Goal: Information Seeking & Learning: Check status

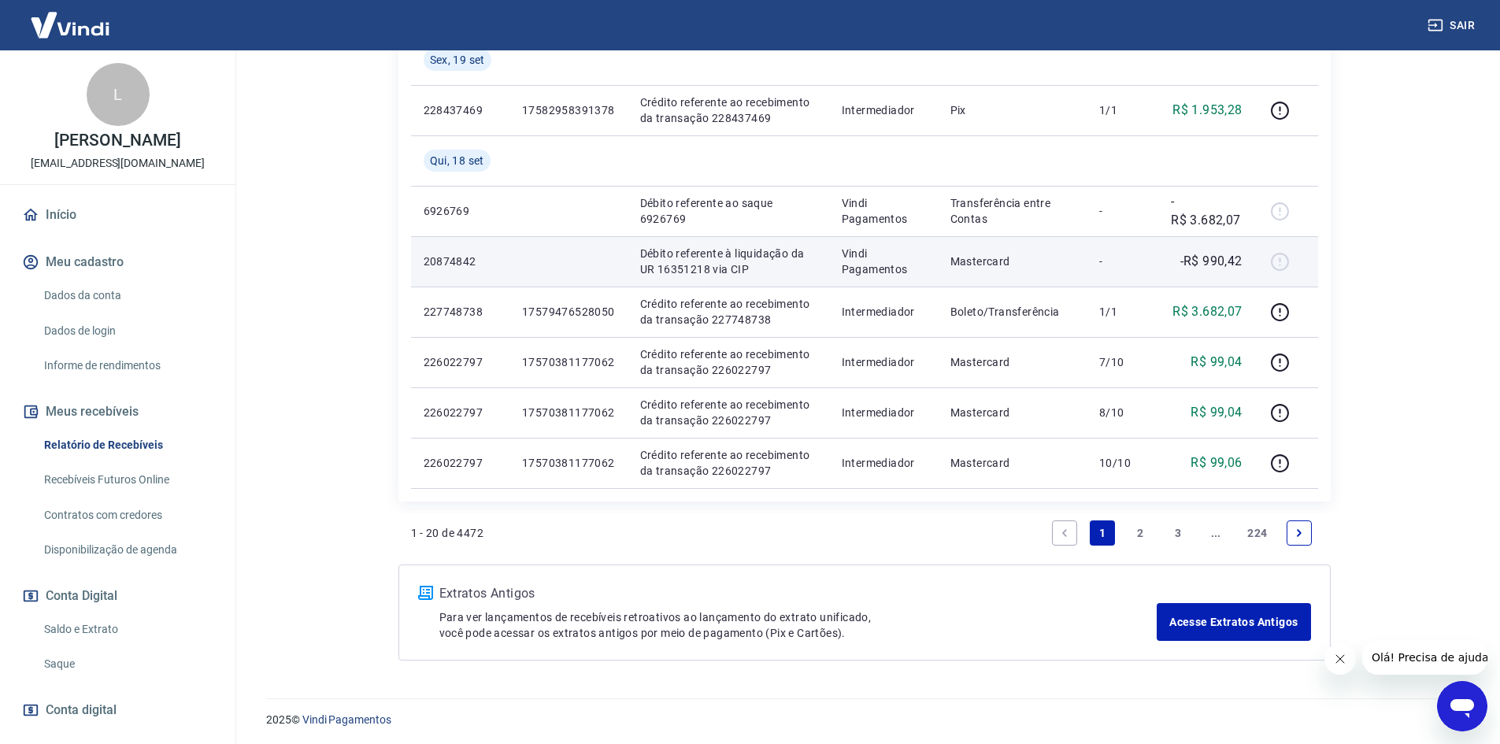
scroll to position [1174, 0]
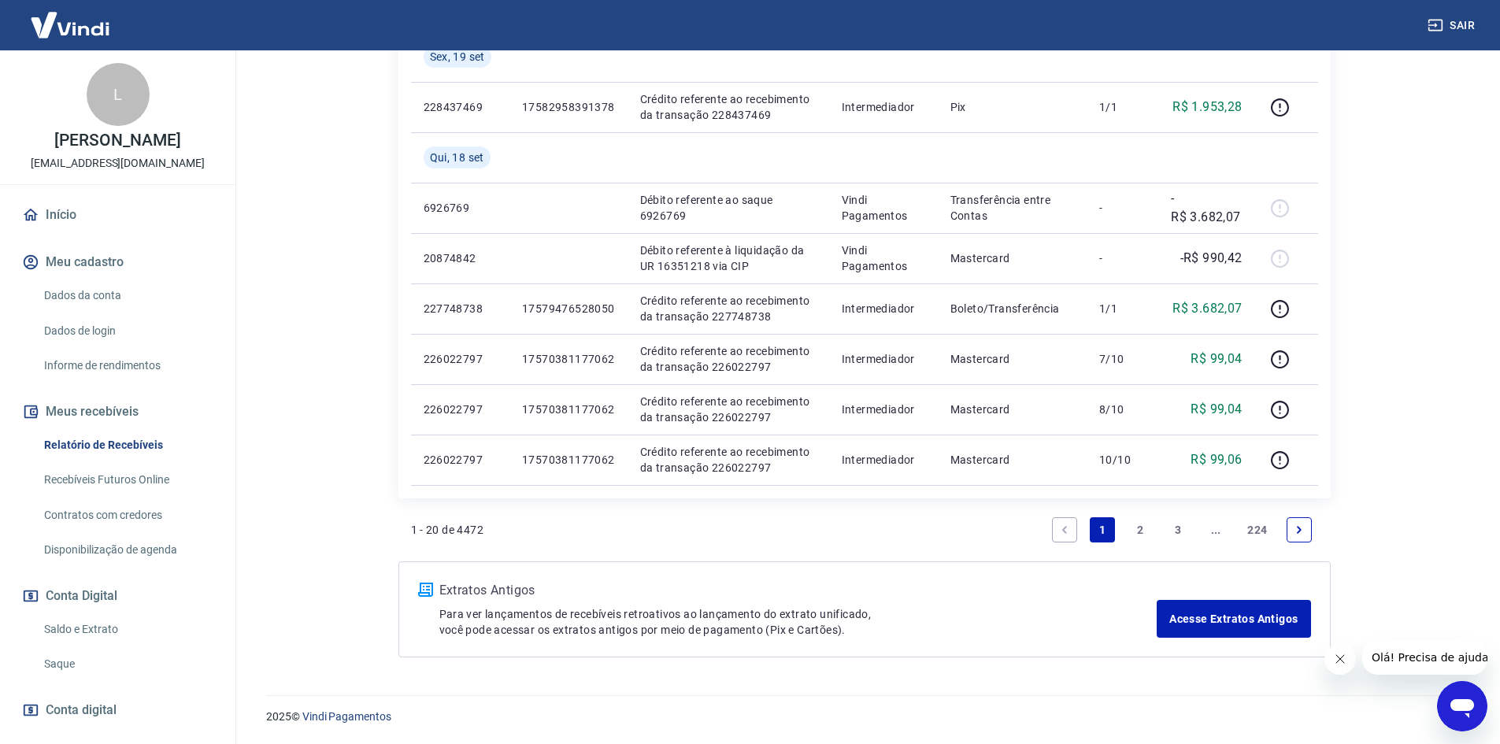
click at [1141, 530] on link "2" at bounding box center [1139, 529] width 25 height 25
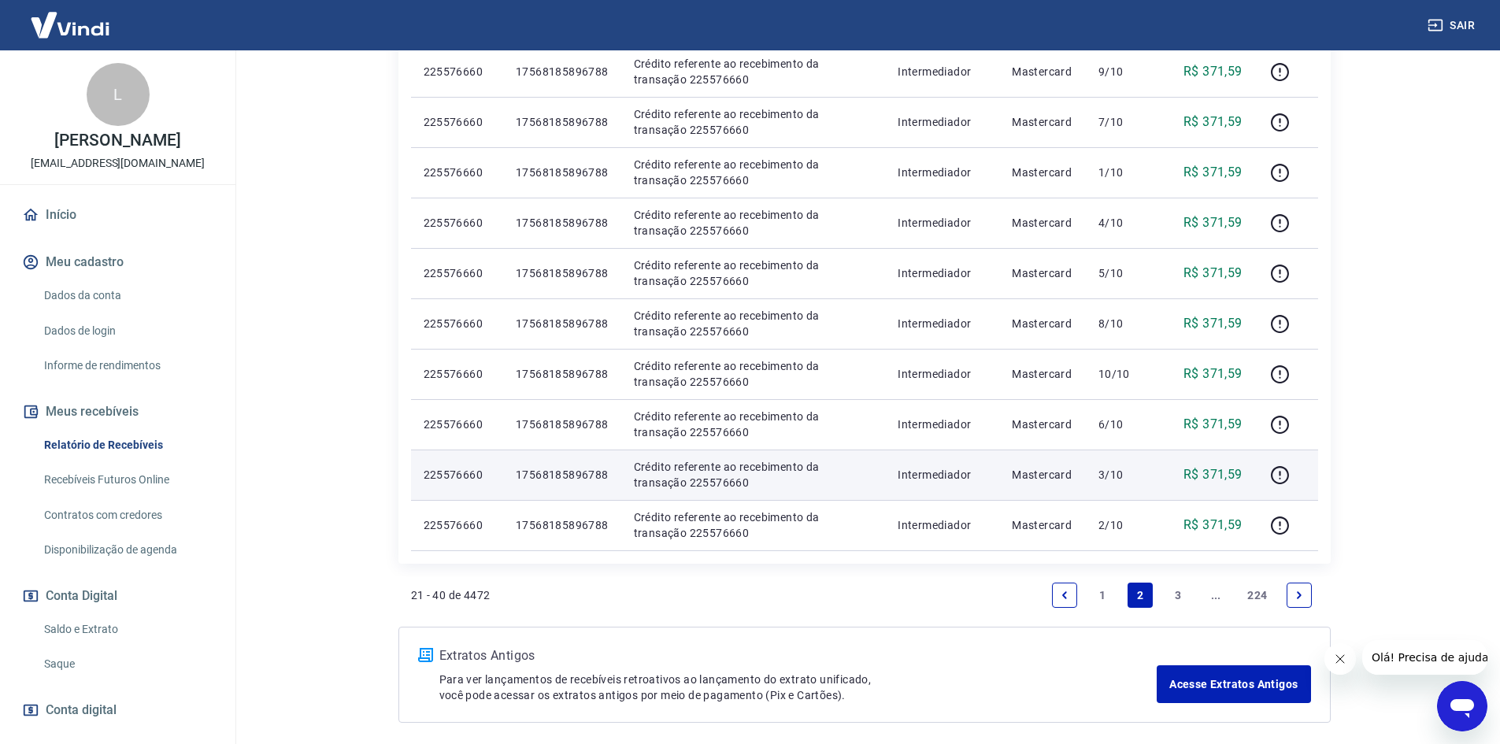
scroll to position [1023, 0]
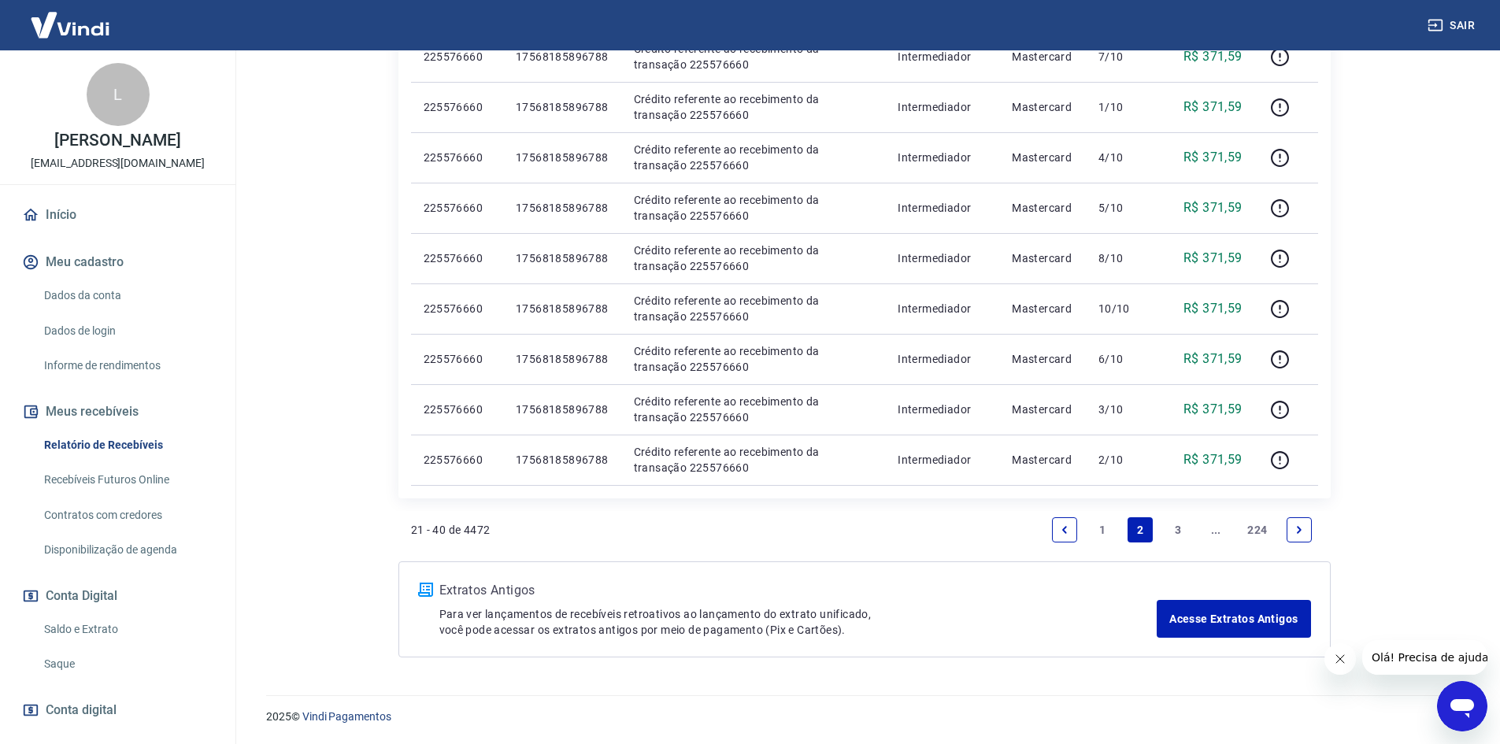
click at [1178, 525] on link "3" at bounding box center [1177, 529] width 25 height 25
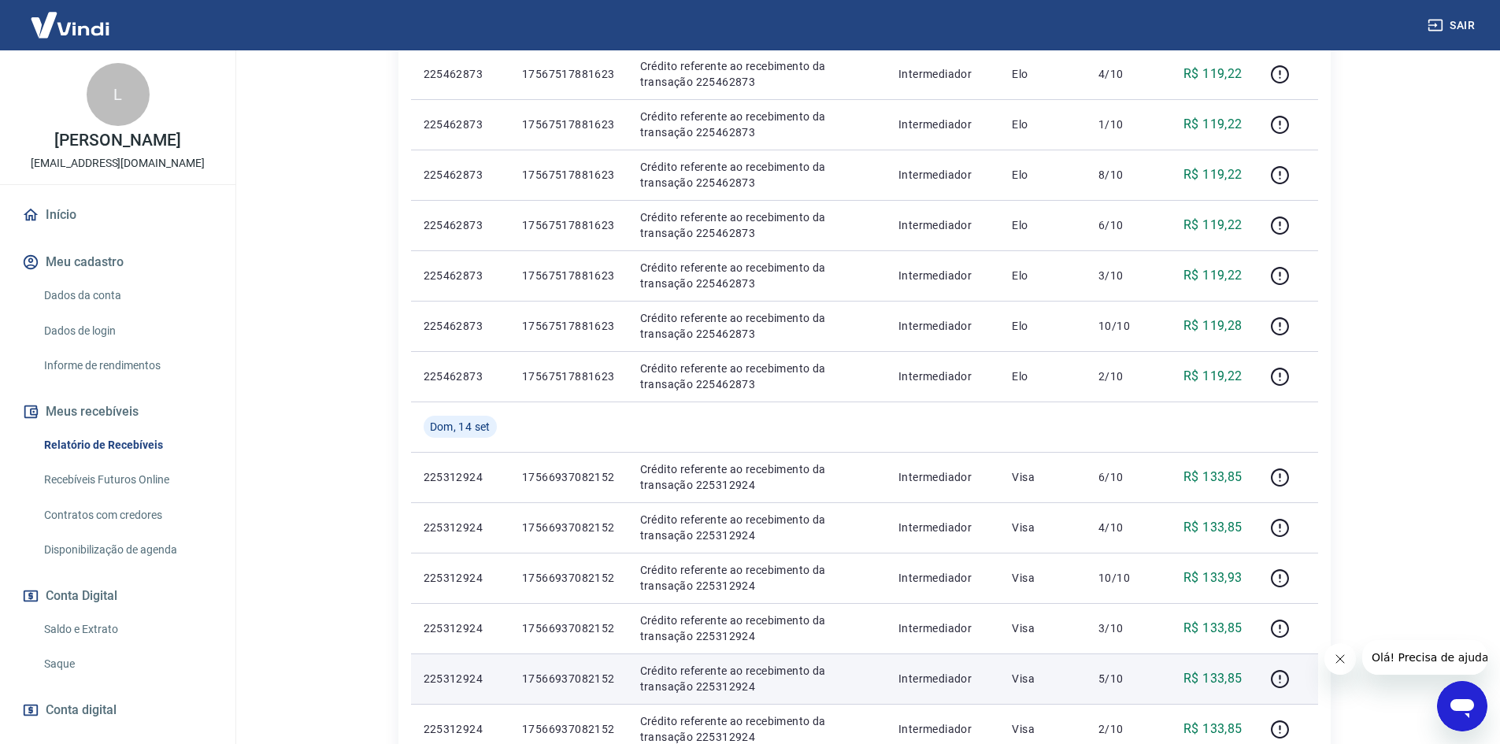
scroll to position [866, 0]
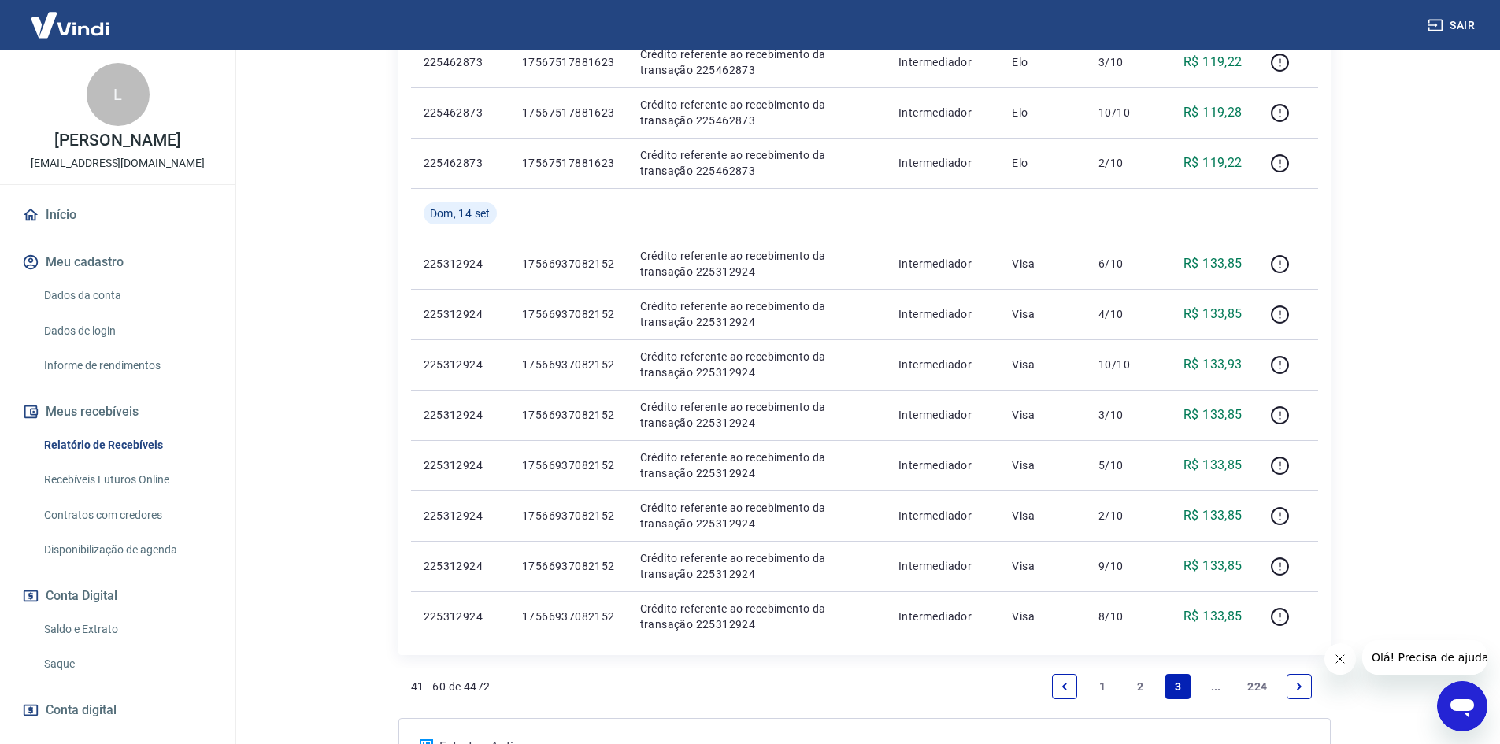
click at [1297, 683] on icon "Next page" at bounding box center [1299, 686] width 11 height 11
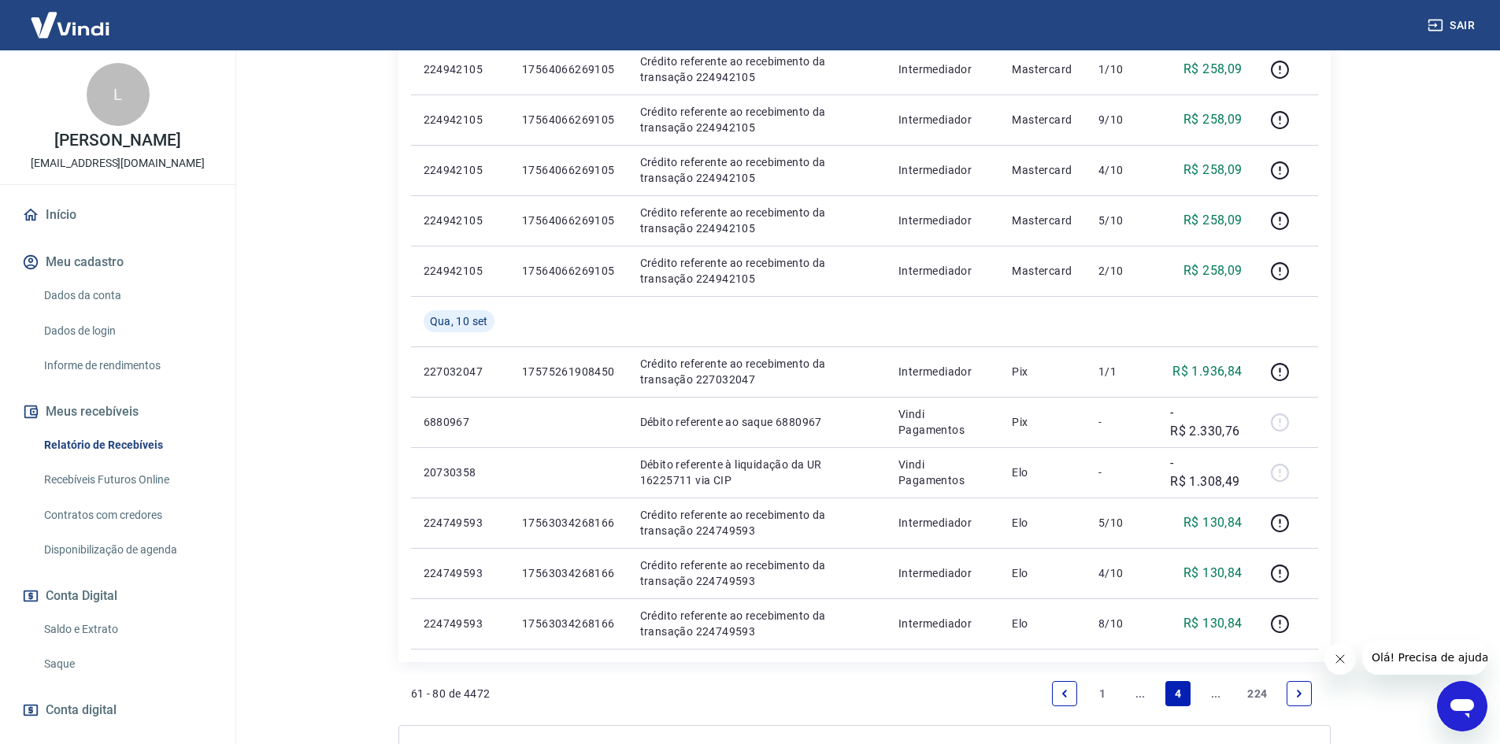
scroll to position [1073, 0]
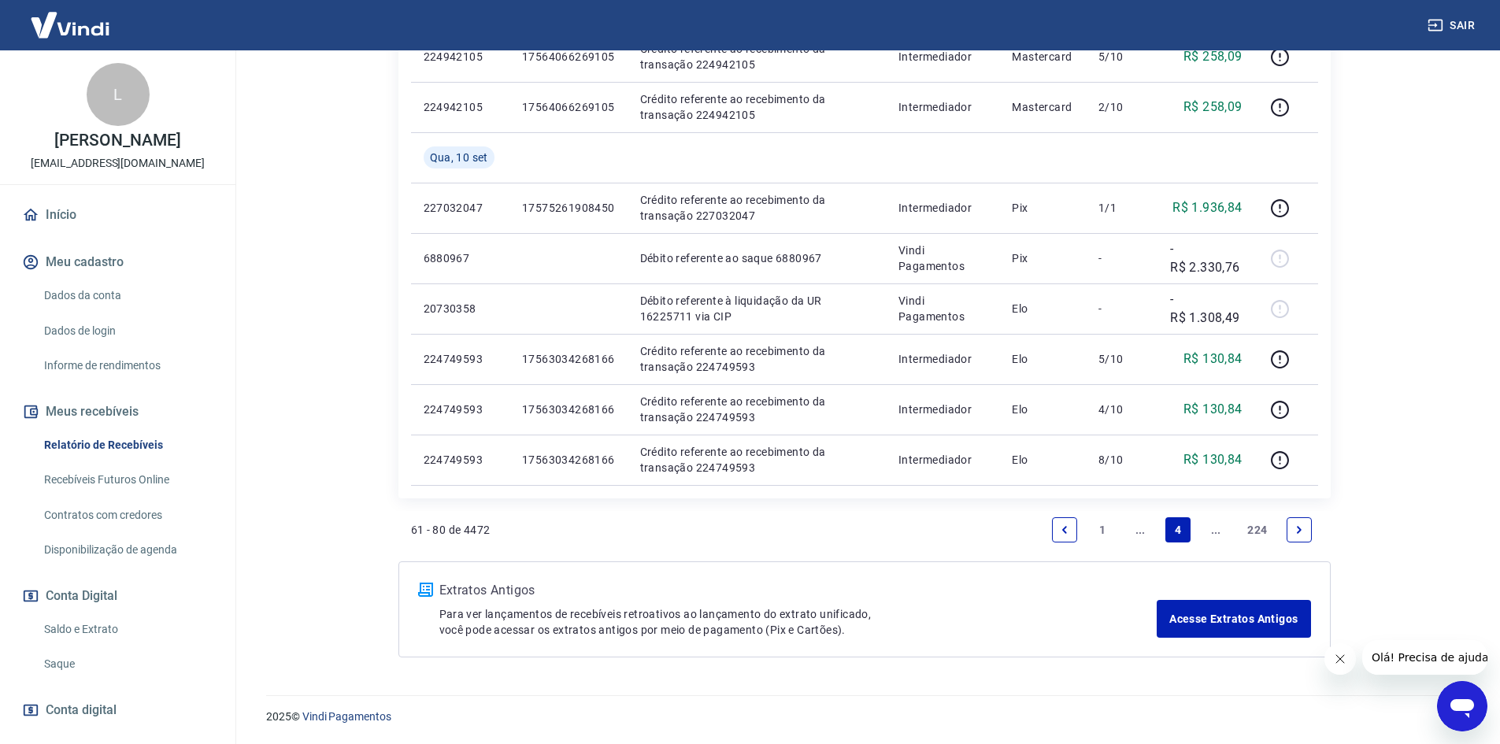
click at [1295, 535] on link "Next page" at bounding box center [1299, 529] width 25 height 25
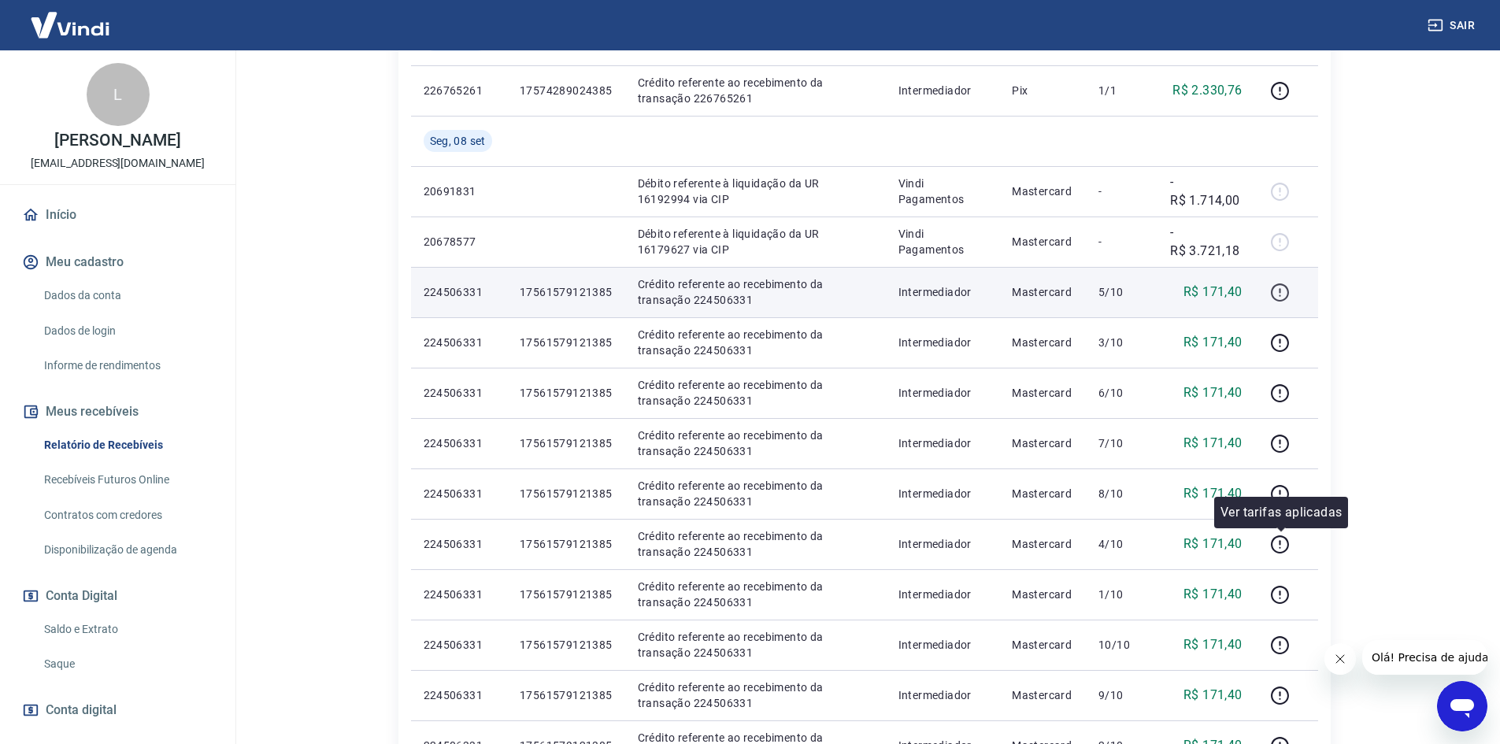
scroll to position [1073, 0]
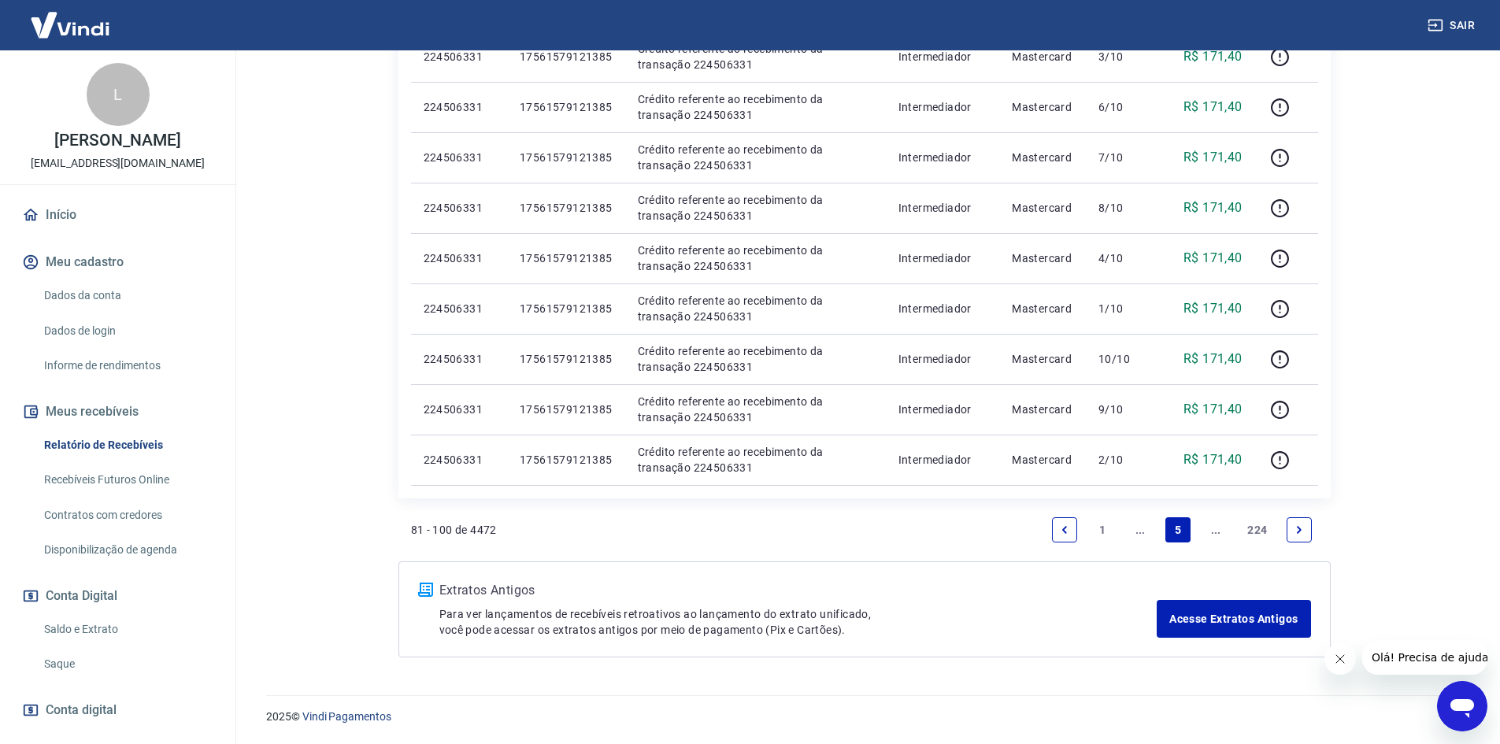
click at [1294, 531] on icon "Next page" at bounding box center [1299, 529] width 11 height 11
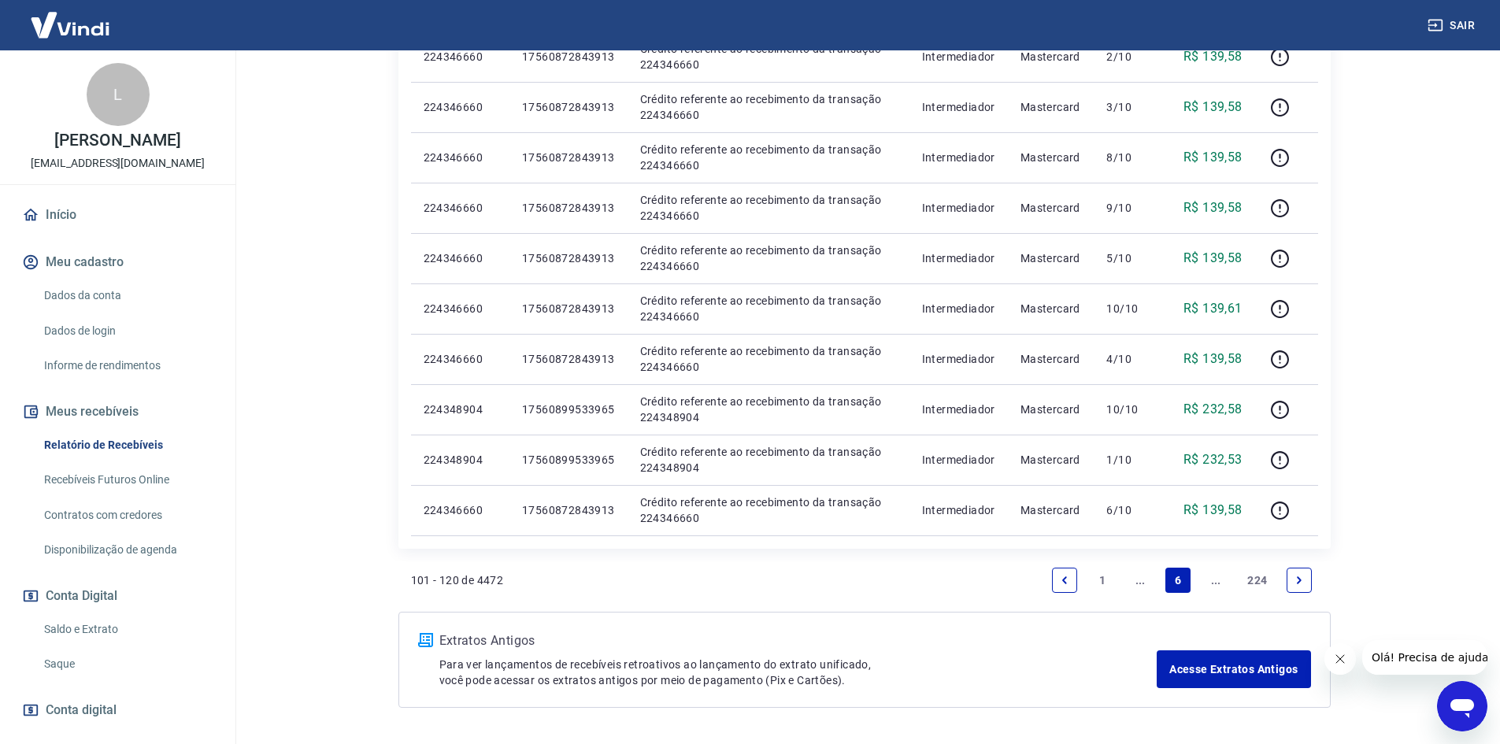
scroll to position [972, 0]
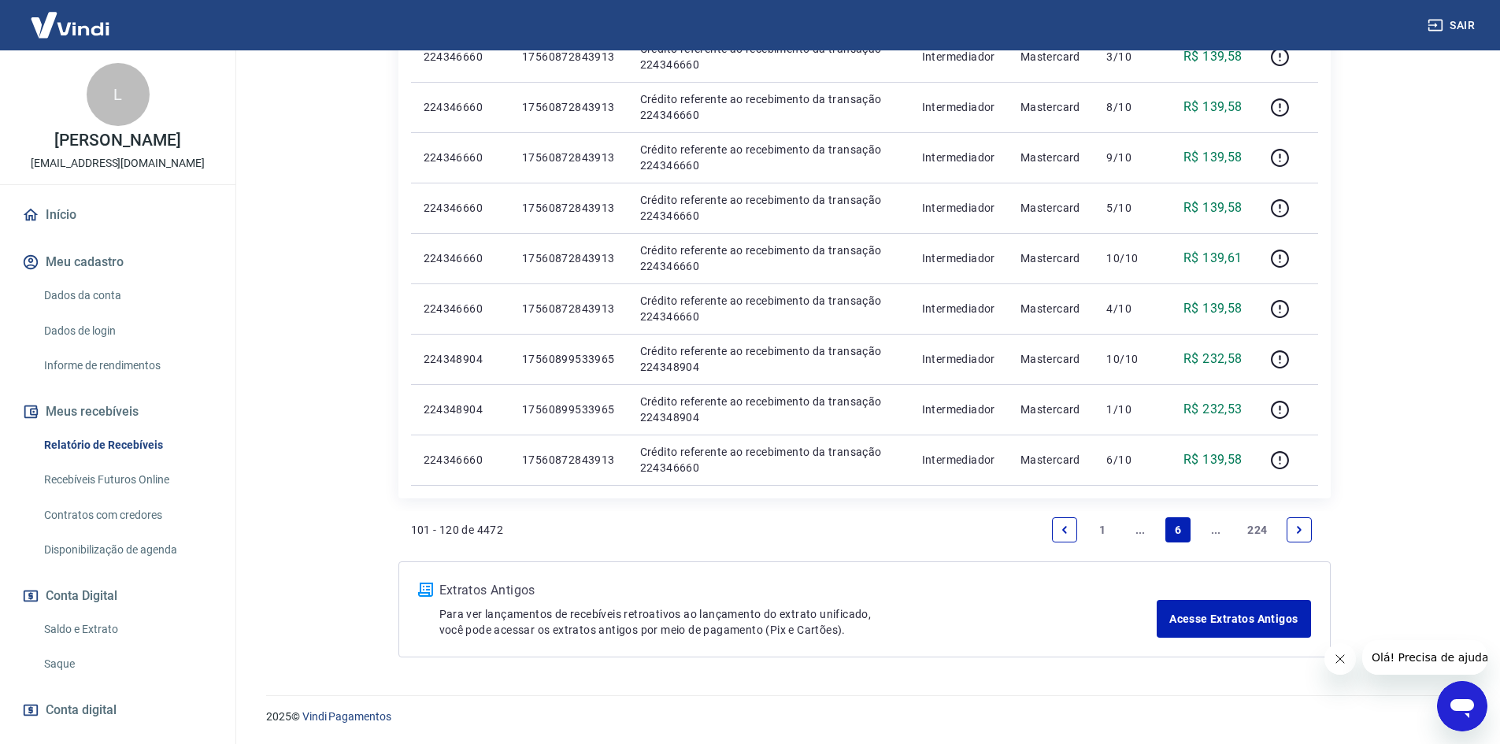
click at [1287, 532] on li "Pagination" at bounding box center [1299, 530] width 38 height 38
click at [1292, 531] on link "Next page" at bounding box center [1299, 529] width 25 height 25
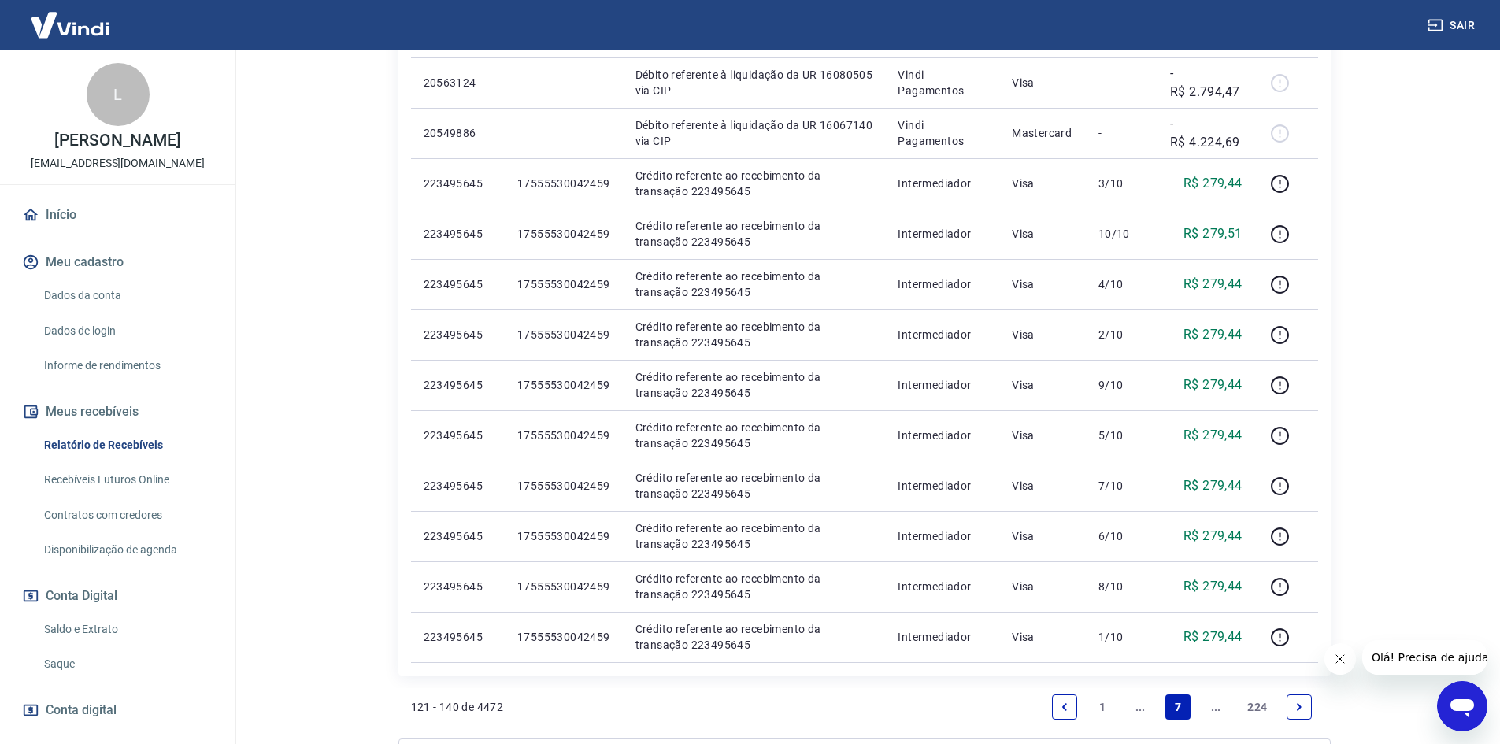
scroll to position [1124, 0]
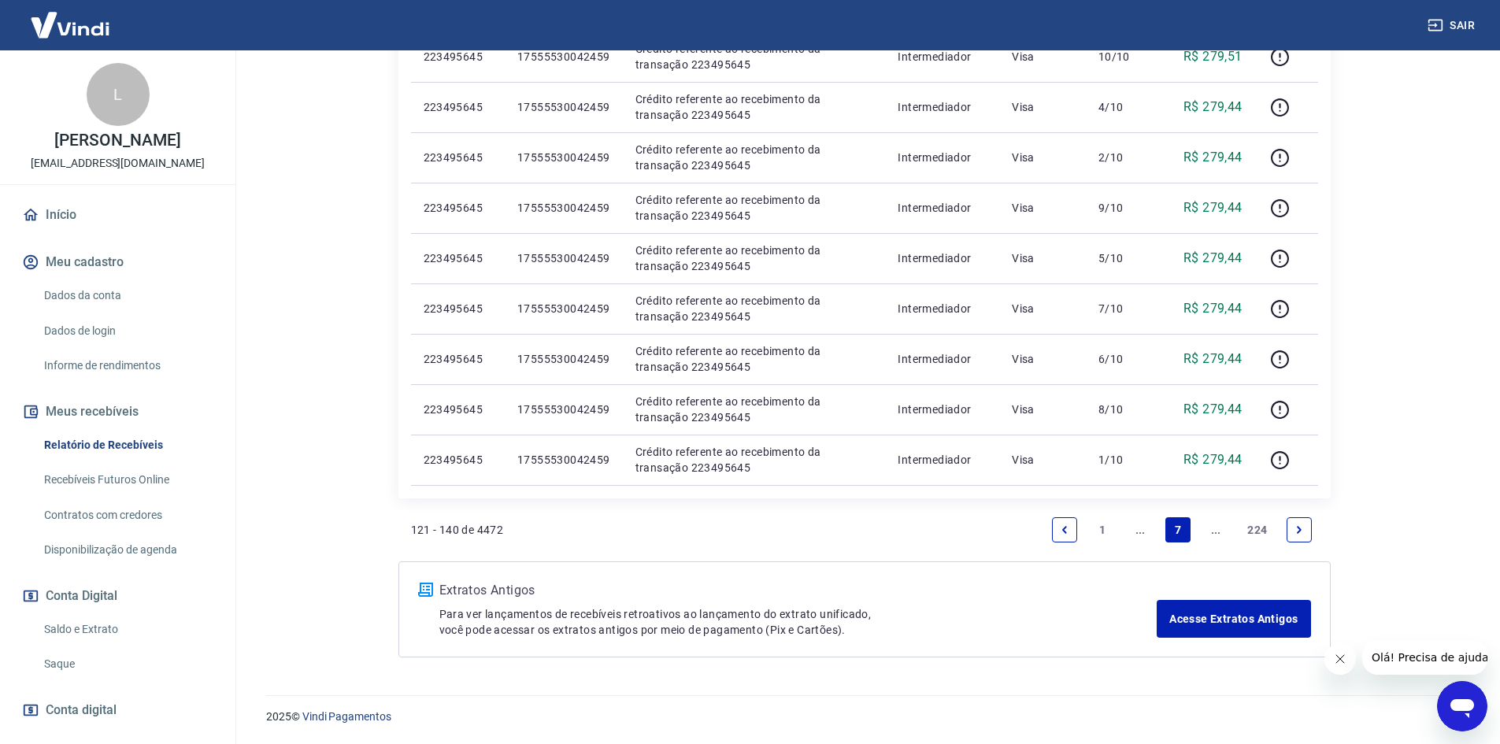
click at [1294, 537] on link "Next page" at bounding box center [1299, 529] width 25 height 25
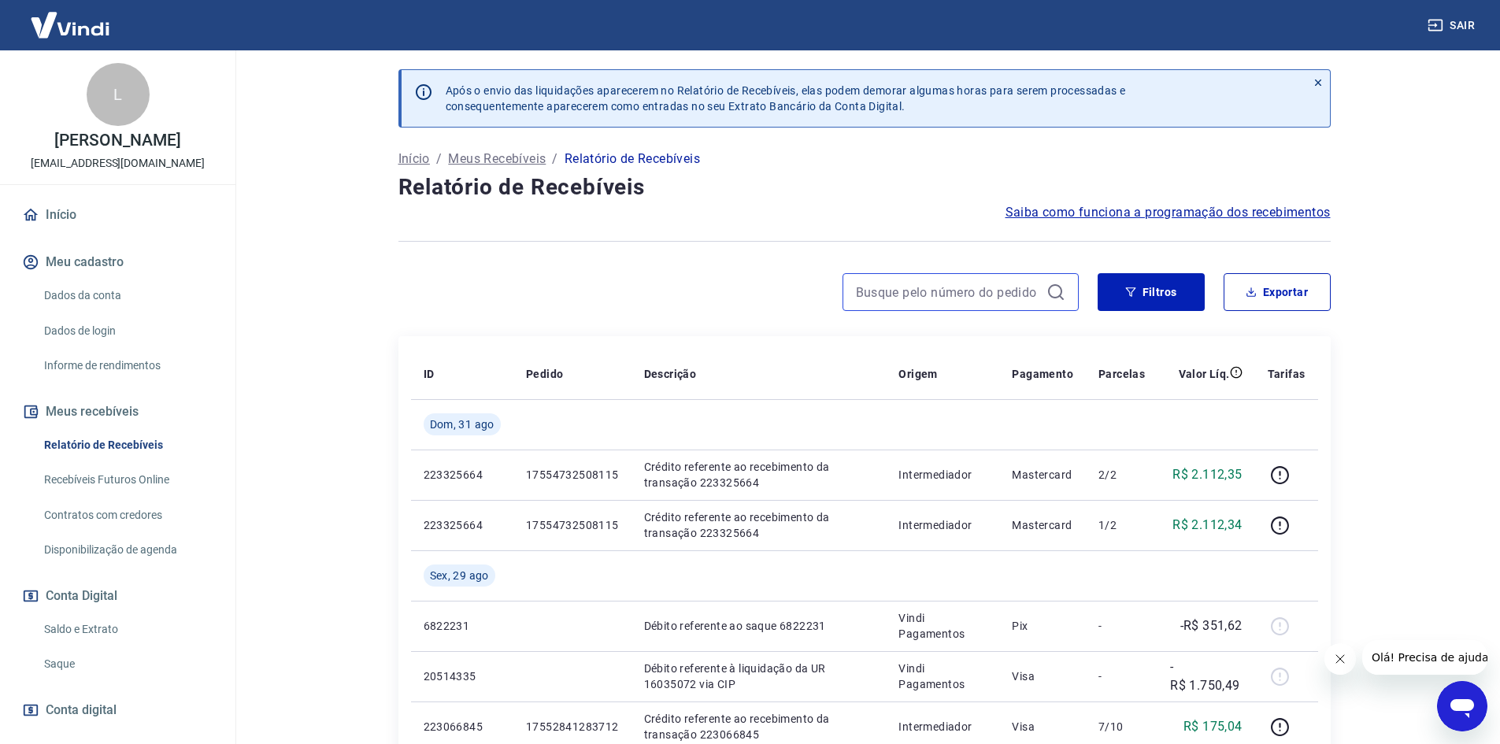
click at [903, 289] on input at bounding box center [948, 292] width 184 height 24
paste input "17560872843913"
type input "17560872843913"
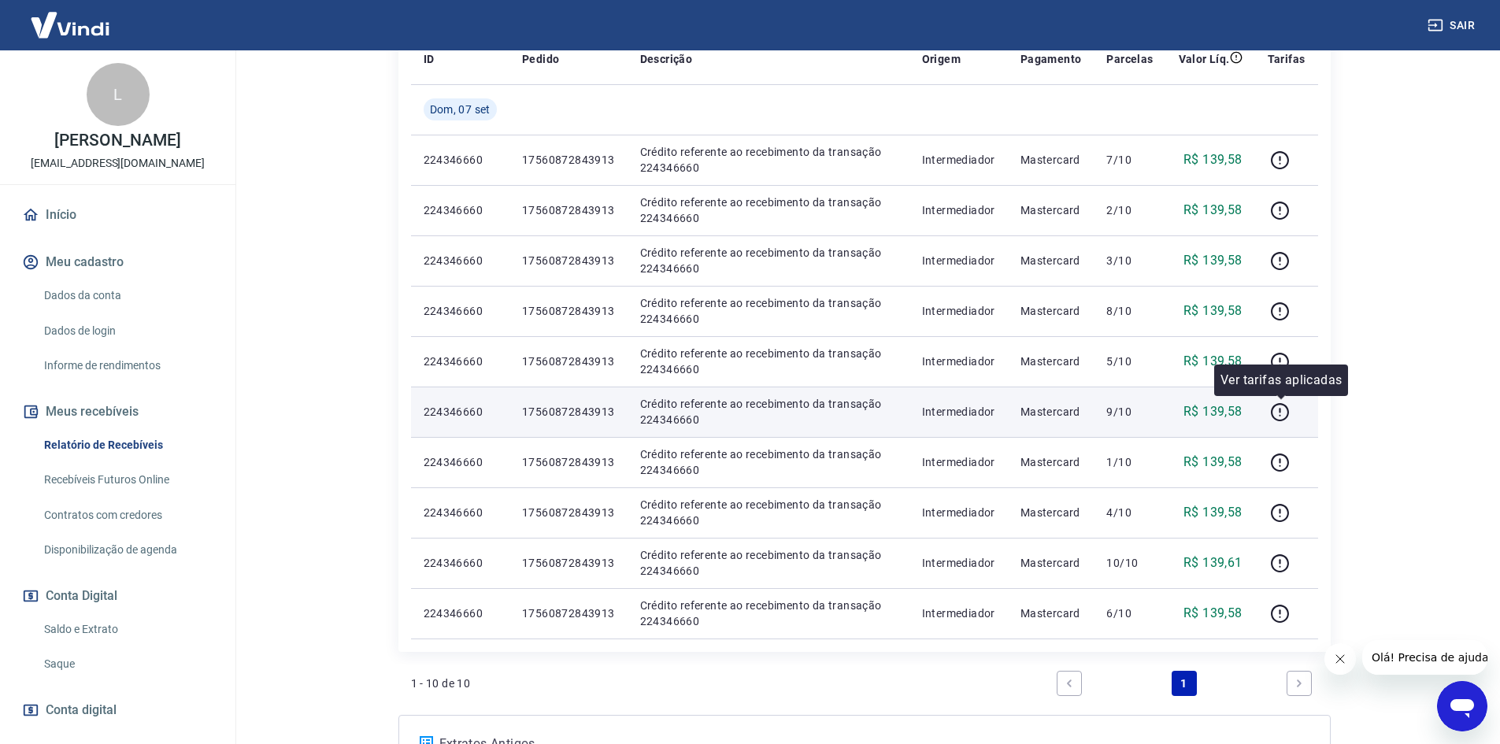
scroll to position [377, 0]
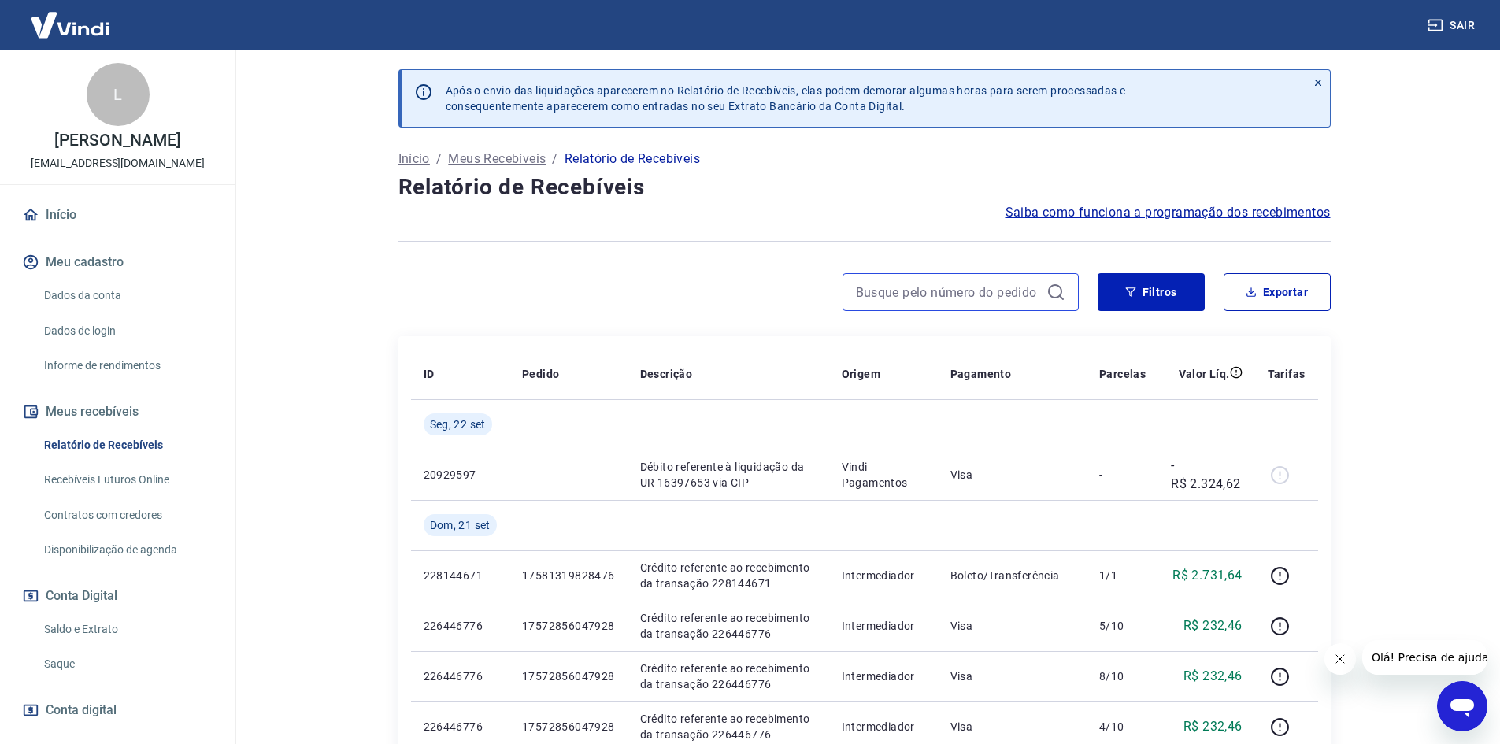
click at [927, 302] on input at bounding box center [948, 292] width 184 height 24
paste input "17560872843913"
type input "17560872843913"
click at [1119, 302] on button "Filtros" at bounding box center [1151, 292] width 107 height 38
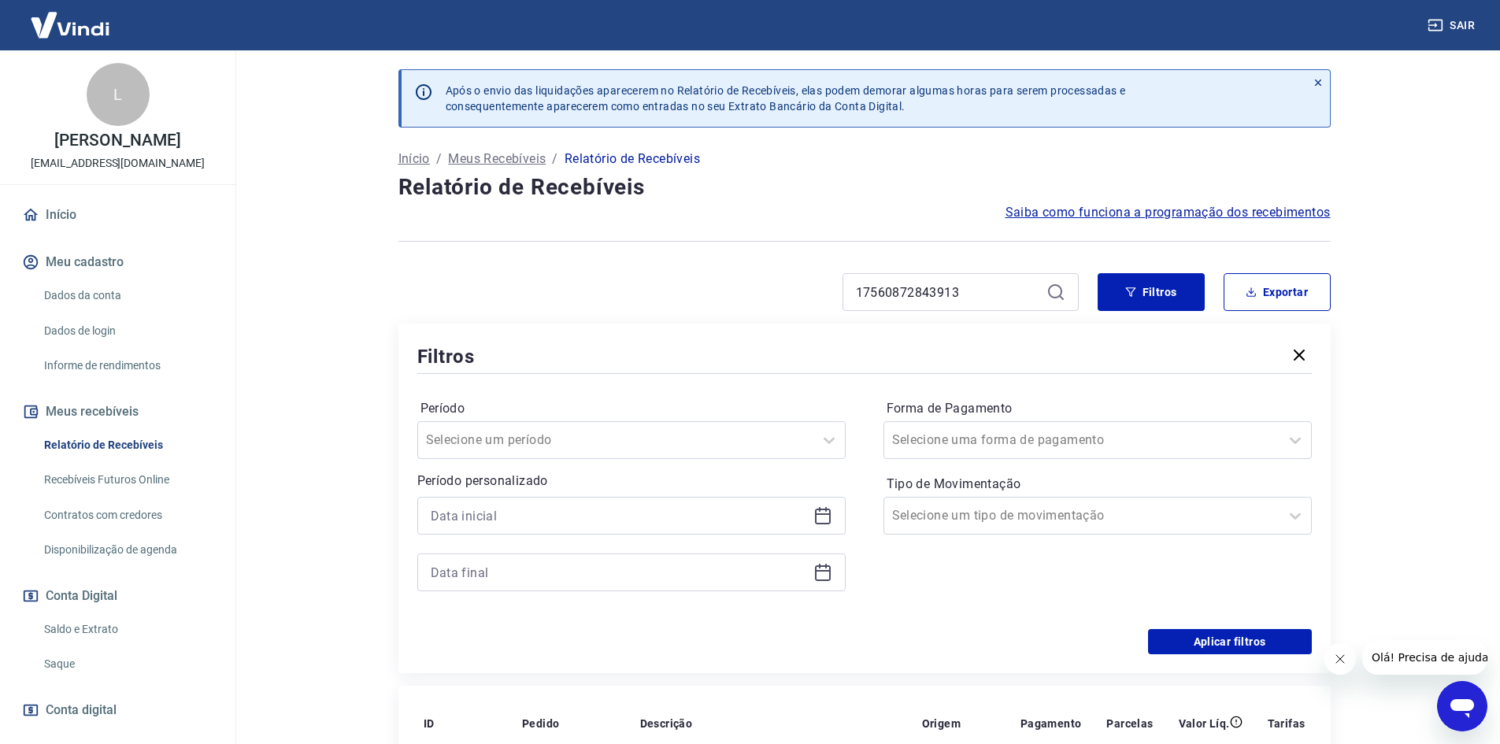
click at [1053, 289] on icon at bounding box center [1055, 292] width 19 height 19
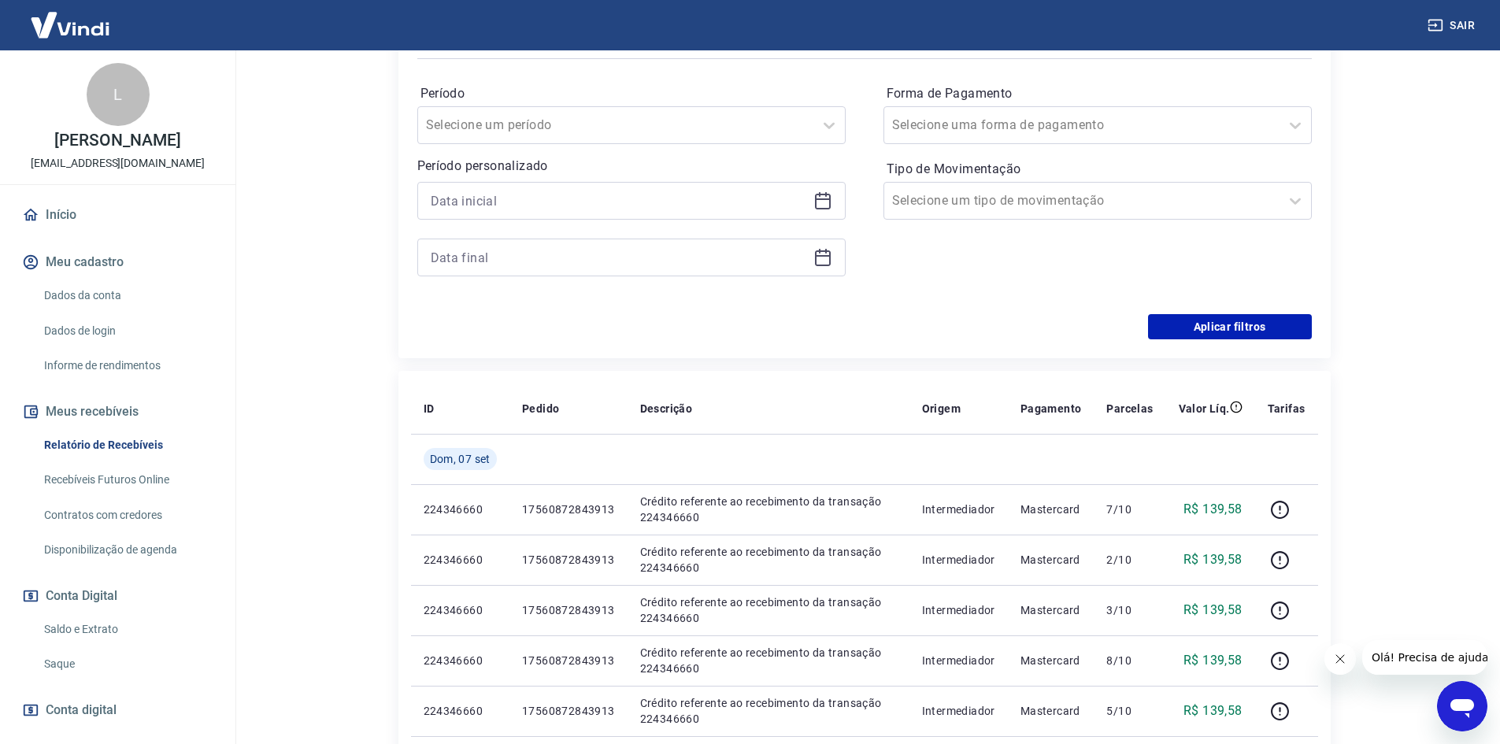
scroll to position [79, 0]
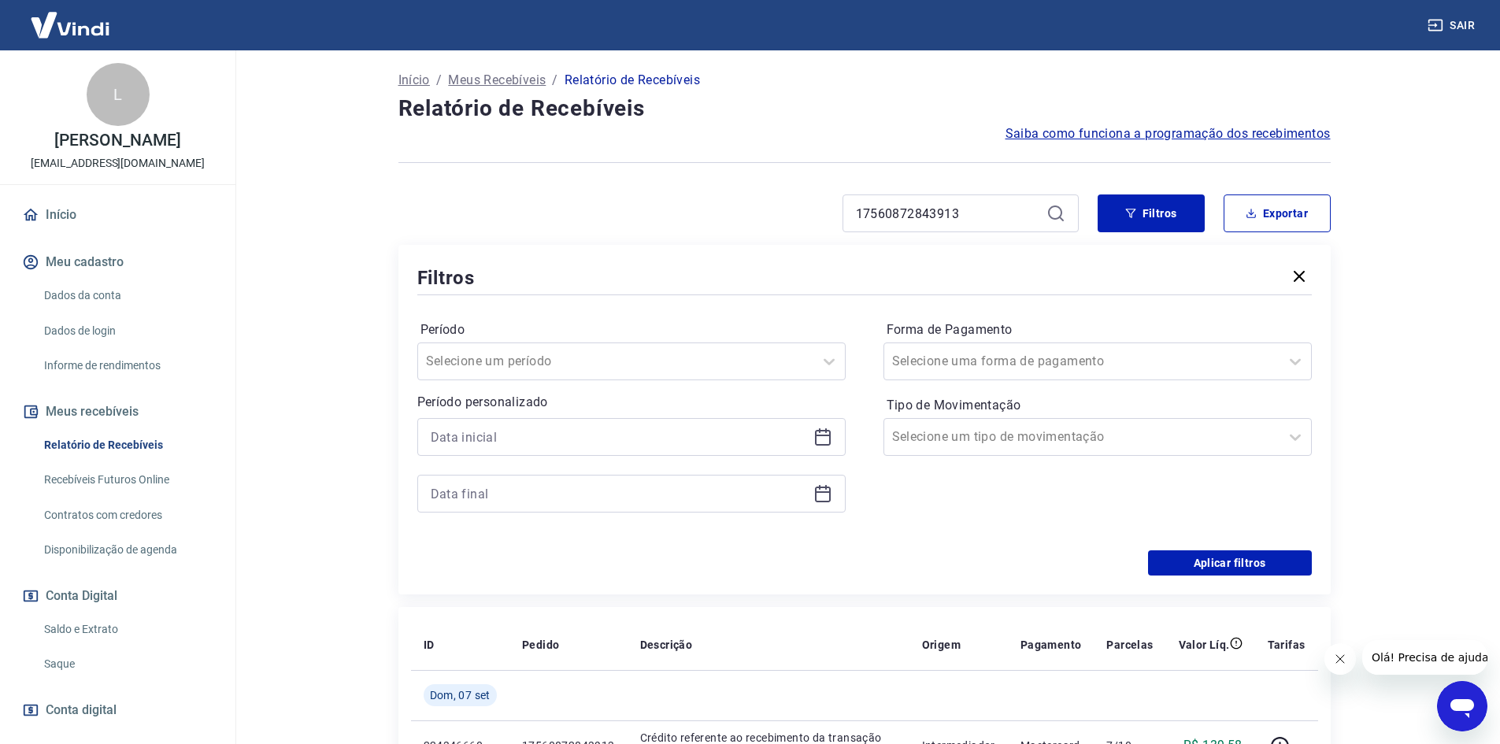
click at [931, 196] on div "17560872843913" at bounding box center [960, 213] width 236 height 38
click at [936, 214] on input "17560872843913" at bounding box center [948, 214] width 184 height 24
click at [1100, 217] on button "Filtros" at bounding box center [1151, 213] width 107 height 38
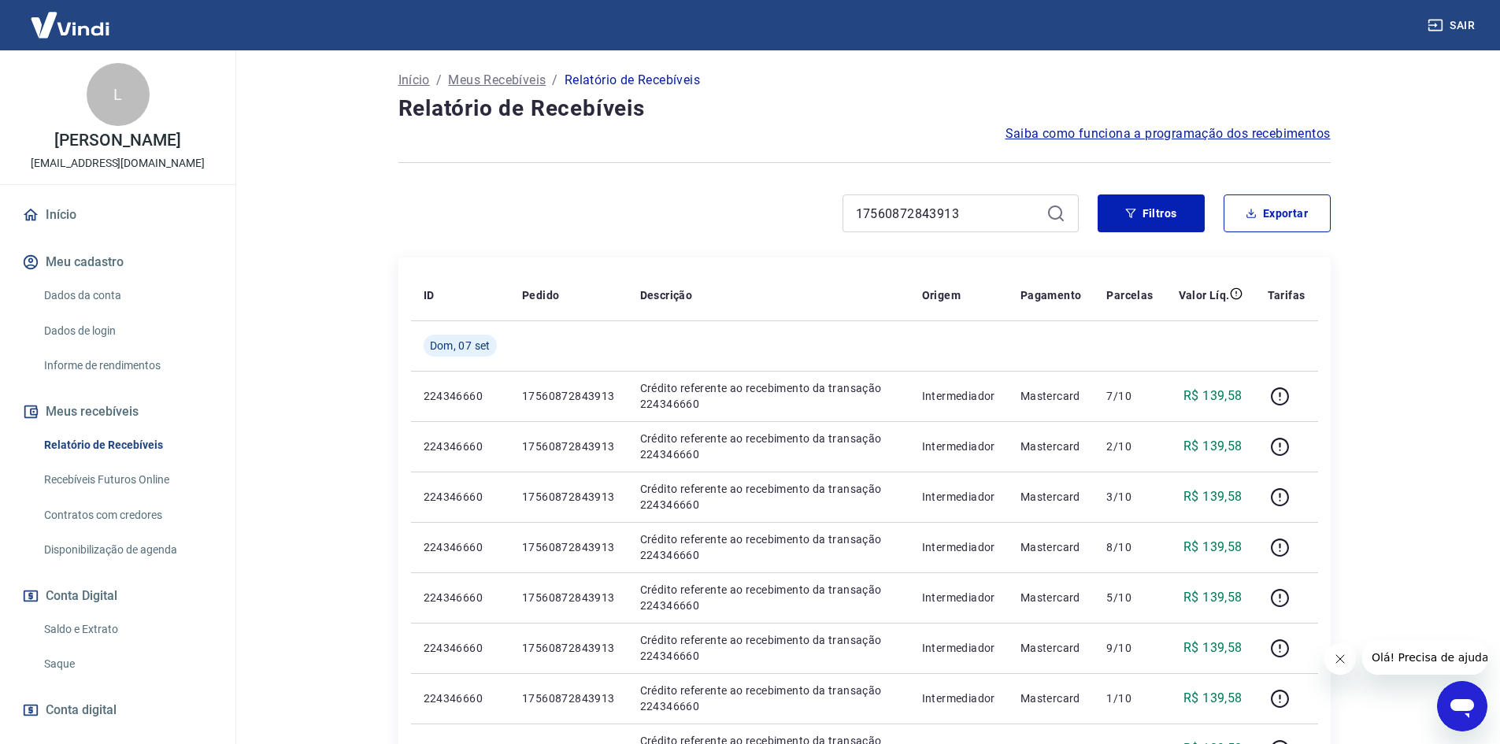
click at [1039, 200] on div "17560872843913" at bounding box center [960, 213] width 236 height 38
click at [1052, 207] on icon at bounding box center [1055, 212] width 14 height 14
click at [983, 209] on input "17560872843913" at bounding box center [948, 214] width 184 height 24
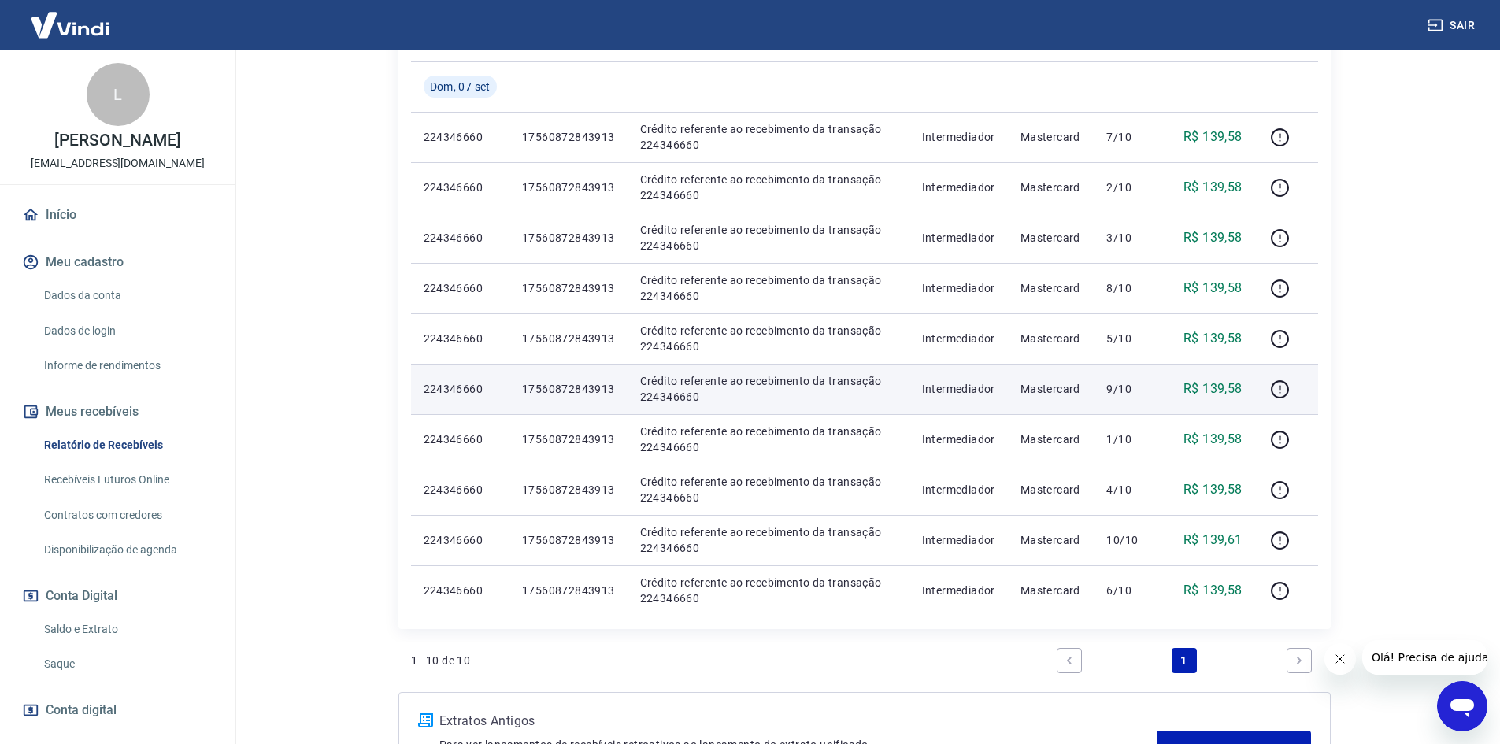
scroll to position [311, 0]
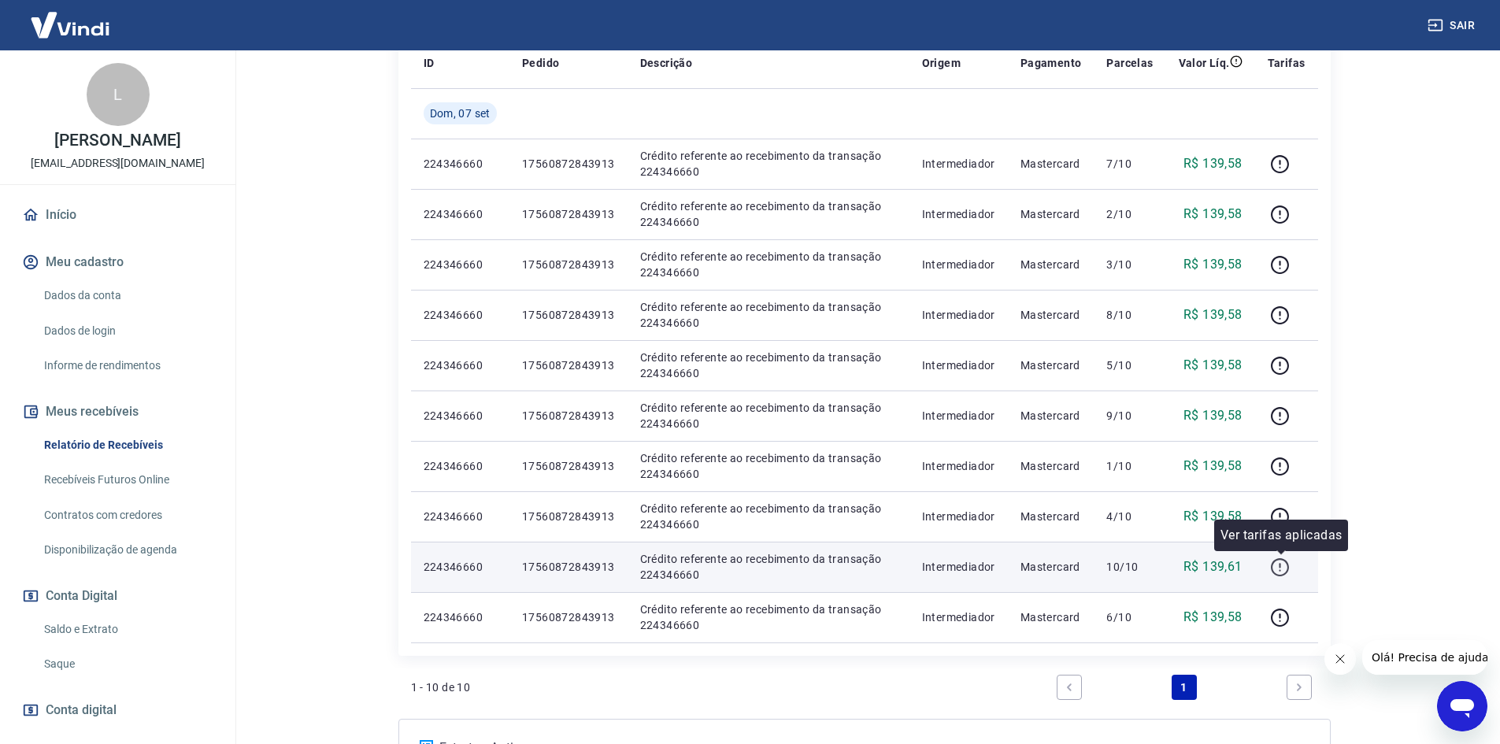
click at [1283, 561] on icon "button" at bounding box center [1280, 567] width 20 height 20
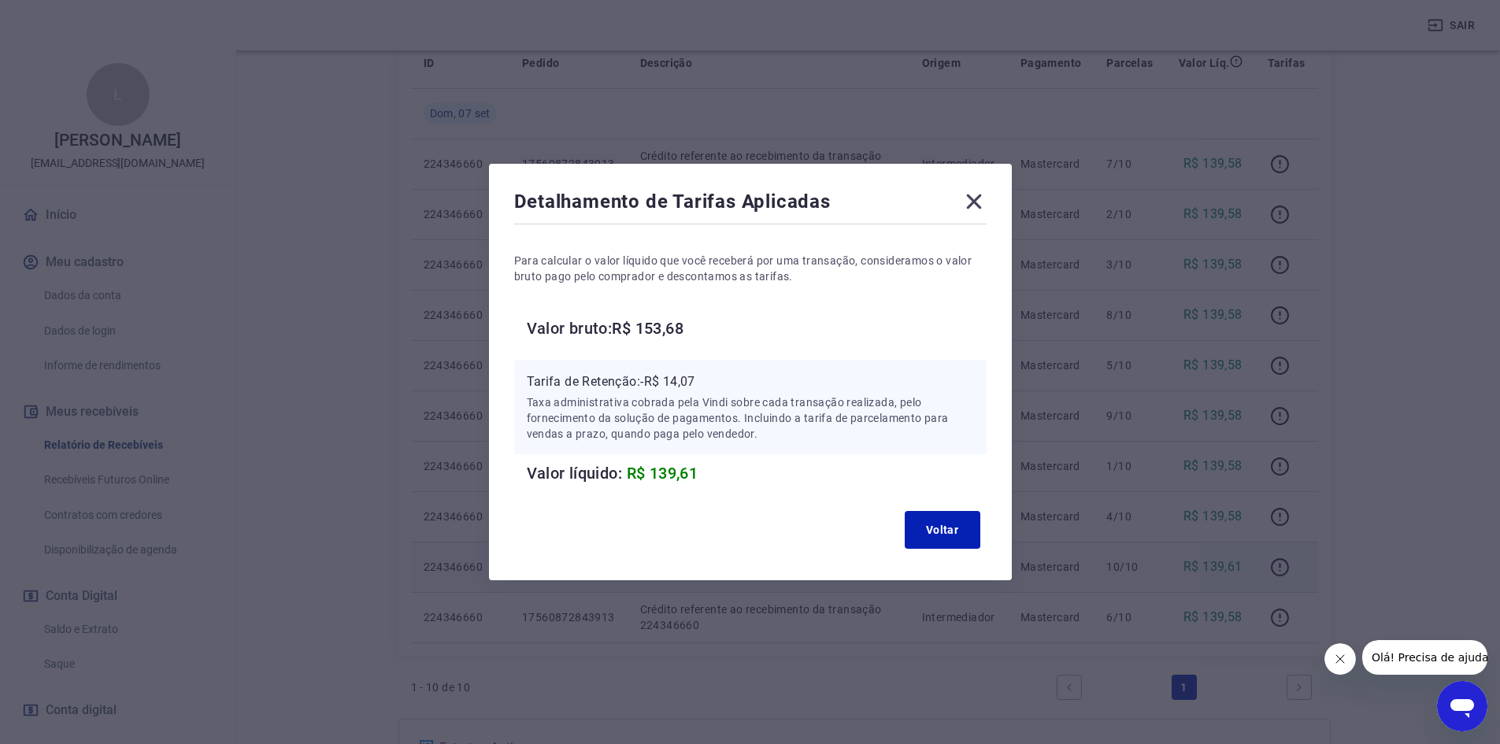
click at [979, 198] on icon at bounding box center [973, 201] width 25 height 25
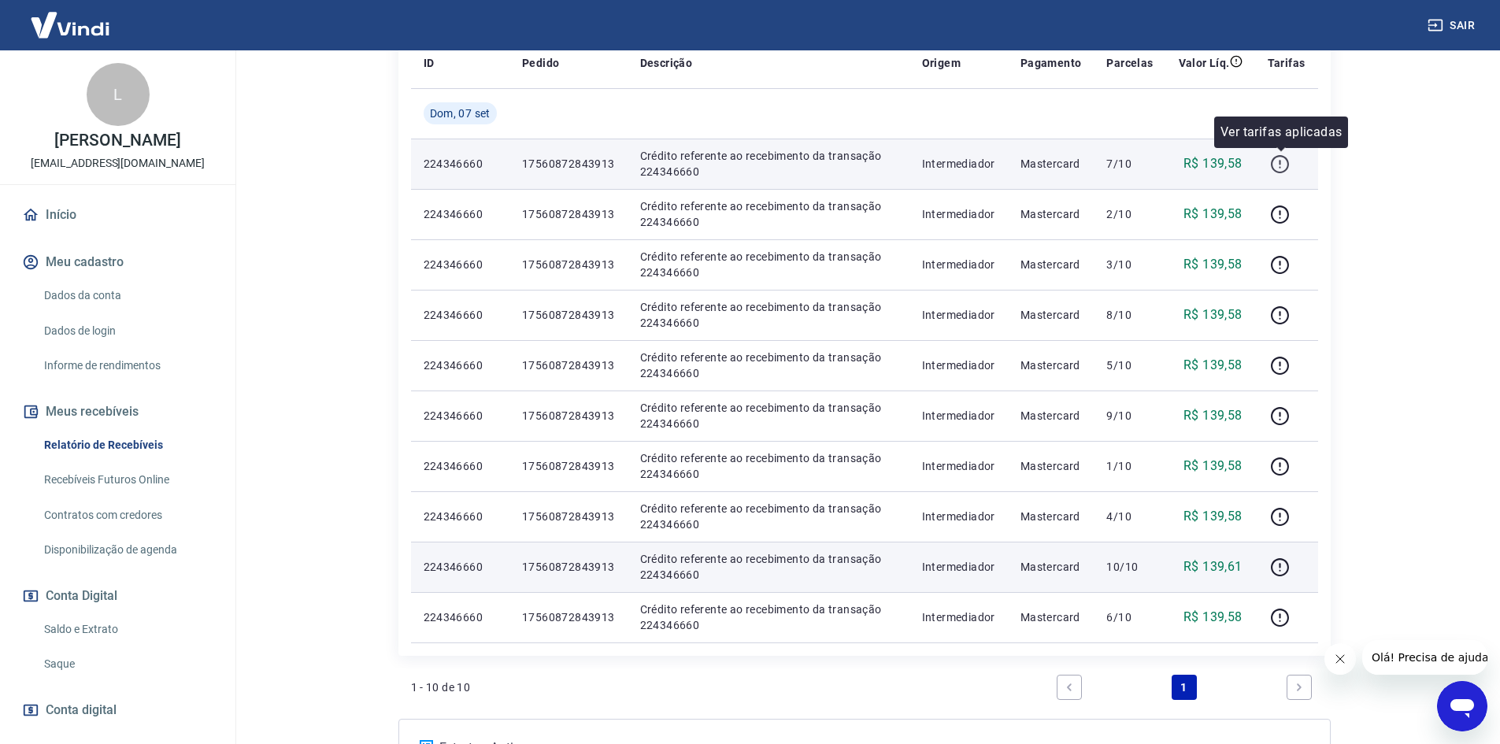
click at [1279, 161] on icon "button" at bounding box center [1280, 164] width 20 height 20
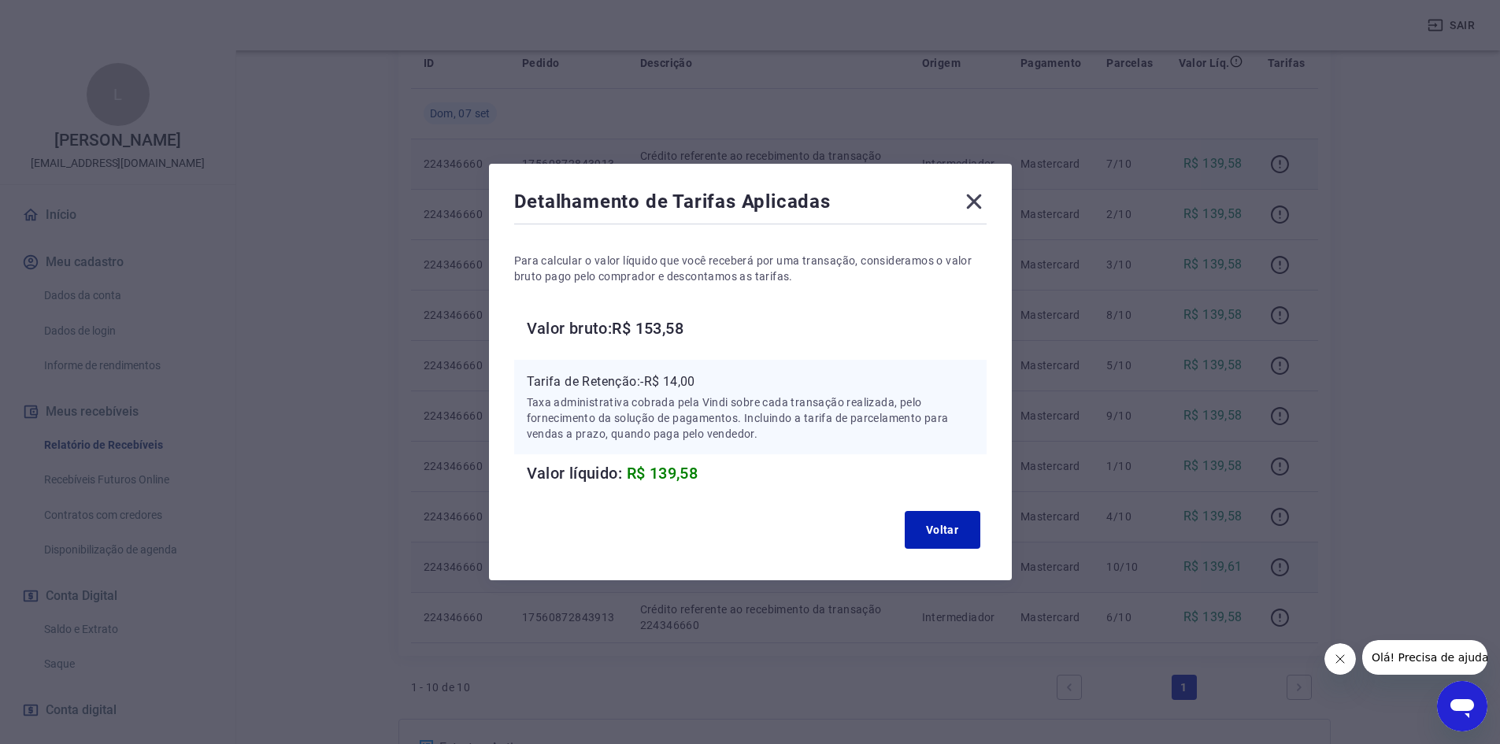
click at [979, 197] on icon at bounding box center [973, 201] width 25 height 25
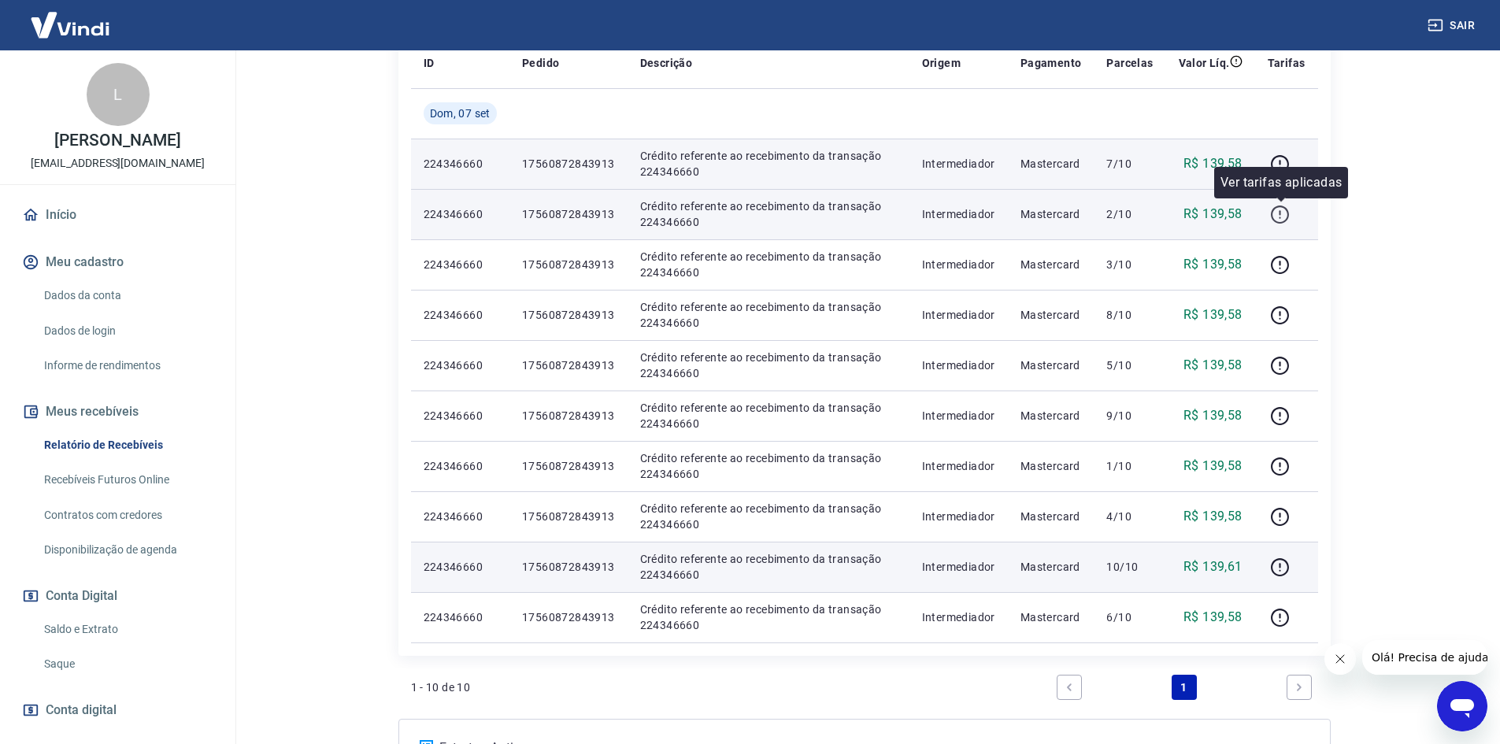
click at [1276, 213] on icon "button" at bounding box center [1280, 215] width 20 height 20
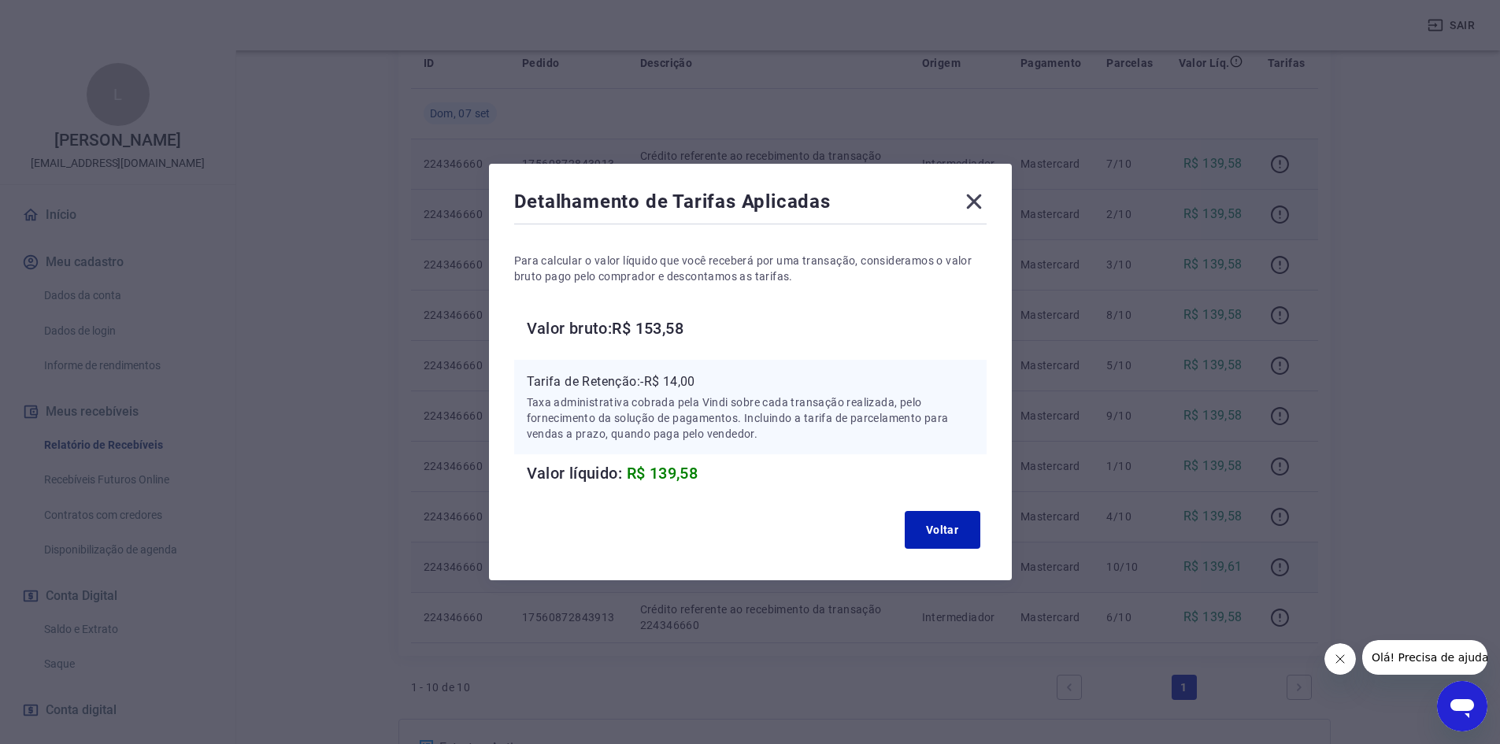
click at [978, 203] on icon at bounding box center [973, 201] width 15 height 15
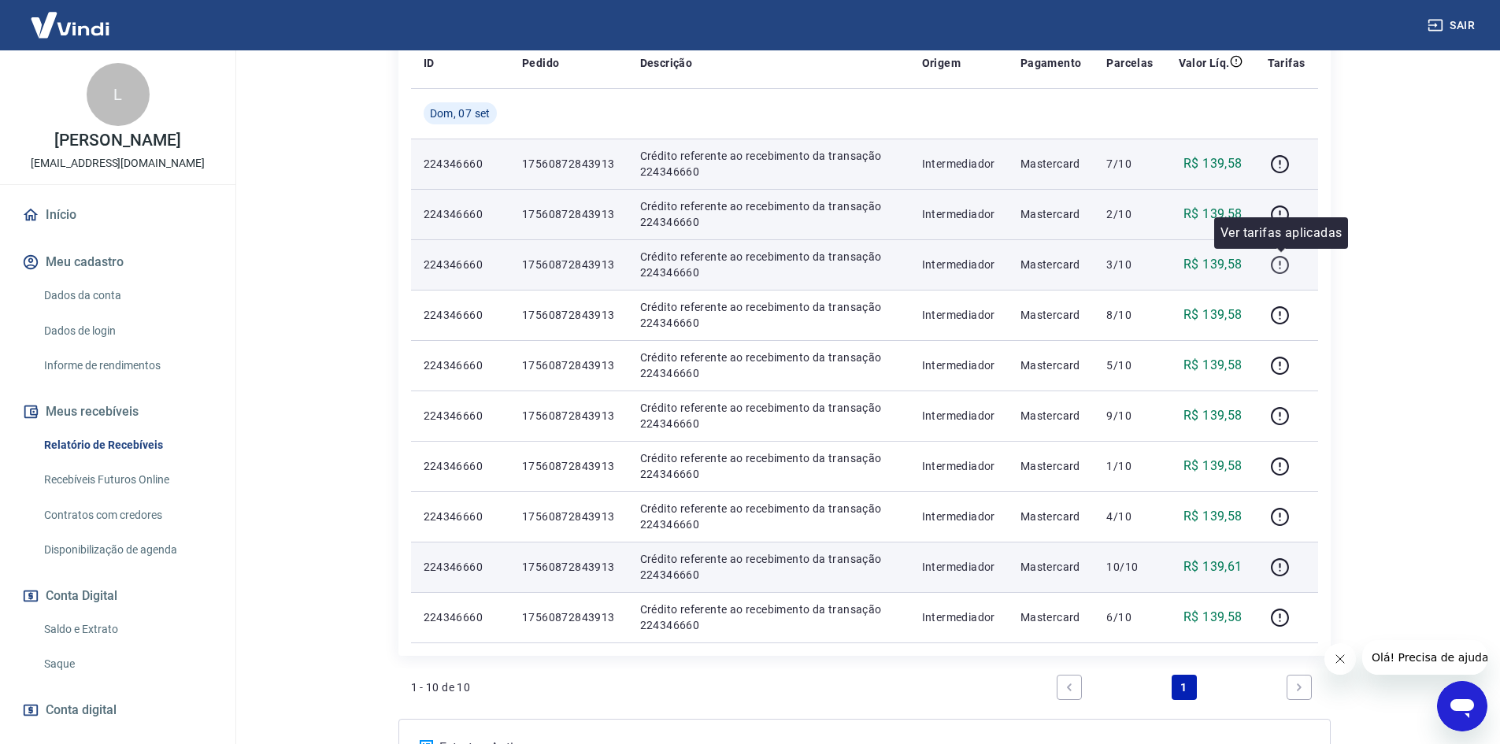
click at [1278, 259] on icon "button" at bounding box center [1280, 265] width 20 height 20
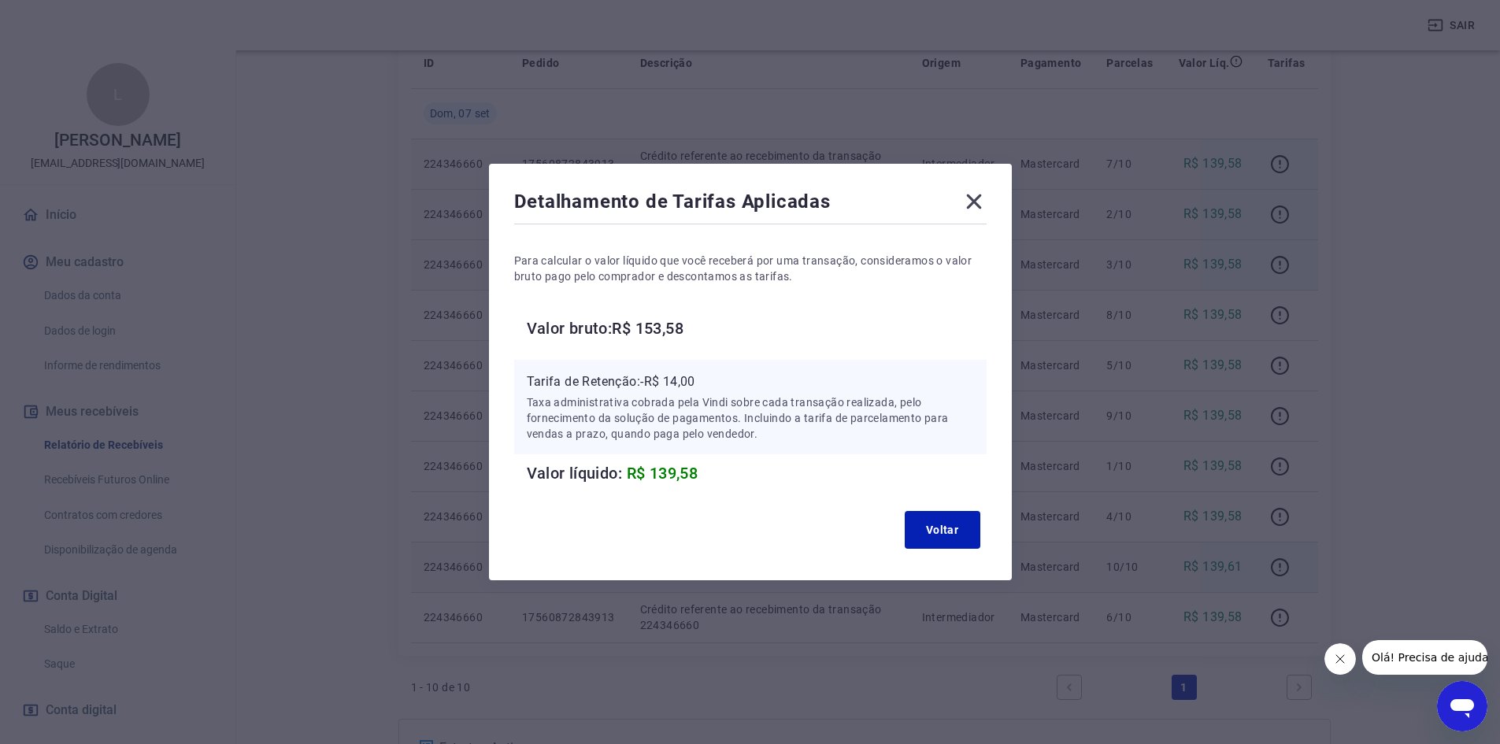
click at [981, 205] on icon at bounding box center [973, 201] width 15 height 15
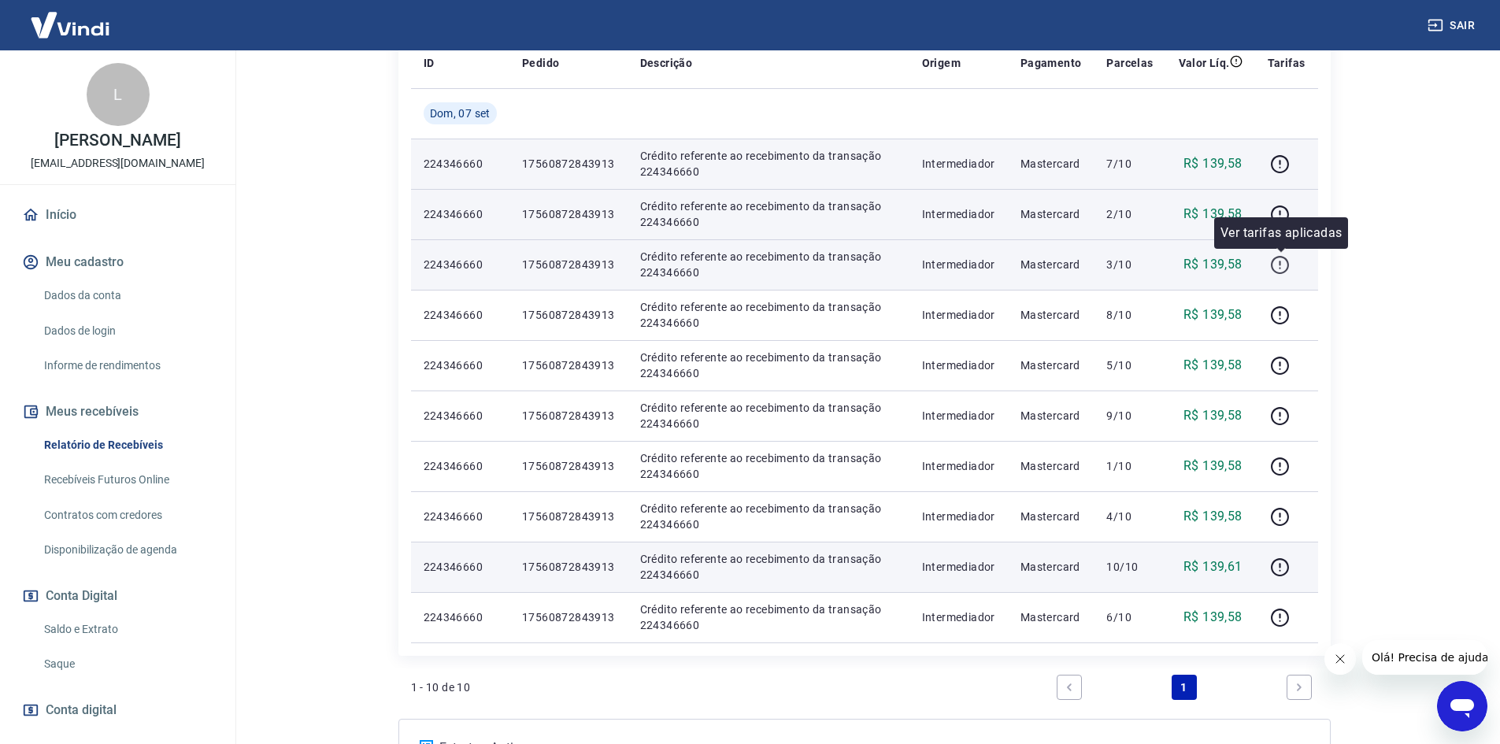
click at [1278, 272] on icon "button" at bounding box center [1280, 265] width 18 height 18
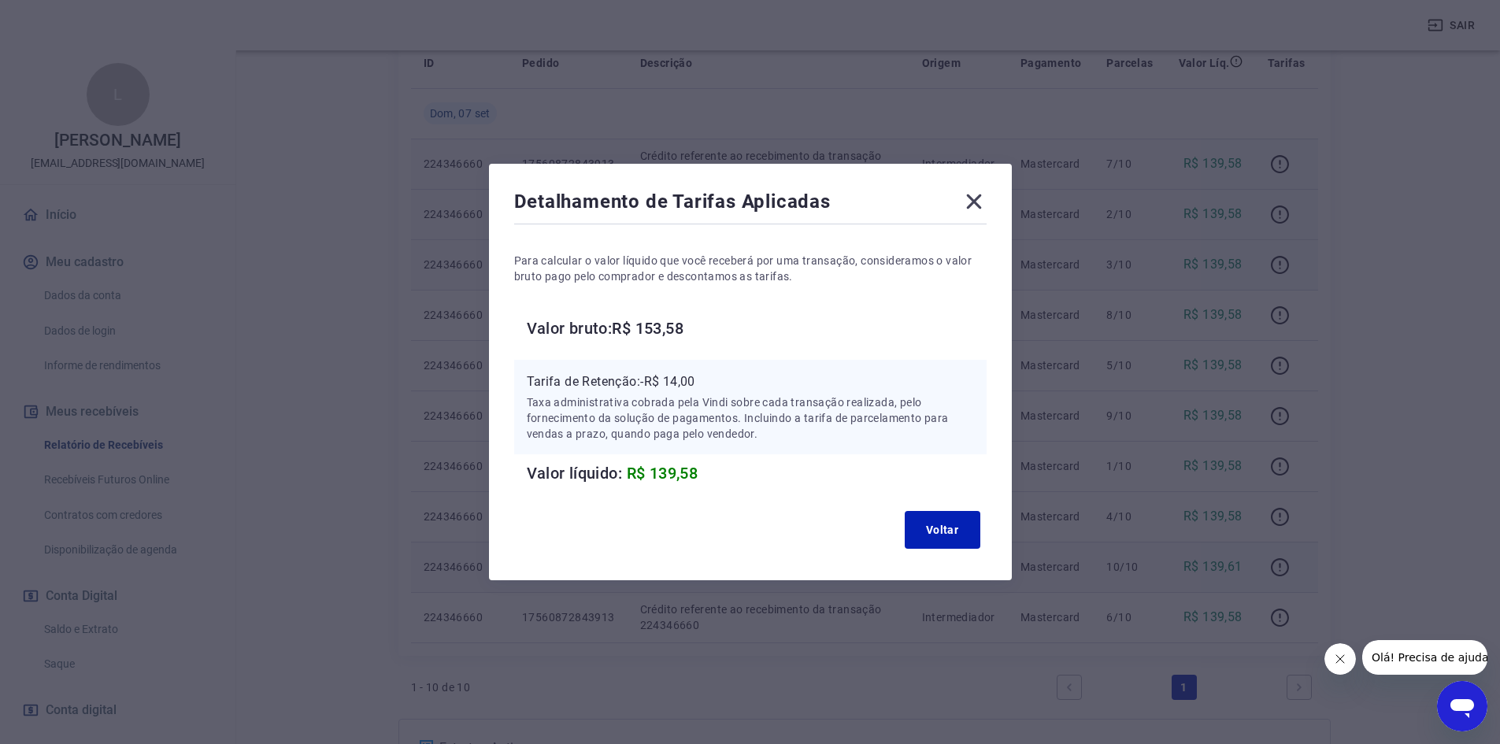
click at [981, 195] on icon at bounding box center [973, 201] width 15 height 15
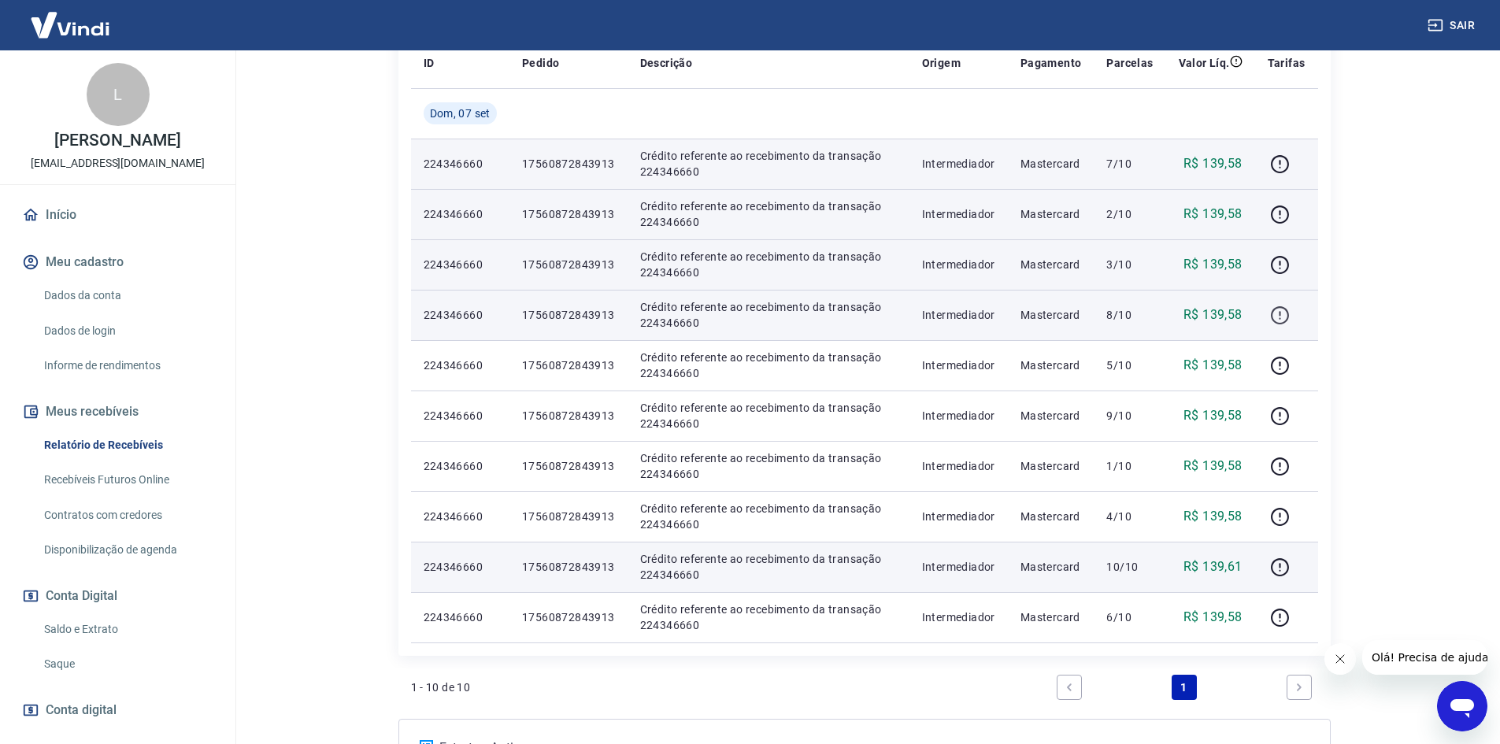
click at [1289, 313] on icon "button" at bounding box center [1280, 315] width 18 height 18
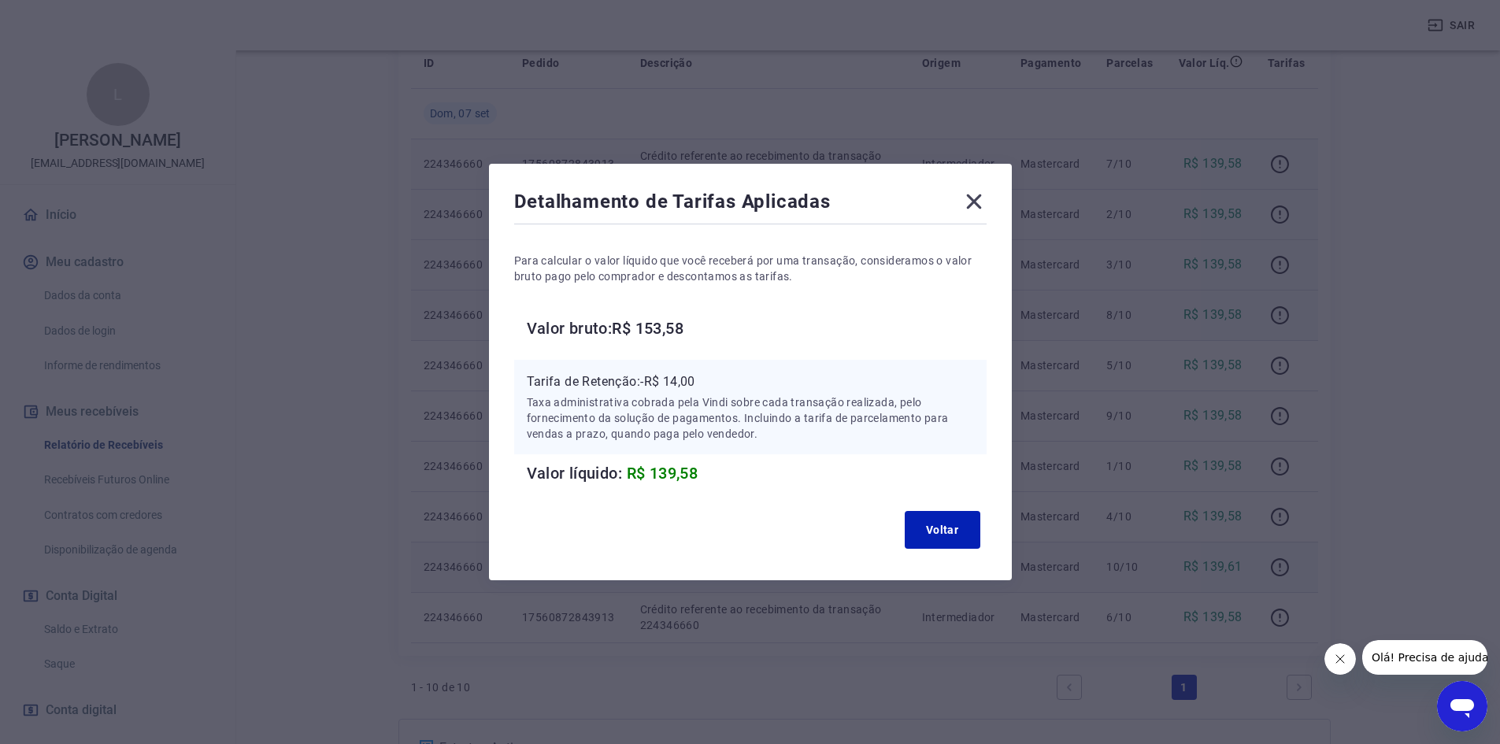
click at [979, 199] on icon at bounding box center [973, 201] width 25 height 25
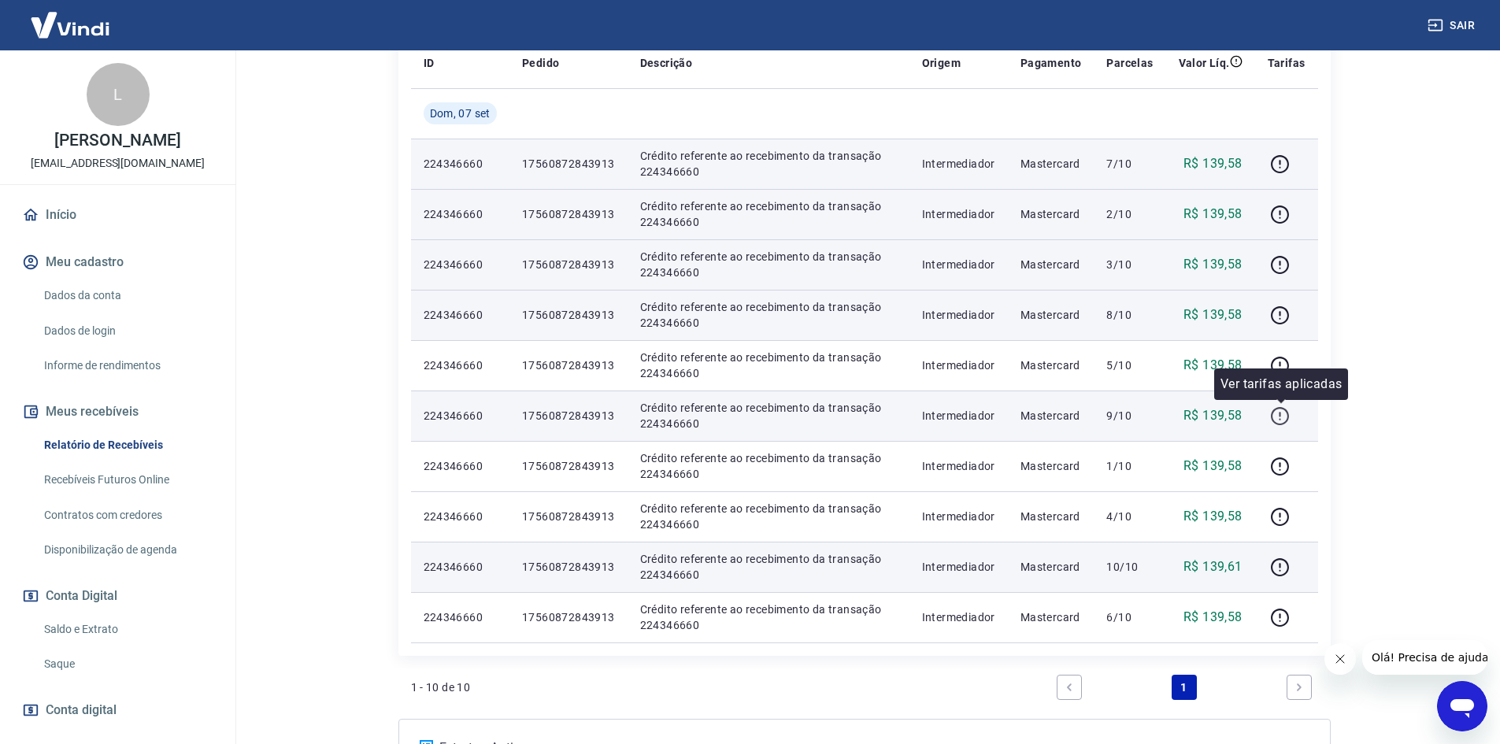
click at [1283, 411] on icon "button" at bounding box center [1280, 416] width 20 height 20
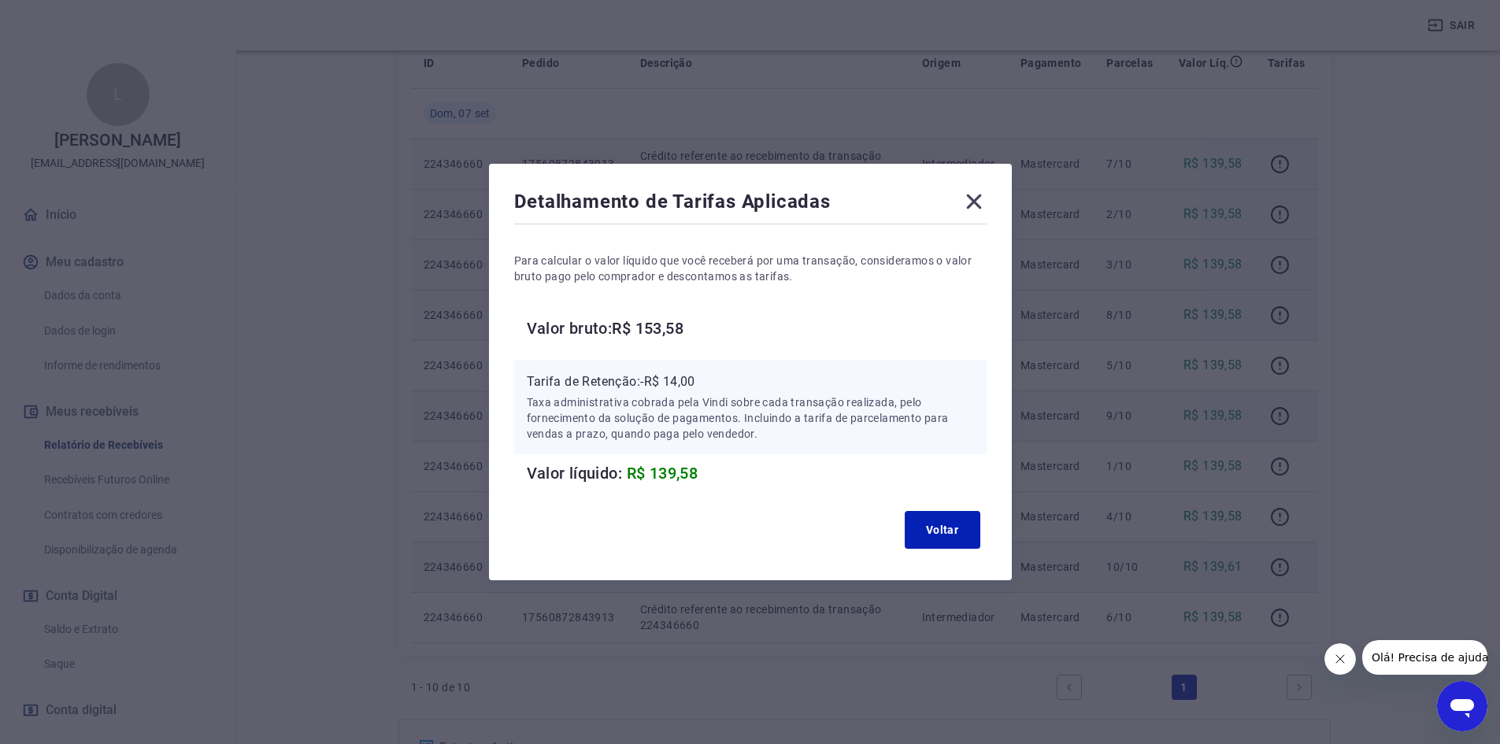
click at [981, 196] on icon at bounding box center [973, 201] width 15 height 15
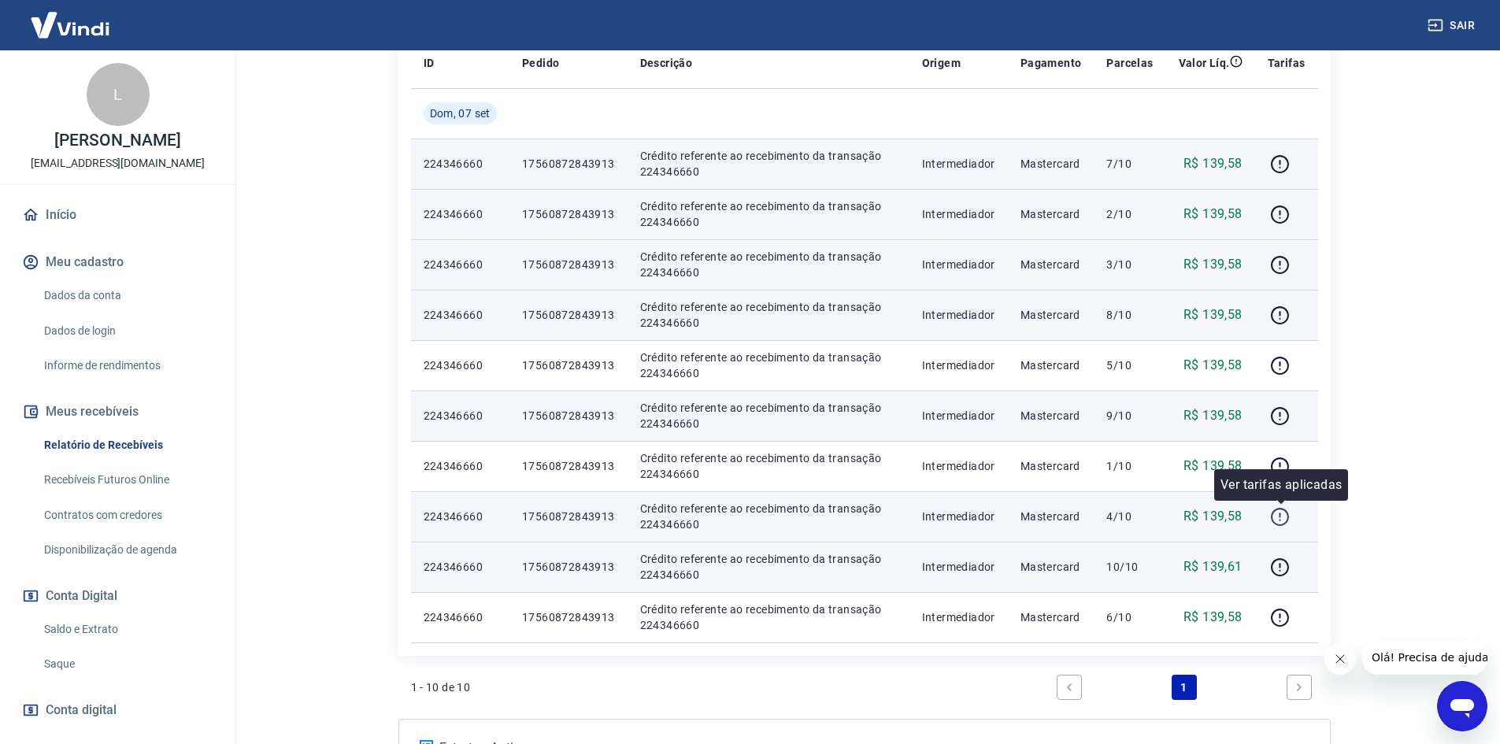
click at [1287, 517] on icon "button" at bounding box center [1280, 517] width 20 height 20
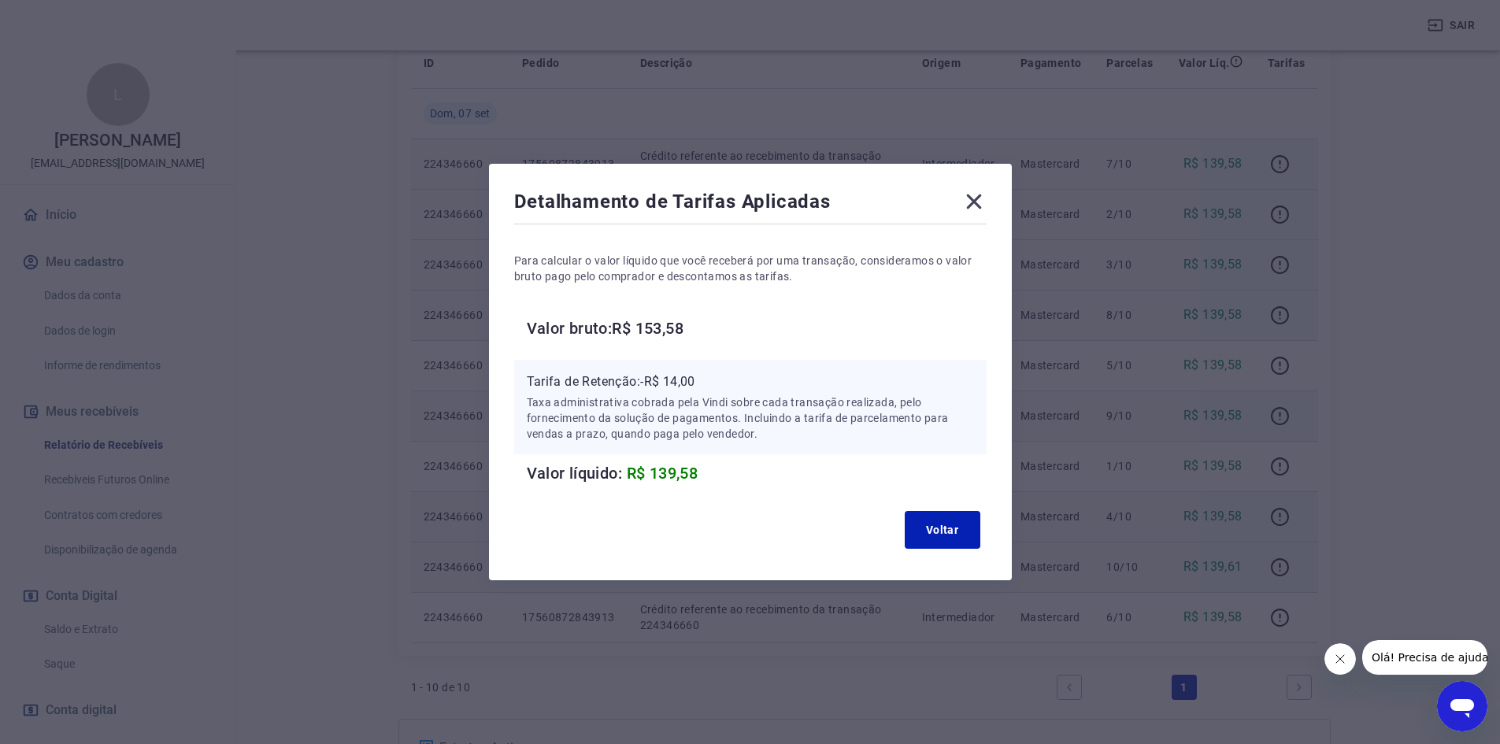
click at [981, 204] on icon at bounding box center [973, 201] width 15 height 15
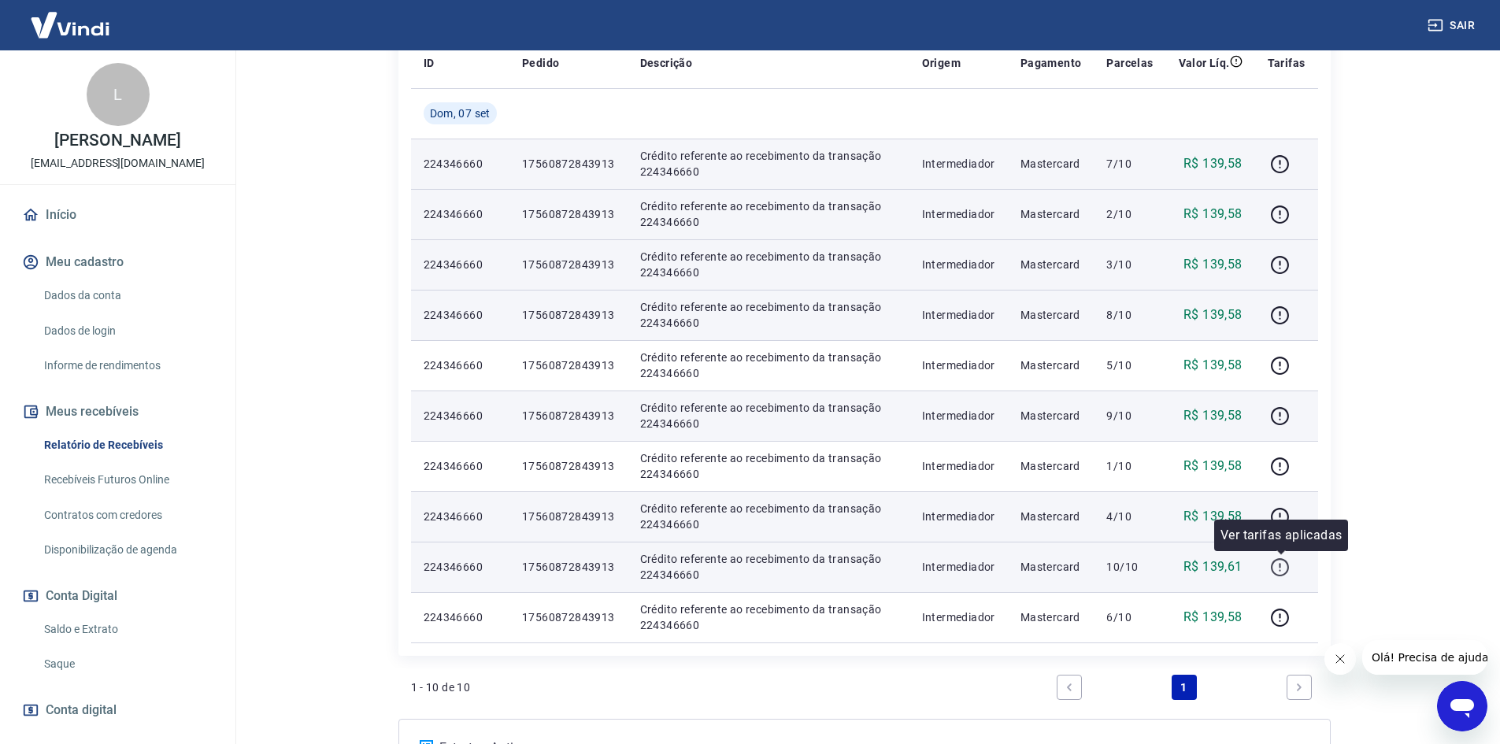
click at [1285, 567] on icon "button" at bounding box center [1280, 567] width 20 height 20
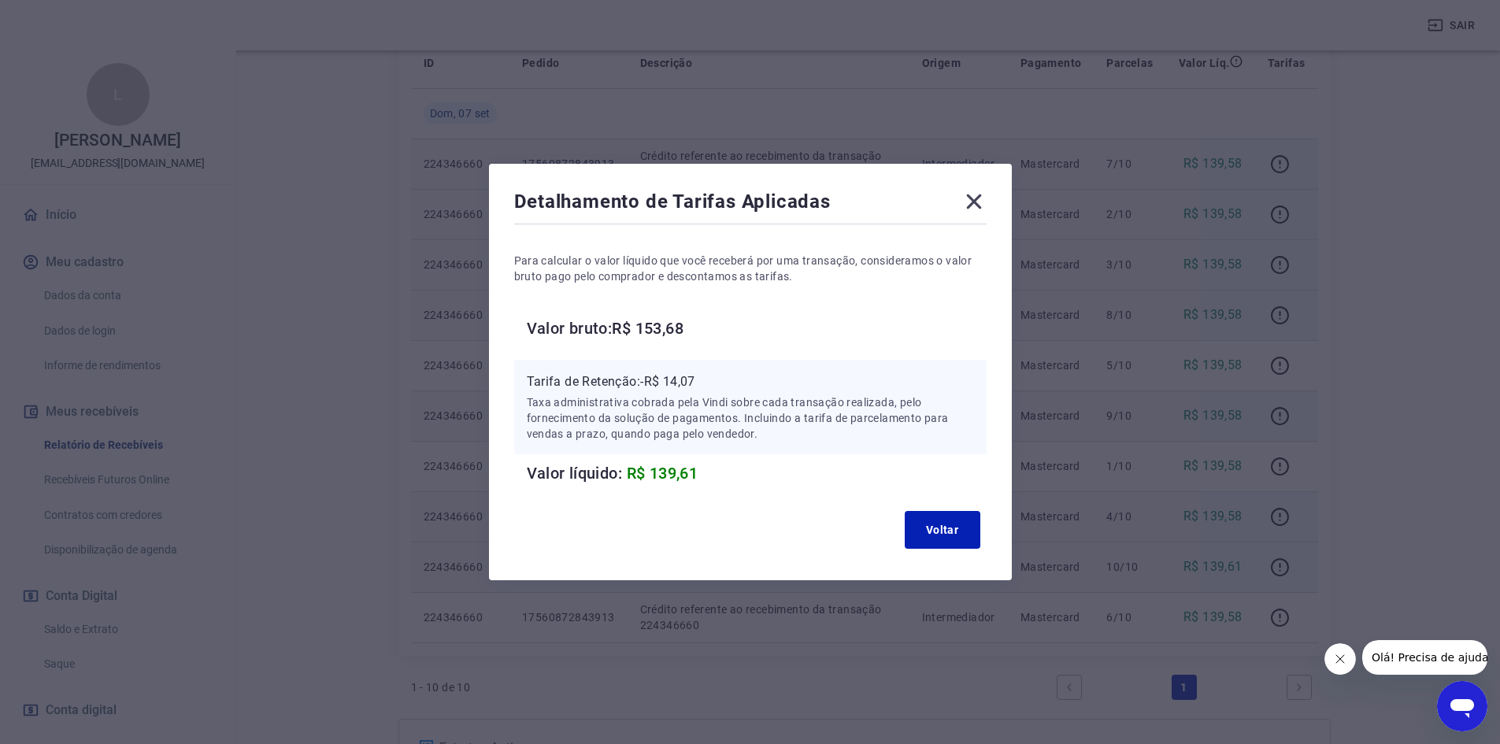
click at [976, 197] on icon at bounding box center [973, 201] width 15 height 15
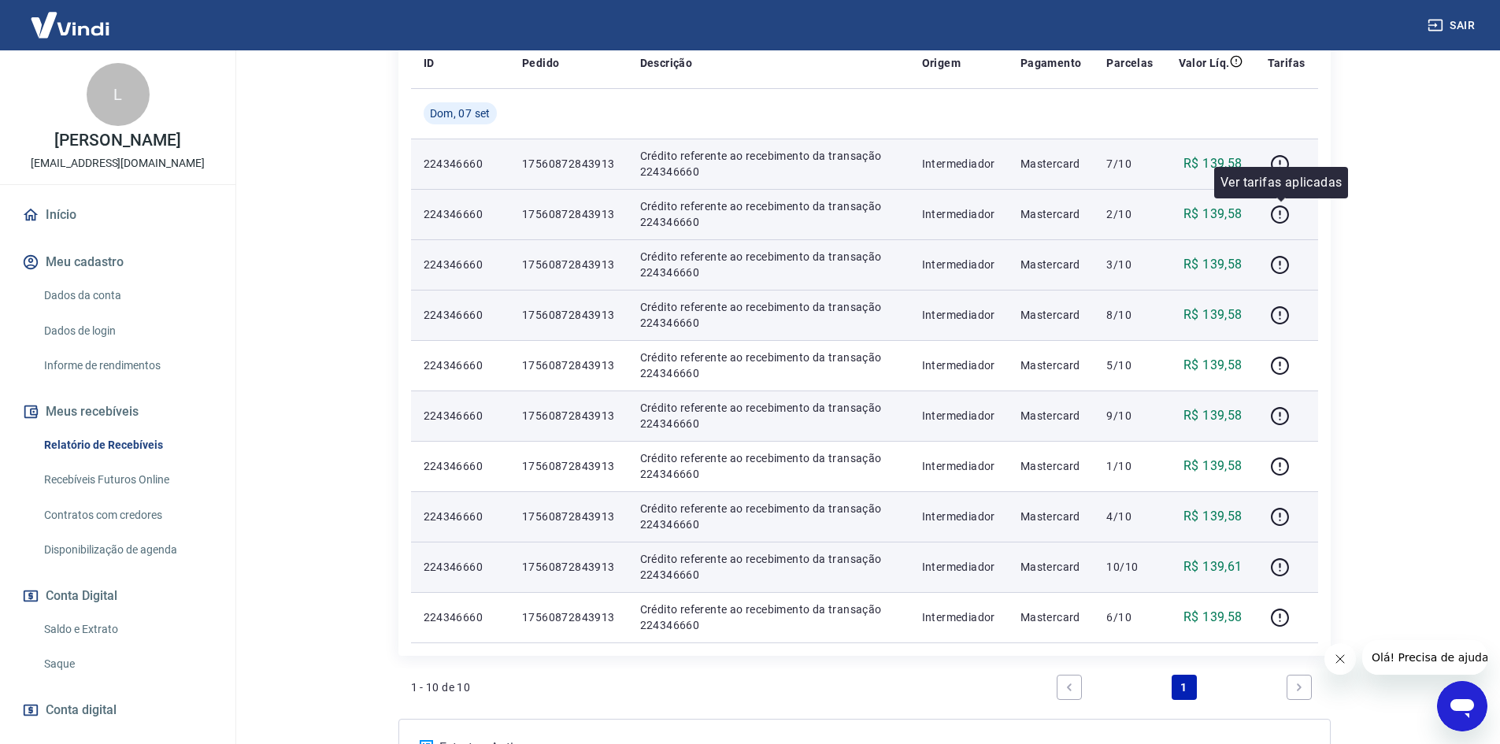
click at [1287, 170] on div "Ver tarifas aplicadas" at bounding box center [1281, 182] width 134 height 31
click at [1277, 164] on icon "button" at bounding box center [1280, 164] width 20 height 20
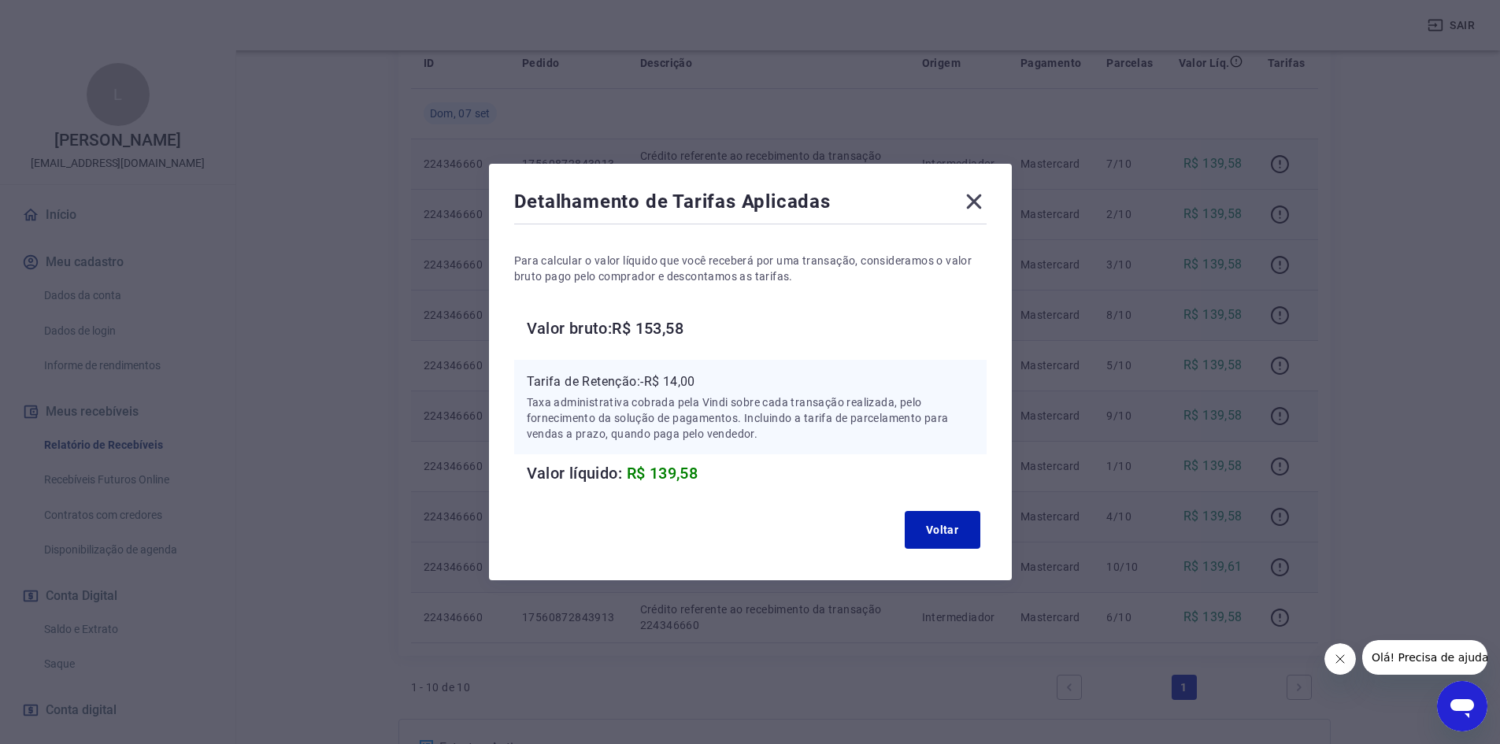
click at [981, 197] on icon at bounding box center [973, 201] width 15 height 15
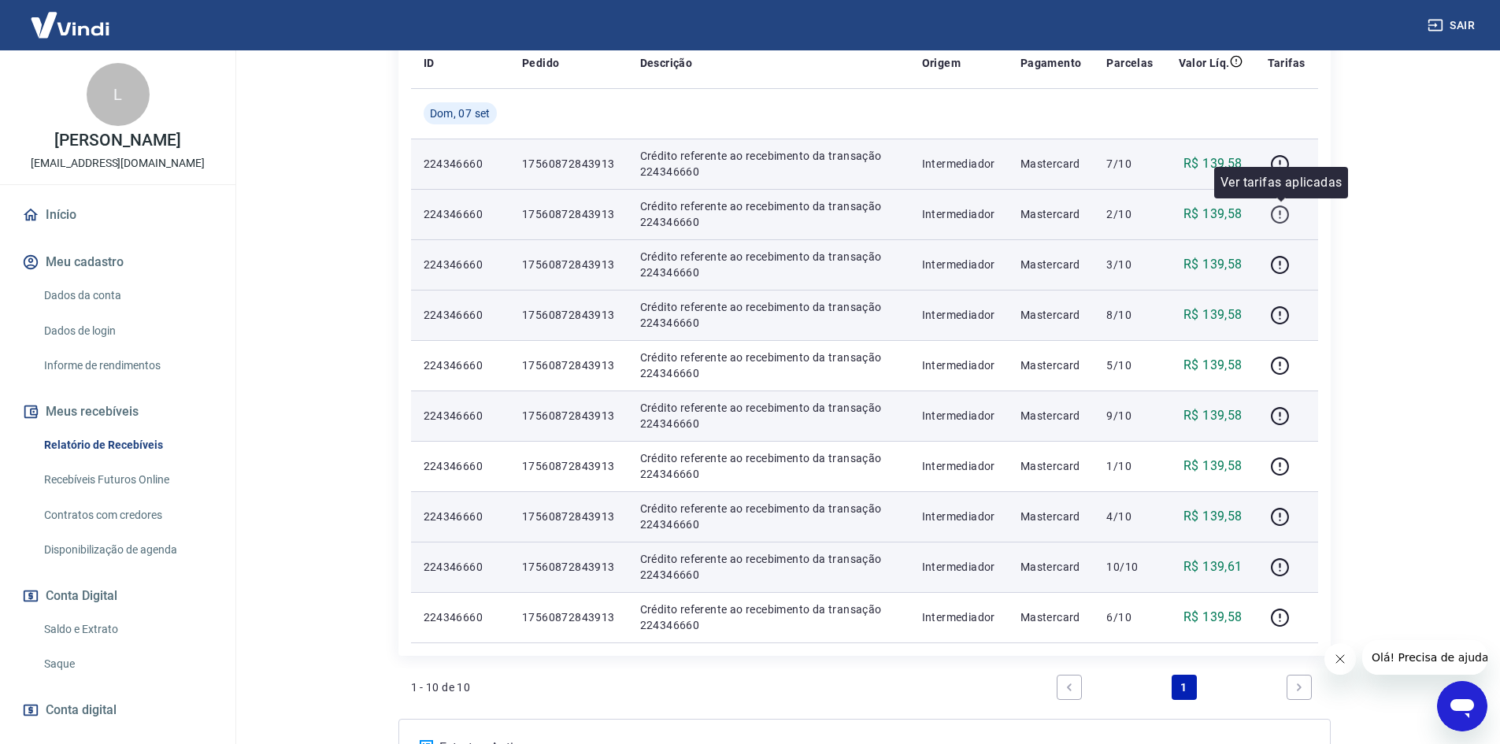
click at [1283, 217] on icon "button" at bounding box center [1280, 215] width 20 height 20
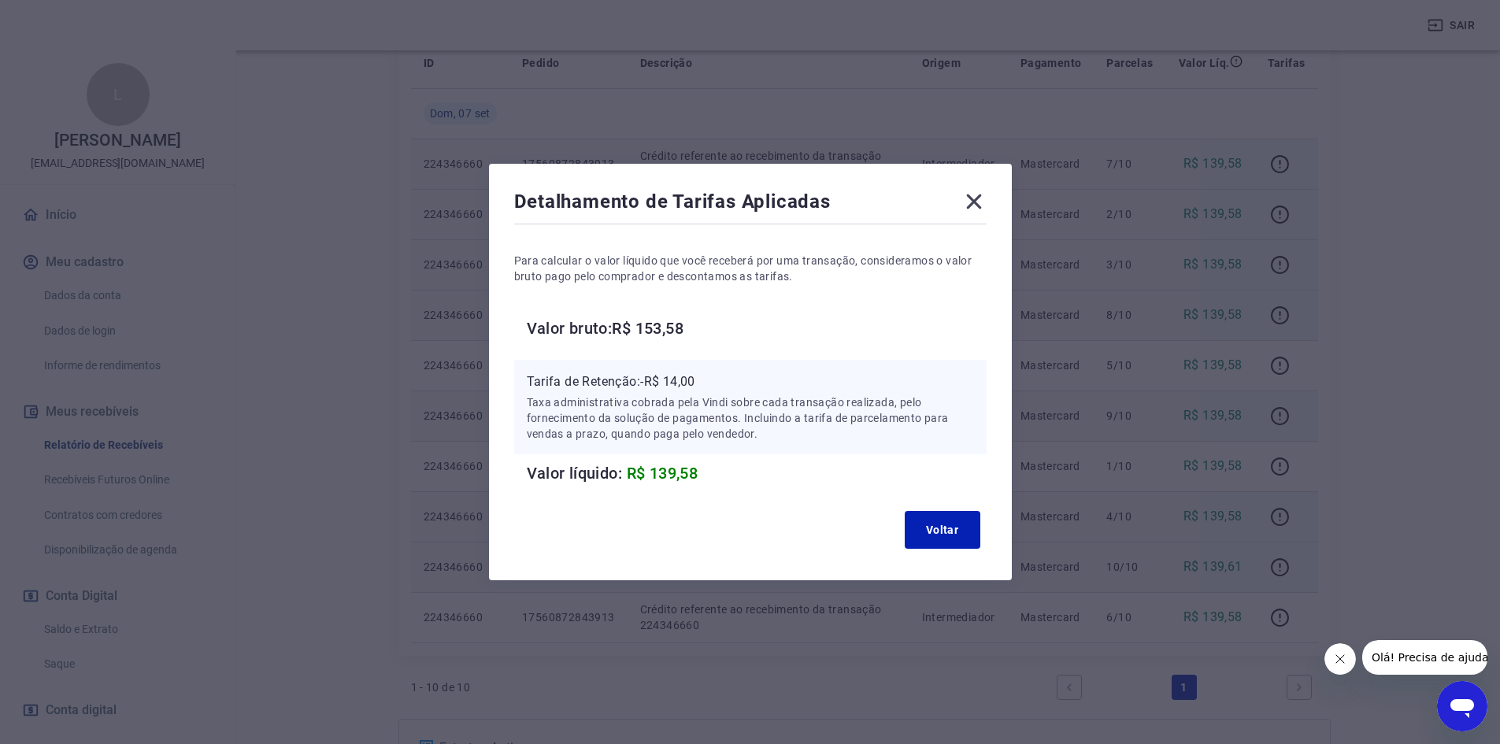
click at [981, 205] on icon at bounding box center [973, 201] width 15 height 15
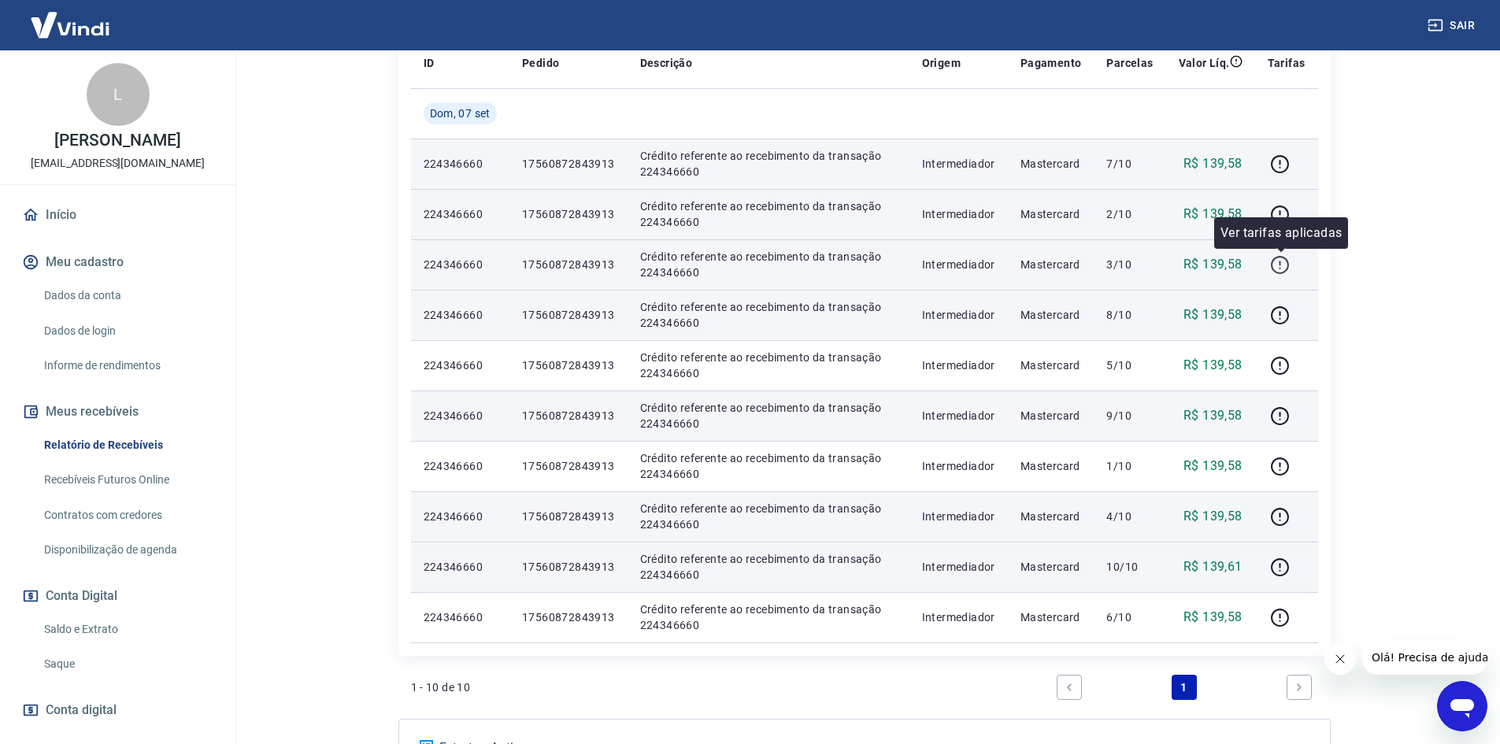
click at [1278, 263] on icon "button" at bounding box center [1280, 265] width 20 height 20
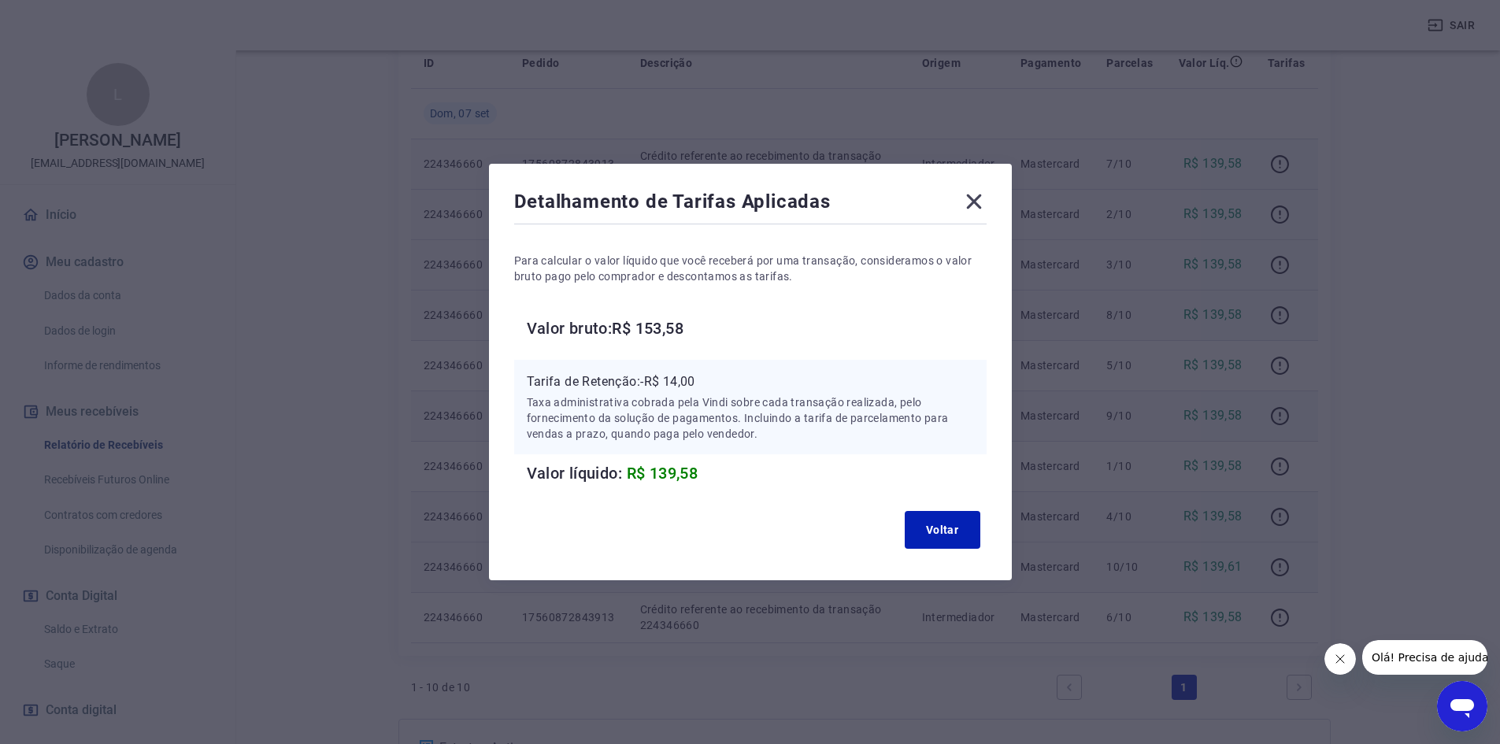
click at [979, 202] on icon at bounding box center [973, 201] width 15 height 15
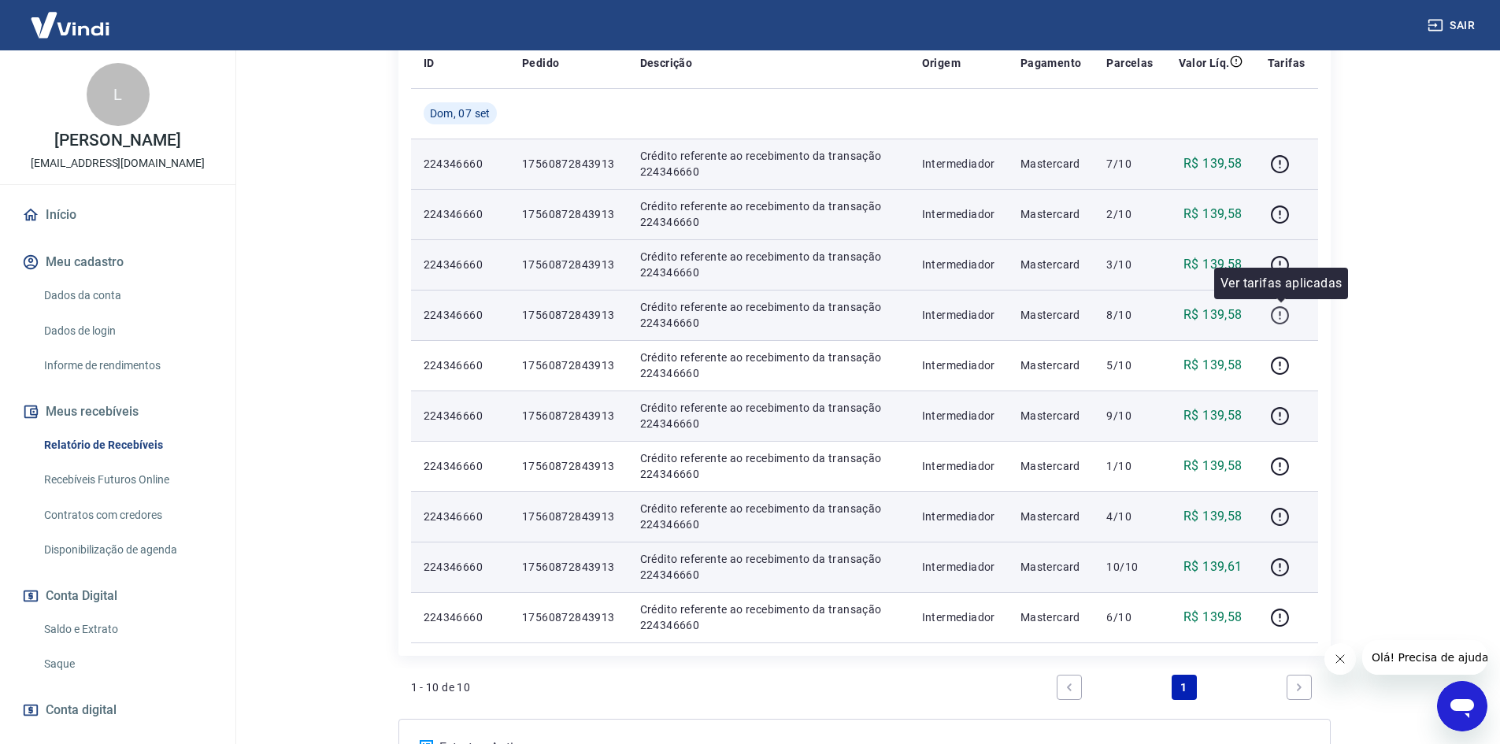
click at [1283, 311] on icon "button" at bounding box center [1280, 315] width 20 height 20
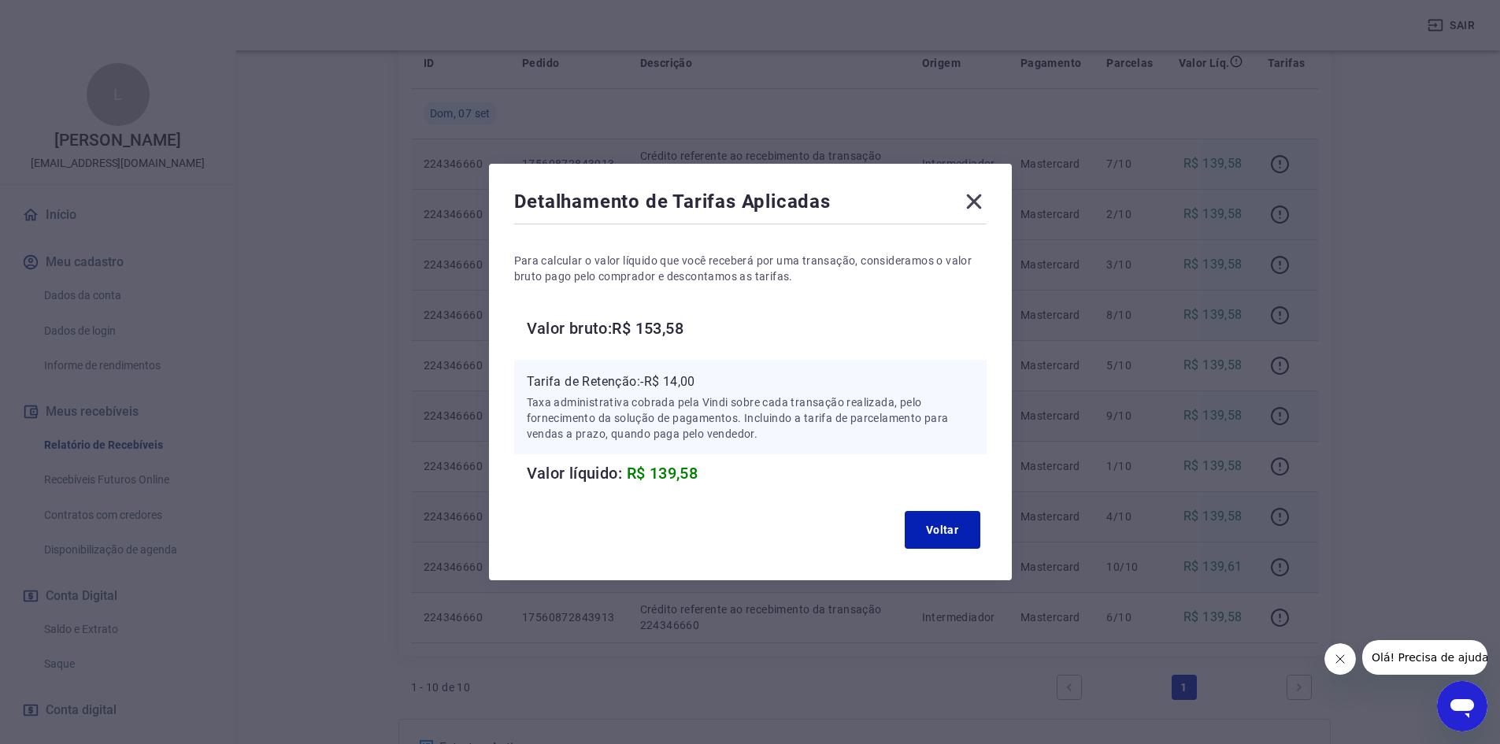
click at [985, 201] on icon at bounding box center [973, 201] width 25 height 25
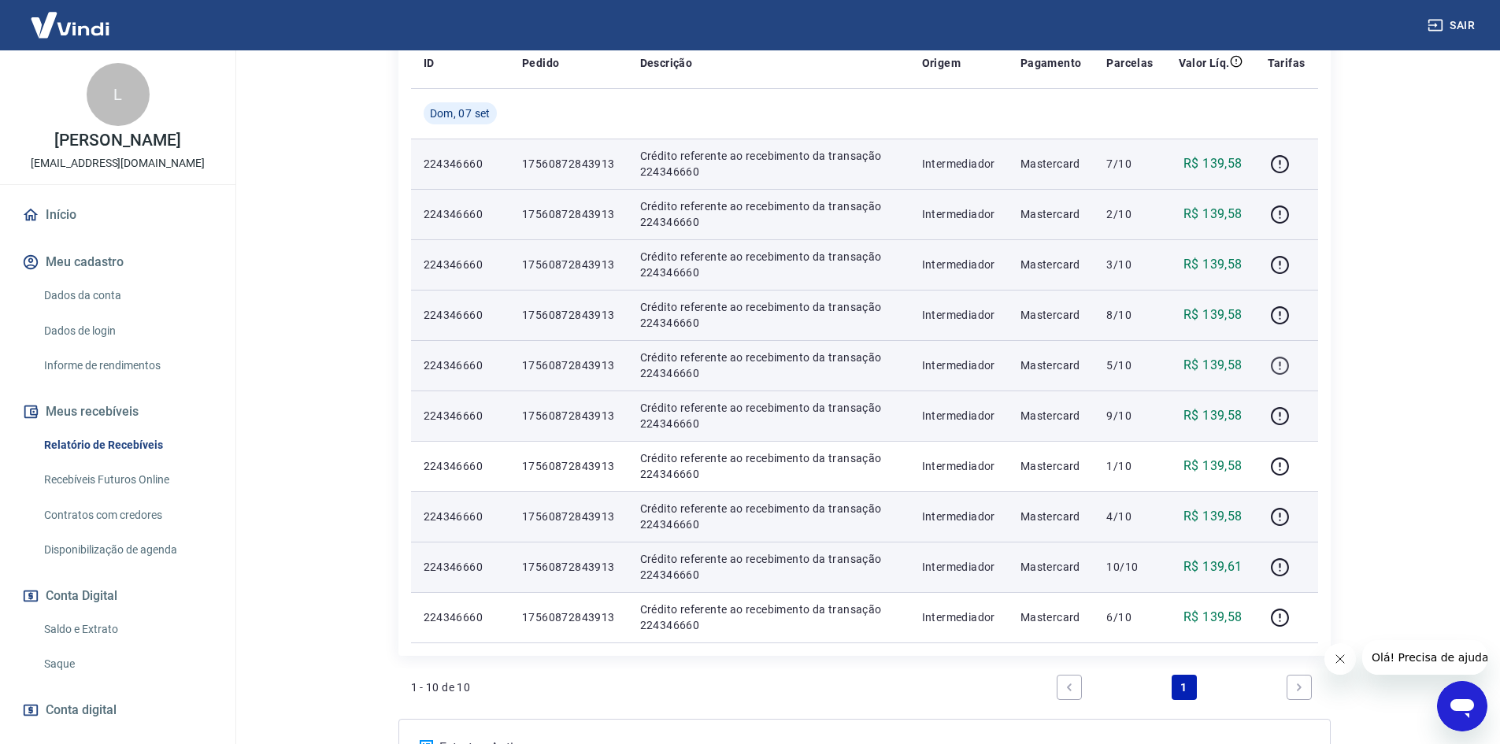
click at [1276, 362] on icon "button" at bounding box center [1280, 366] width 20 height 20
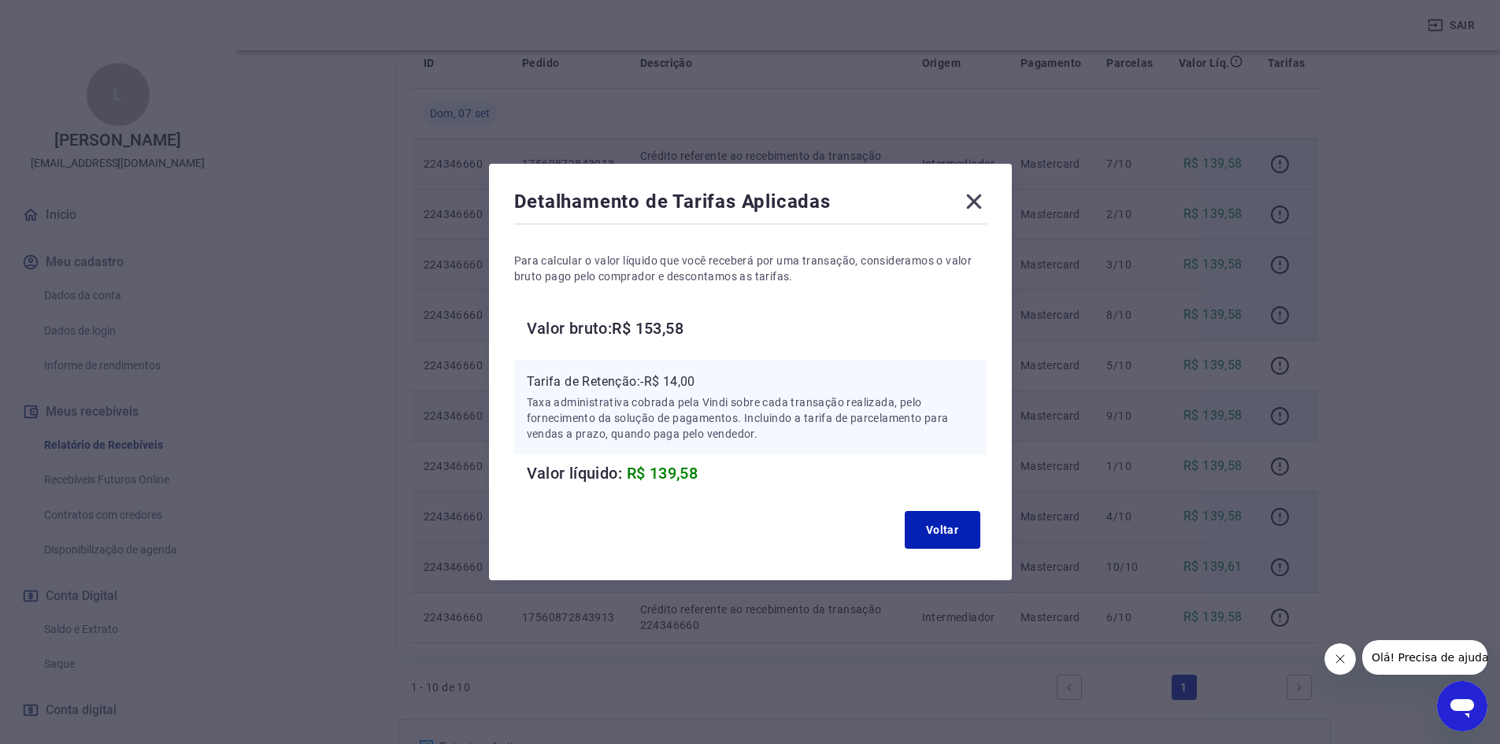
click at [977, 203] on icon at bounding box center [973, 201] width 25 height 25
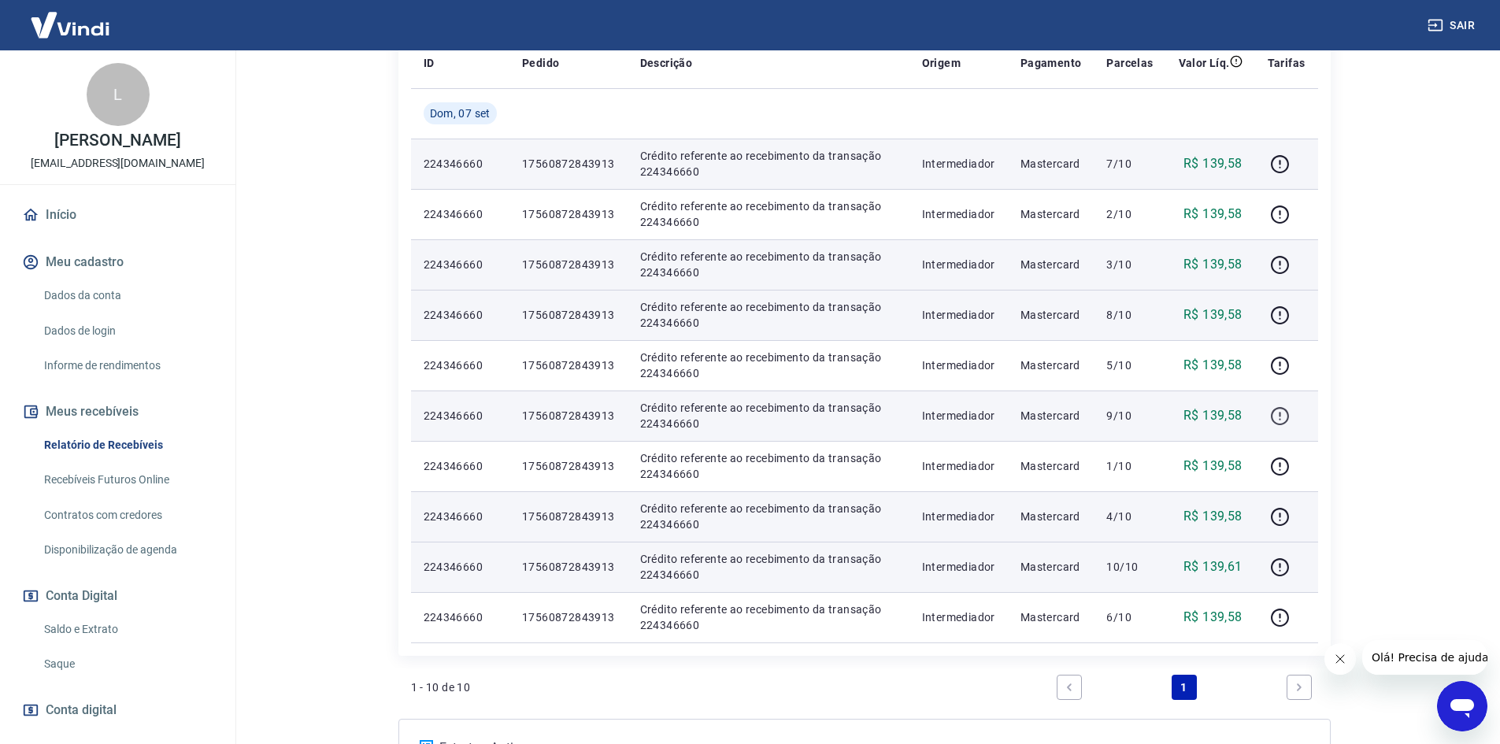
click at [1276, 412] on icon "button" at bounding box center [1280, 416] width 20 height 20
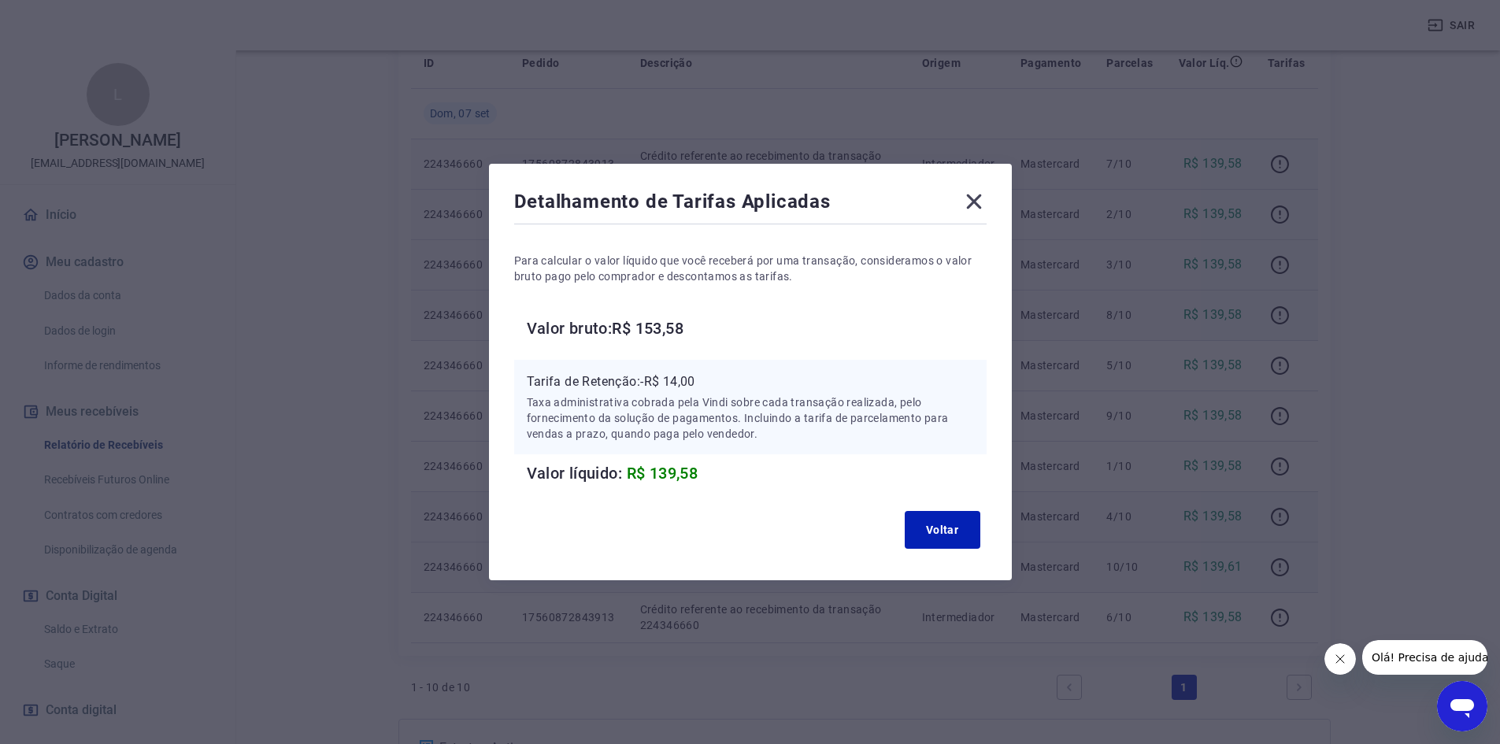
click at [981, 200] on icon at bounding box center [973, 201] width 15 height 15
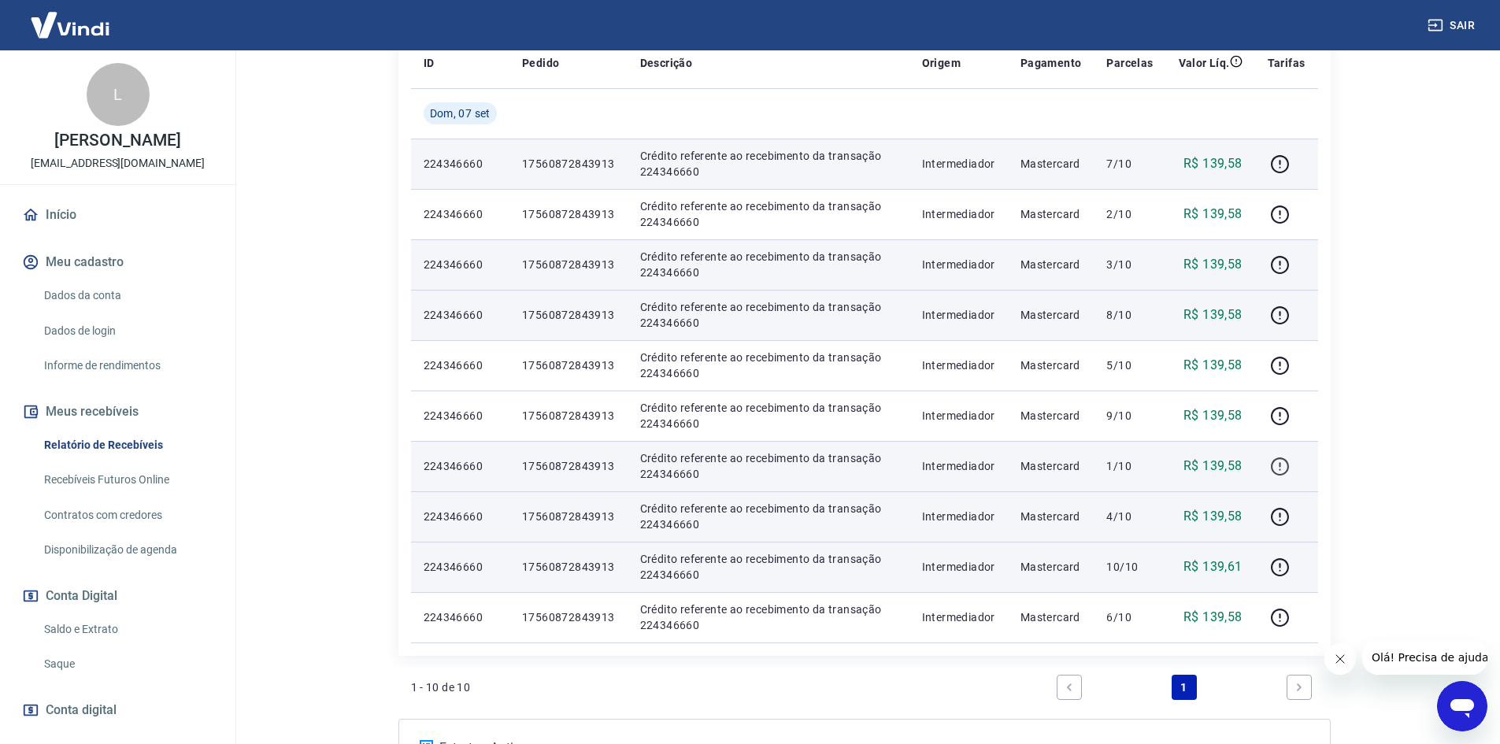
click at [1281, 468] on icon "button" at bounding box center [1280, 467] width 20 height 20
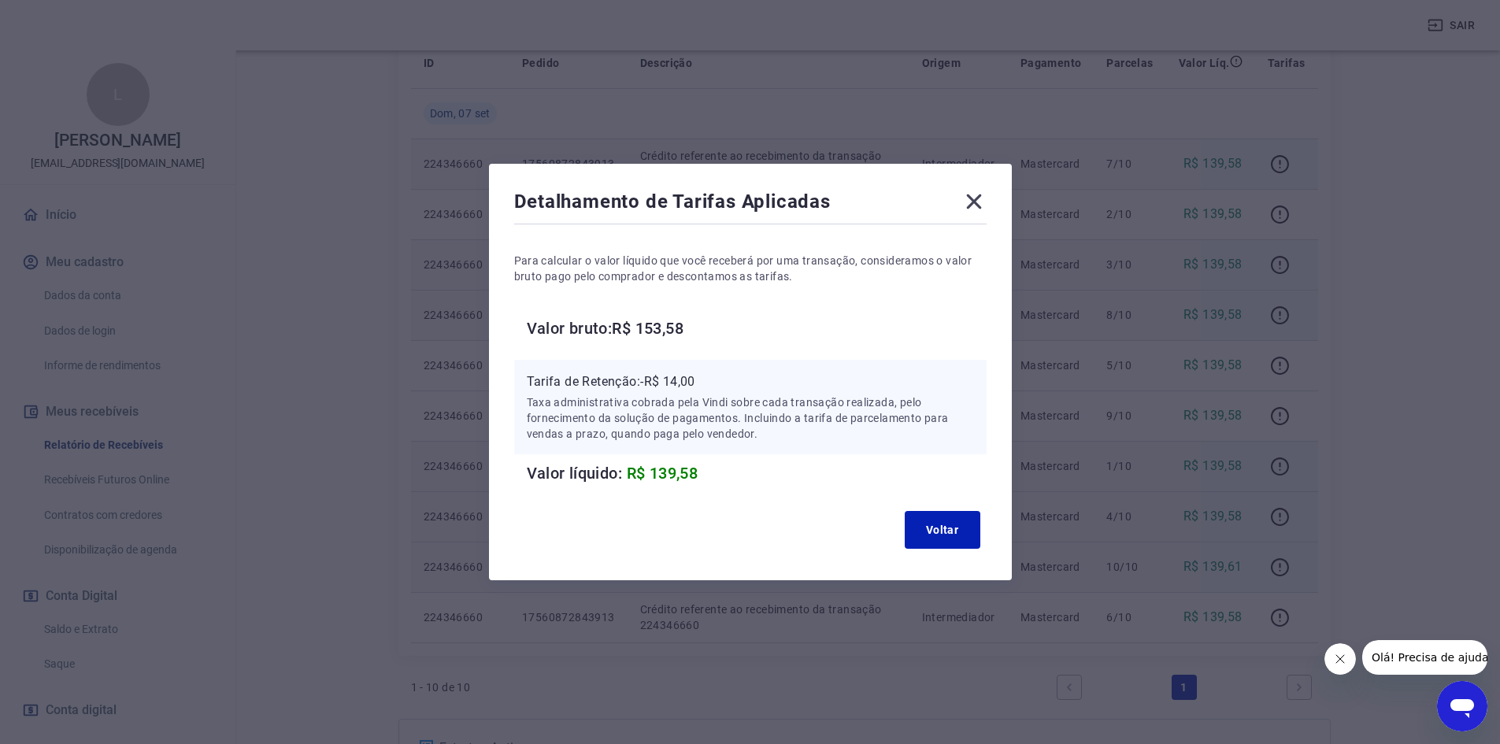
click at [981, 207] on icon at bounding box center [973, 201] width 15 height 15
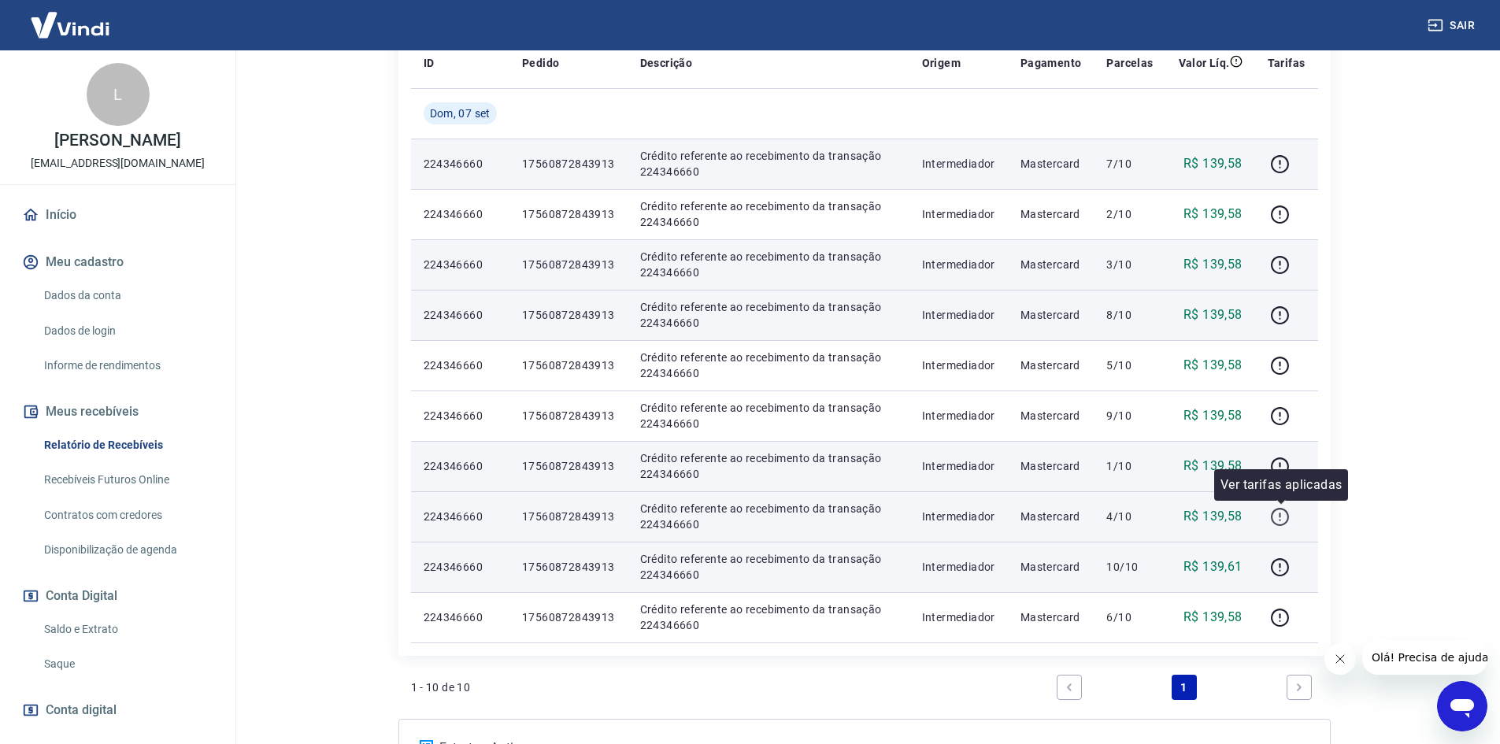
click at [1276, 511] on icon "button" at bounding box center [1280, 517] width 18 height 18
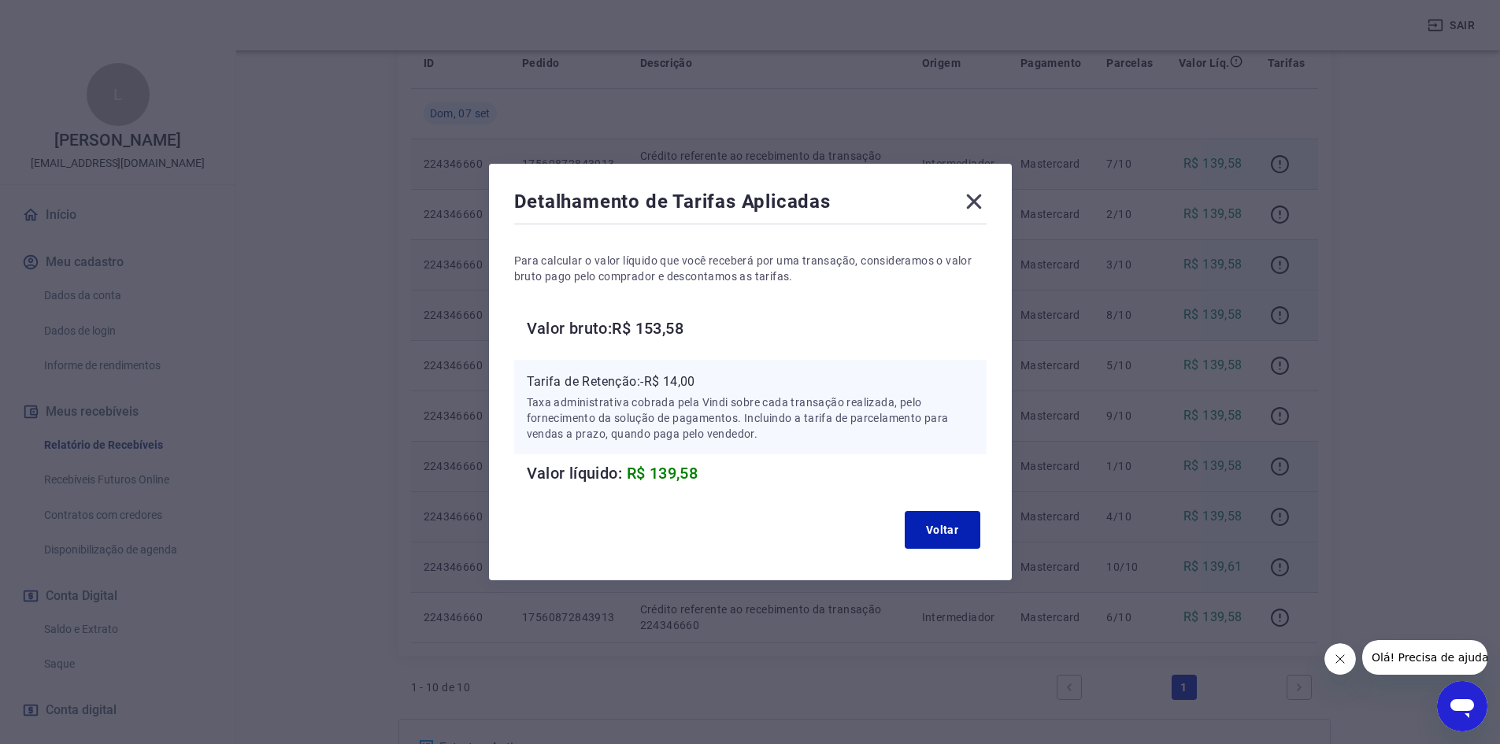
click at [980, 196] on icon at bounding box center [973, 201] width 25 height 25
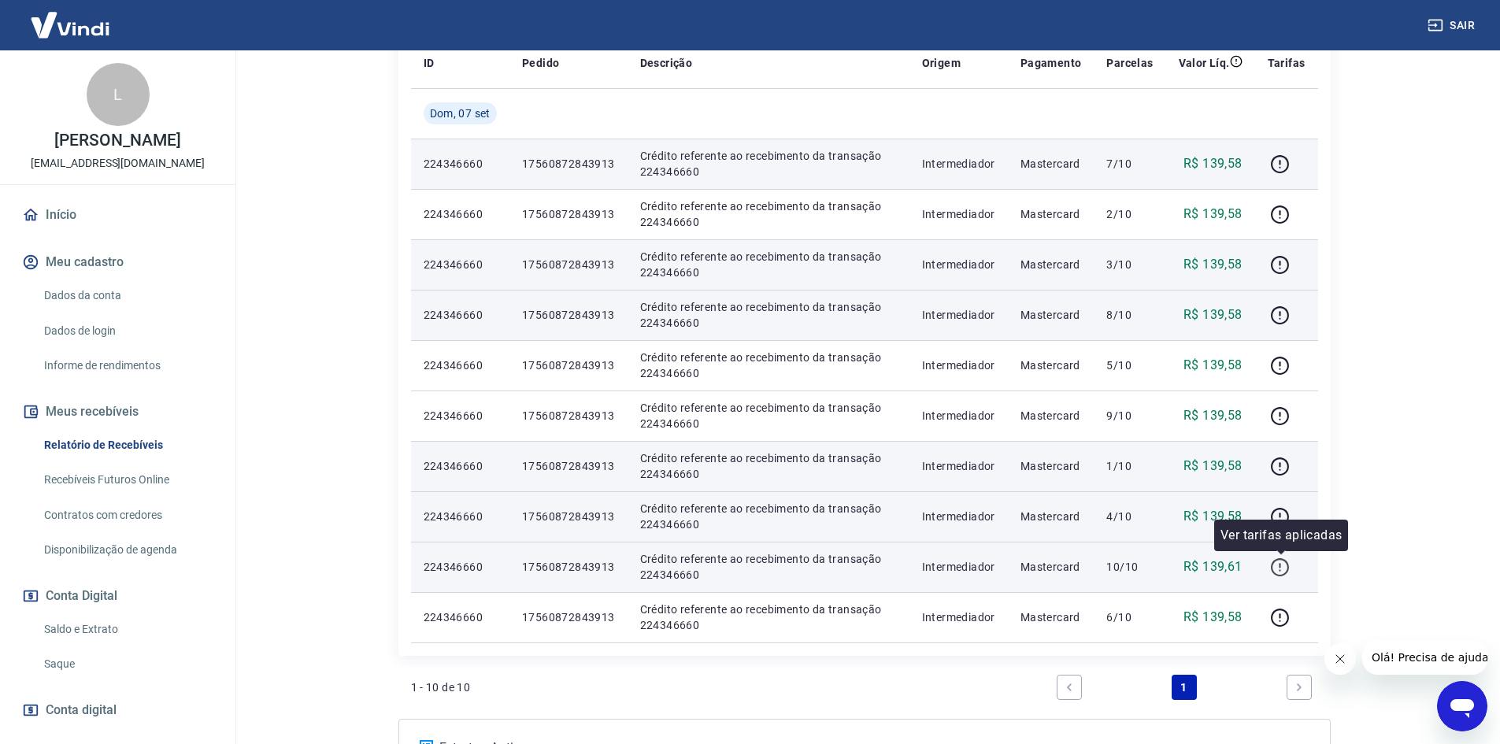
click at [1280, 564] on icon "button" at bounding box center [1280, 567] width 20 height 20
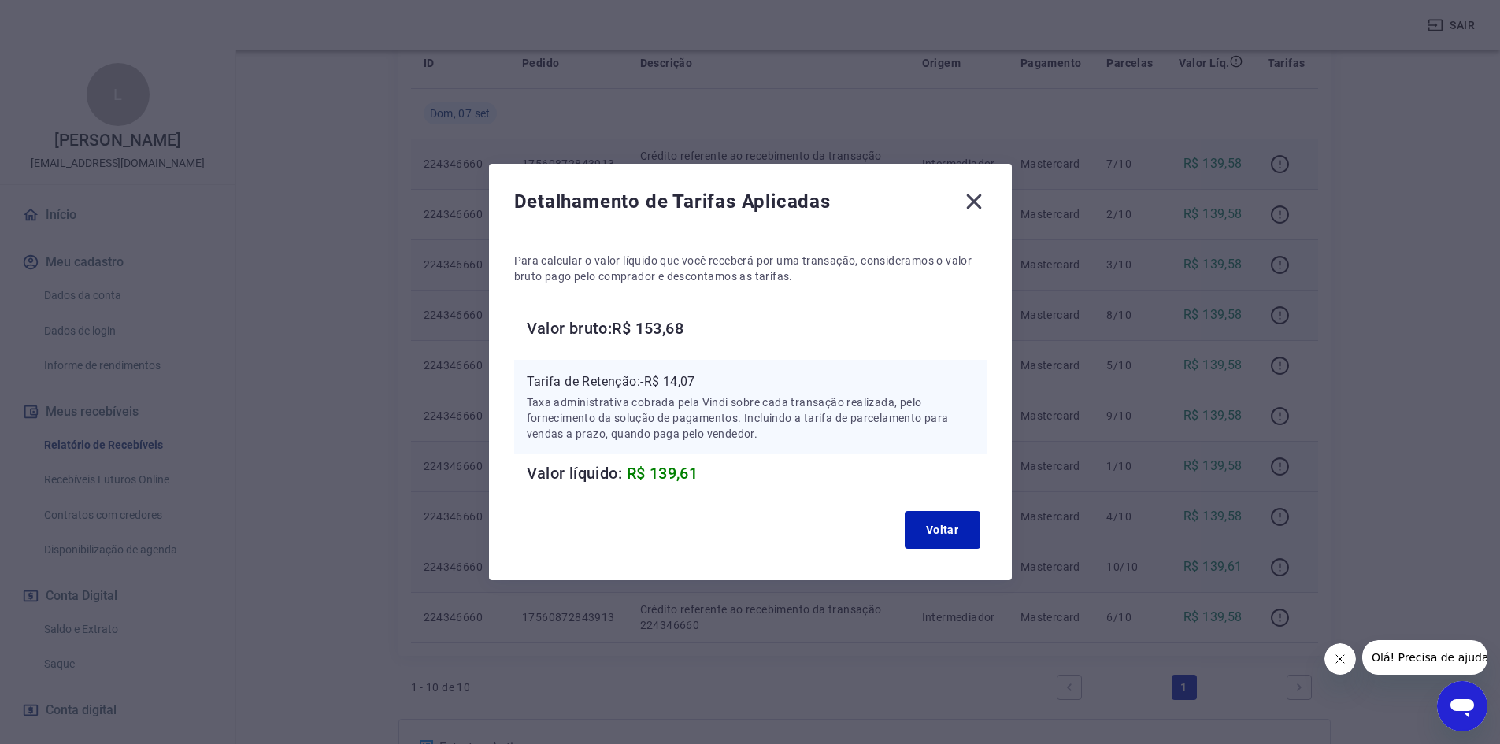
click at [983, 209] on icon at bounding box center [973, 201] width 25 height 25
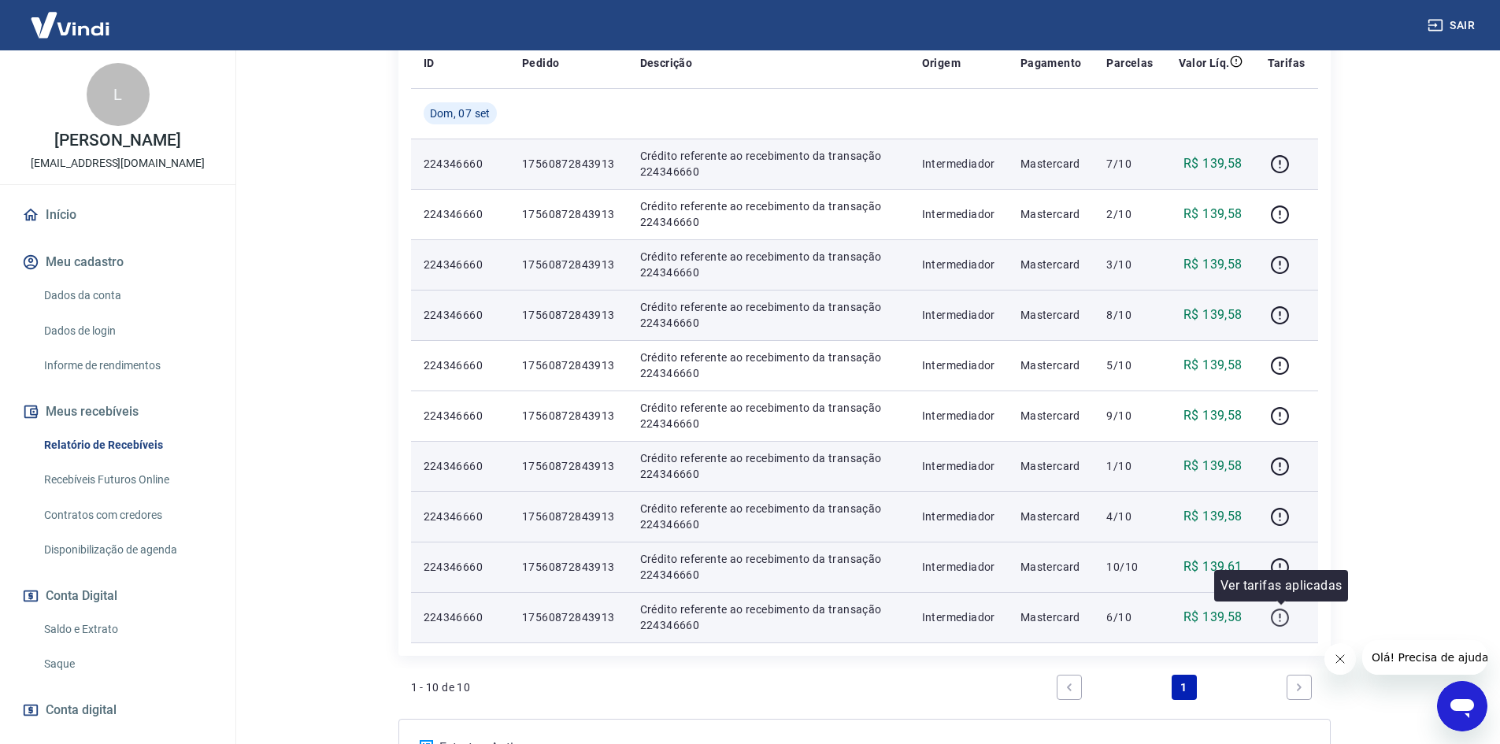
click at [1281, 621] on icon "button" at bounding box center [1280, 618] width 20 height 20
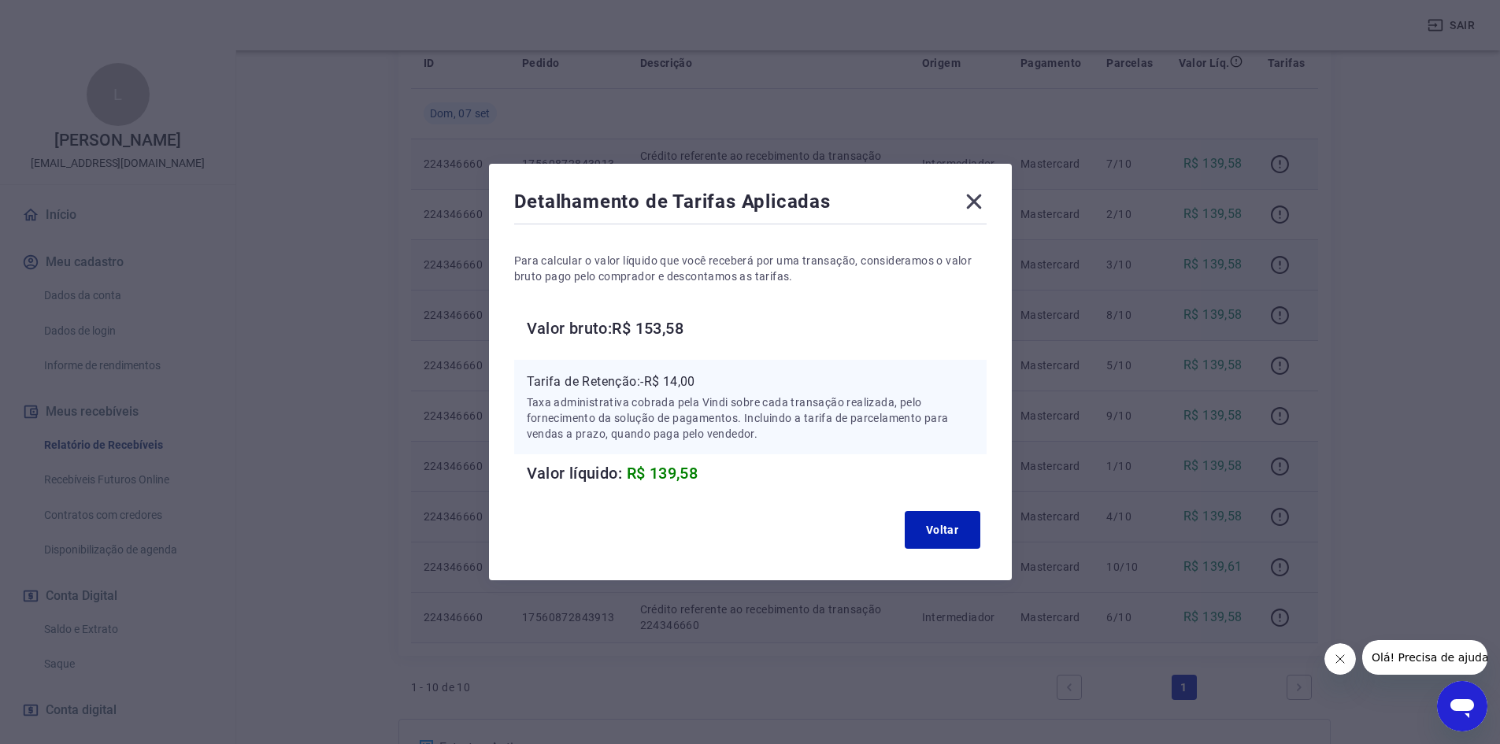
click at [972, 206] on icon at bounding box center [973, 201] width 25 height 25
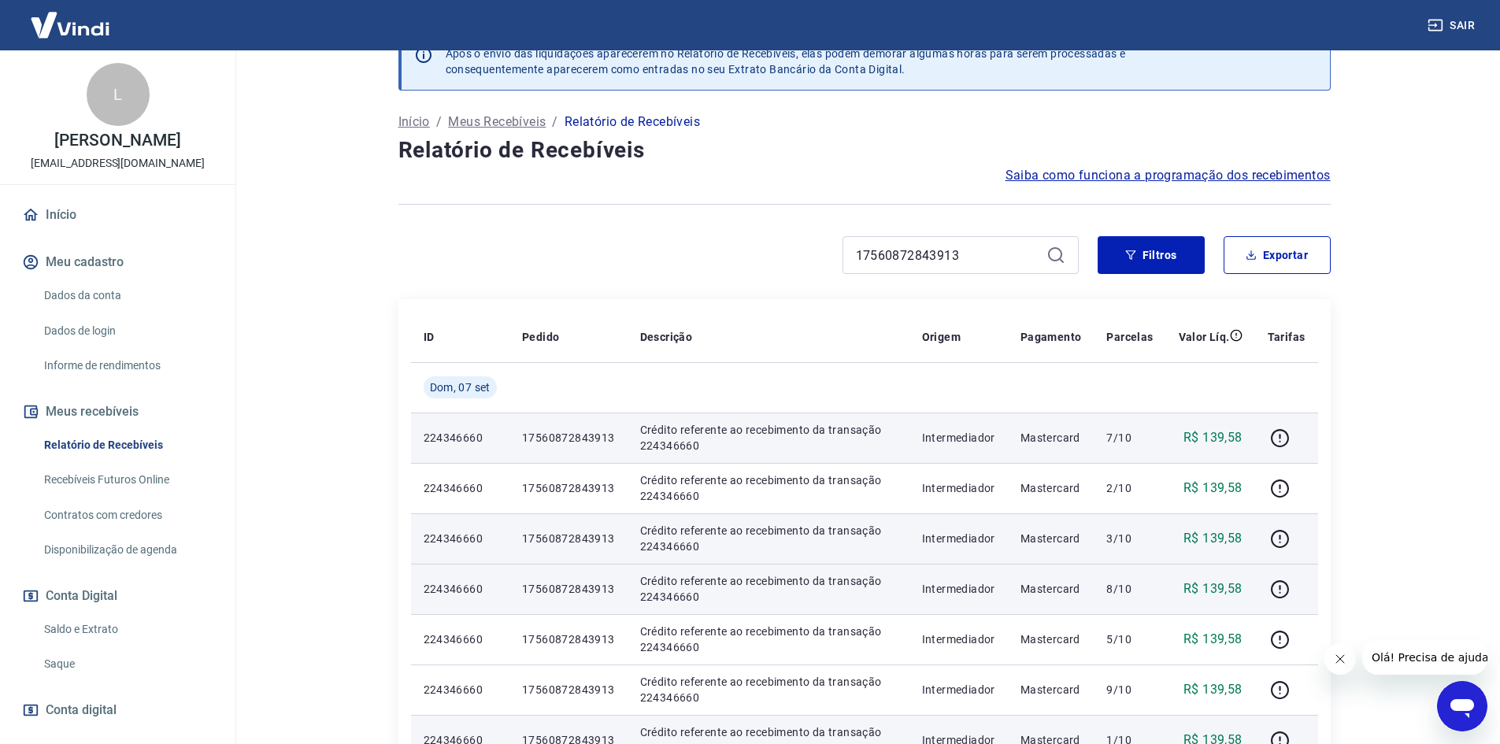
scroll to position [0, 0]
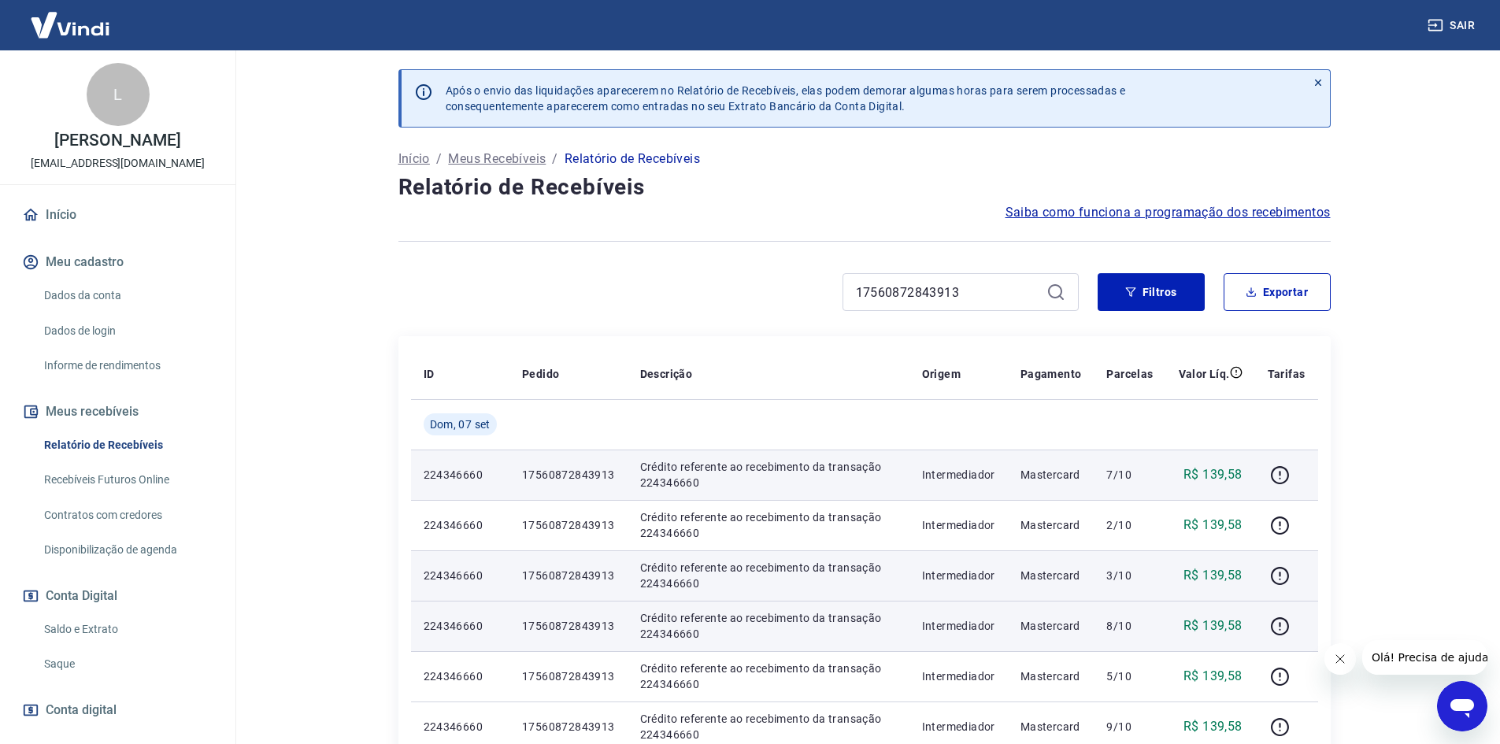
click at [1402, 324] on main "Após o envio das liquidações aparecerem no Relatório de Recebíveis, elas podem …" at bounding box center [864, 397] width 1272 height 694
click at [924, 280] on input "17560872843913" at bounding box center [948, 292] width 184 height 24
click at [926, 280] on input "17560872843913" at bounding box center [948, 292] width 184 height 24
paste input "1579121385"
click at [1061, 292] on icon at bounding box center [1055, 291] width 14 height 14
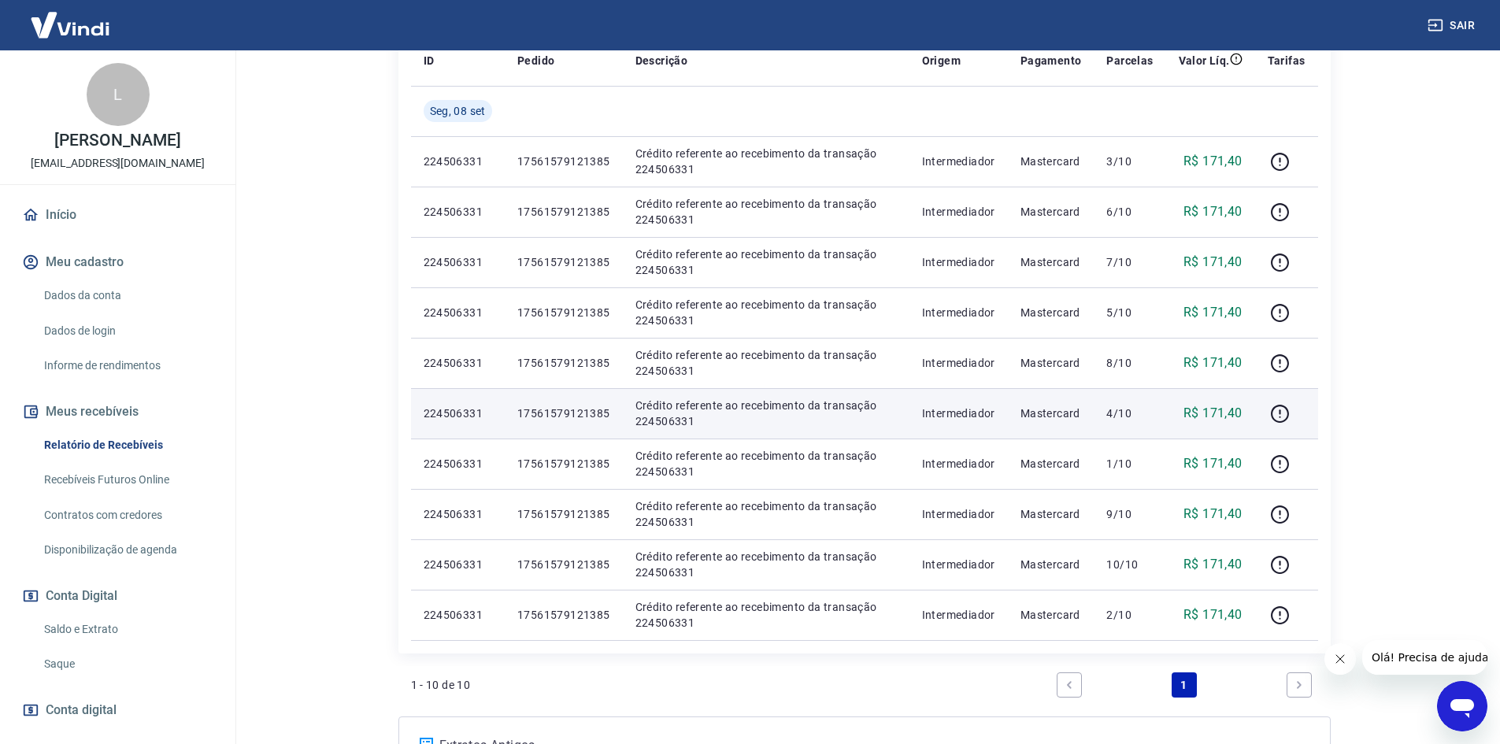
scroll to position [315, 0]
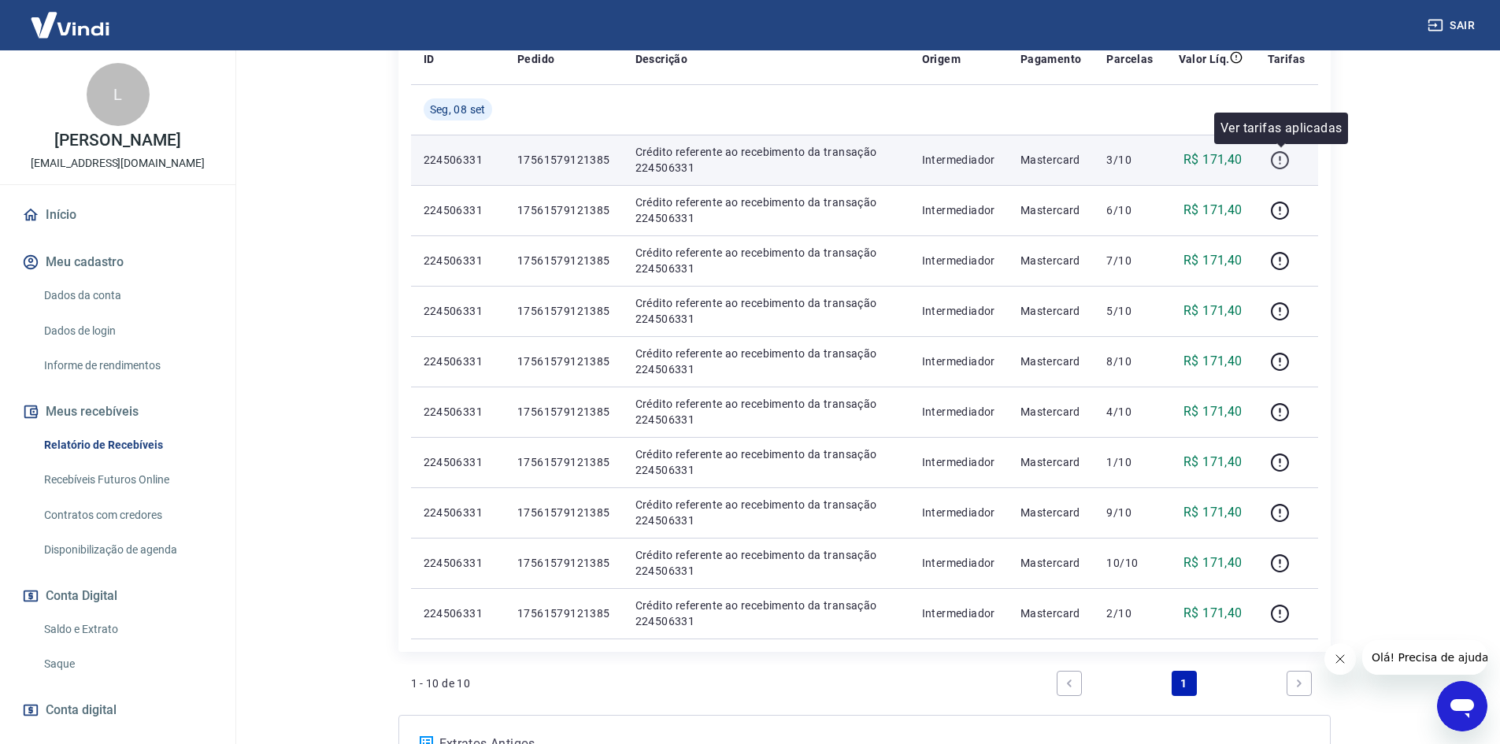
click at [1289, 154] on icon "button" at bounding box center [1280, 160] width 20 height 20
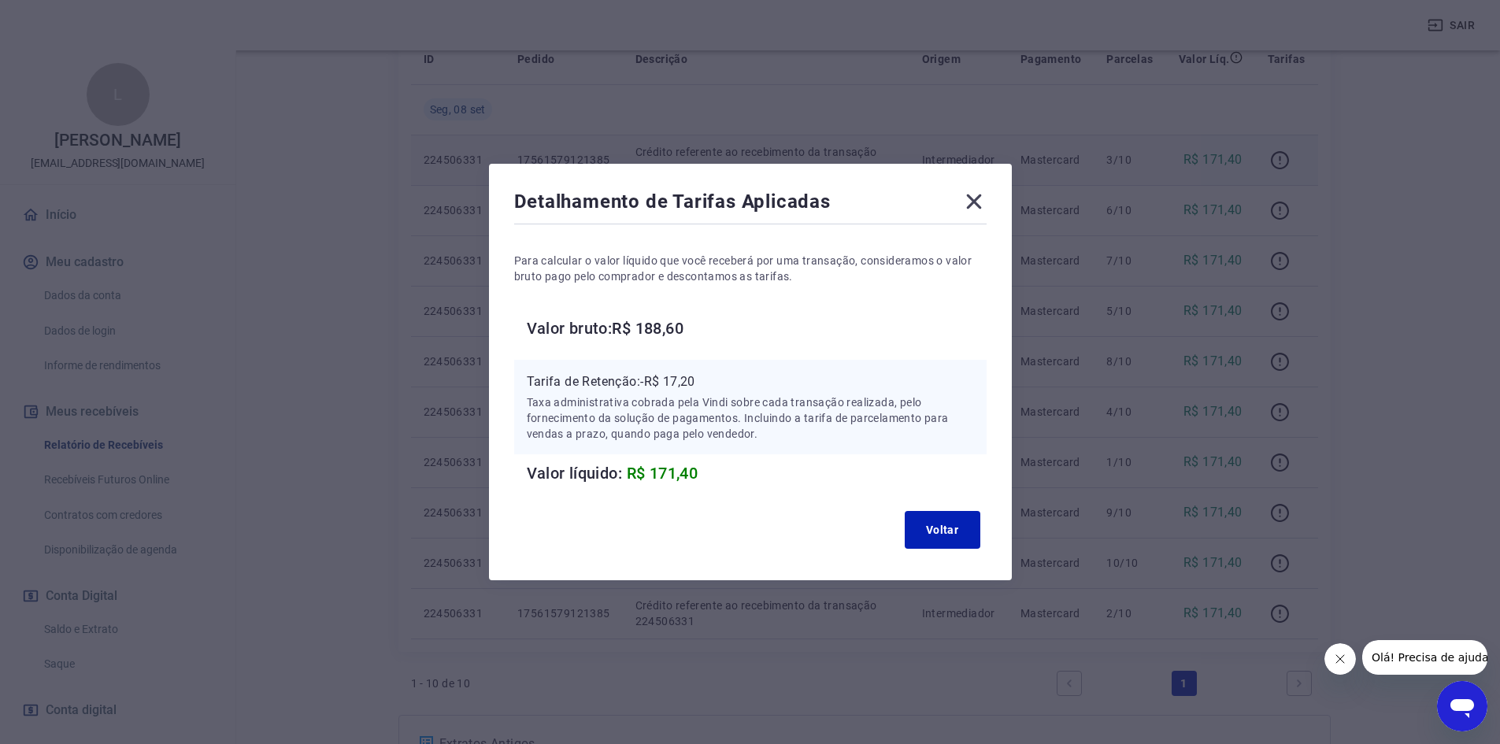
click at [971, 205] on icon at bounding box center [973, 201] width 25 height 25
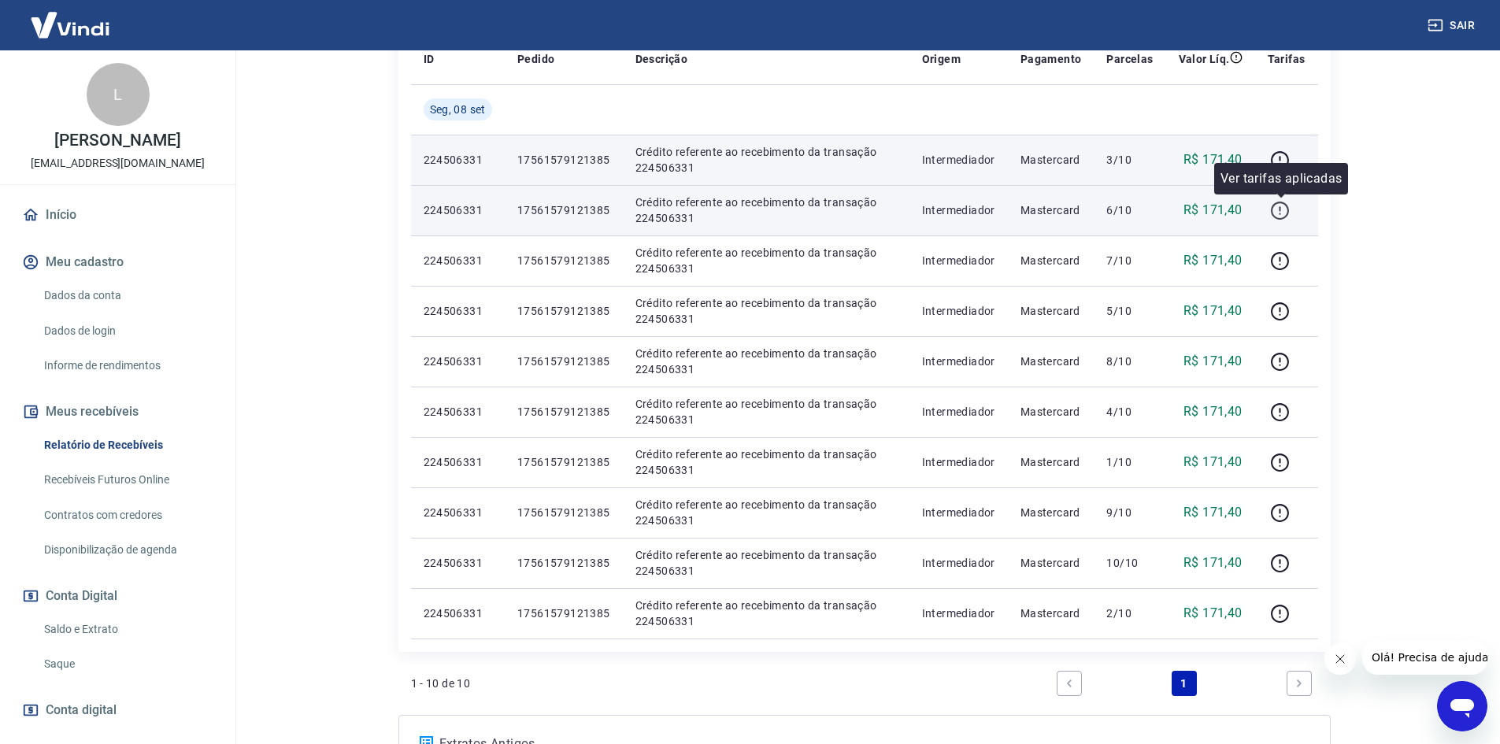
click at [1280, 209] on icon "button" at bounding box center [1280, 211] width 20 height 20
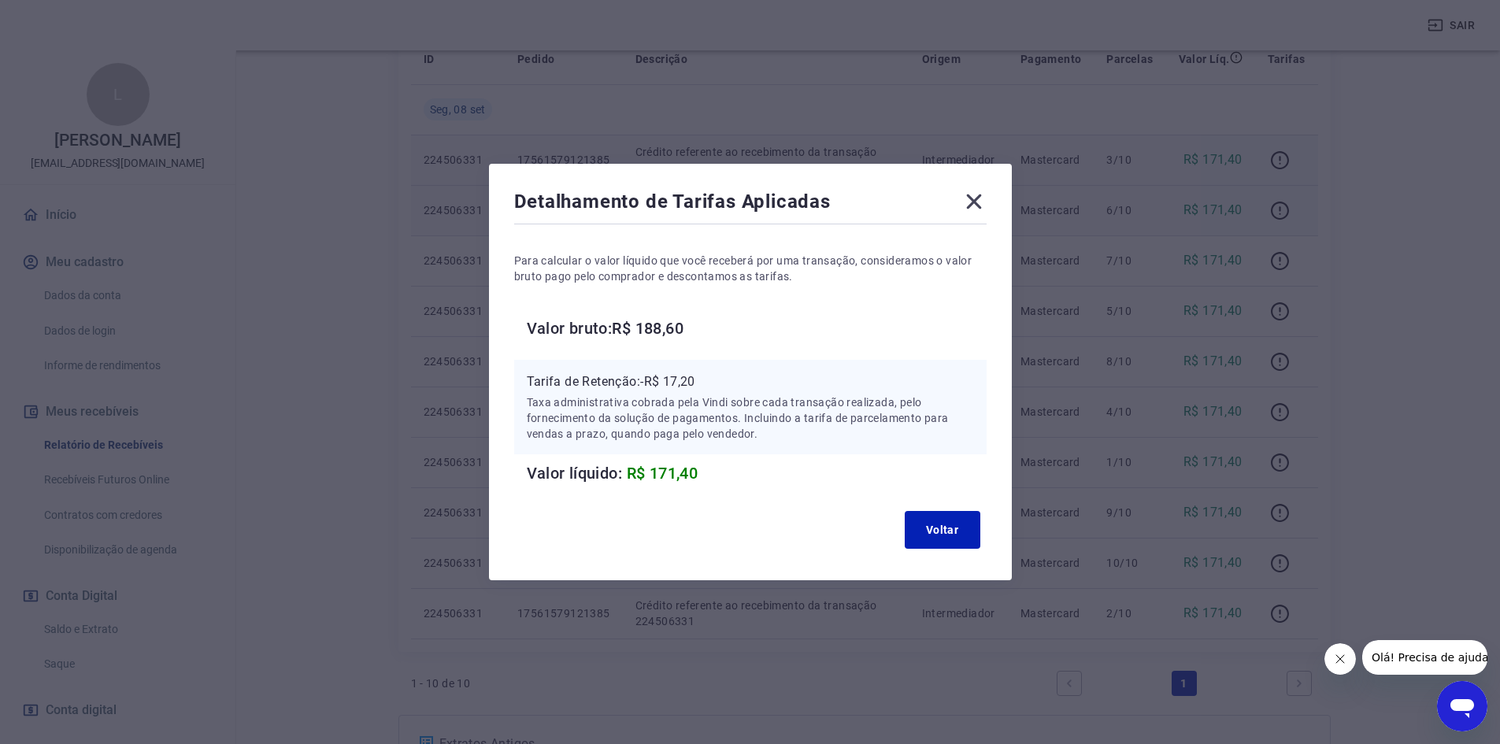
click at [984, 200] on icon at bounding box center [973, 201] width 25 height 25
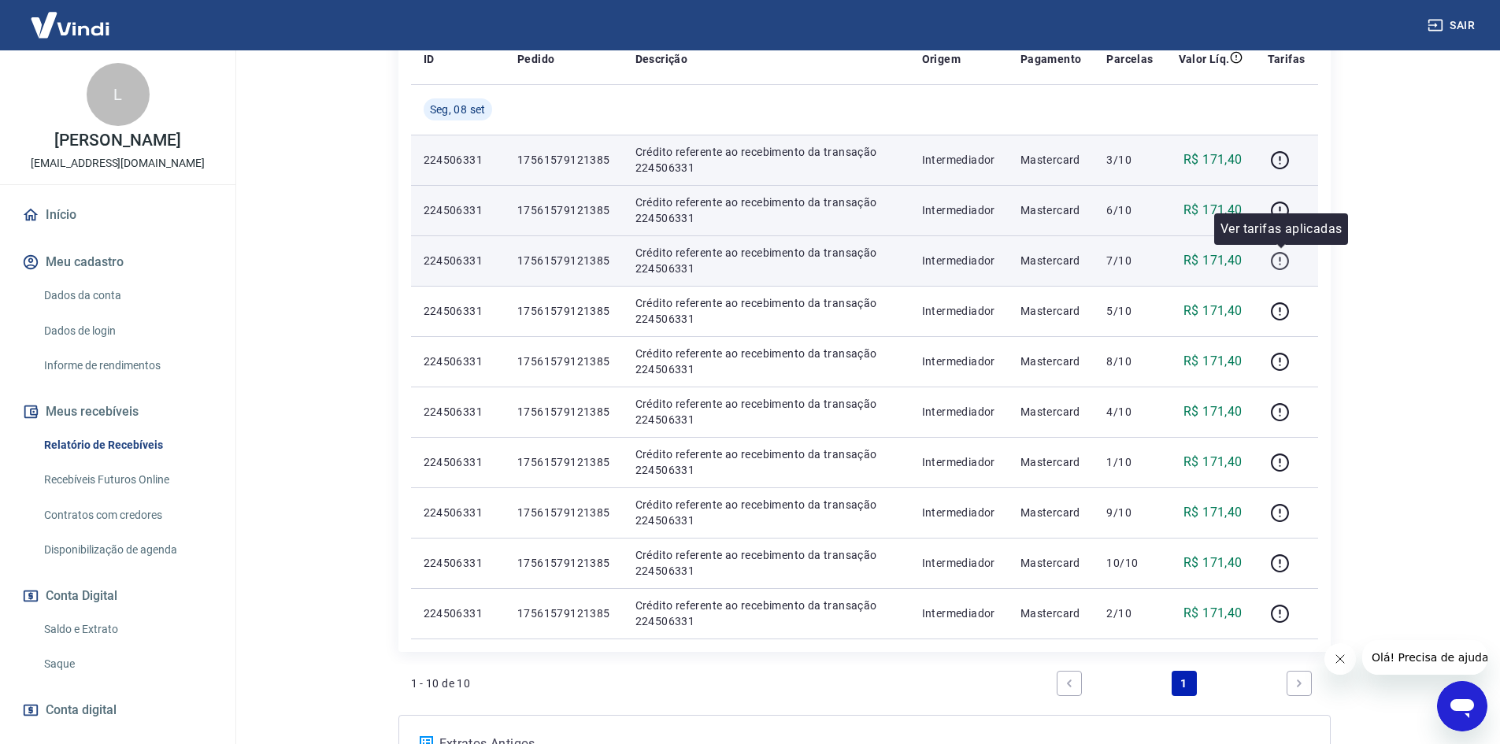
click at [1281, 260] on icon "button" at bounding box center [1280, 259] width 2 height 5
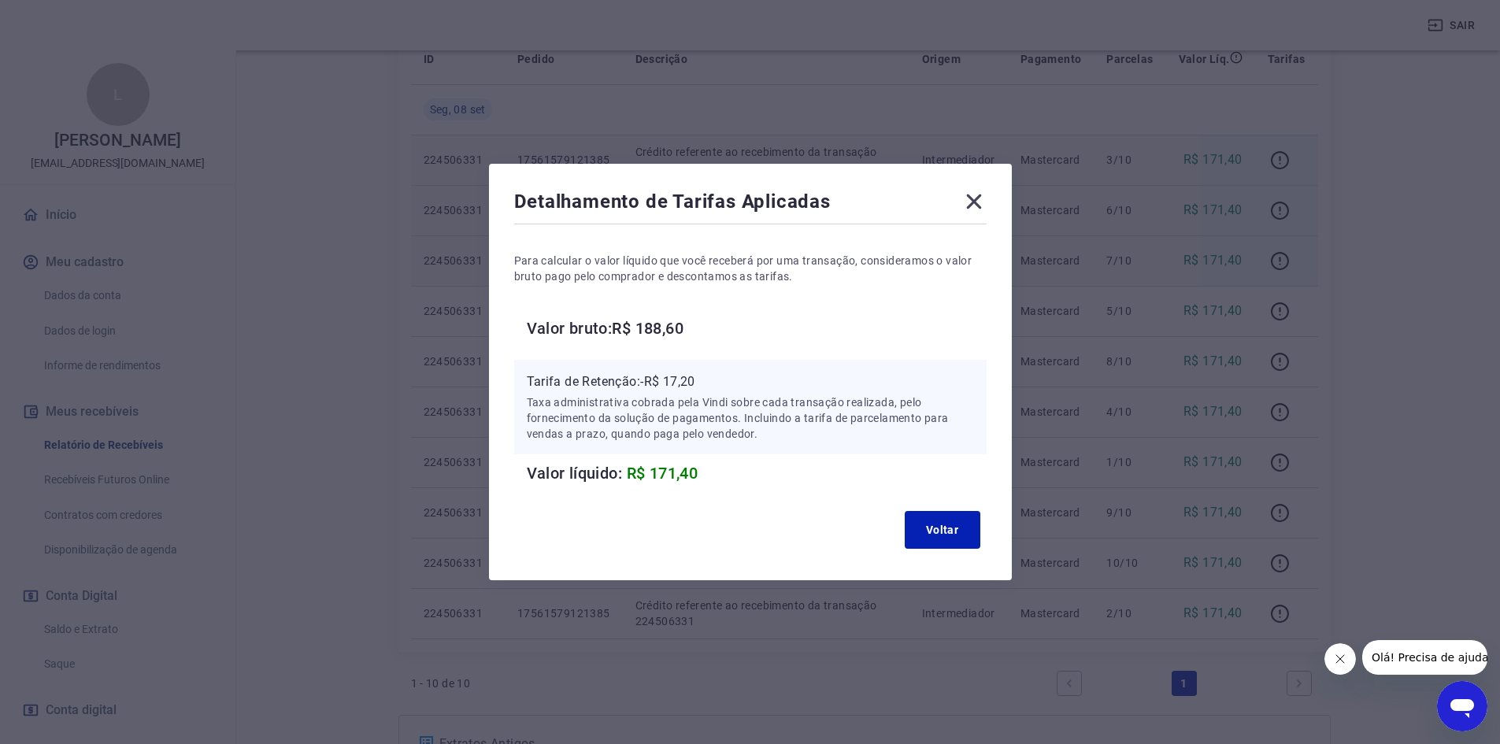
click at [981, 205] on icon at bounding box center [973, 201] width 15 height 15
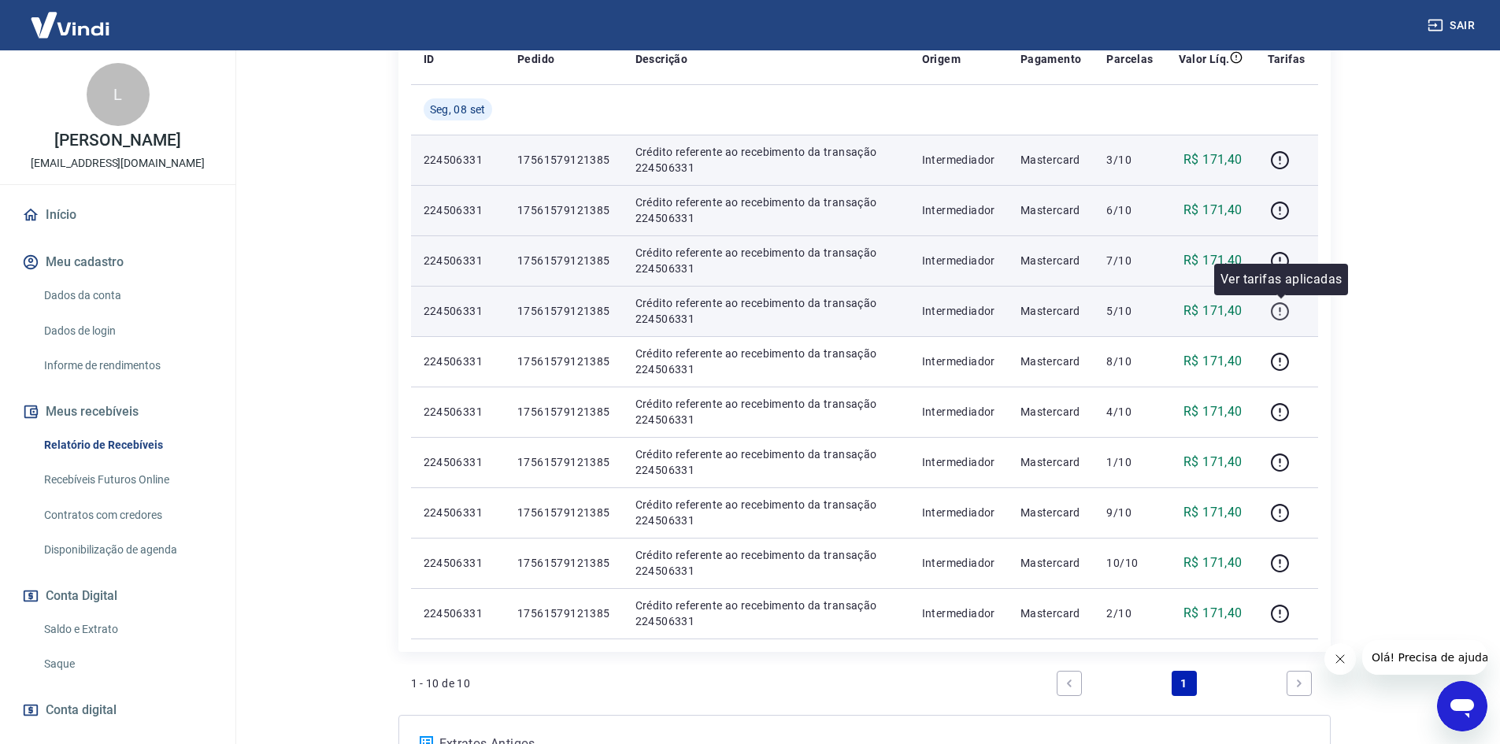
click at [1279, 305] on icon "button" at bounding box center [1280, 312] width 20 height 20
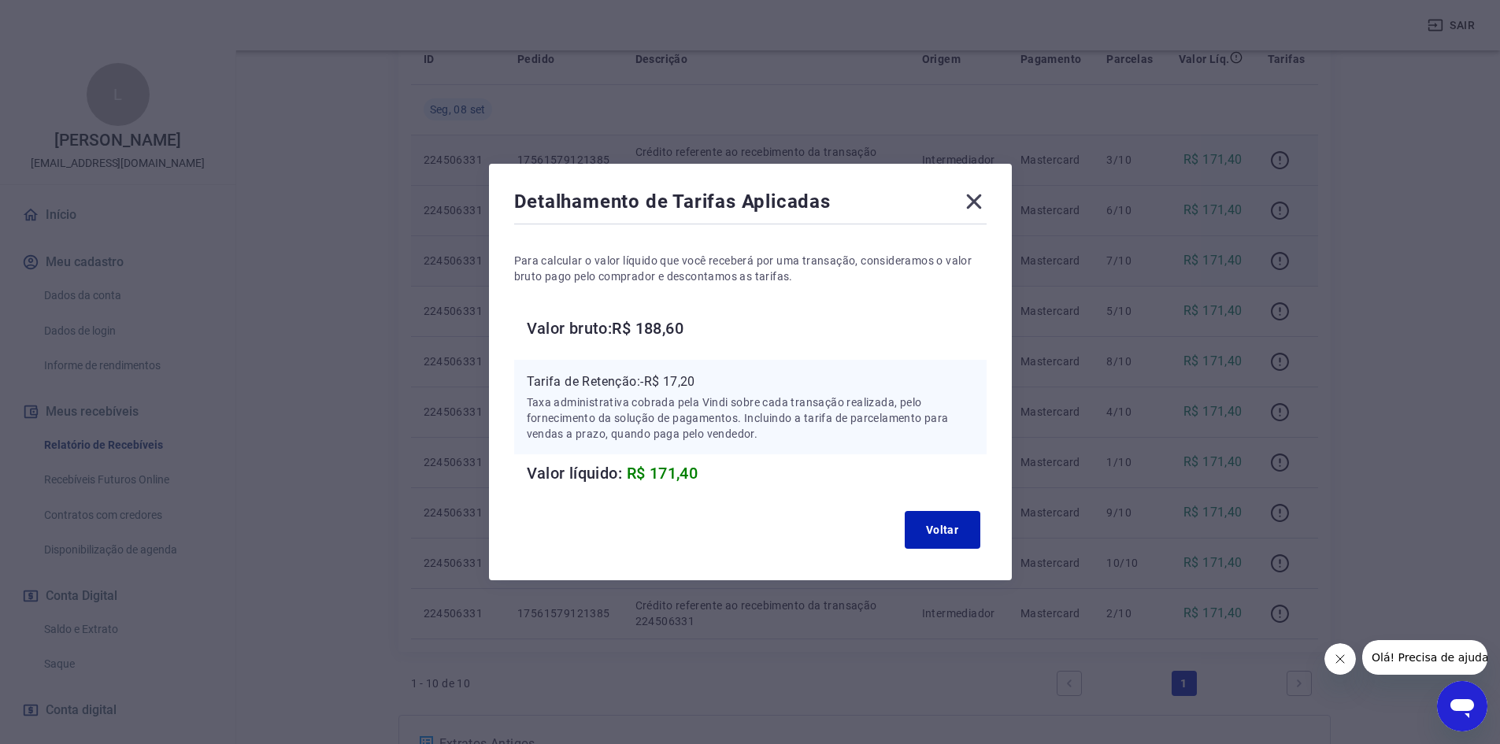
click at [984, 202] on icon at bounding box center [973, 201] width 25 height 25
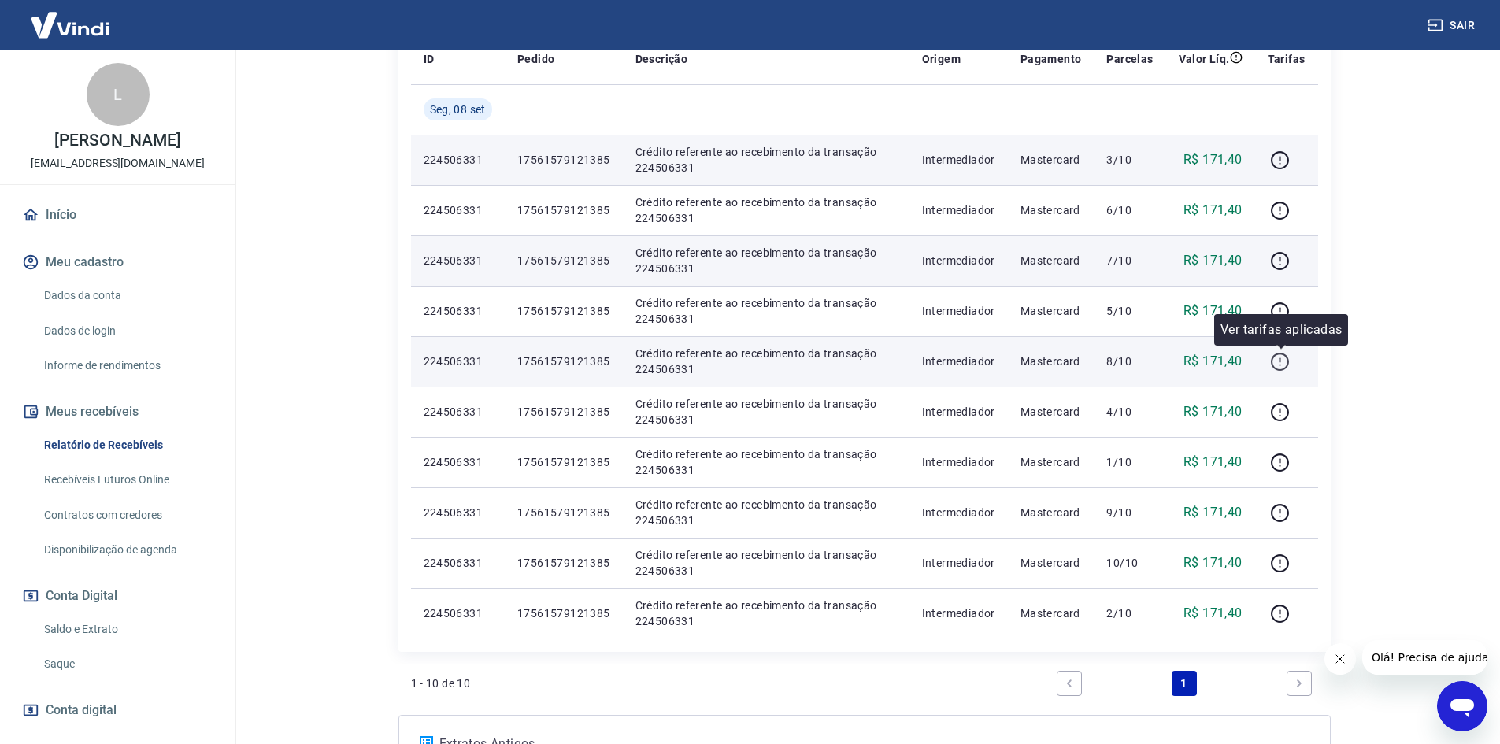
click at [1288, 361] on icon "button" at bounding box center [1280, 362] width 20 height 20
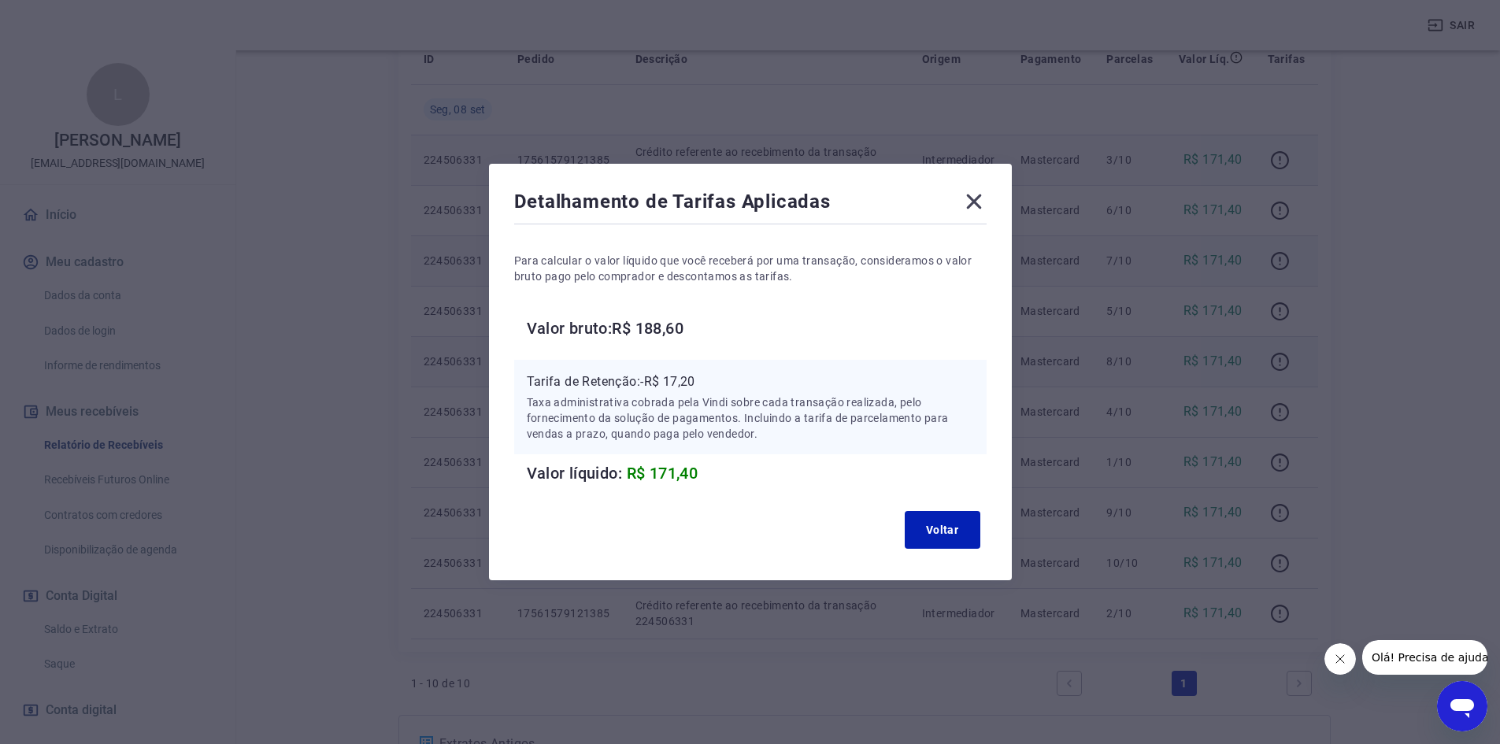
click at [981, 203] on icon at bounding box center [973, 201] width 15 height 15
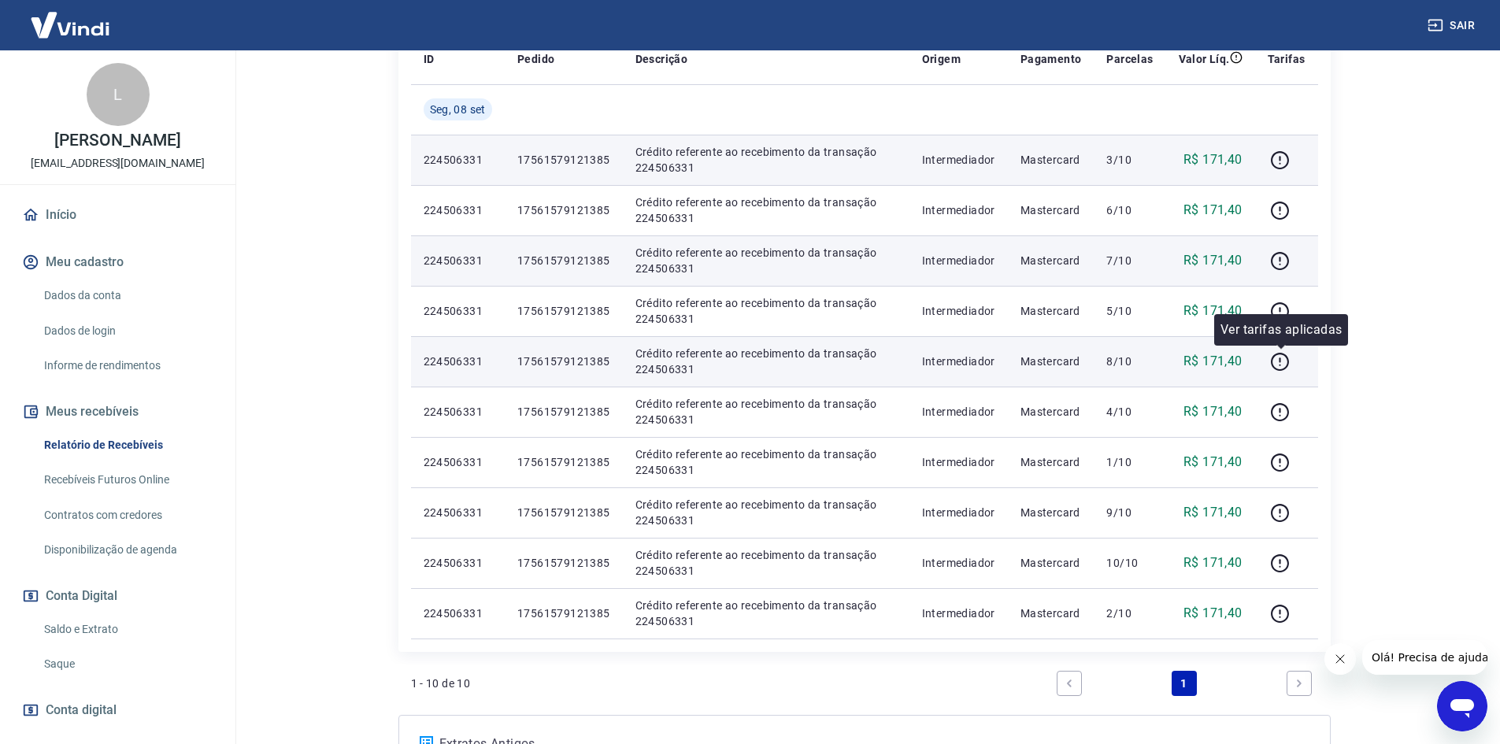
click at [1331, 391] on div "Após o envio das liquidações aparecerem no Relatório de Recebíveis, elas podem …" at bounding box center [865, 282] width 970 height 1094
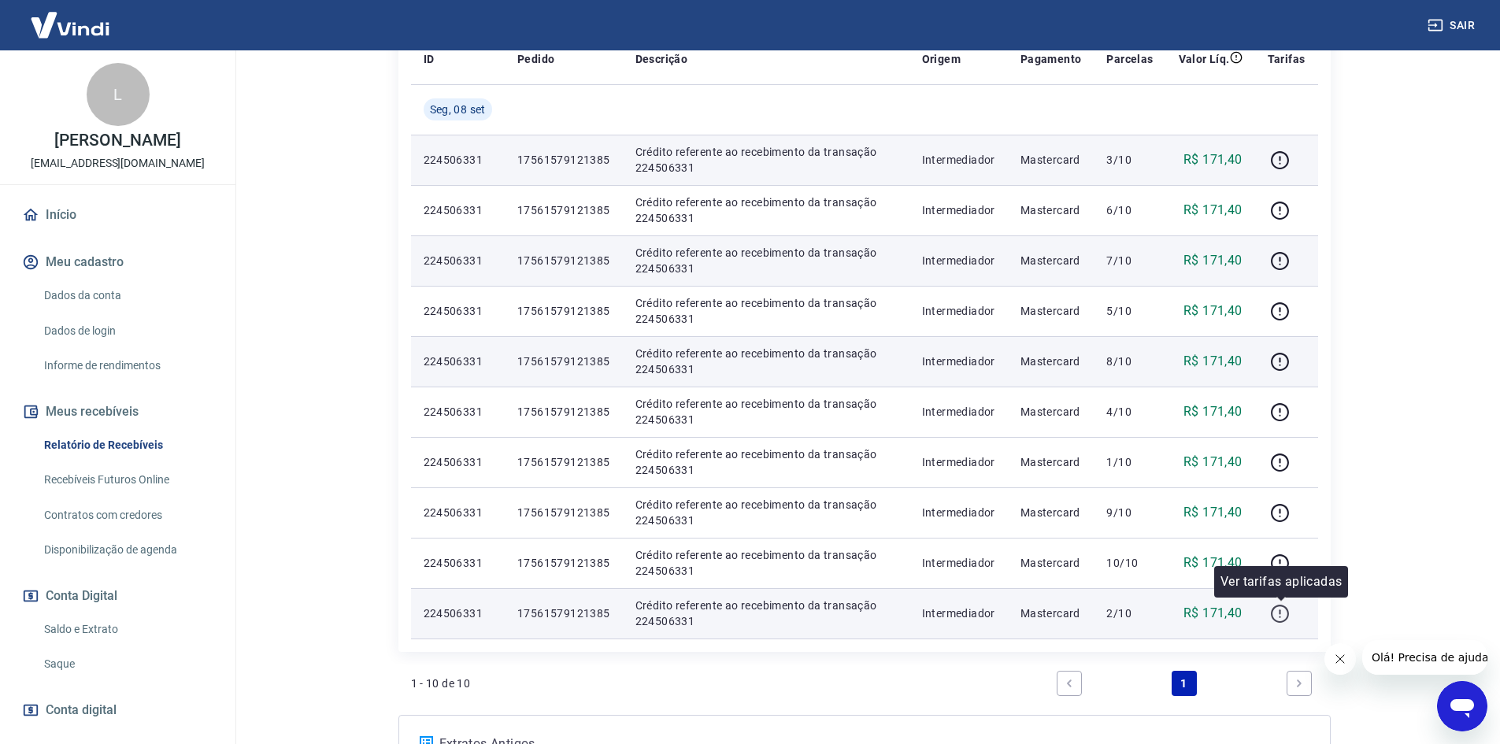
click at [1285, 621] on icon "button" at bounding box center [1280, 614] width 18 height 18
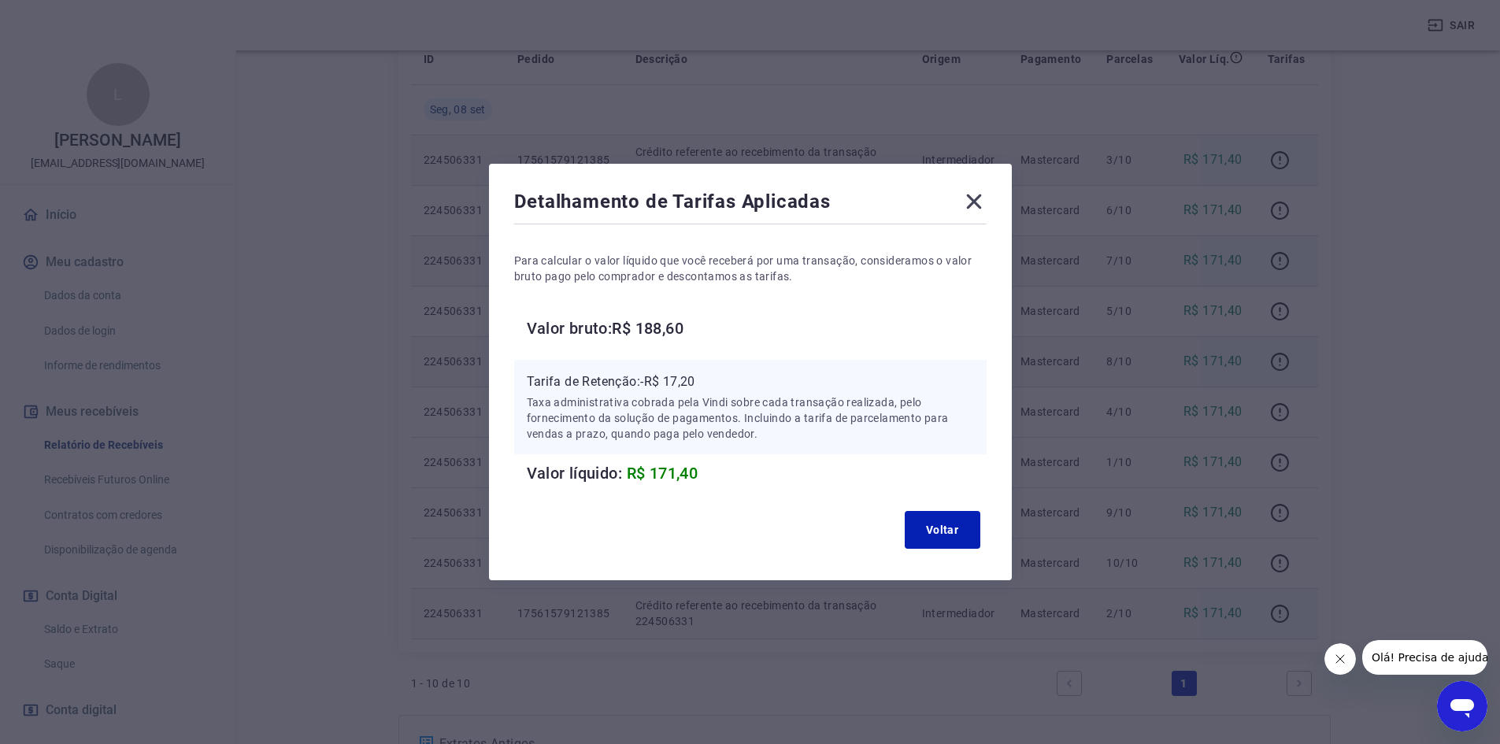
click at [979, 201] on icon at bounding box center [973, 201] width 15 height 15
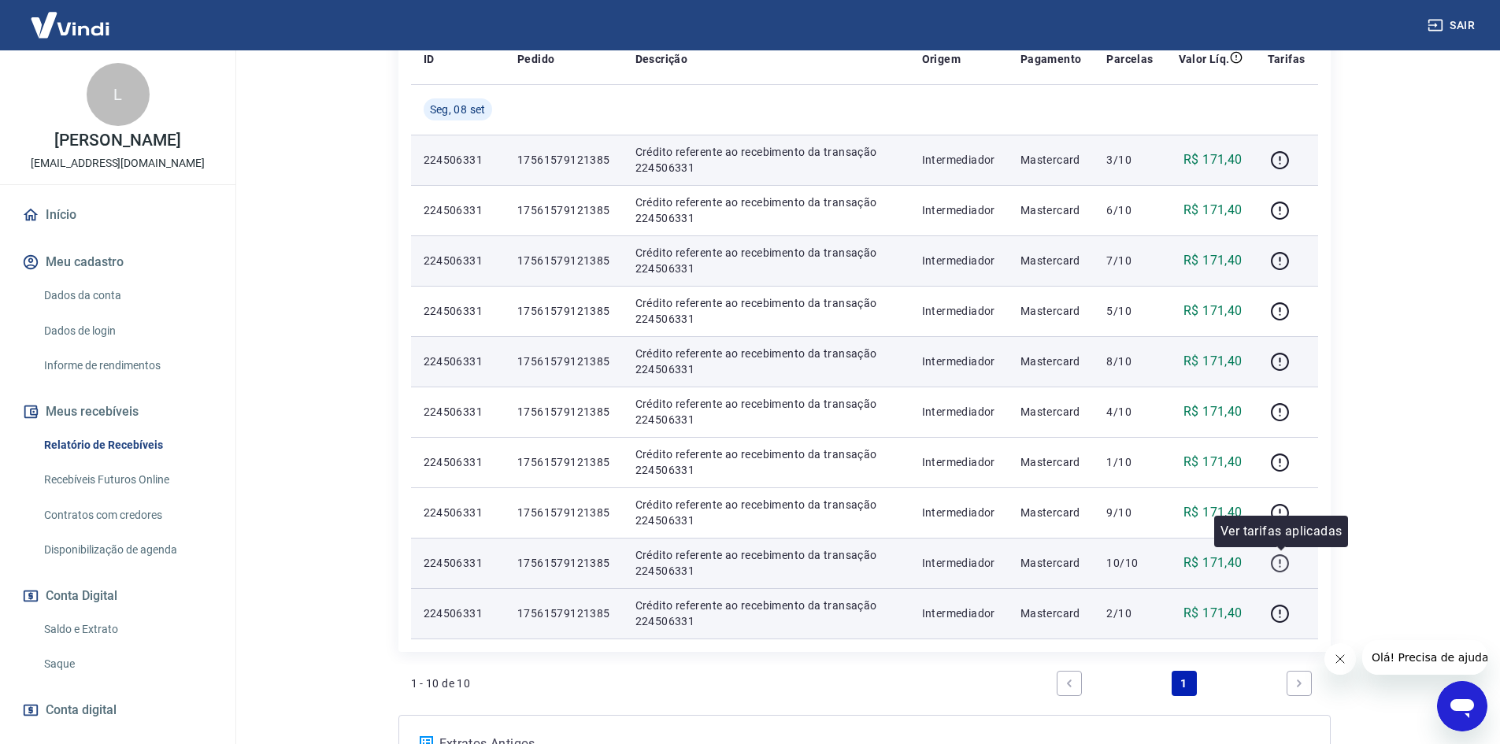
click at [1283, 561] on icon "button" at bounding box center [1280, 564] width 20 height 20
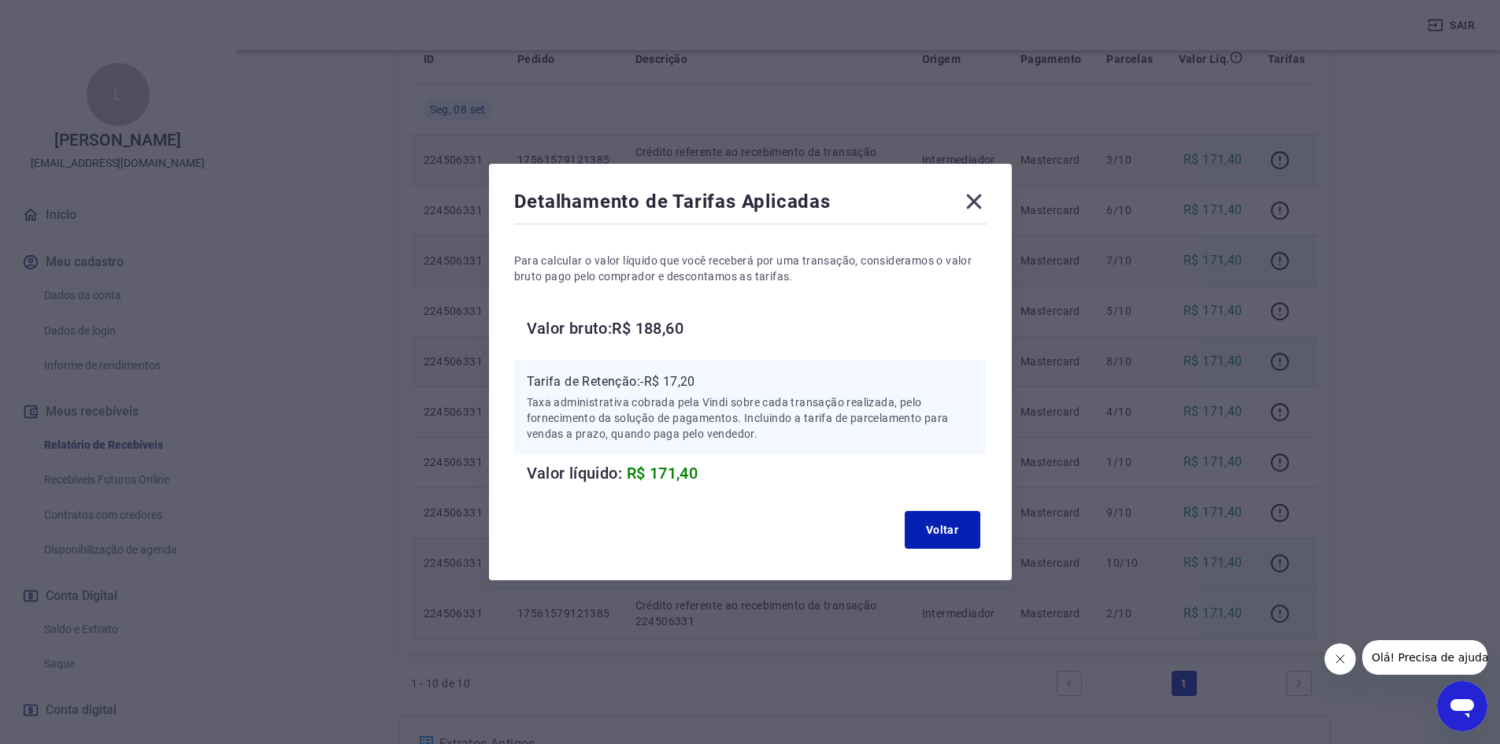
click at [983, 203] on icon at bounding box center [973, 201] width 25 height 25
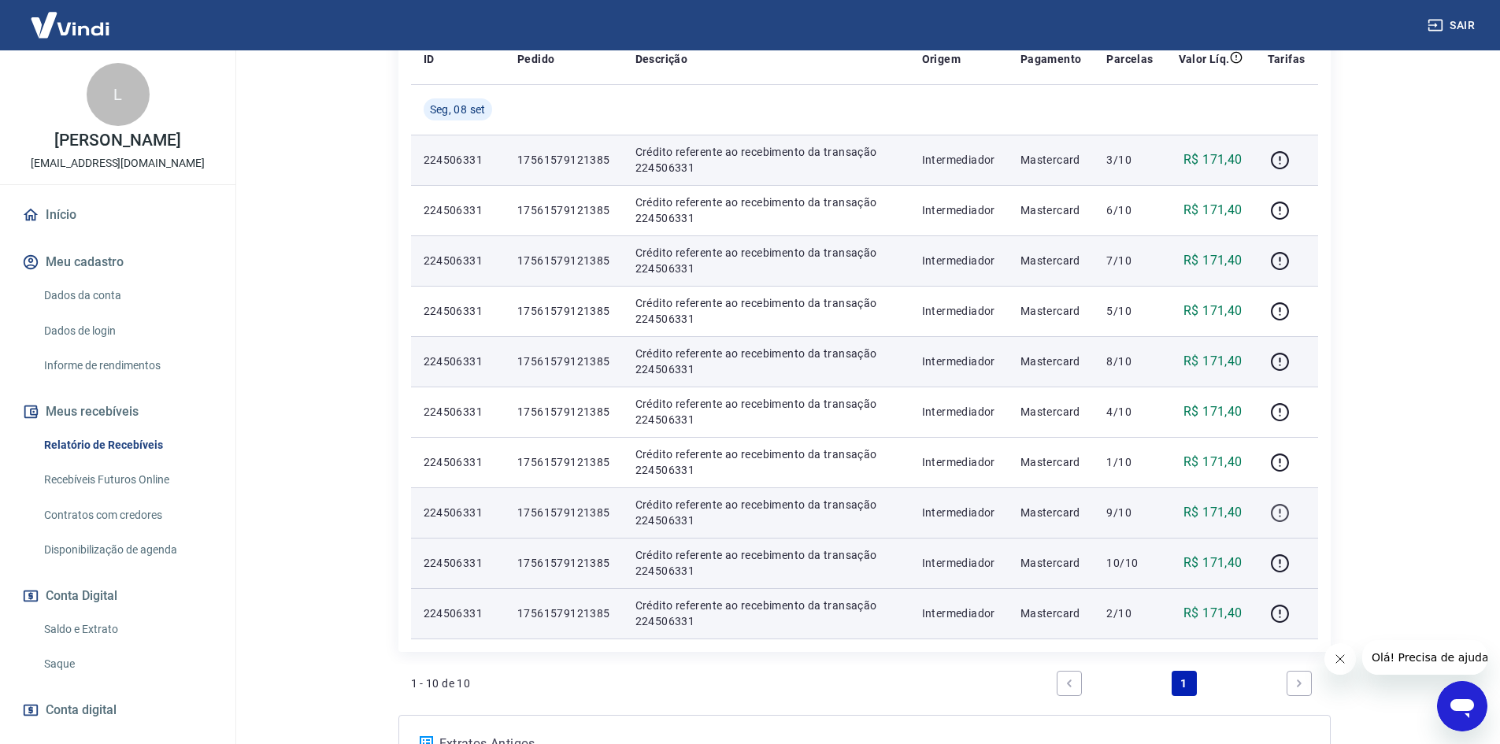
click at [1278, 505] on icon "button" at bounding box center [1280, 513] width 18 height 18
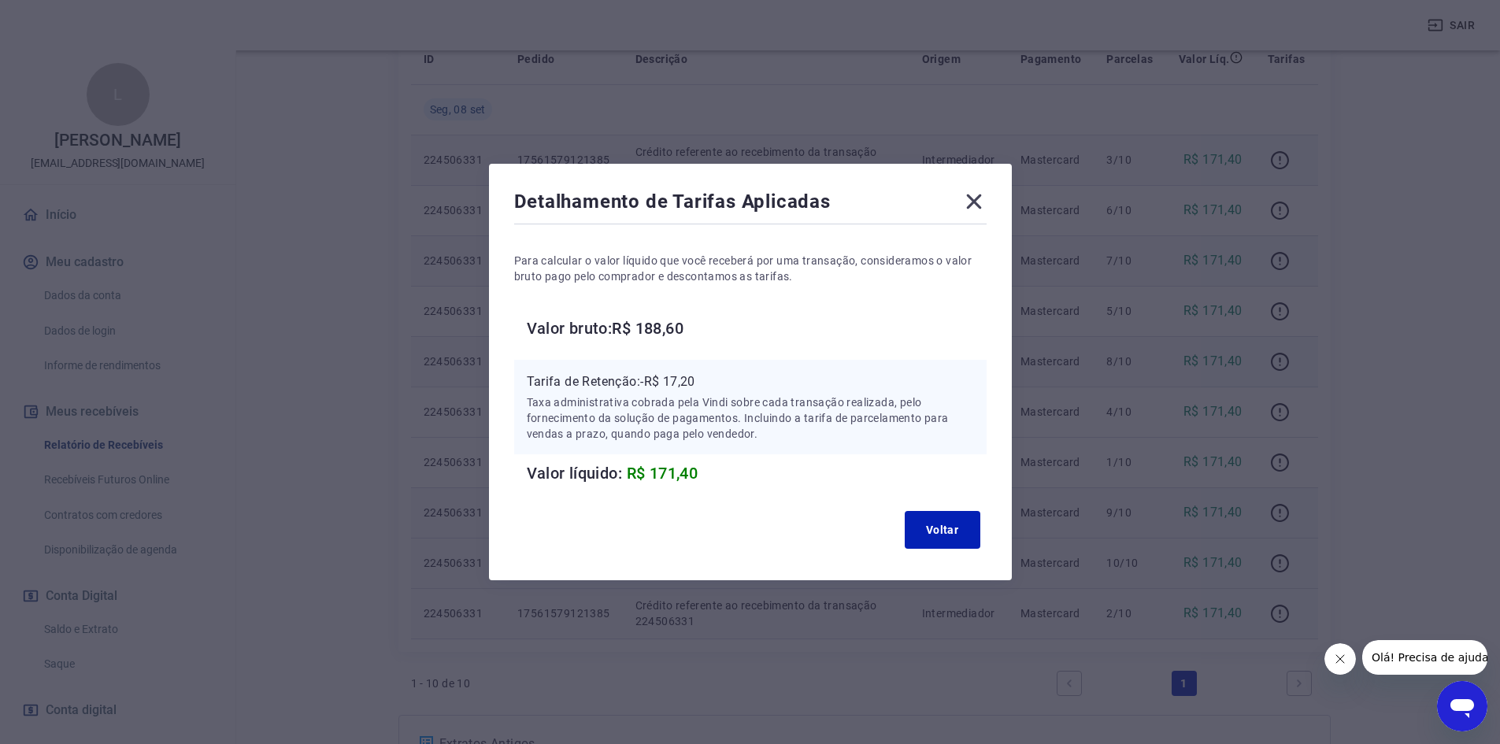
click at [985, 199] on icon at bounding box center [973, 201] width 25 height 25
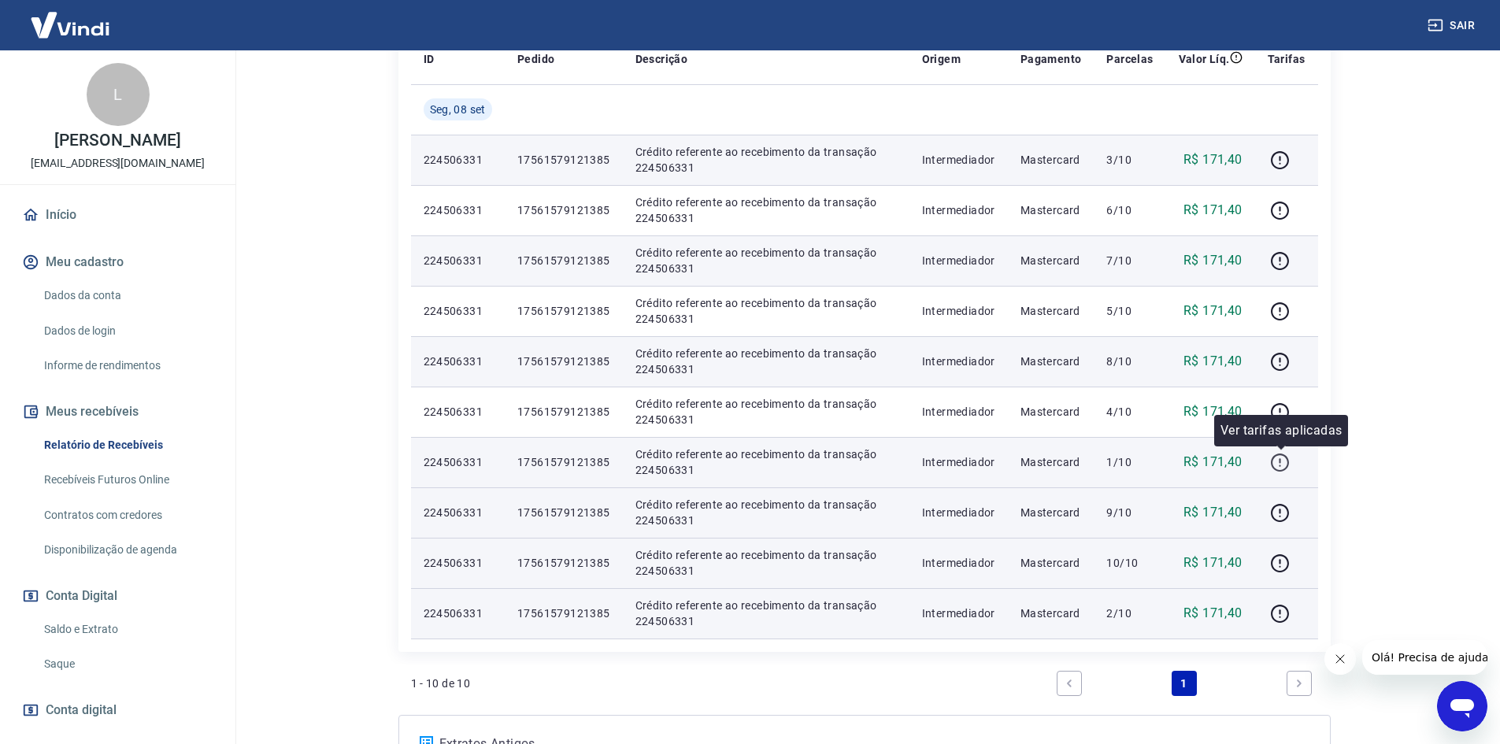
click at [1289, 458] on icon "button" at bounding box center [1280, 463] width 20 height 20
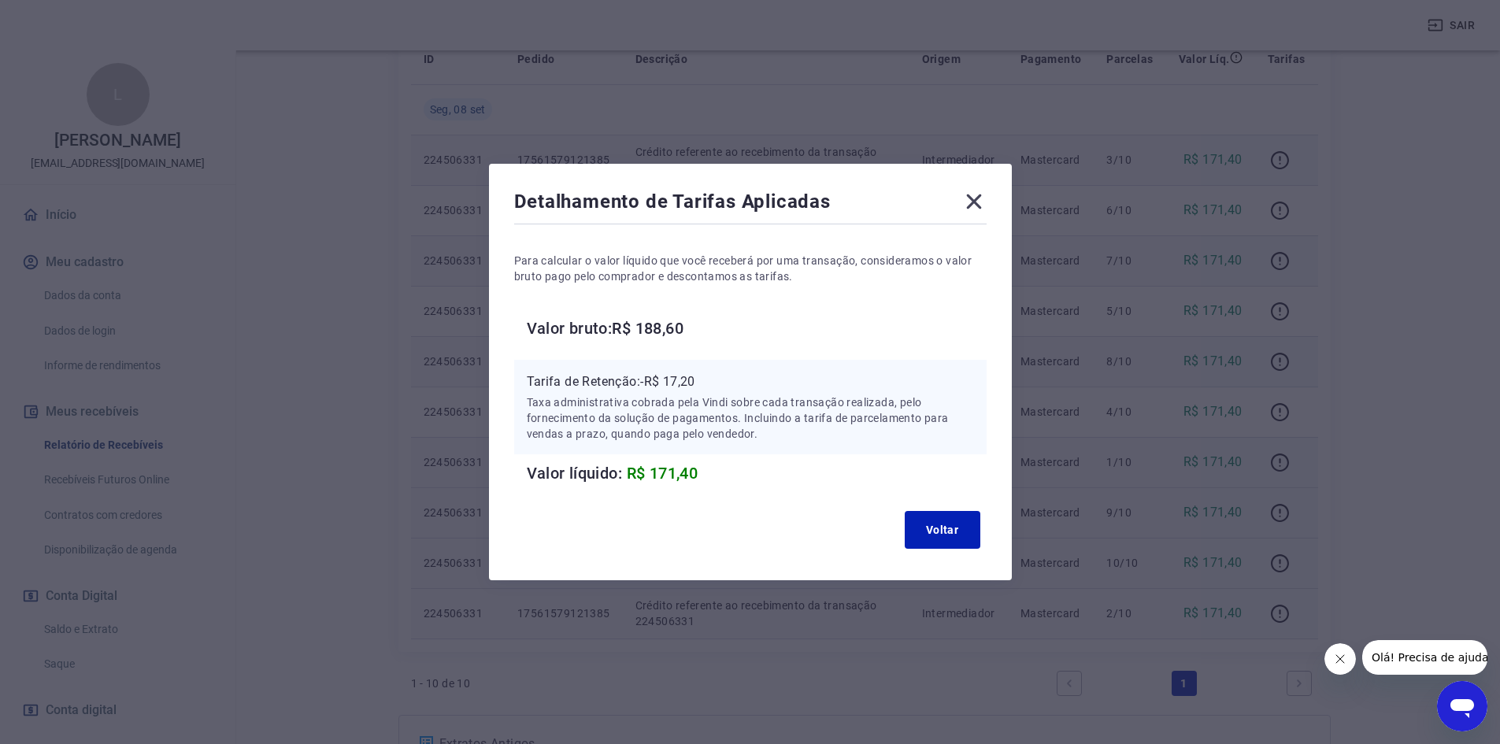
click at [981, 205] on icon at bounding box center [973, 201] width 25 height 25
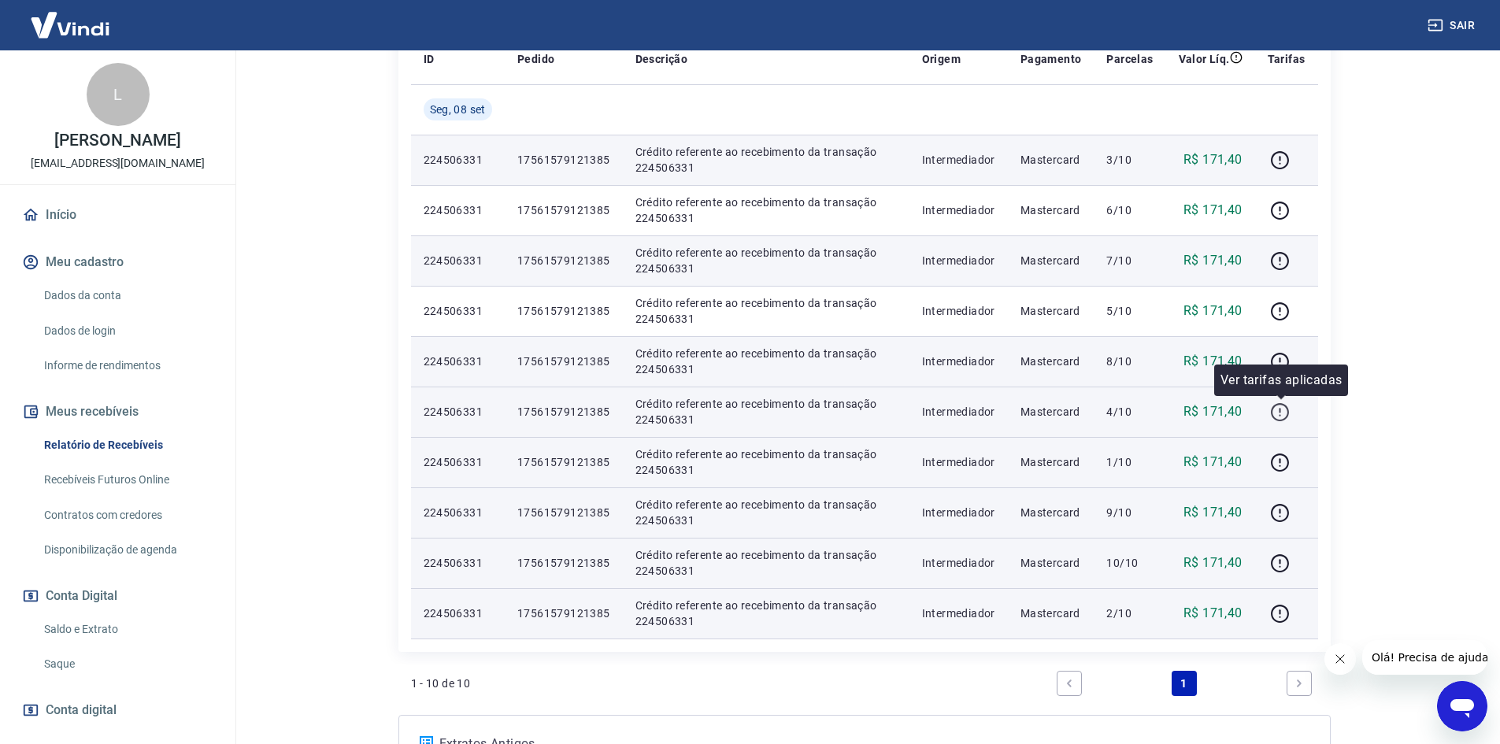
click at [1274, 413] on icon "button" at bounding box center [1280, 412] width 20 height 20
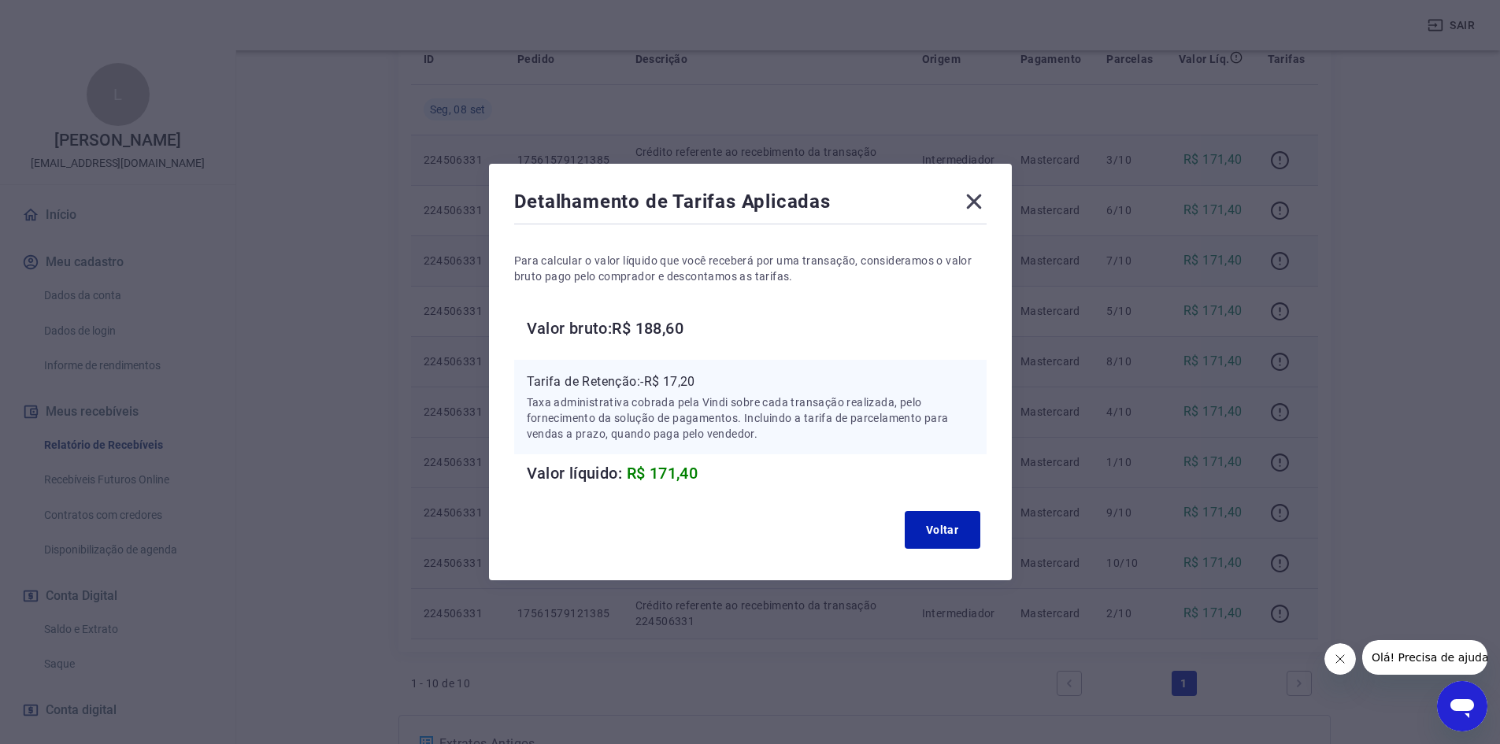
click at [981, 206] on icon at bounding box center [973, 201] width 15 height 15
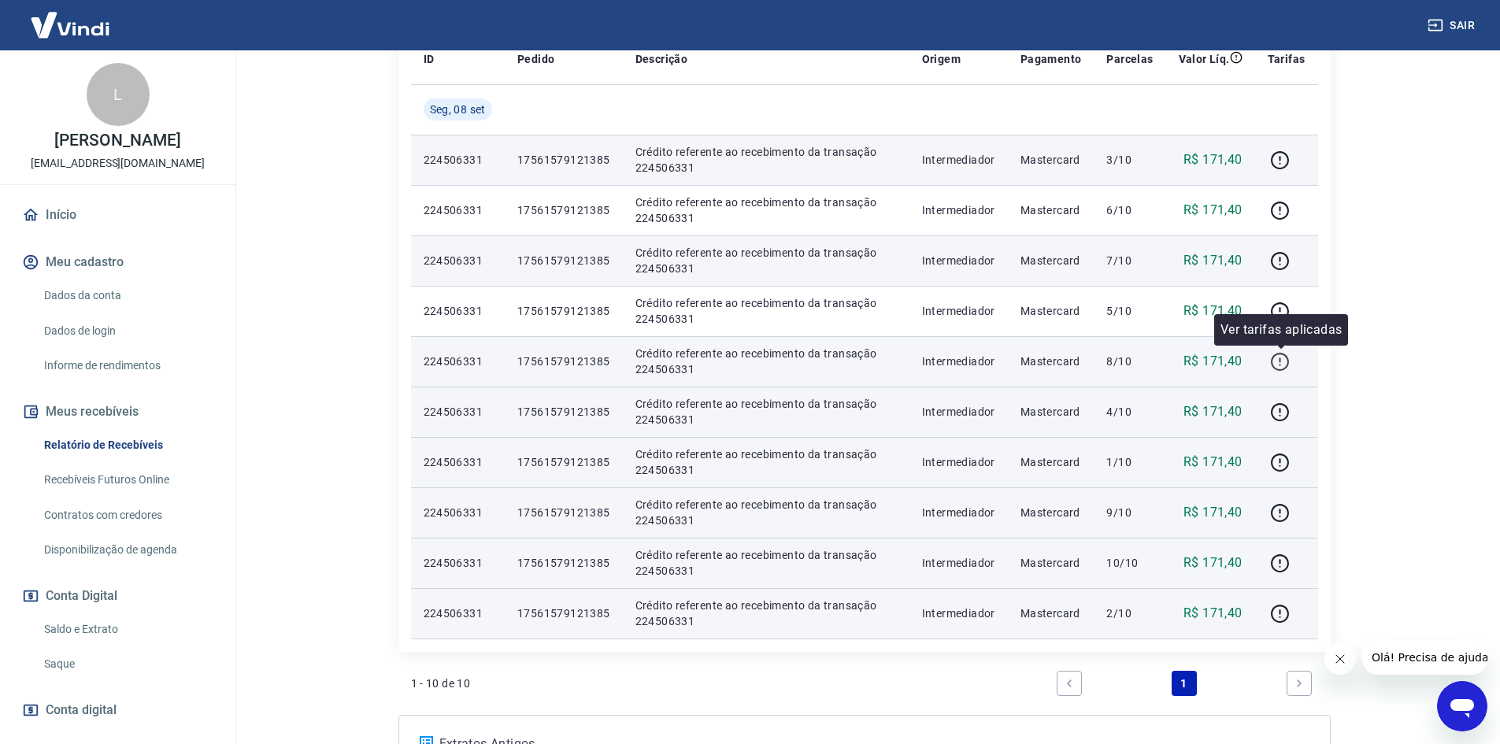
click at [1280, 356] on icon "button" at bounding box center [1280, 362] width 20 height 20
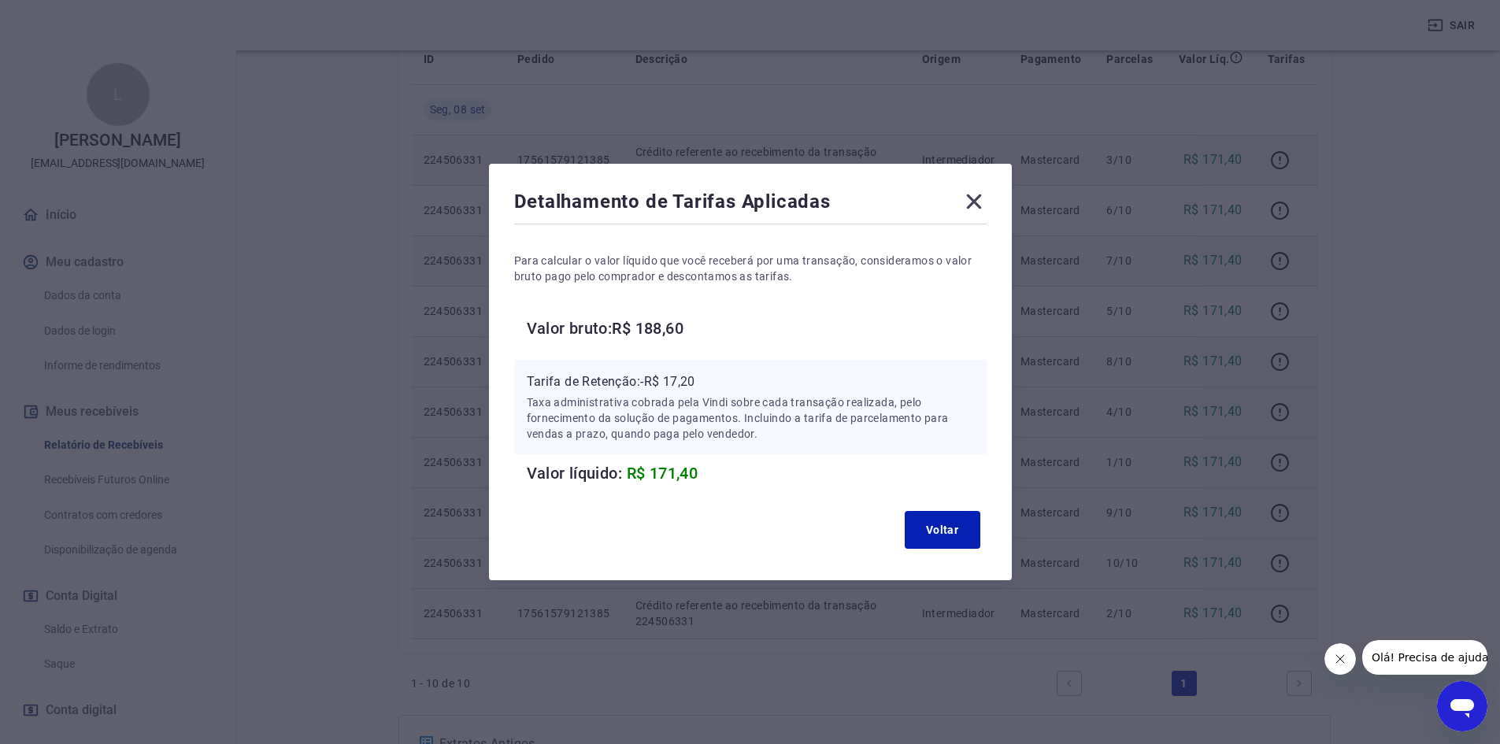
click at [980, 204] on icon at bounding box center [973, 201] width 15 height 15
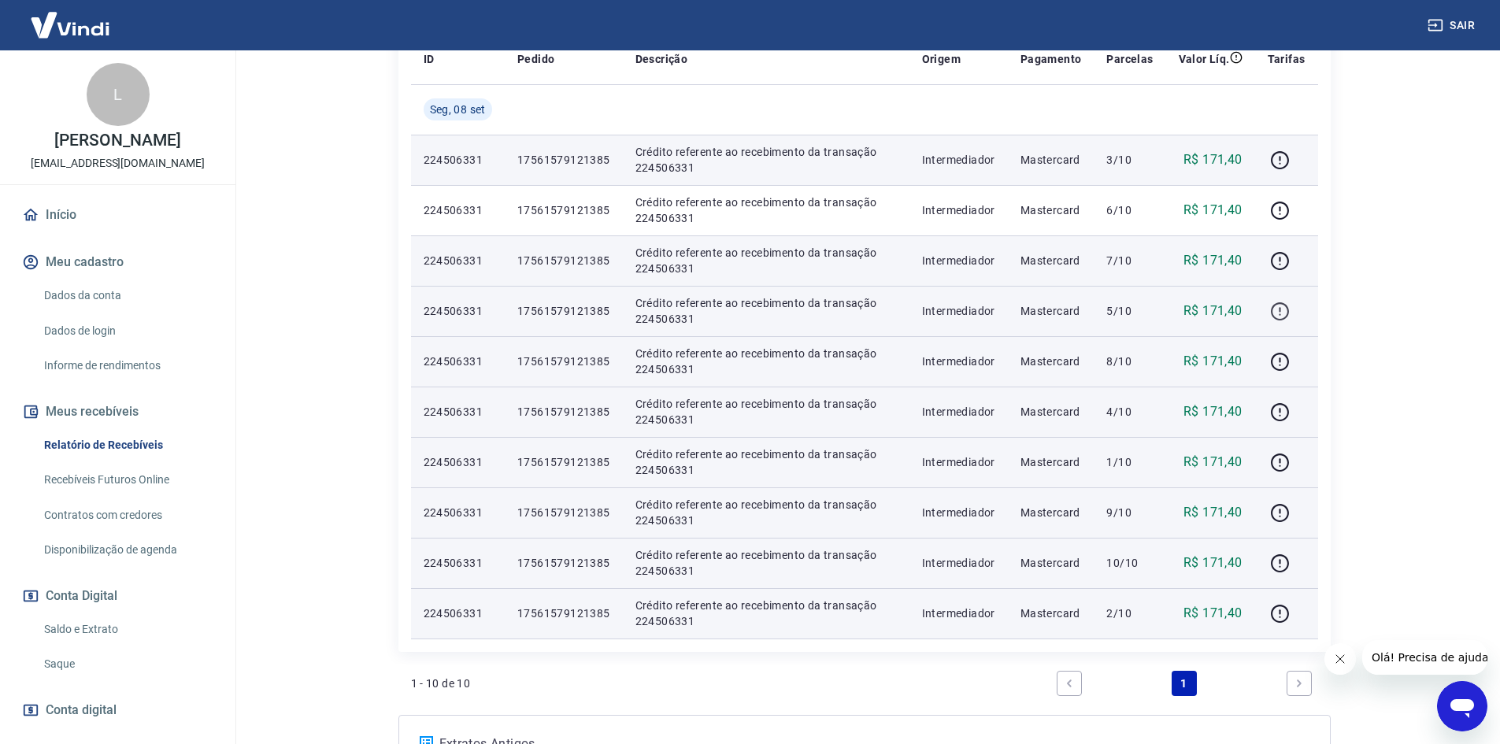
click at [1276, 307] on icon "button" at bounding box center [1280, 312] width 20 height 20
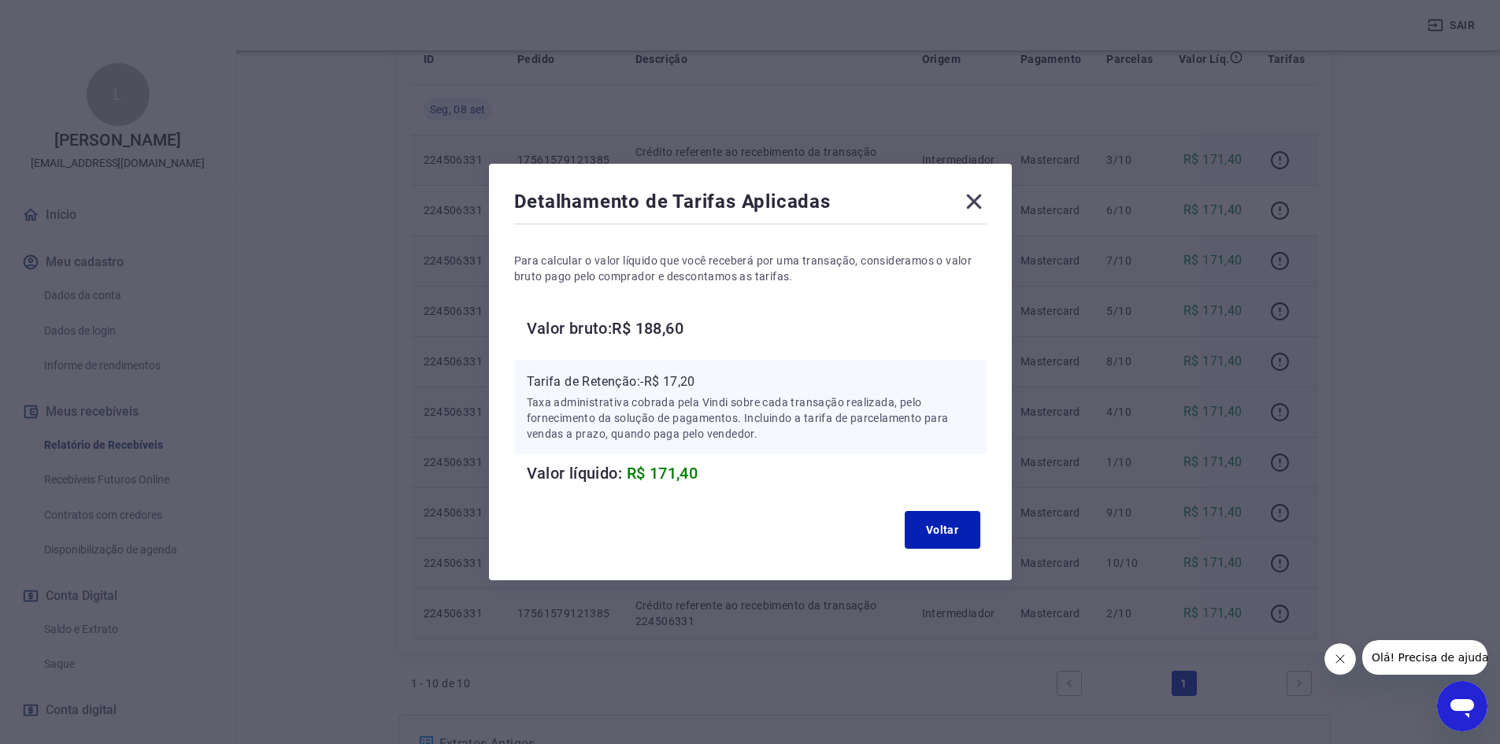
click at [979, 205] on icon at bounding box center [973, 201] width 25 height 25
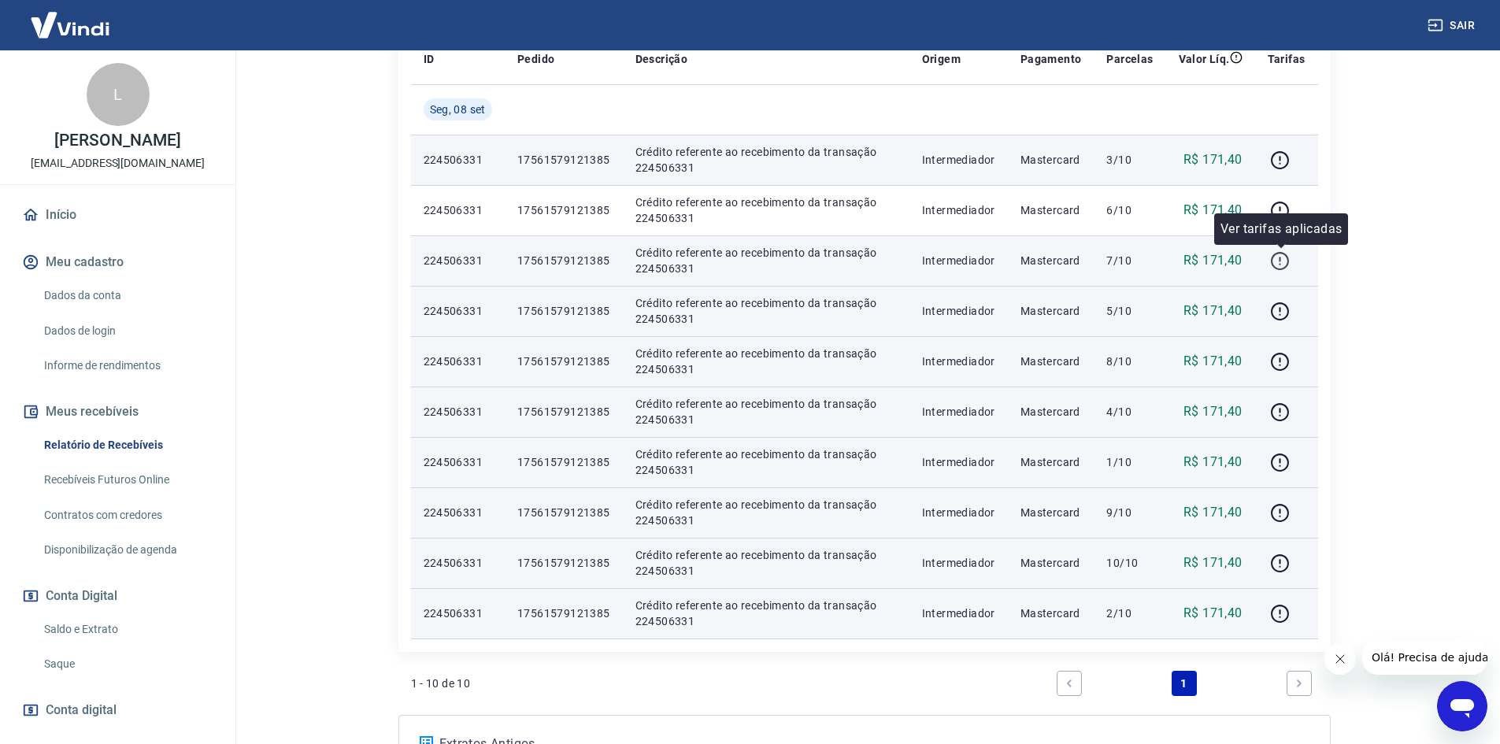
click at [1279, 266] on icon "button" at bounding box center [1280, 261] width 20 height 20
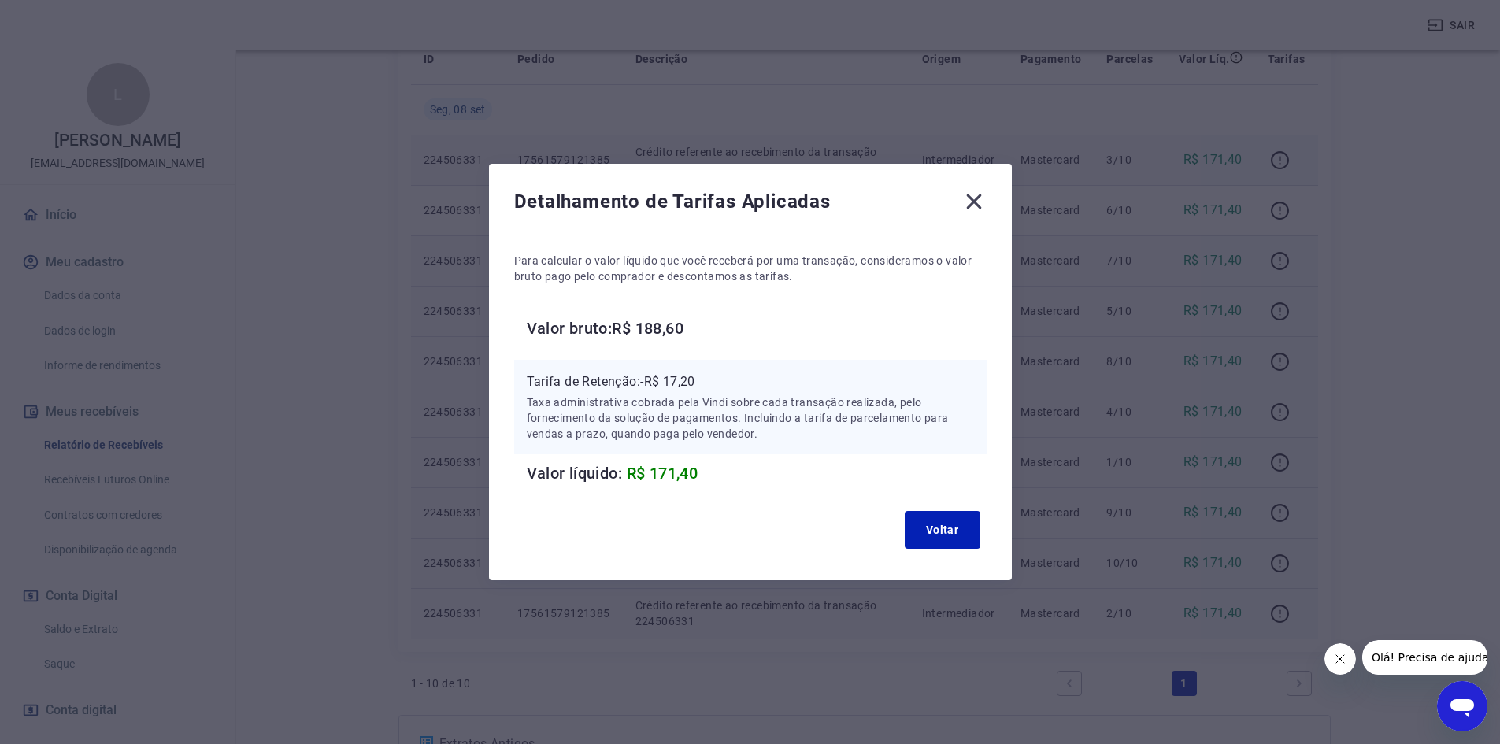
click at [971, 201] on icon at bounding box center [973, 201] width 25 height 25
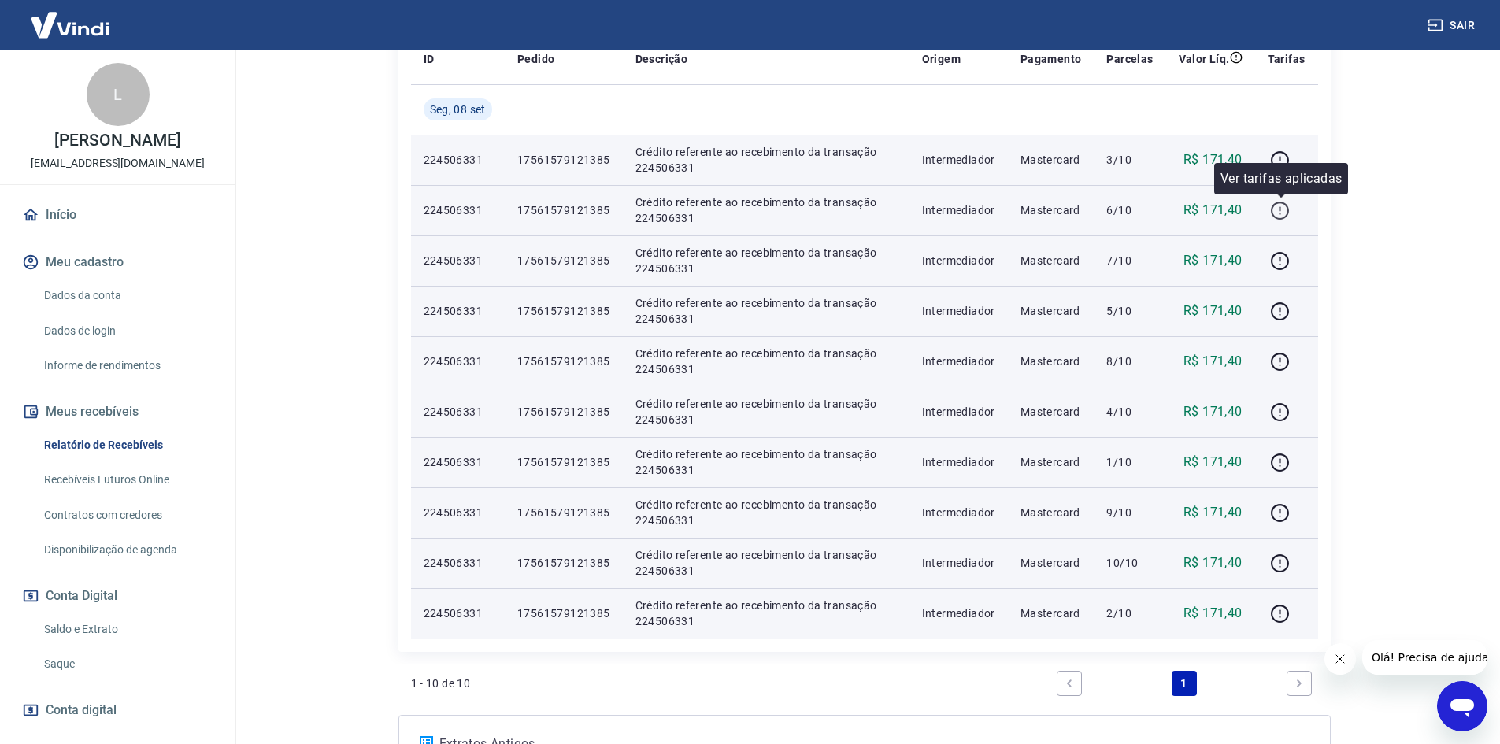
click at [1279, 219] on button "button" at bounding box center [1280, 210] width 25 height 25
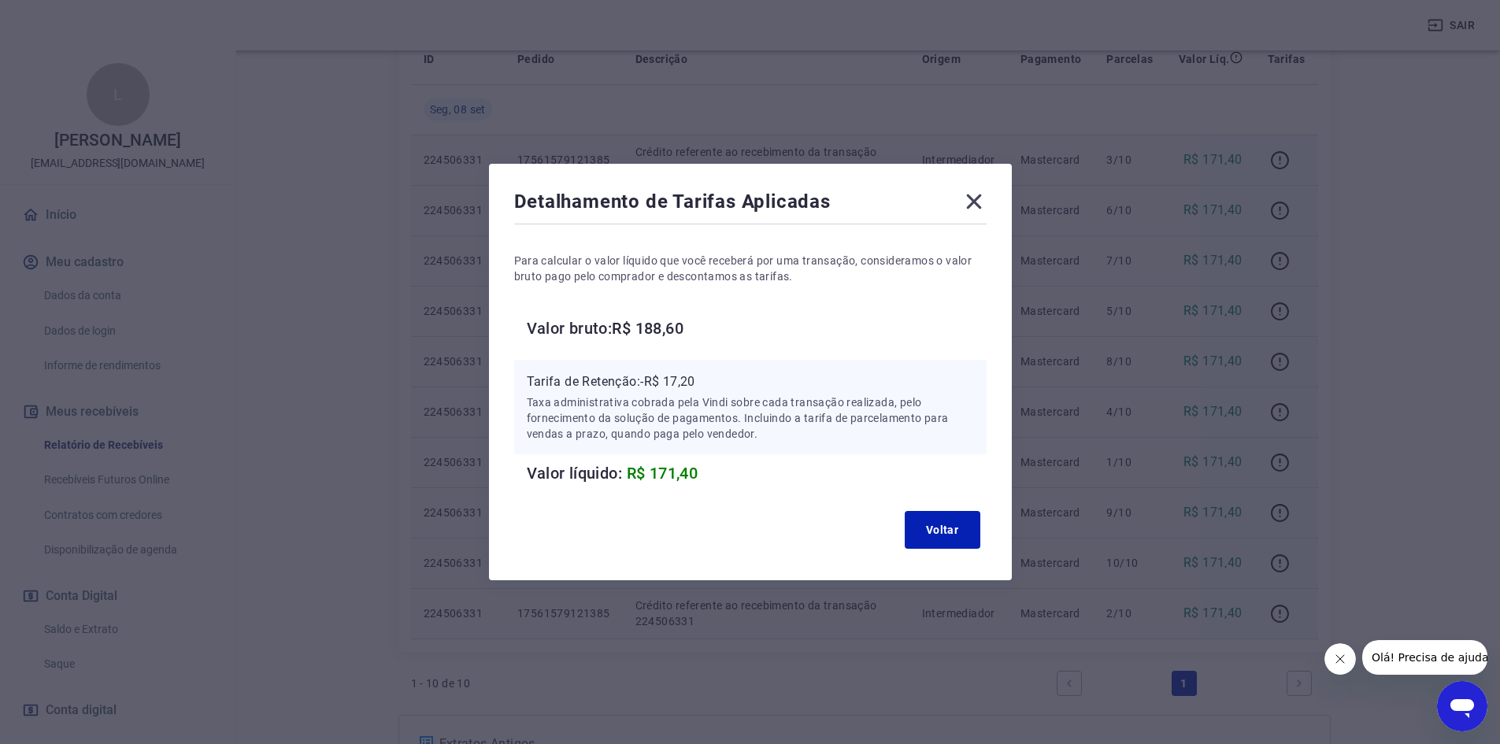
click at [980, 202] on icon at bounding box center [973, 201] width 15 height 15
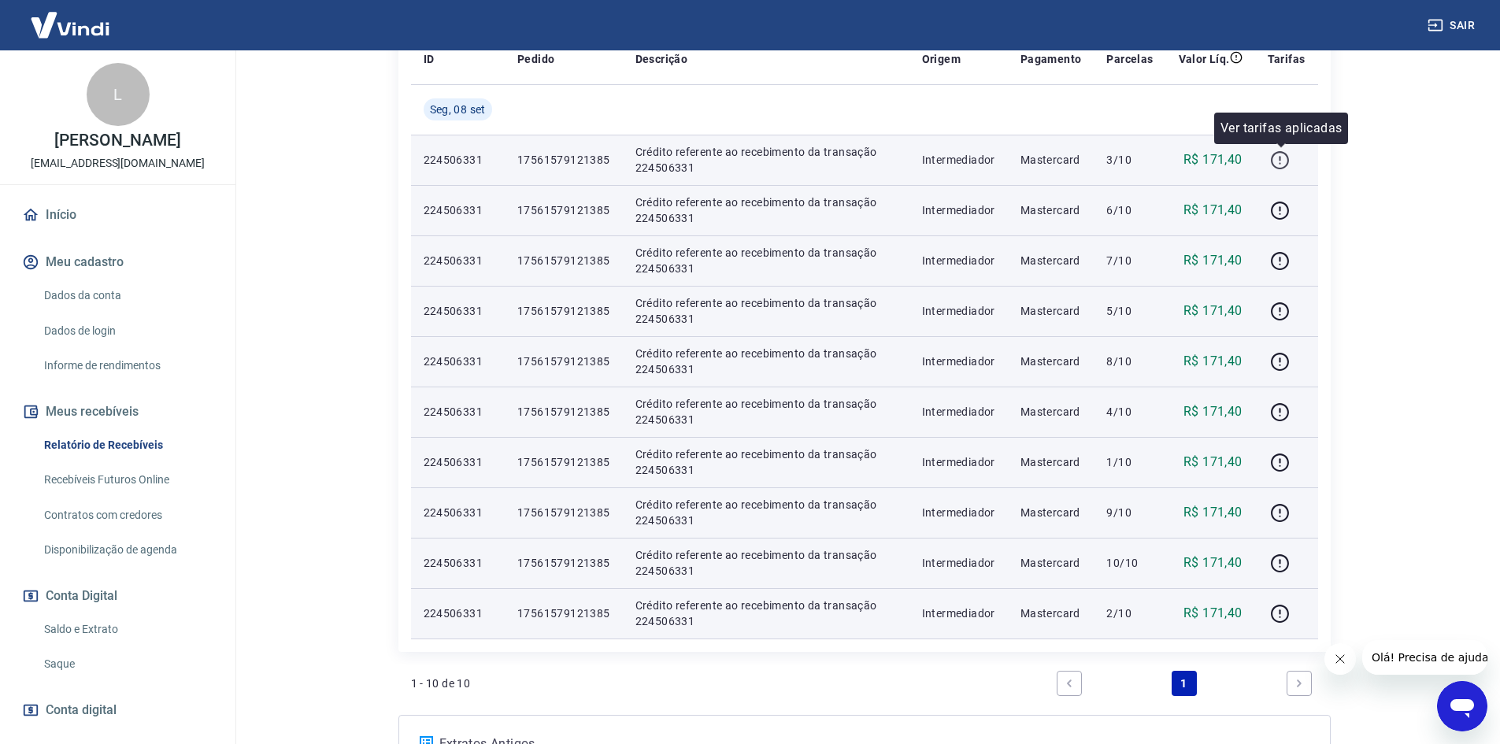
click at [1280, 162] on icon "button" at bounding box center [1280, 160] width 20 height 20
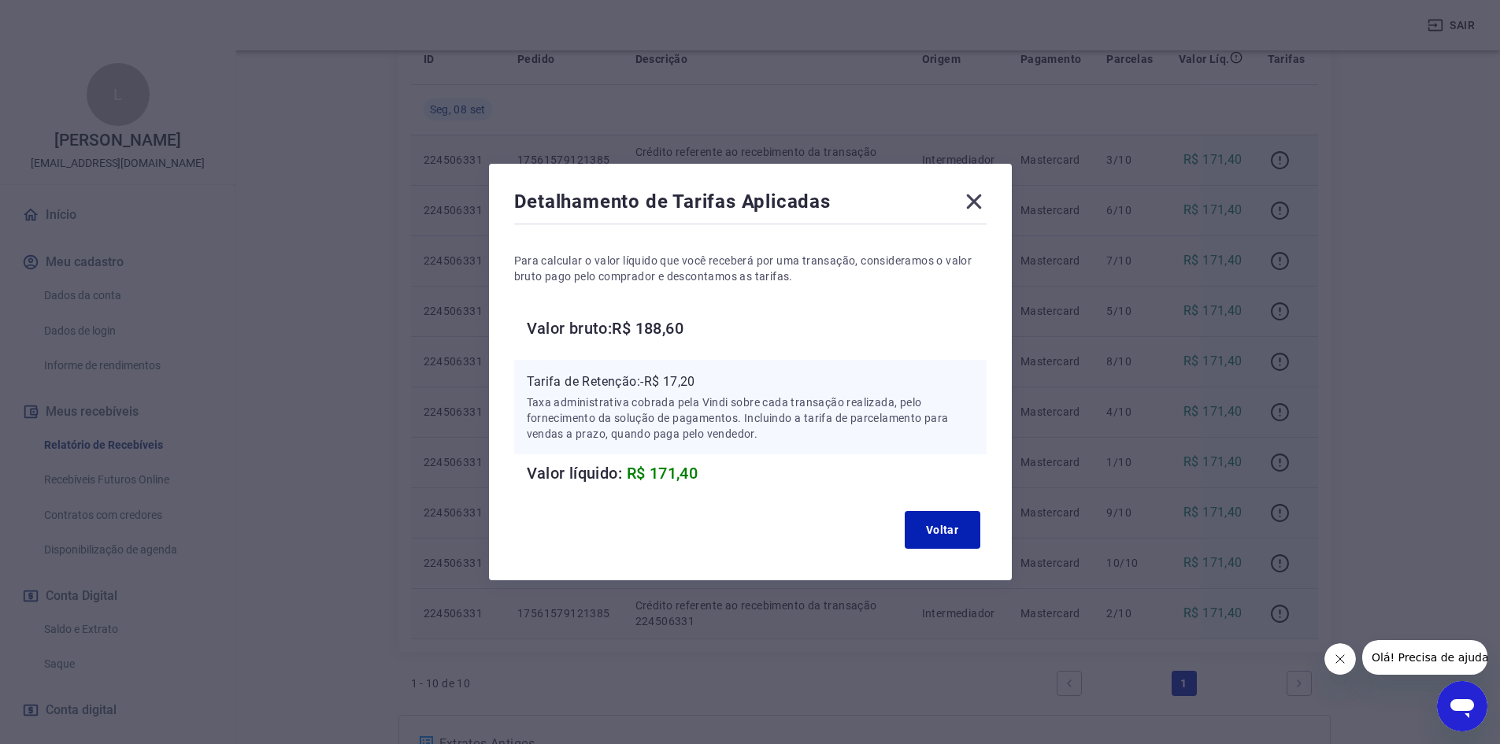
click at [987, 197] on icon at bounding box center [973, 201] width 25 height 25
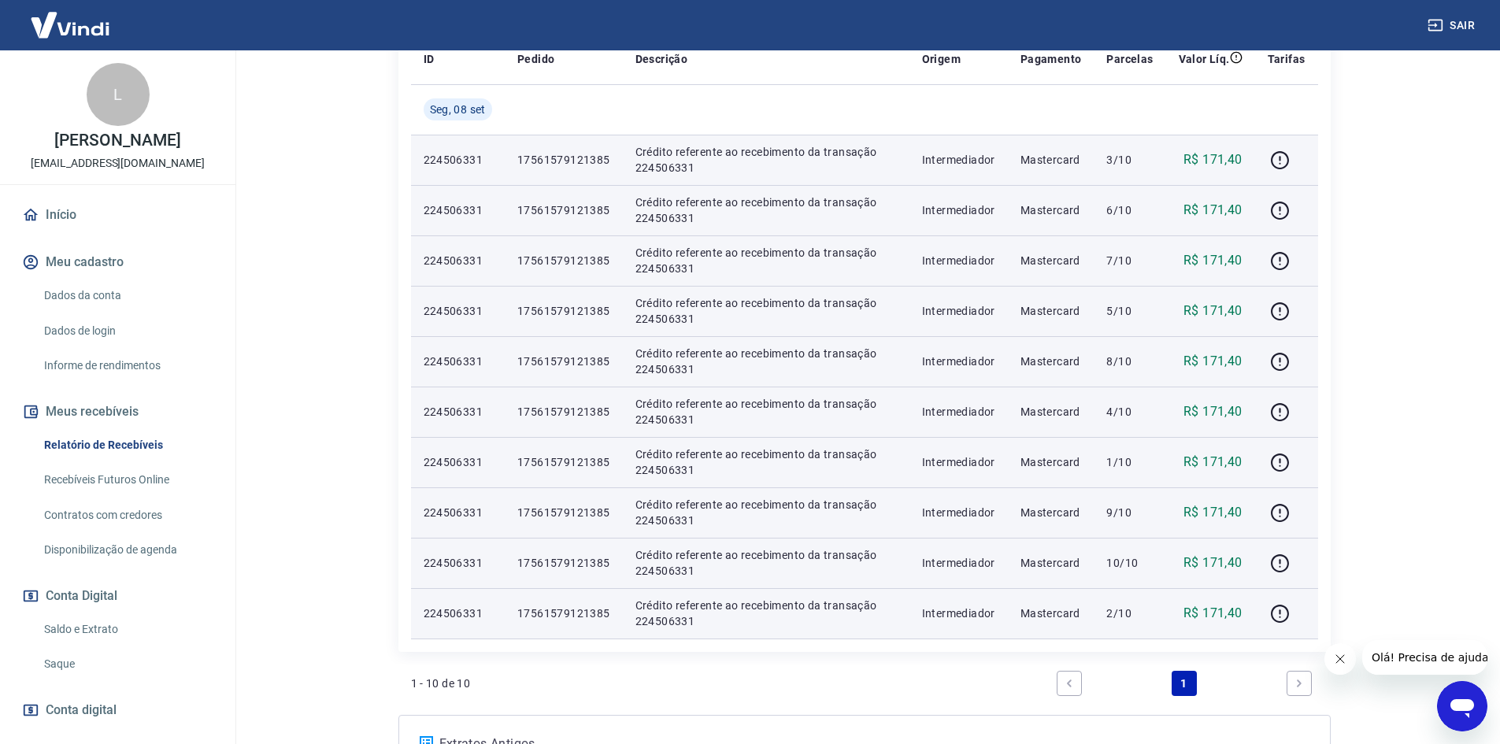
click at [1120, 550] on td "10/10" at bounding box center [1130, 563] width 72 height 50
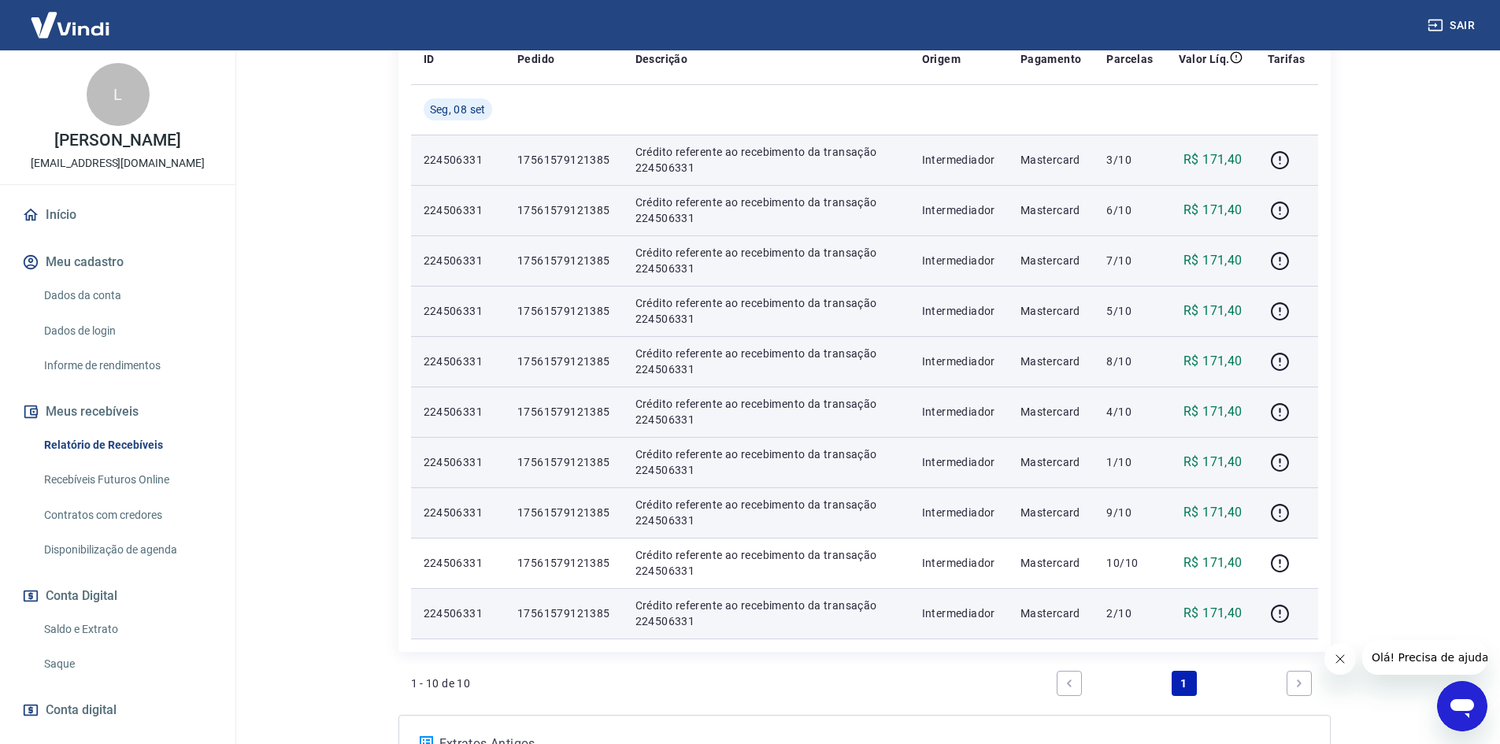
drag, startPoint x: 1116, startPoint y: 503, endPoint x: 1119, endPoint y: 490, distance: 13.6
click at [1116, 502] on td "9/10" at bounding box center [1130, 512] width 72 height 50
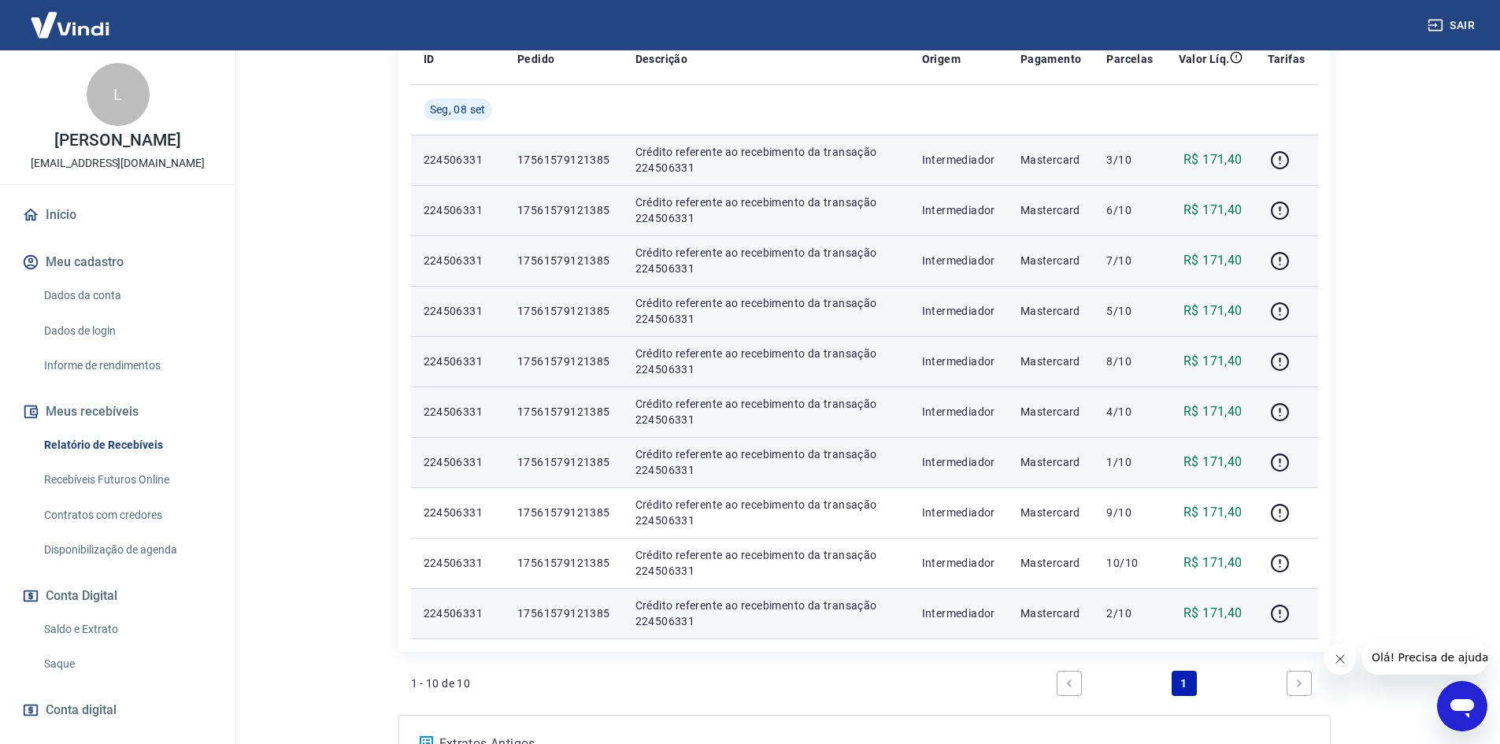
click at [1120, 452] on td "1/10" at bounding box center [1130, 462] width 72 height 50
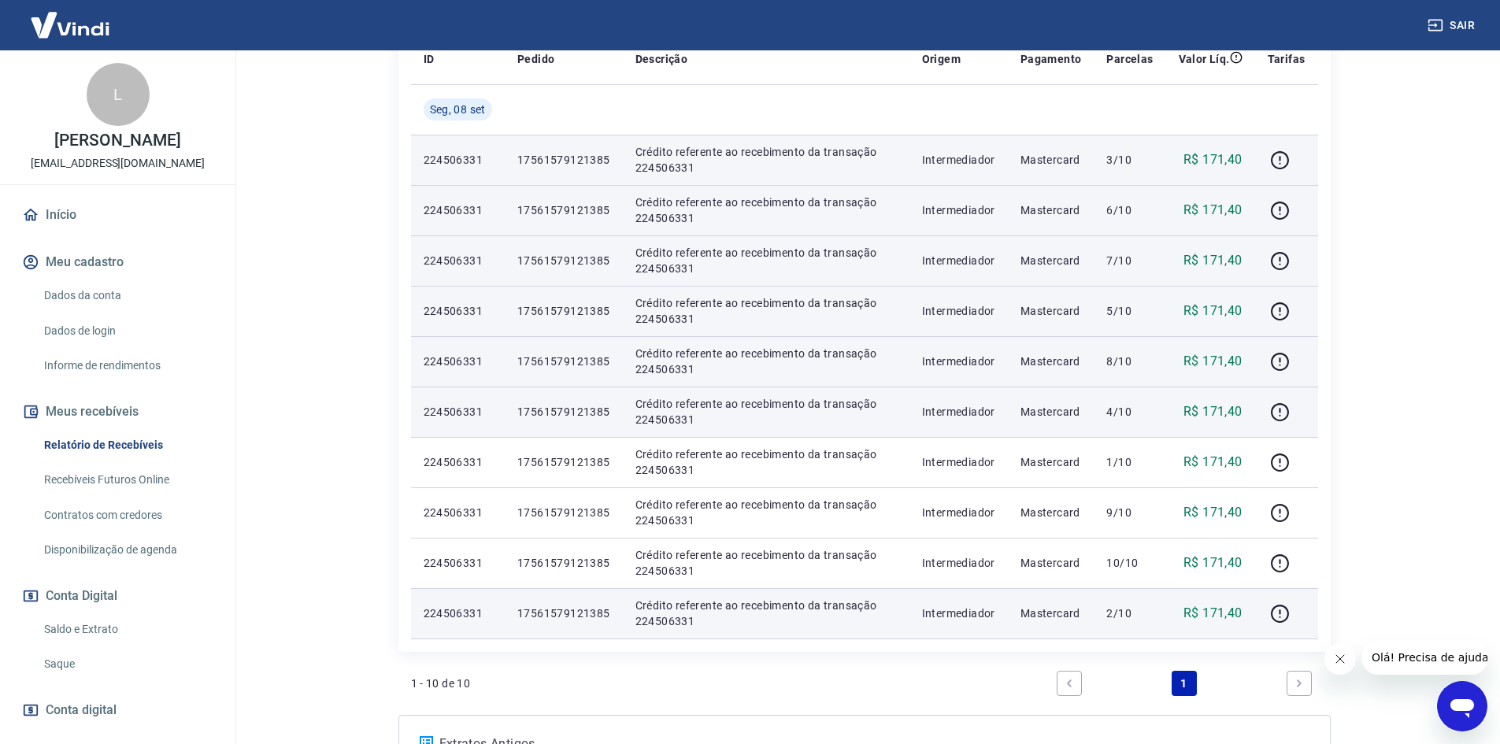
click at [1115, 409] on p "4/10" at bounding box center [1129, 412] width 46 height 16
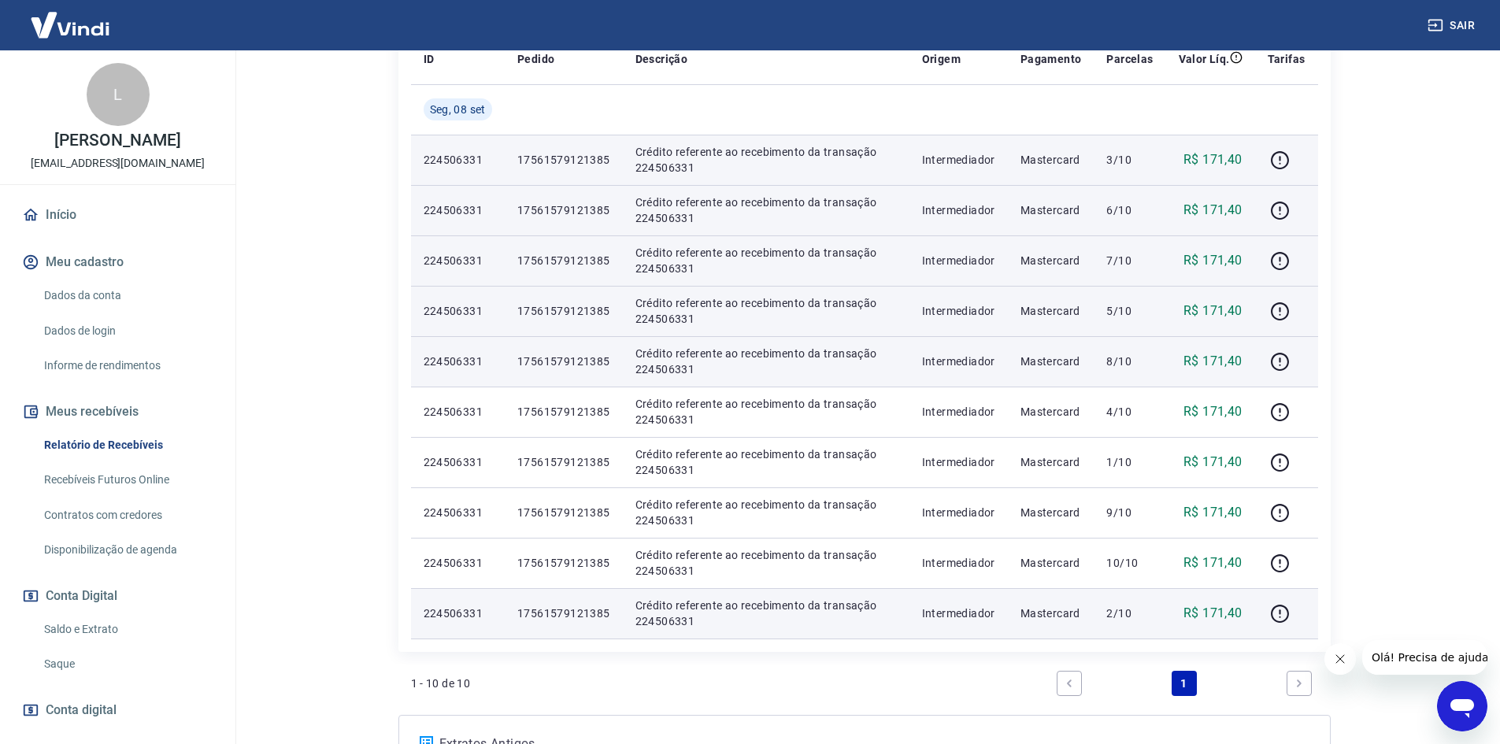
click at [1118, 357] on p "8/10" at bounding box center [1129, 362] width 46 height 16
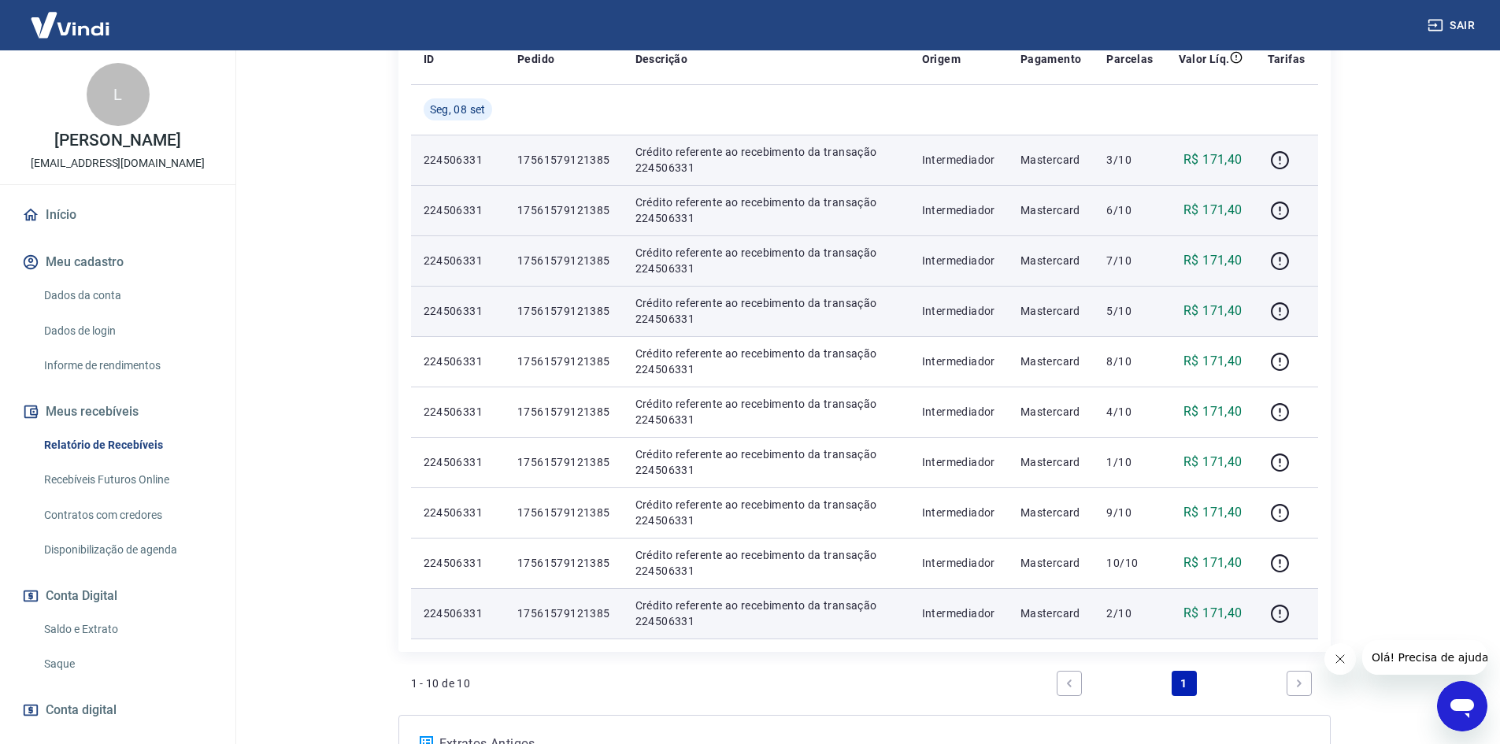
click at [1116, 306] on p "5/10" at bounding box center [1129, 311] width 46 height 16
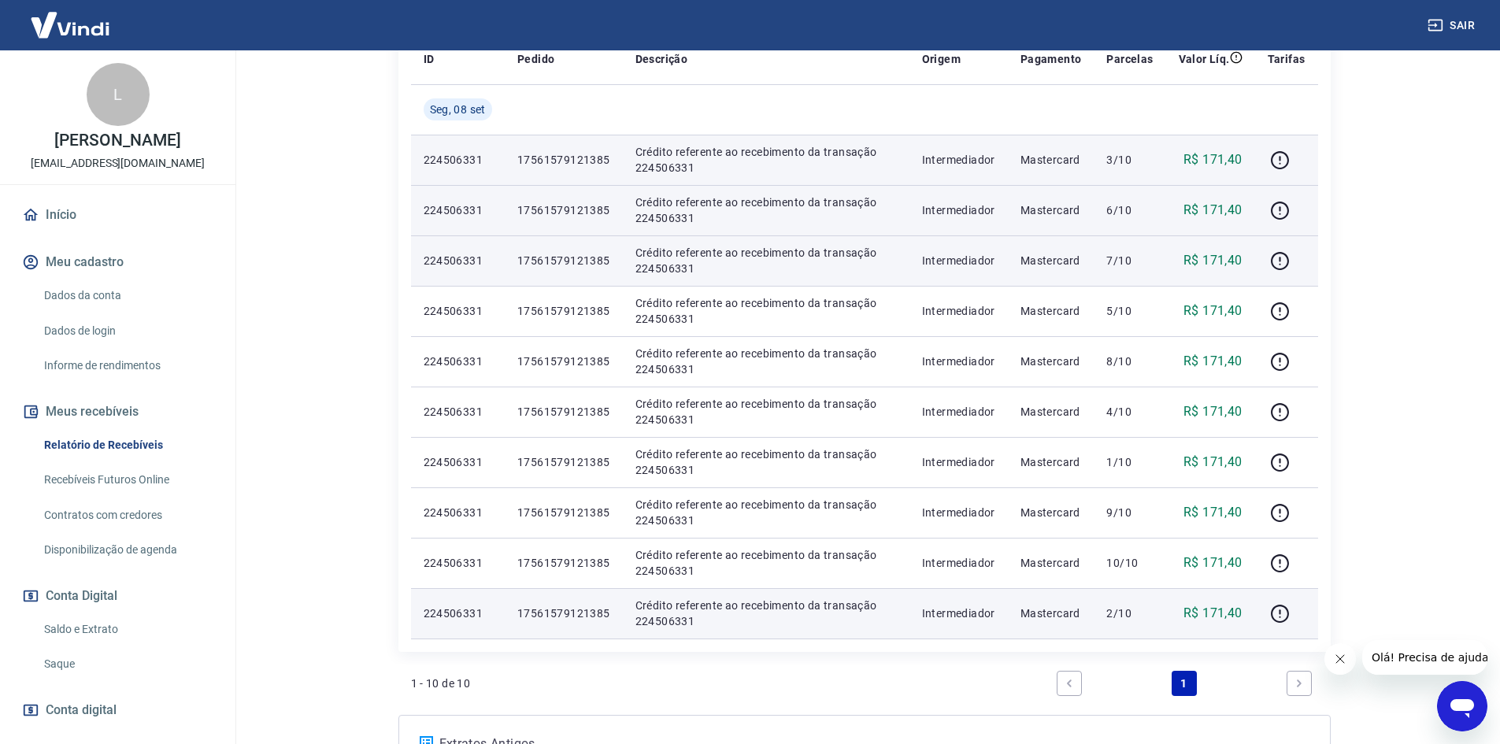
click at [1121, 262] on p "7/10" at bounding box center [1129, 261] width 46 height 16
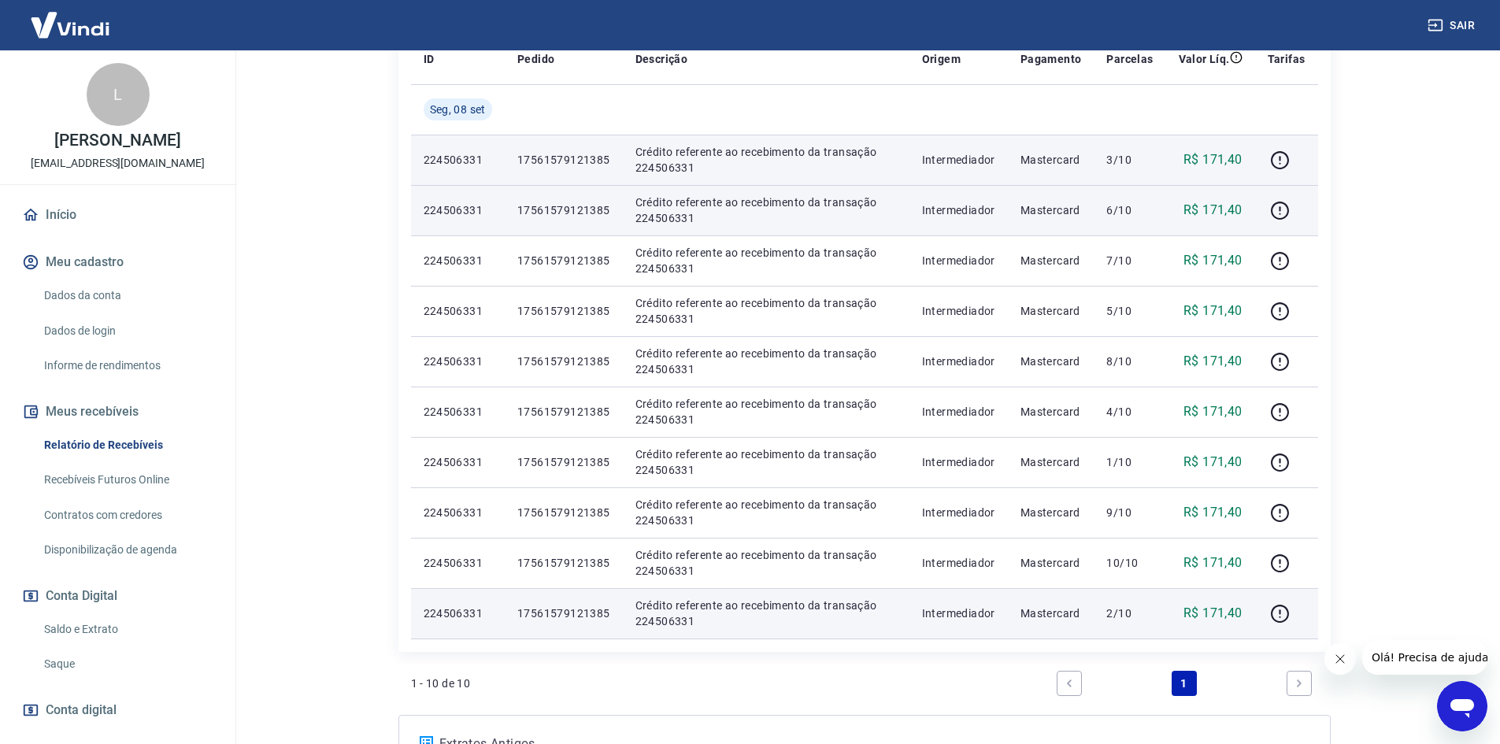
click at [1119, 213] on p "6/10" at bounding box center [1129, 210] width 46 height 16
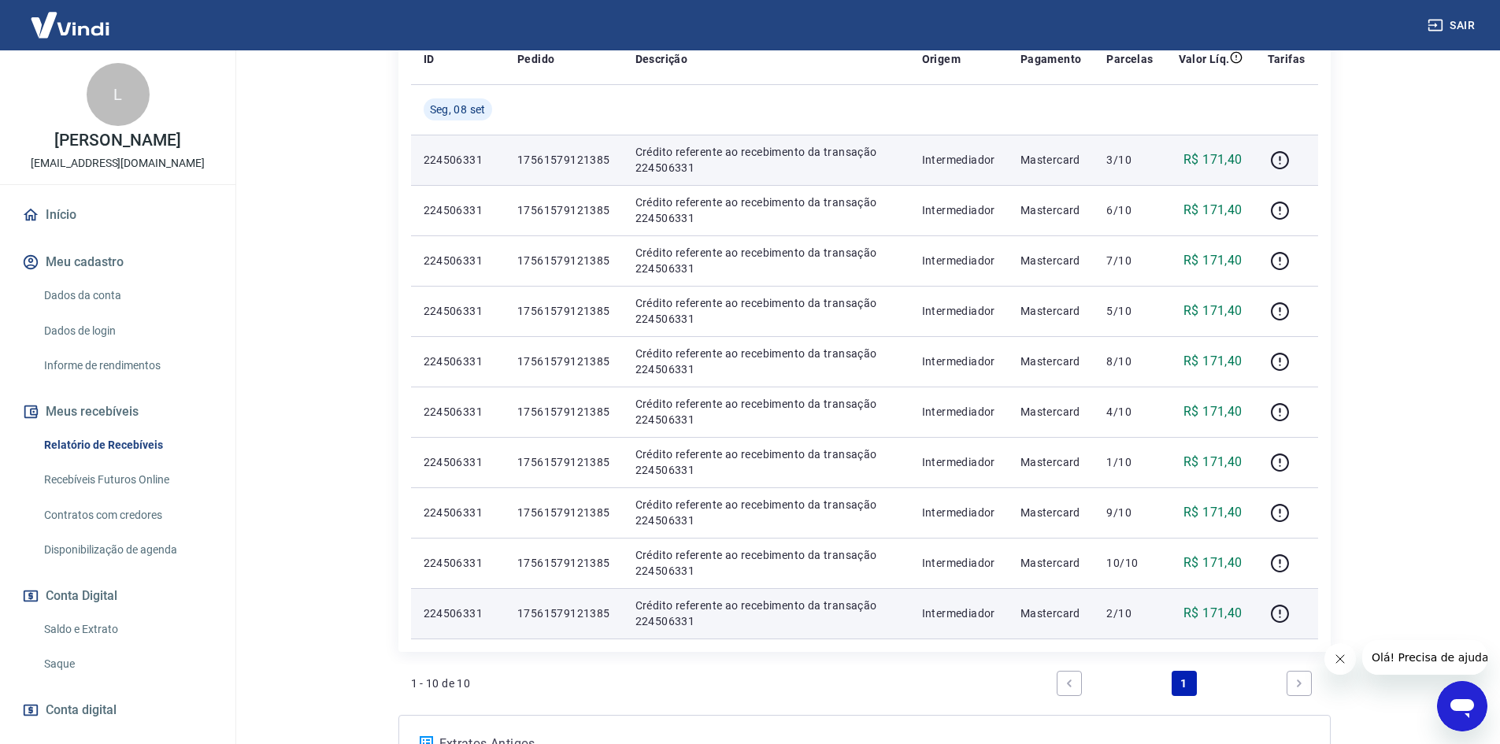
click at [1131, 158] on p "3/10" at bounding box center [1129, 160] width 46 height 16
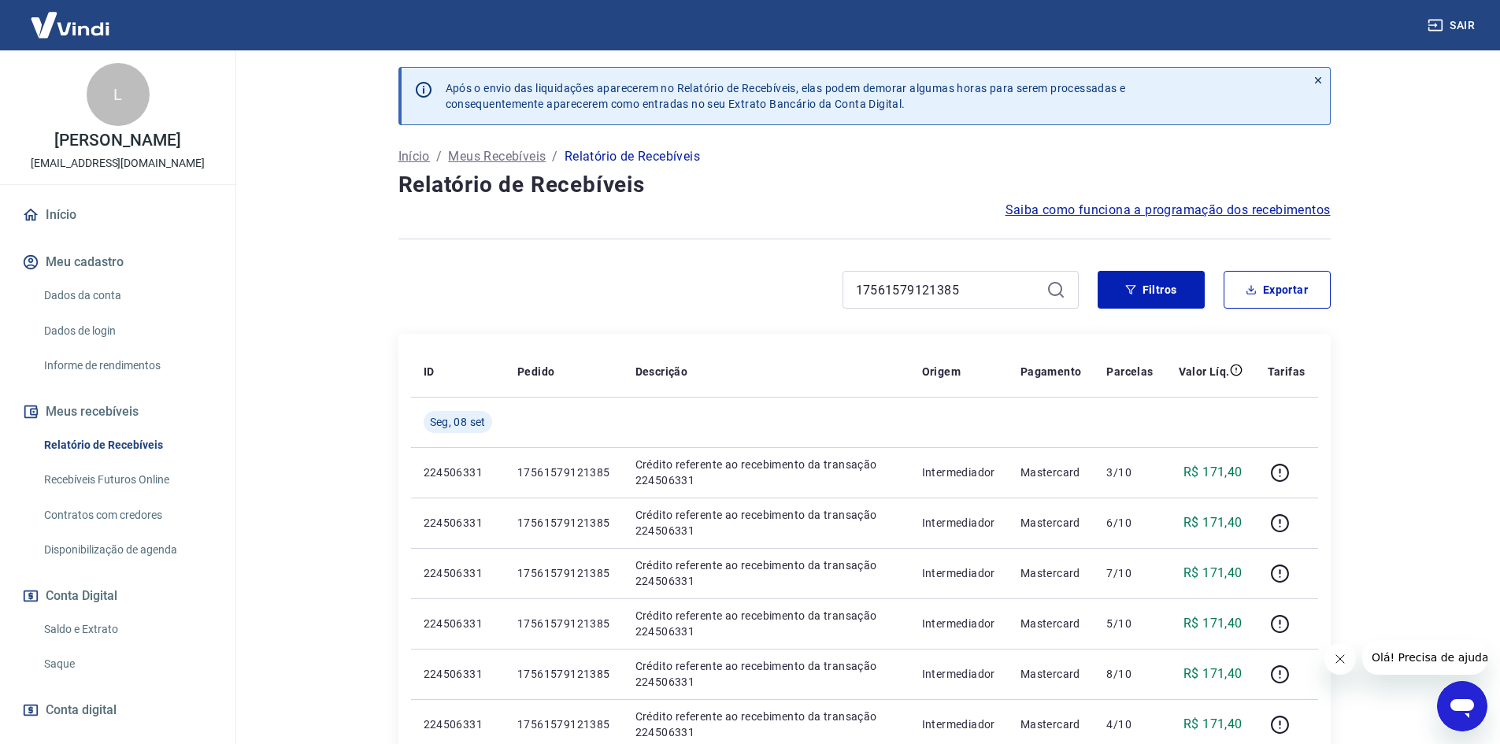
scroll to position [0, 0]
click at [1437, 383] on main "Após o envio das liquidações aparecerem no Relatório de Recebíveis, elas podem …" at bounding box center [864, 397] width 1272 height 694
click at [945, 295] on input "17561579121385" at bounding box center [948, 292] width 184 height 24
paste input "56003196607"
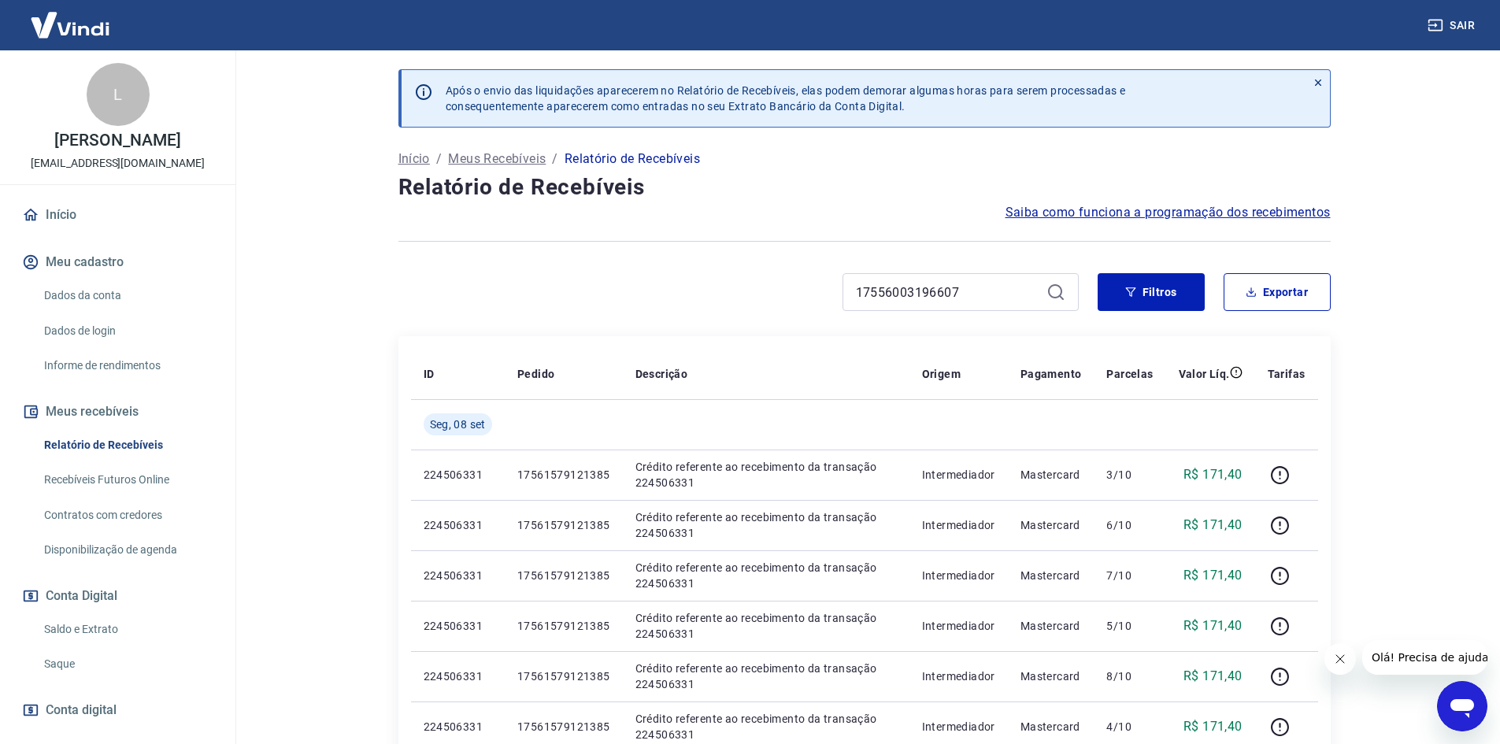
click at [1064, 291] on icon at bounding box center [1055, 292] width 19 height 19
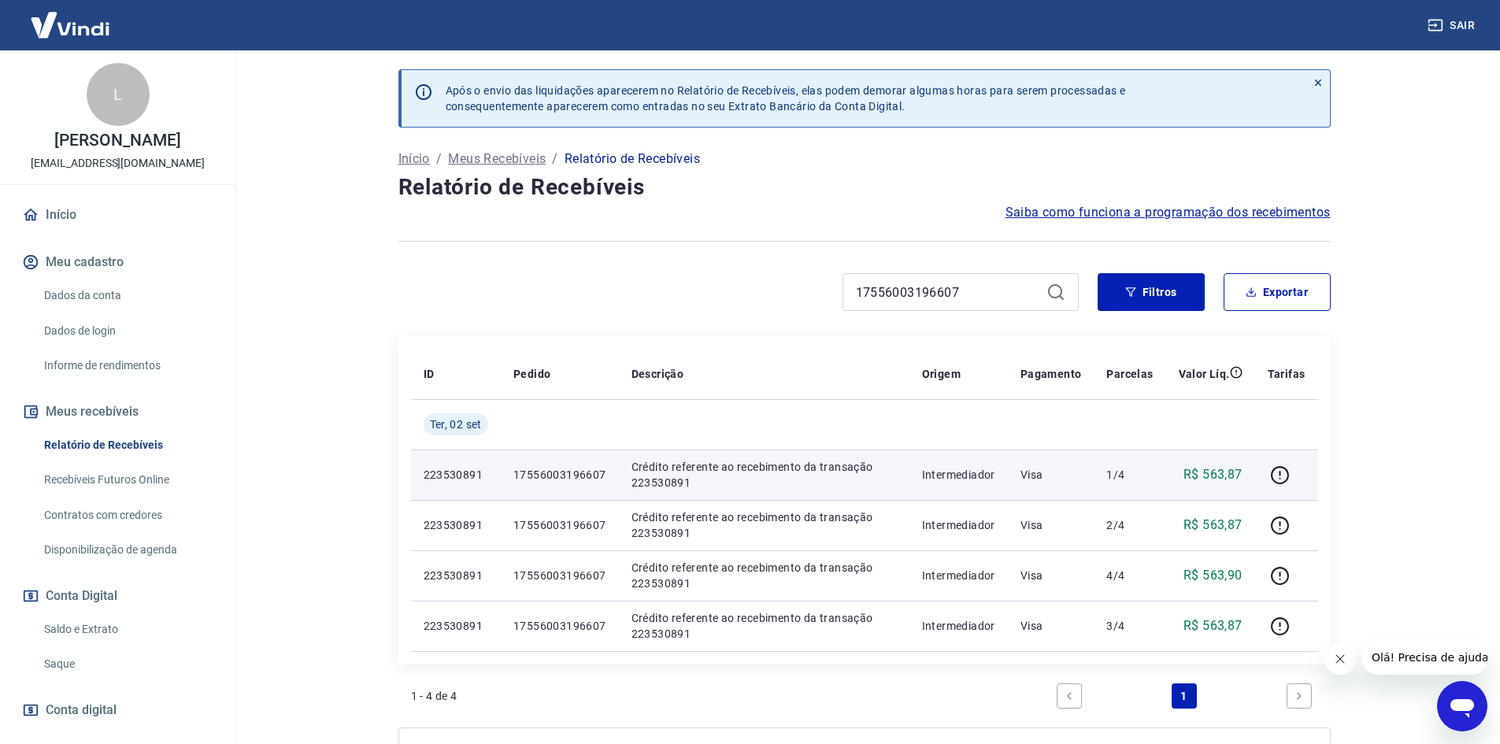
click at [1266, 477] on td at bounding box center [1286, 475] width 63 height 50
click at [1273, 483] on icon "button" at bounding box center [1280, 475] width 20 height 20
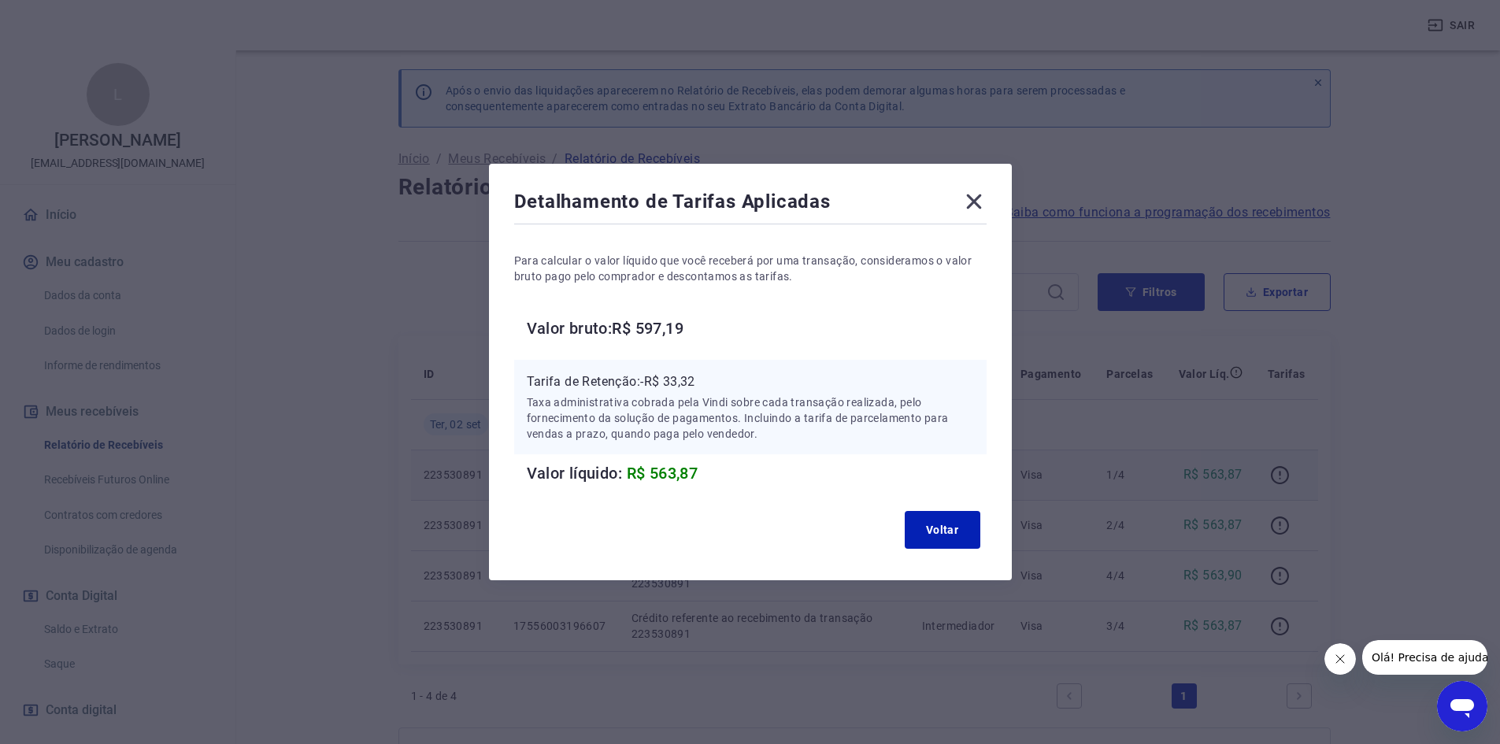
click at [982, 208] on icon at bounding box center [973, 201] width 25 height 25
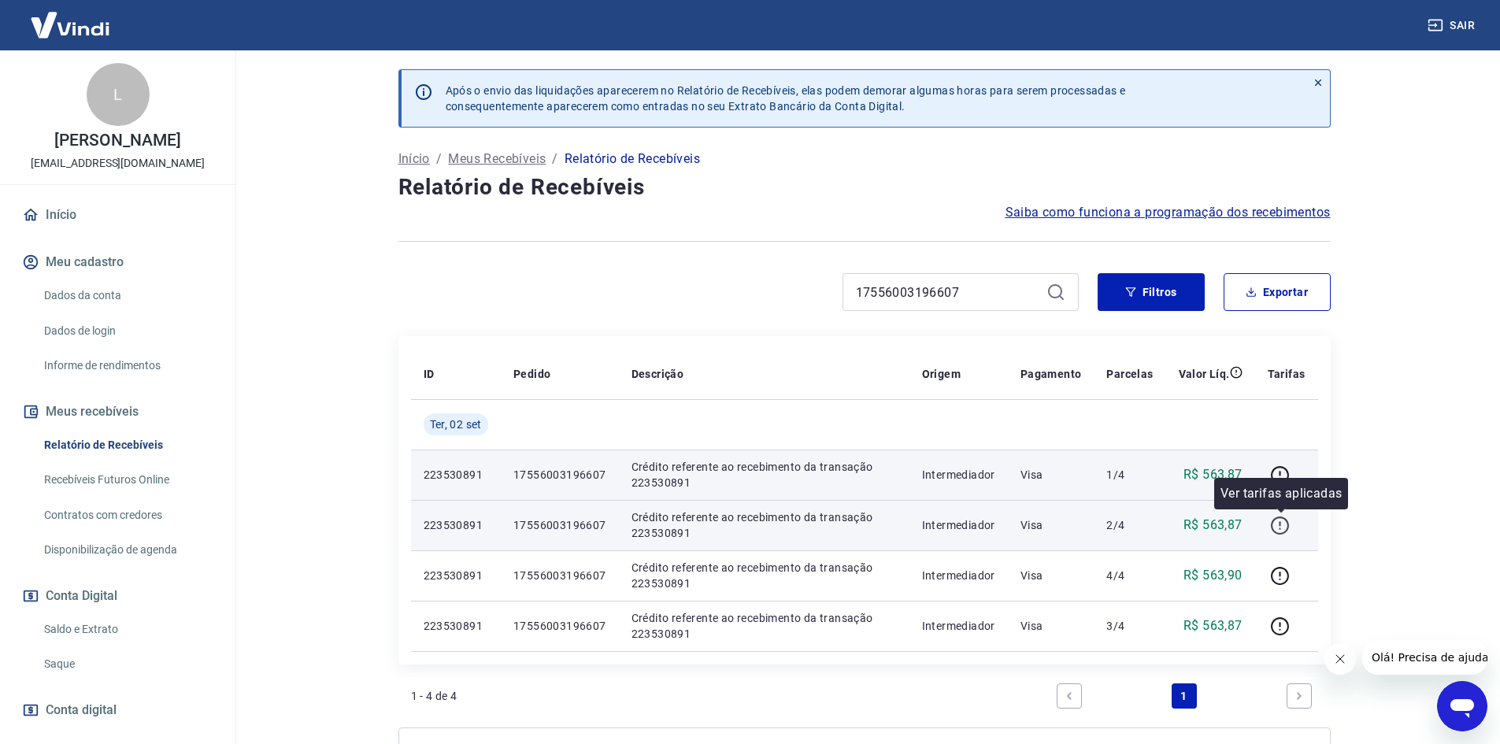
click at [1278, 525] on icon "button" at bounding box center [1280, 526] width 20 height 20
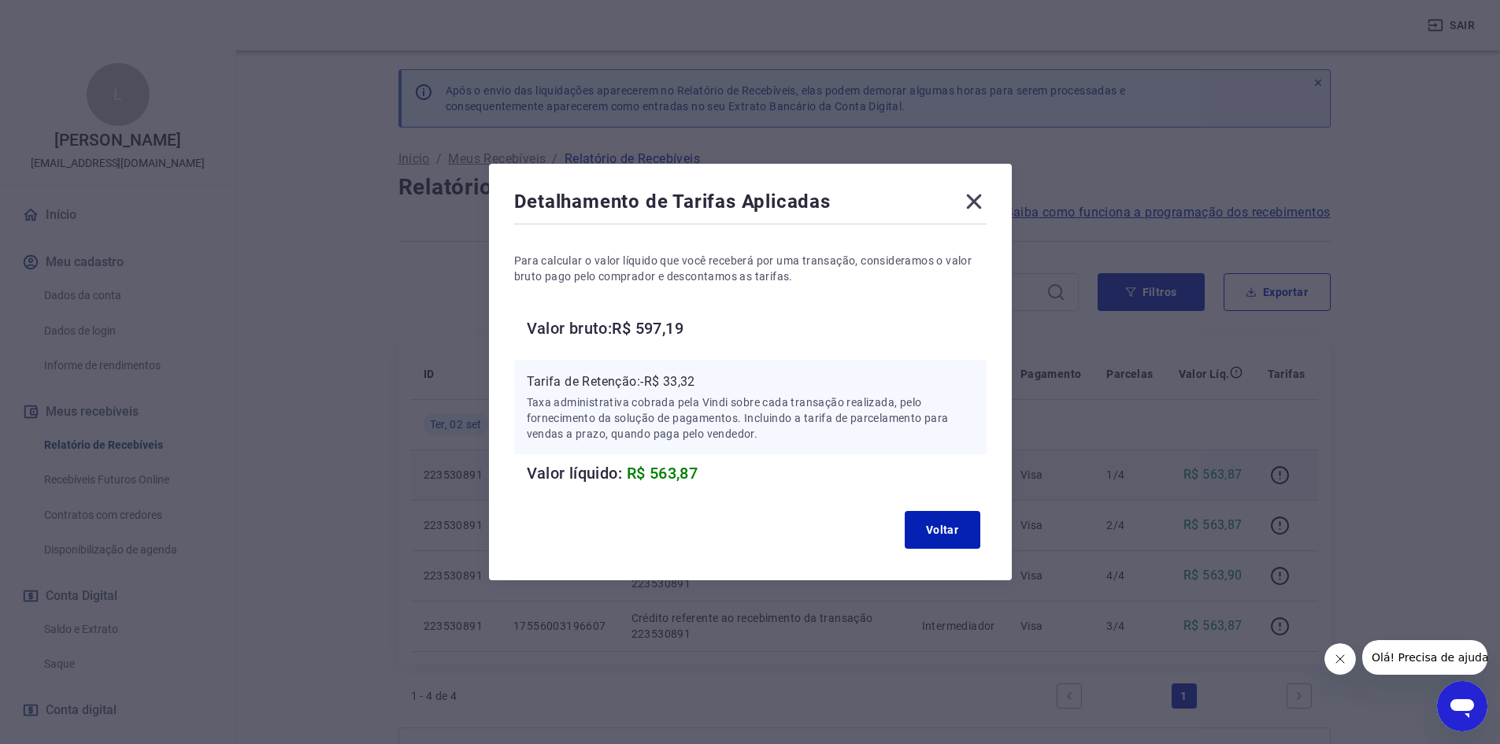
click at [972, 194] on icon at bounding box center [973, 201] width 25 height 25
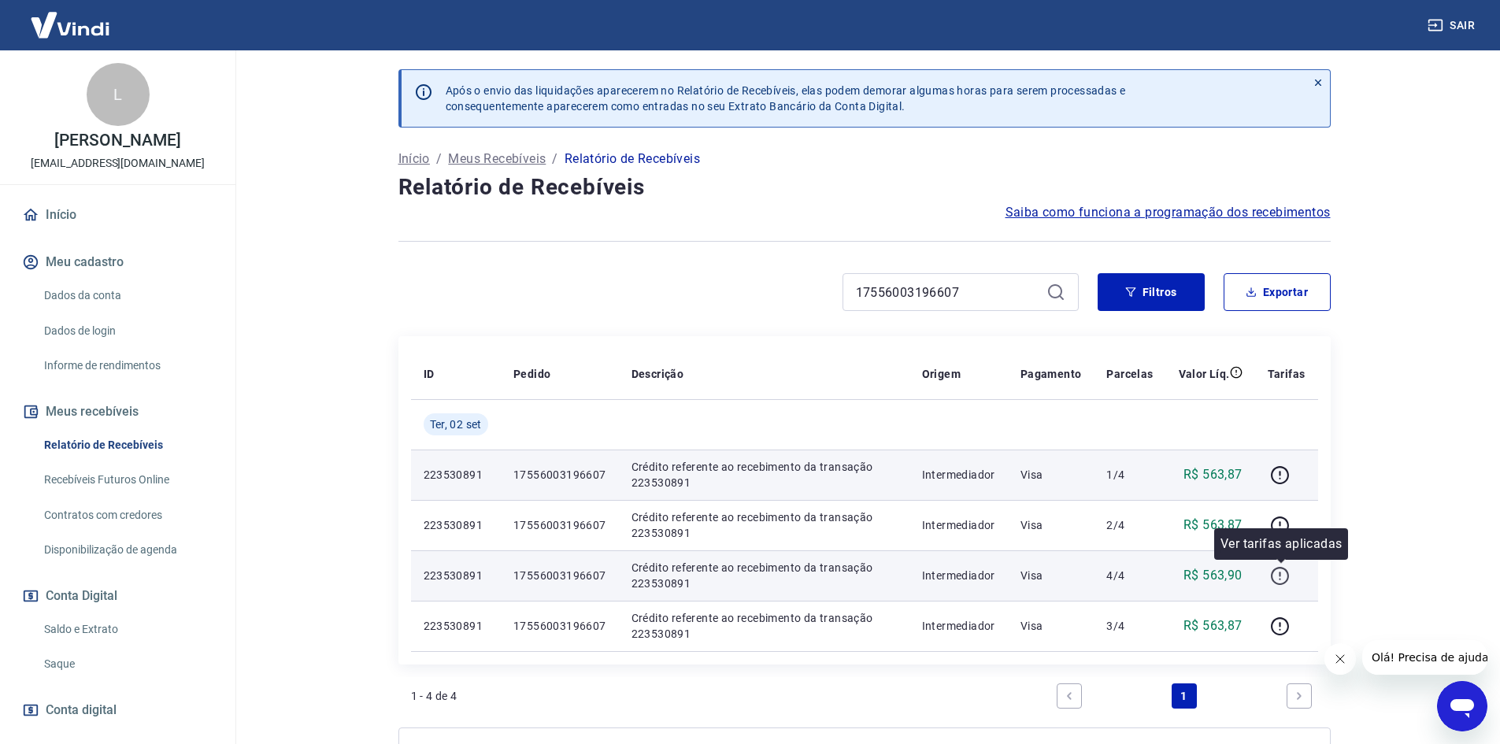
click at [1279, 578] on icon "button" at bounding box center [1280, 576] width 20 height 20
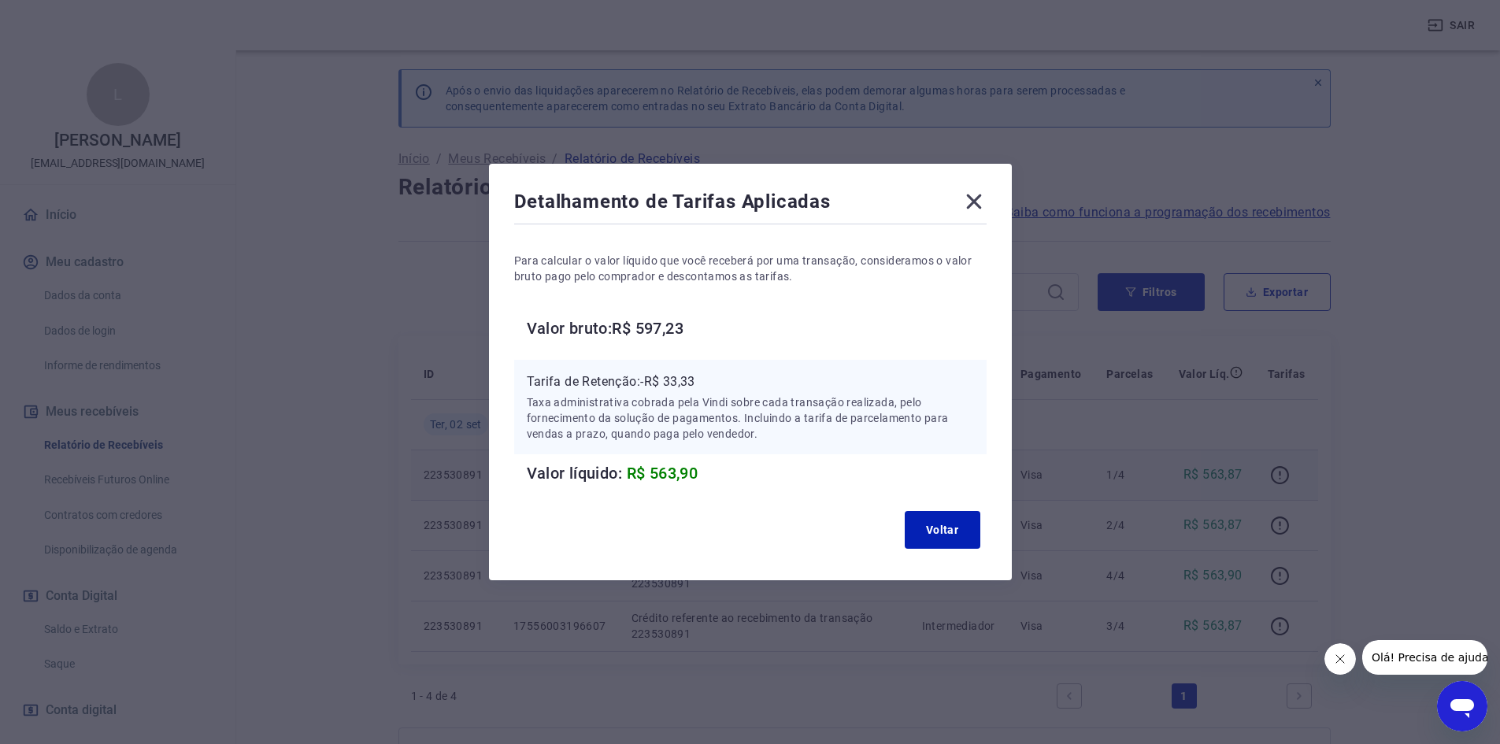
click at [974, 201] on icon at bounding box center [973, 201] width 25 height 25
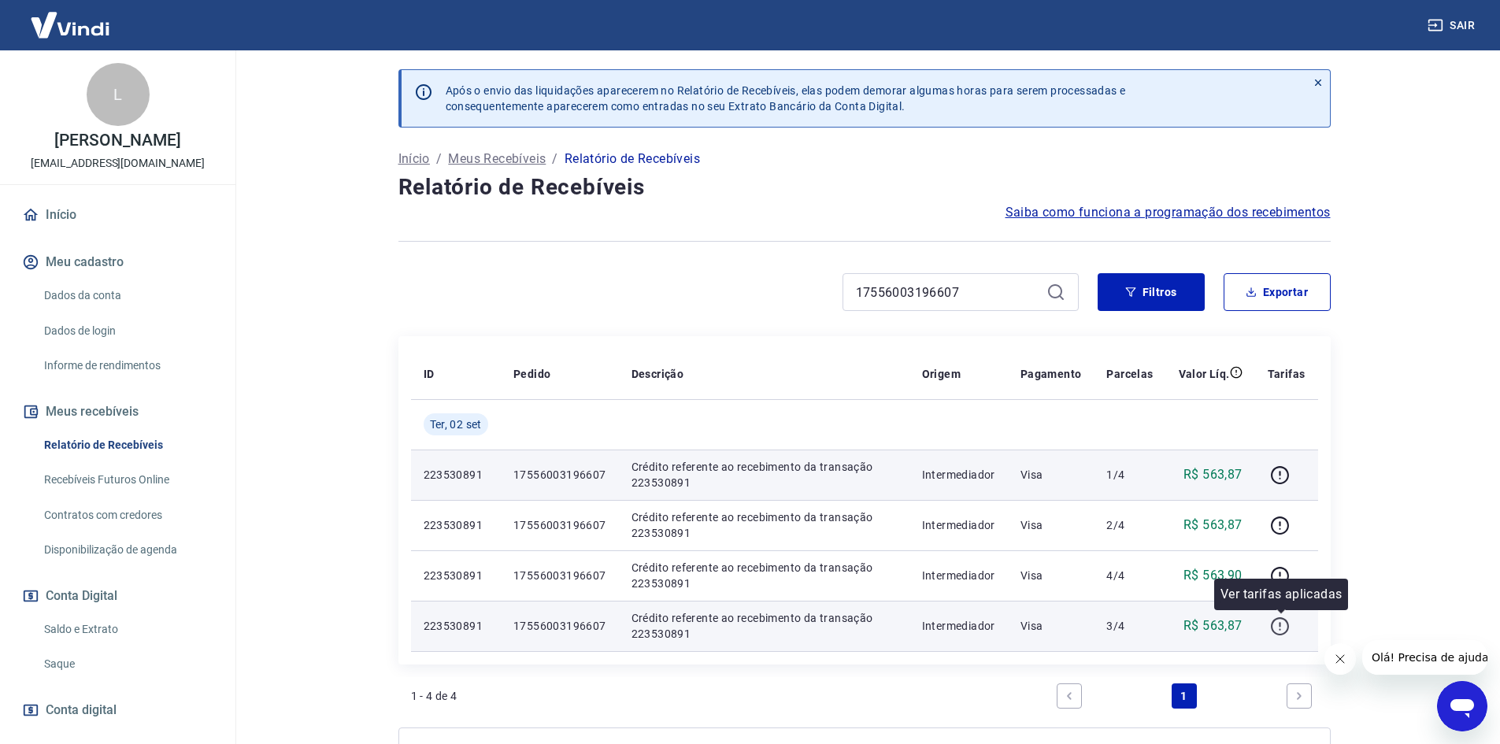
click at [1287, 624] on icon "button" at bounding box center [1280, 626] width 20 height 20
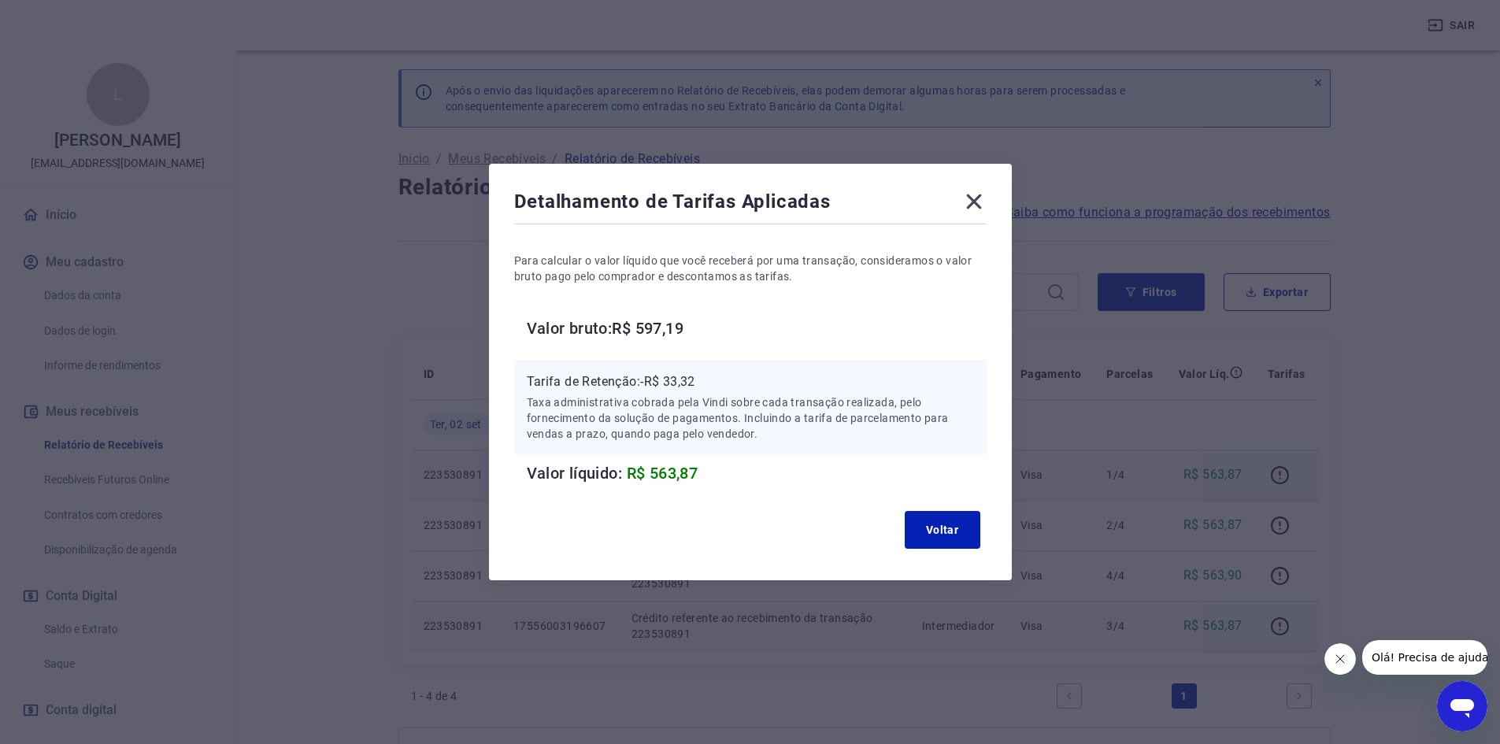
click at [981, 202] on icon at bounding box center [973, 201] width 15 height 15
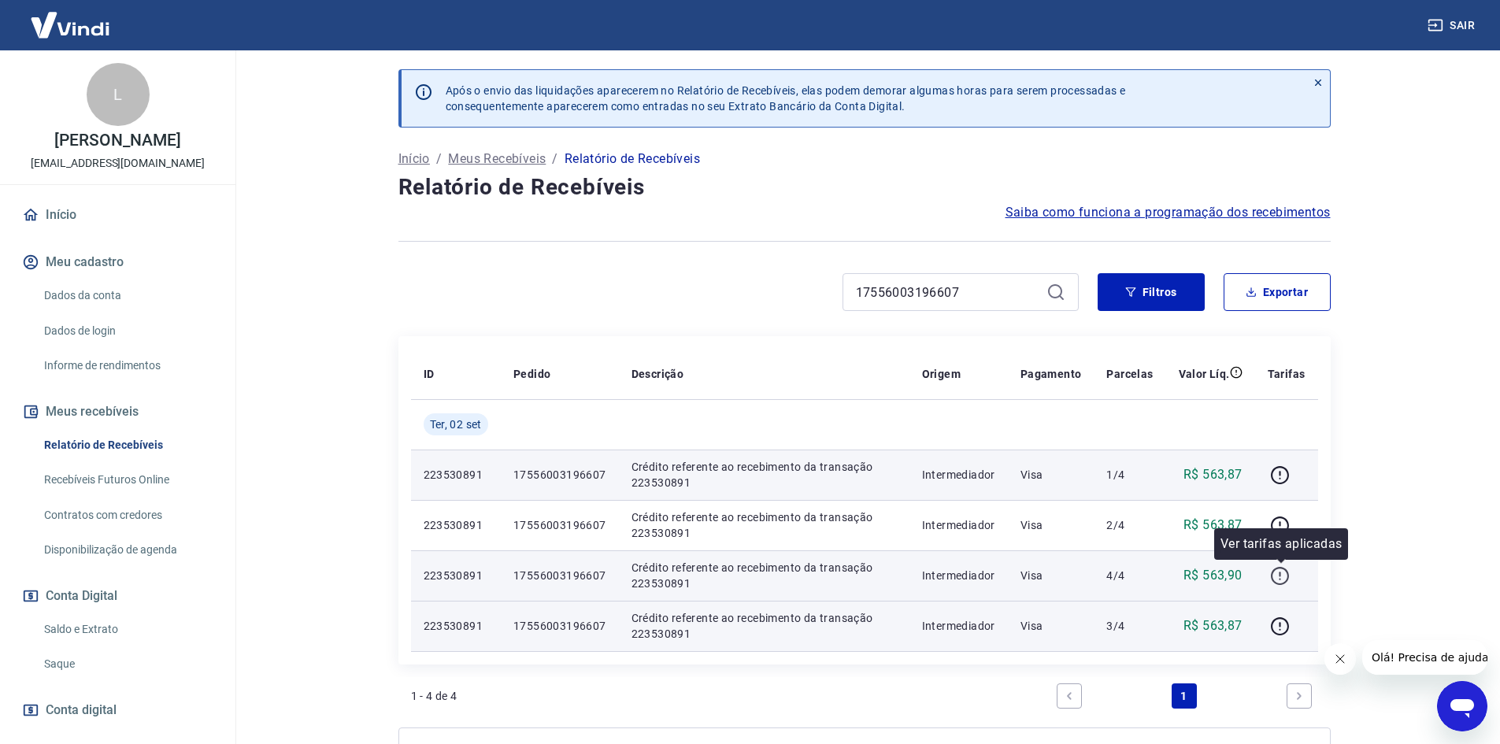
click at [1274, 572] on icon "button" at bounding box center [1280, 576] width 18 height 18
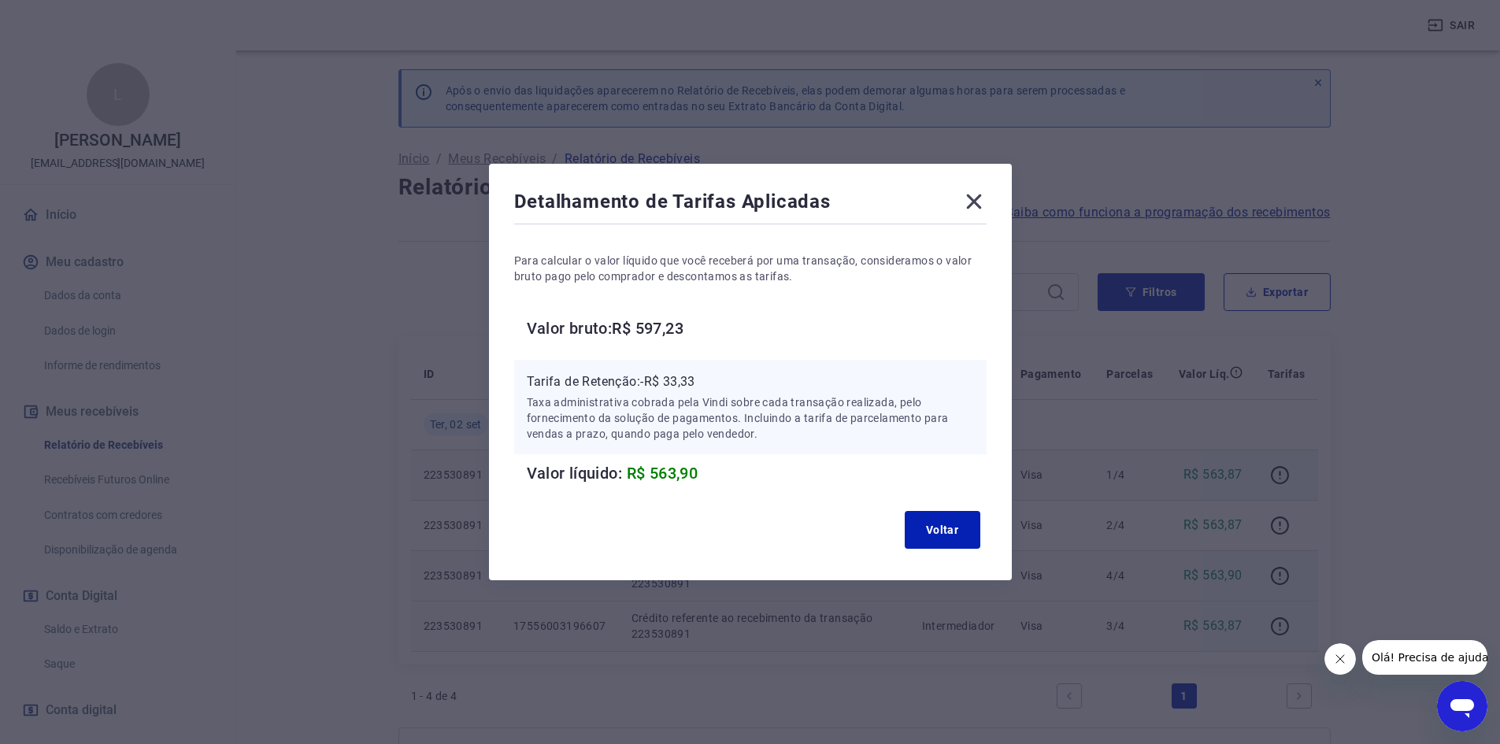
click at [976, 197] on icon at bounding box center [973, 201] width 15 height 15
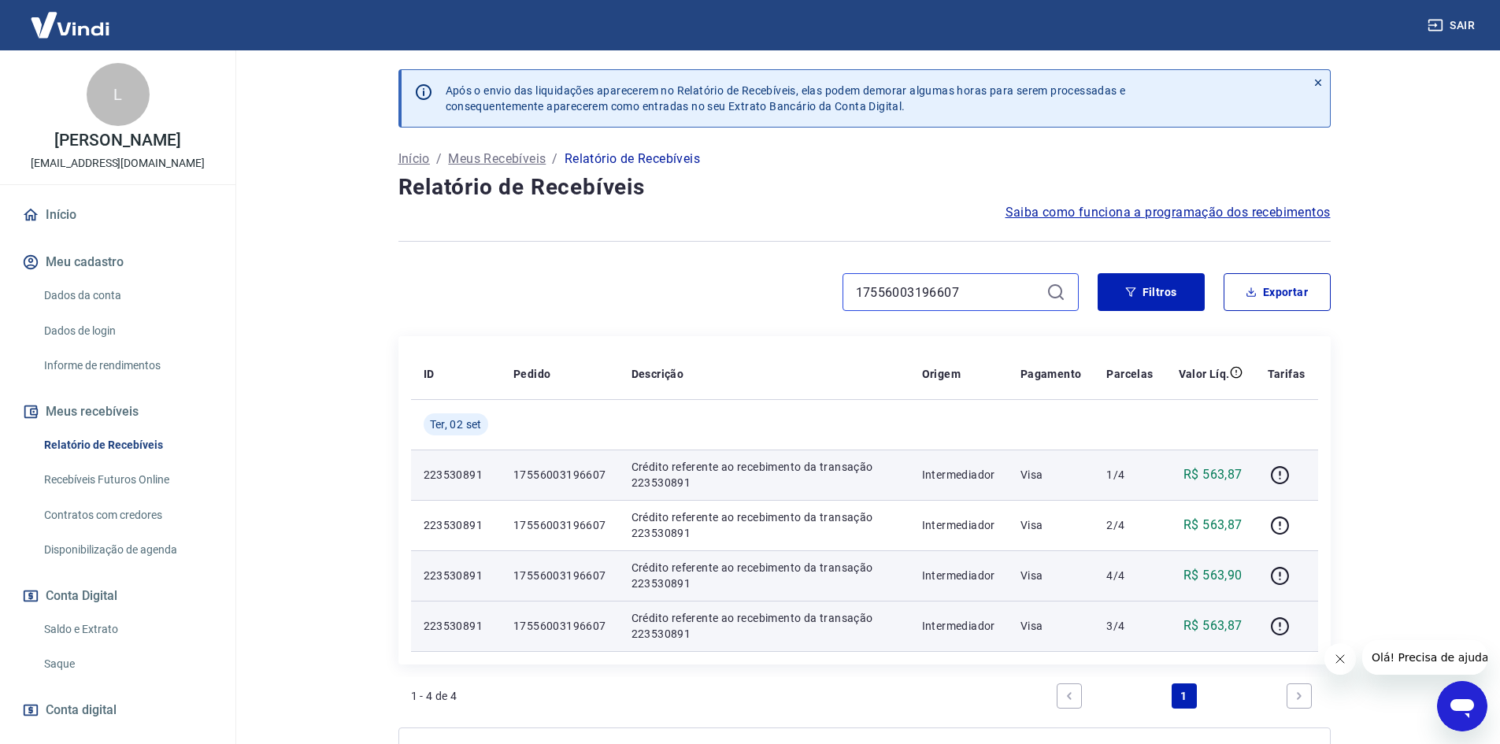
click at [957, 294] on input "17556003196607" at bounding box center [948, 292] width 184 height 24
paste input "4732508115"
type input "17554732508115"
click at [1057, 286] on icon at bounding box center [1055, 292] width 19 height 19
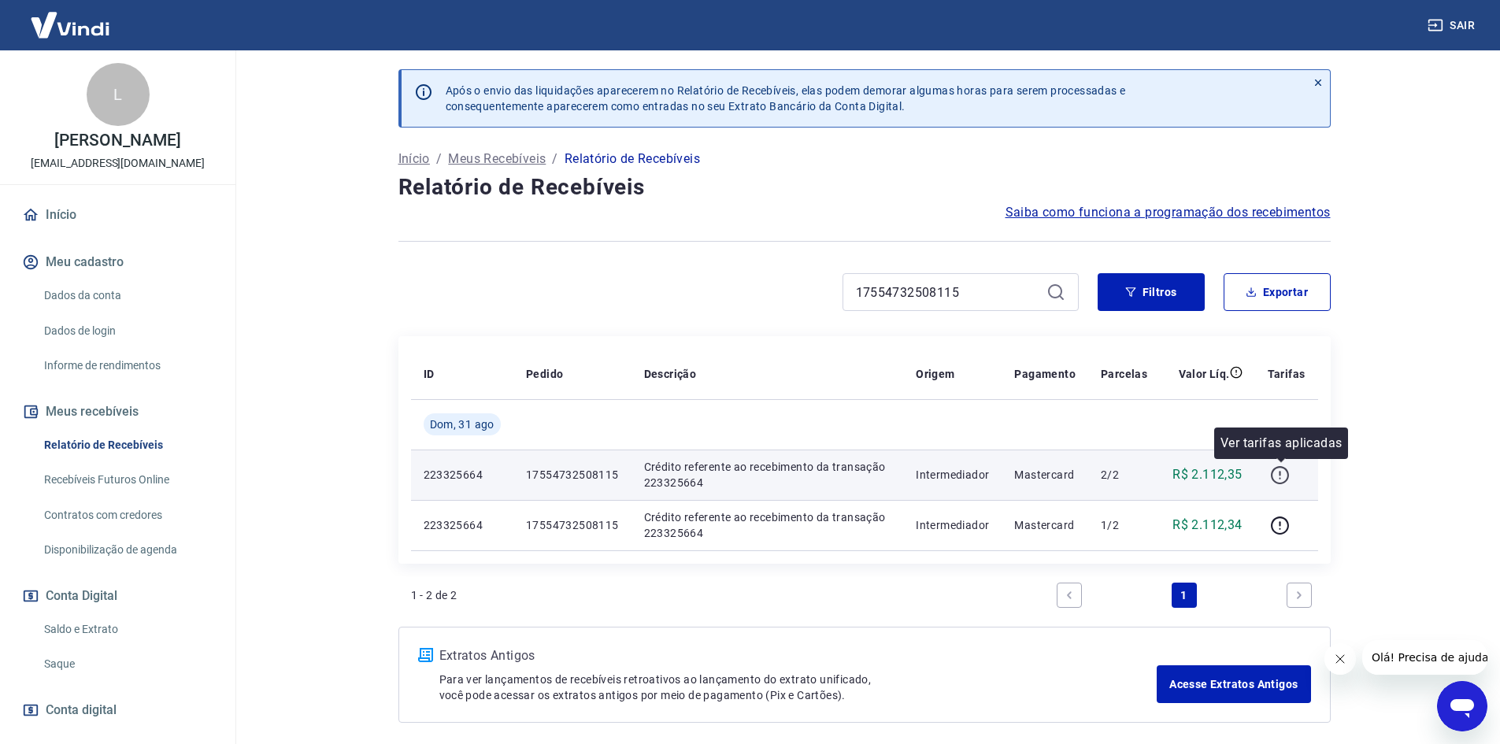
click at [1268, 476] on button "button" at bounding box center [1280, 474] width 25 height 25
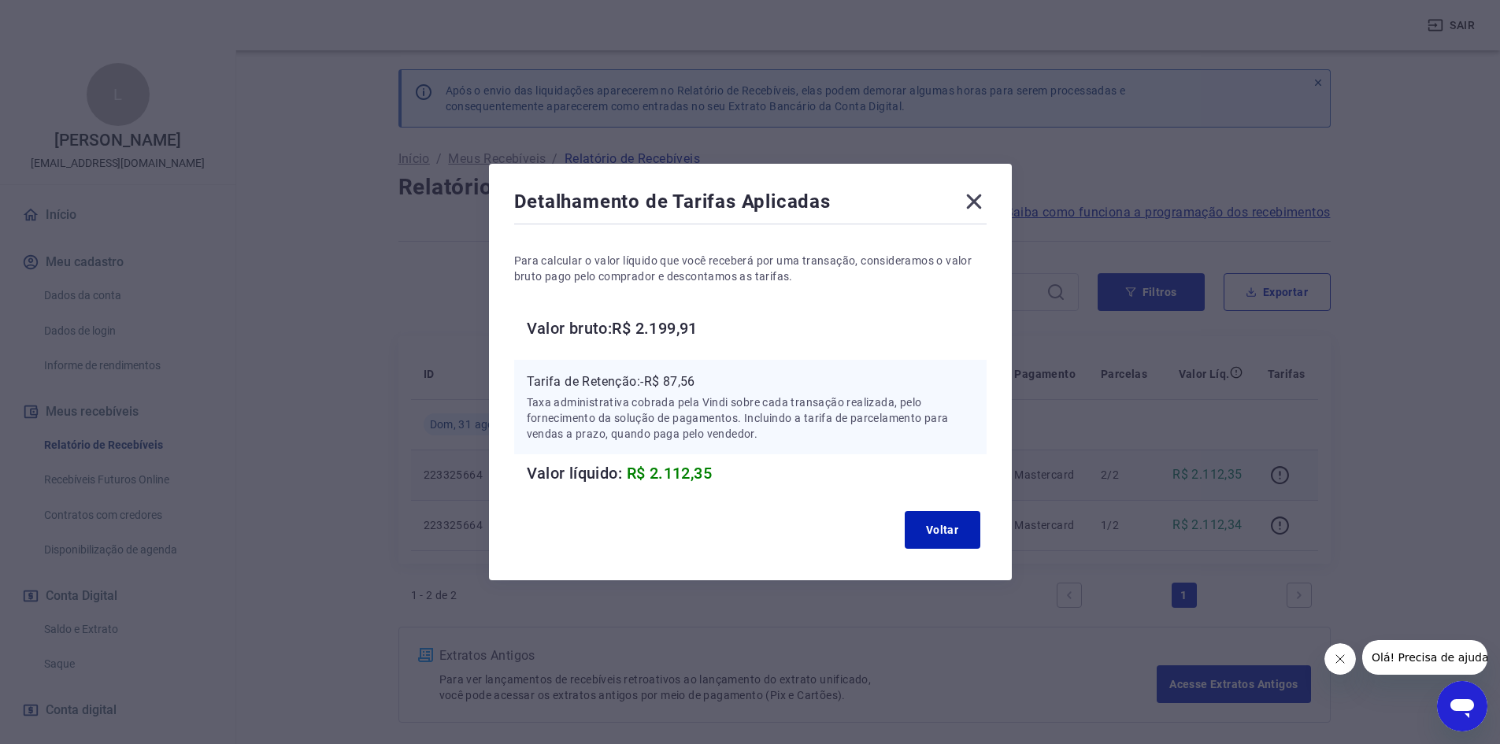
click at [981, 204] on icon at bounding box center [973, 201] width 15 height 15
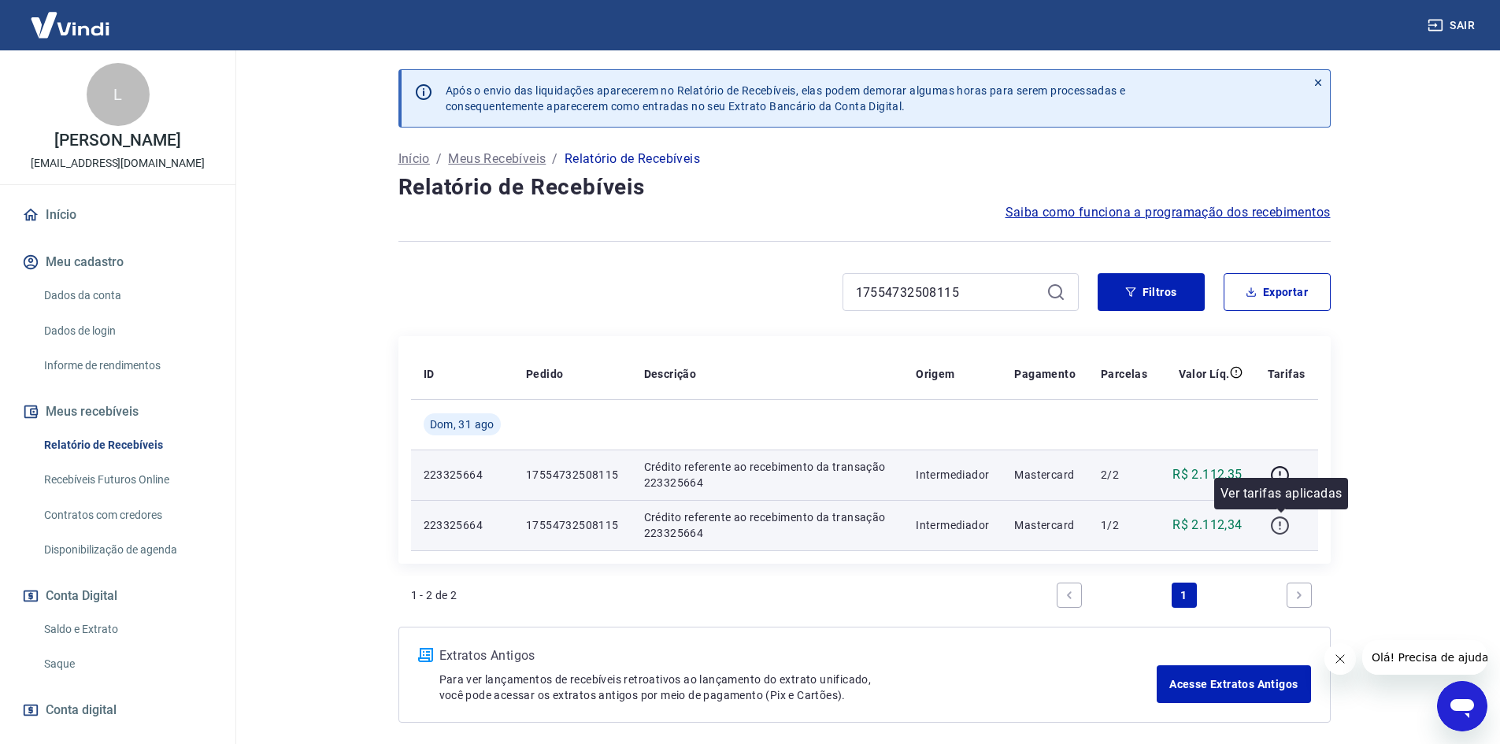
click at [1274, 527] on icon "button" at bounding box center [1280, 526] width 20 height 20
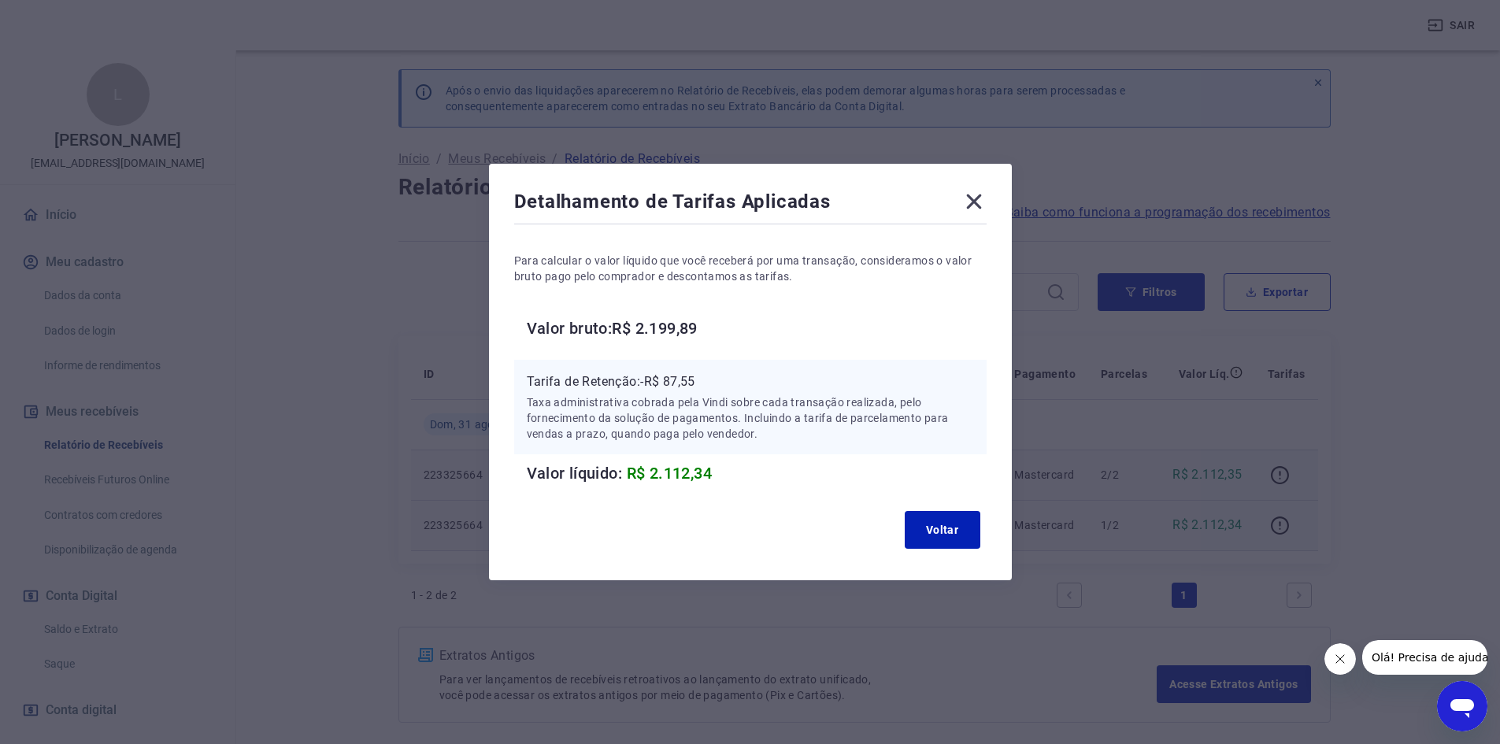
click at [972, 202] on icon at bounding box center [973, 201] width 25 height 25
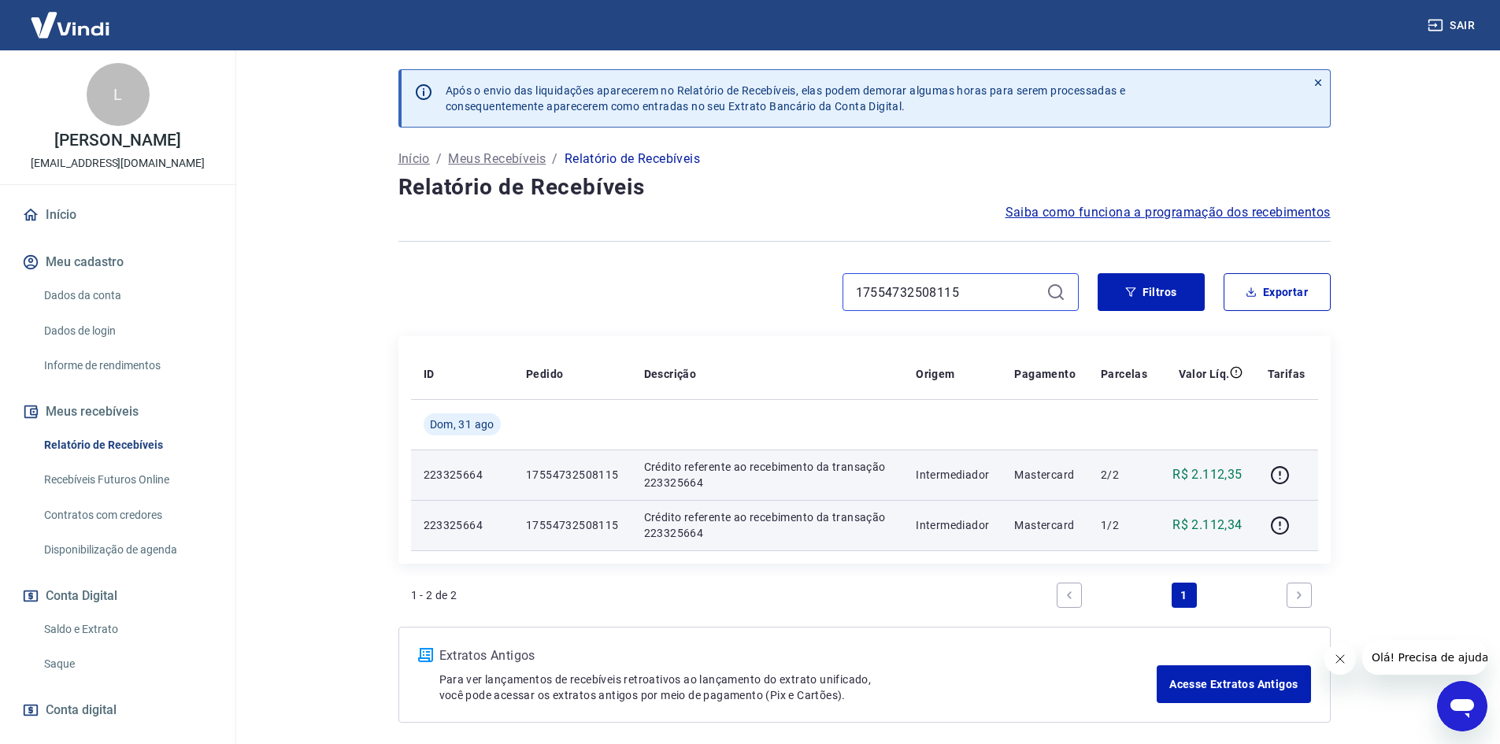
click at [1004, 290] on input "17554732508115" at bounding box center [948, 292] width 184 height 24
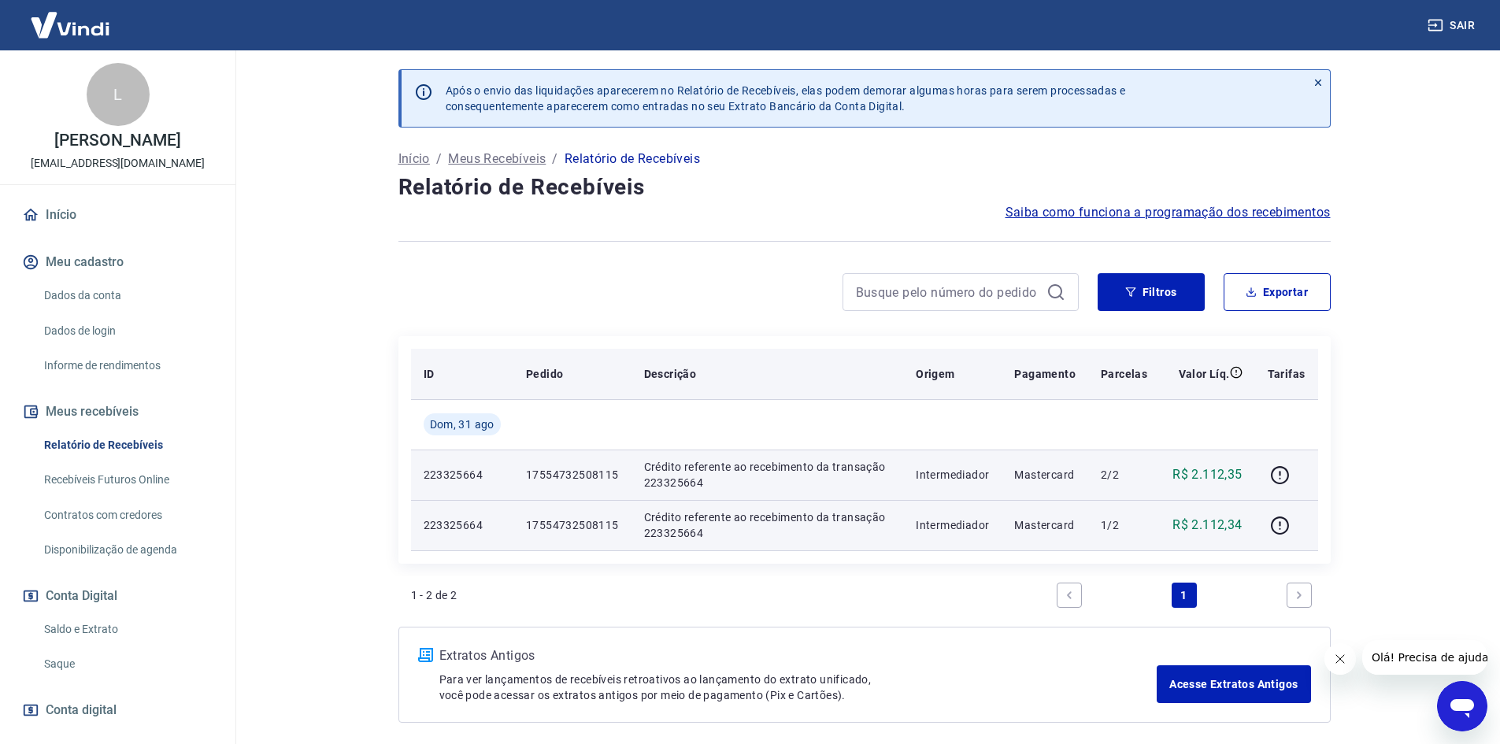
click at [942, 369] on p "Origem" at bounding box center [935, 374] width 39 height 16
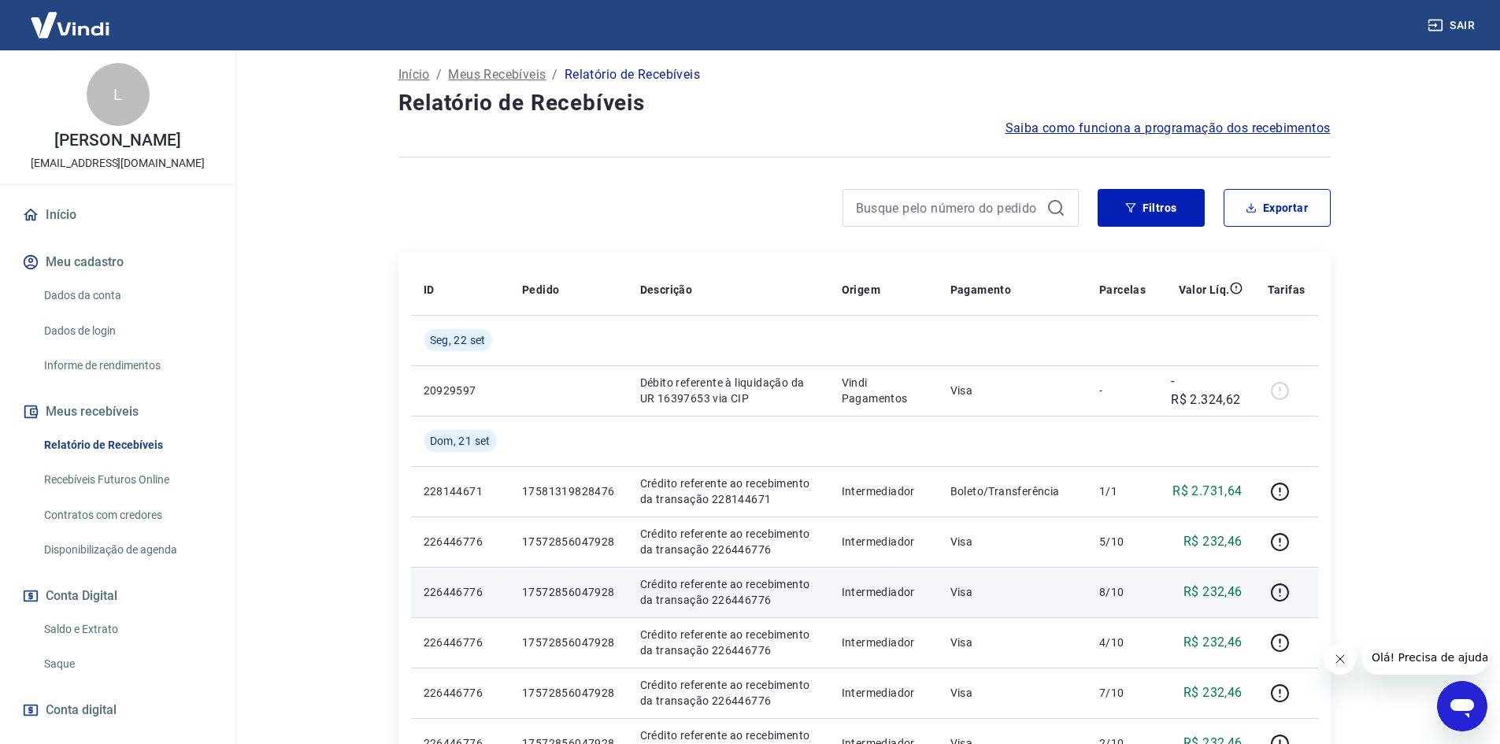
scroll to position [236, 0]
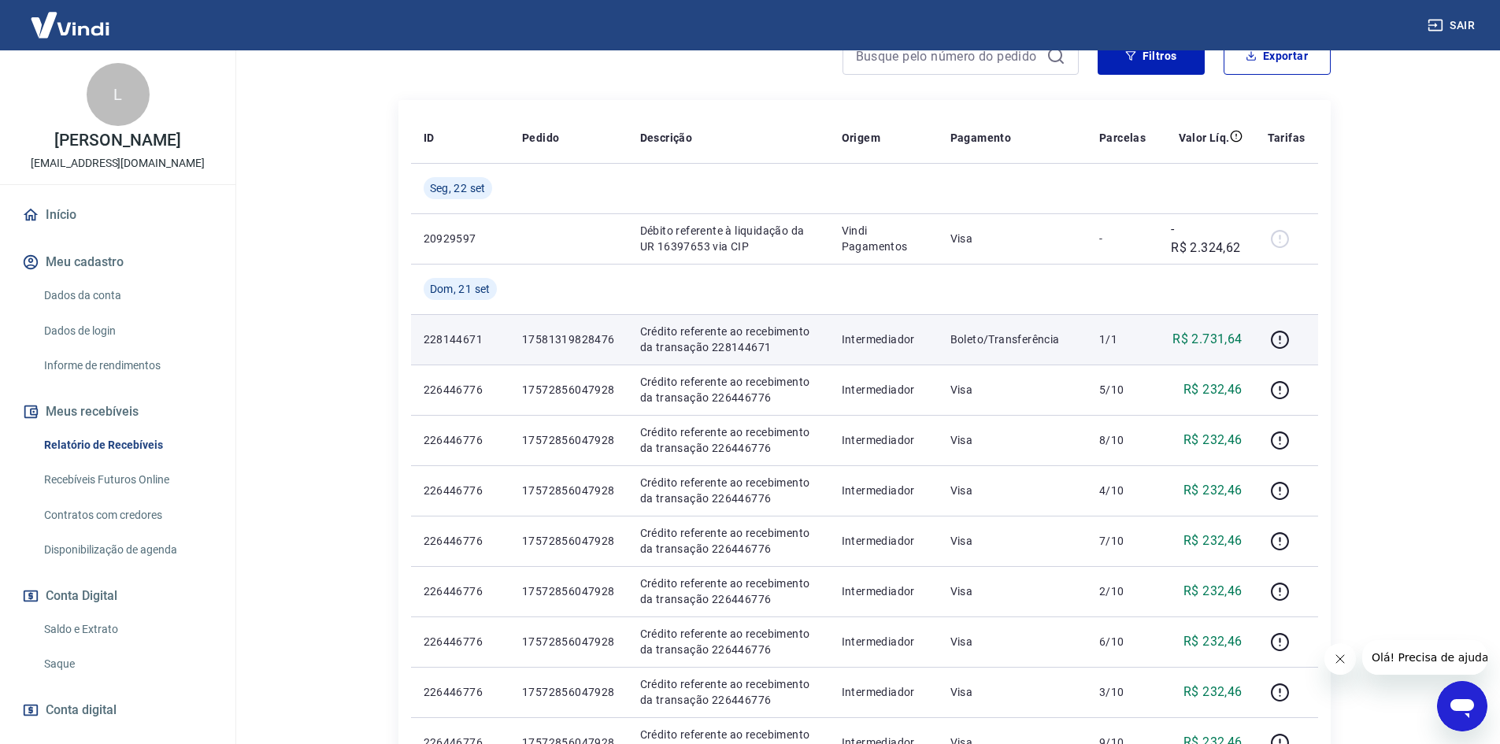
click at [575, 346] on p "17581319828476" at bounding box center [568, 339] width 93 height 16
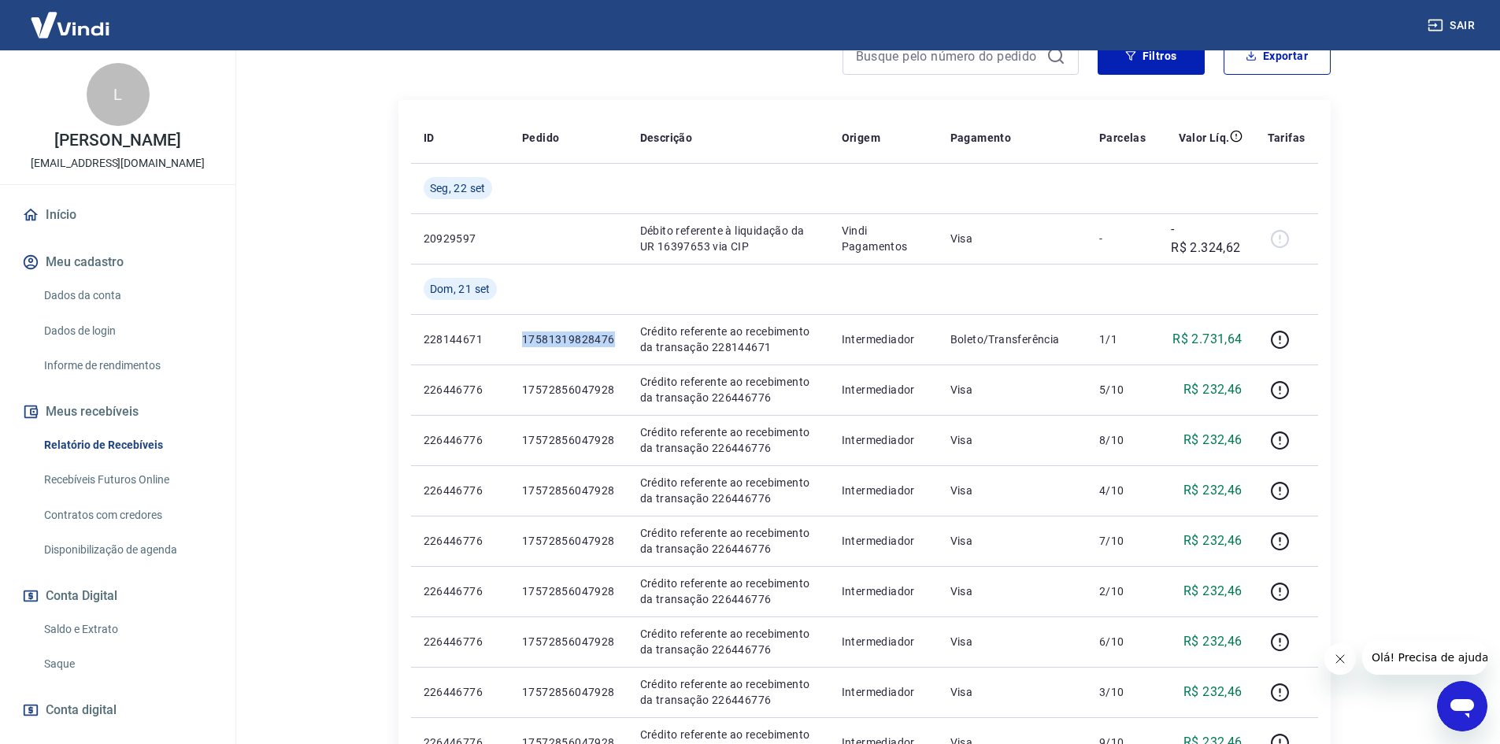
copy p "17581319828476"
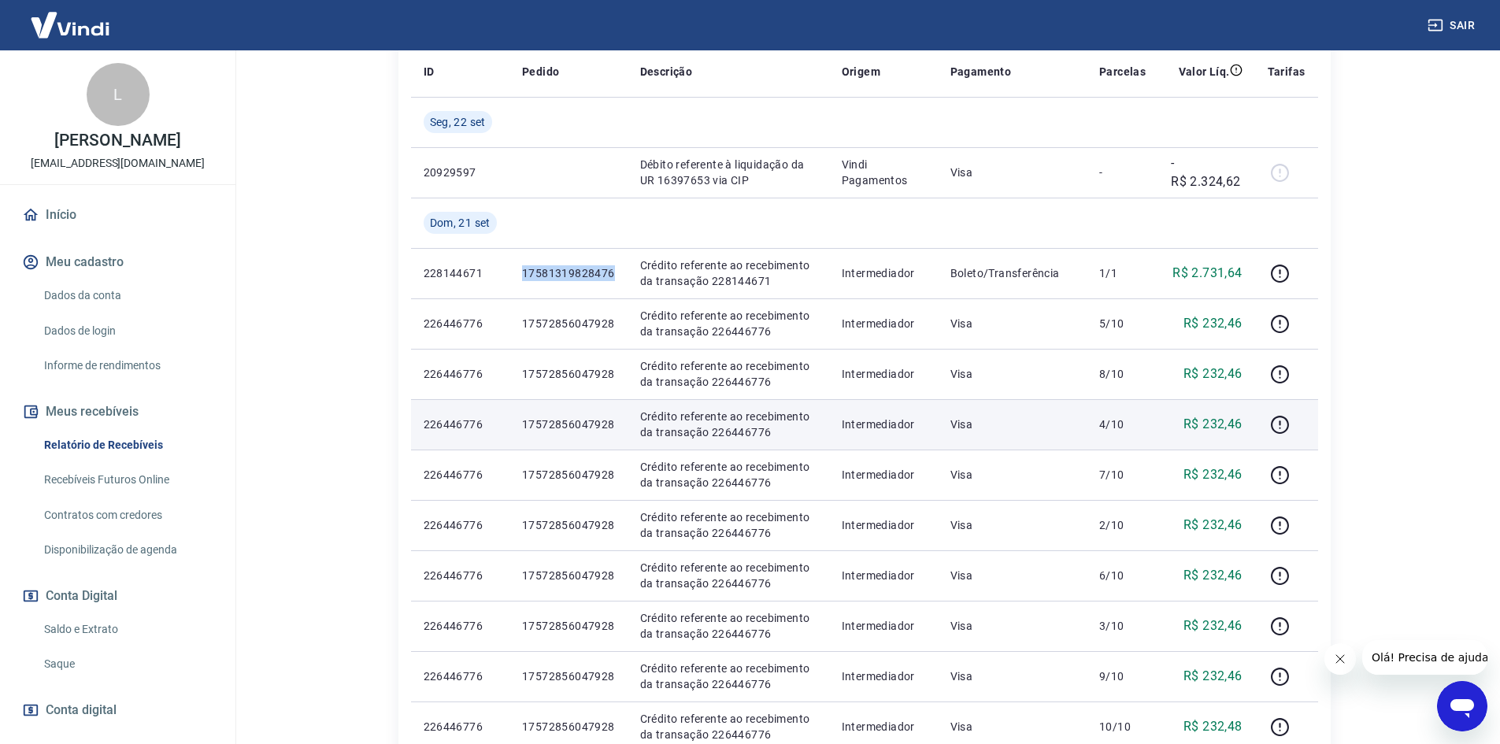
scroll to position [394, 0]
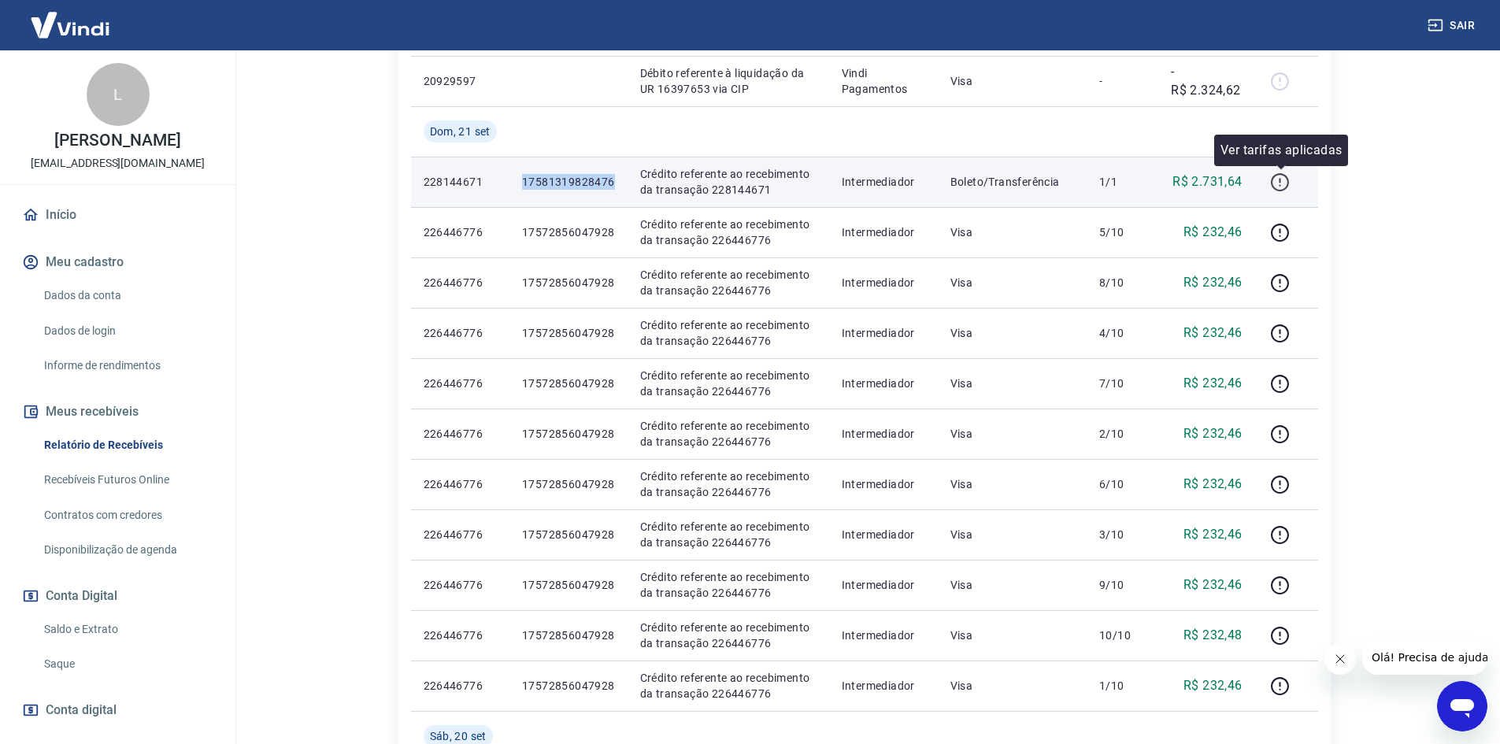
click at [1276, 181] on icon "button" at bounding box center [1280, 182] width 20 height 20
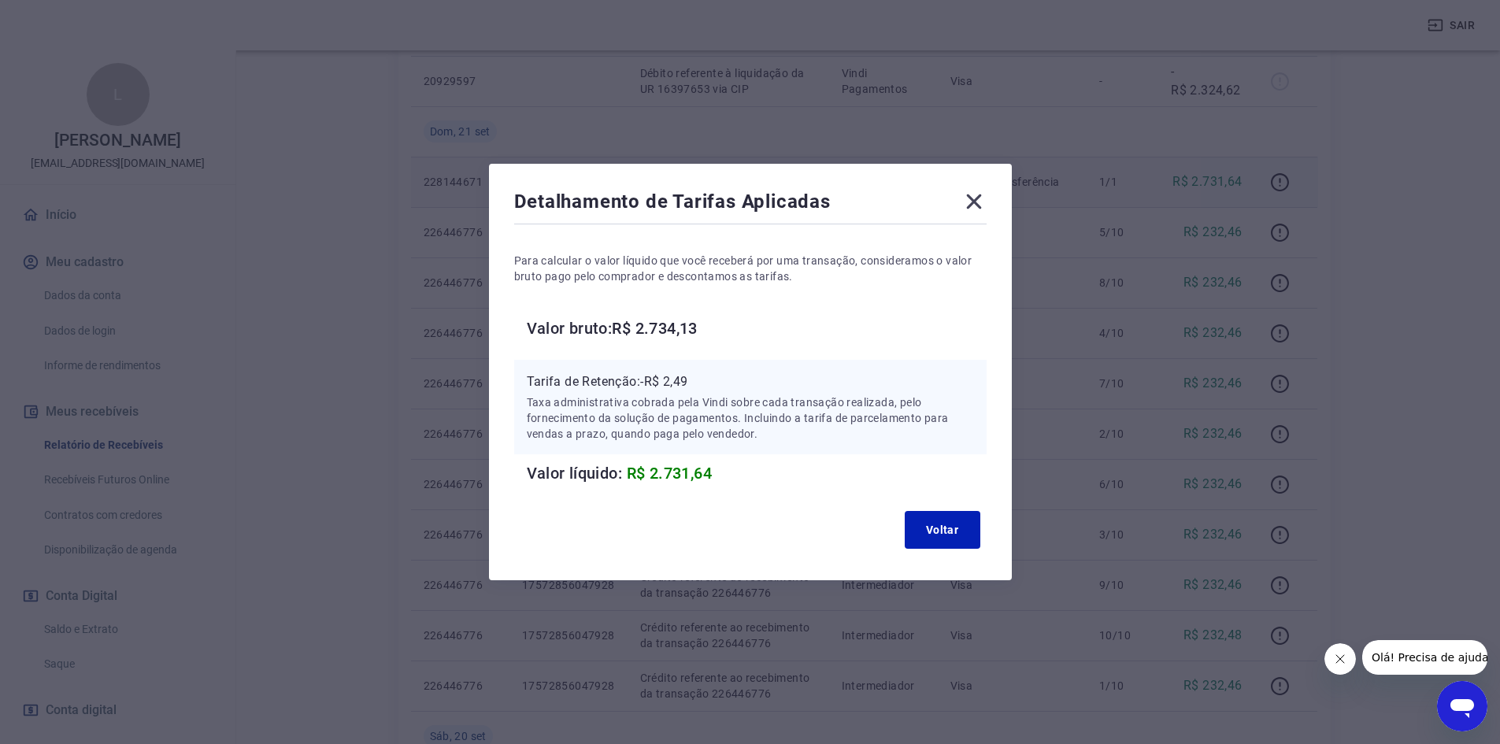
click at [980, 209] on icon at bounding box center [973, 201] width 25 height 25
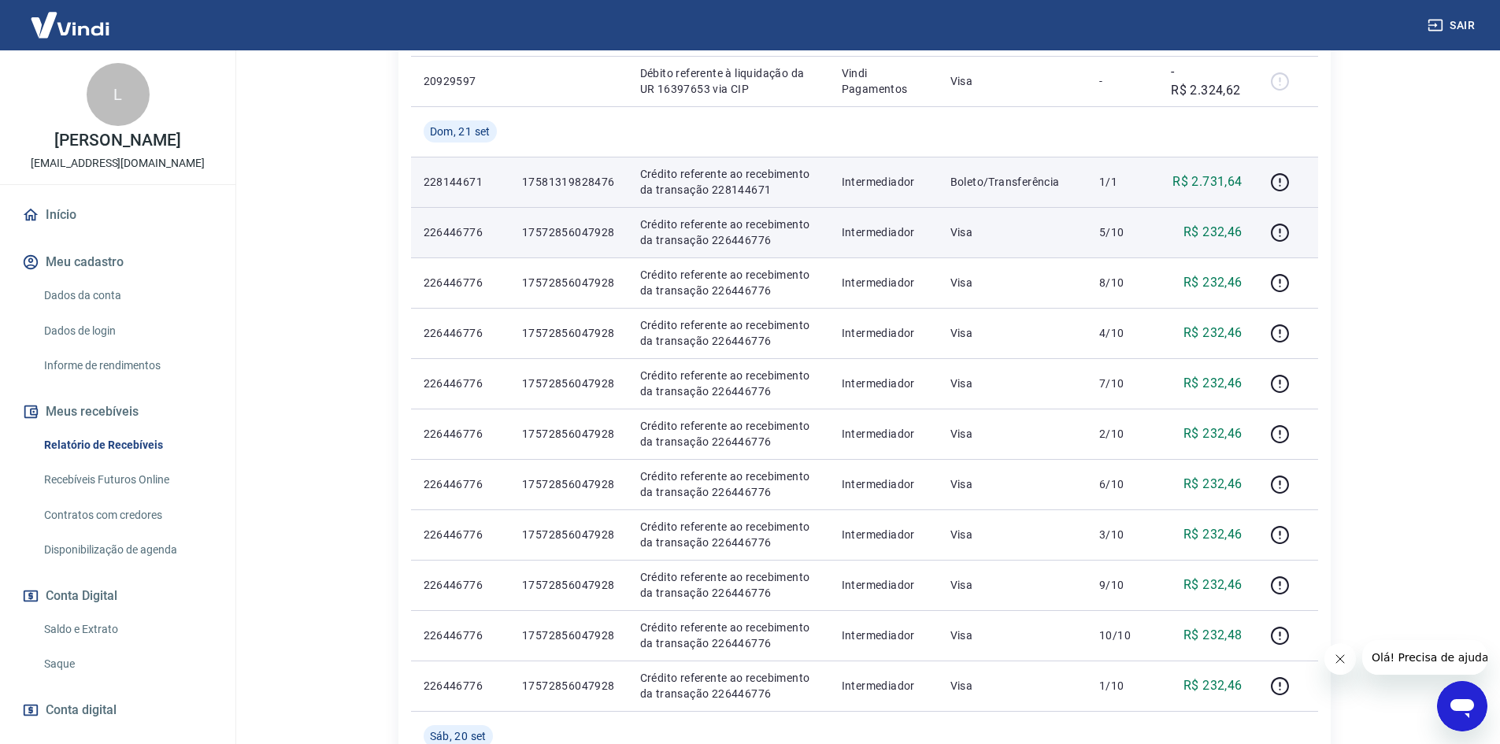
click at [601, 240] on td "17572856047928" at bounding box center [568, 232] width 118 height 50
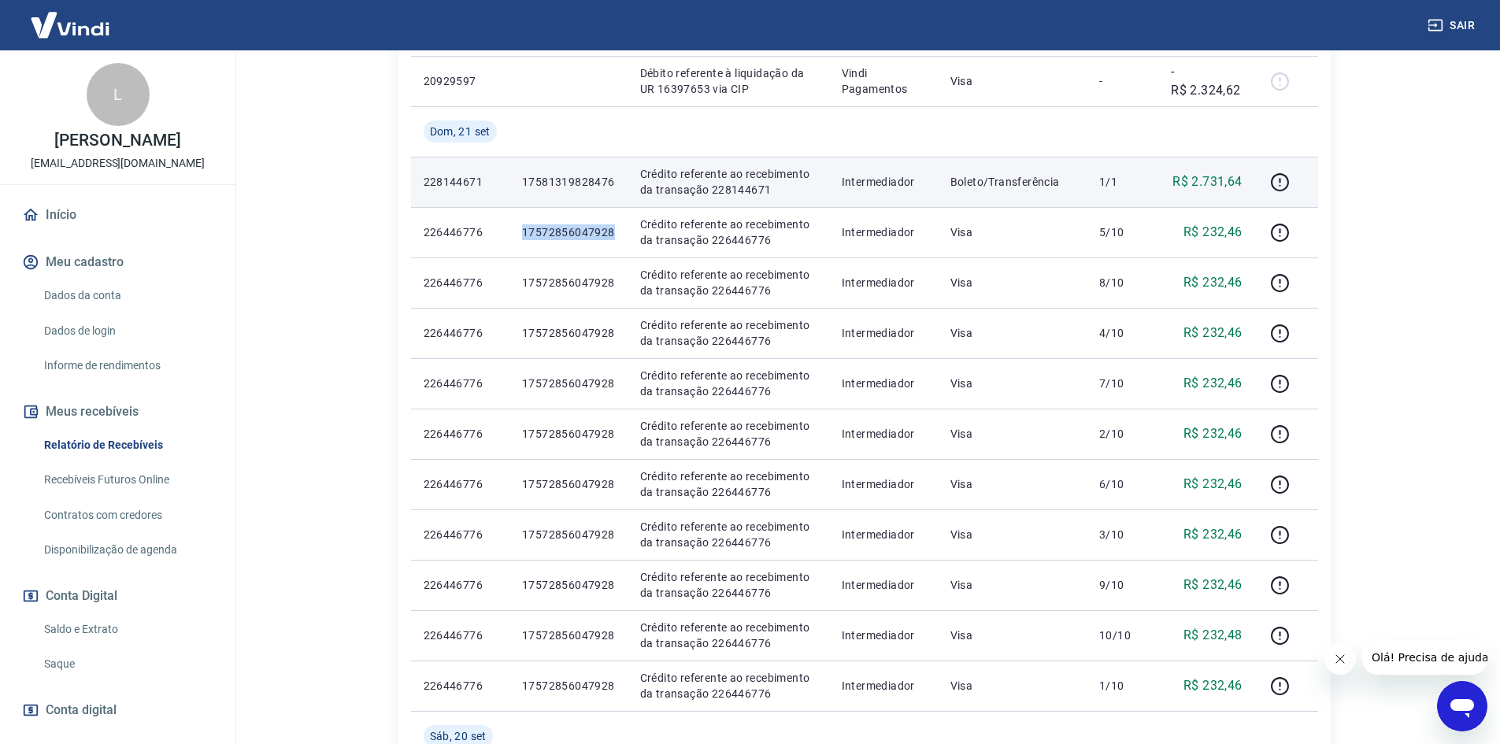
copy p "17572856047928"
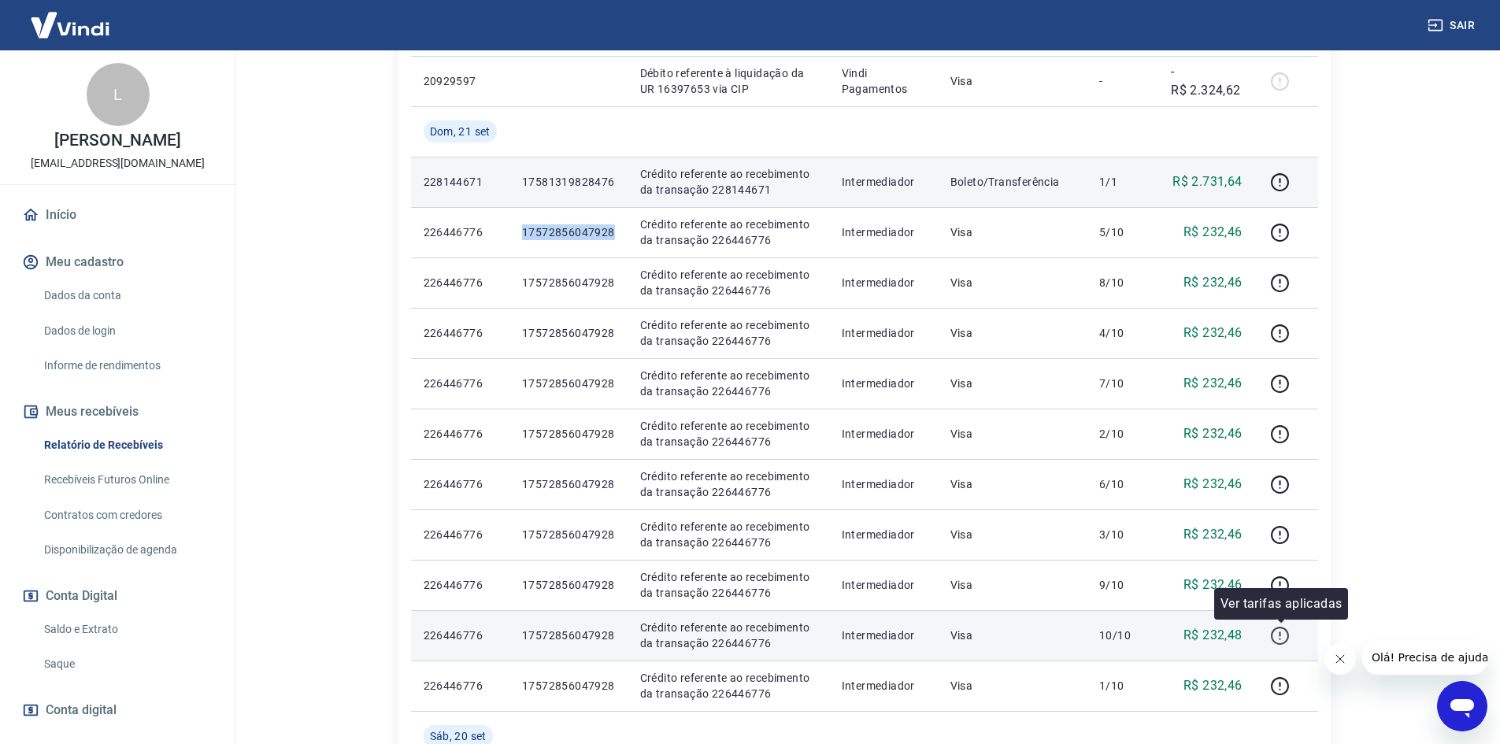
click at [1287, 636] on icon "button" at bounding box center [1280, 636] width 20 height 20
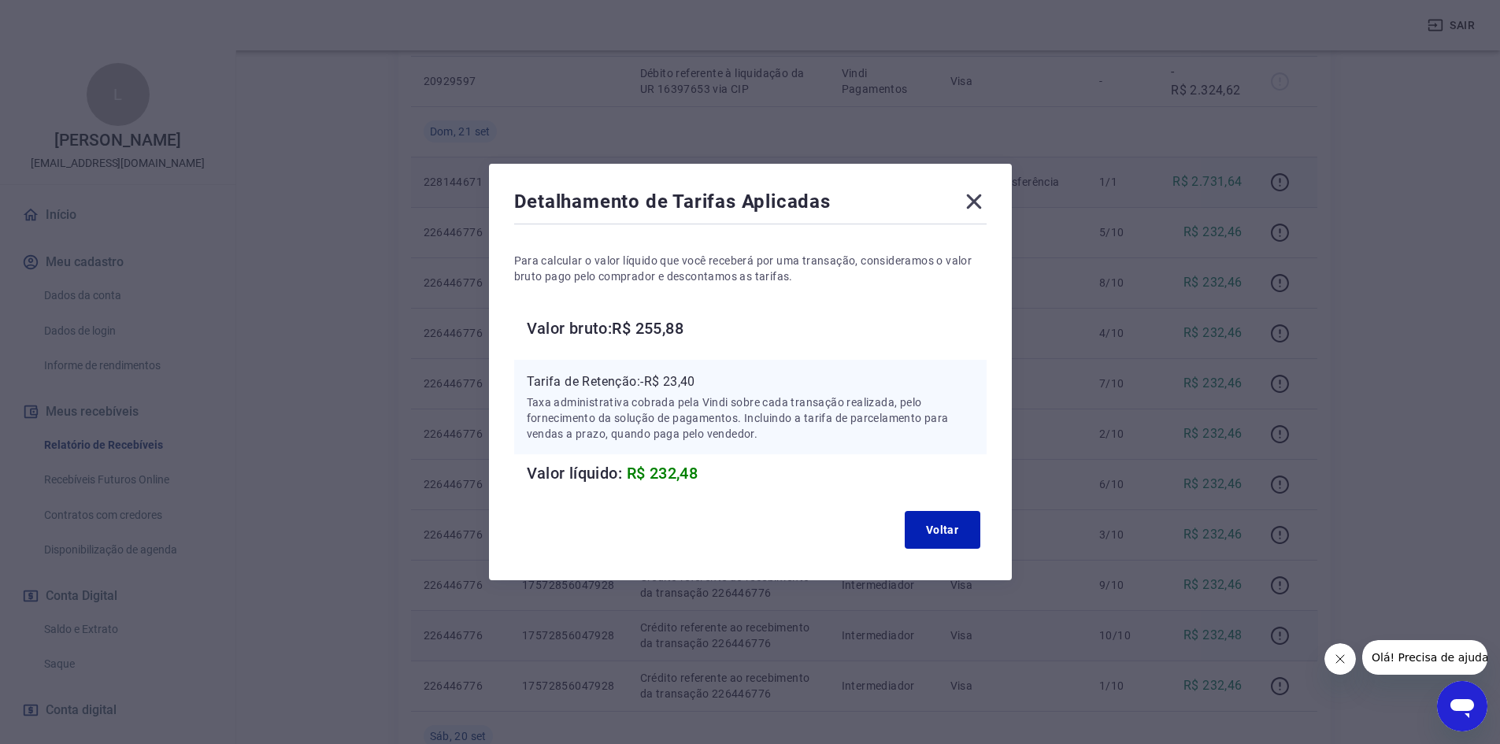
click at [981, 198] on icon at bounding box center [973, 201] width 15 height 15
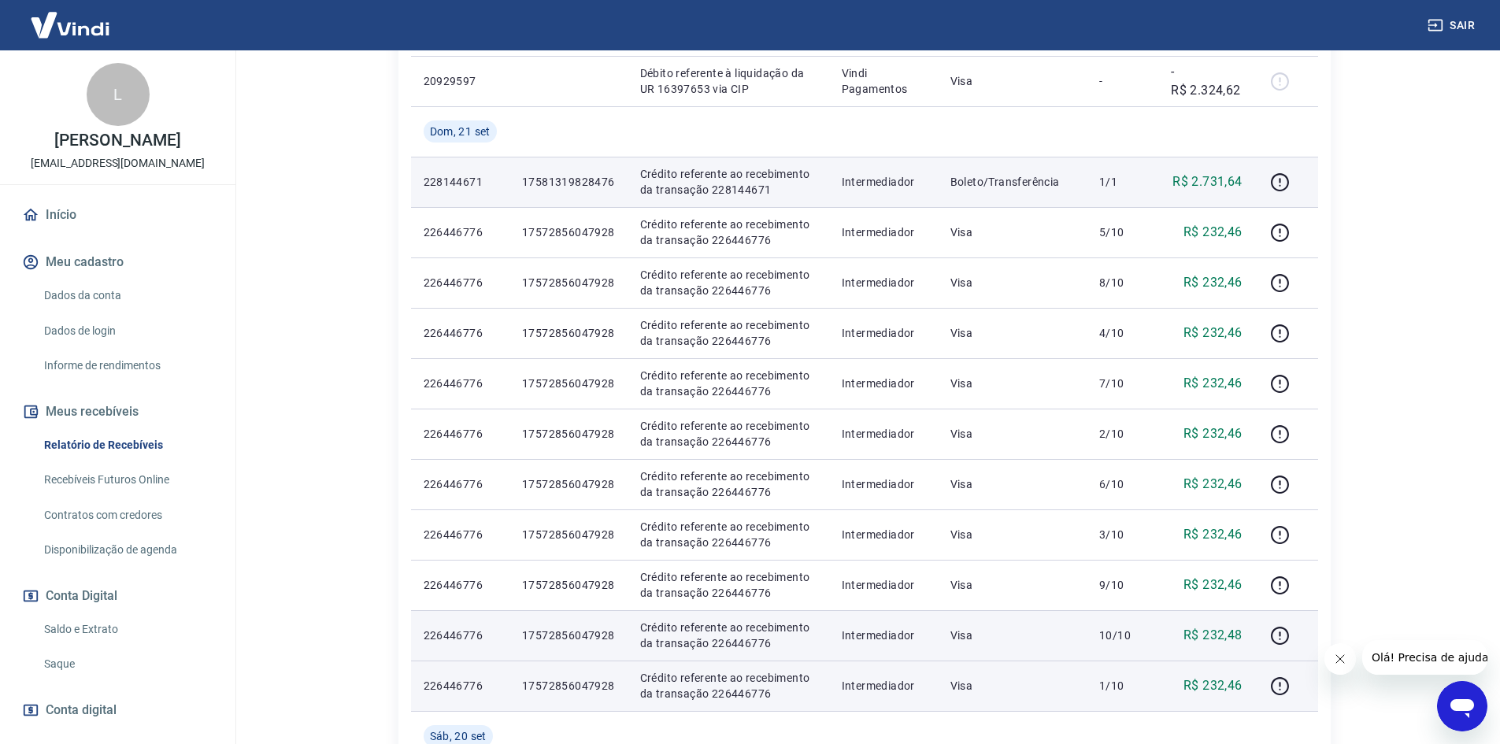
scroll to position [472, 0]
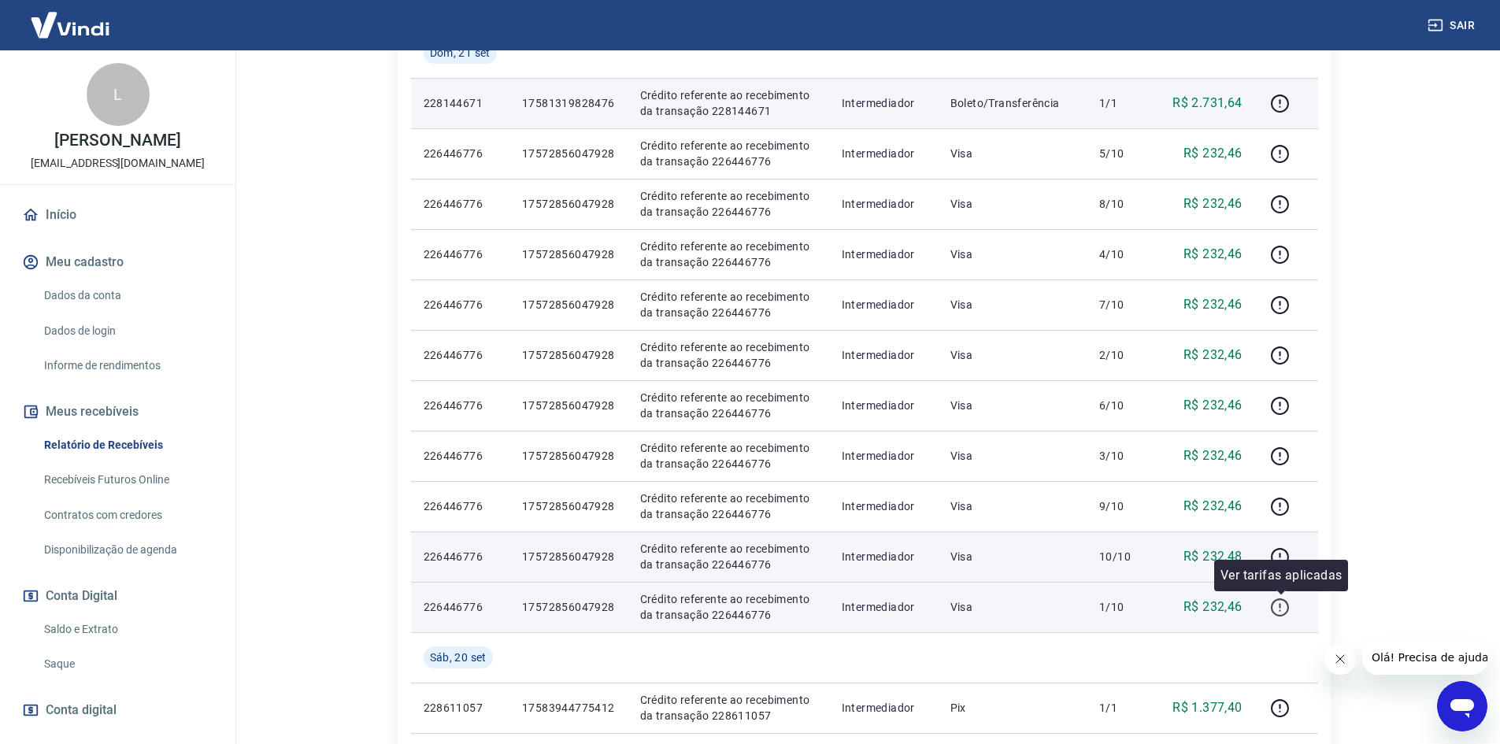
click at [1276, 609] on icon "button" at bounding box center [1280, 608] width 20 height 20
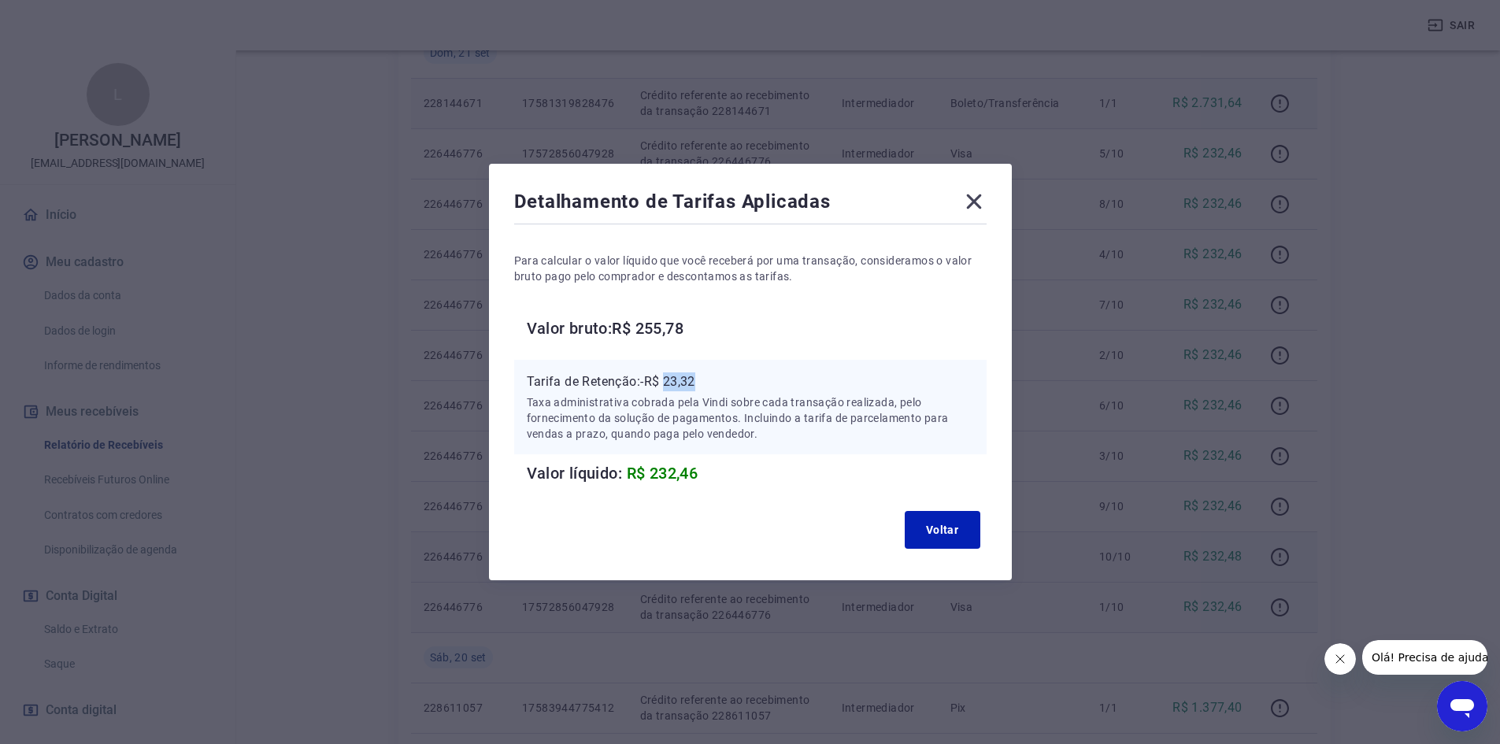
drag, startPoint x: 673, startPoint y: 380, endPoint x: 713, endPoint y: 383, distance: 39.6
click at [713, 383] on p "Tarifa de Retenção: -R$ 23,32" at bounding box center [750, 381] width 447 height 19
click at [981, 200] on icon at bounding box center [973, 201] width 15 height 15
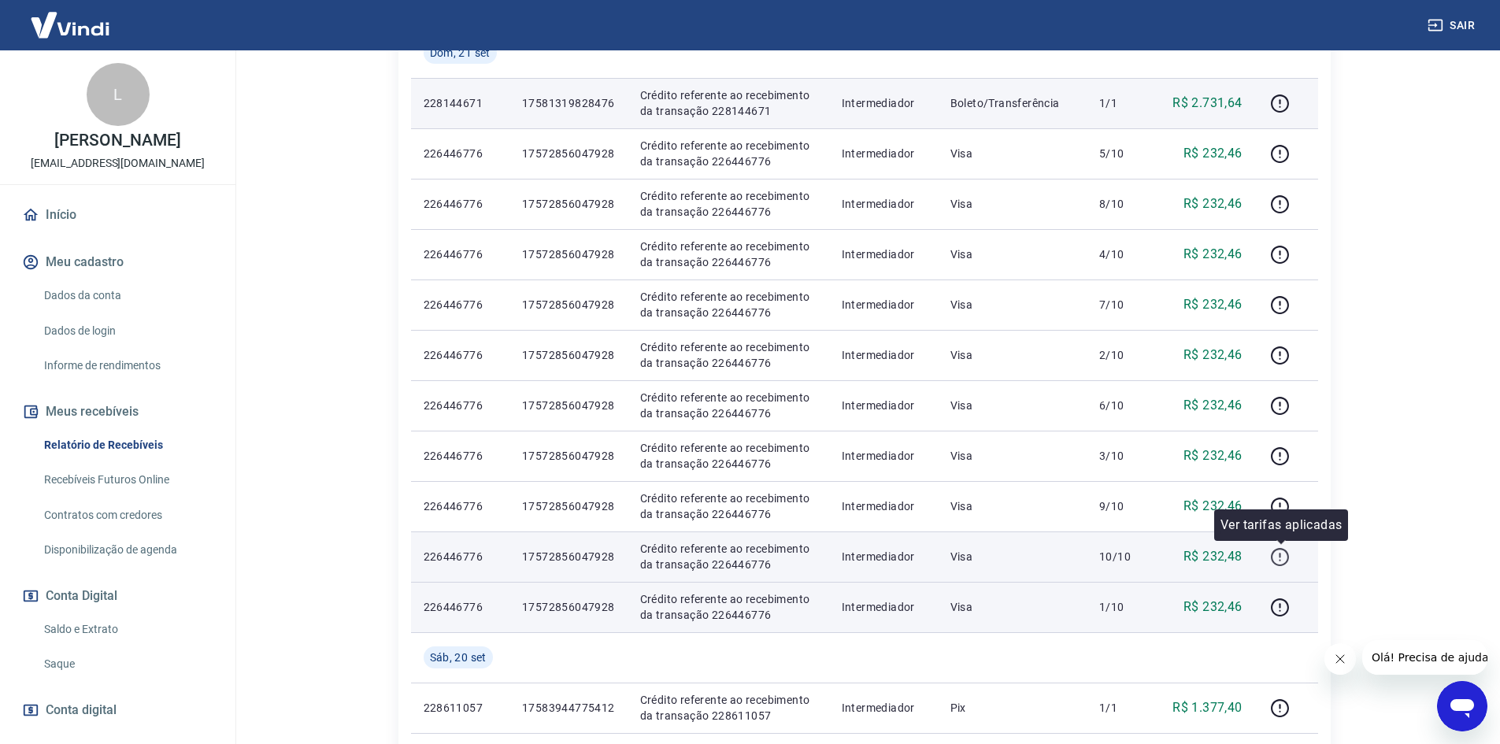
click at [1273, 559] on icon "button" at bounding box center [1280, 557] width 18 height 18
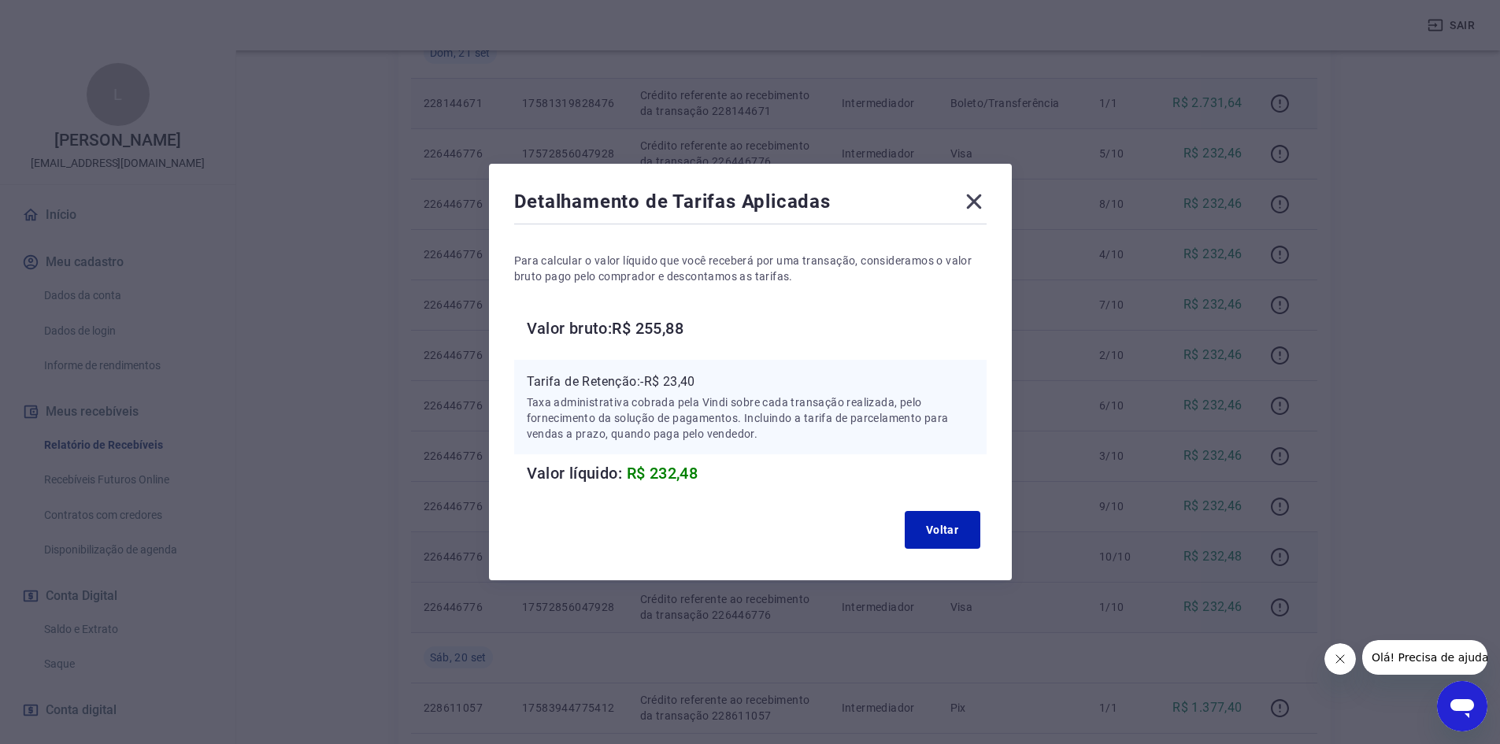
drag, startPoint x: 975, startPoint y: 201, endPoint x: 1024, endPoint y: 198, distance: 49.7
click at [976, 201] on icon at bounding box center [973, 201] width 25 height 25
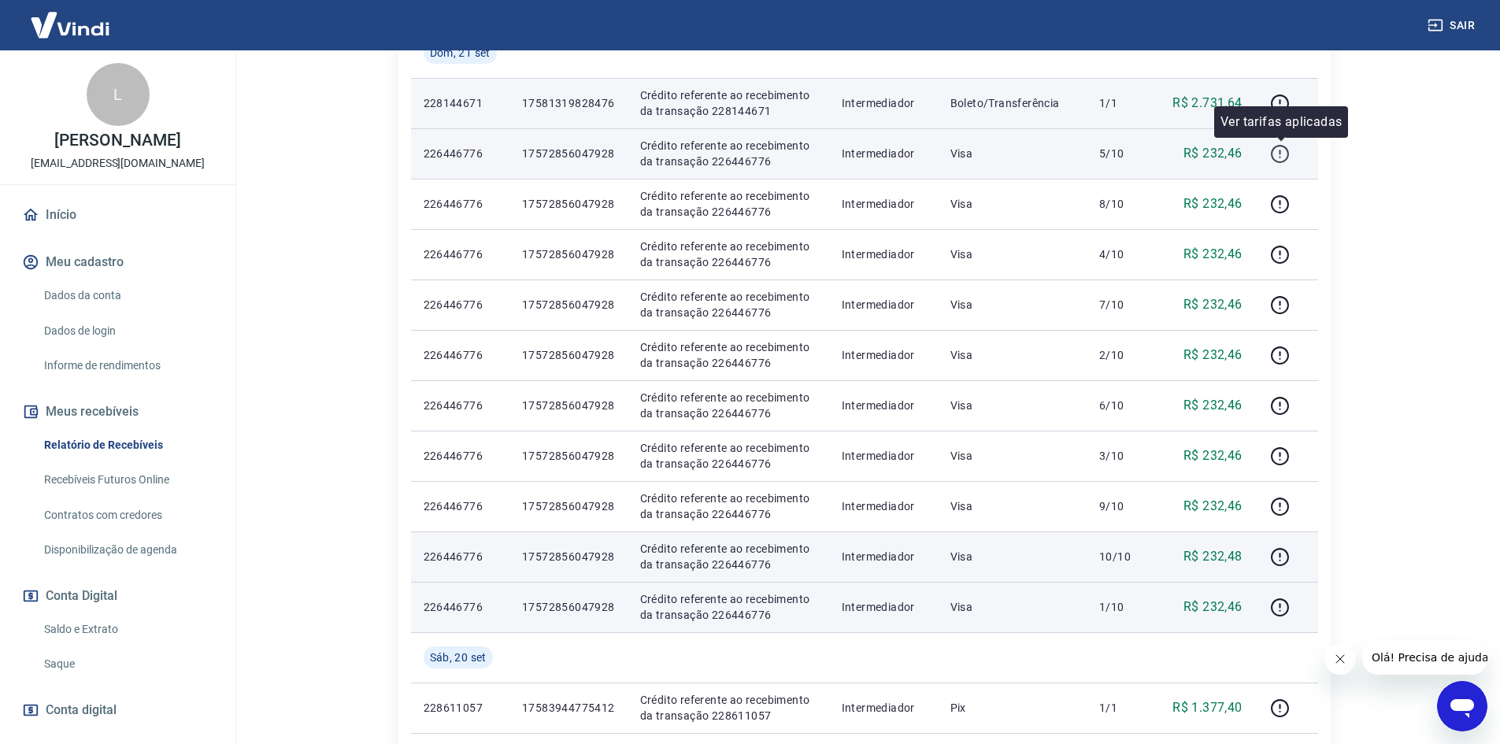
click at [1274, 157] on icon "button" at bounding box center [1280, 154] width 20 height 20
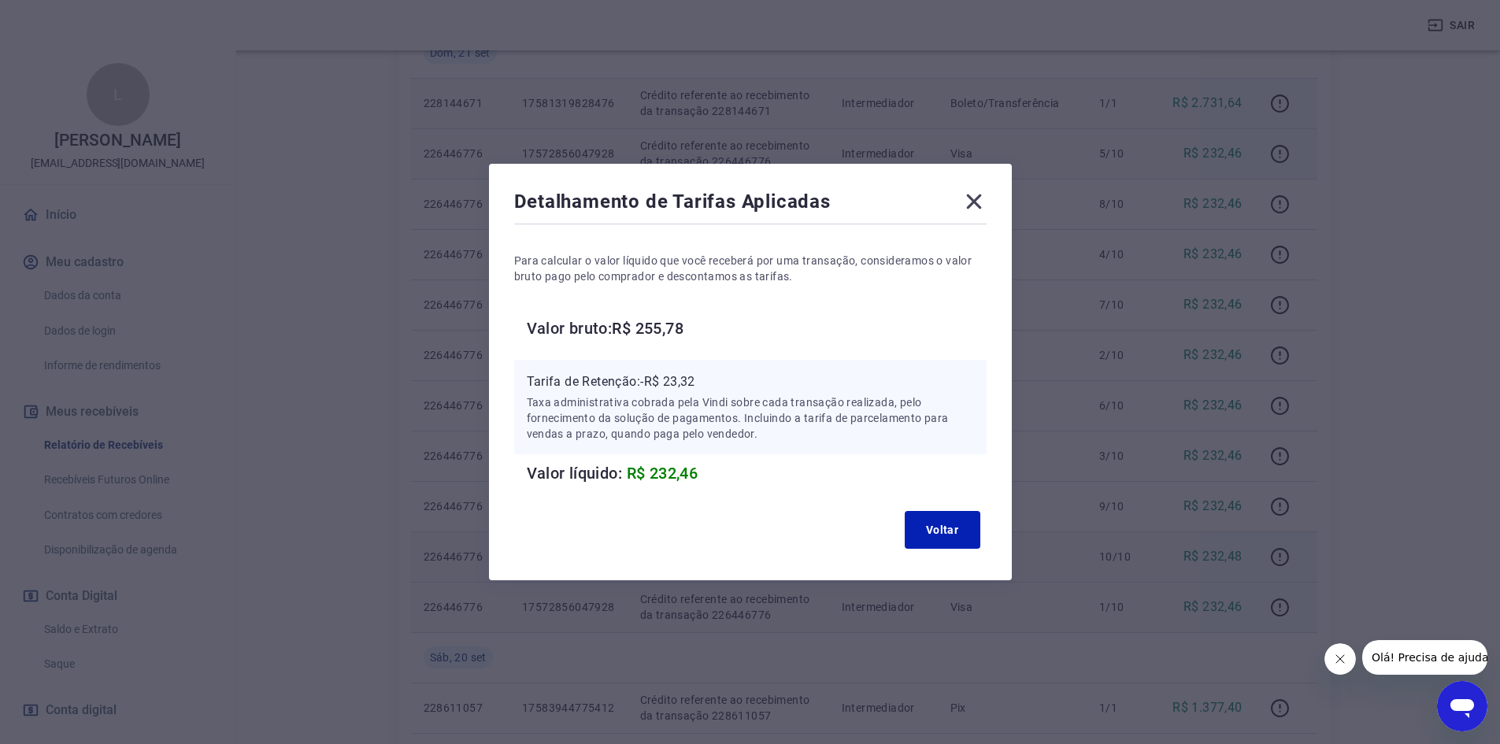
click at [983, 203] on icon at bounding box center [973, 201] width 25 height 25
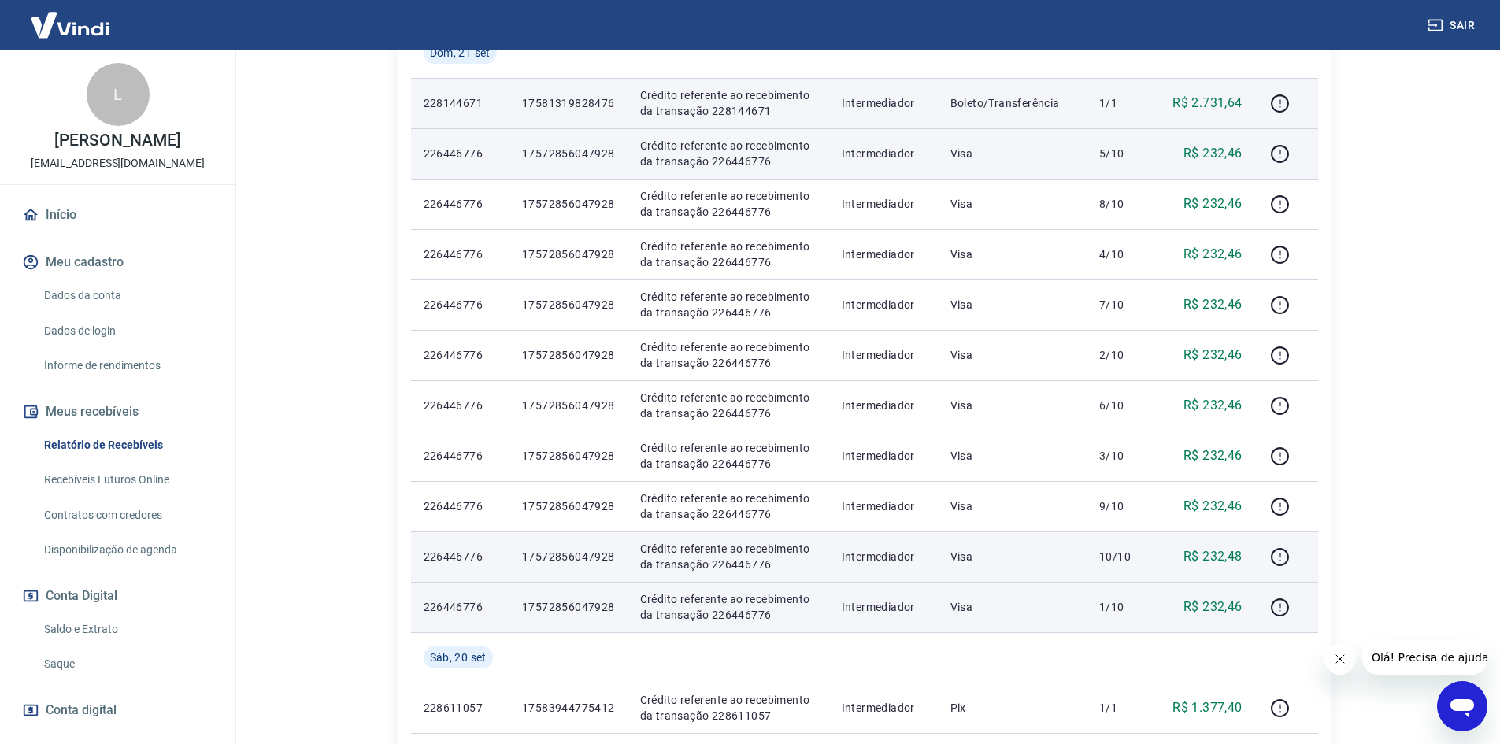
click at [1225, 157] on p "R$ 232,46" at bounding box center [1212, 153] width 59 height 19
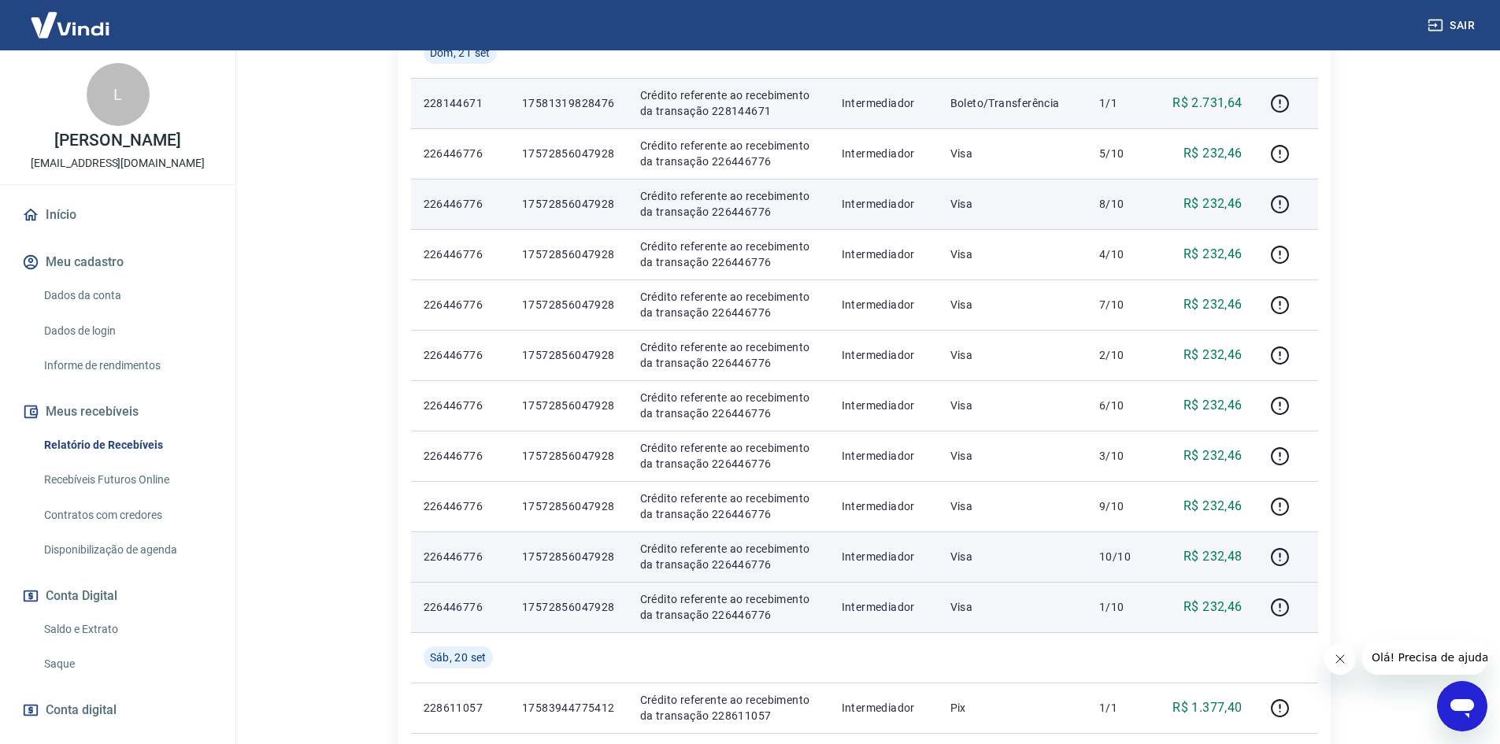
click at [1216, 205] on p "R$ 232,46" at bounding box center [1212, 203] width 59 height 19
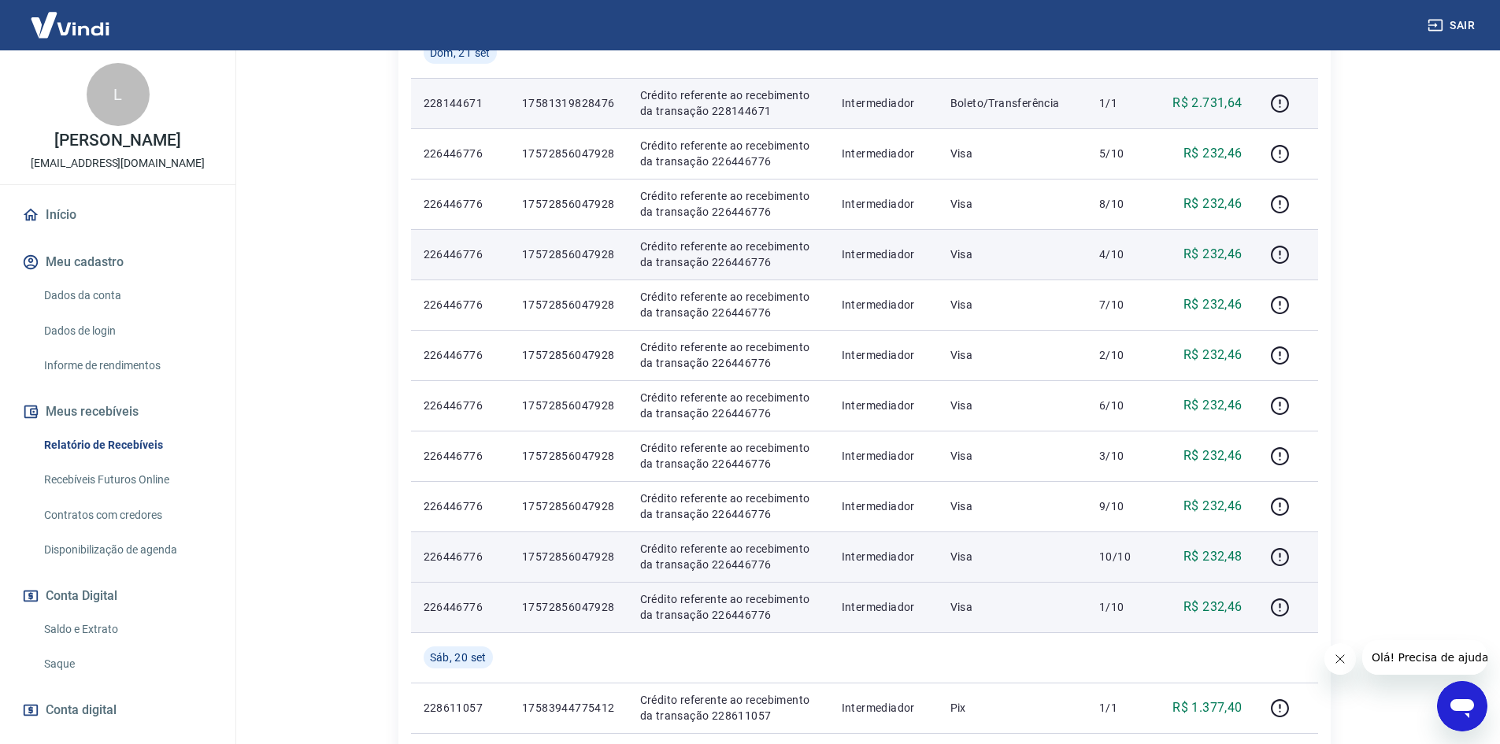
click at [1222, 272] on td "R$ 232,46" at bounding box center [1206, 254] width 96 height 50
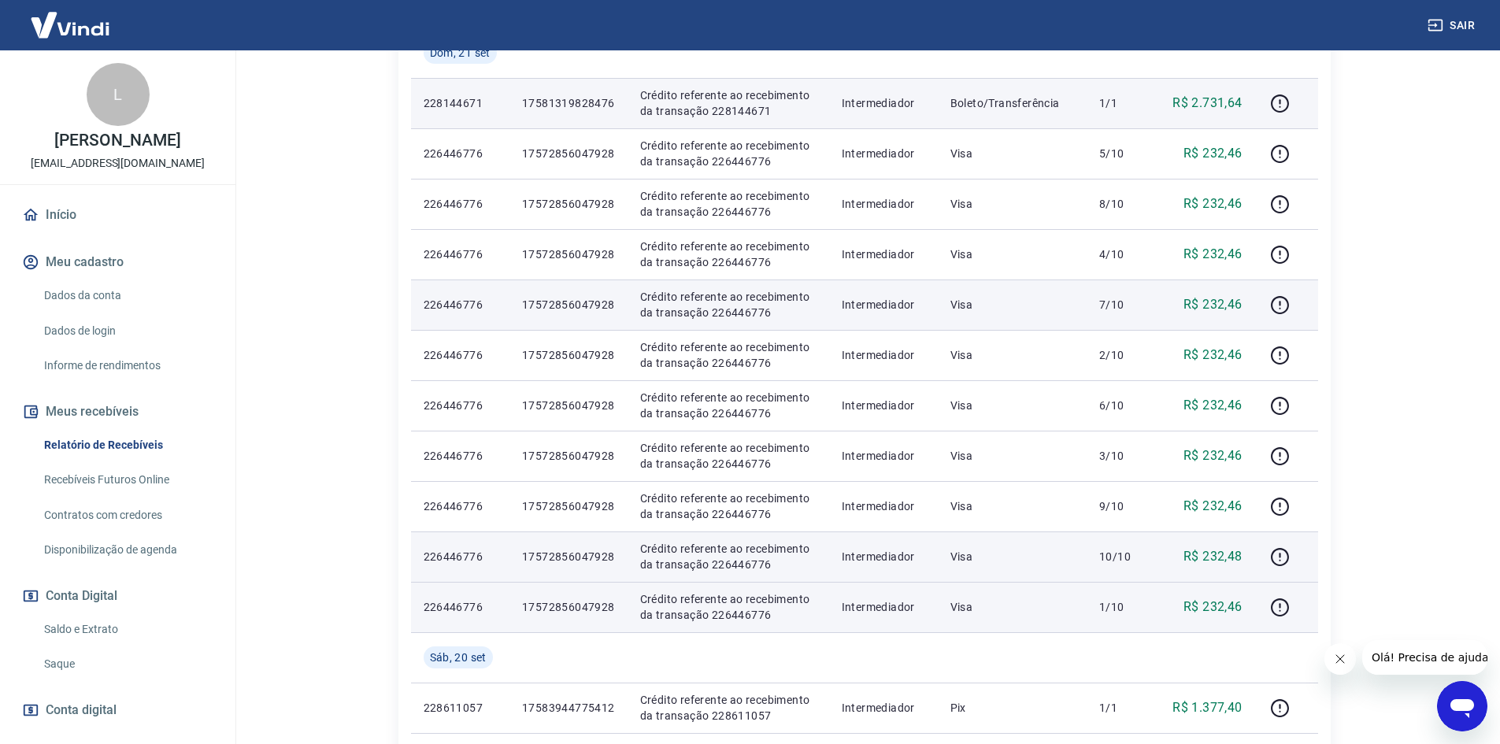
click at [1224, 309] on p "R$ 232,46" at bounding box center [1212, 304] width 59 height 19
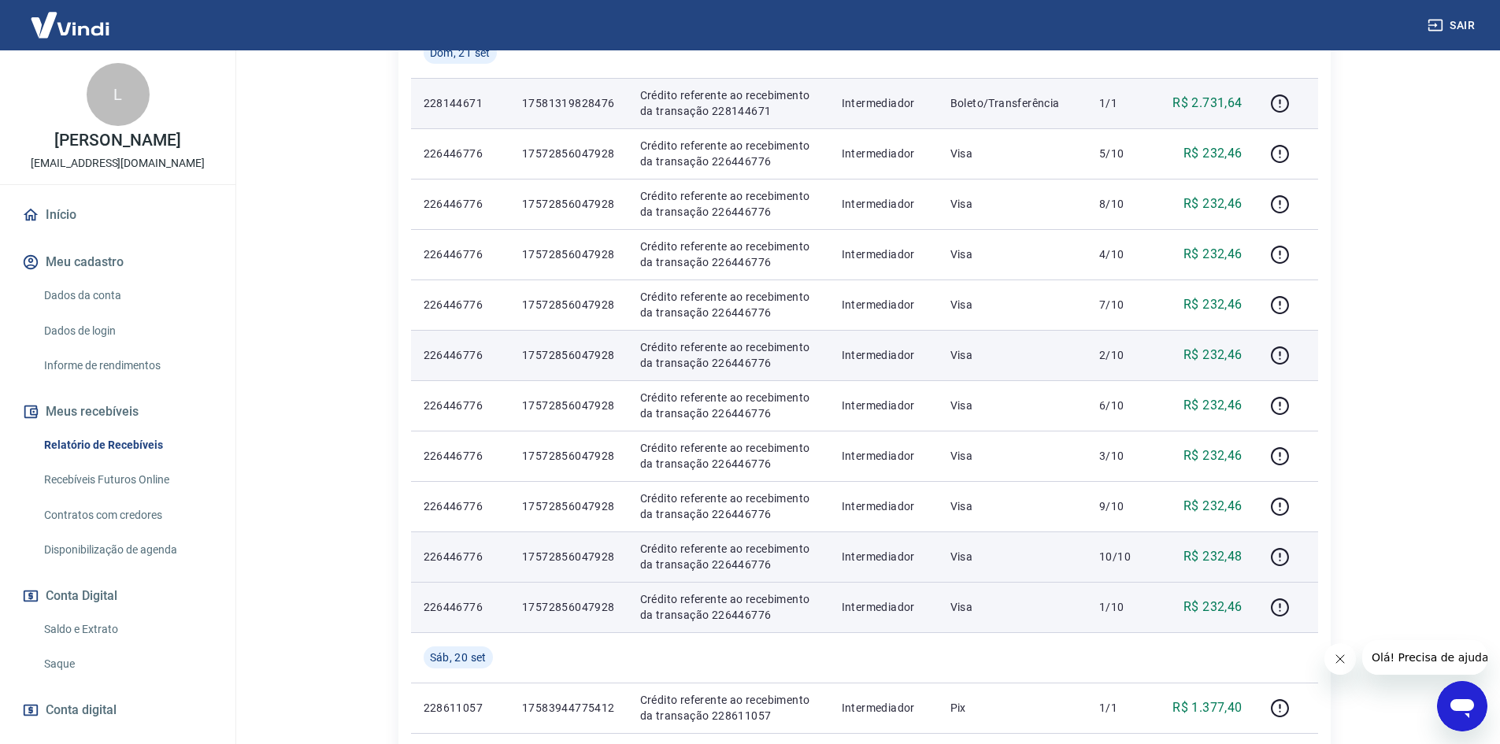
click at [1224, 363] on p "R$ 232,46" at bounding box center [1212, 355] width 59 height 19
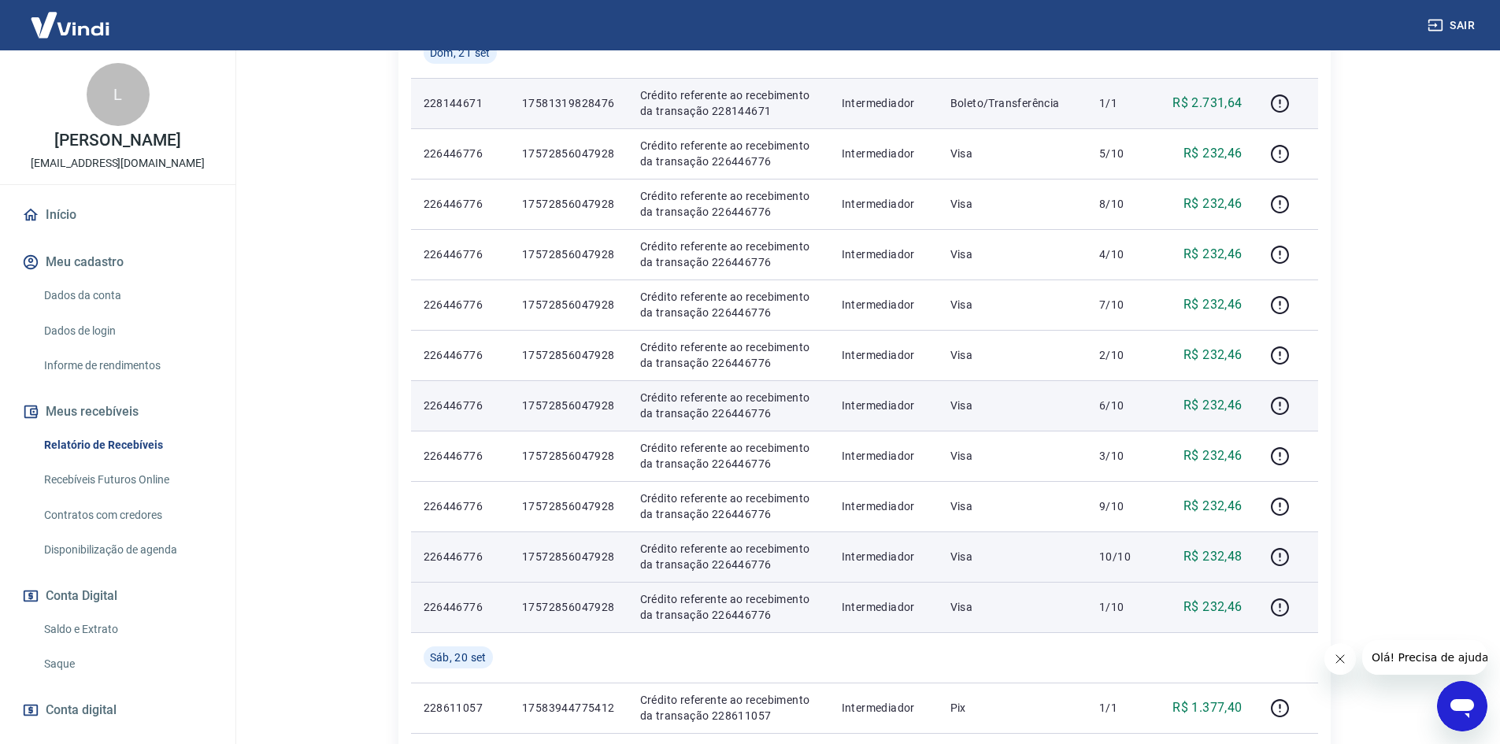
click at [1230, 406] on p "R$ 232,46" at bounding box center [1212, 405] width 59 height 19
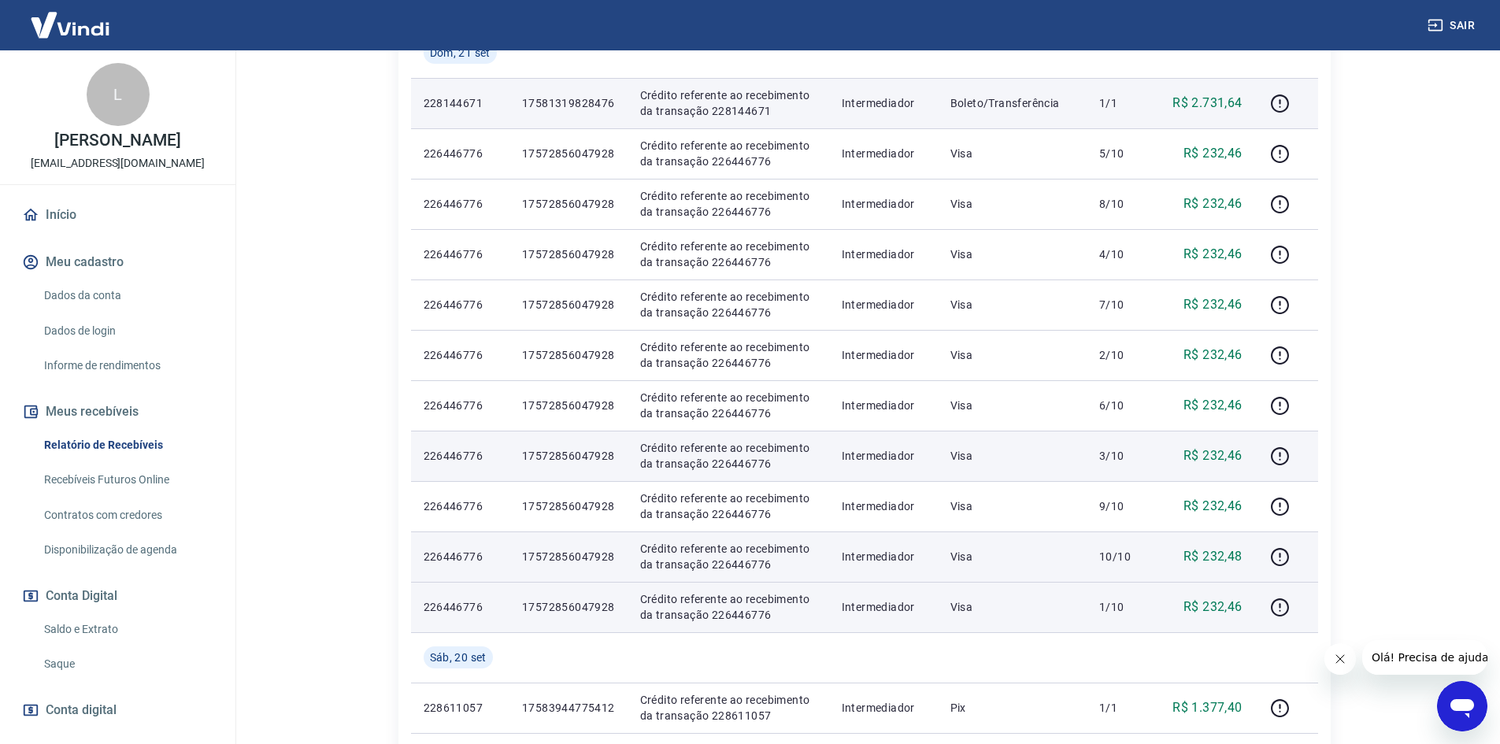
click at [1229, 451] on p "R$ 232,46" at bounding box center [1212, 455] width 59 height 19
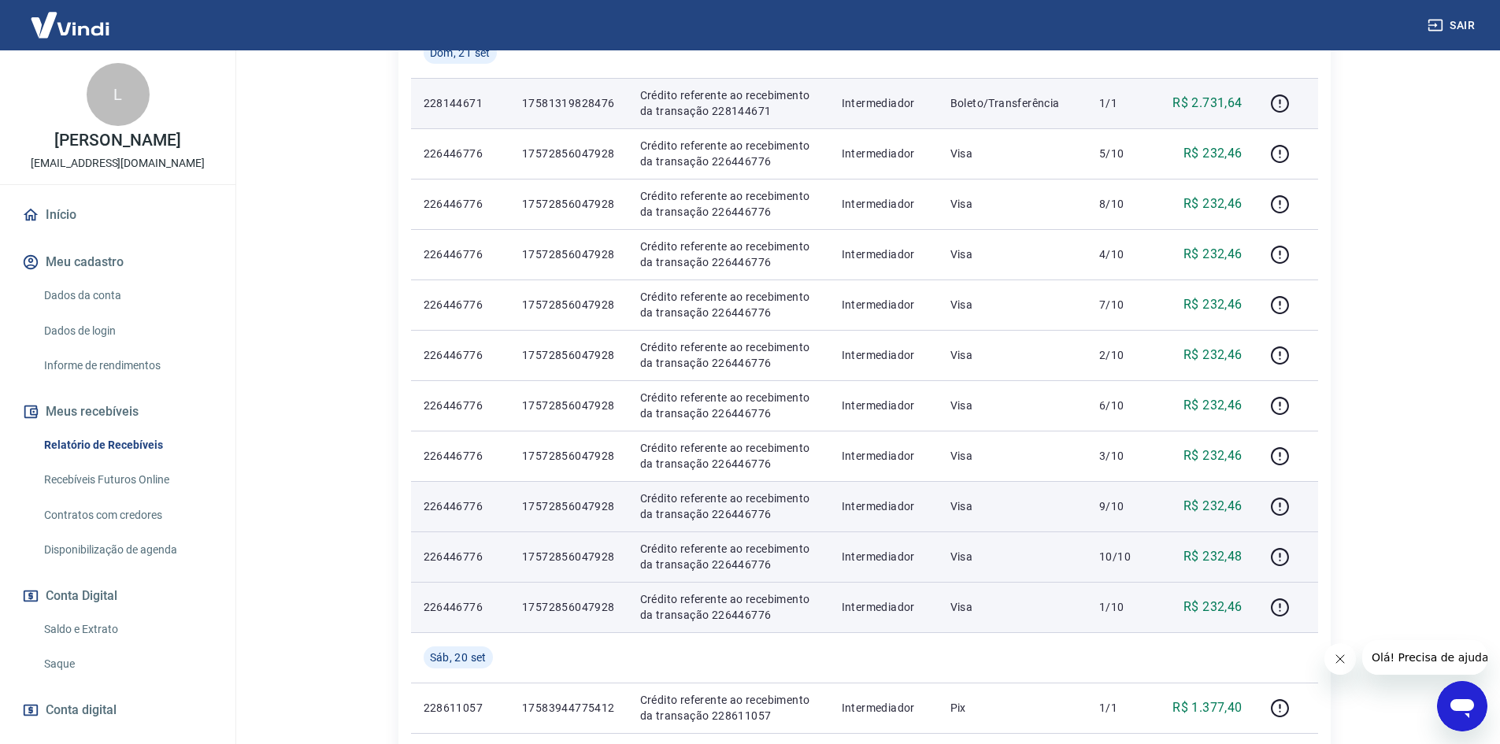
click at [1233, 512] on p "R$ 232,46" at bounding box center [1212, 506] width 59 height 19
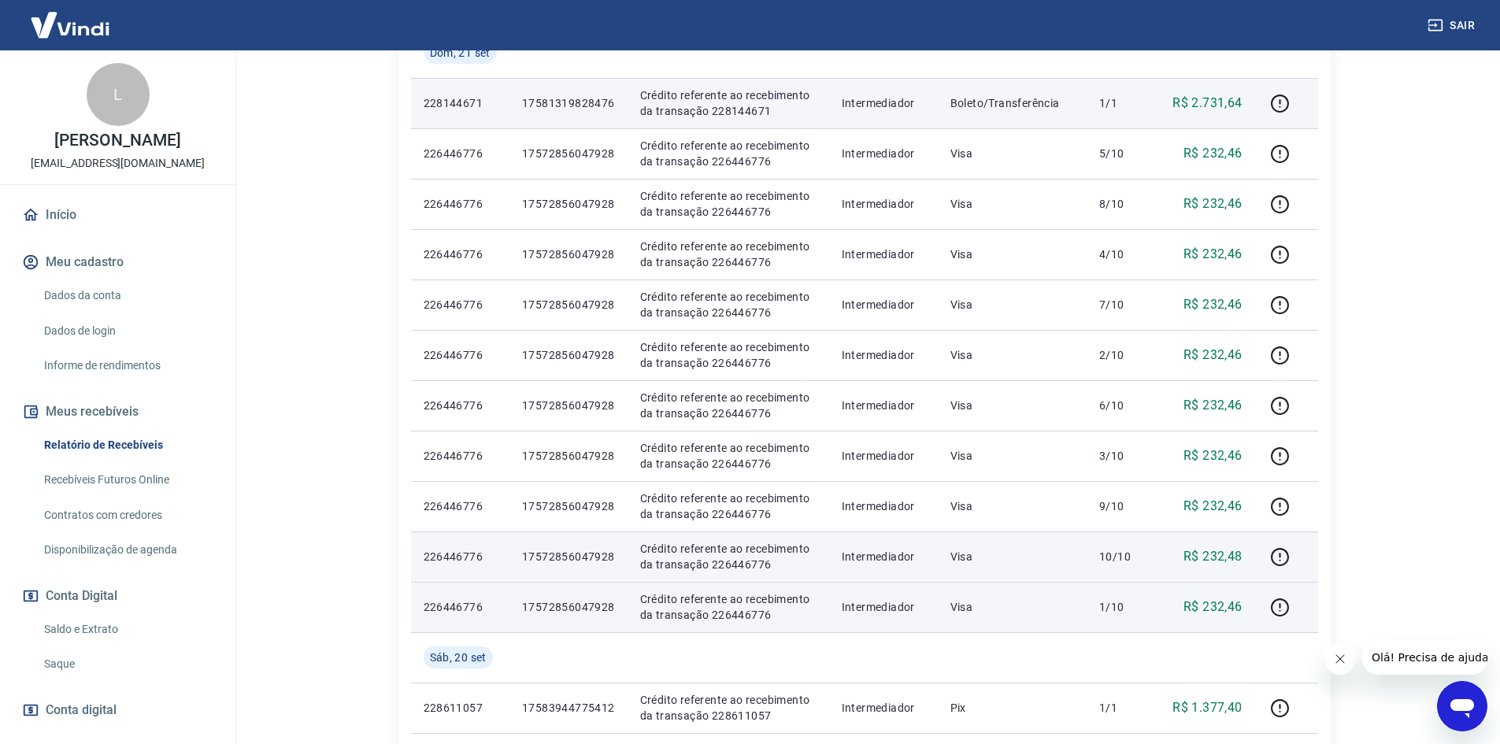
click at [1235, 607] on p "R$ 232,46" at bounding box center [1212, 607] width 59 height 19
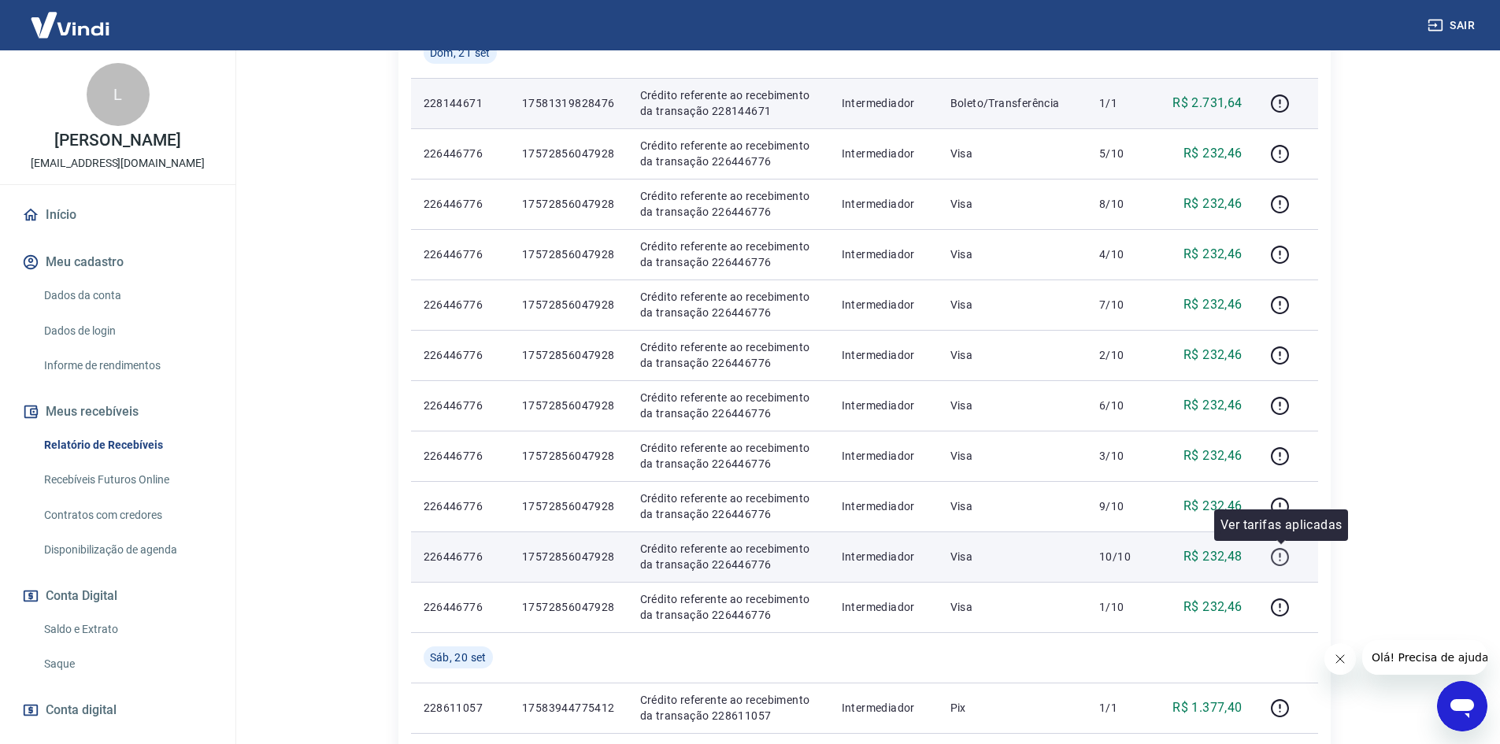
click at [1286, 550] on icon "button" at bounding box center [1280, 557] width 18 height 18
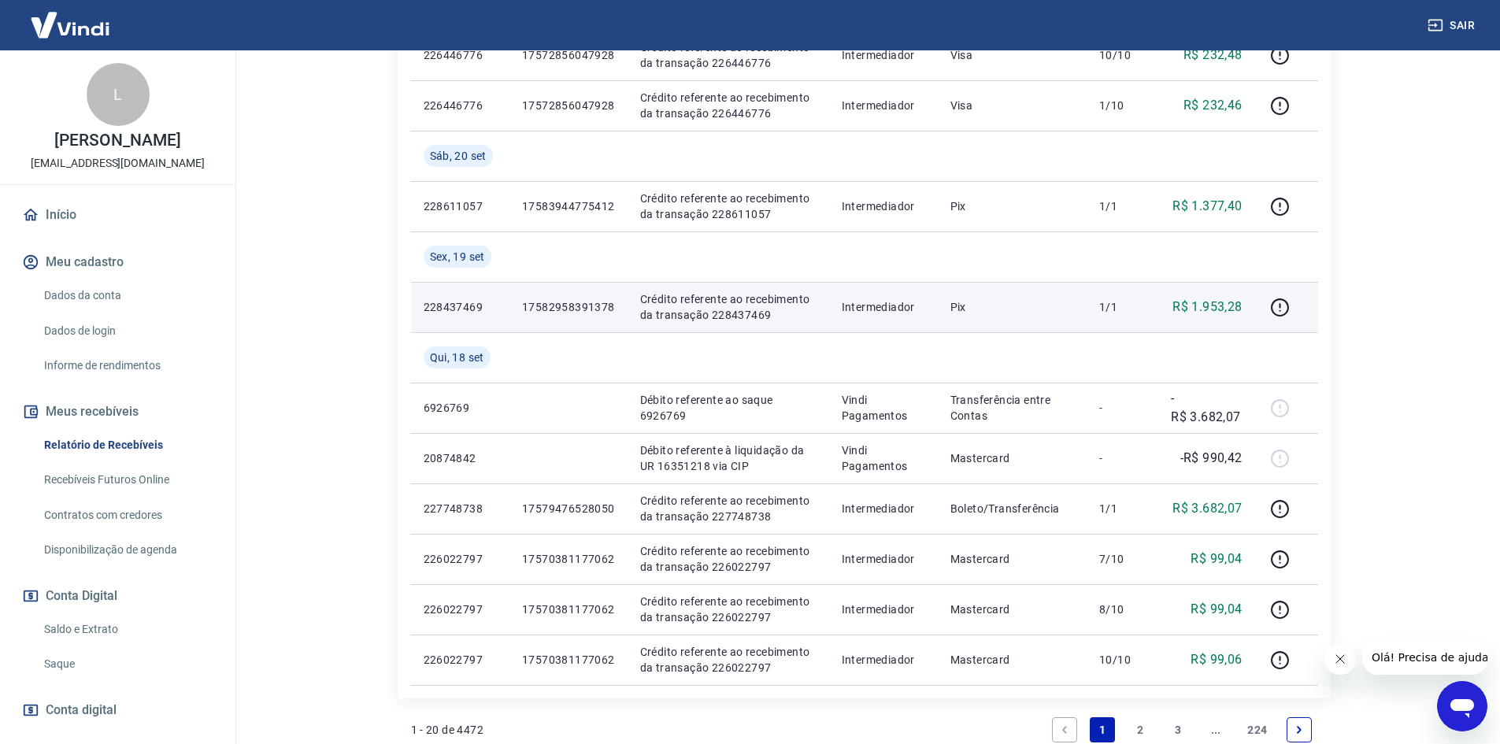
scroll to position [1174, 0]
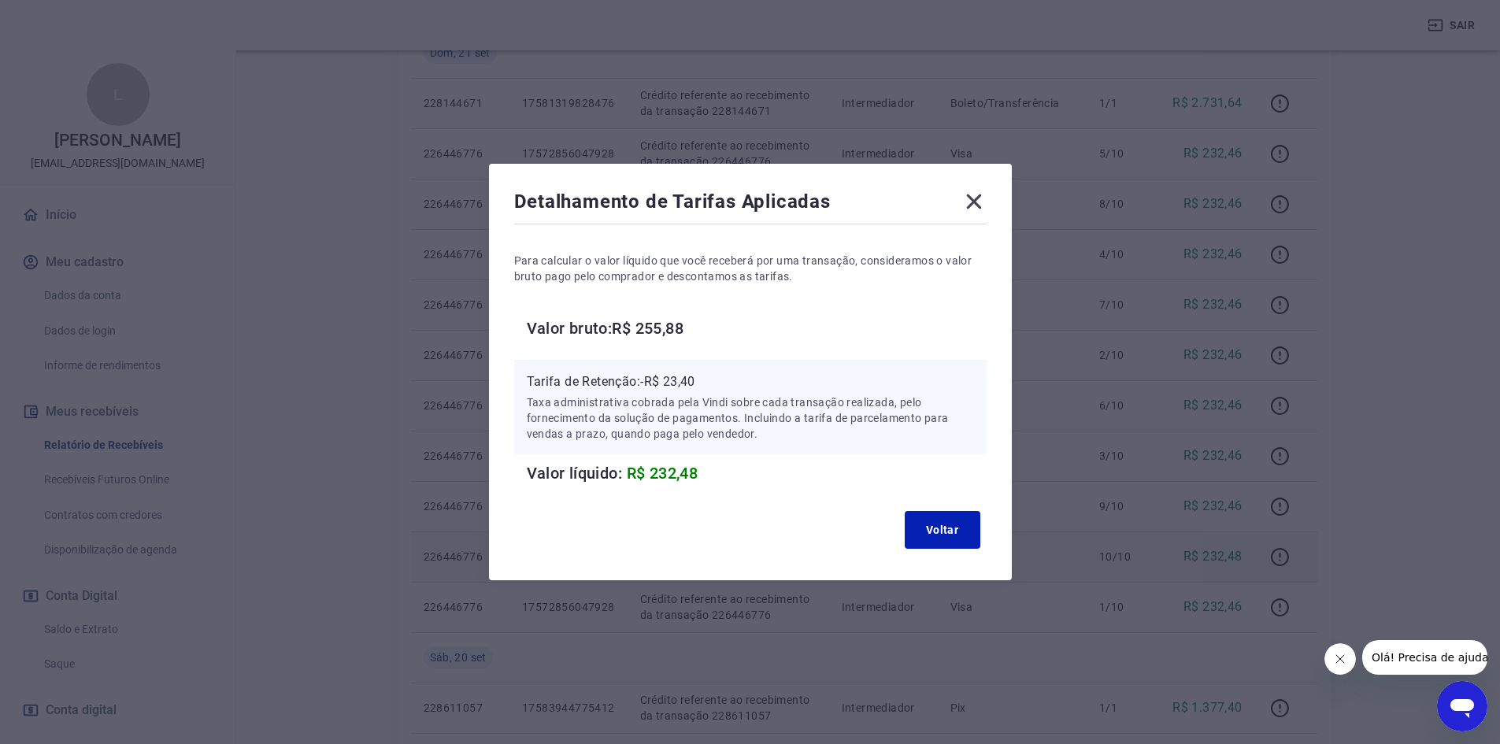
click at [981, 207] on icon at bounding box center [973, 201] width 25 height 25
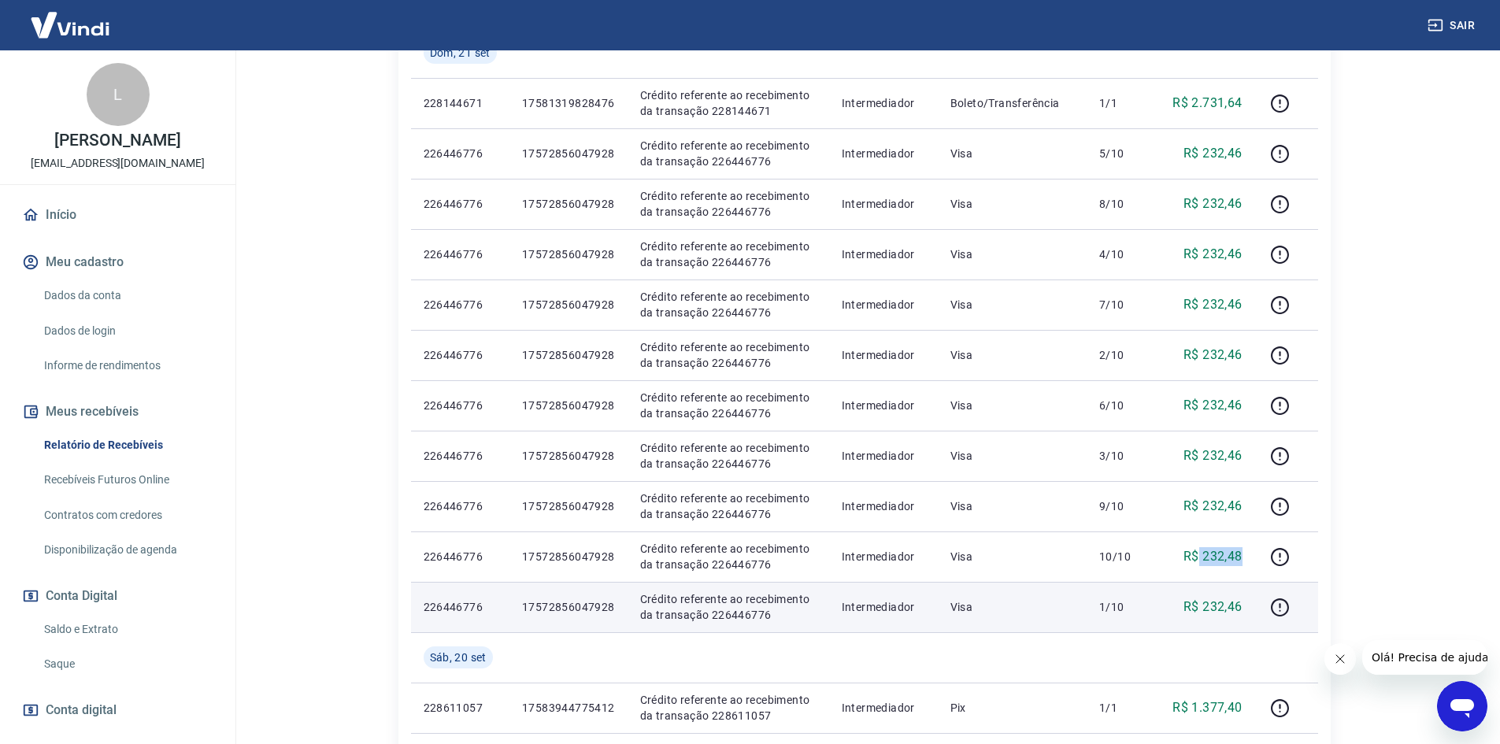
drag, startPoint x: 1242, startPoint y: 555, endPoint x: 1220, endPoint y: 590, distance: 41.1
click at [1199, 562] on td "R$ 232,48" at bounding box center [1206, 556] width 96 height 50
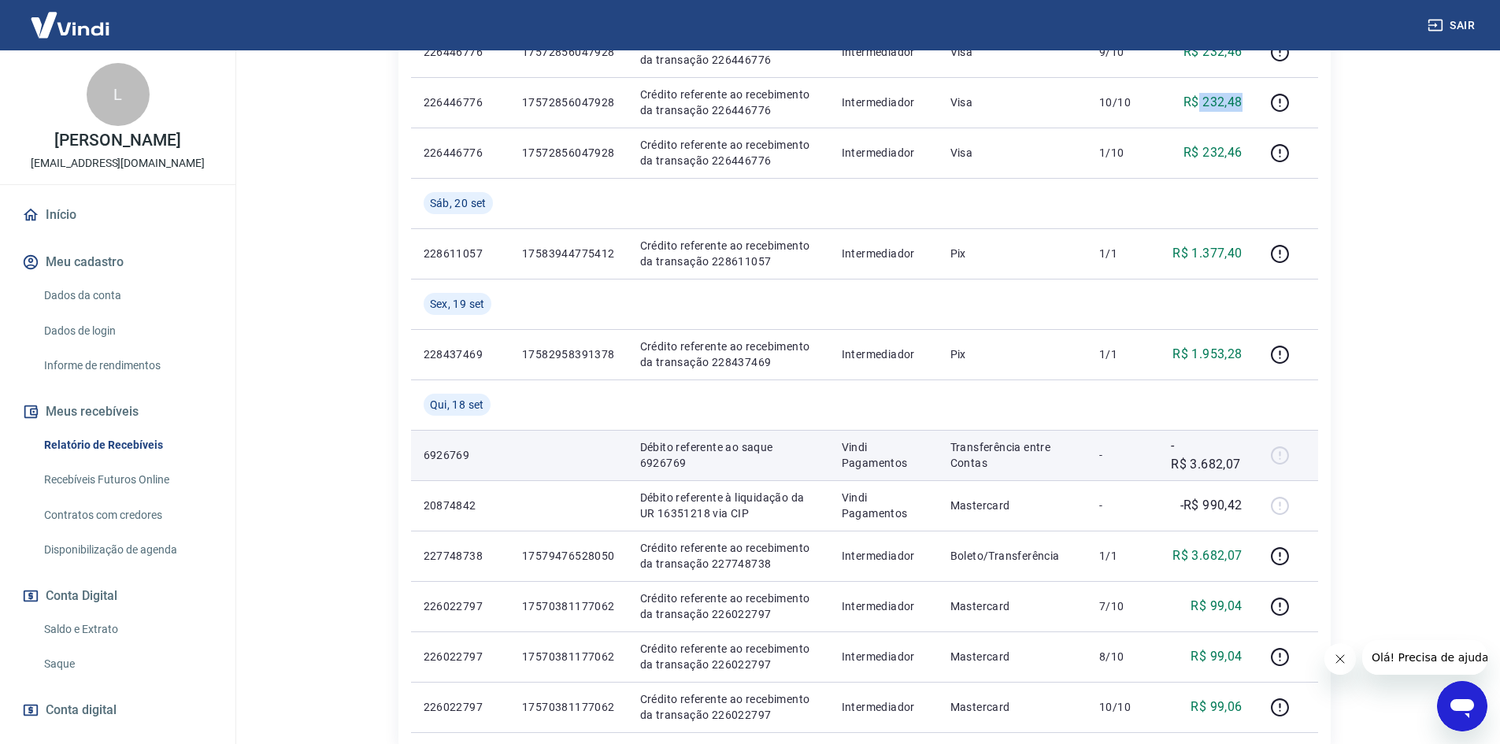
scroll to position [945, 0]
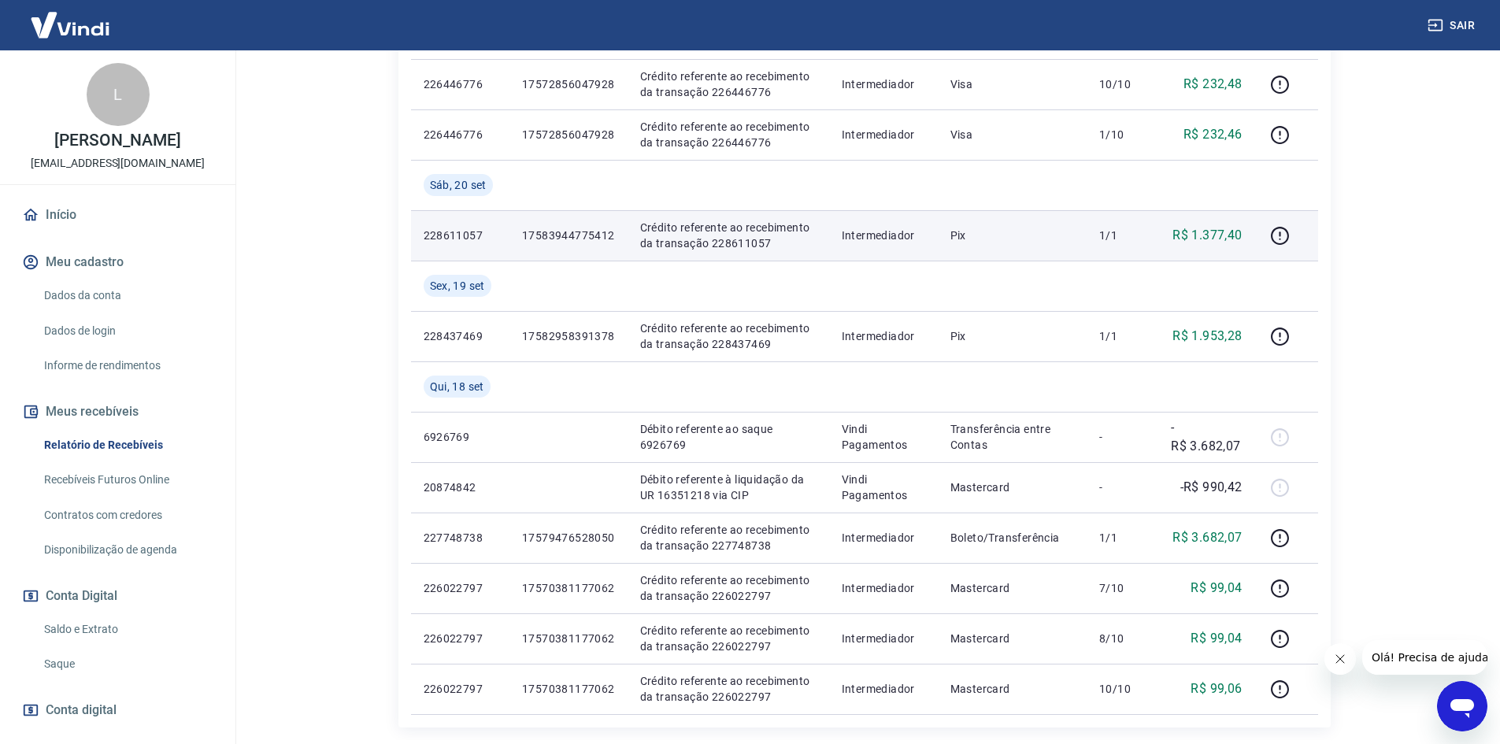
click at [579, 229] on p "17583944775412" at bounding box center [568, 236] width 93 height 16
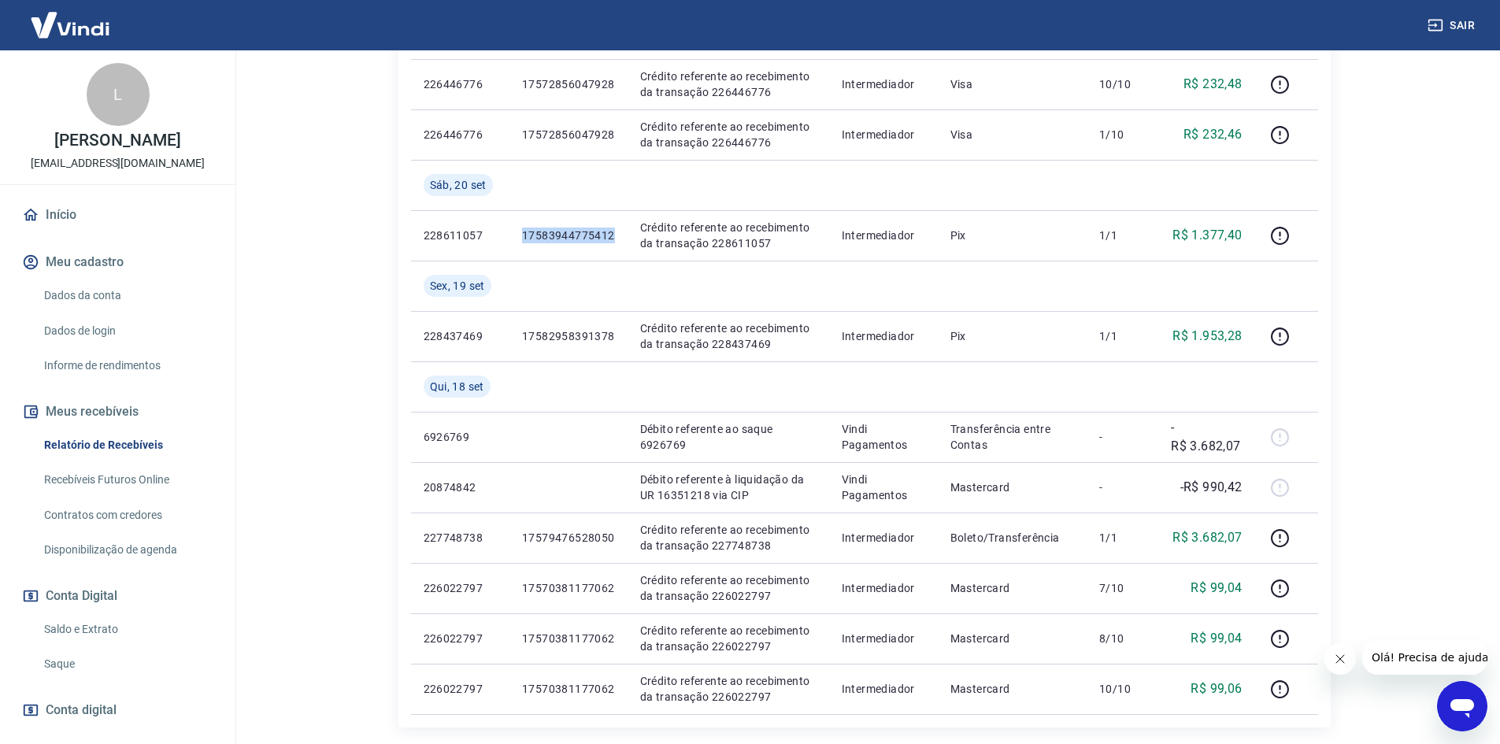
copy p "17583944775412"
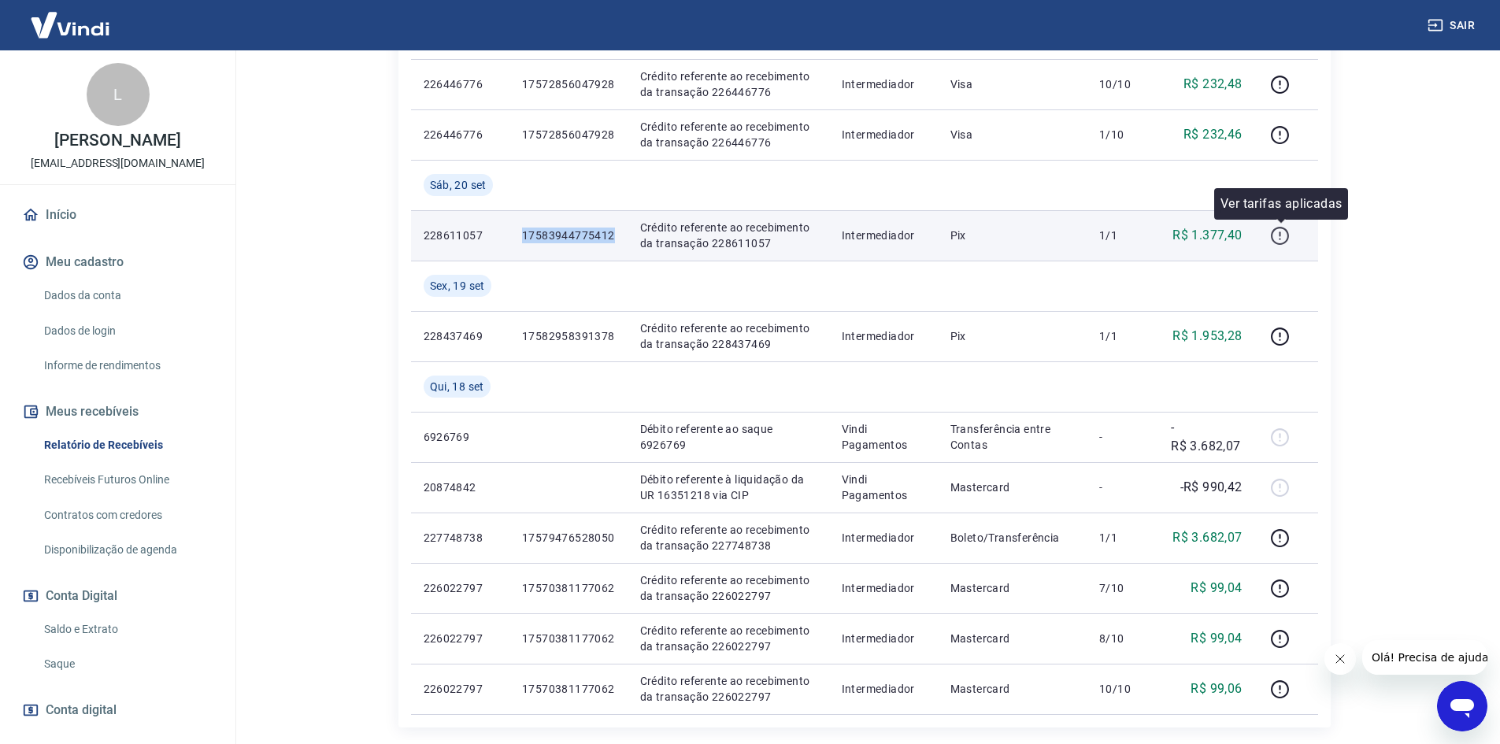
click at [1279, 231] on icon "button" at bounding box center [1280, 236] width 20 height 20
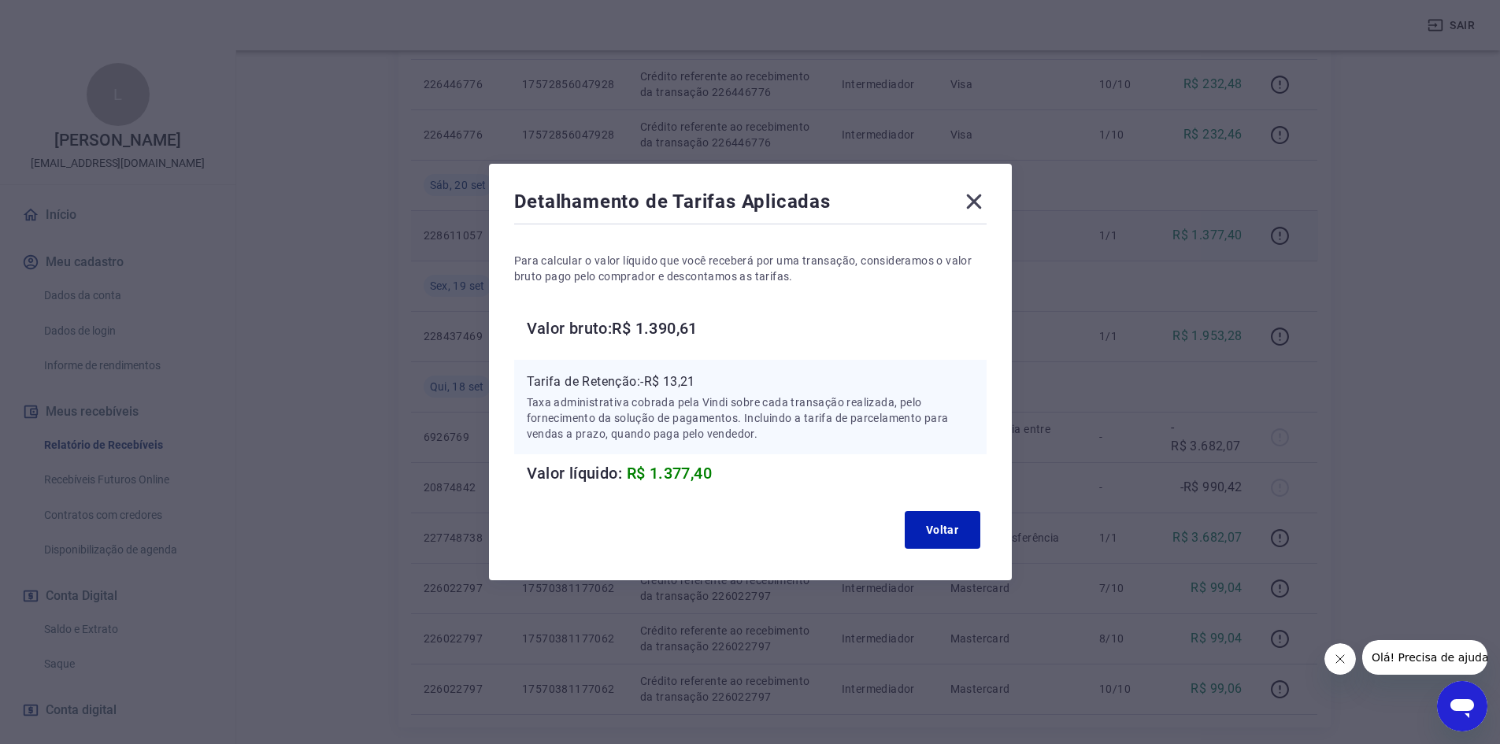
click at [679, 375] on p "Tarifa de Retenção: -R$ 13,21" at bounding box center [750, 381] width 447 height 19
click at [679, 374] on p "Tarifa de Retenção: -R$ 13,21" at bounding box center [750, 381] width 447 height 19
copy p "13,21"
click at [976, 202] on icon at bounding box center [973, 201] width 25 height 25
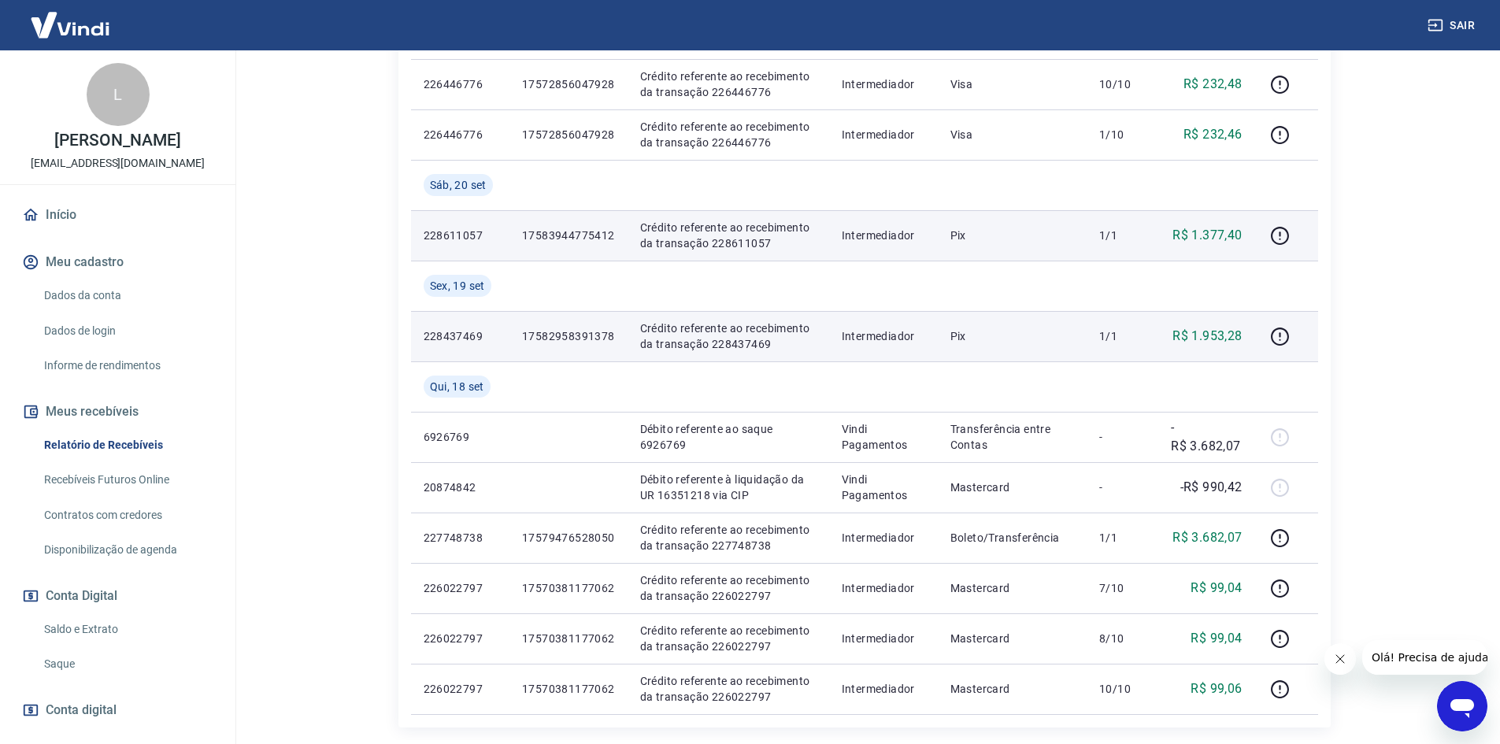
click at [571, 325] on td "17582958391378" at bounding box center [568, 336] width 118 height 50
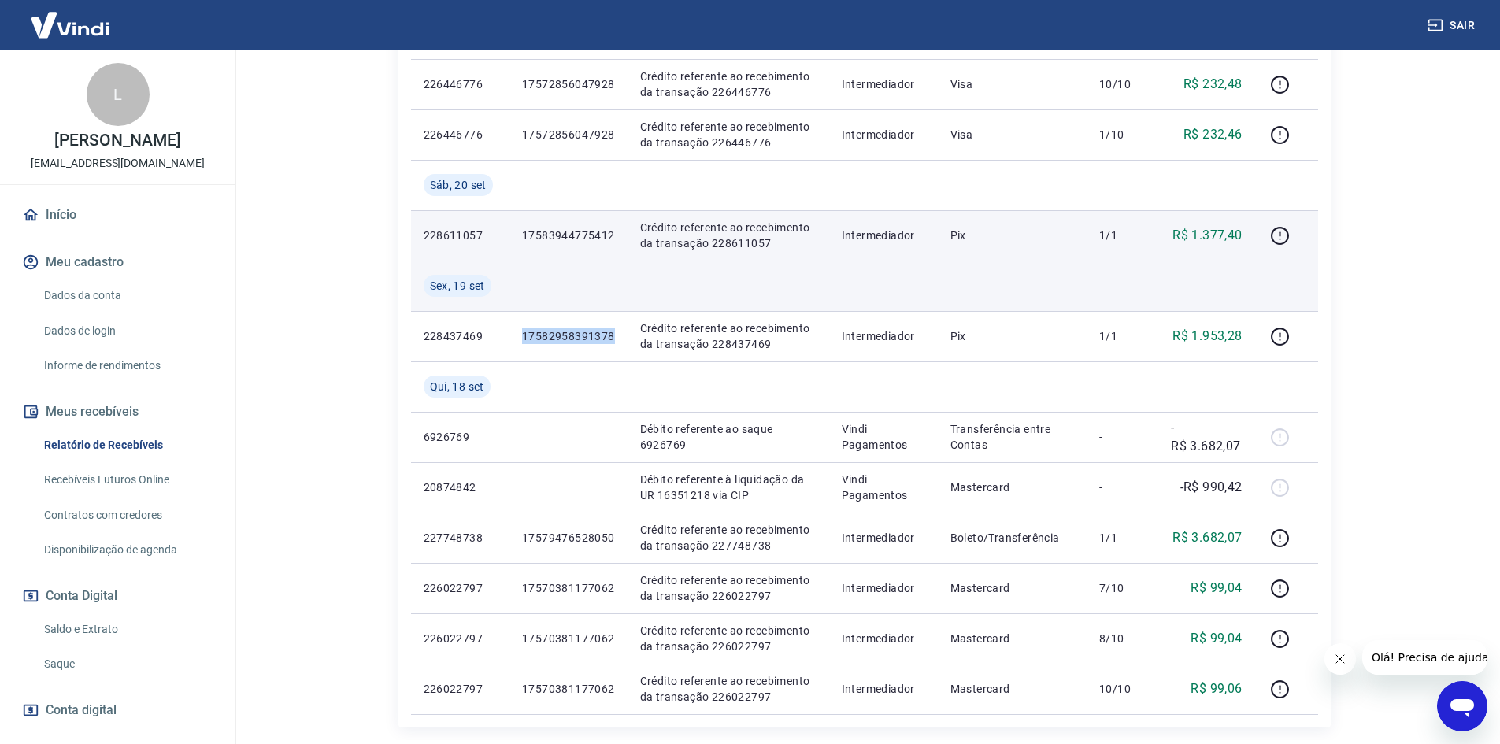
copy p "17582958391378"
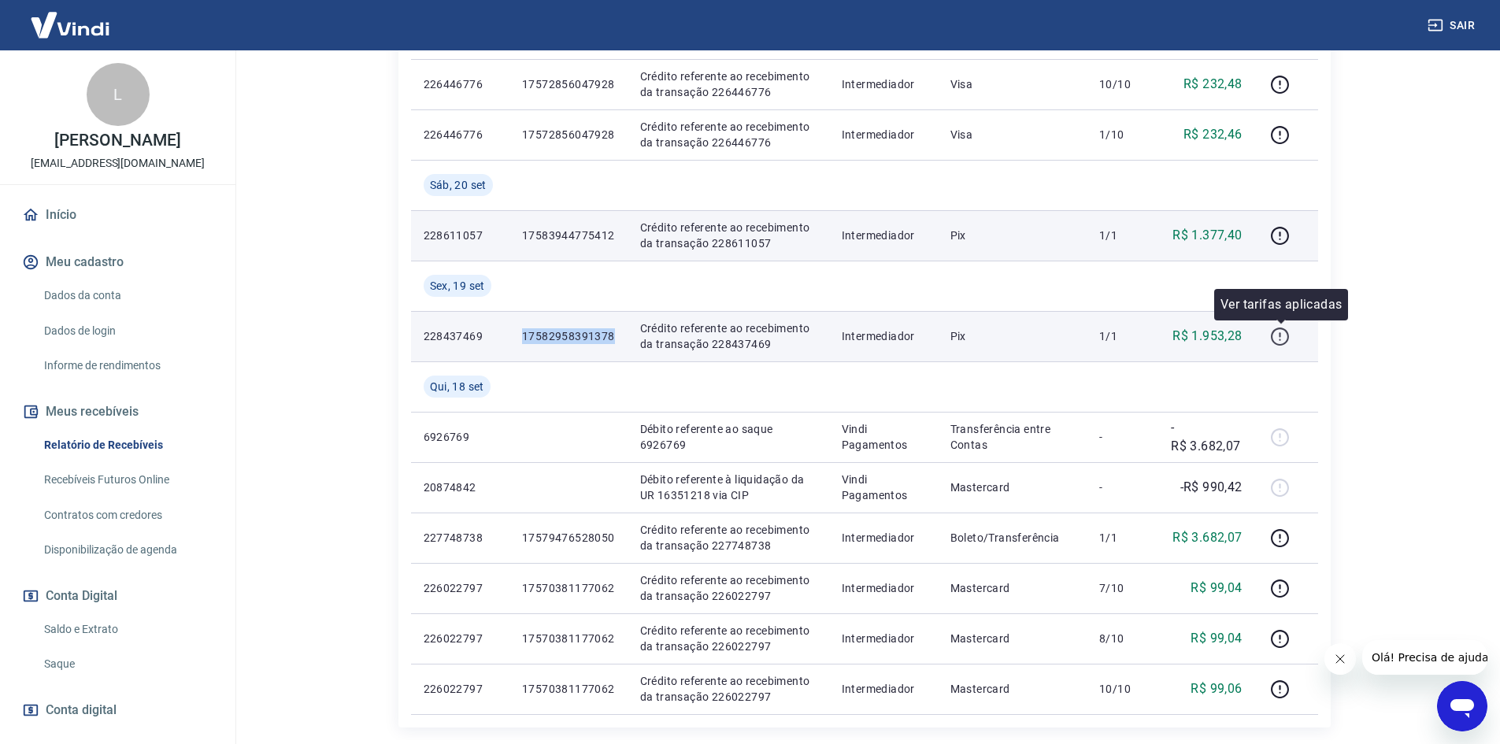
click at [1275, 335] on icon "button" at bounding box center [1280, 337] width 20 height 20
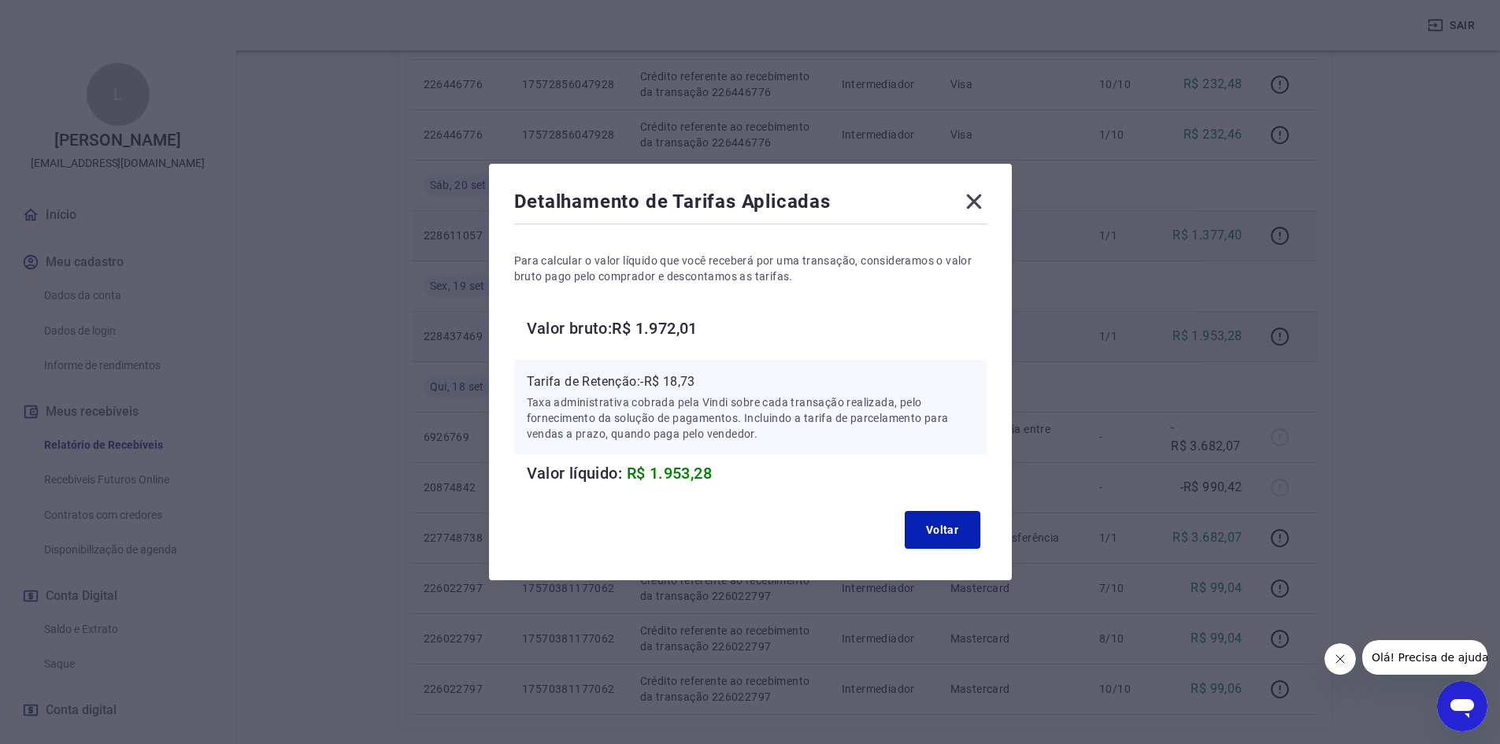
click at [694, 380] on p "Tarifa de Retenção: -R$ 18,73" at bounding box center [750, 381] width 447 height 19
copy p "18,73"
click at [986, 192] on icon at bounding box center [973, 201] width 25 height 25
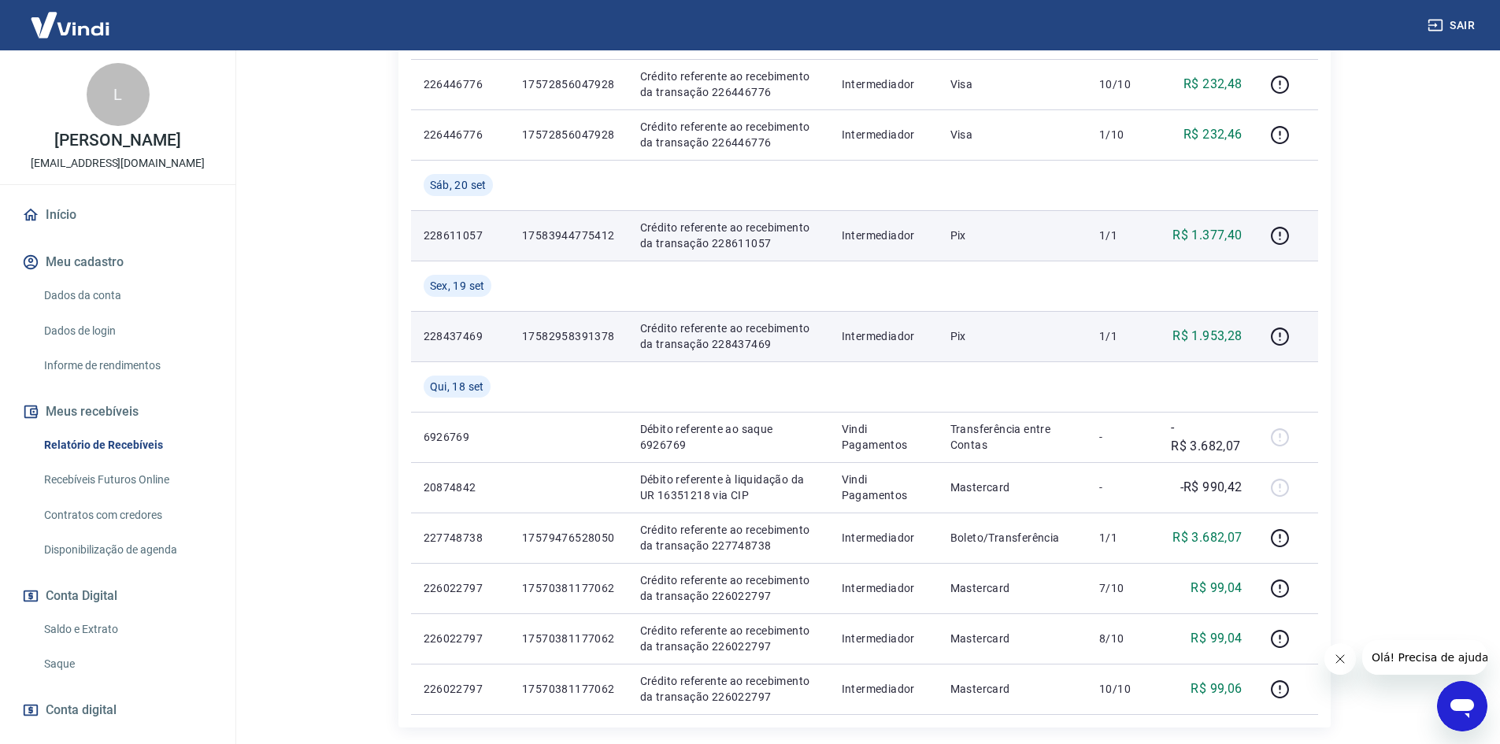
click at [577, 340] on p "17582958391378" at bounding box center [568, 336] width 93 height 16
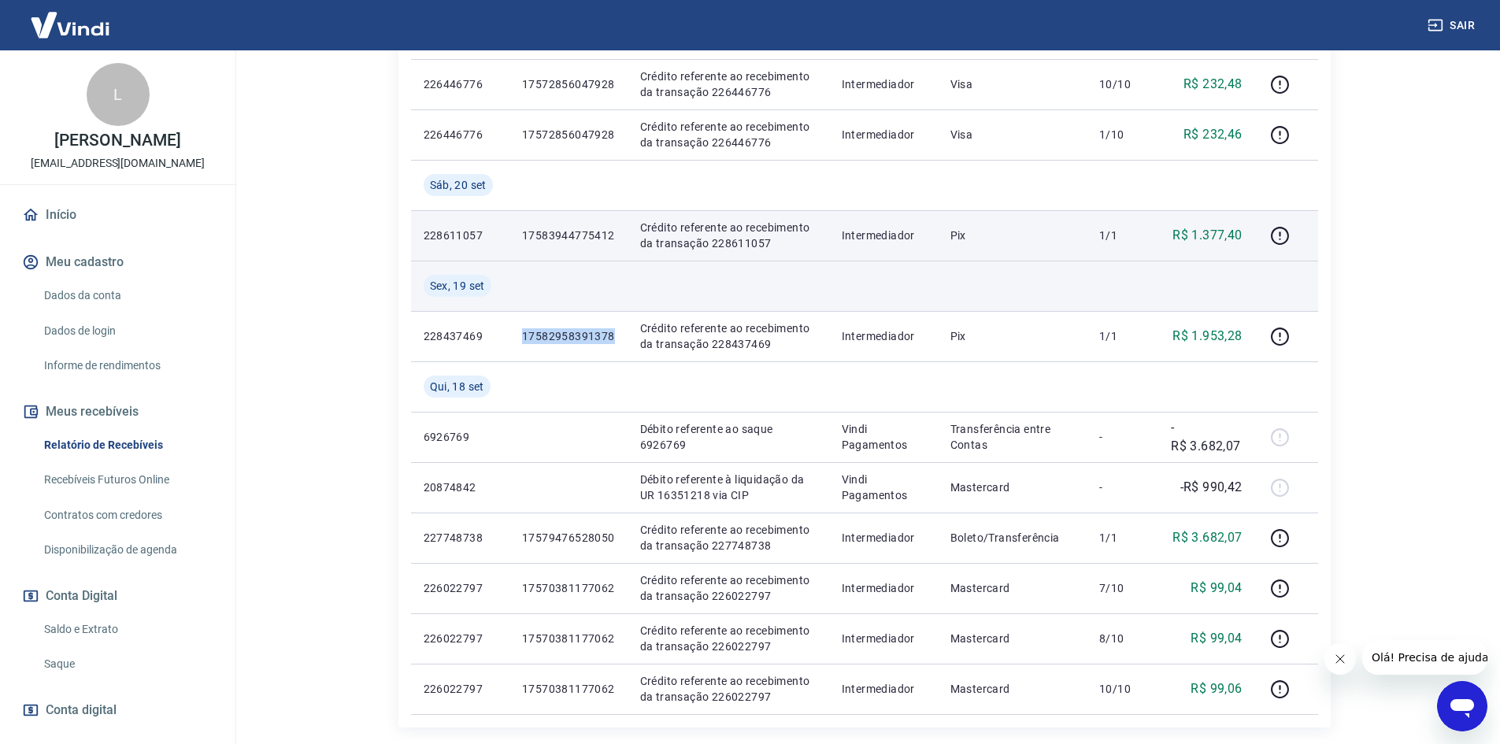
copy p "17582958391378"
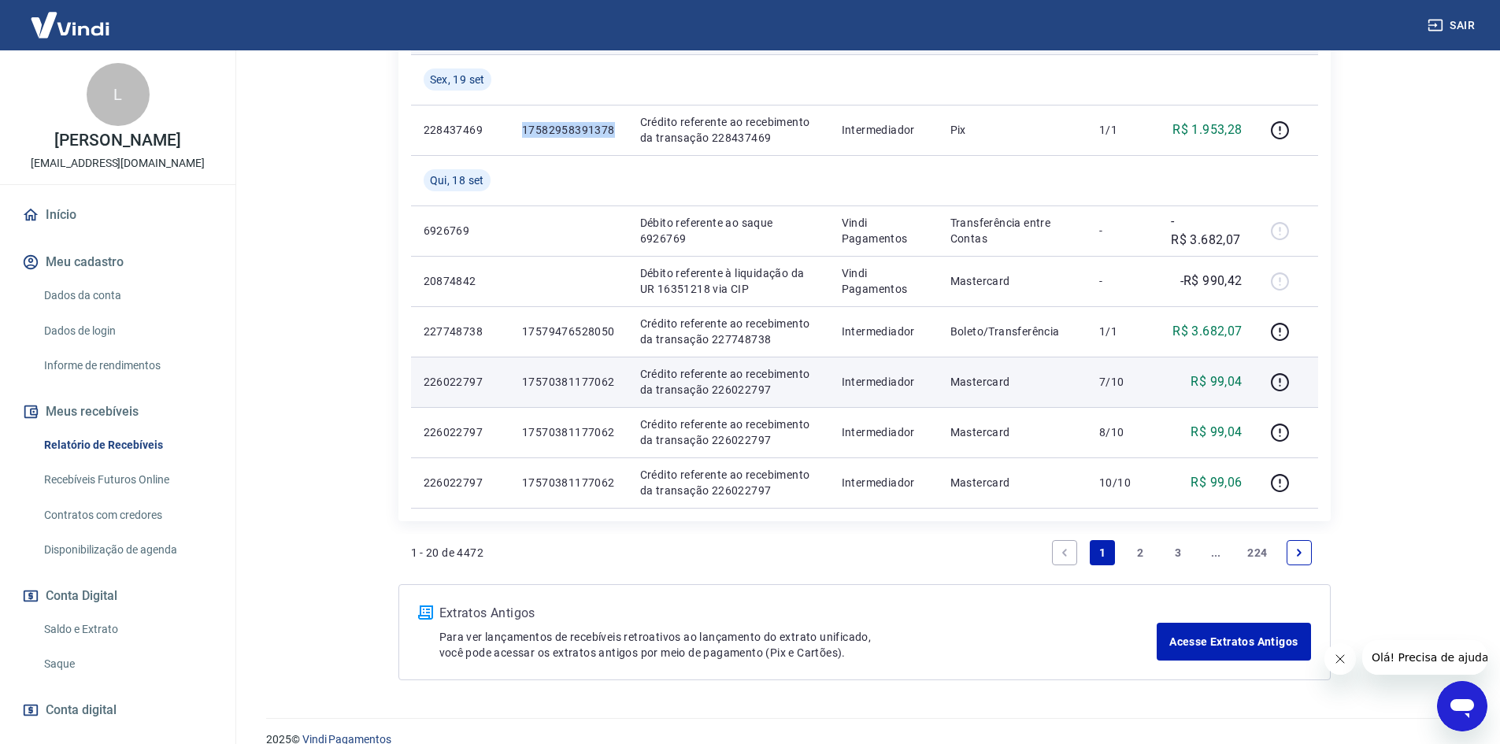
scroll to position [1174, 0]
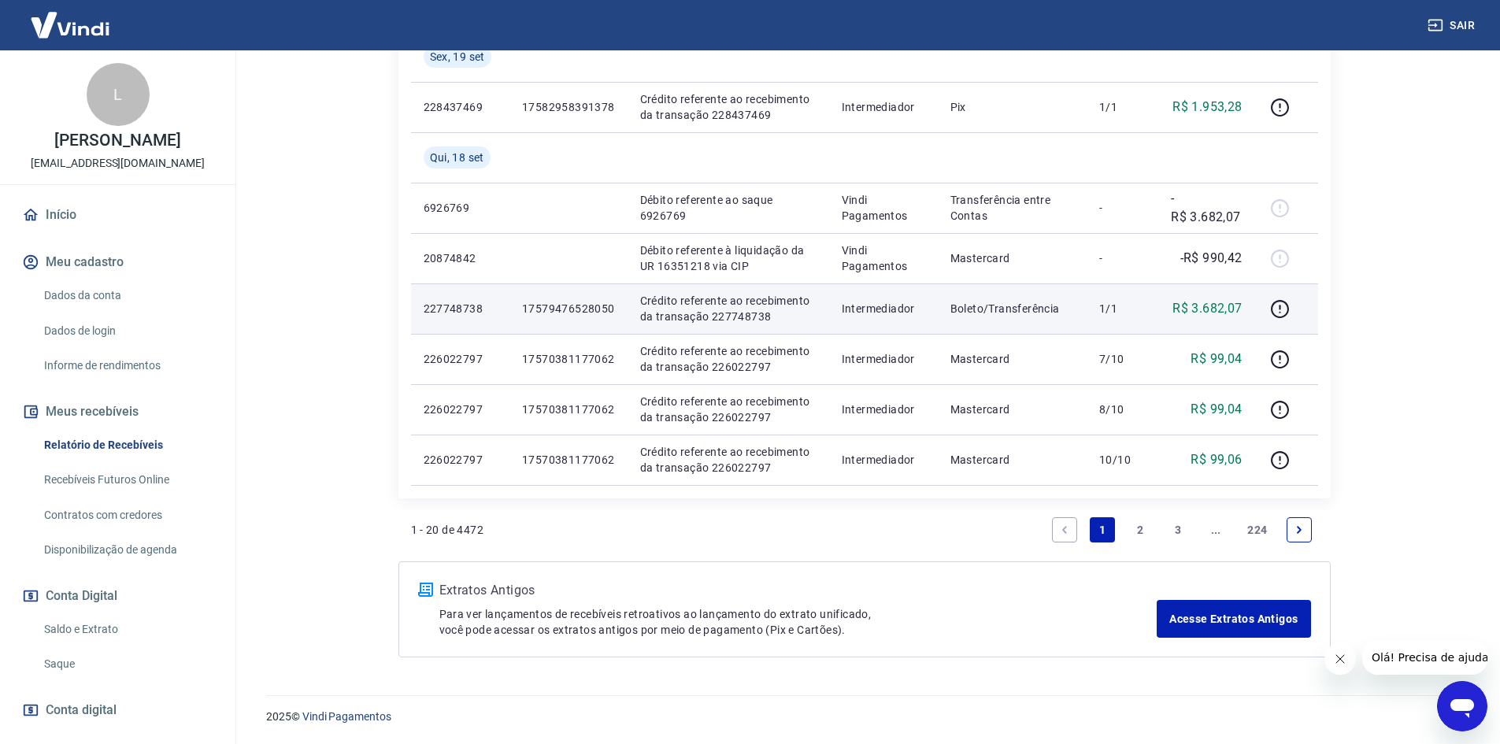
click at [558, 303] on p "17579476528050" at bounding box center [568, 309] width 93 height 16
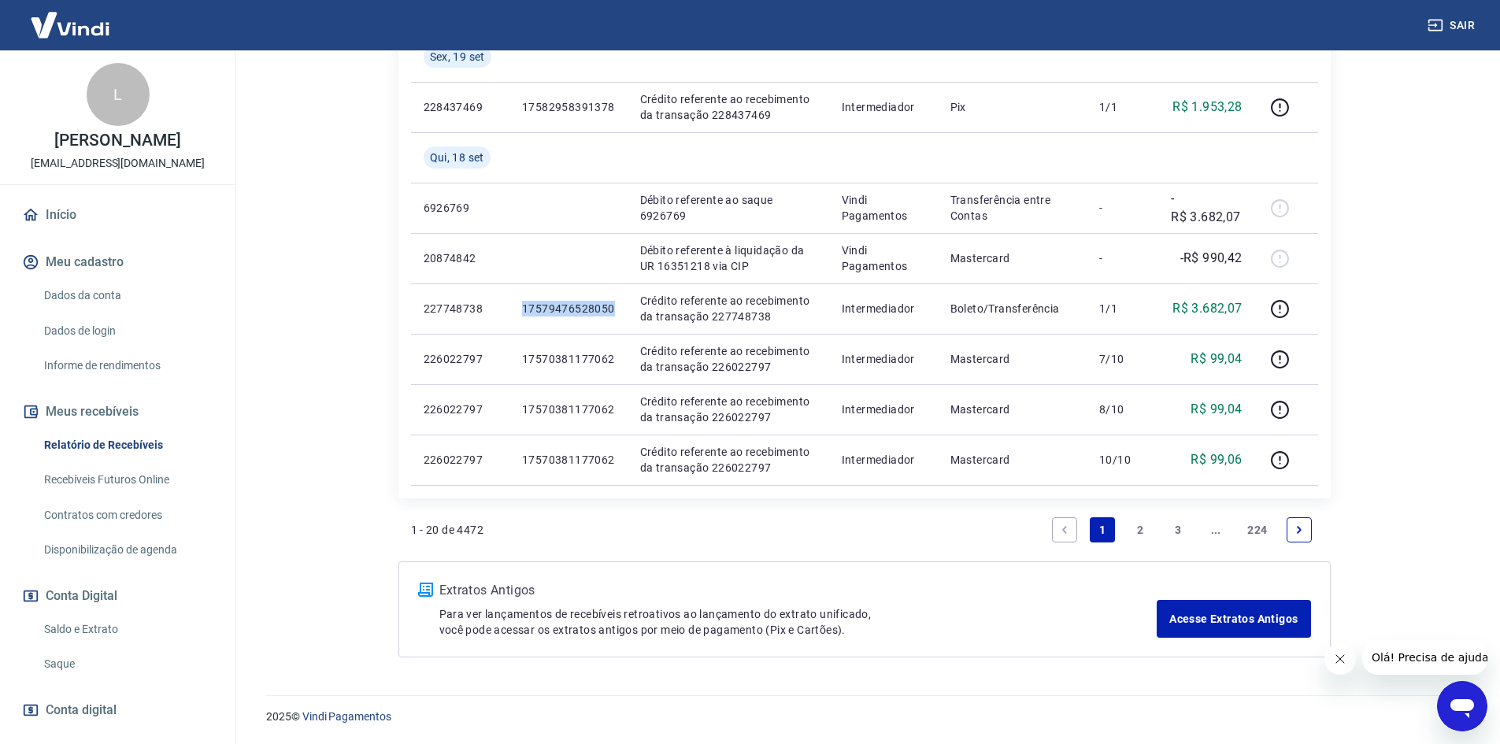
copy p "17579476528050"
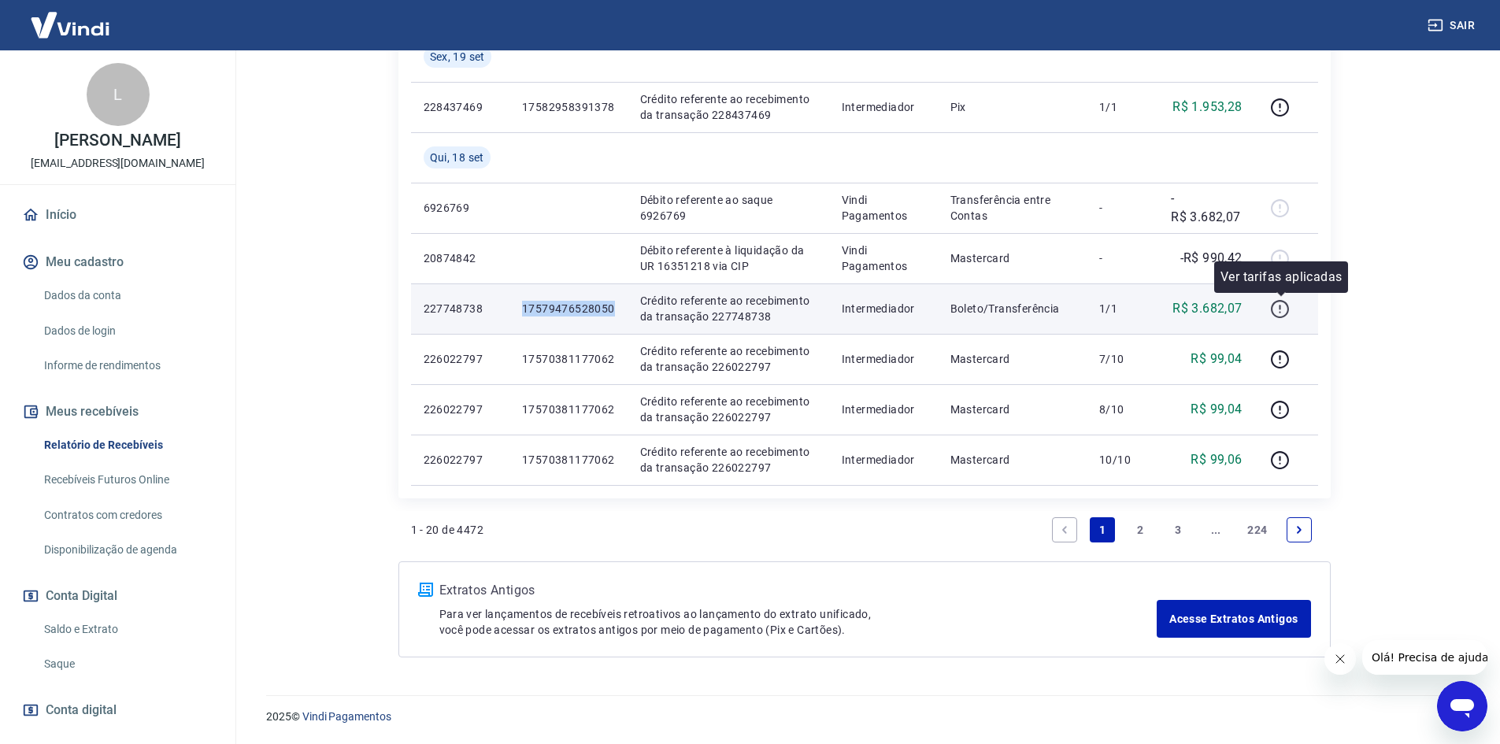
click at [1279, 311] on icon "button" at bounding box center [1280, 309] width 20 height 20
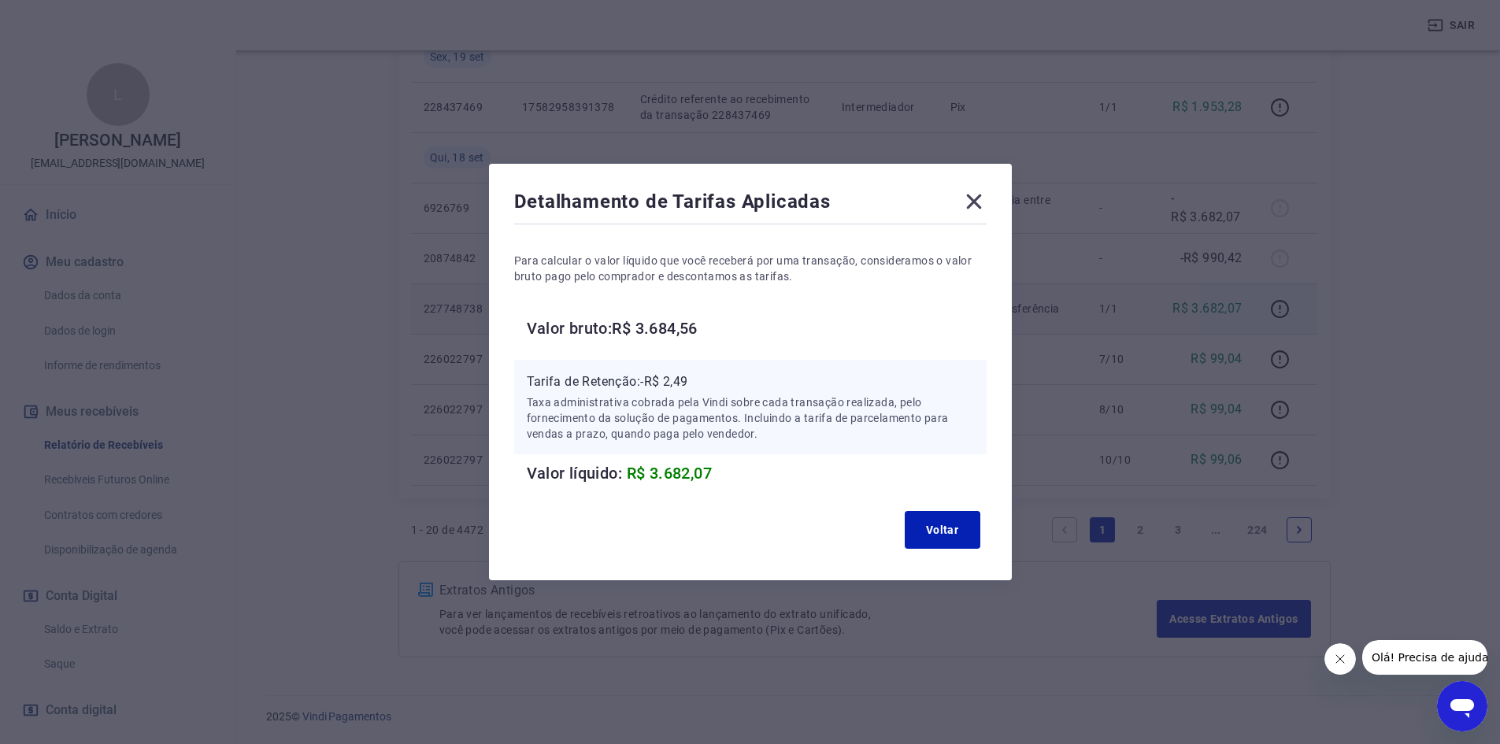
click at [677, 380] on p "Tarifa de Retenção: -R$ 2,49" at bounding box center [750, 381] width 447 height 19
copy p "2,49"
click at [987, 199] on icon at bounding box center [973, 201] width 25 height 25
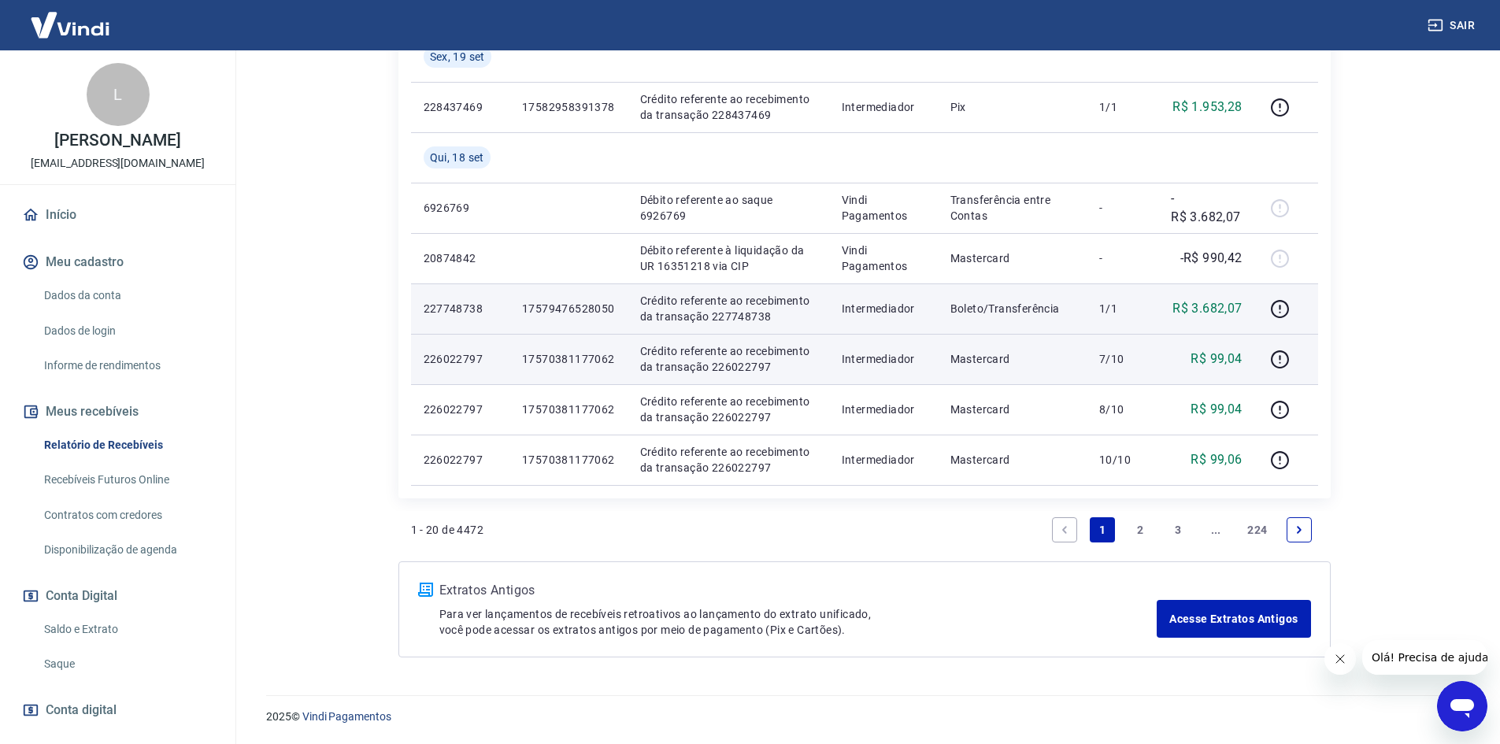
click at [574, 366] on p "17570381177062" at bounding box center [568, 359] width 93 height 16
copy p "17570381177062"
click at [1276, 365] on icon "button" at bounding box center [1280, 360] width 20 height 20
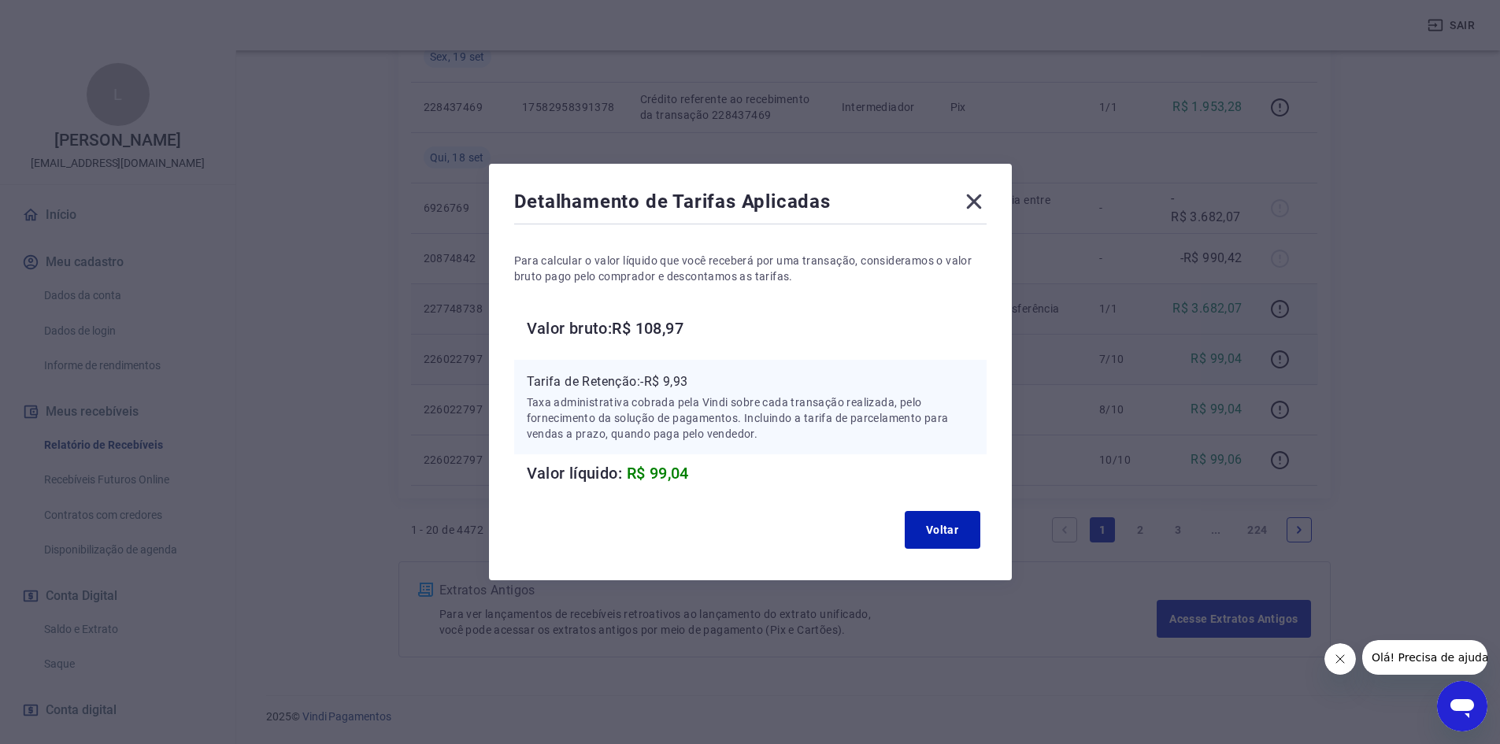
click at [979, 202] on icon at bounding box center [973, 201] width 15 height 15
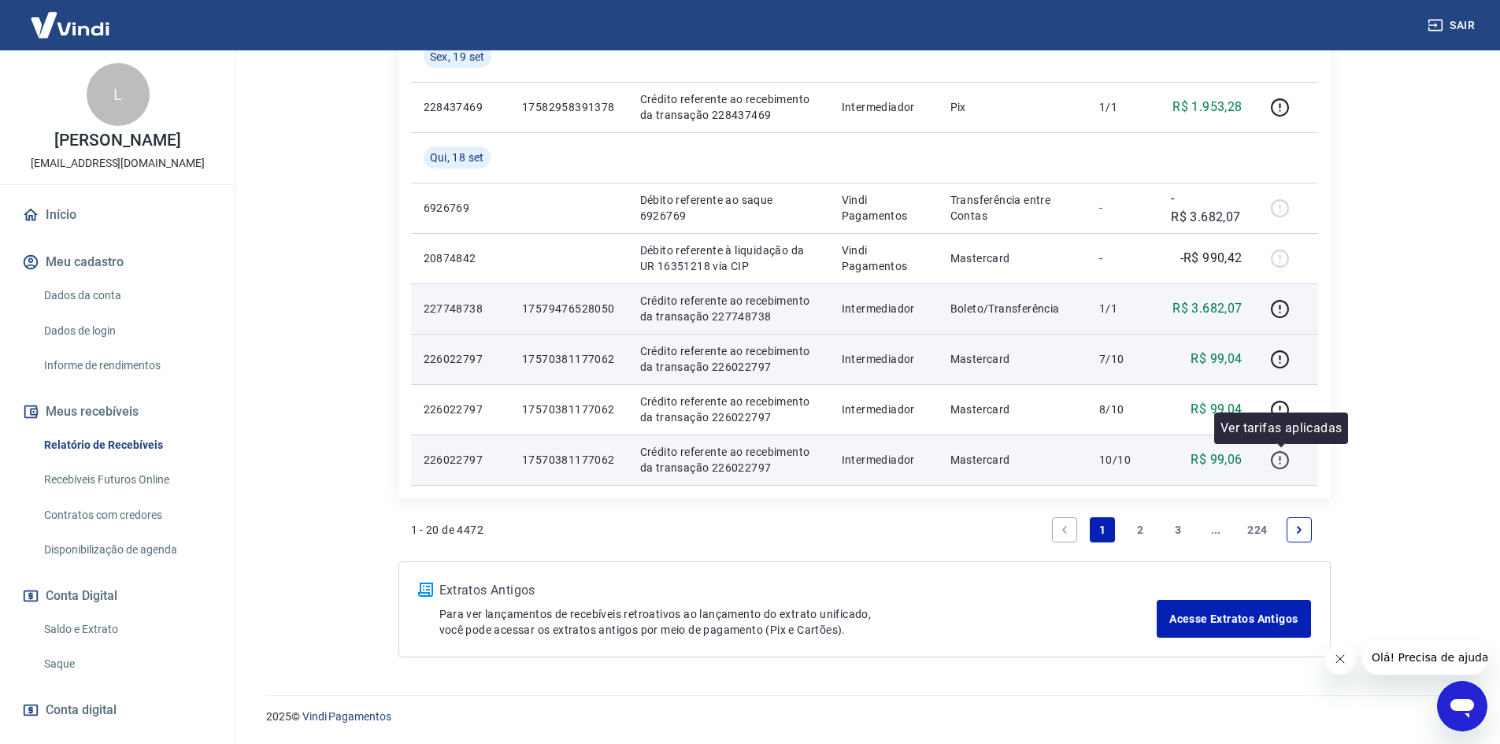
click at [1283, 457] on icon "button" at bounding box center [1280, 460] width 20 height 20
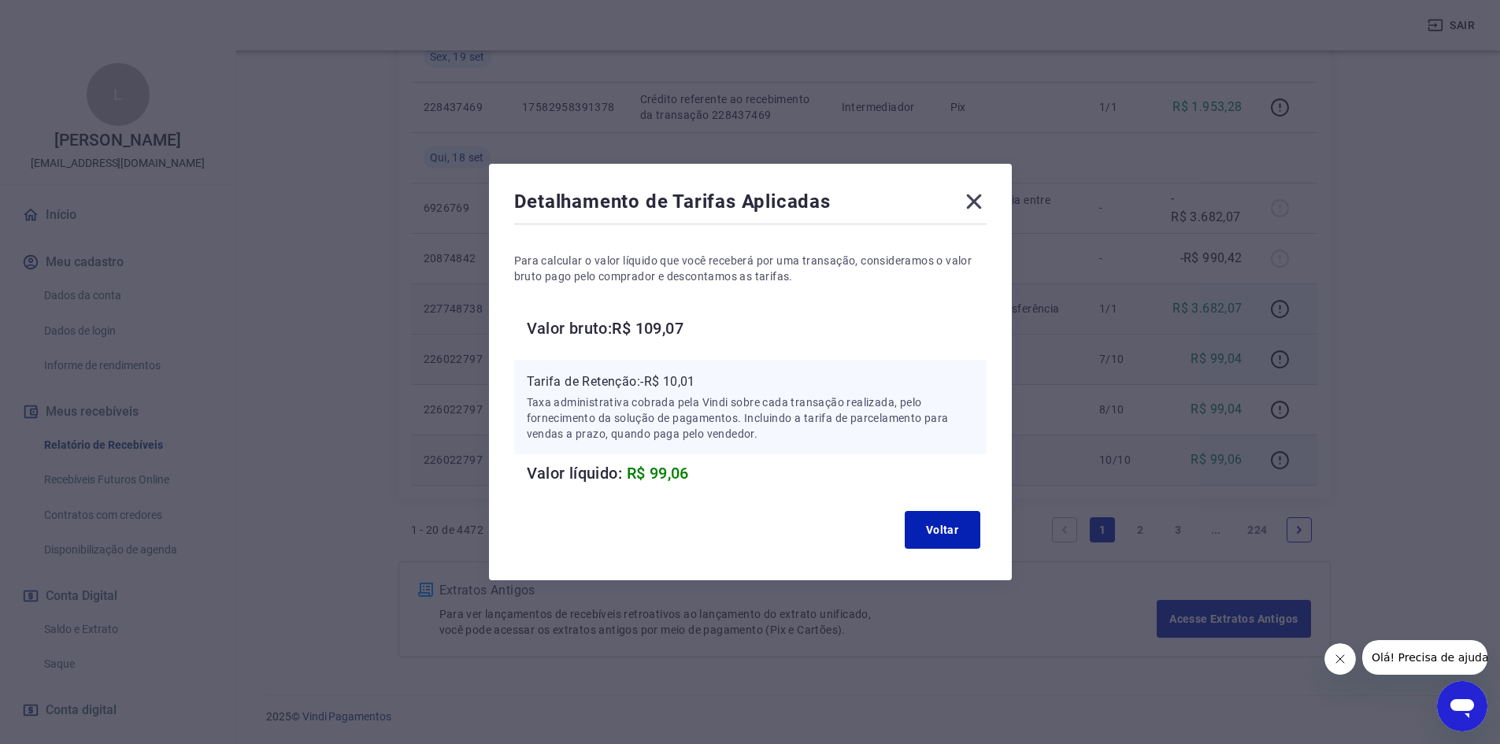
click at [980, 196] on icon at bounding box center [973, 201] width 25 height 25
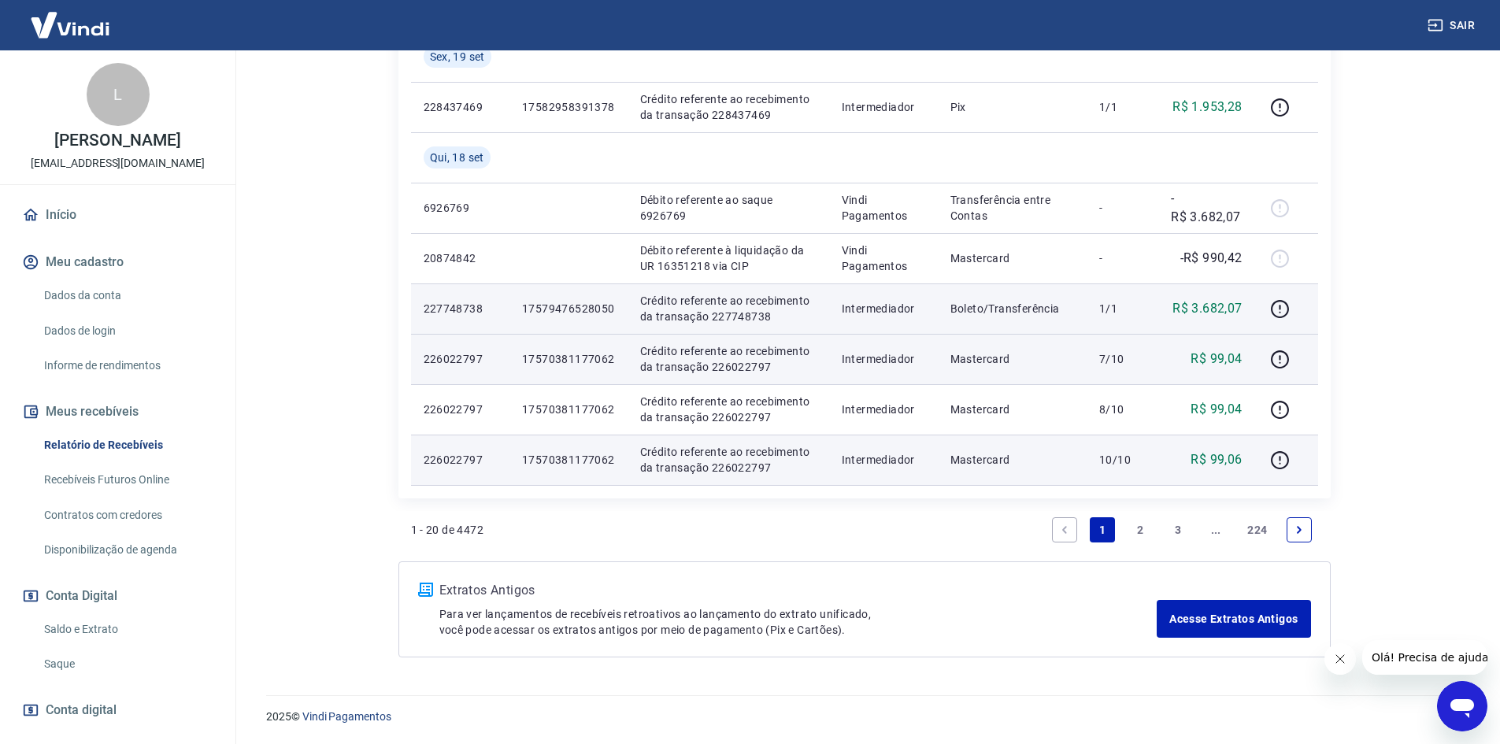
click at [1140, 531] on link "2" at bounding box center [1139, 529] width 25 height 25
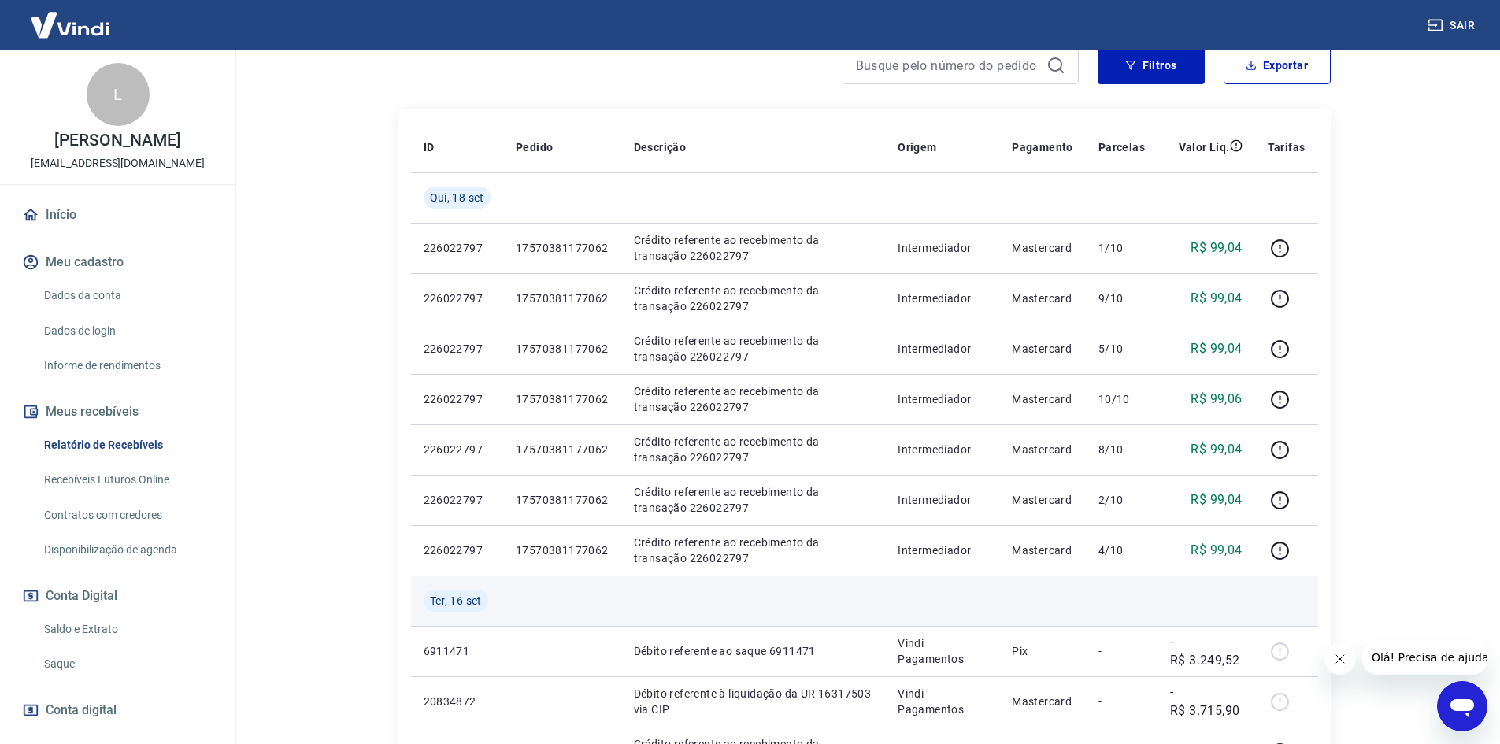
scroll to position [236, 0]
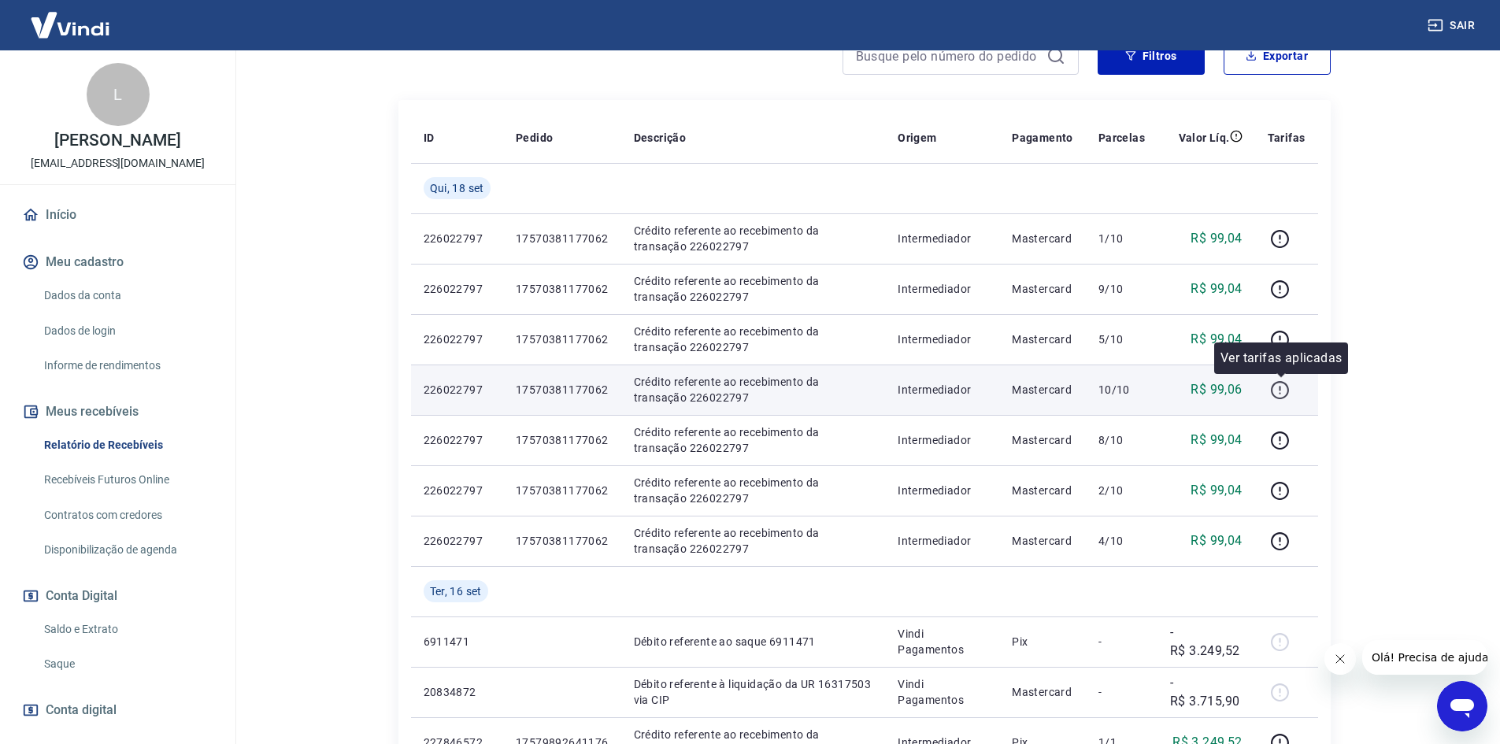
click at [1279, 390] on icon "button" at bounding box center [1280, 390] width 20 height 20
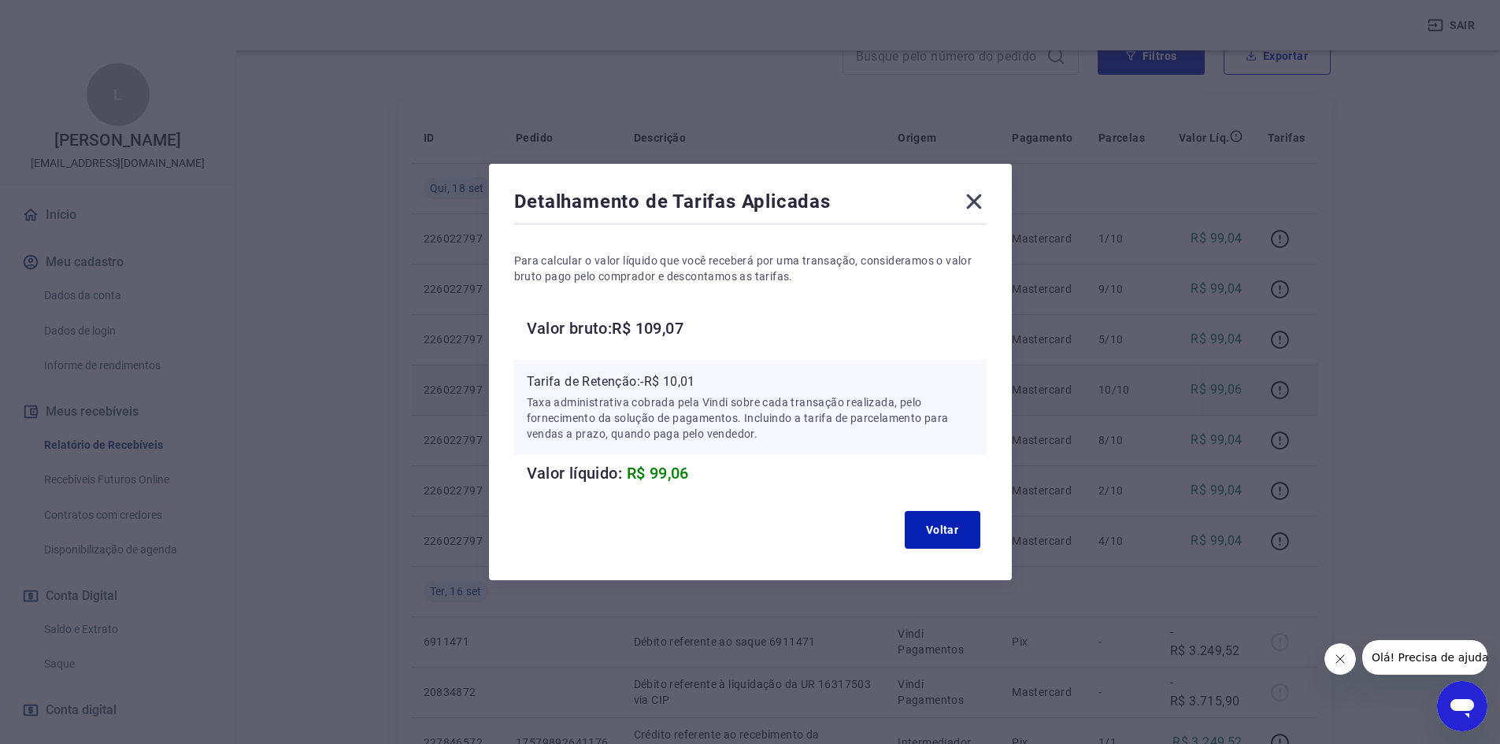
click at [981, 198] on icon at bounding box center [973, 201] width 15 height 15
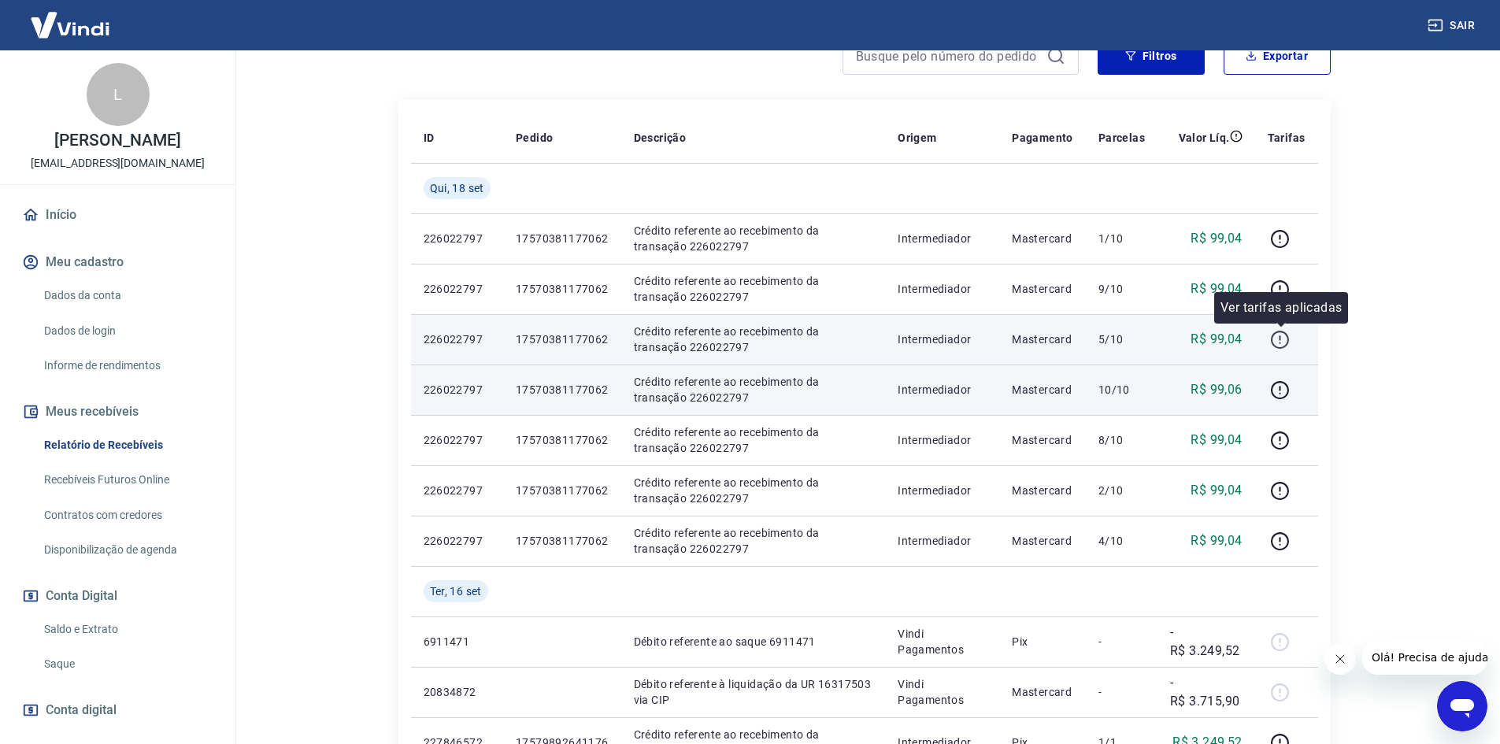
click at [1283, 334] on icon "button" at bounding box center [1280, 340] width 20 height 20
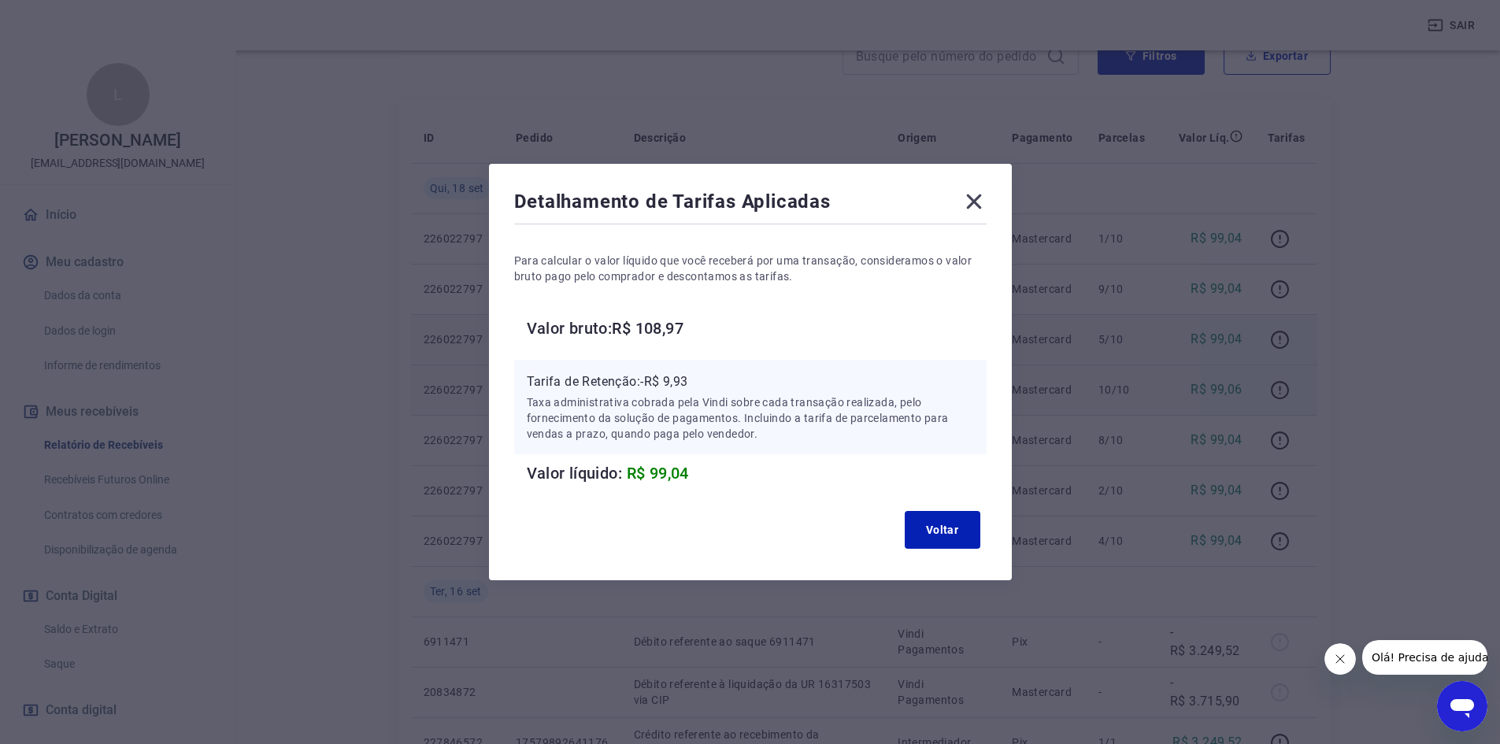
click at [979, 200] on icon at bounding box center [973, 201] width 15 height 15
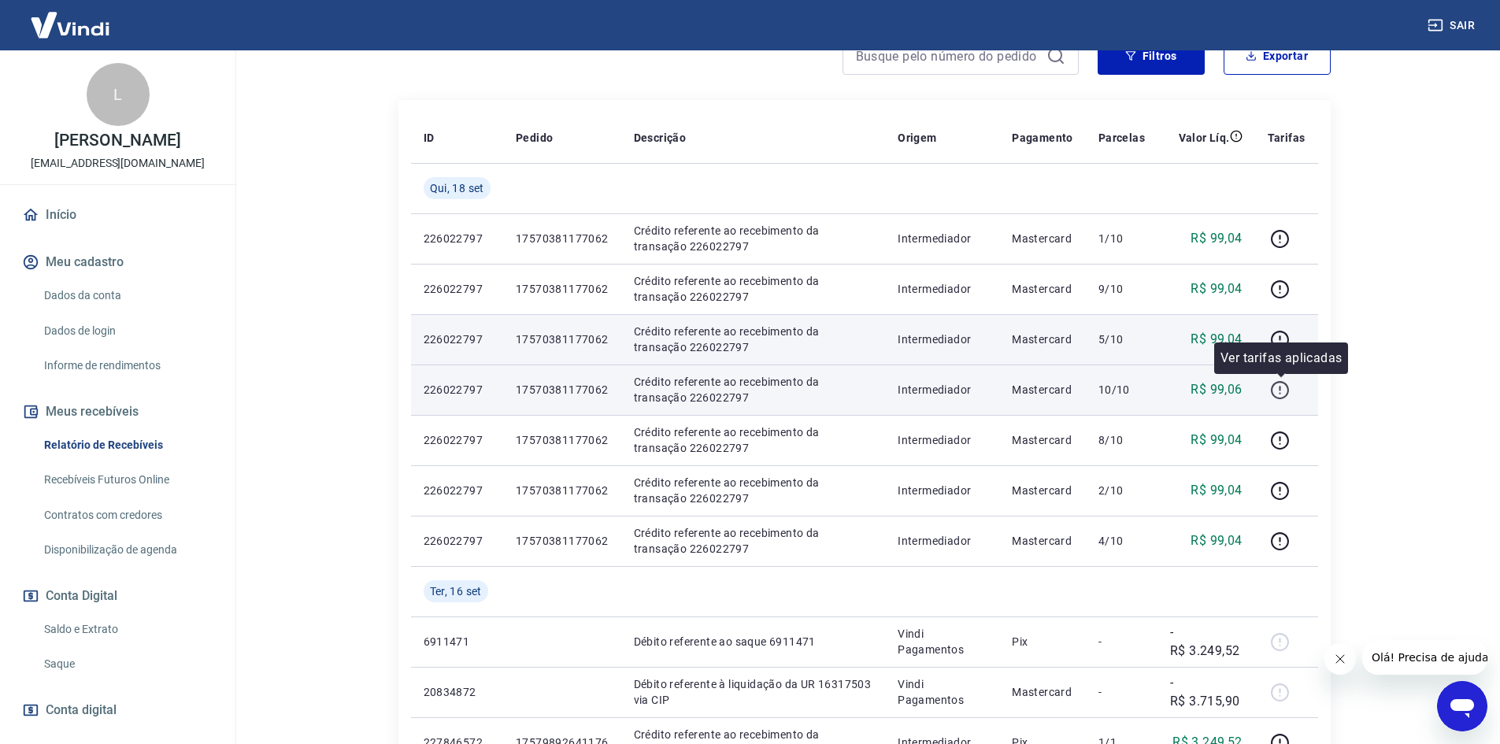
click at [1284, 394] on icon "button" at bounding box center [1280, 390] width 20 height 20
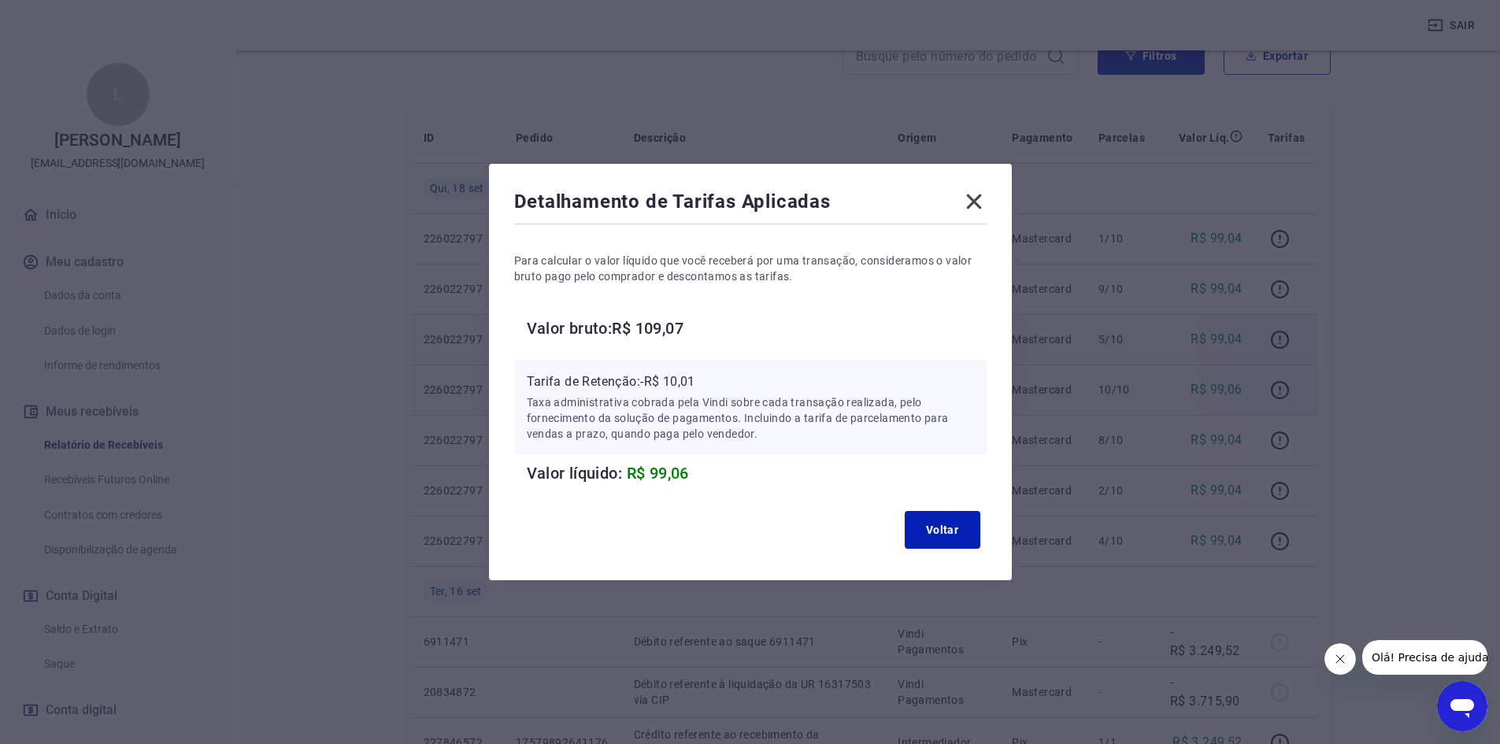
click at [976, 200] on icon at bounding box center [973, 201] width 25 height 25
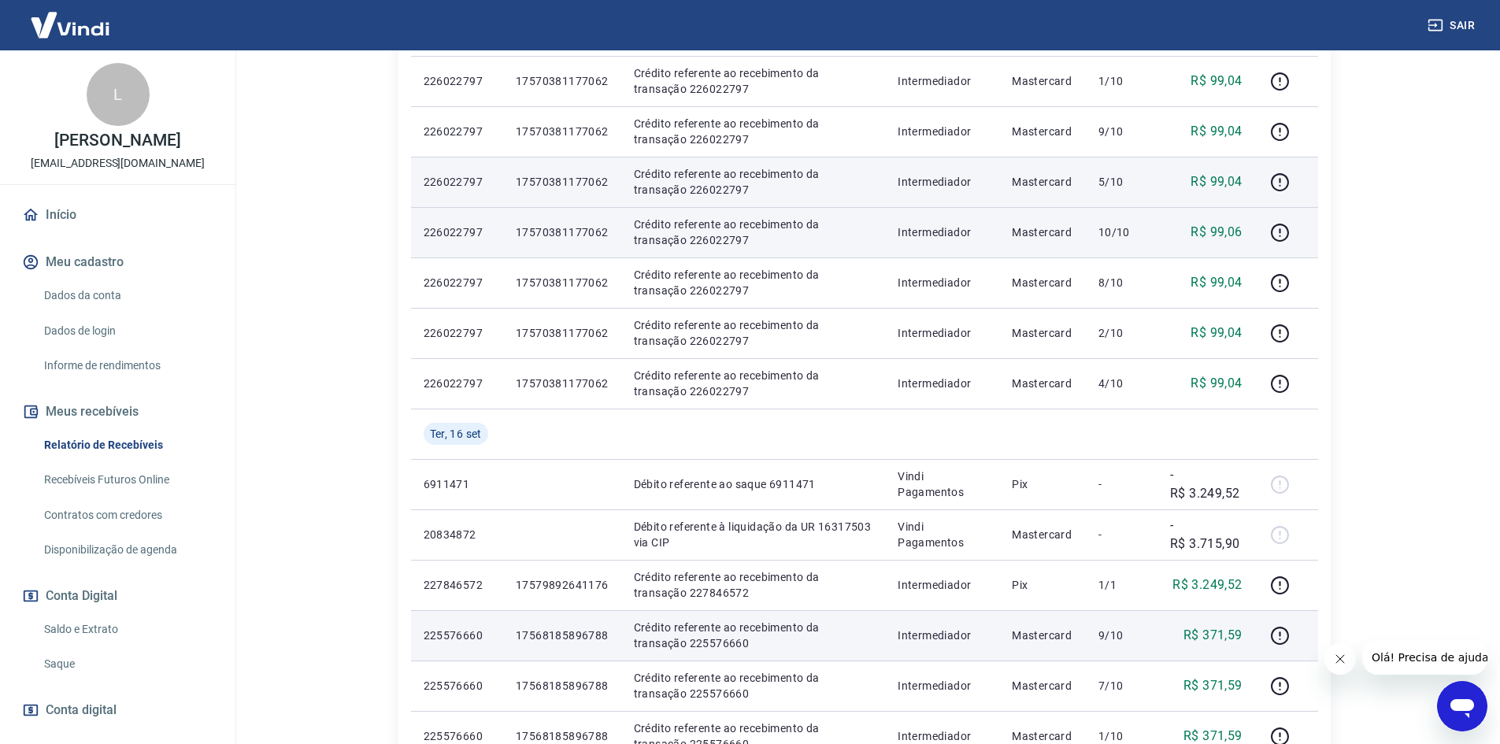
scroll to position [551, 0]
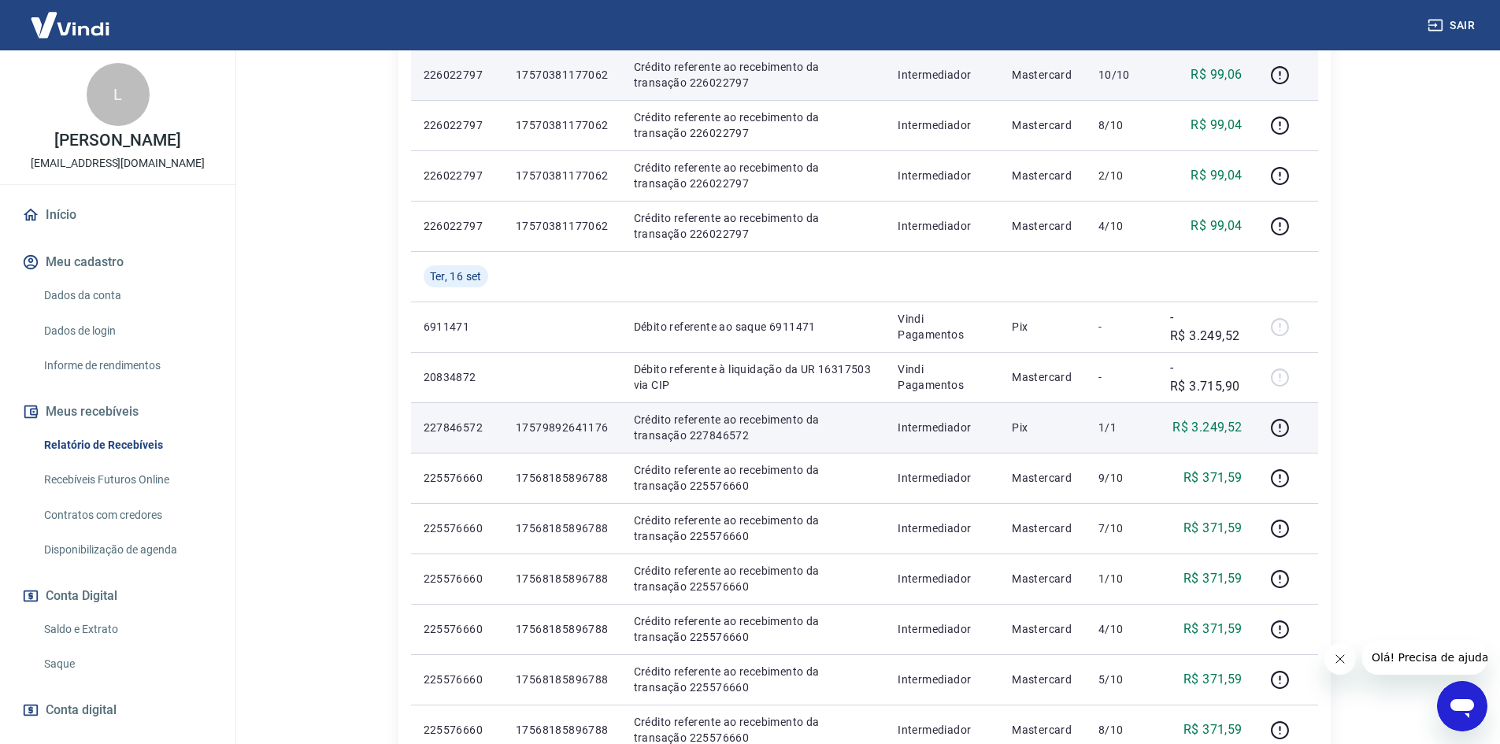
click at [559, 427] on p "17579892641176" at bounding box center [562, 428] width 93 height 16
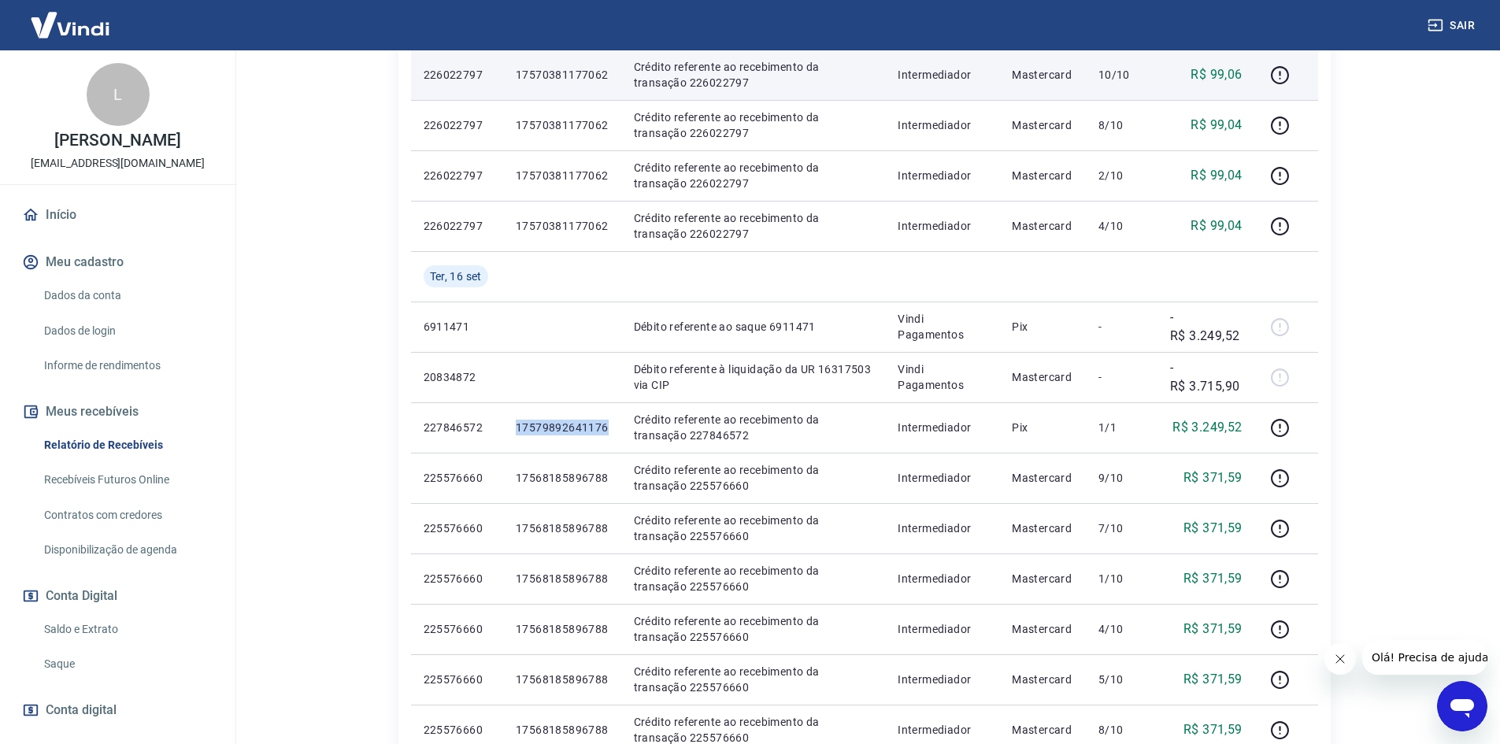
copy p "17579892641176"
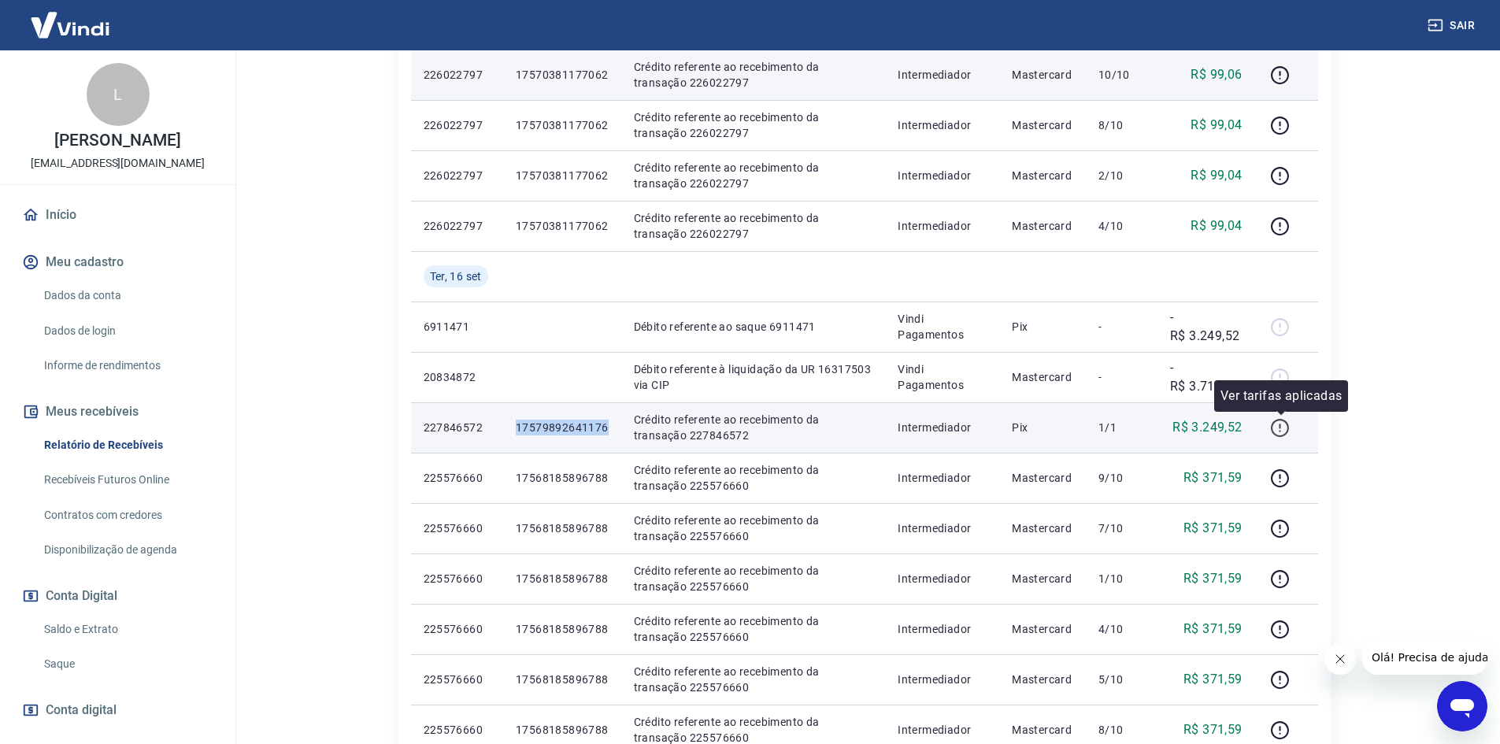
click at [1276, 423] on icon "button" at bounding box center [1280, 428] width 20 height 20
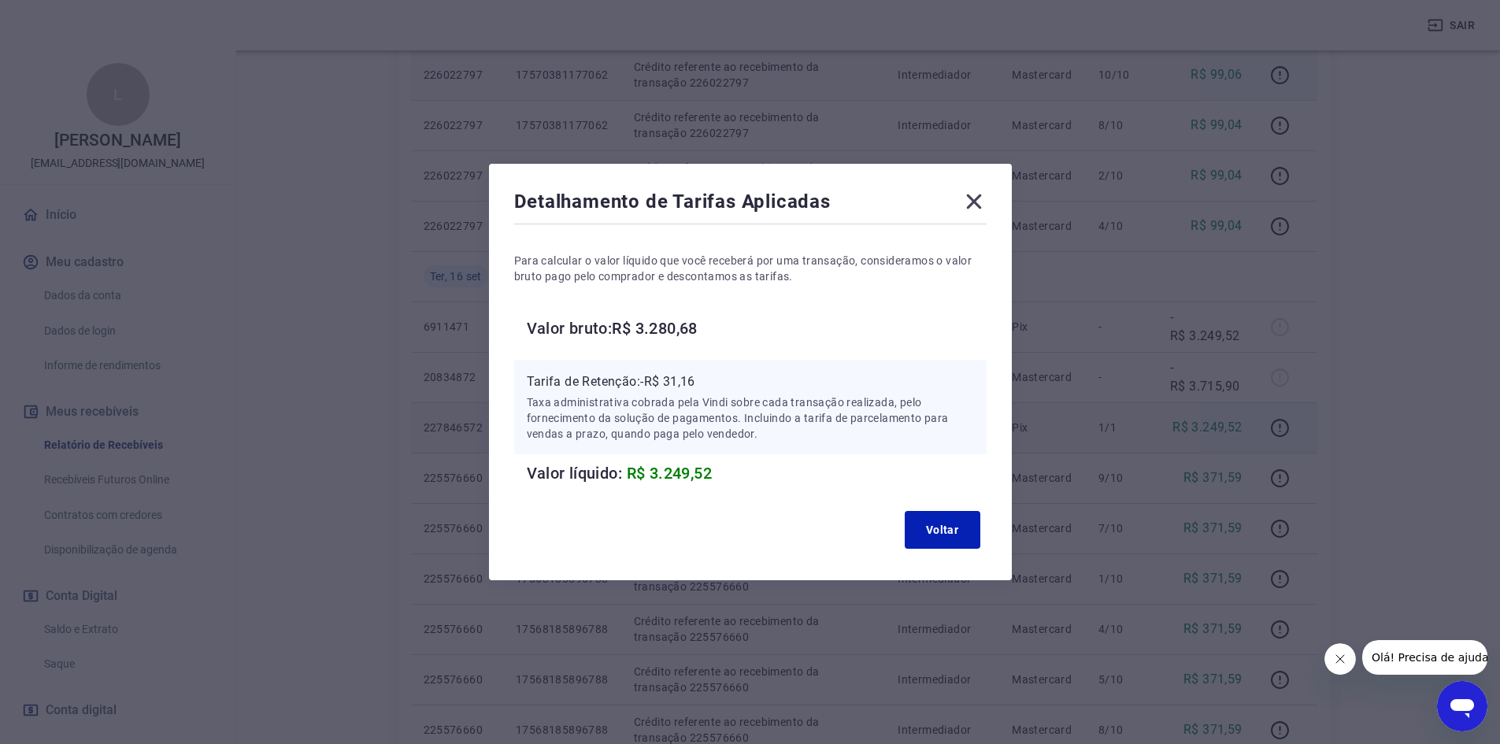
click at [683, 380] on p "Tarifa de Retenção: -R$ 31,16" at bounding box center [750, 381] width 447 height 19
copy p "31,16"
click at [986, 200] on icon at bounding box center [973, 201] width 25 height 25
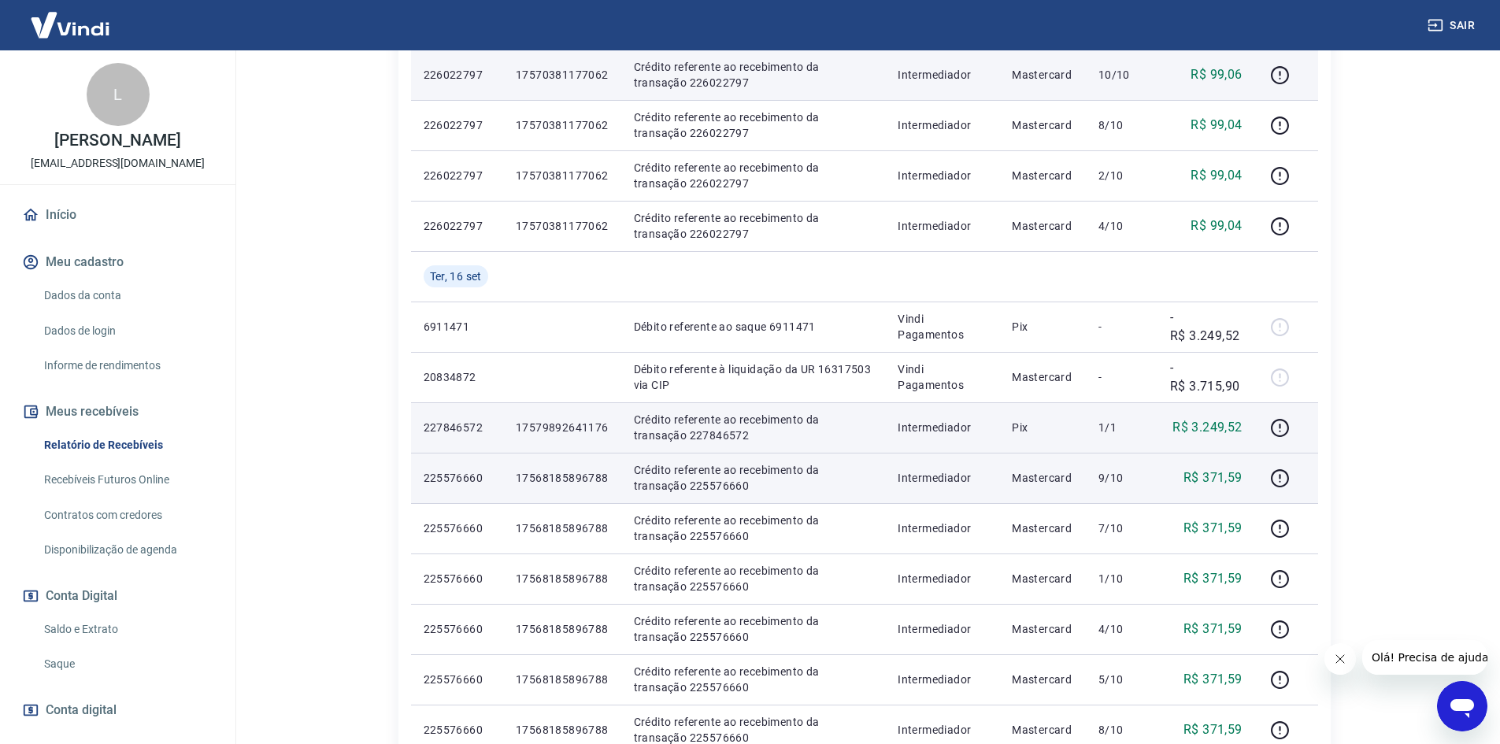
click at [586, 481] on p "17568185896788" at bounding box center [562, 478] width 93 height 16
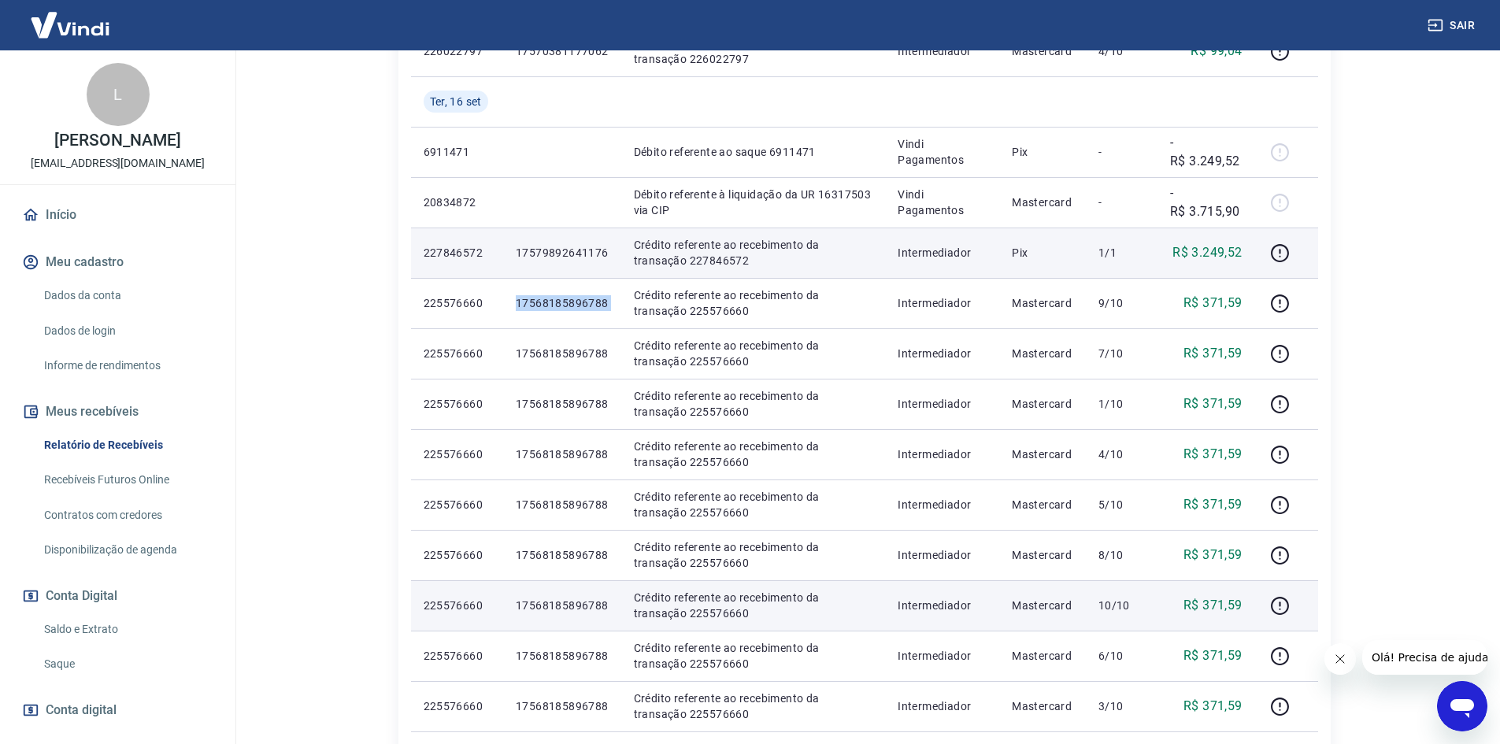
scroll to position [709, 0]
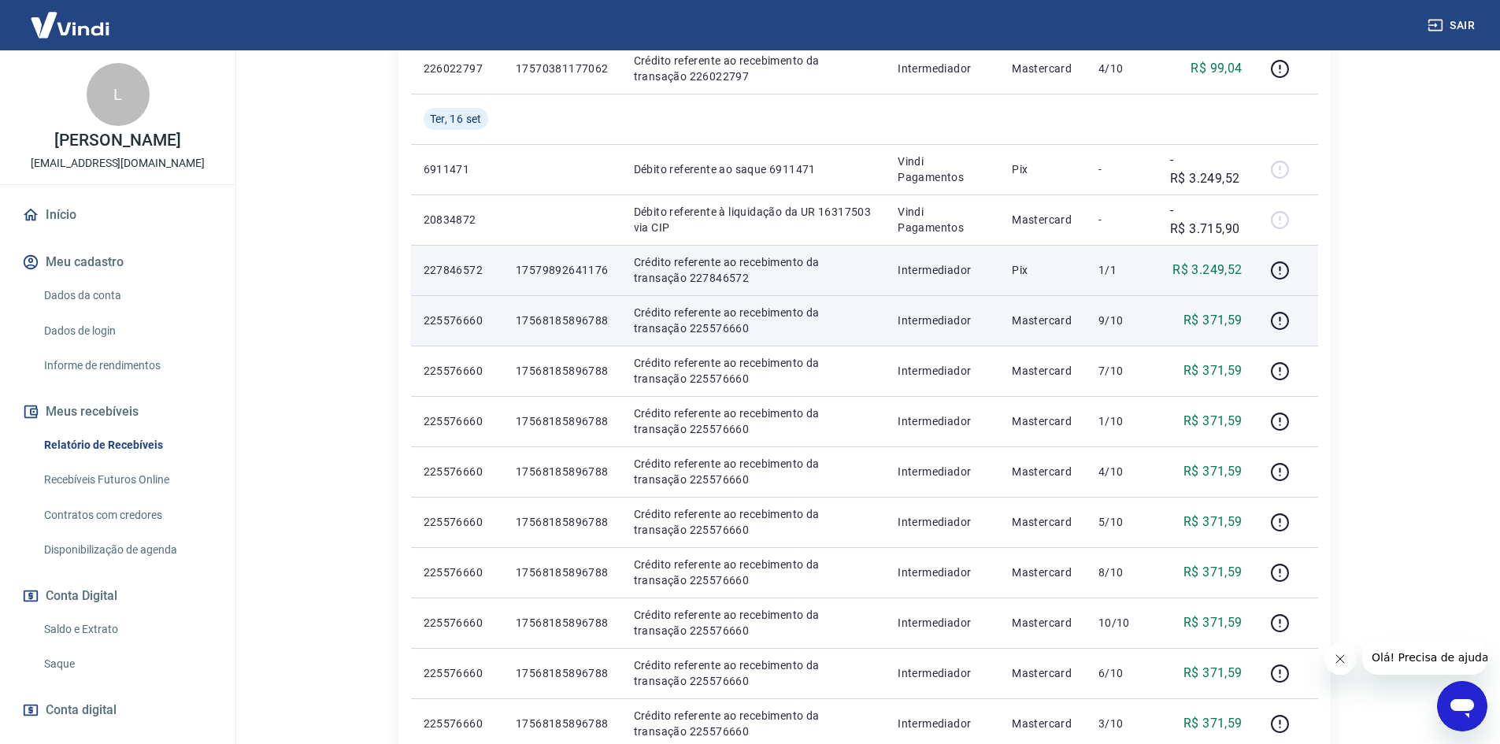
click at [1117, 324] on p "9/10" at bounding box center [1121, 321] width 46 height 16
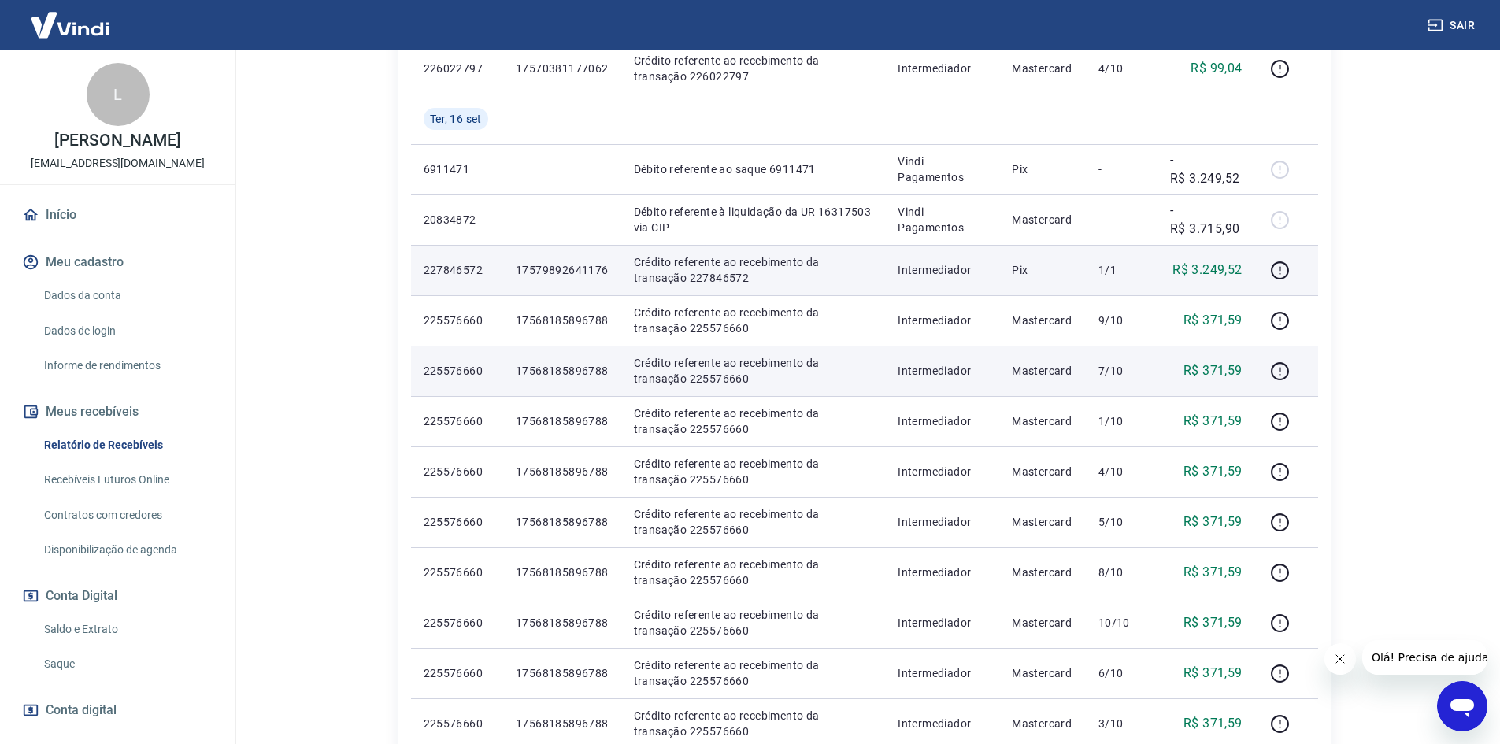
click at [1124, 375] on p "7/10" at bounding box center [1121, 371] width 46 height 16
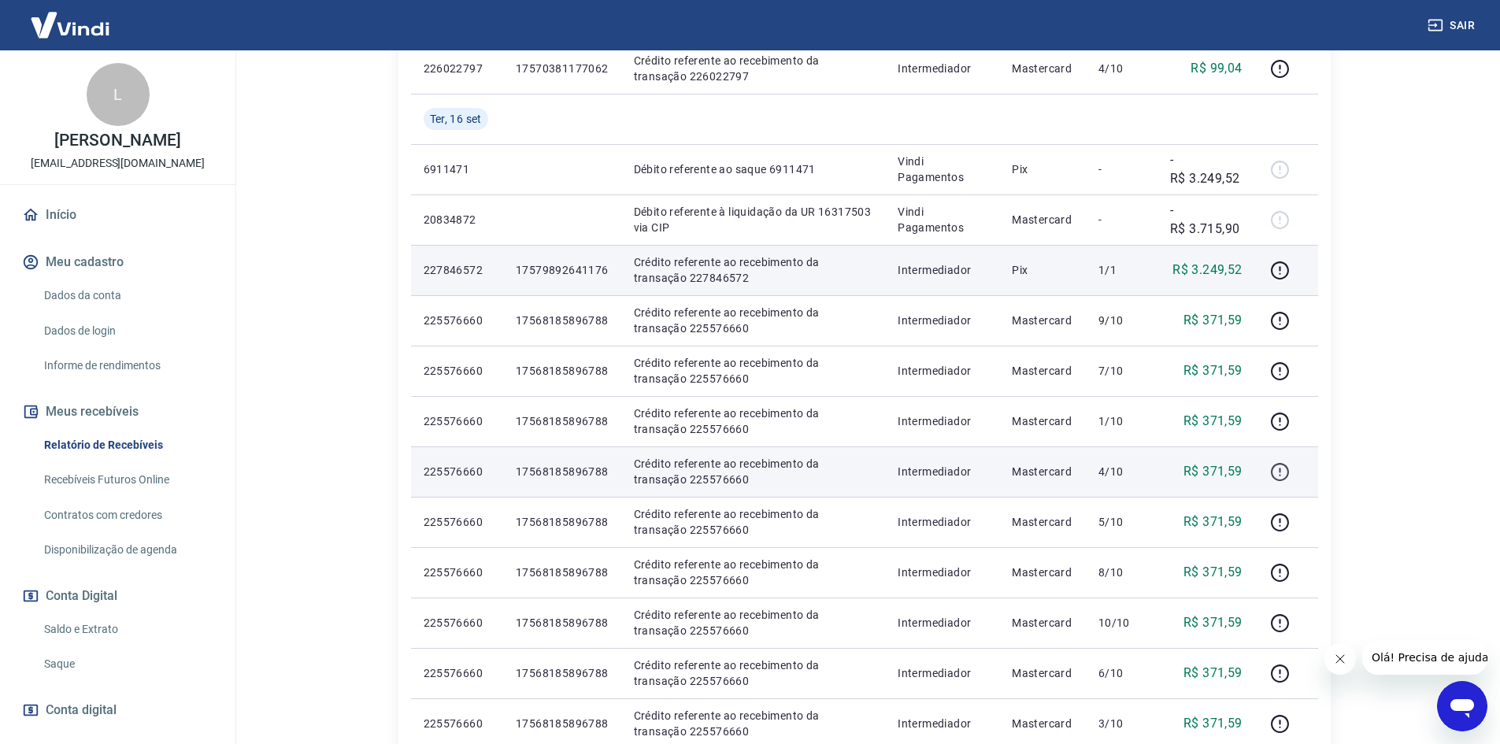
click at [1278, 476] on icon "button" at bounding box center [1280, 472] width 20 height 20
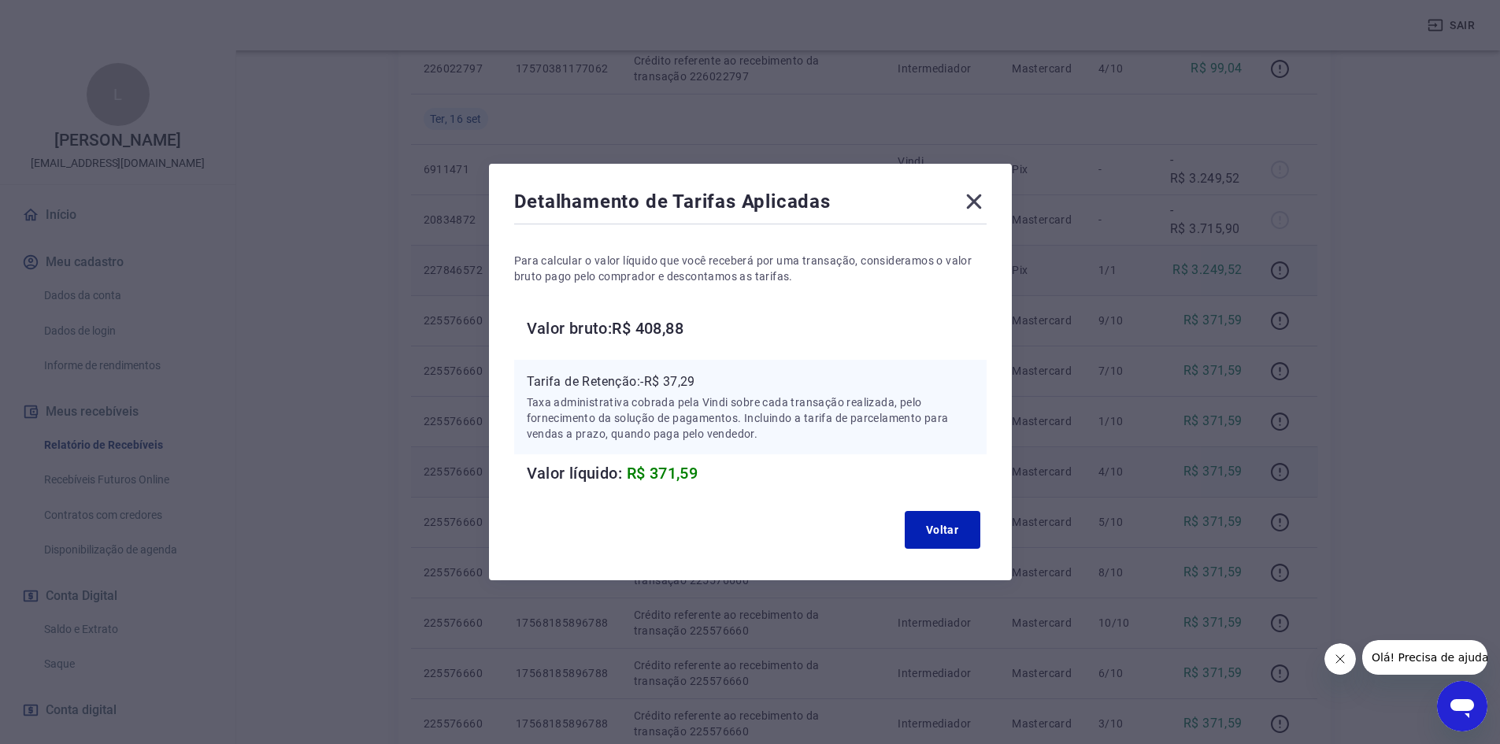
click at [980, 200] on icon at bounding box center [973, 201] width 15 height 15
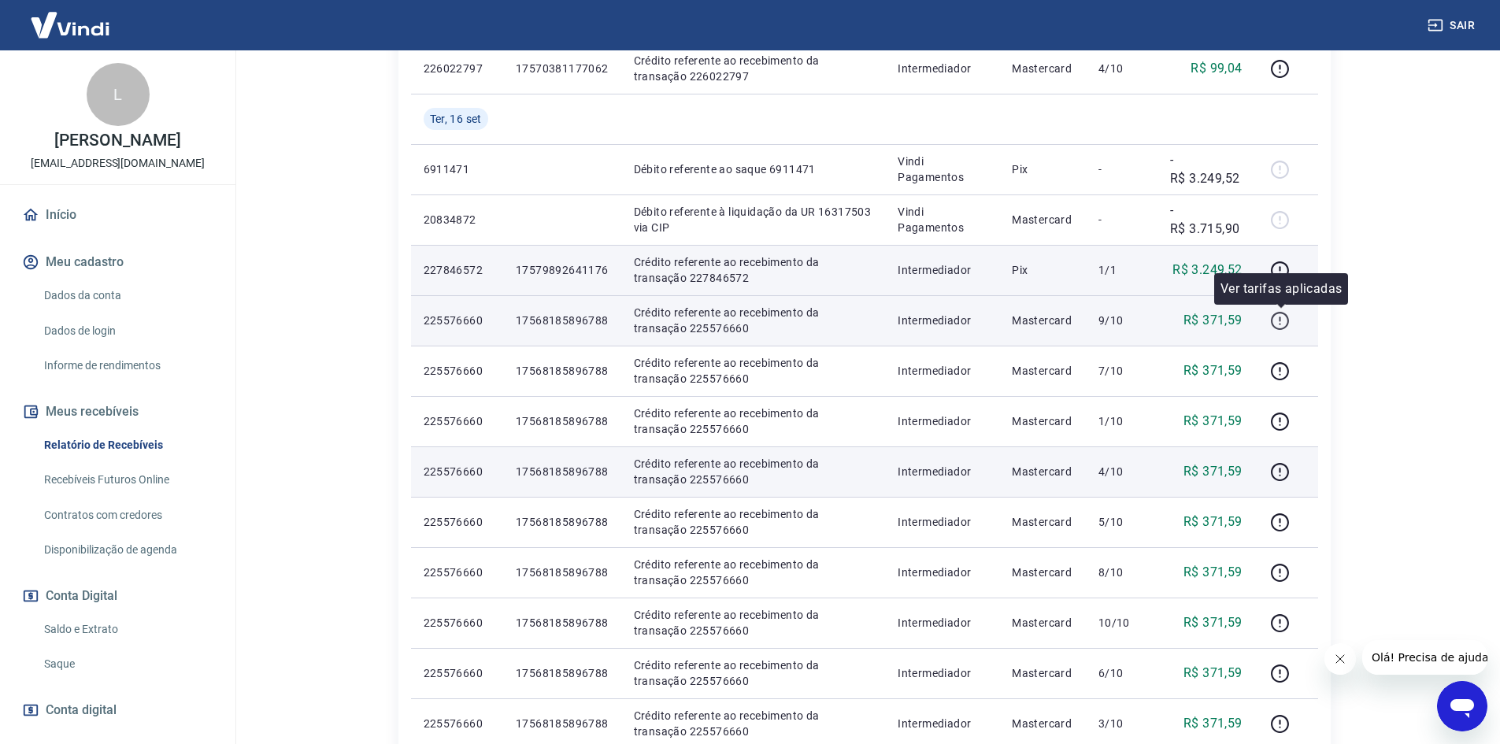
click at [1279, 321] on icon "button" at bounding box center [1280, 321] width 20 height 20
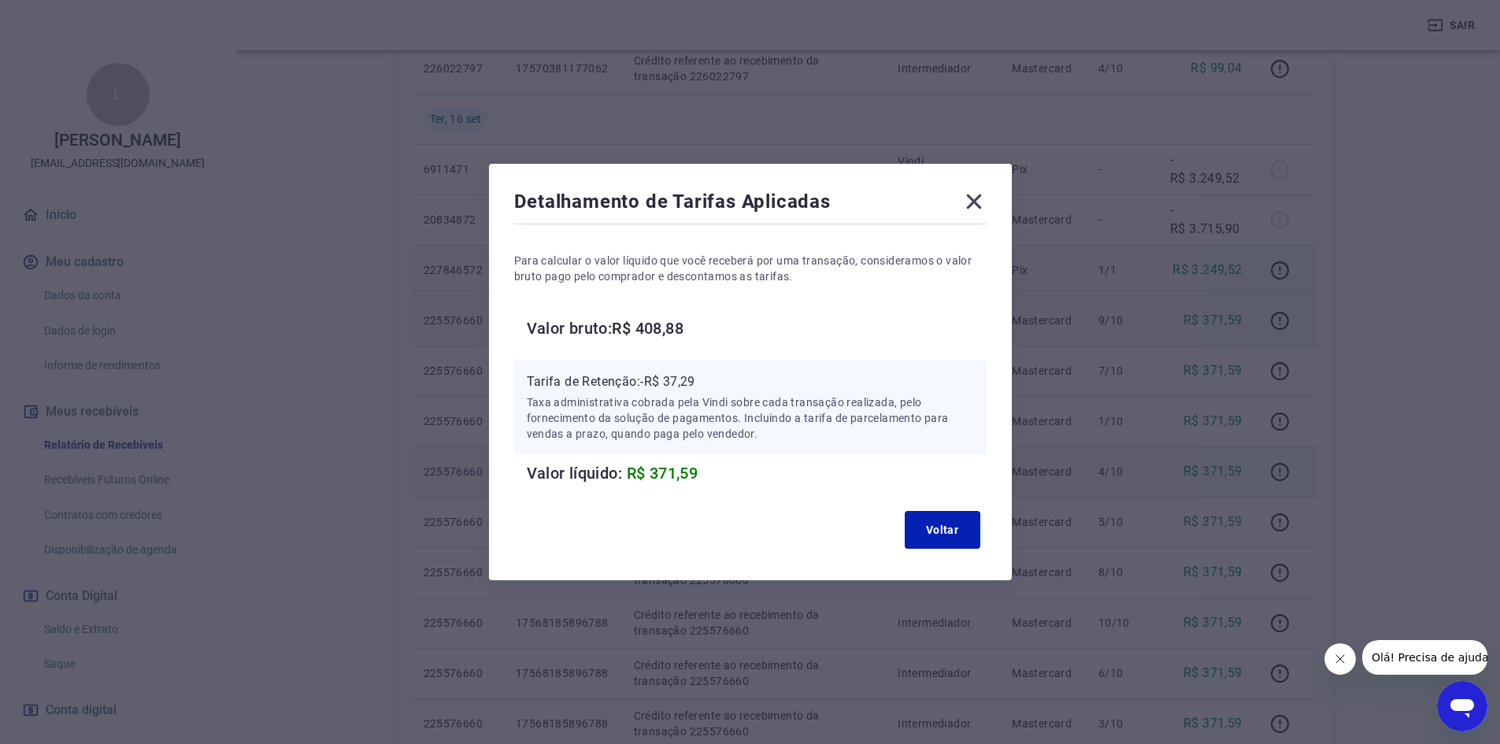
click at [981, 198] on icon at bounding box center [973, 201] width 15 height 15
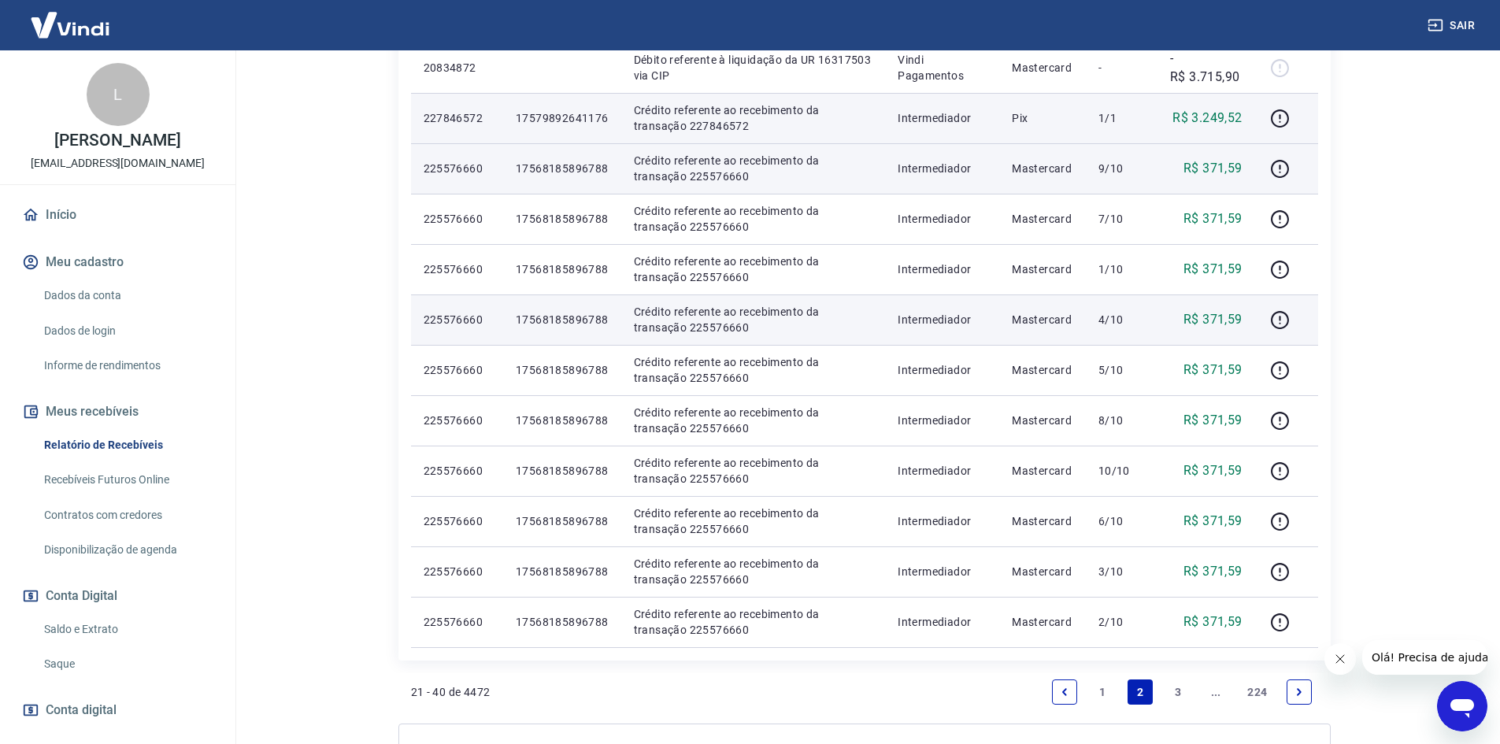
scroll to position [866, 0]
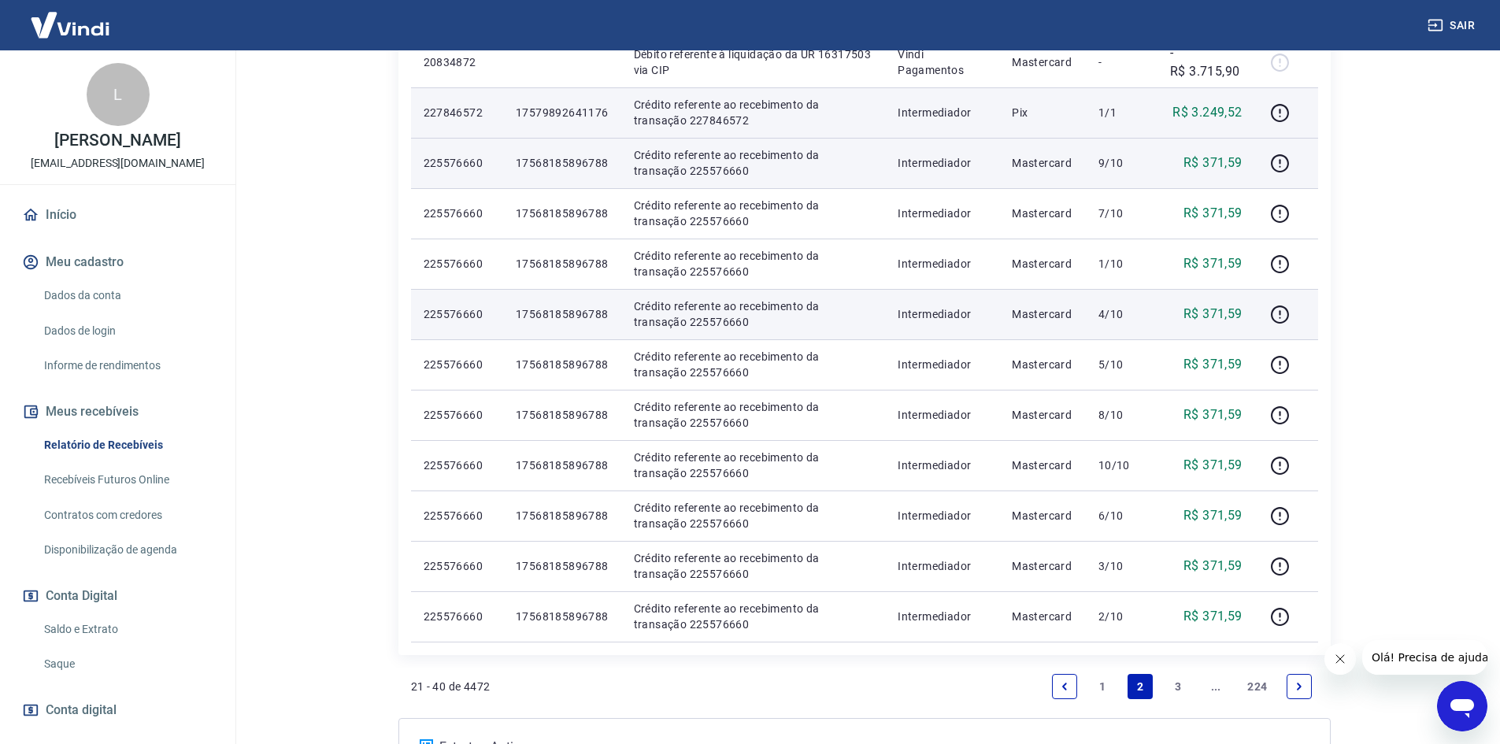
click at [1182, 684] on link "3" at bounding box center [1177, 686] width 25 height 25
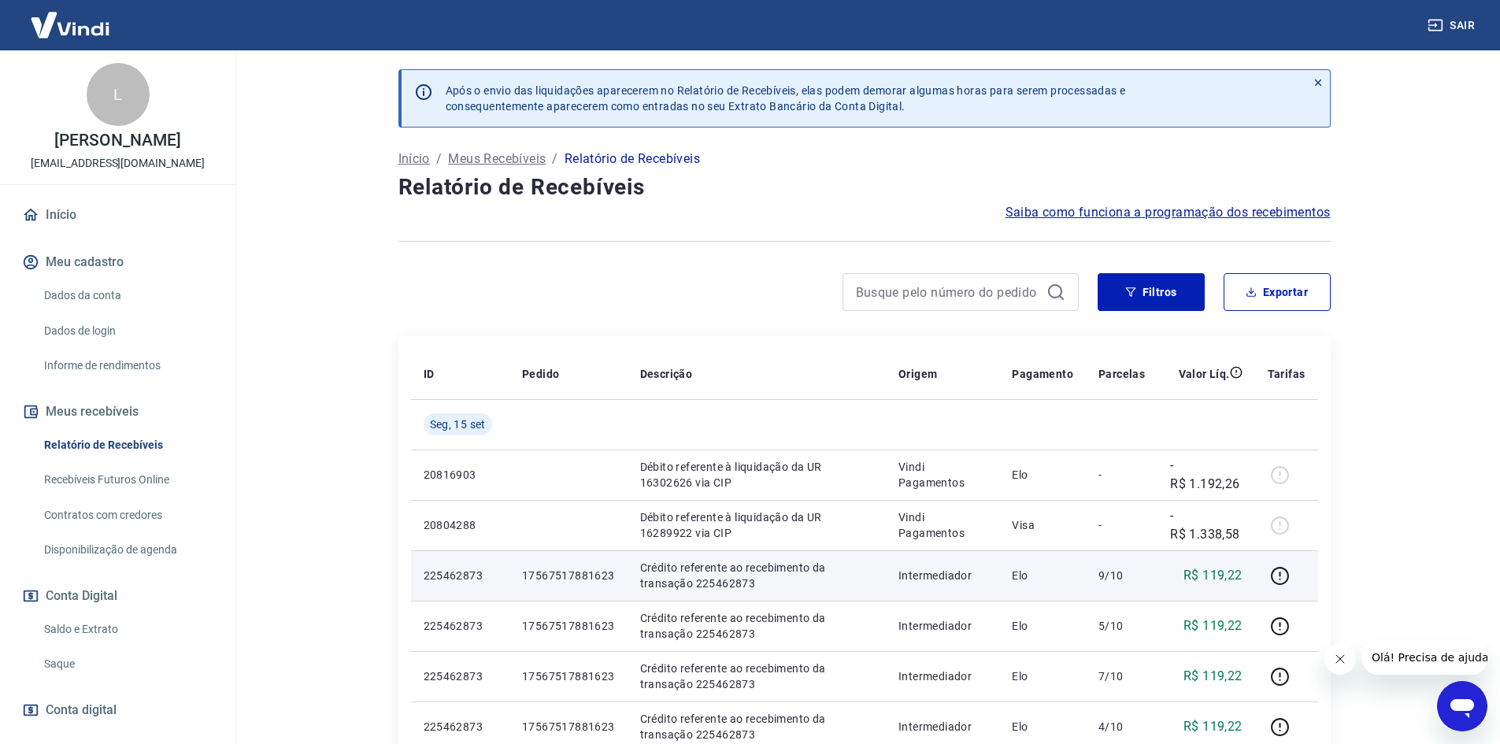
click at [592, 569] on p "17567517881623" at bounding box center [568, 576] width 93 height 16
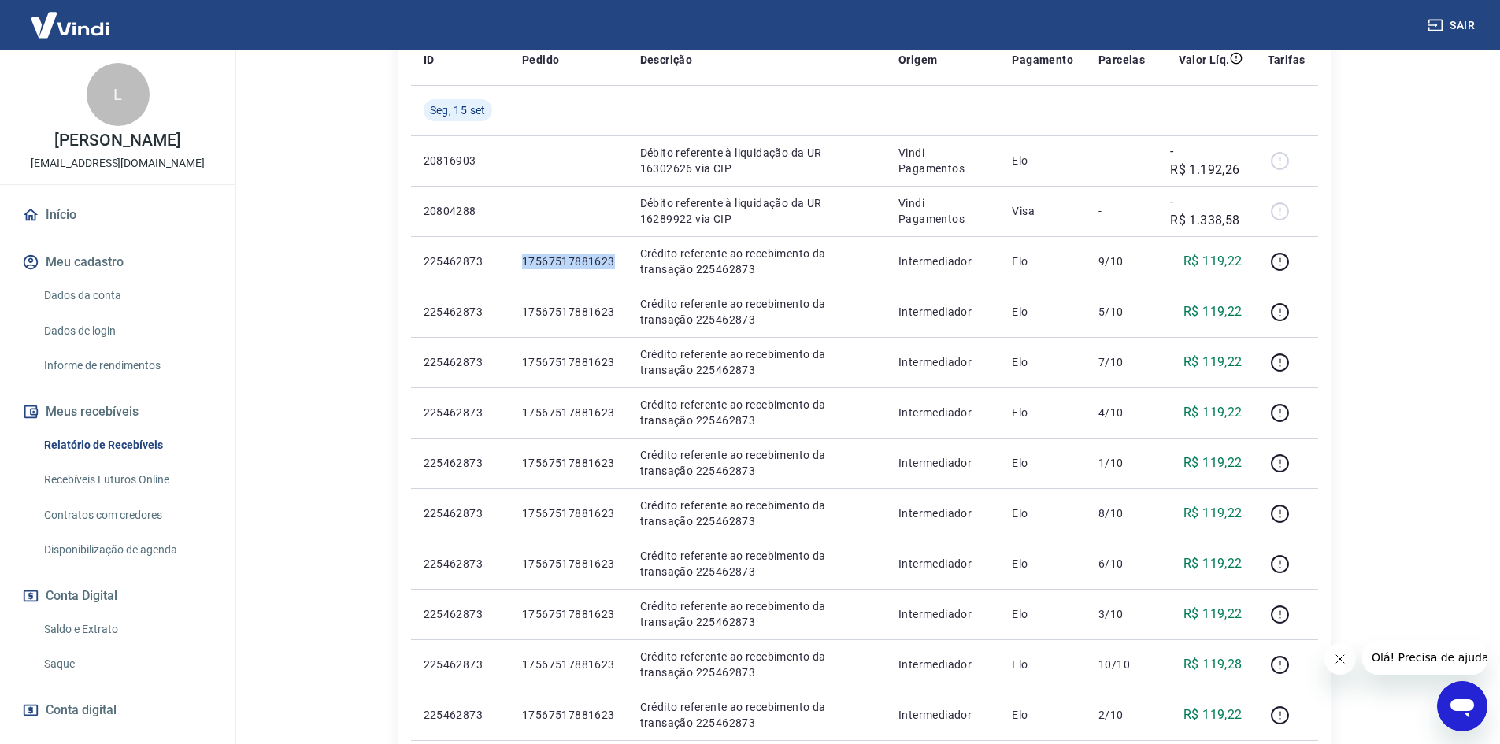
scroll to position [315, 0]
click at [1410, 390] on main "Após o envio das liquidações aparecerem no Relatório de Recebíveis, elas podem …" at bounding box center [864, 82] width 1272 height 694
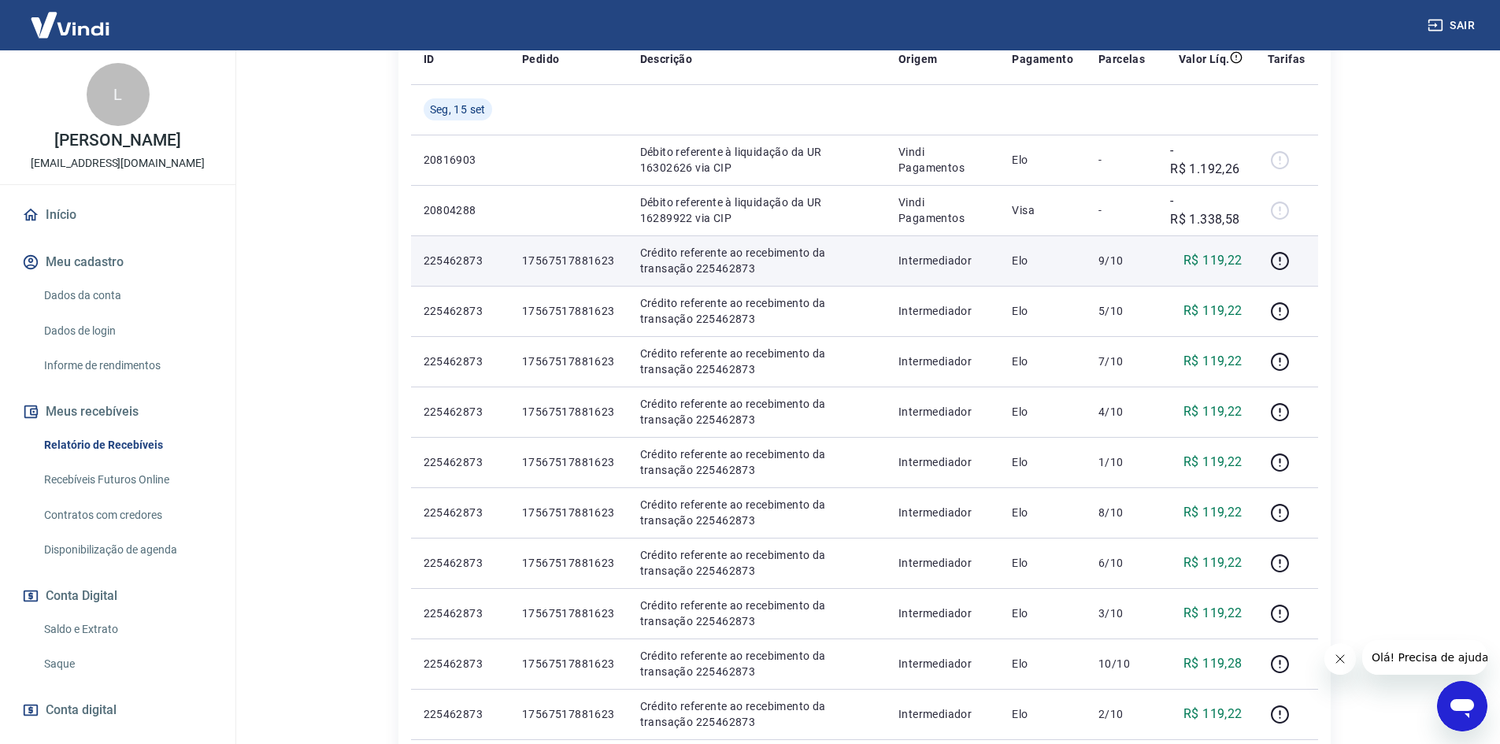
click at [1250, 268] on td "R$ 119,22" at bounding box center [1206, 260] width 98 height 50
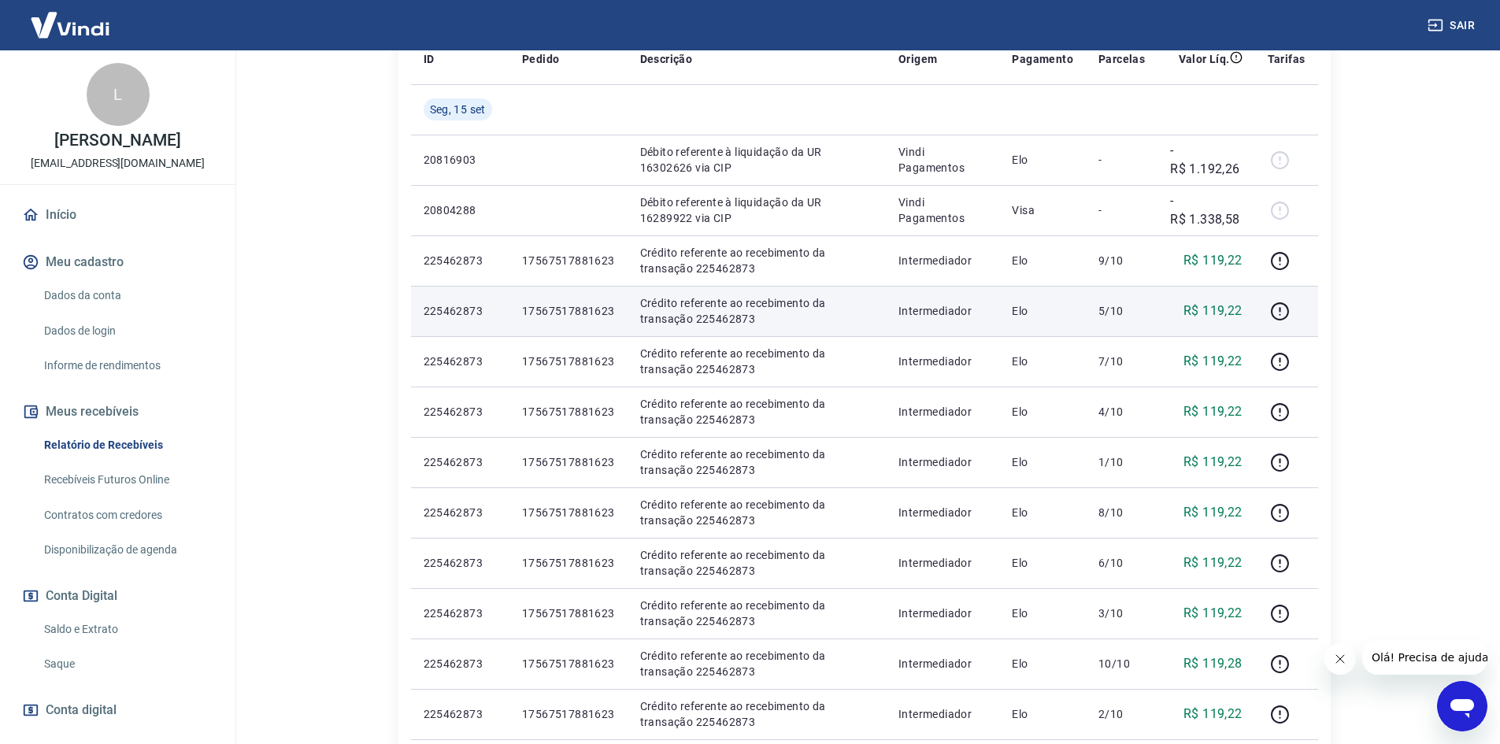
click at [1214, 317] on p "R$ 119,22" at bounding box center [1212, 311] width 59 height 19
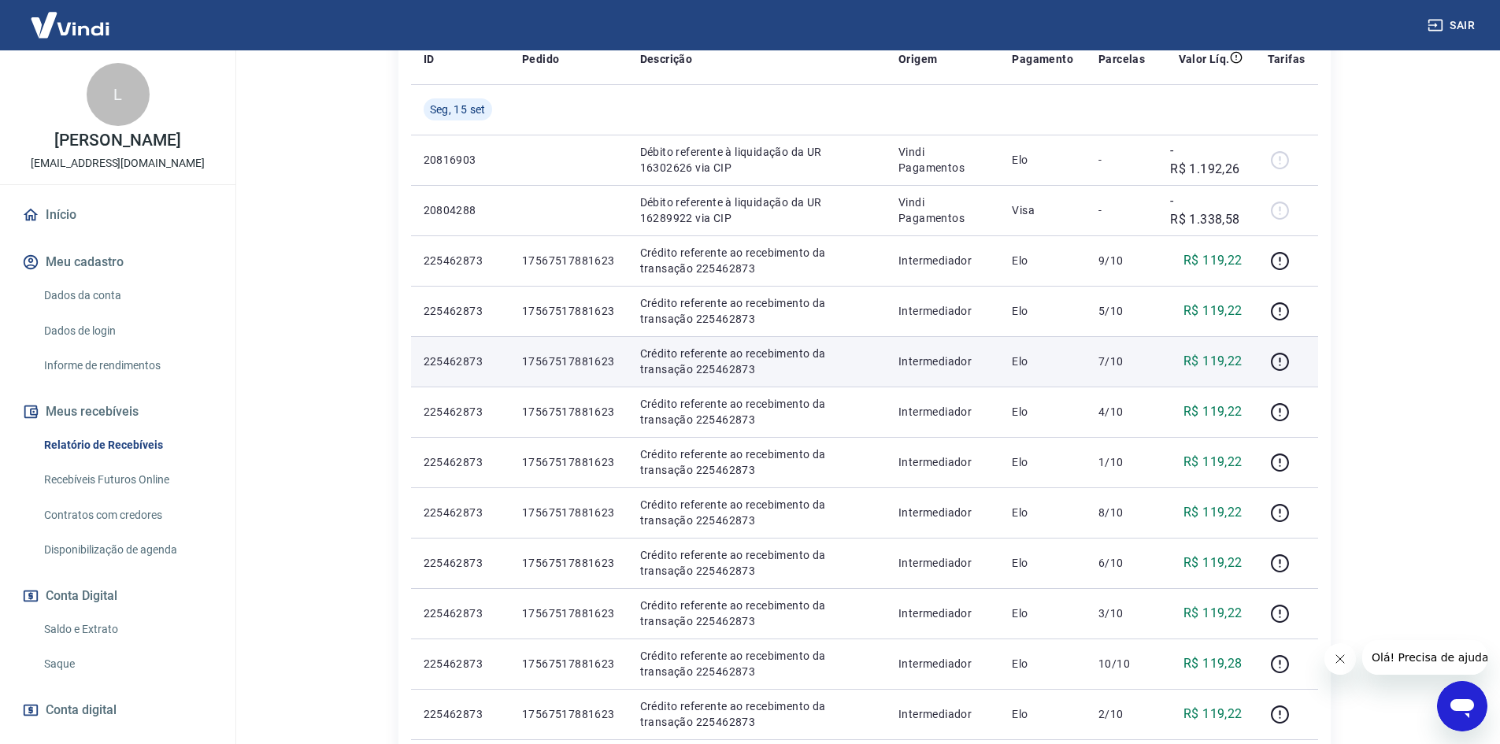
drag, startPoint x: 1220, startPoint y: 350, endPoint x: 1227, endPoint y: 375, distance: 25.6
click at [1221, 352] on td "R$ 119,22" at bounding box center [1206, 361] width 98 height 50
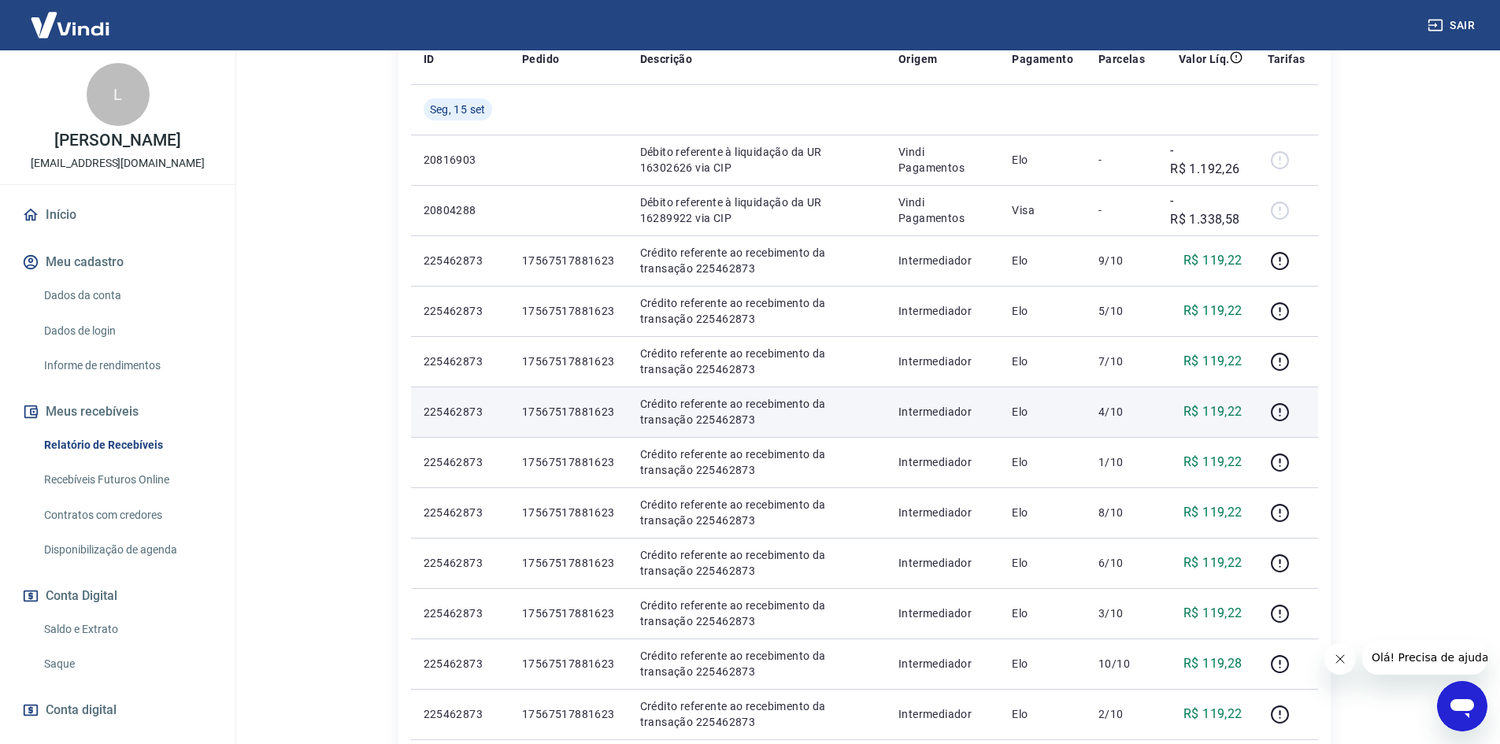
click at [1223, 421] on td "R$ 119,22" at bounding box center [1206, 412] width 98 height 50
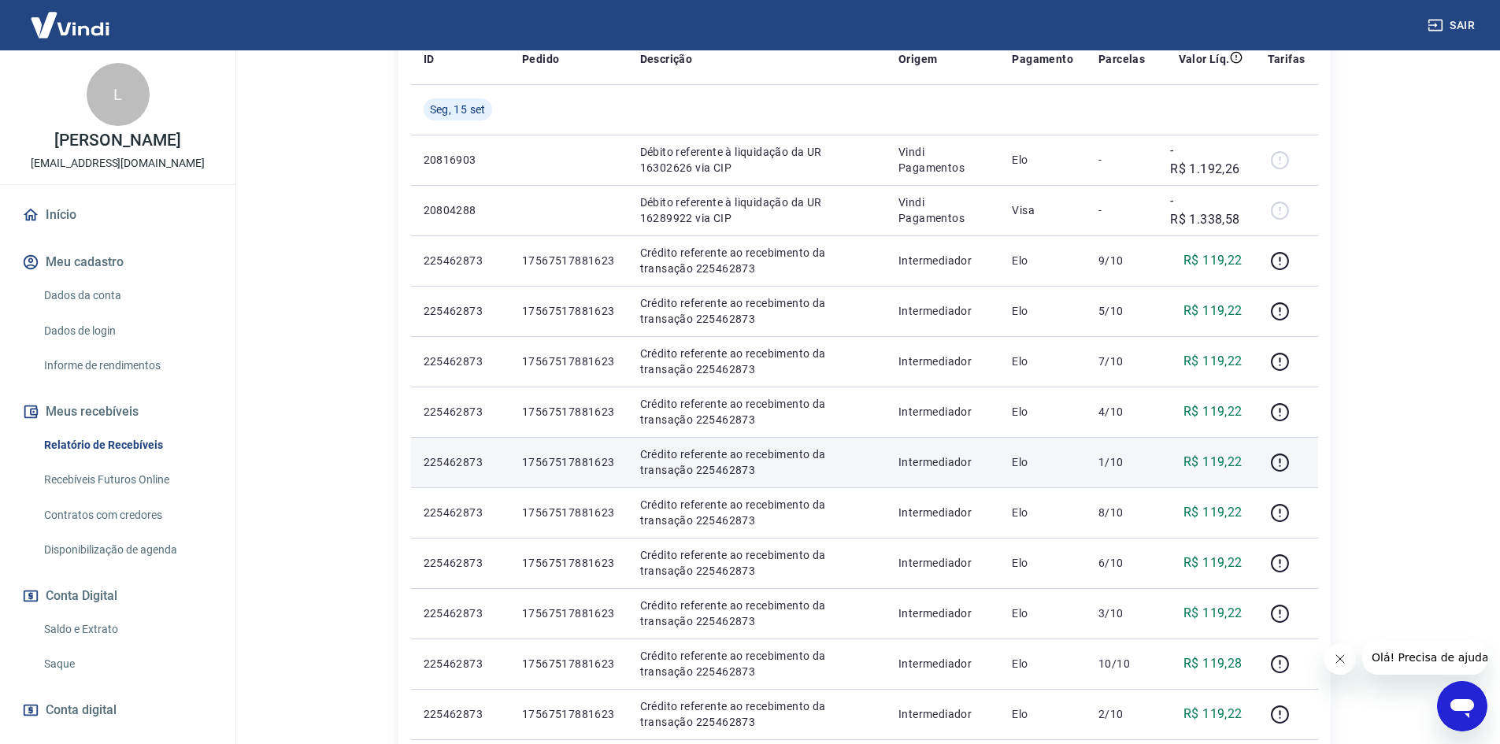
click at [1224, 469] on p "R$ 119,22" at bounding box center [1212, 462] width 59 height 19
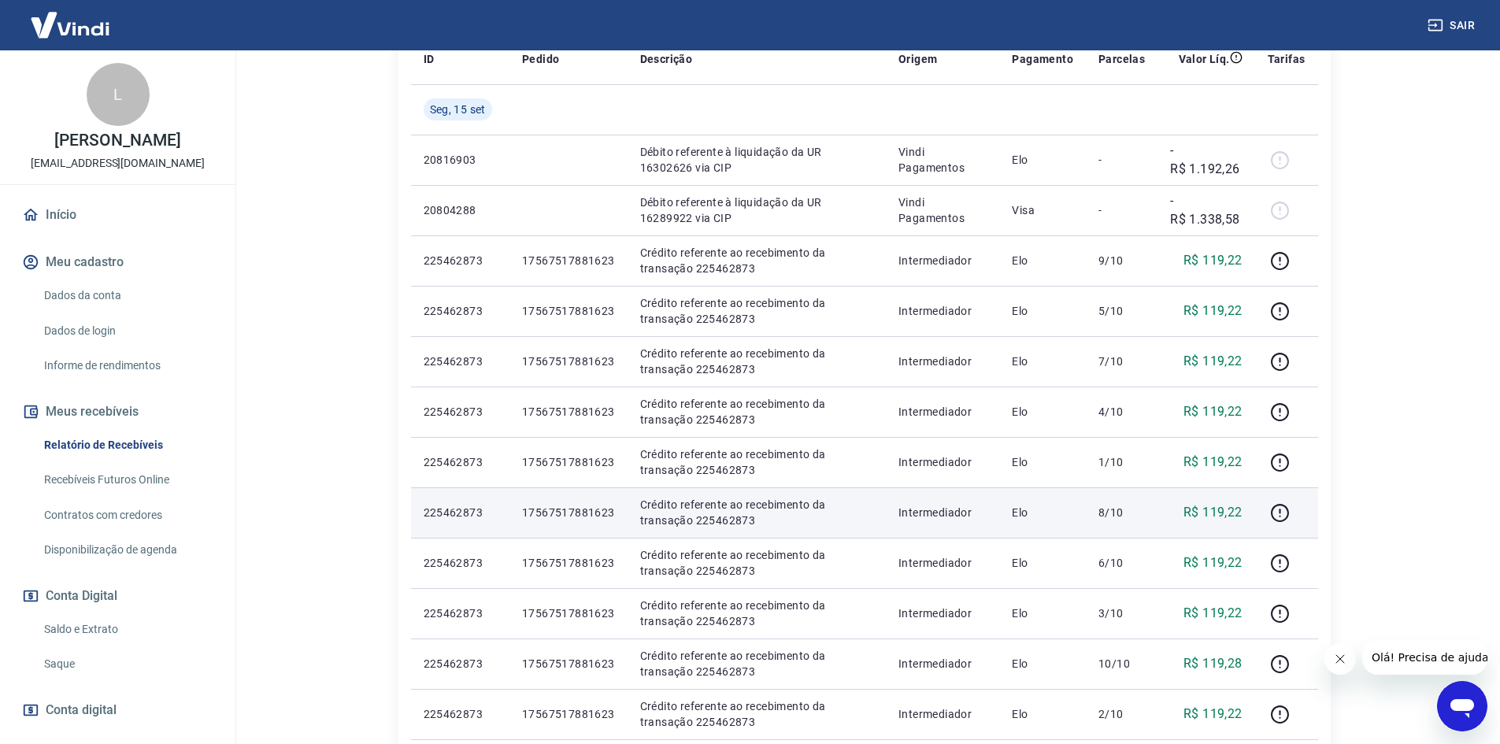
click at [1224, 510] on p "R$ 119,22" at bounding box center [1212, 512] width 59 height 19
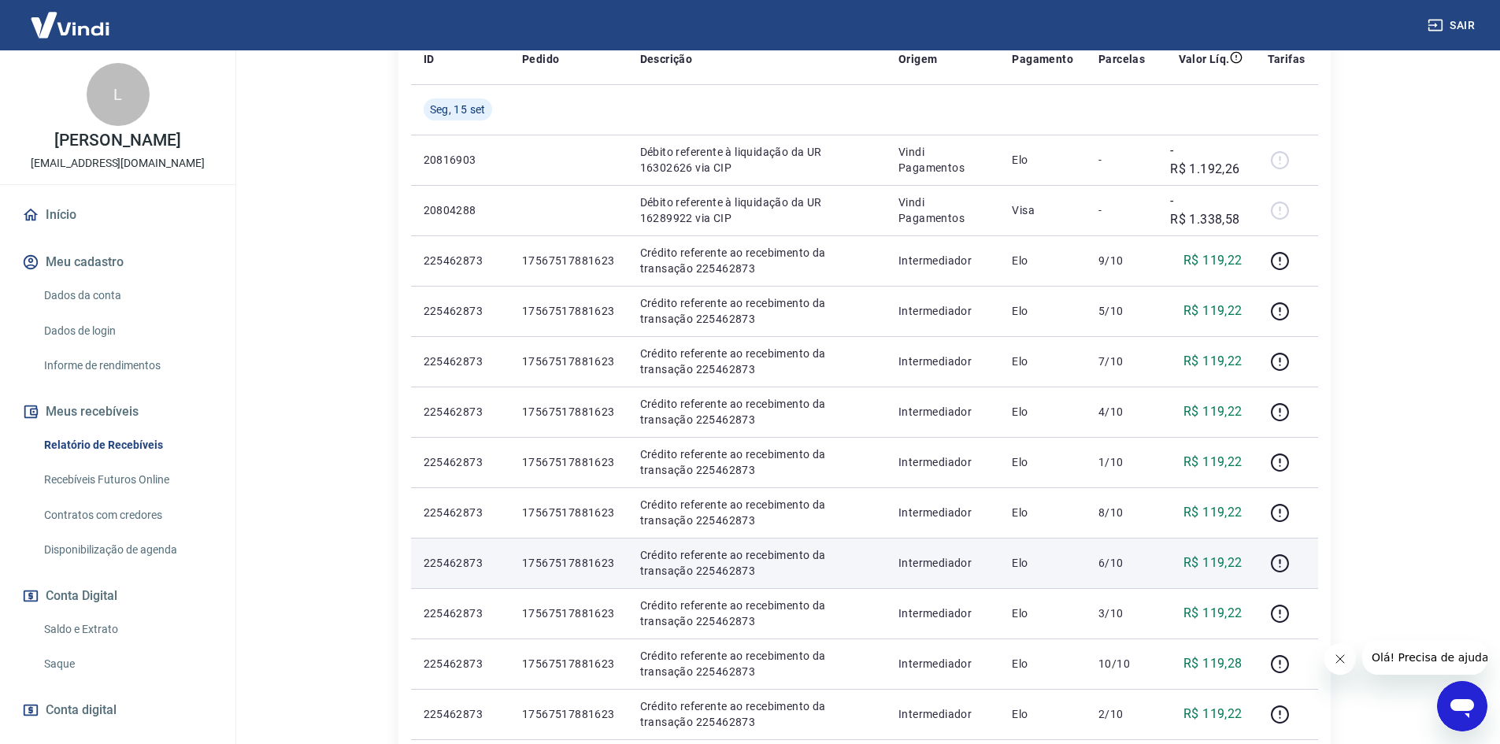
click at [1226, 557] on p "R$ 119,22" at bounding box center [1212, 563] width 59 height 19
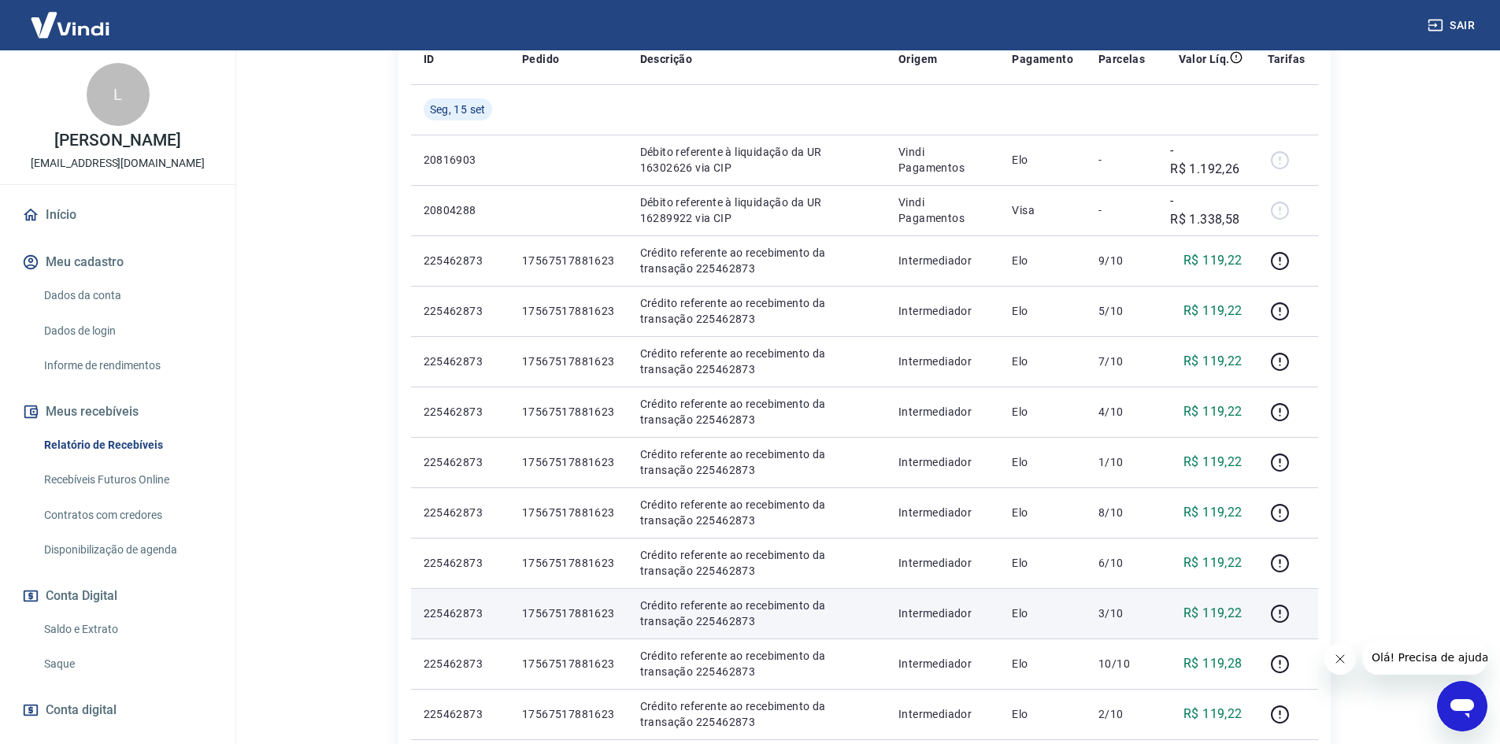
click at [1232, 620] on p "R$ 119,22" at bounding box center [1212, 613] width 59 height 19
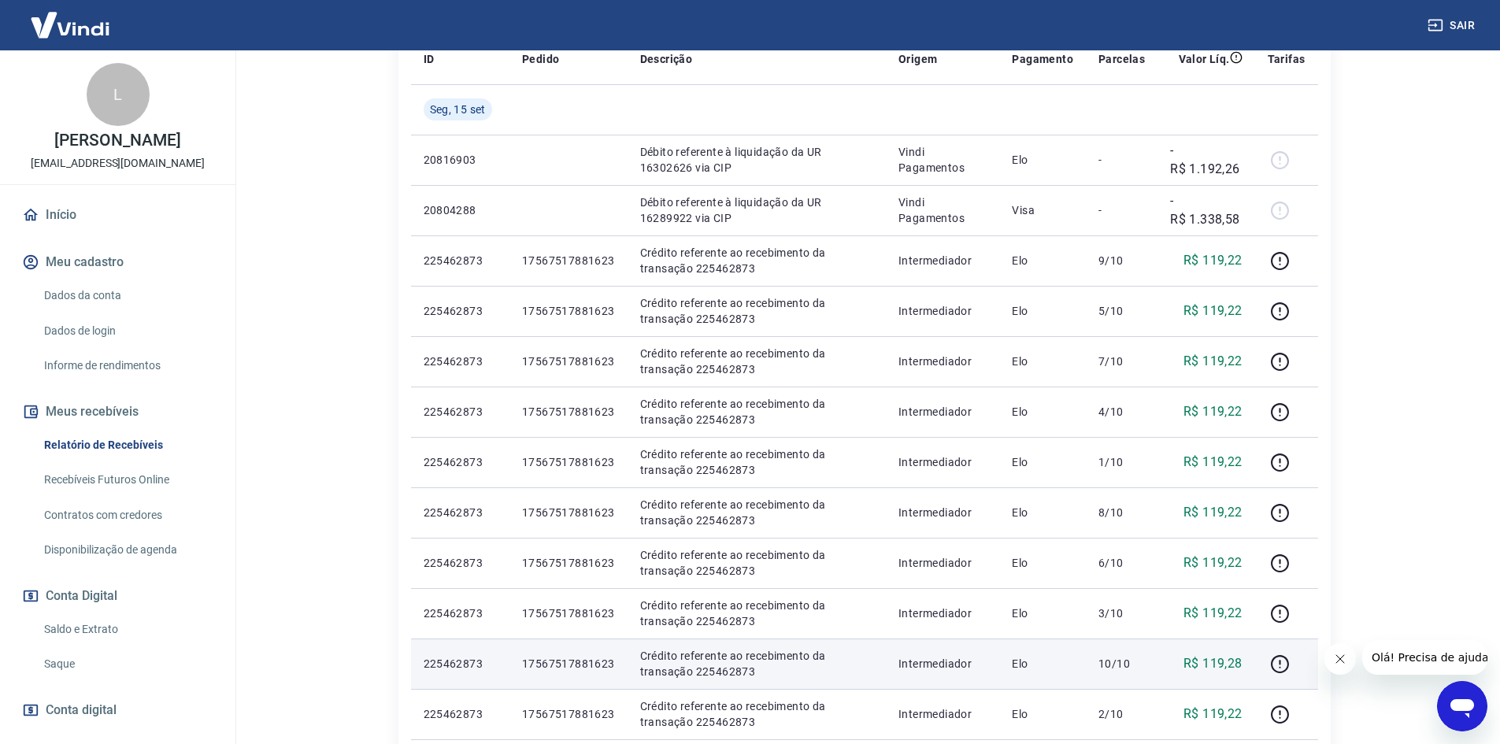
click at [1230, 676] on td "R$ 119,28" at bounding box center [1206, 664] width 98 height 50
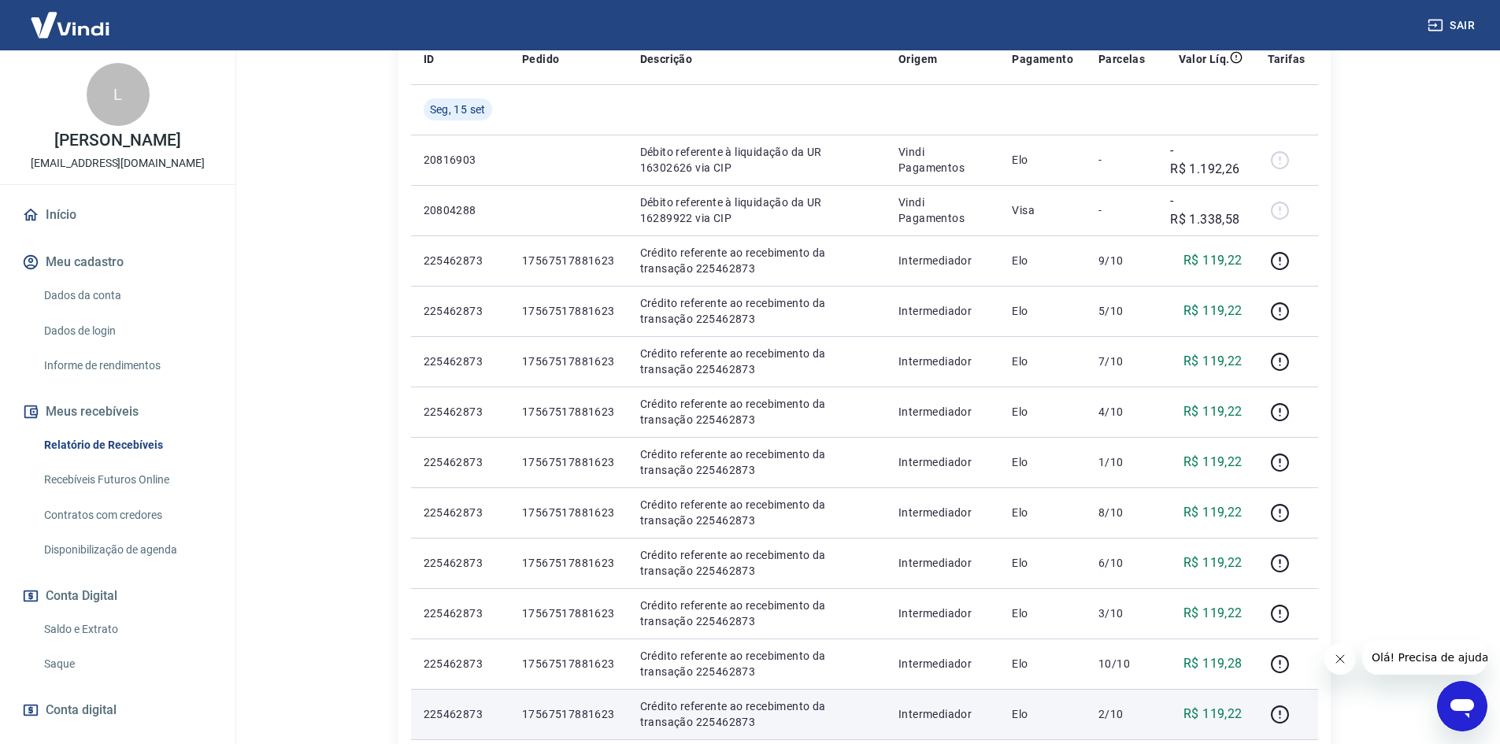
click at [1231, 715] on p "R$ 119,22" at bounding box center [1212, 714] width 59 height 19
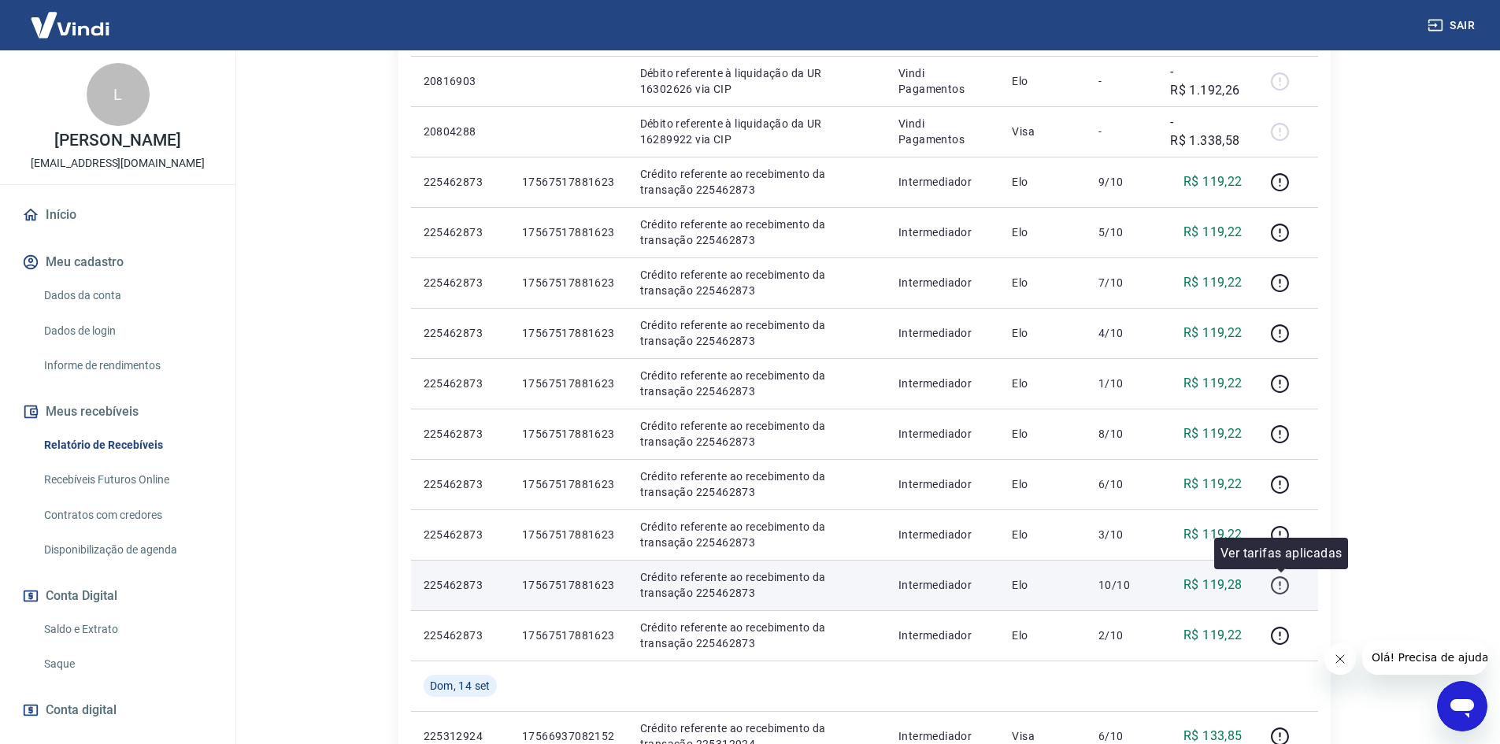
click at [1284, 587] on icon "button" at bounding box center [1280, 586] width 20 height 20
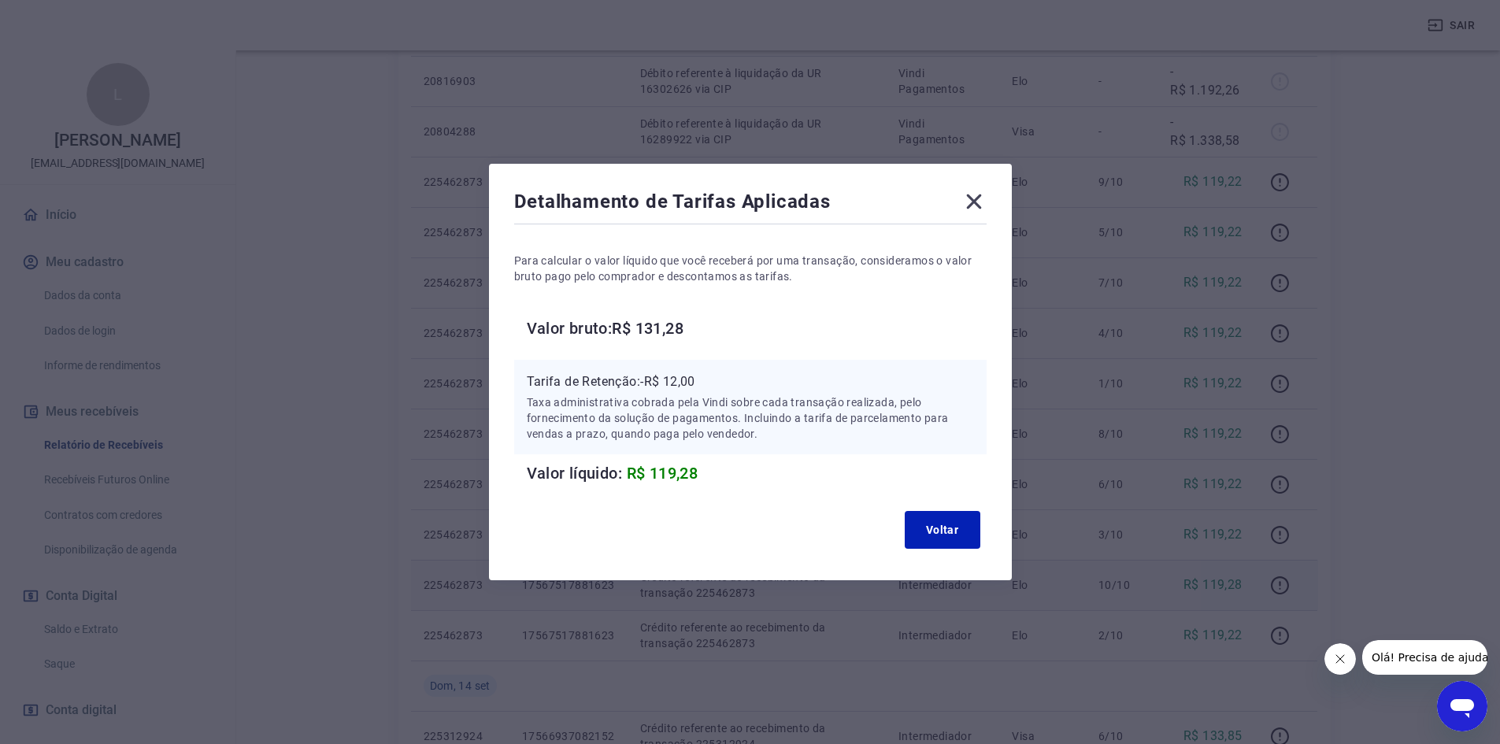
click at [985, 192] on icon at bounding box center [973, 201] width 25 height 25
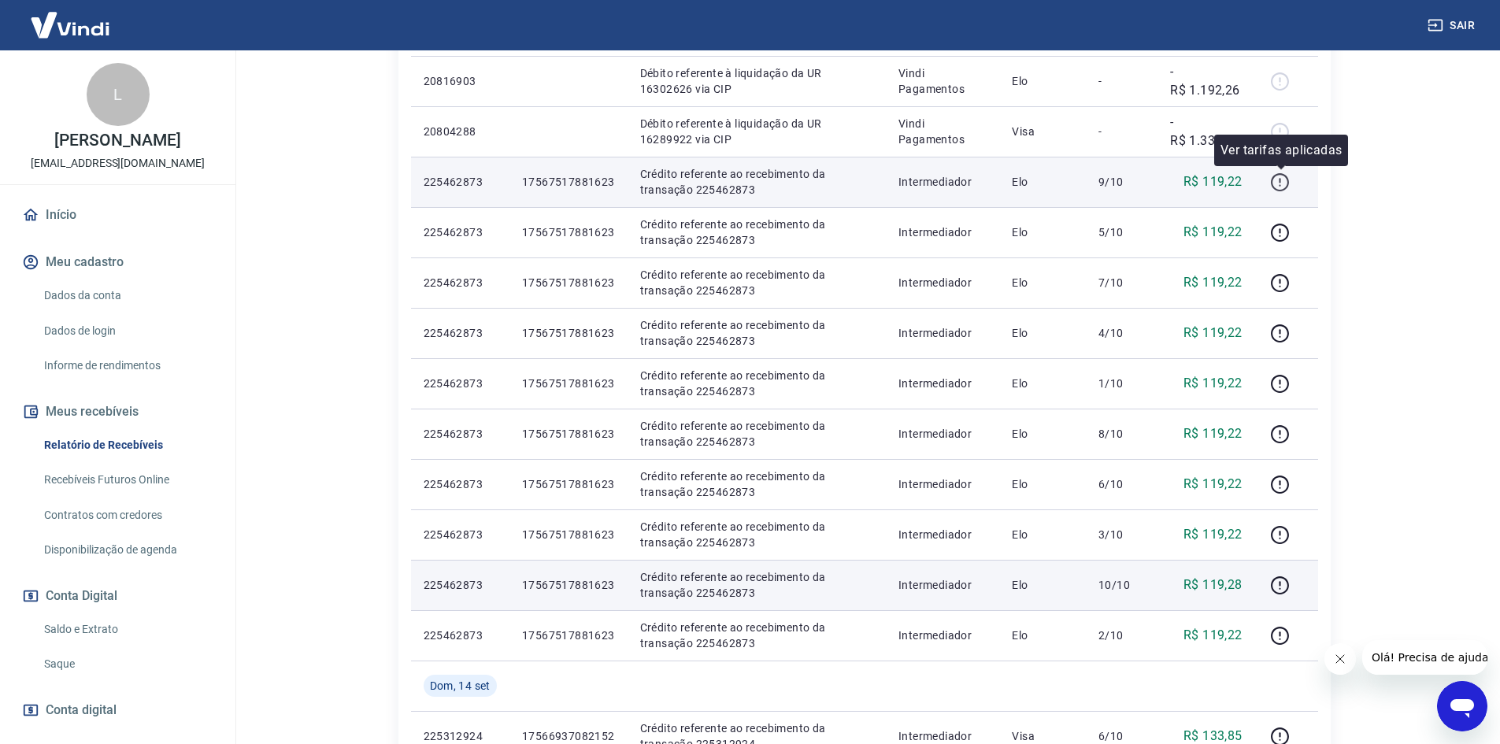
click at [1279, 177] on icon "button" at bounding box center [1280, 182] width 20 height 20
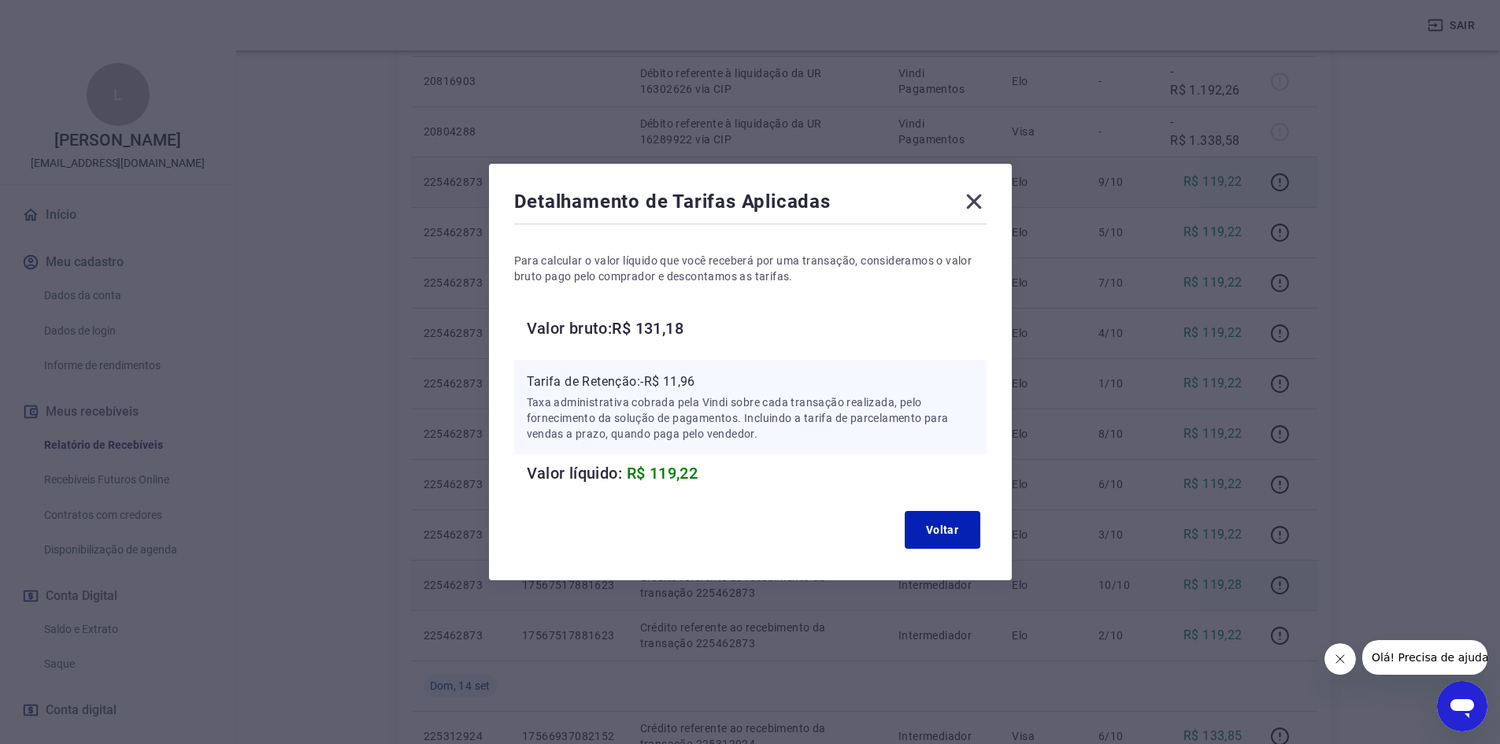
click at [976, 200] on icon at bounding box center [973, 201] width 25 height 25
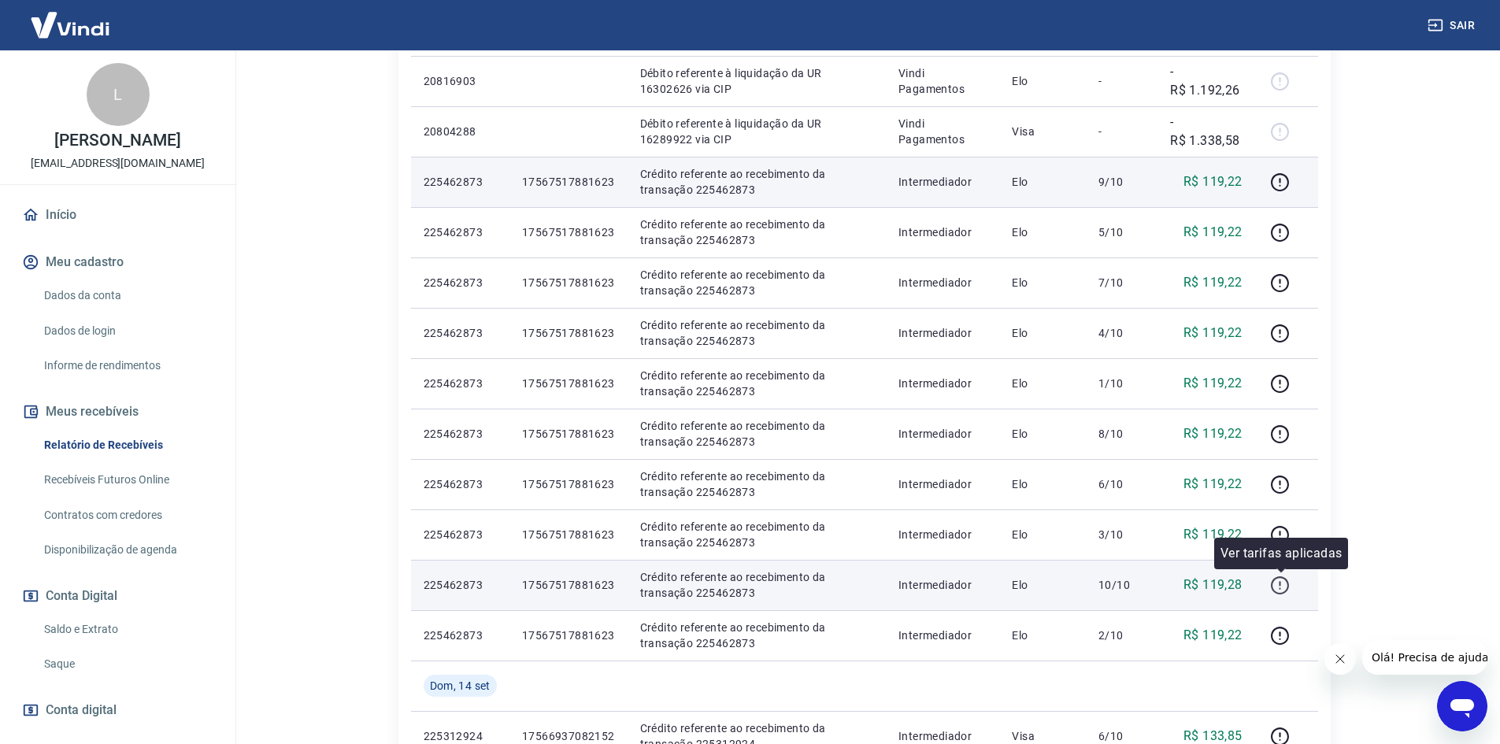
click at [1274, 584] on icon "button" at bounding box center [1280, 586] width 20 height 20
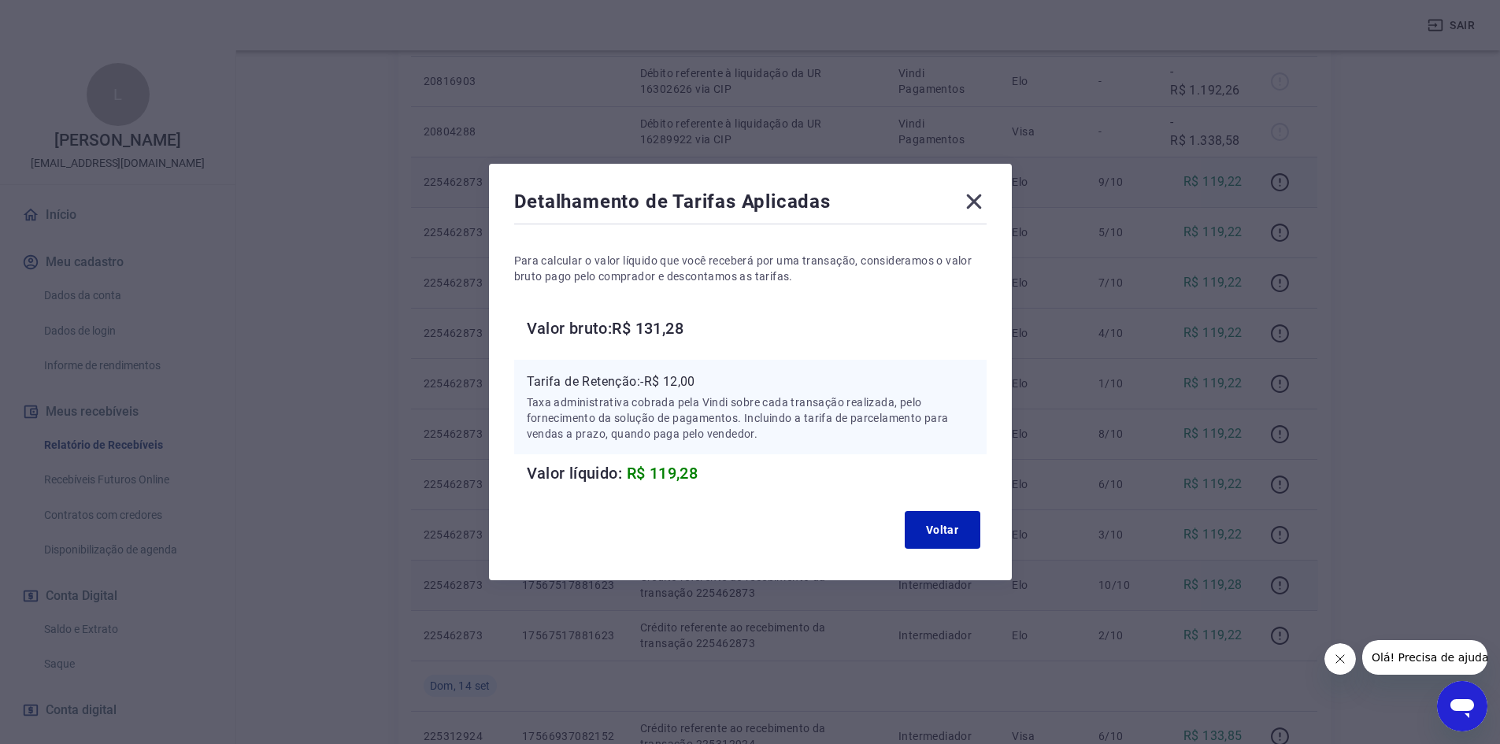
click at [977, 201] on icon at bounding box center [973, 201] width 15 height 15
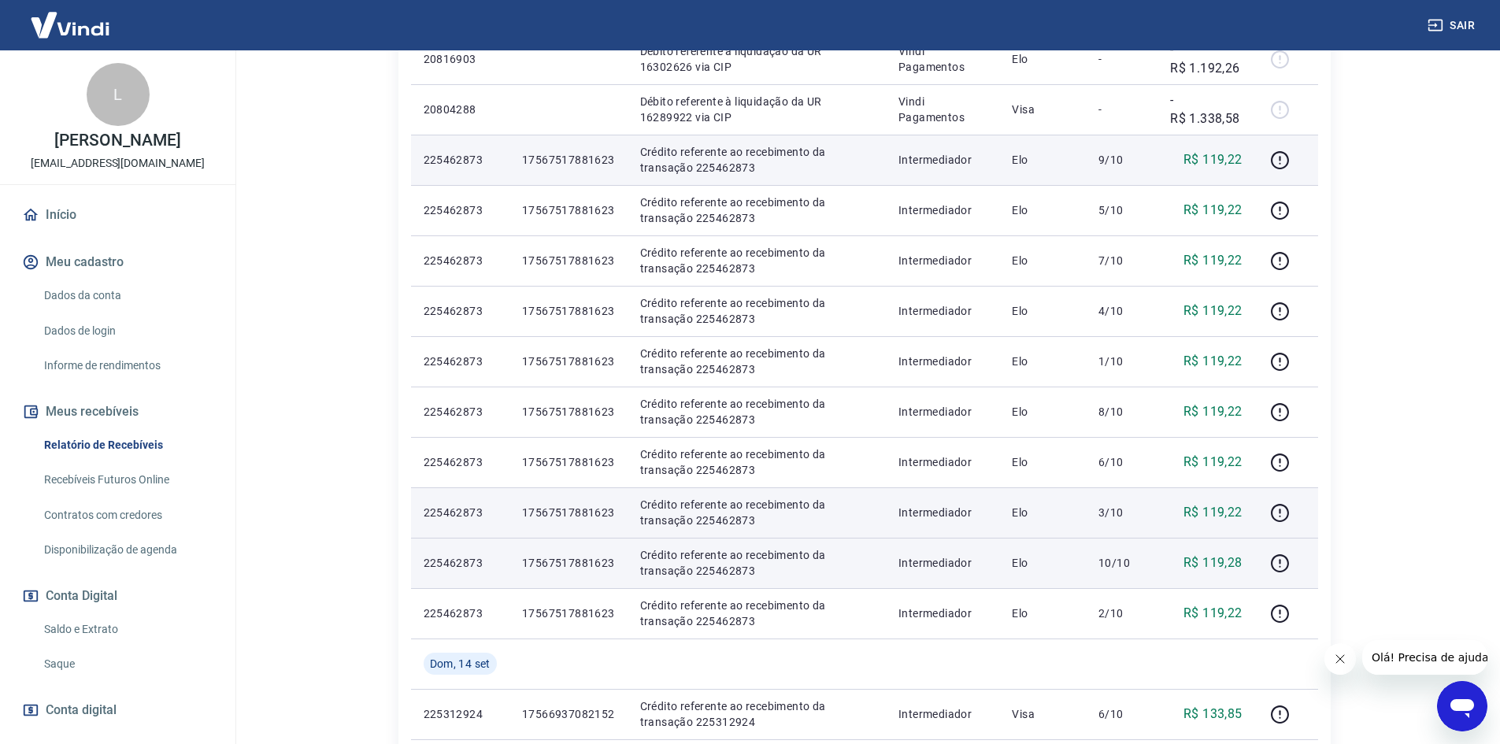
scroll to position [709, 0]
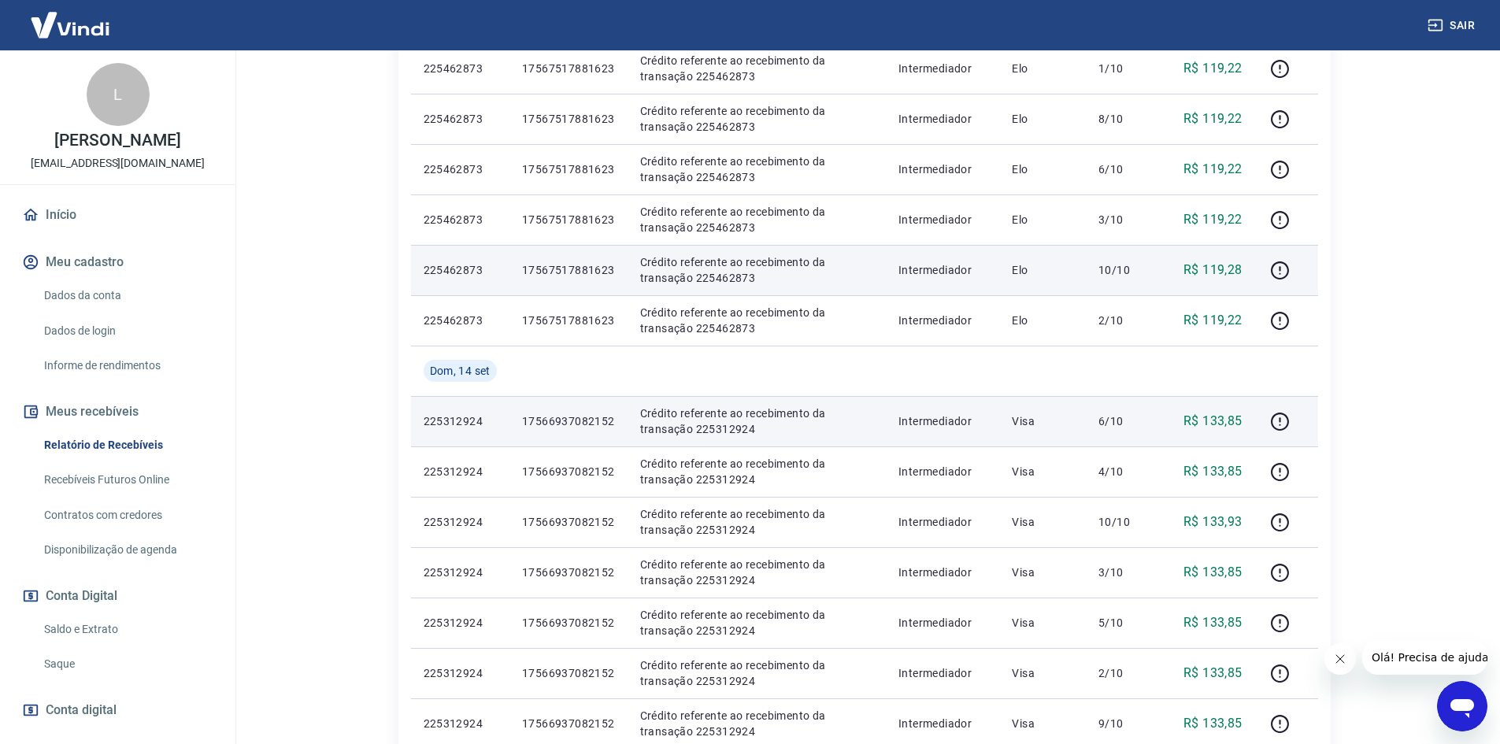
click at [594, 424] on p "17566937082152" at bounding box center [568, 421] width 93 height 16
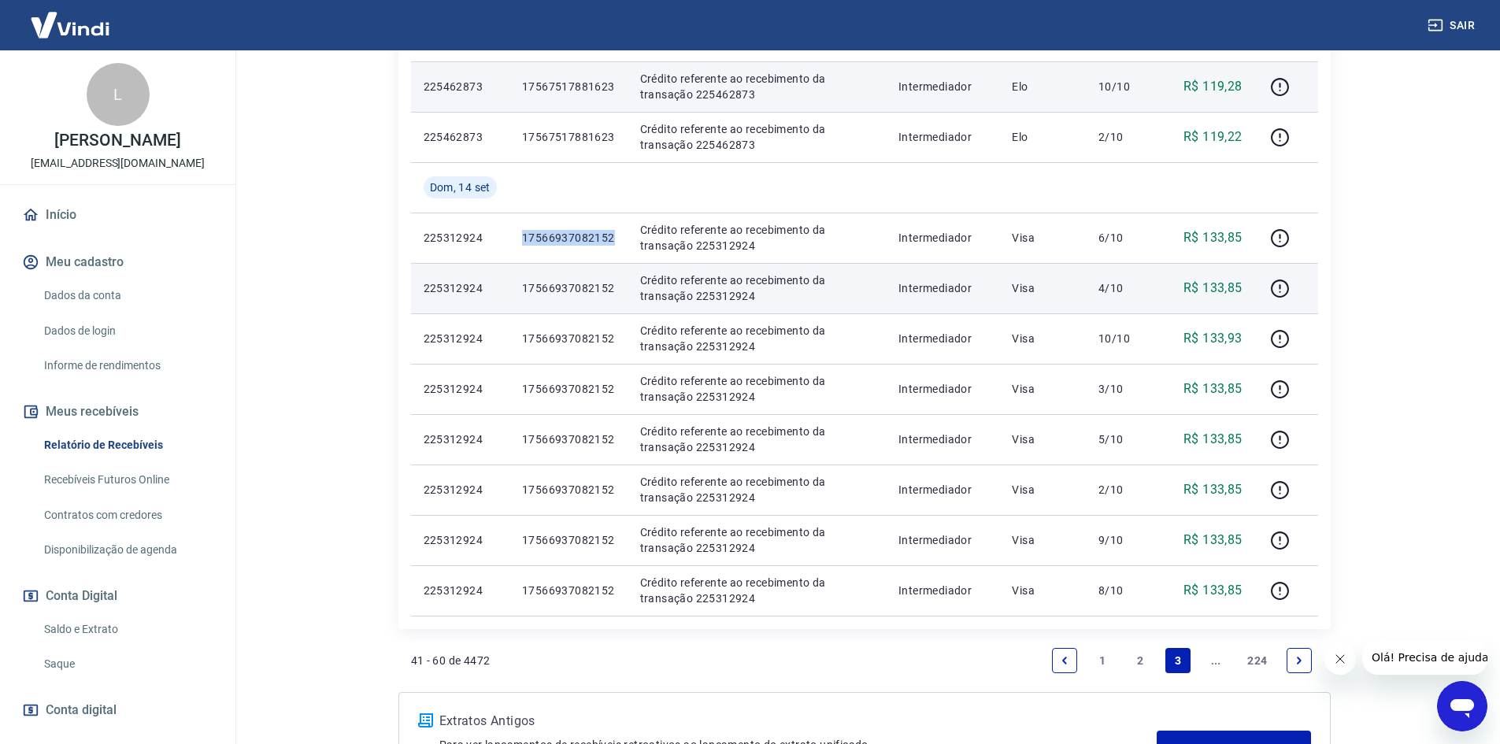
scroll to position [945, 0]
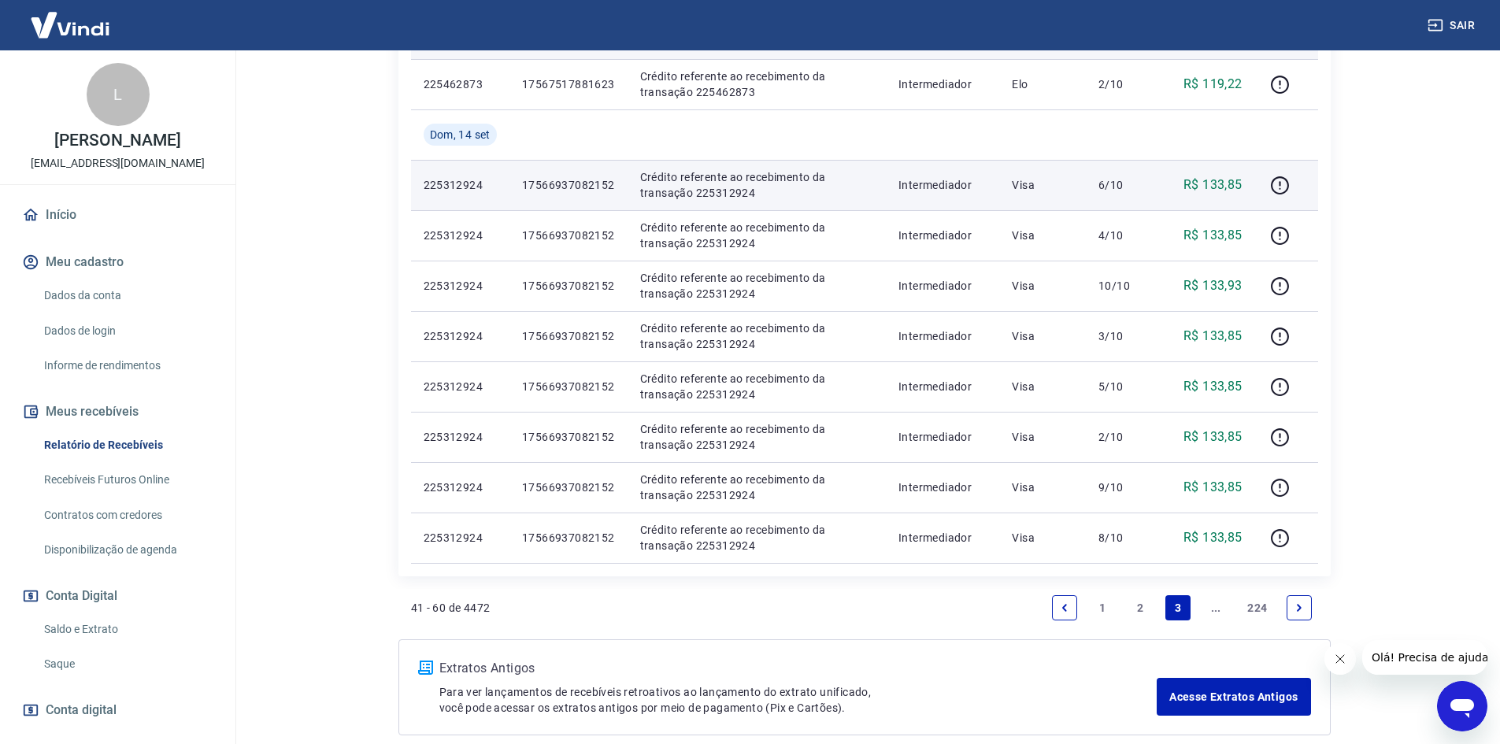
click at [1107, 180] on p "6/10" at bounding box center [1121, 185] width 46 height 16
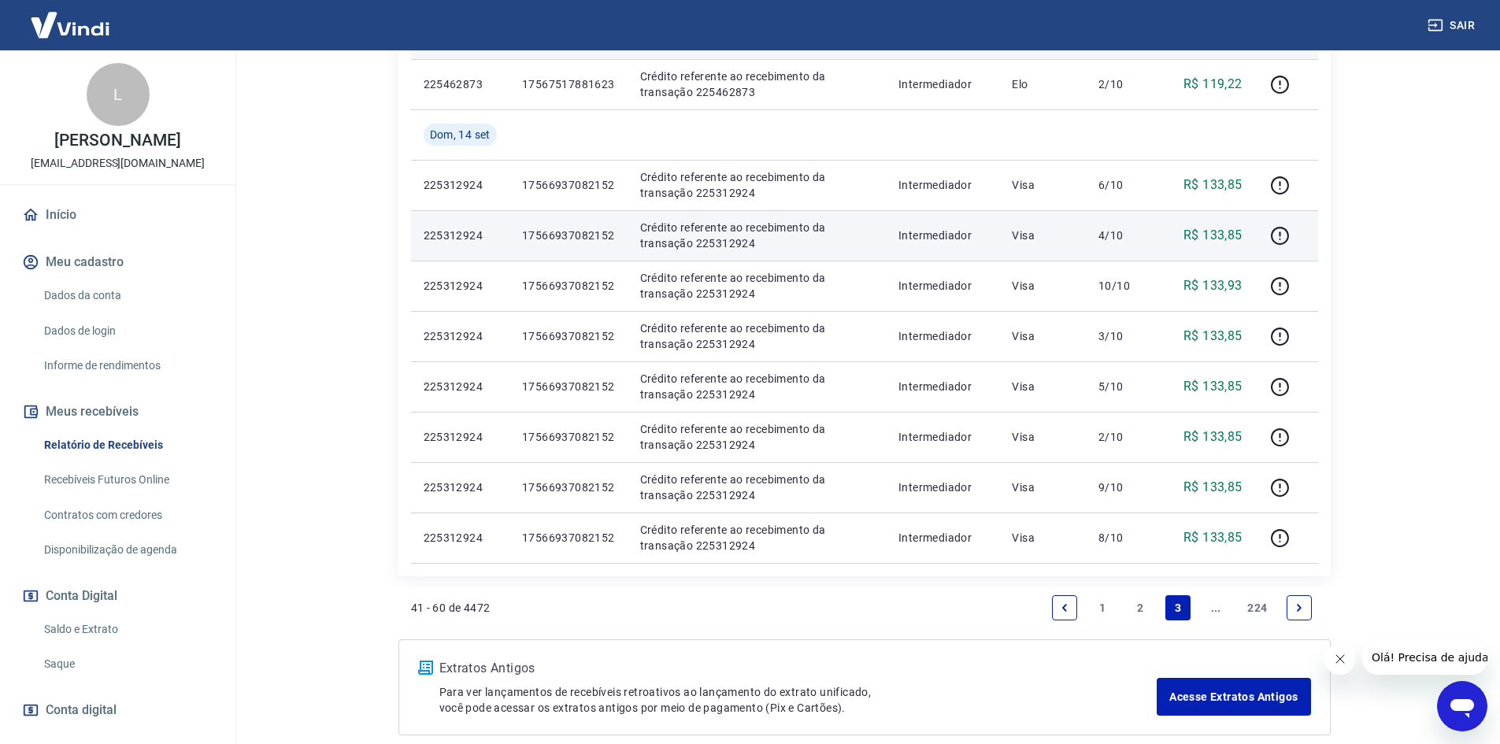
click at [1121, 247] on td "4/10" at bounding box center [1122, 235] width 72 height 50
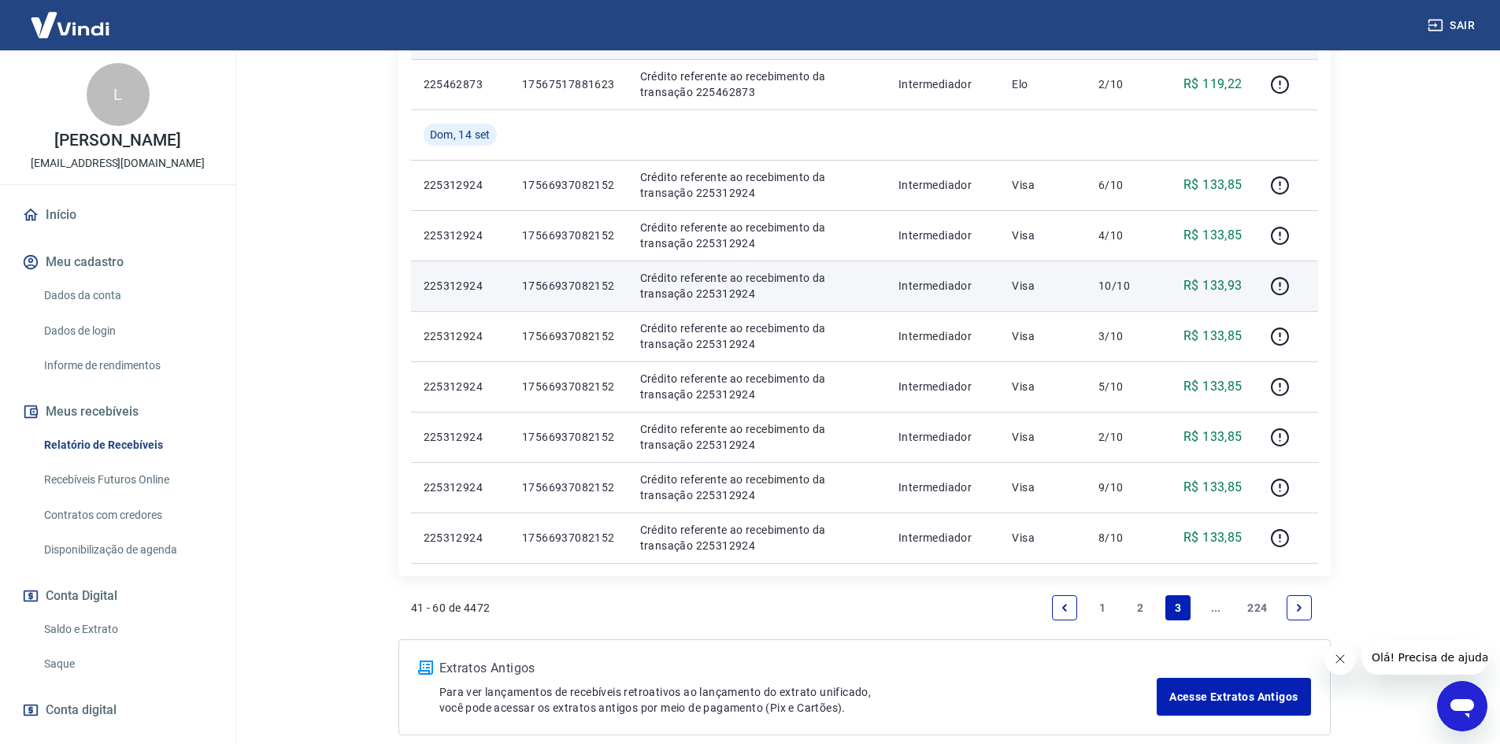
click at [1122, 298] on td "10/10" at bounding box center [1122, 286] width 72 height 50
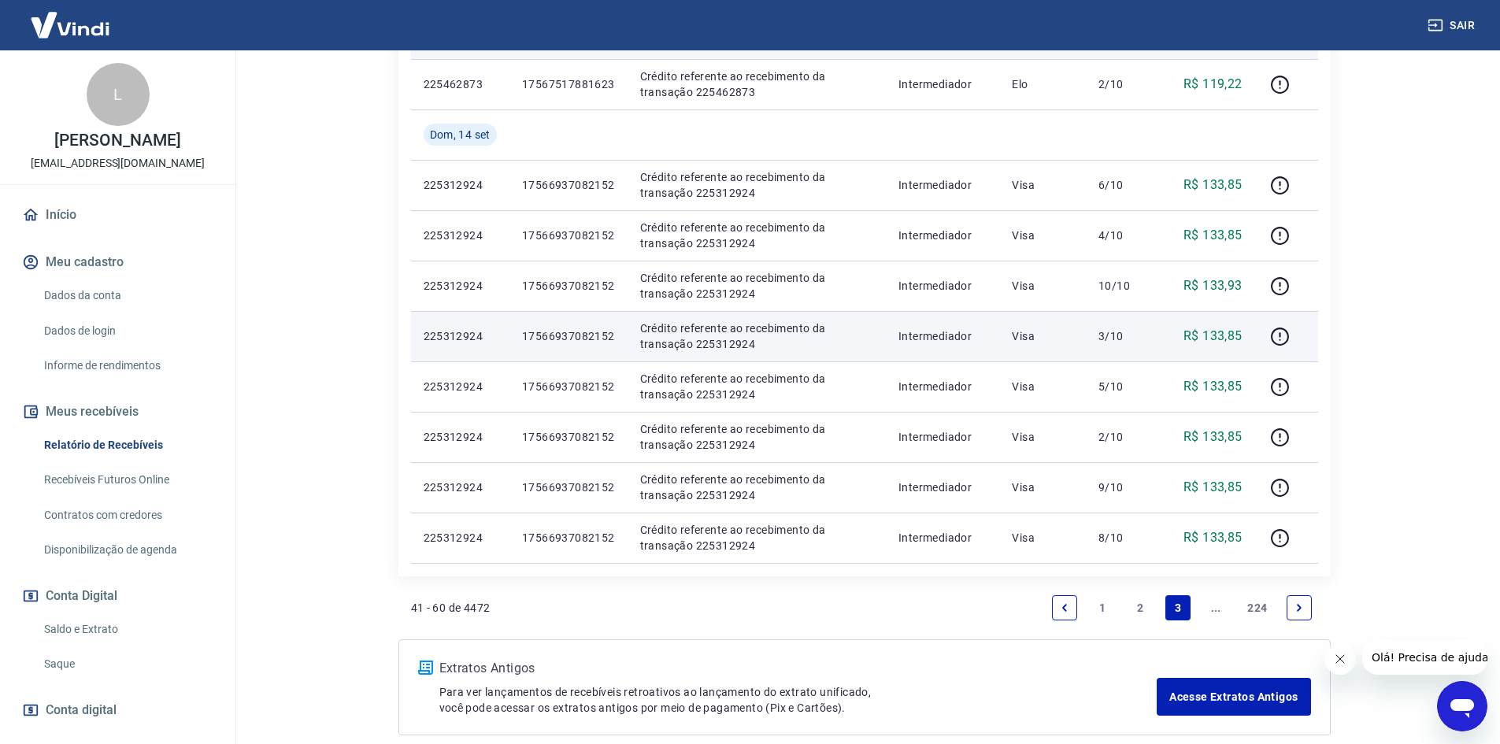
drag, startPoint x: 1115, startPoint y: 346, endPoint x: 1112, endPoint y: 402, distance: 56.8
click at [1115, 345] on td "3/10" at bounding box center [1122, 336] width 72 height 50
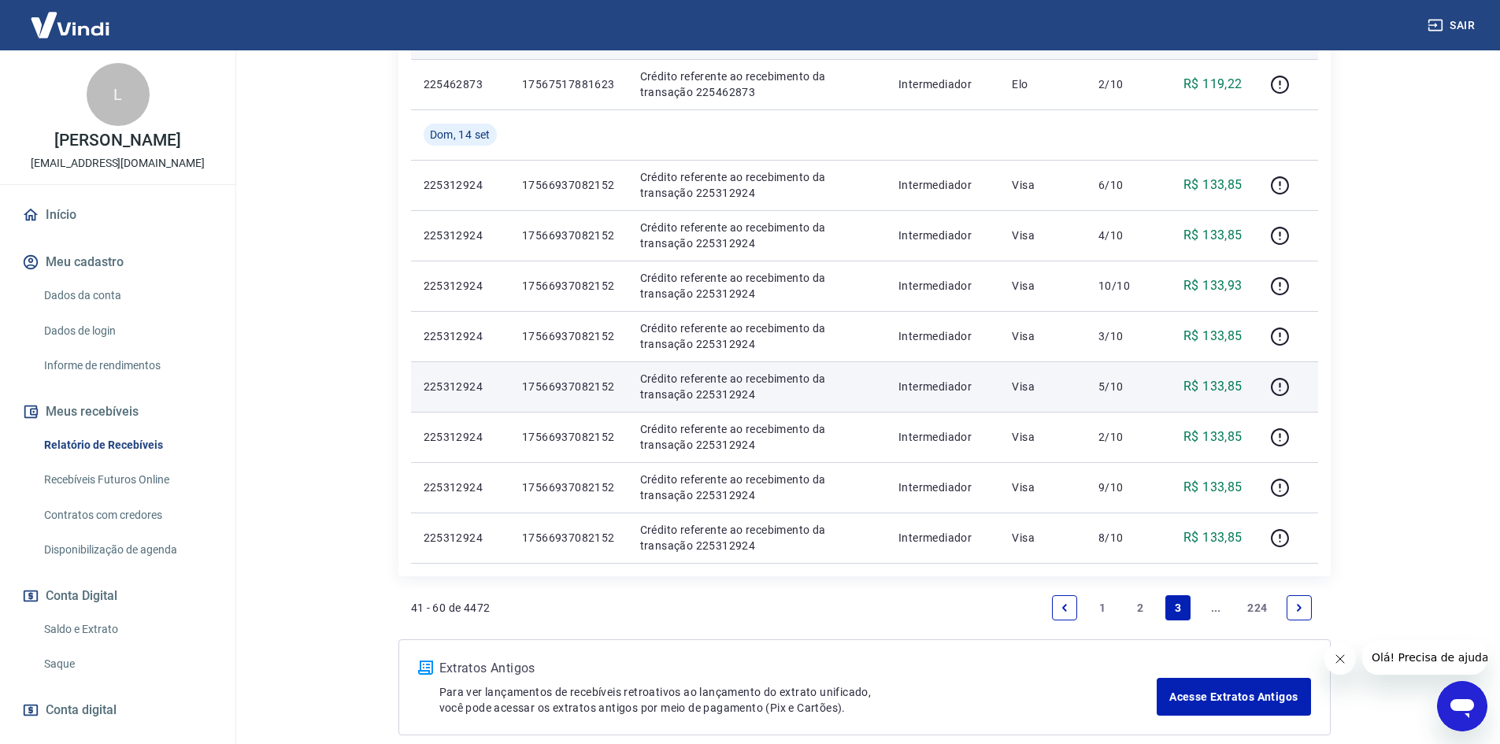
drag, startPoint x: 1109, startPoint y: 394, endPoint x: 1113, endPoint y: 424, distance: 30.9
click at [1109, 393] on p "5/10" at bounding box center [1121, 387] width 46 height 16
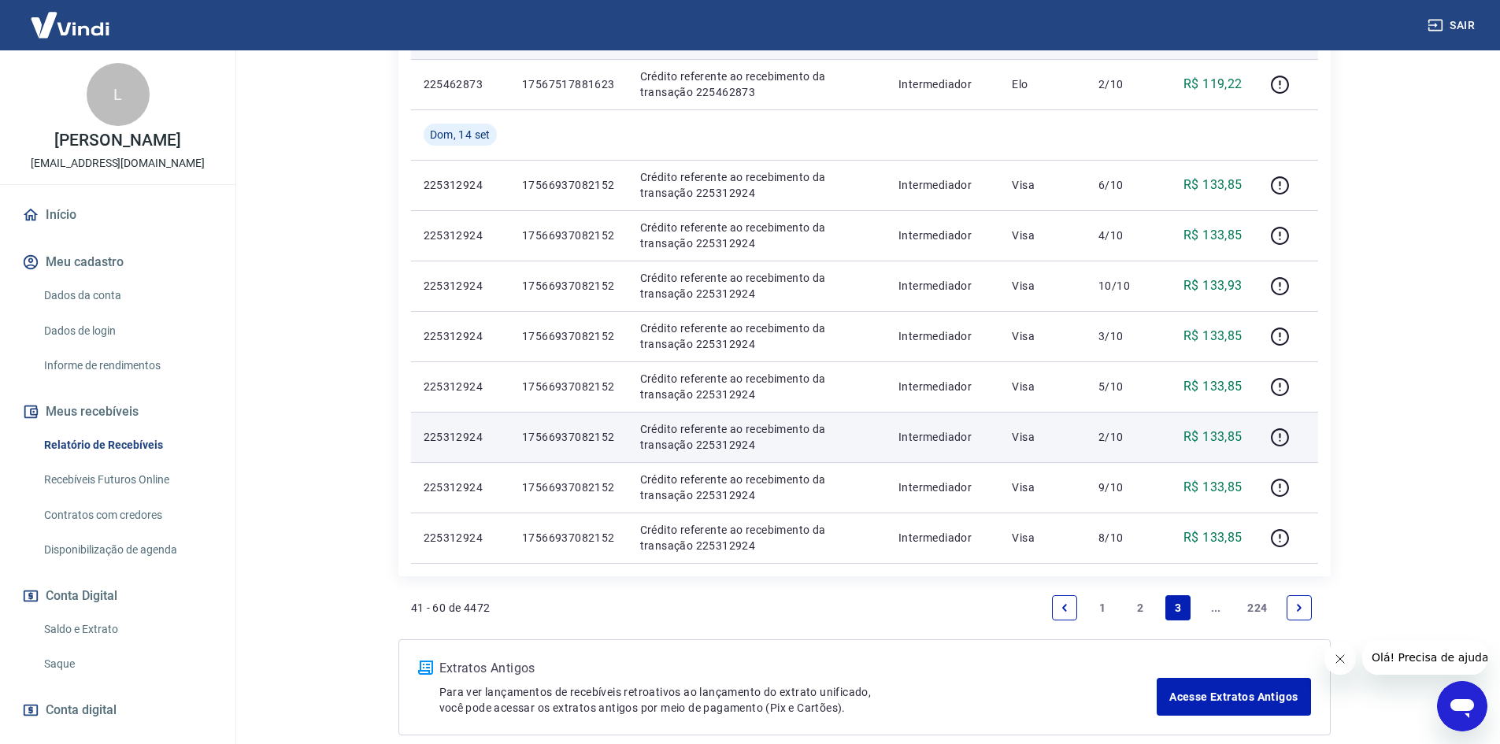
click at [1113, 442] on p "2/10" at bounding box center [1121, 437] width 46 height 16
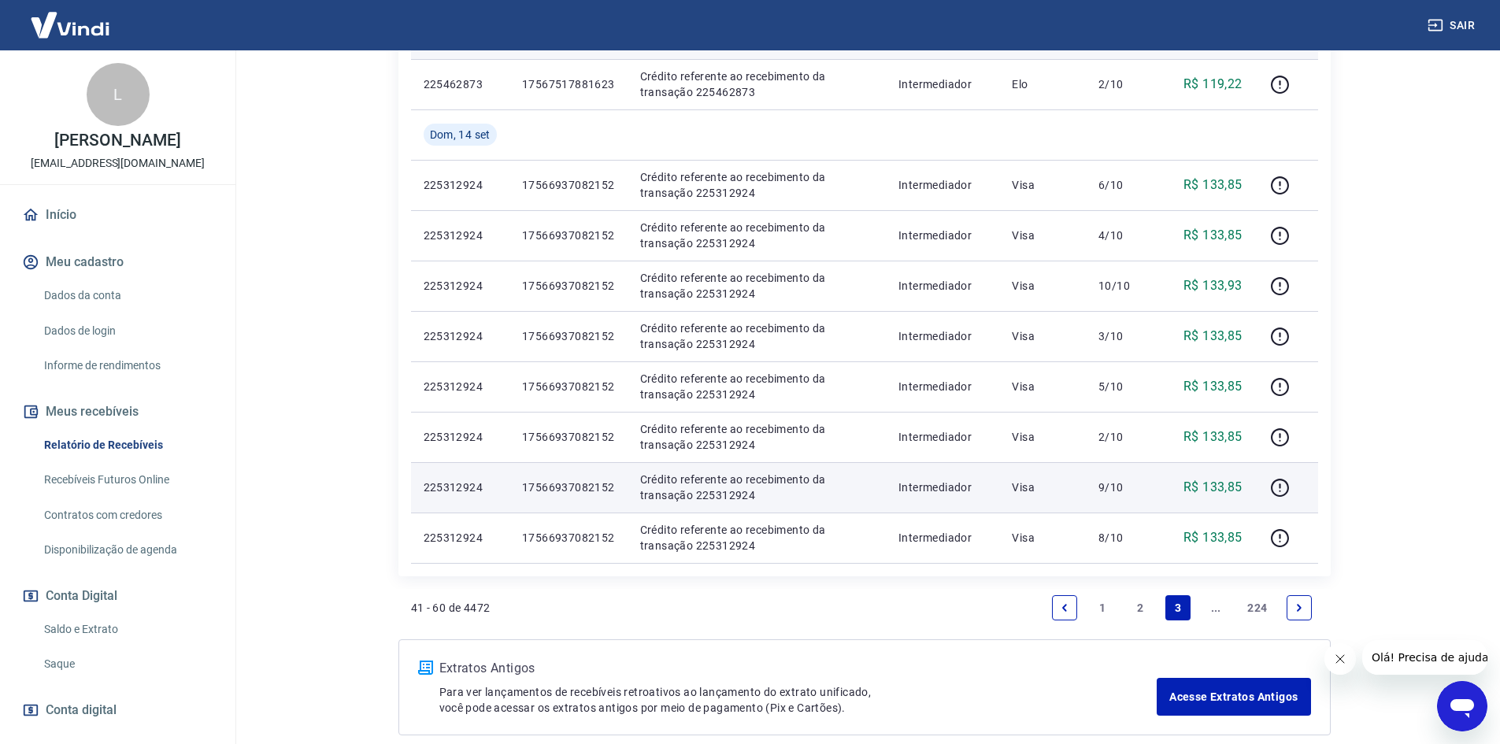
click at [1111, 494] on p "9/10" at bounding box center [1121, 487] width 46 height 16
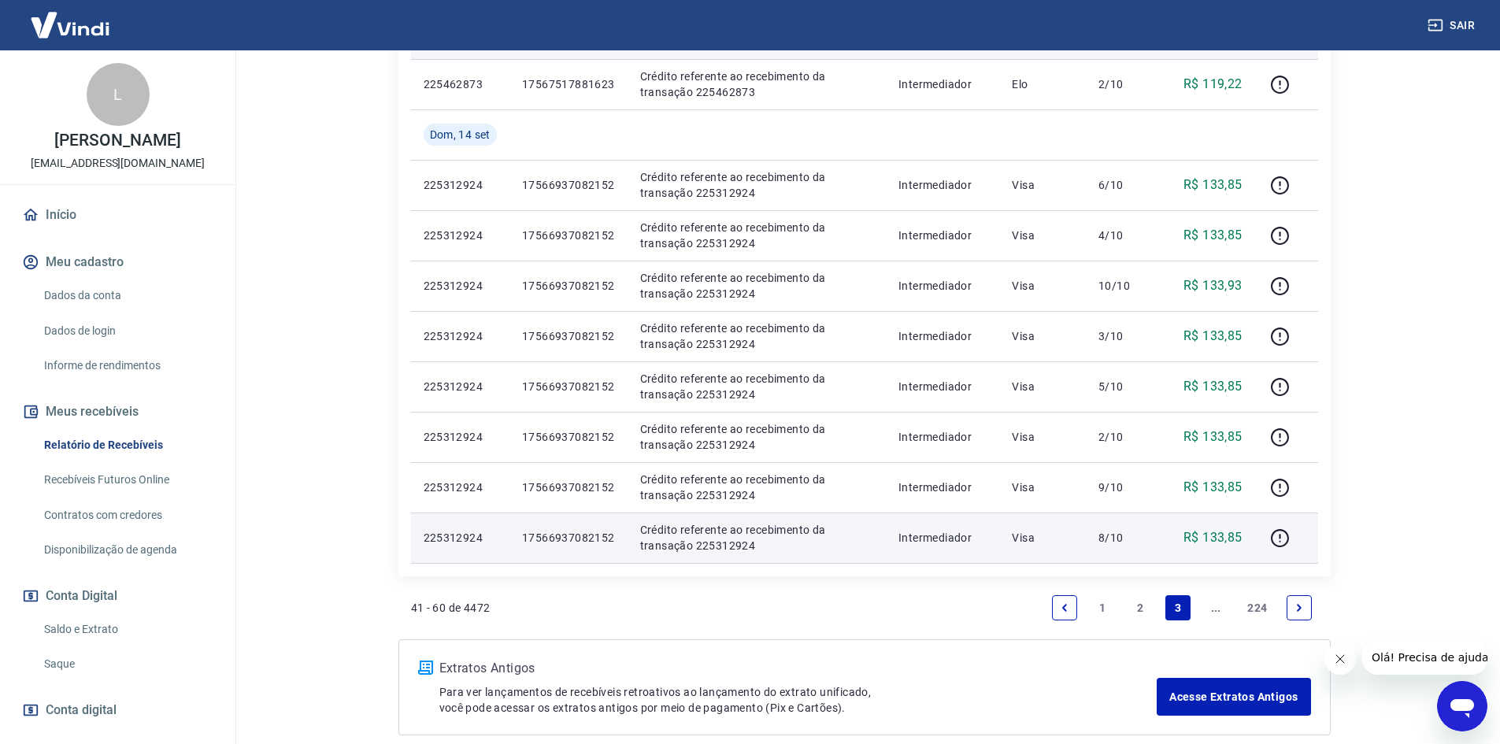
click at [1114, 554] on td "8/10" at bounding box center [1122, 538] width 72 height 50
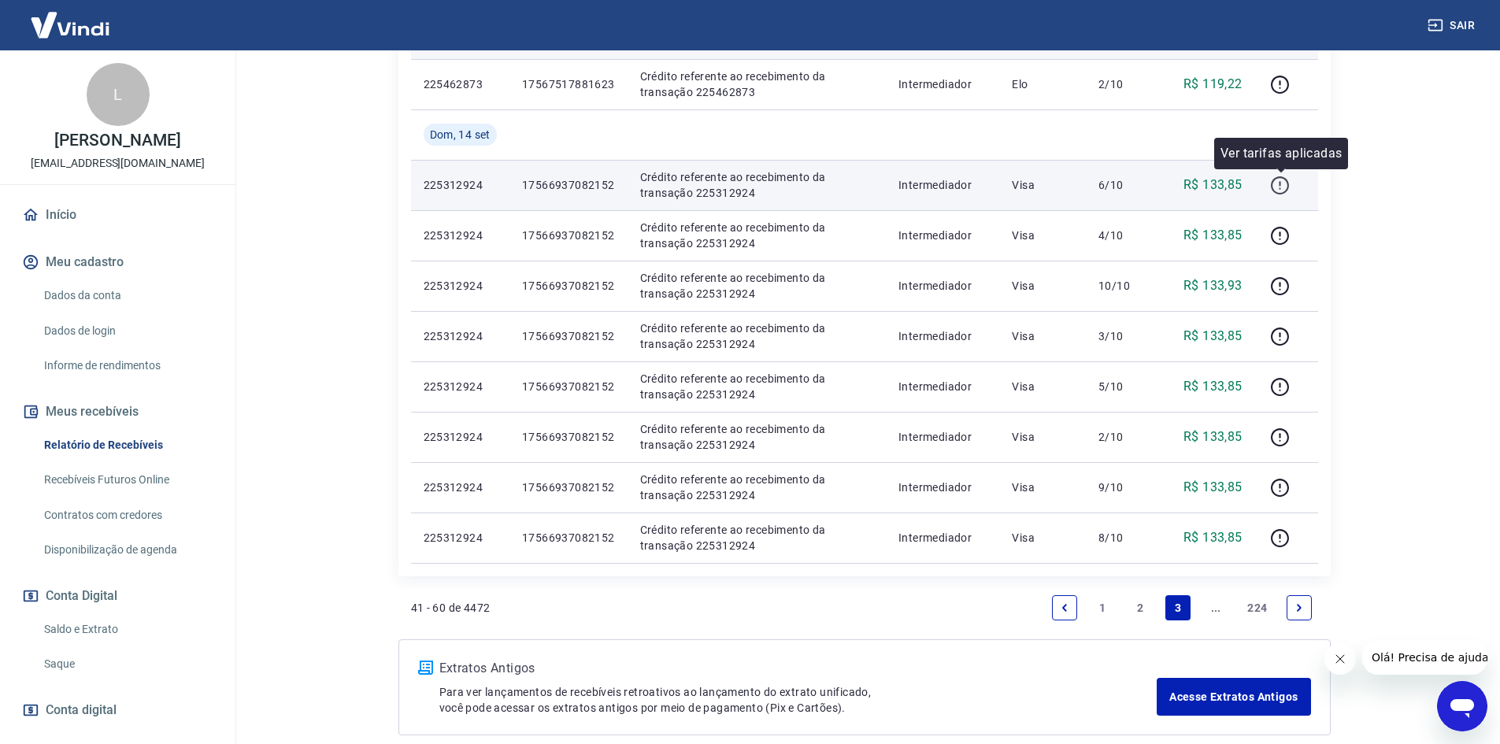
click at [1279, 194] on icon "button" at bounding box center [1280, 186] width 20 height 20
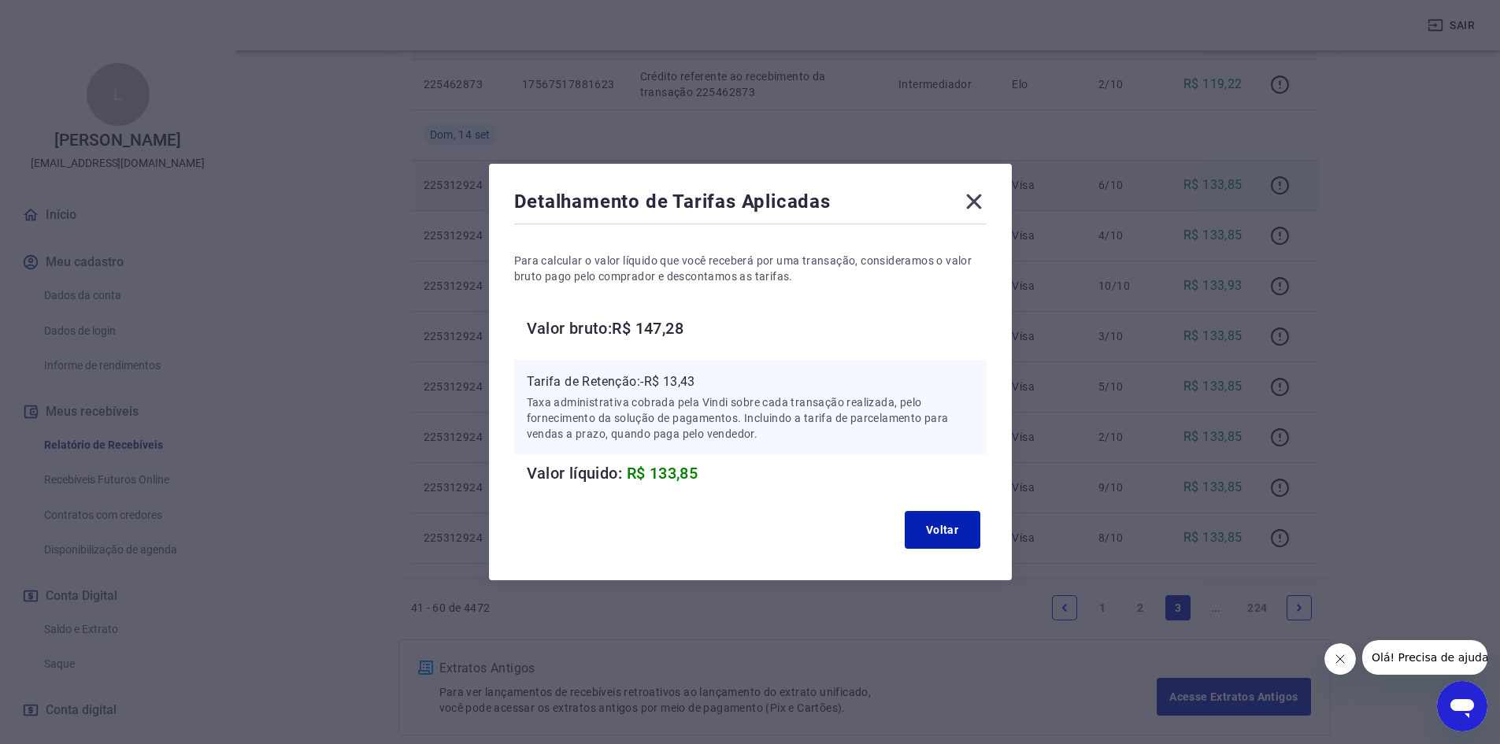
click at [977, 199] on icon at bounding box center [973, 201] width 15 height 15
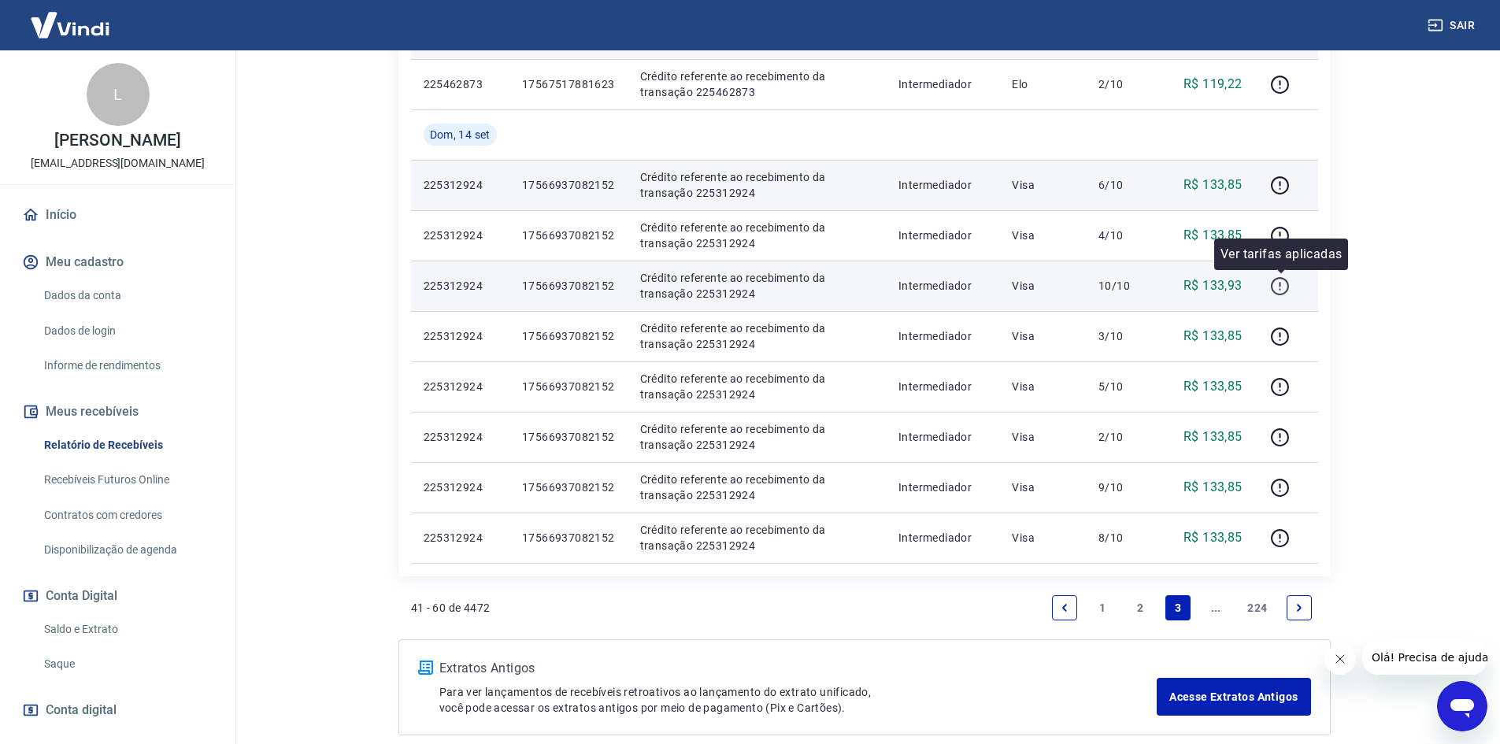
click at [1274, 283] on icon "button" at bounding box center [1280, 286] width 18 height 18
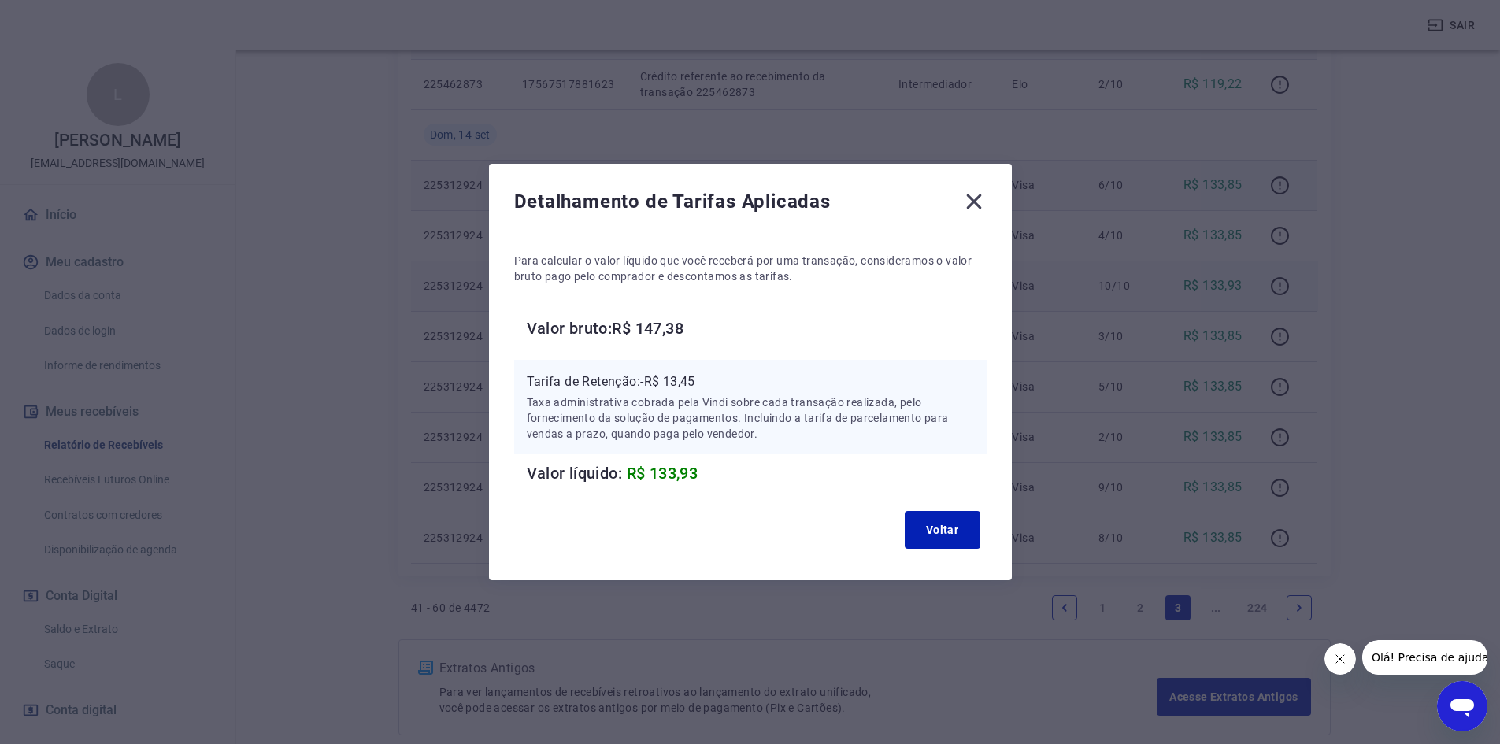
scroll to position [866, 0]
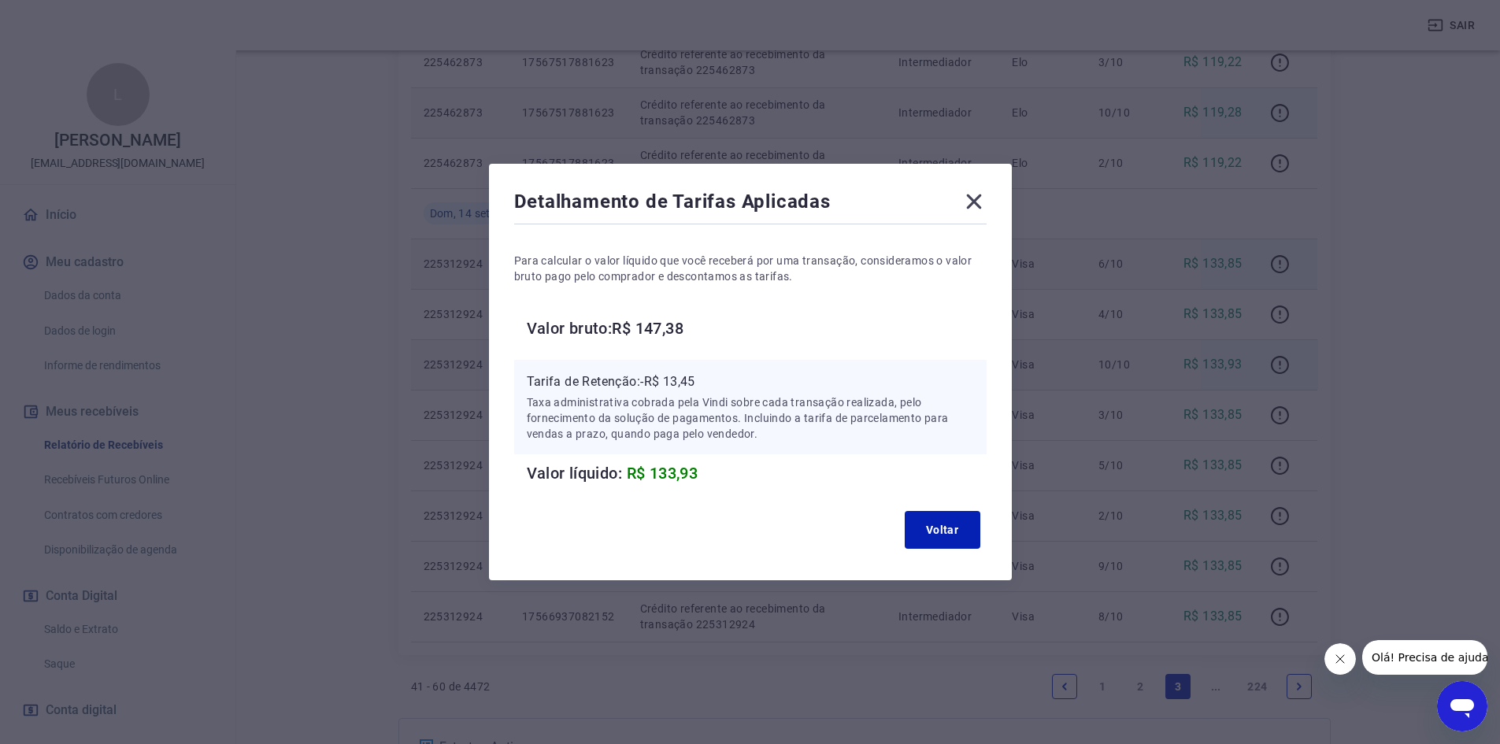
click at [984, 201] on icon at bounding box center [973, 201] width 25 height 25
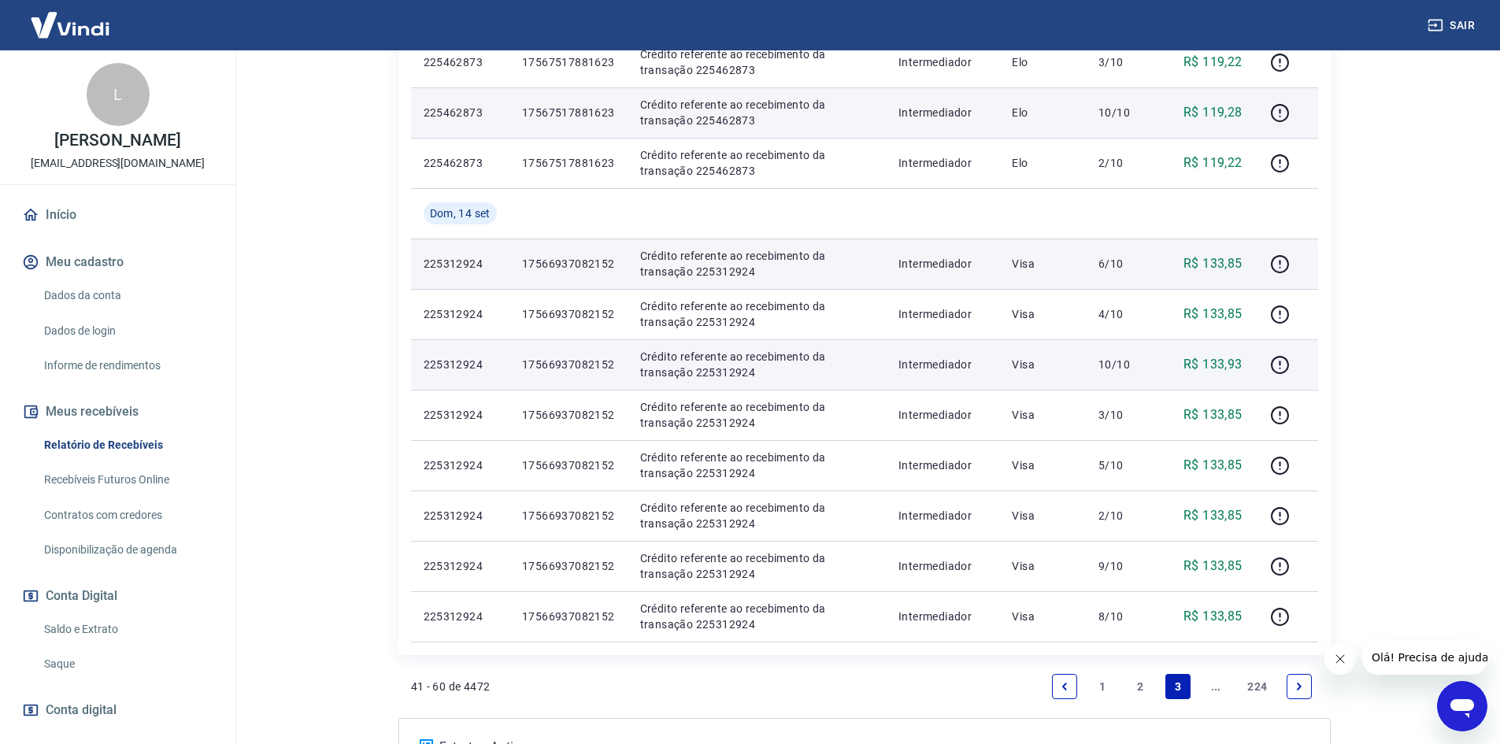
click at [1298, 689] on icon "Next page" at bounding box center [1299, 686] width 5 height 7
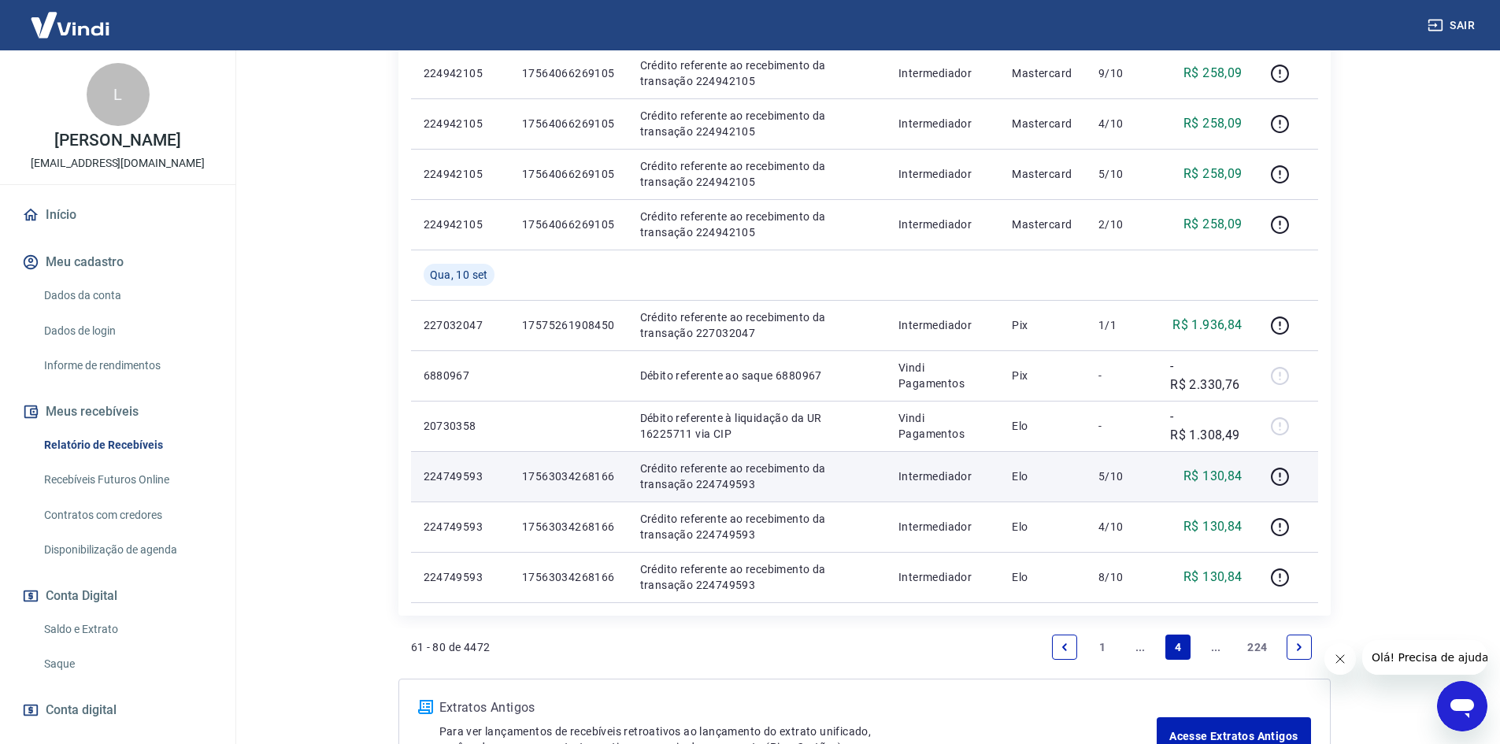
scroll to position [1073, 0]
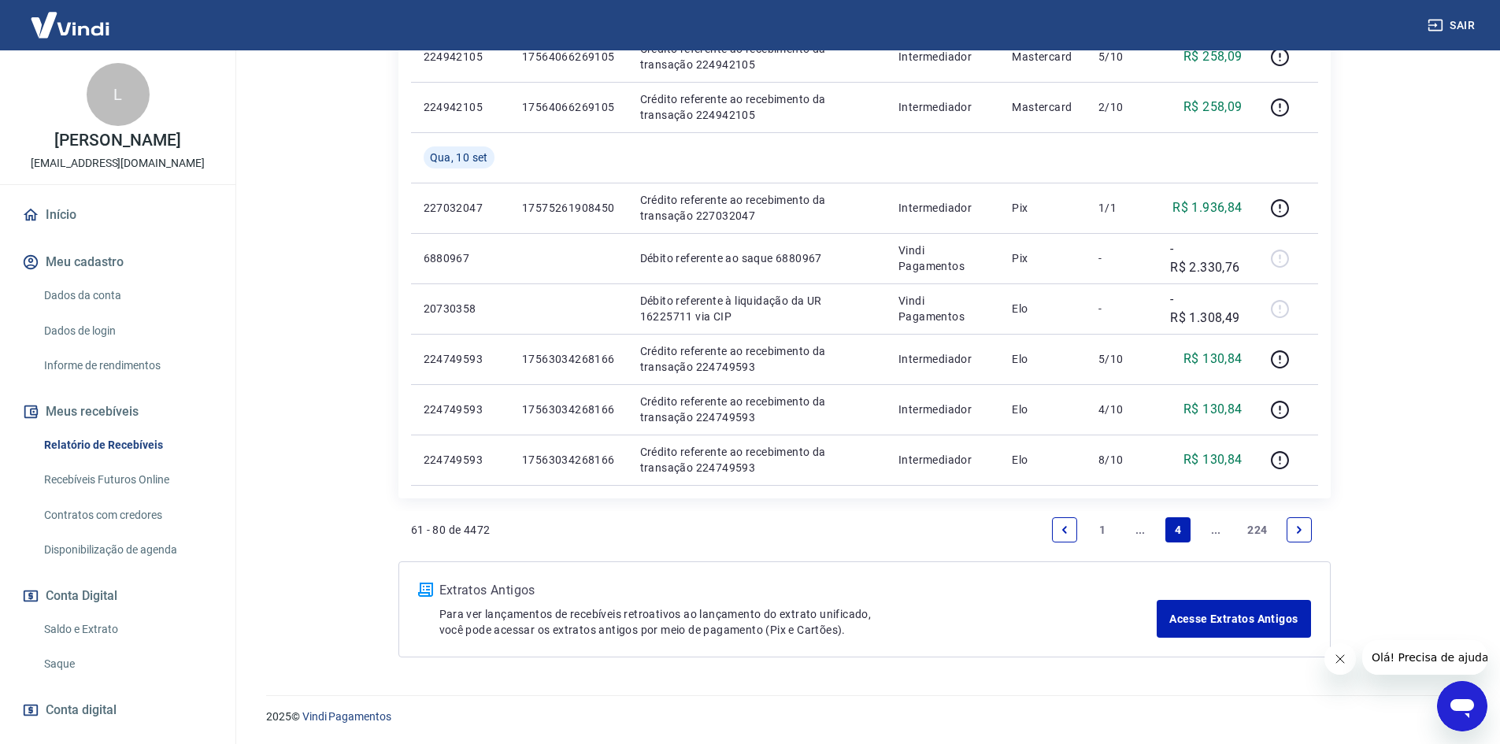
click at [1064, 528] on icon "Previous page" at bounding box center [1064, 529] width 5 height 7
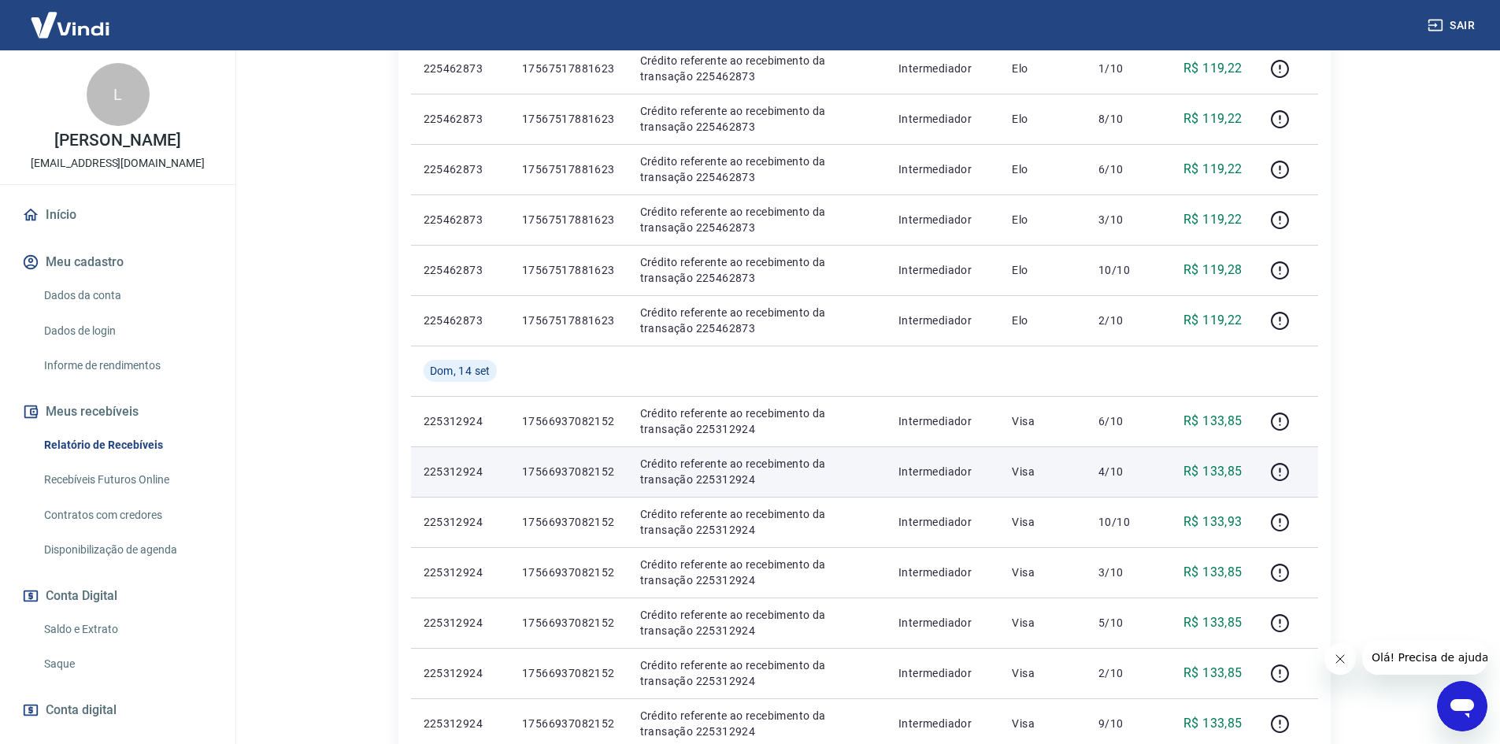
scroll to position [1023, 0]
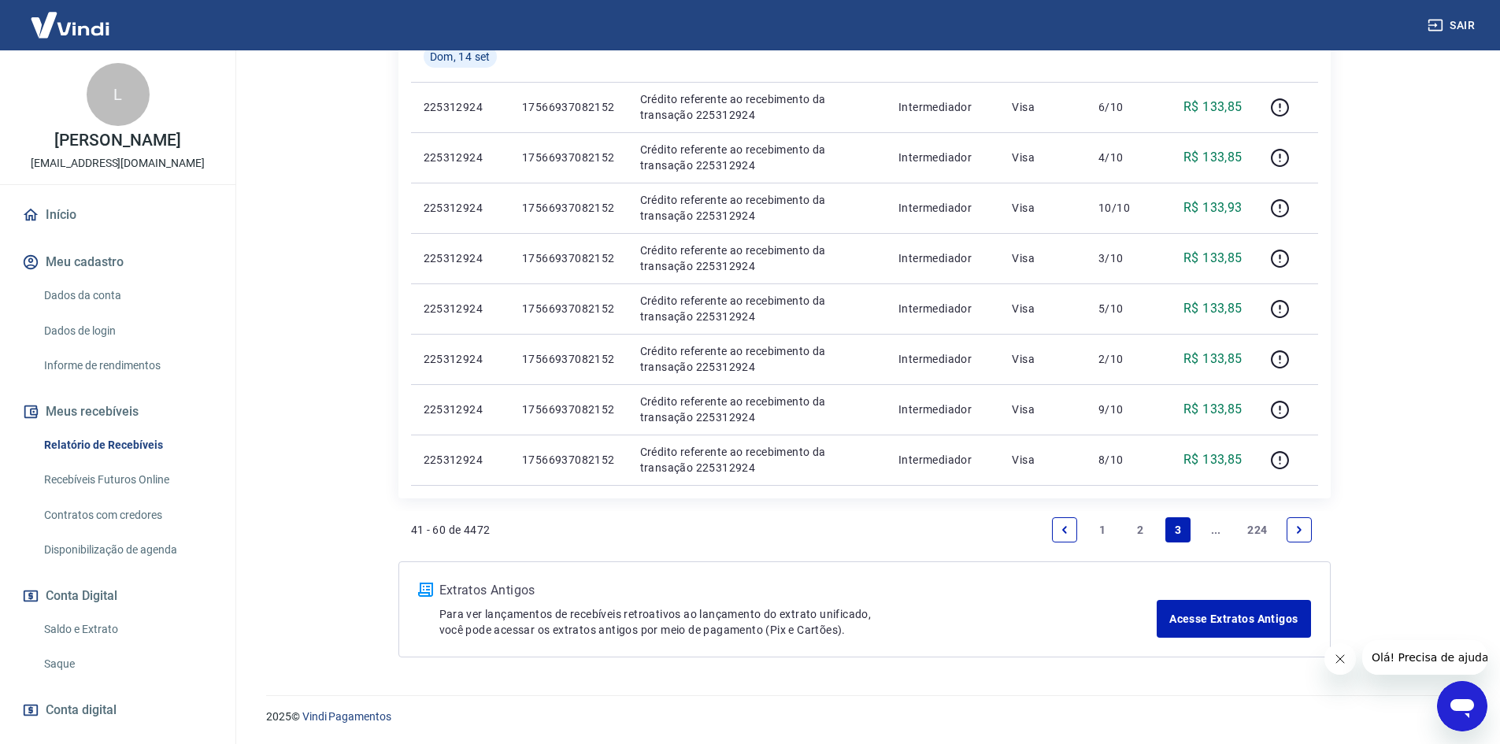
click at [1298, 529] on icon "Next page" at bounding box center [1299, 529] width 11 height 11
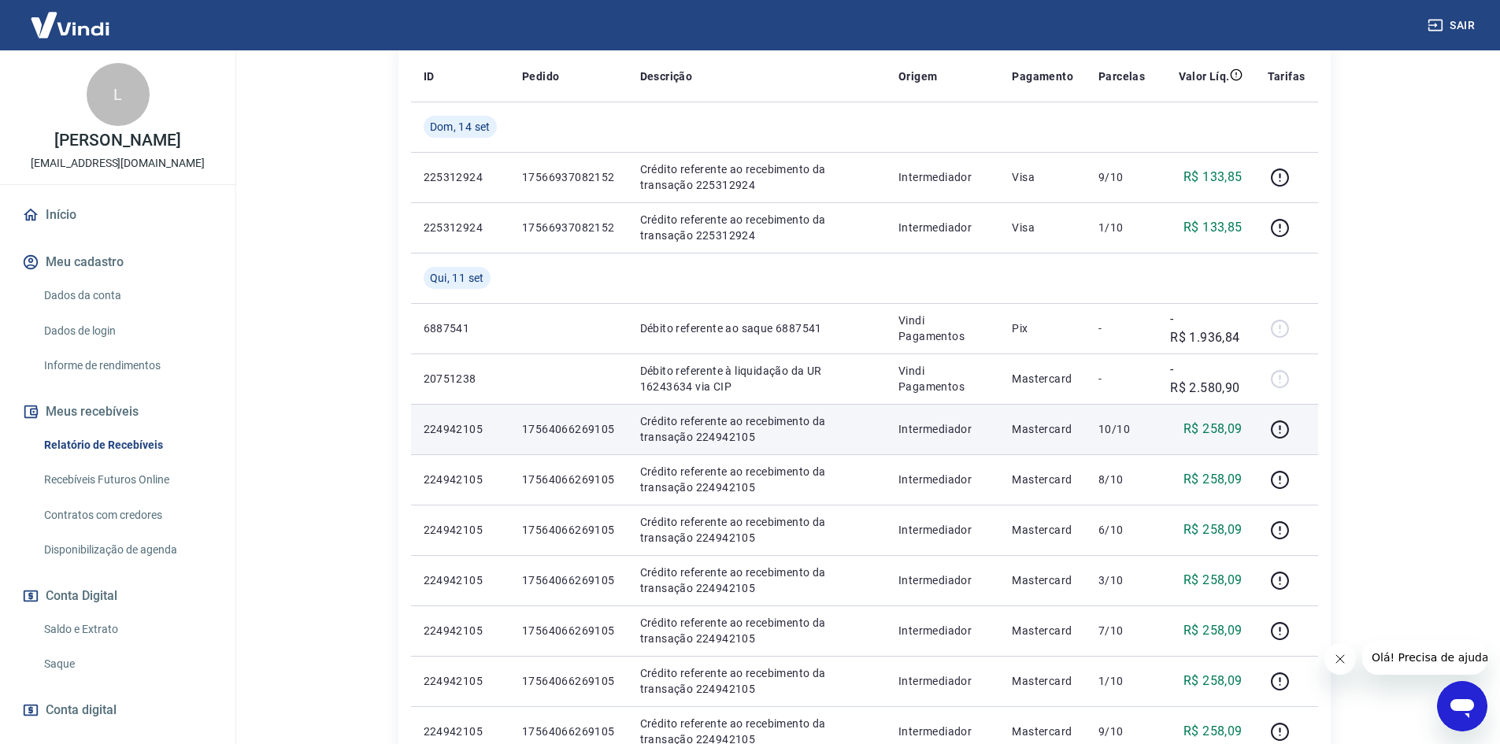
scroll to position [315, 0]
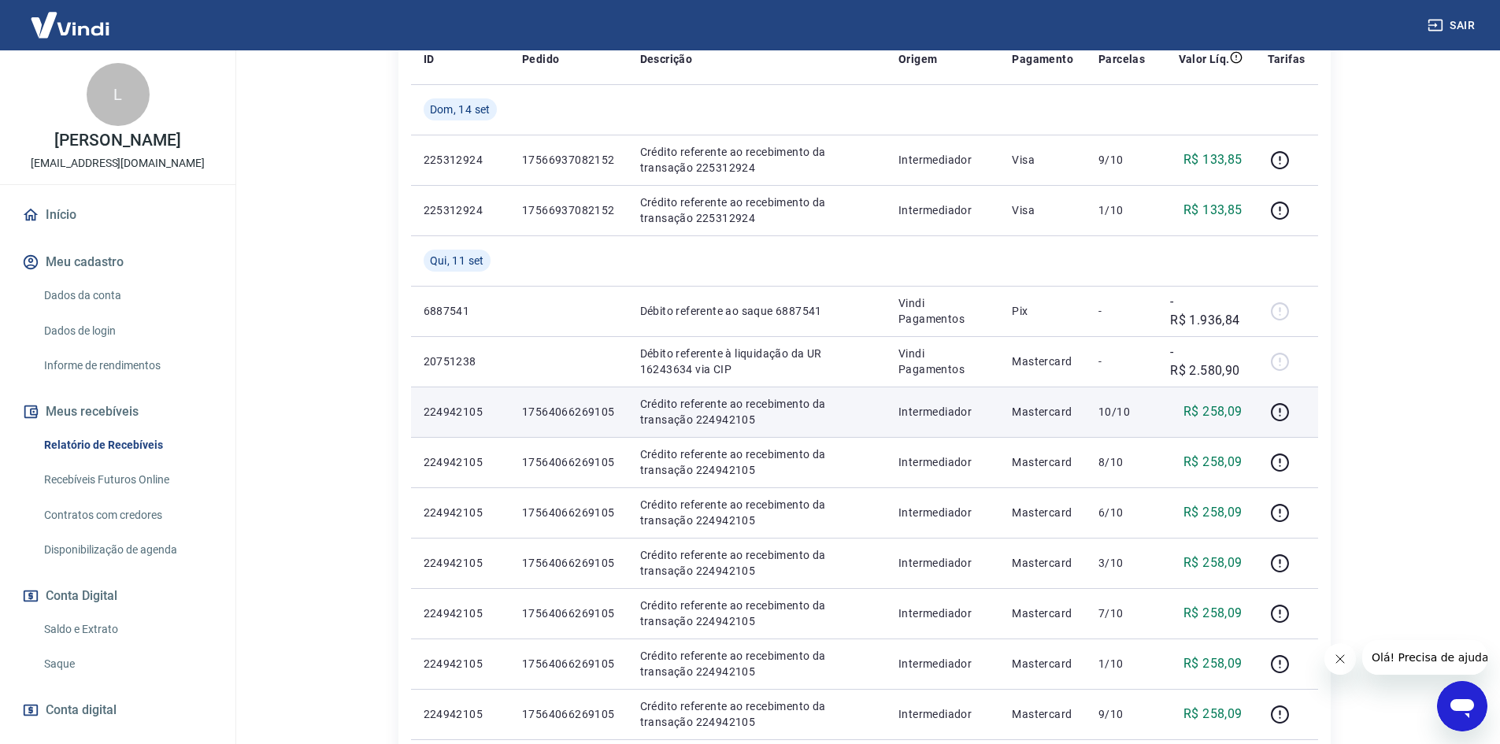
click at [576, 417] on p "17564066269105" at bounding box center [568, 412] width 93 height 16
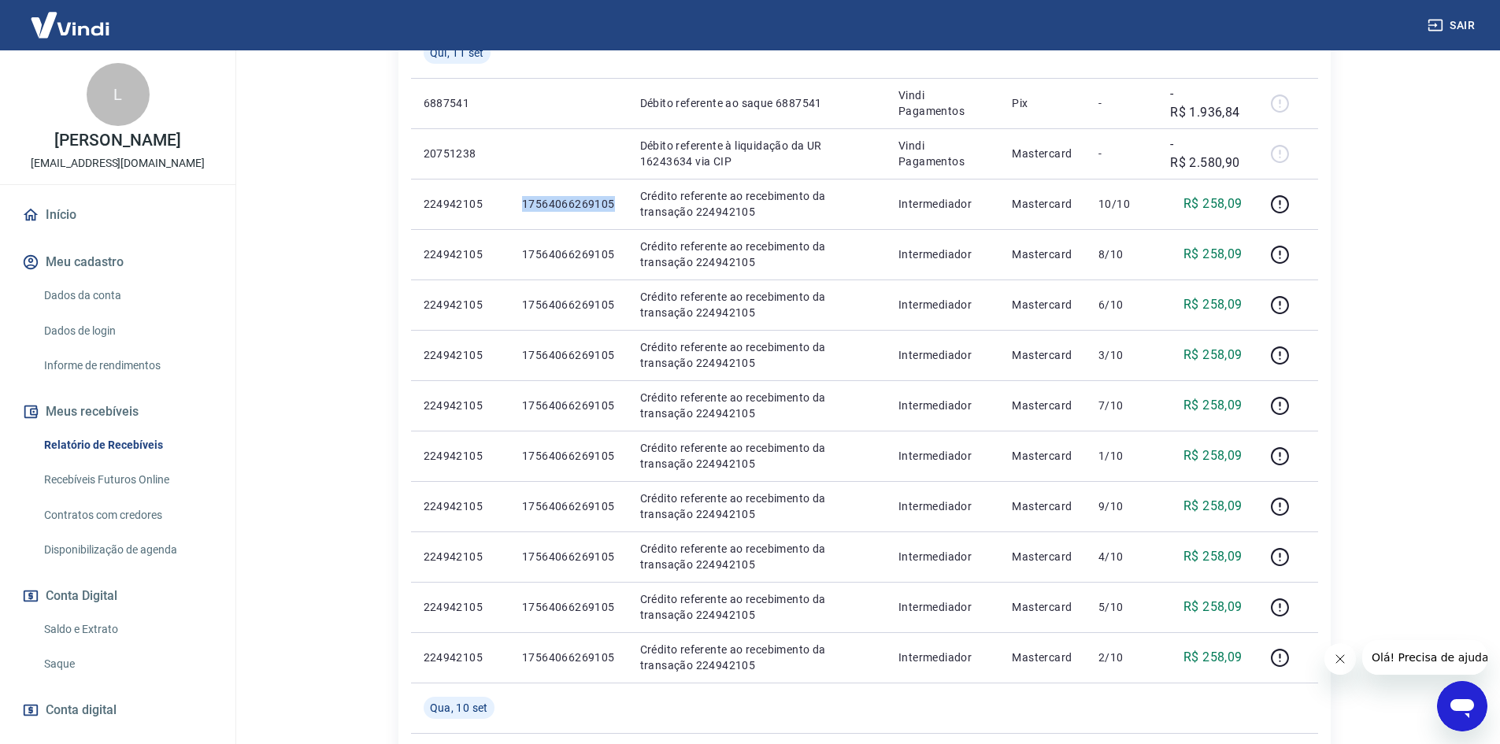
scroll to position [551, 0]
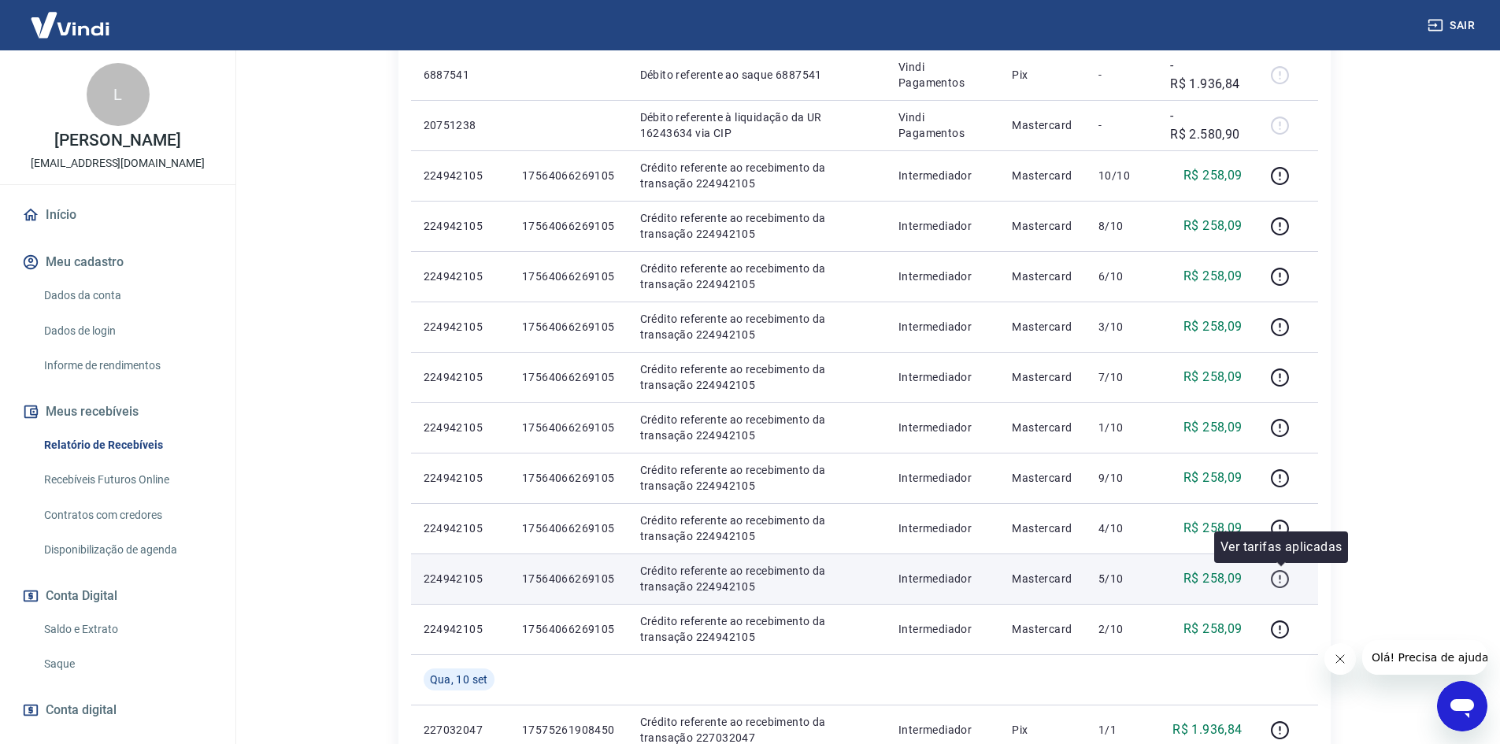
click at [1283, 579] on icon "button" at bounding box center [1280, 579] width 20 height 20
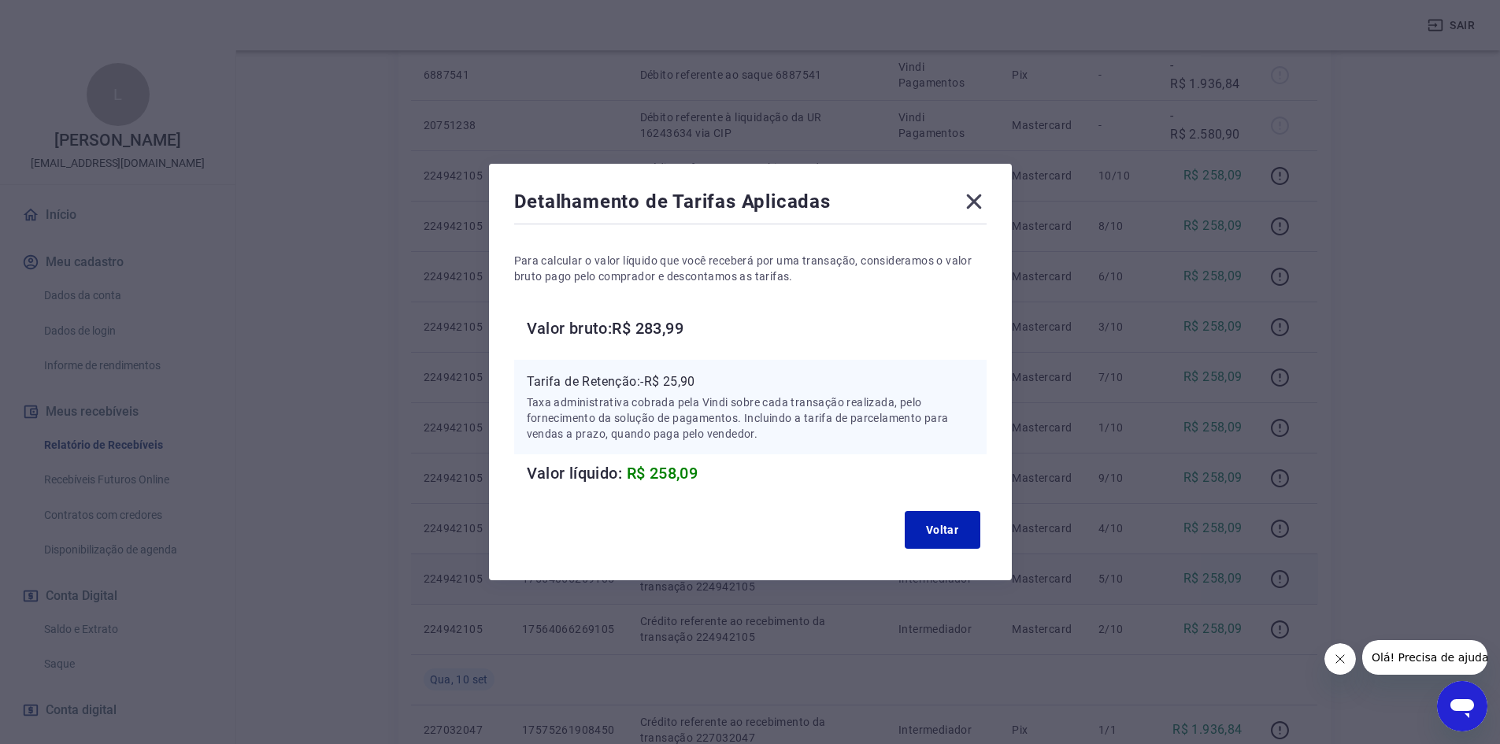
click at [979, 205] on icon at bounding box center [973, 201] width 25 height 25
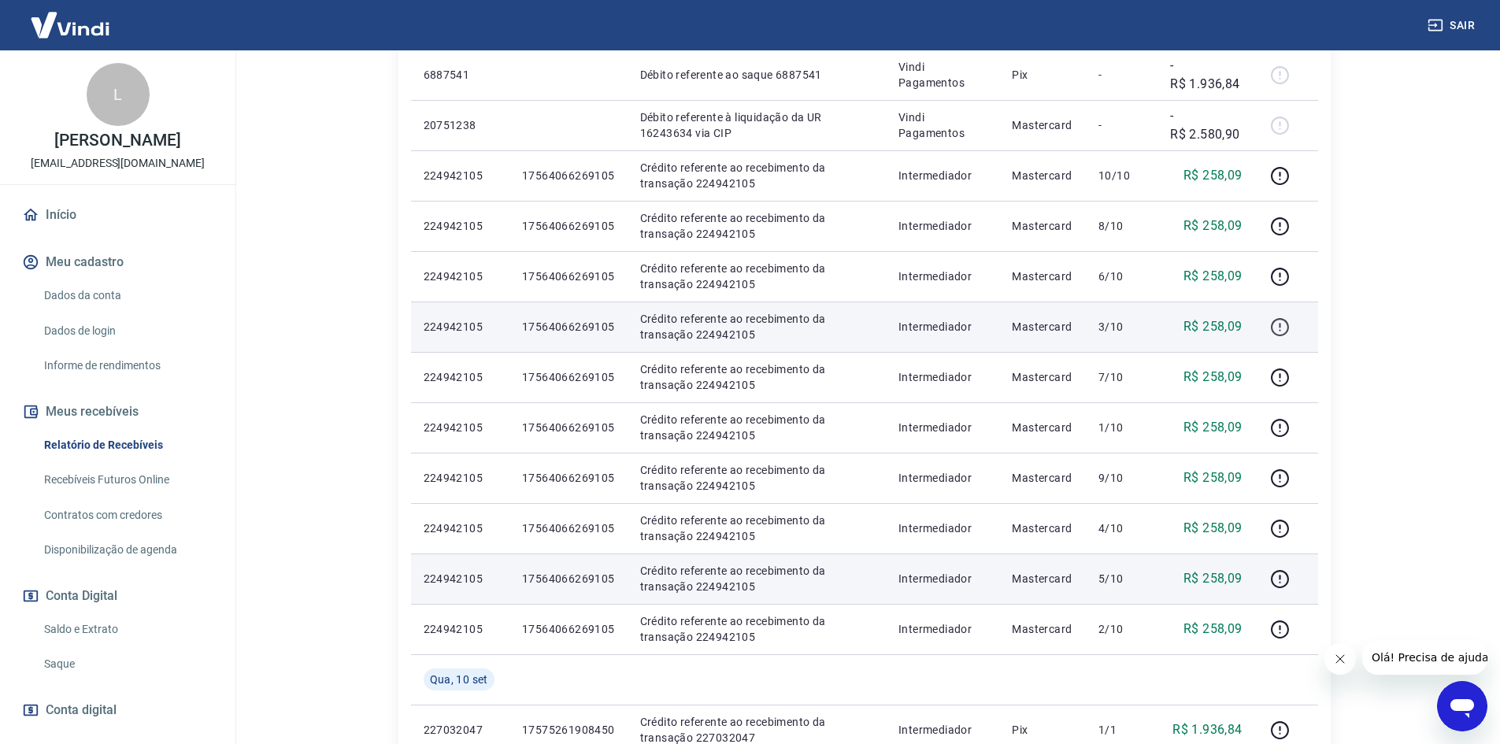
click at [1287, 334] on icon "button" at bounding box center [1280, 327] width 18 height 18
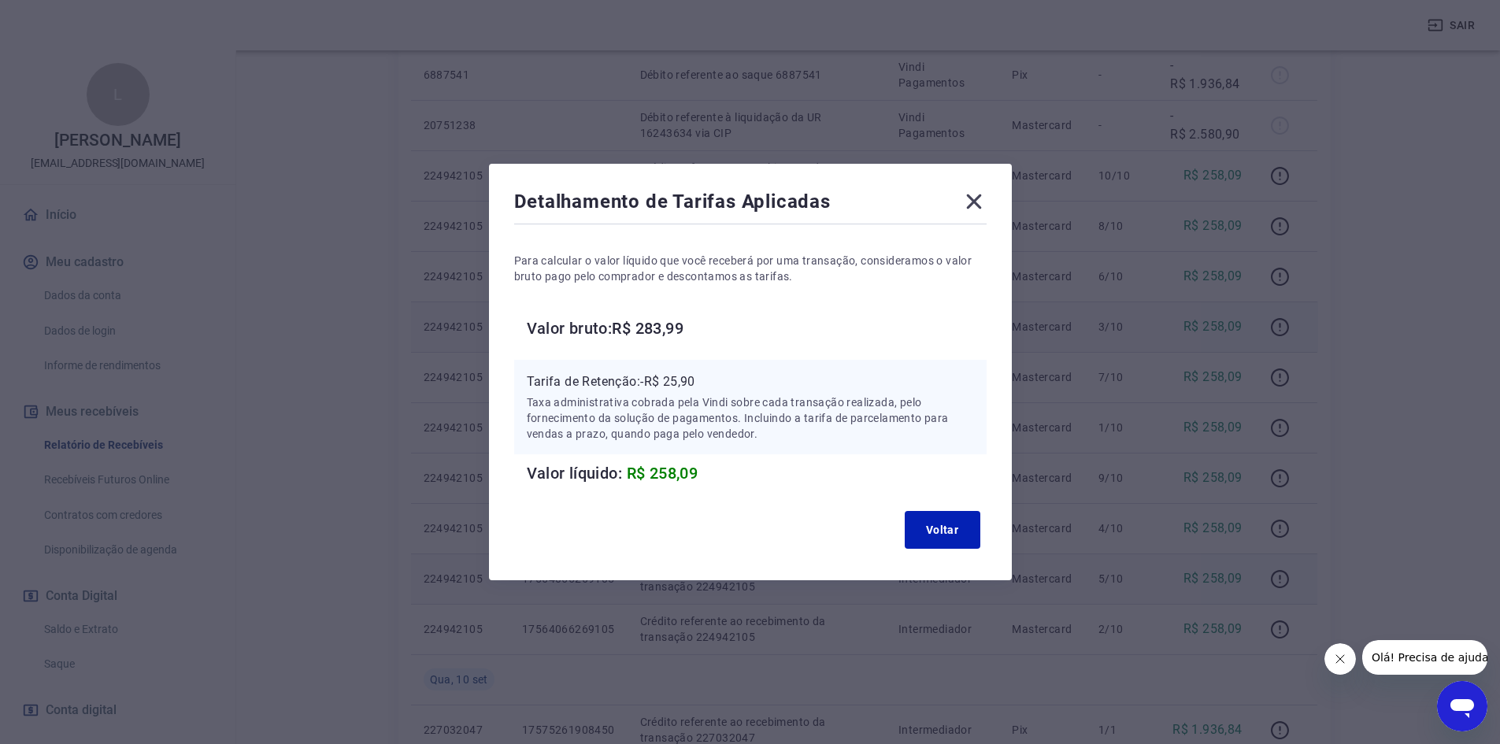
click at [967, 205] on icon at bounding box center [973, 201] width 25 height 25
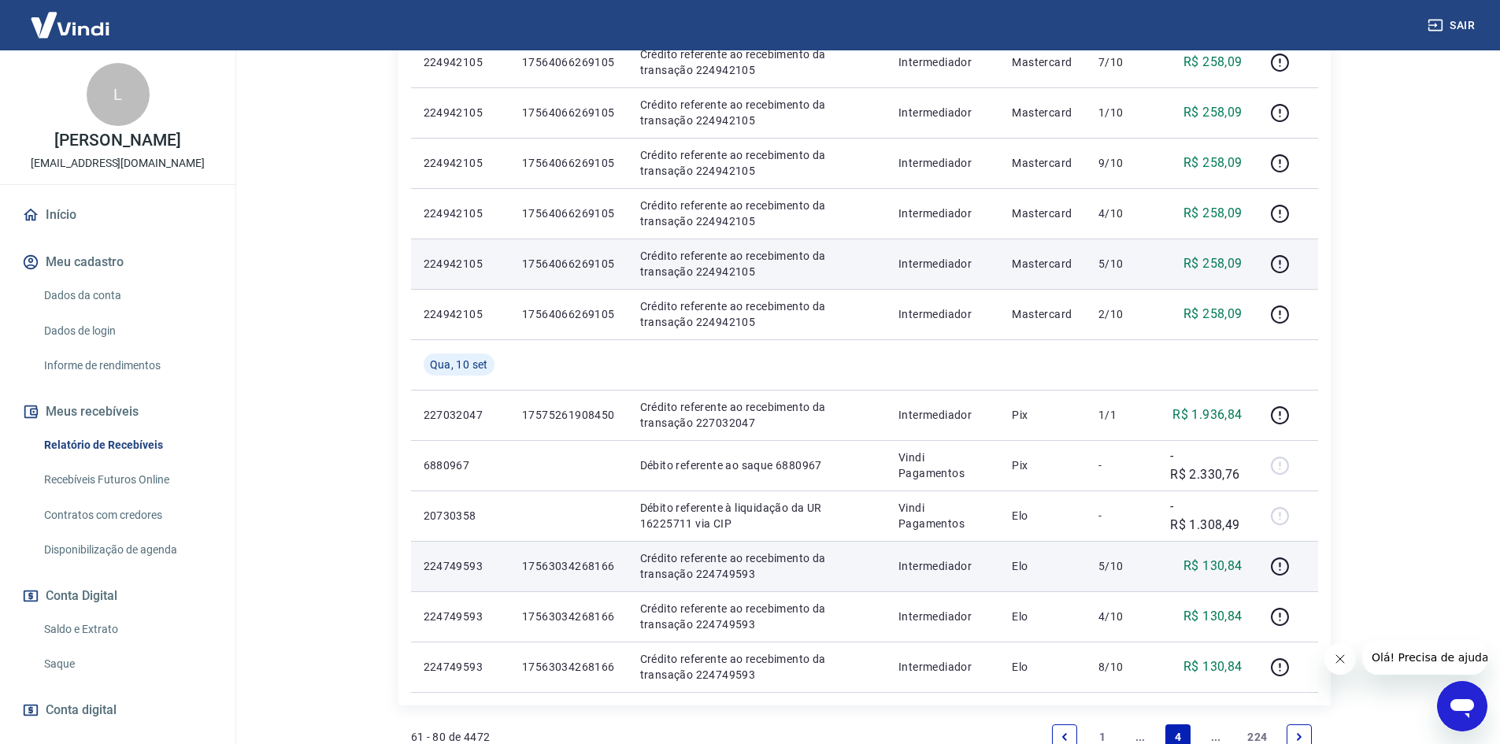
scroll to position [1024, 0]
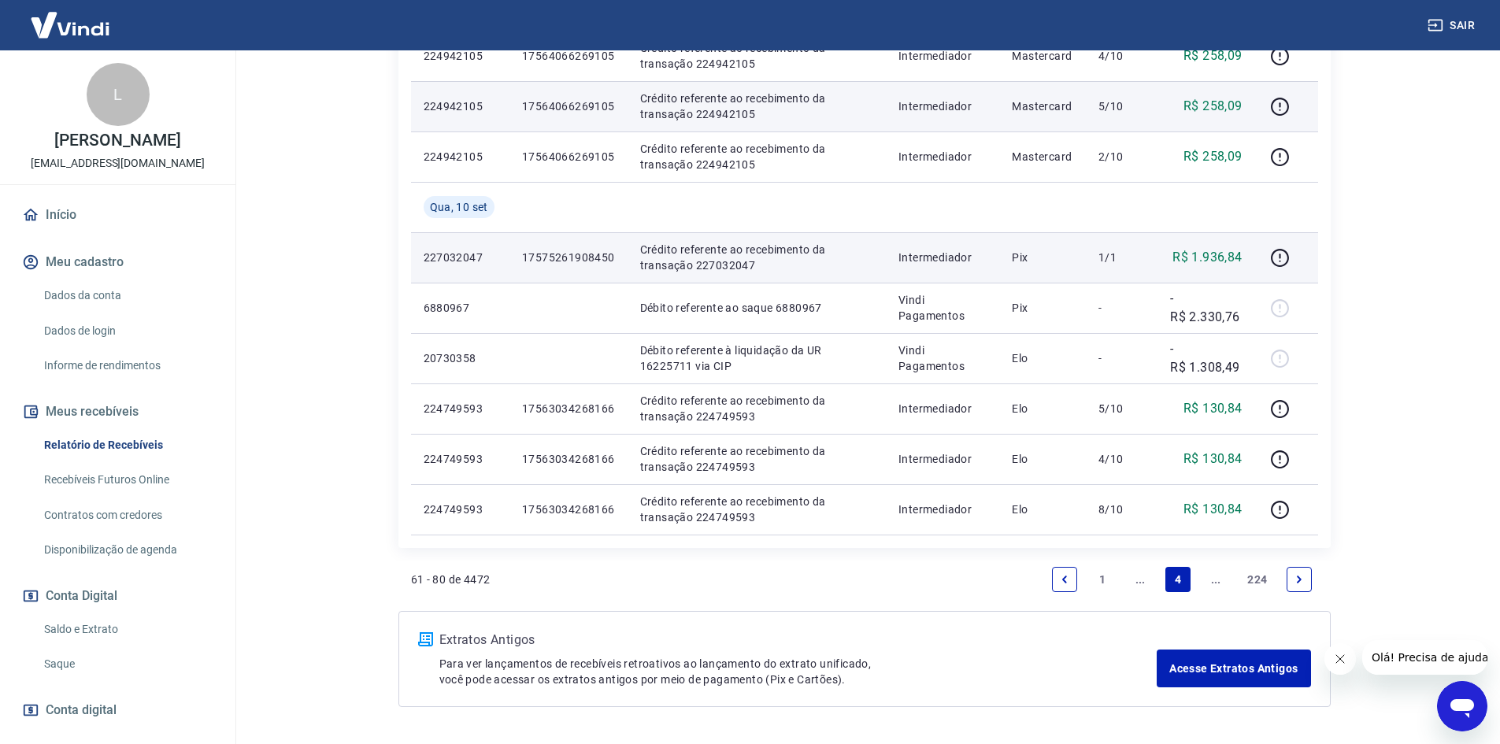
click at [591, 257] on p "17575261908450" at bounding box center [568, 258] width 93 height 16
click at [1283, 248] on button "button" at bounding box center [1280, 257] width 25 height 25
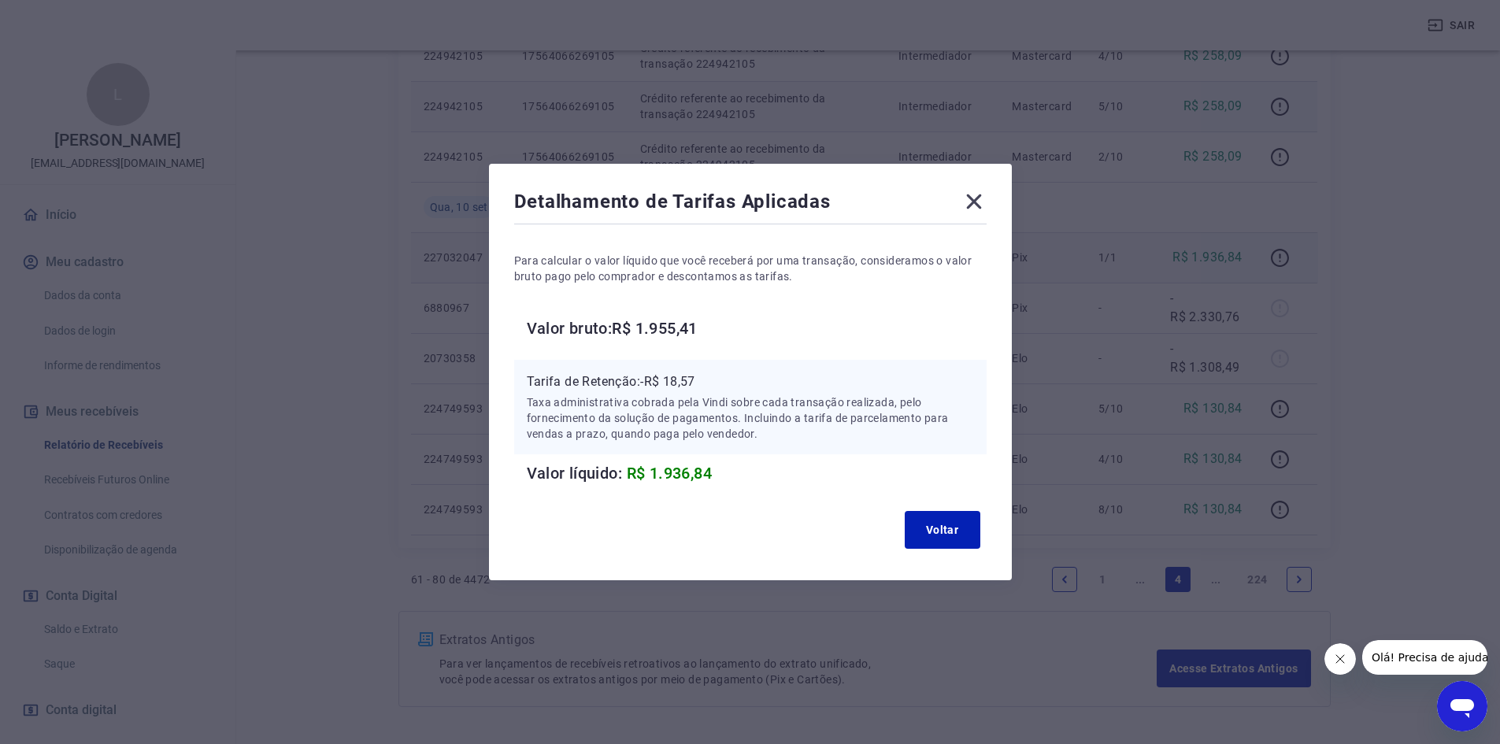
click at [700, 372] on div "Tarifa de Retenção: -R$ 18,57 Taxa administrativa cobrada pela Vindi sobre cada…" at bounding box center [750, 407] width 472 height 94
click at [978, 198] on icon at bounding box center [973, 201] width 15 height 15
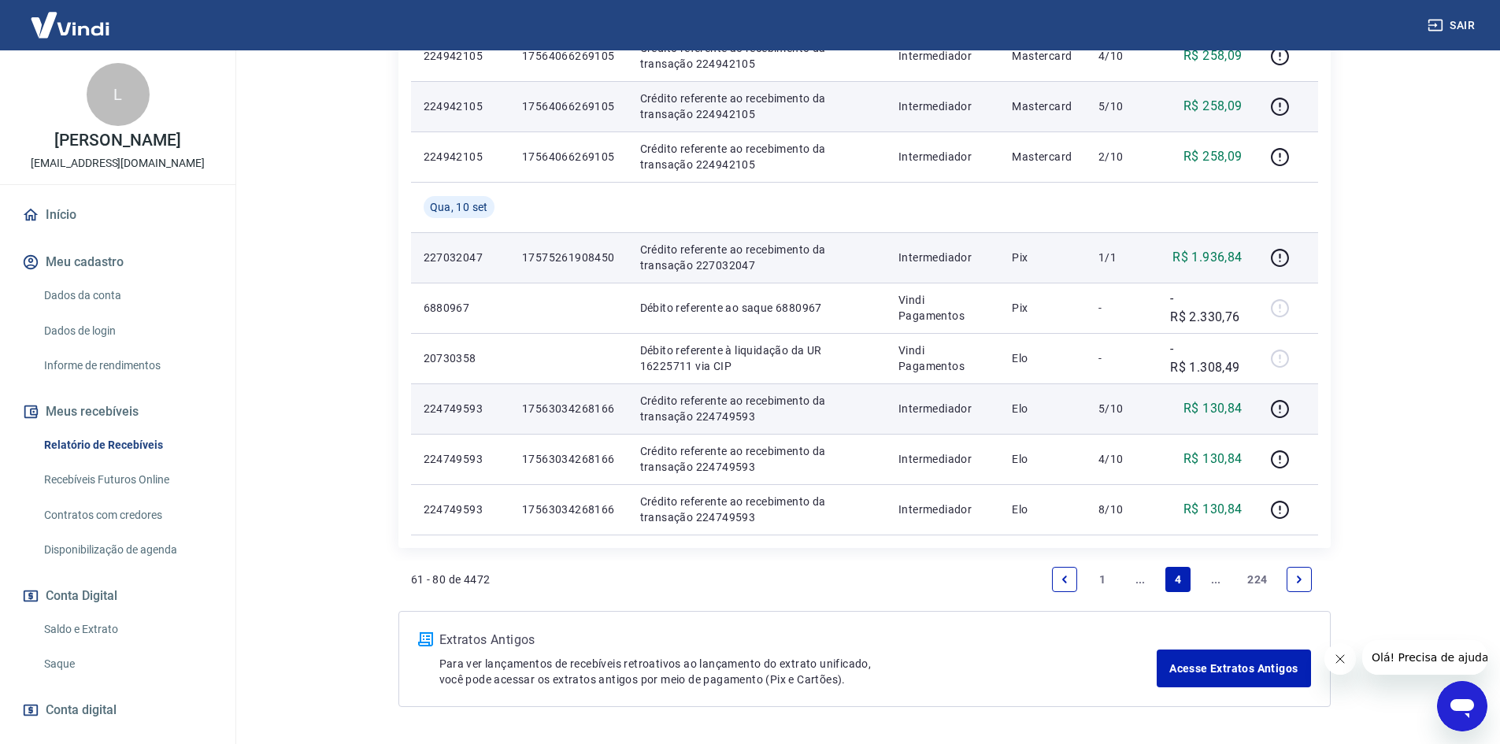
click at [555, 415] on p "17563034268166" at bounding box center [568, 409] width 93 height 16
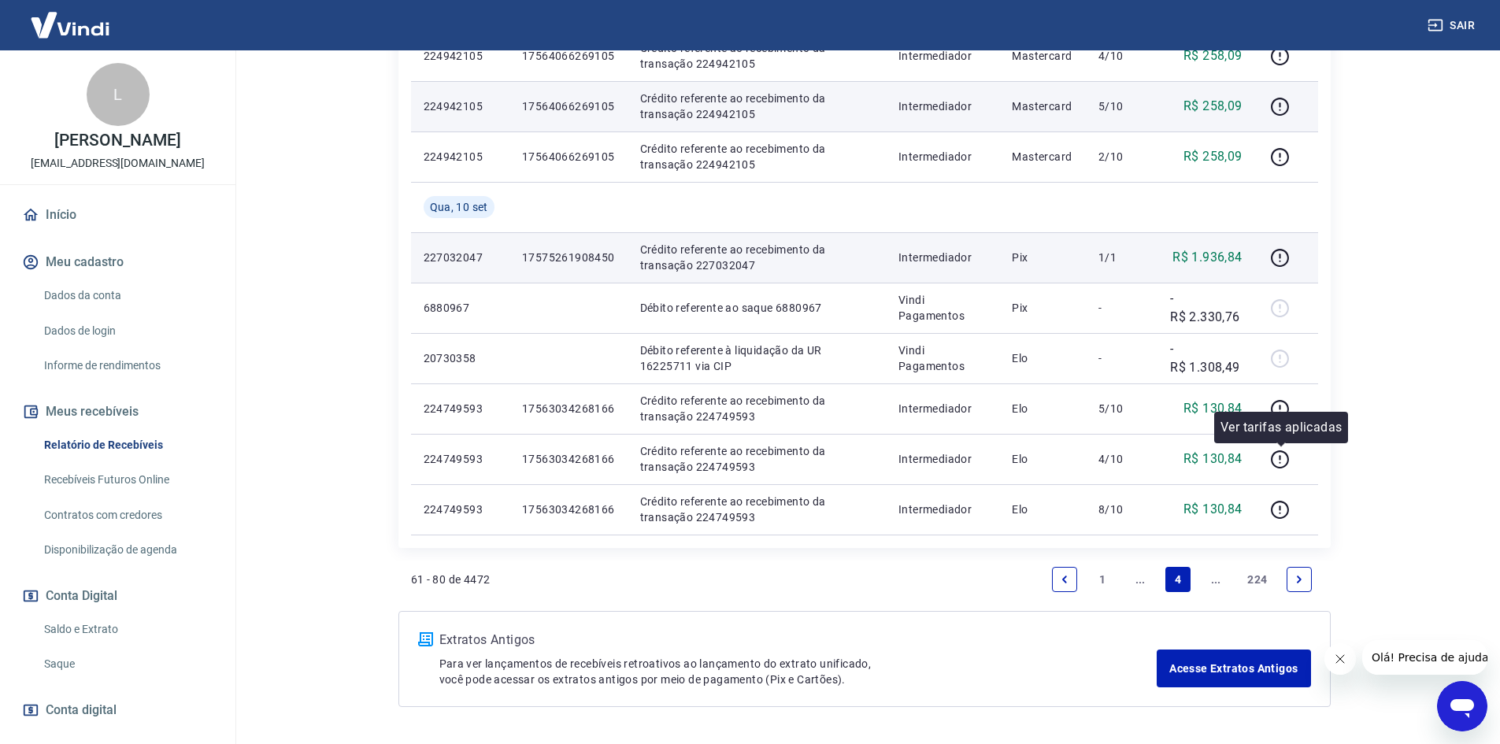
click at [1316, 481] on td at bounding box center [1286, 459] width 63 height 50
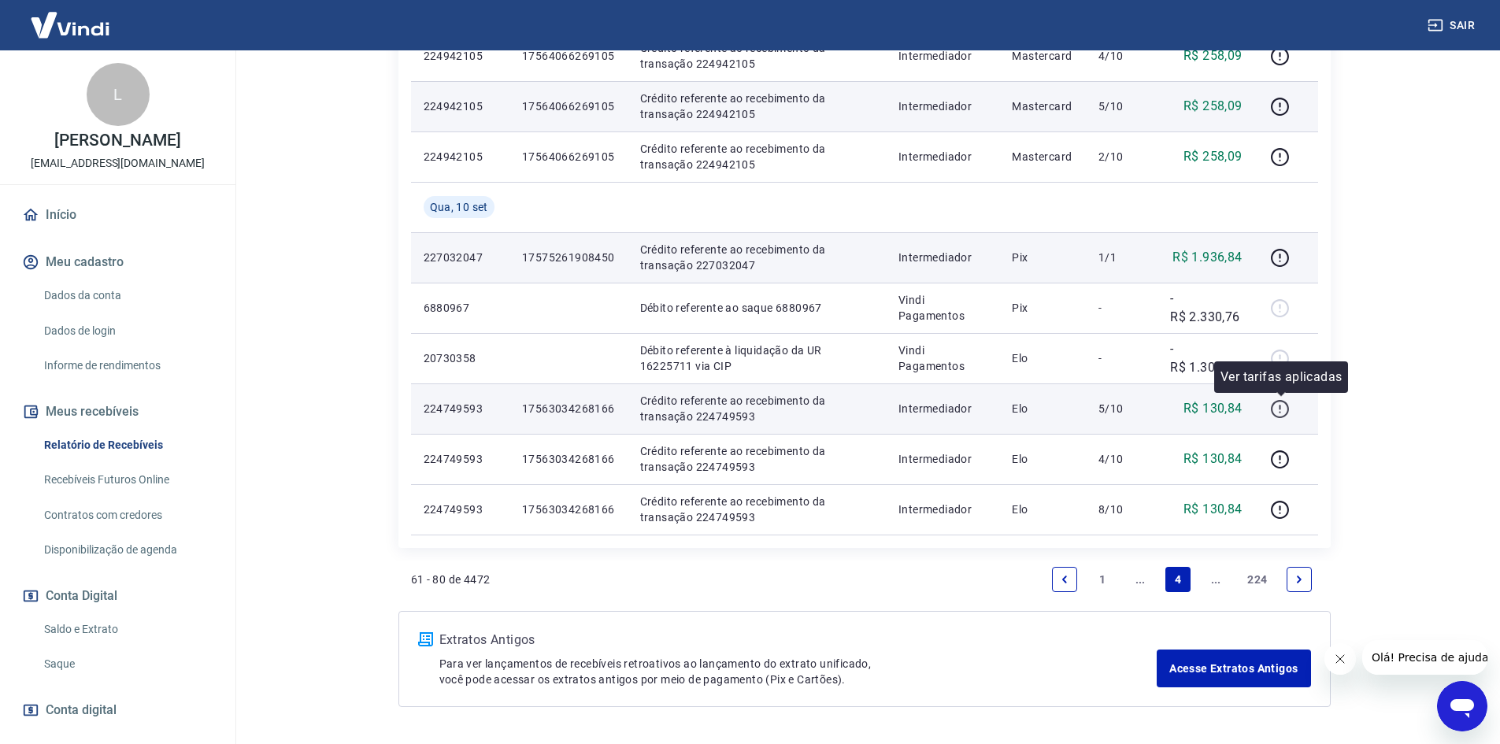
click at [1288, 416] on icon "button" at bounding box center [1280, 409] width 20 height 20
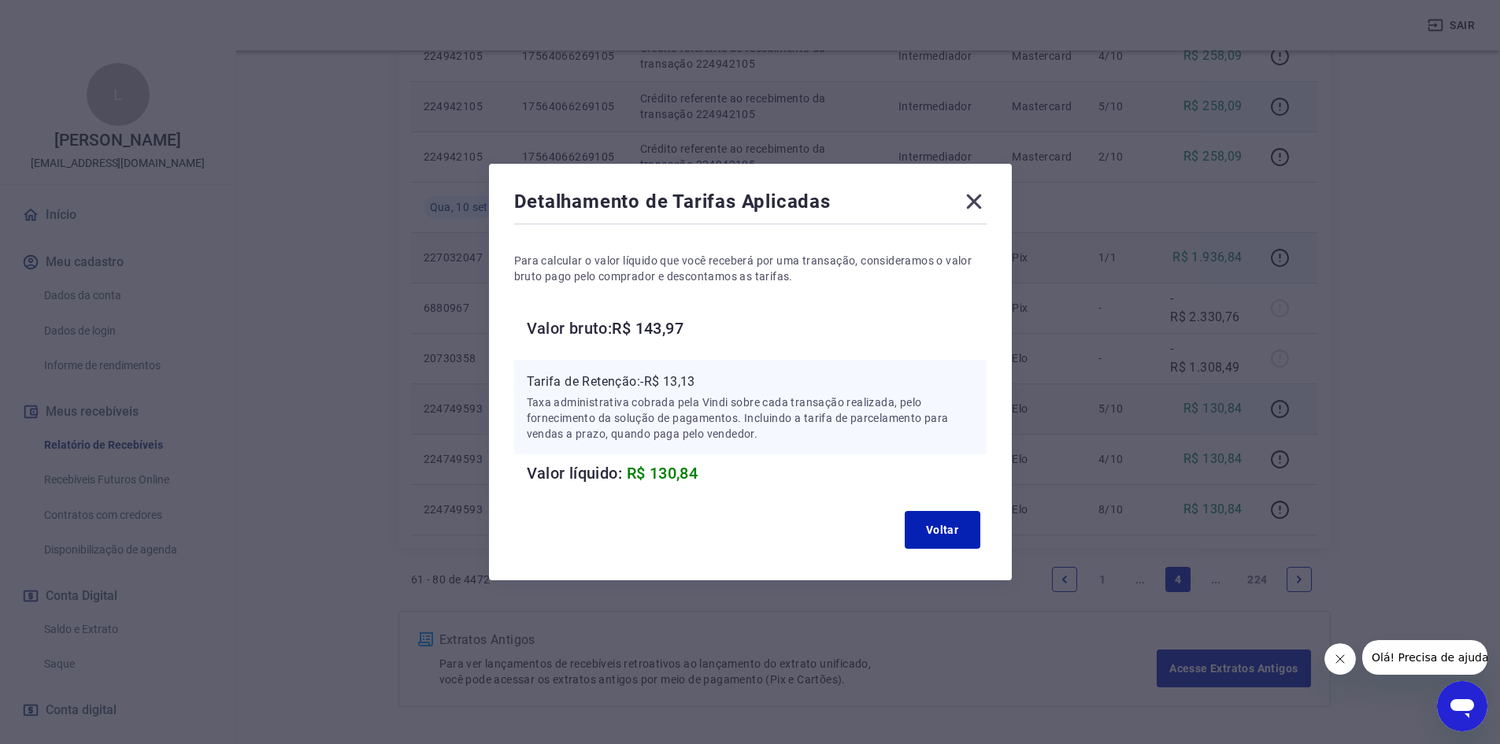
click at [976, 198] on icon at bounding box center [973, 201] width 15 height 15
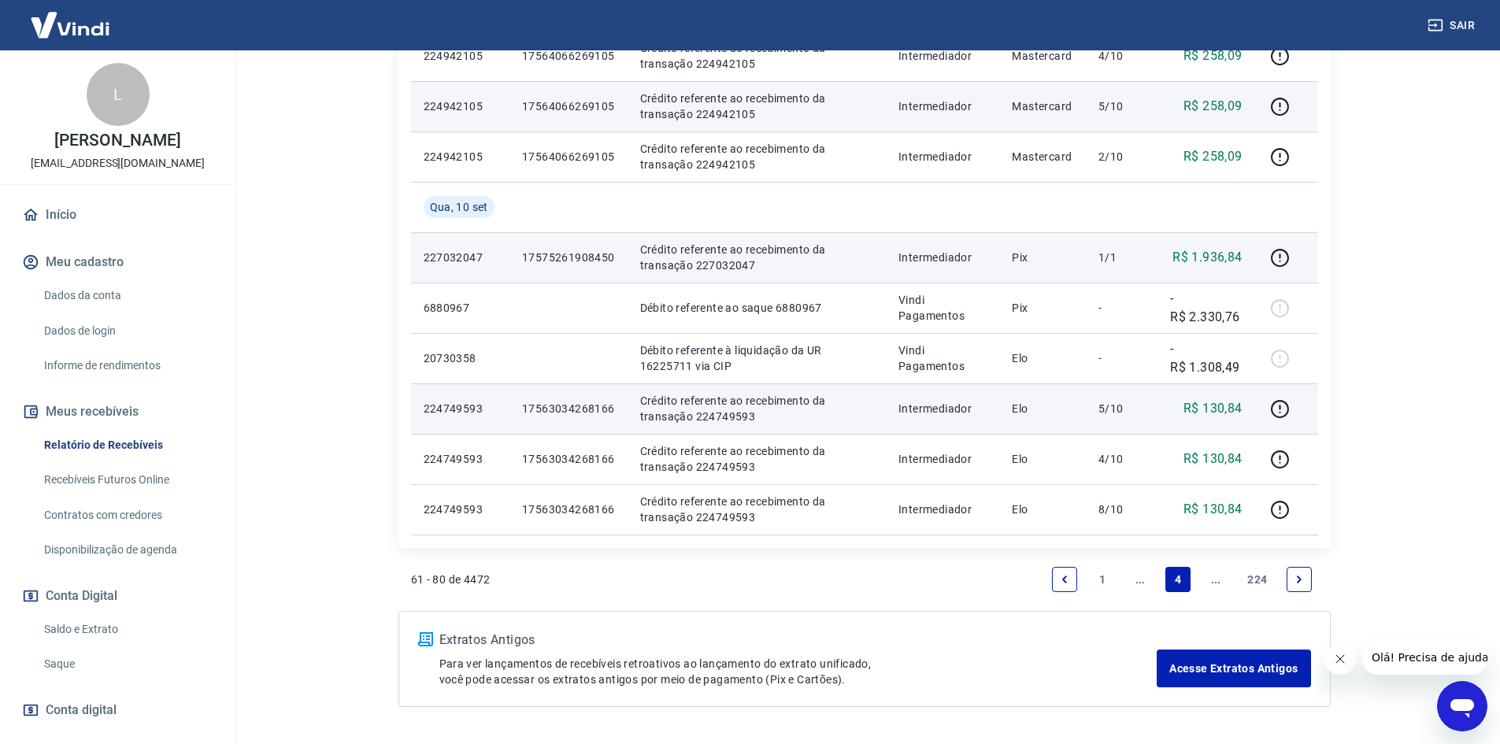
click at [1306, 574] on link "Next page" at bounding box center [1299, 579] width 25 height 25
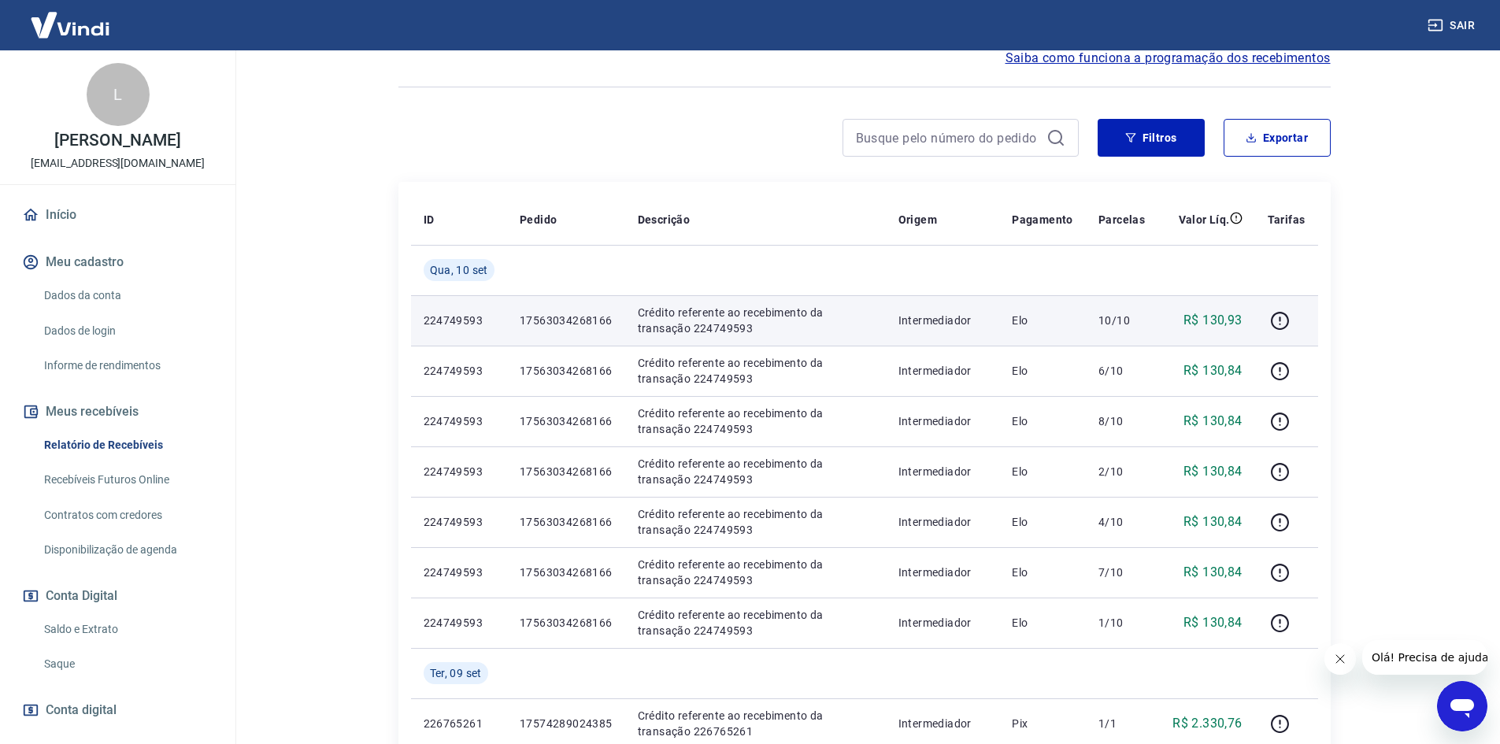
scroll to position [157, 0]
drag, startPoint x: 1132, startPoint y: 311, endPoint x: 1103, endPoint y: 342, distance: 42.9
click at [1131, 312] on p "10/10" at bounding box center [1121, 317] width 46 height 16
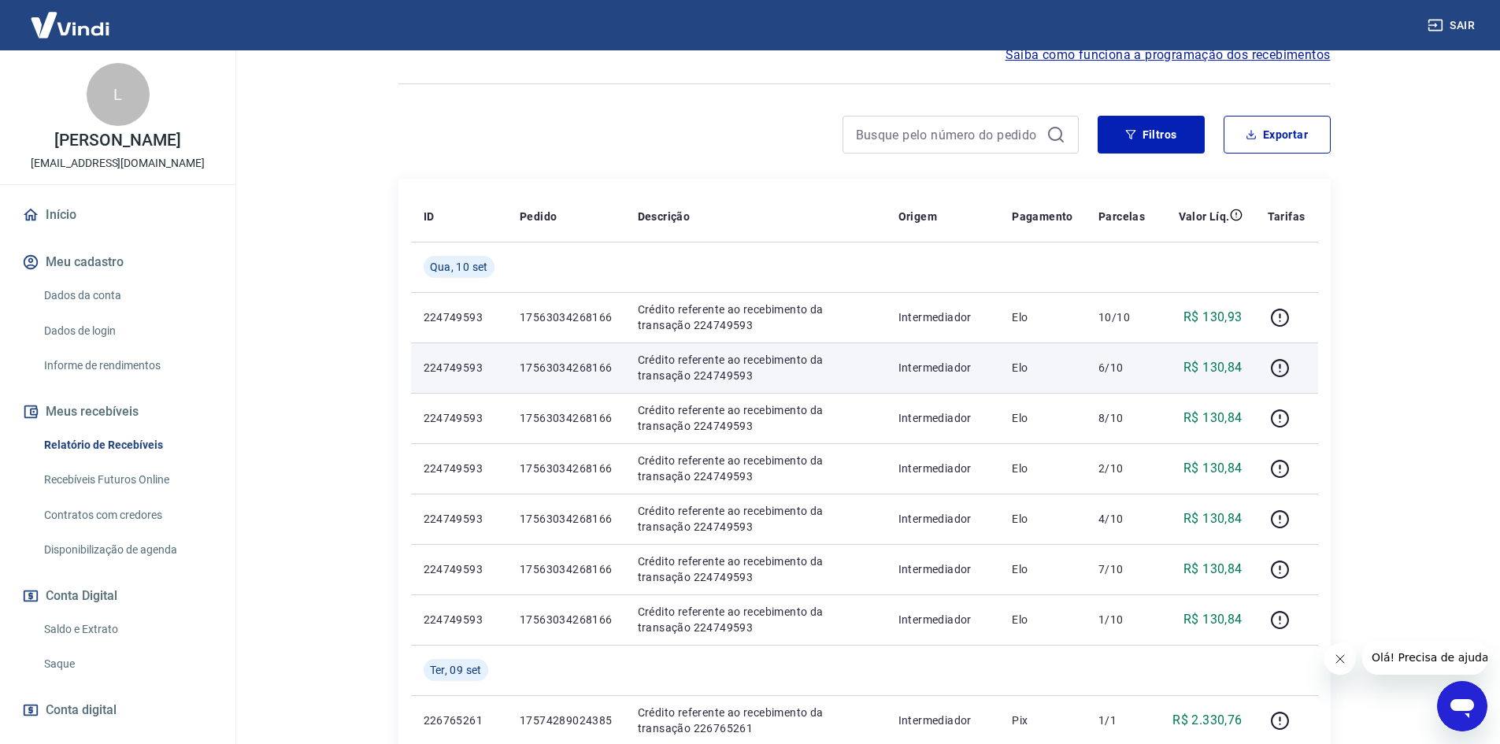
click at [1101, 372] on p "6/10" at bounding box center [1121, 368] width 46 height 16
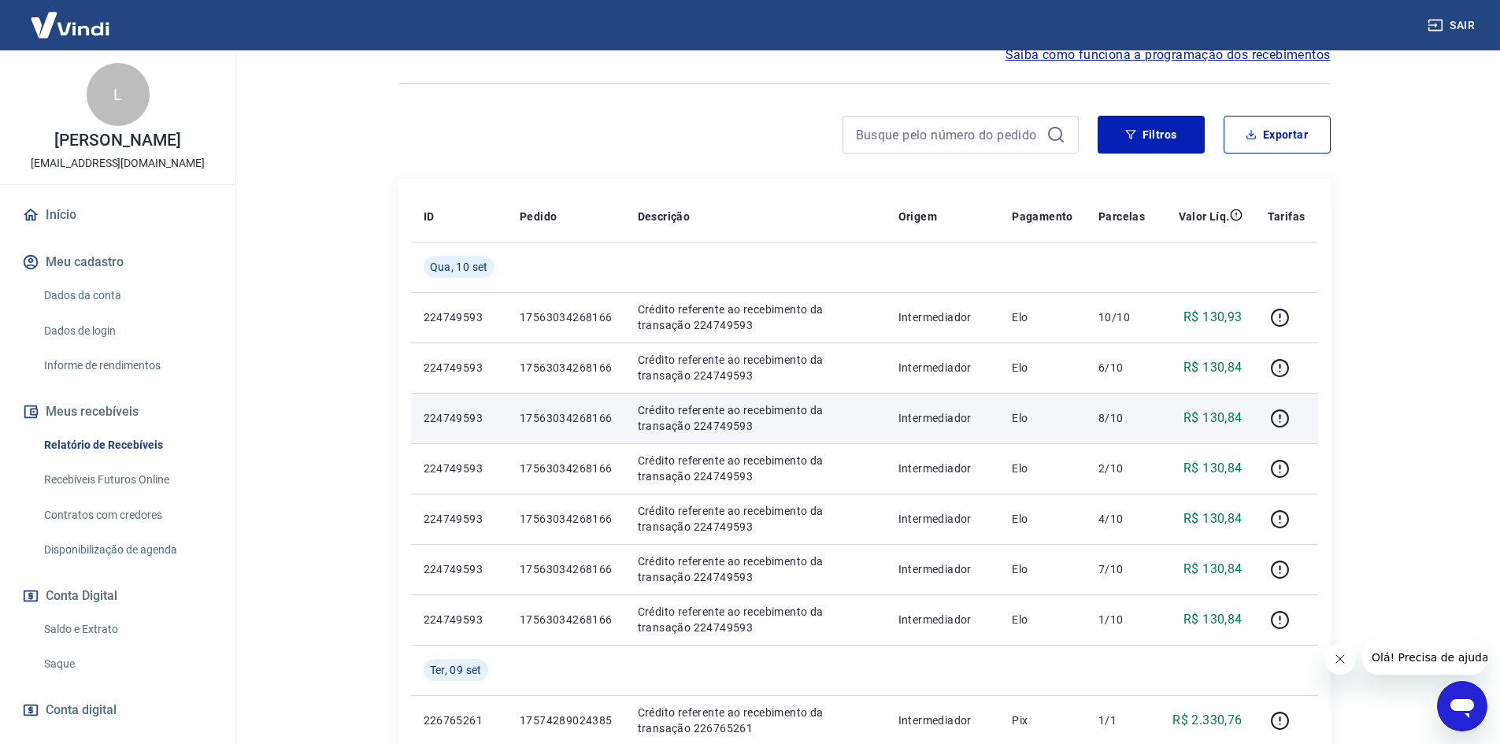
click at [1106, 420] on p "8/10" at bounding box center [1121, 418] width 46 height 16
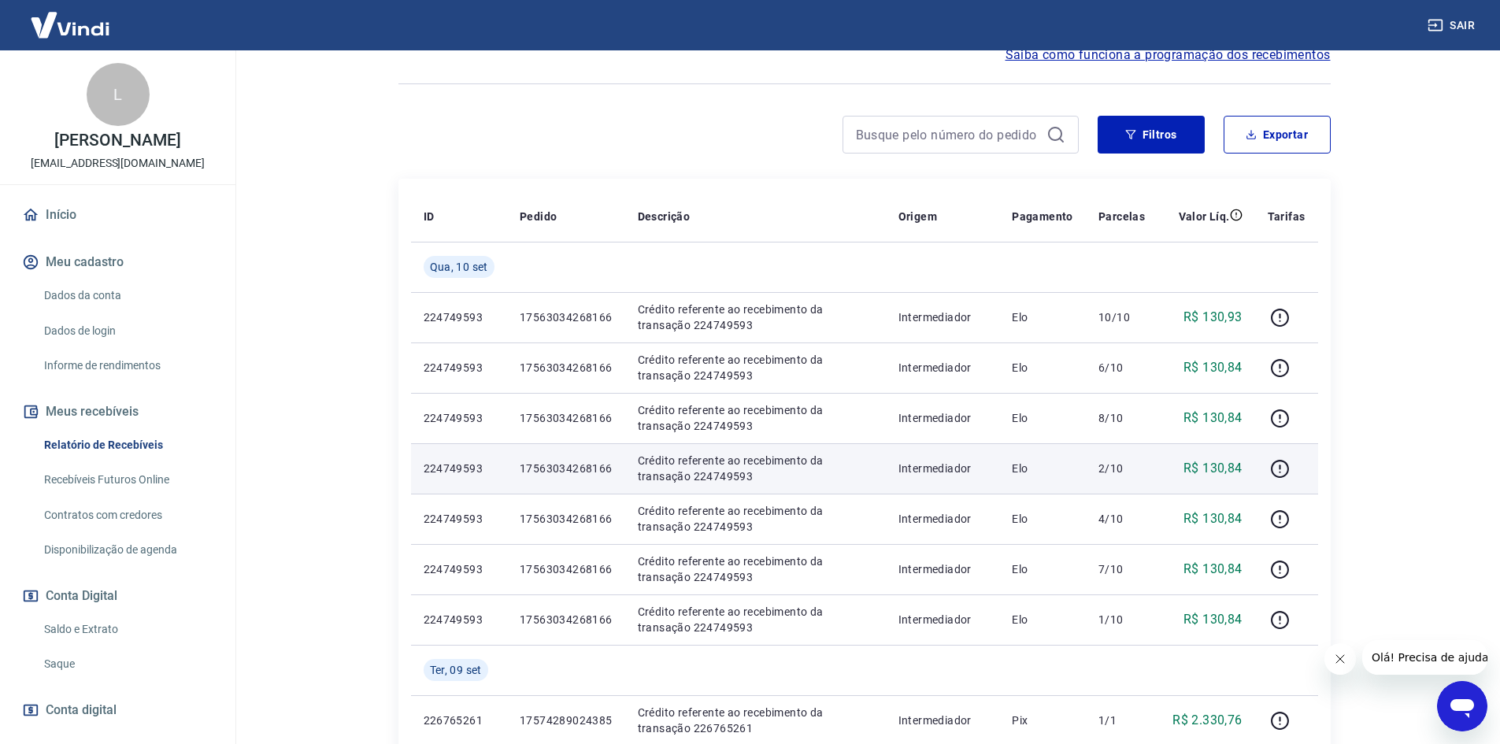
click at [1108, 481] on td "2/10" at bounding box center [1122, 468] width 72 height 50
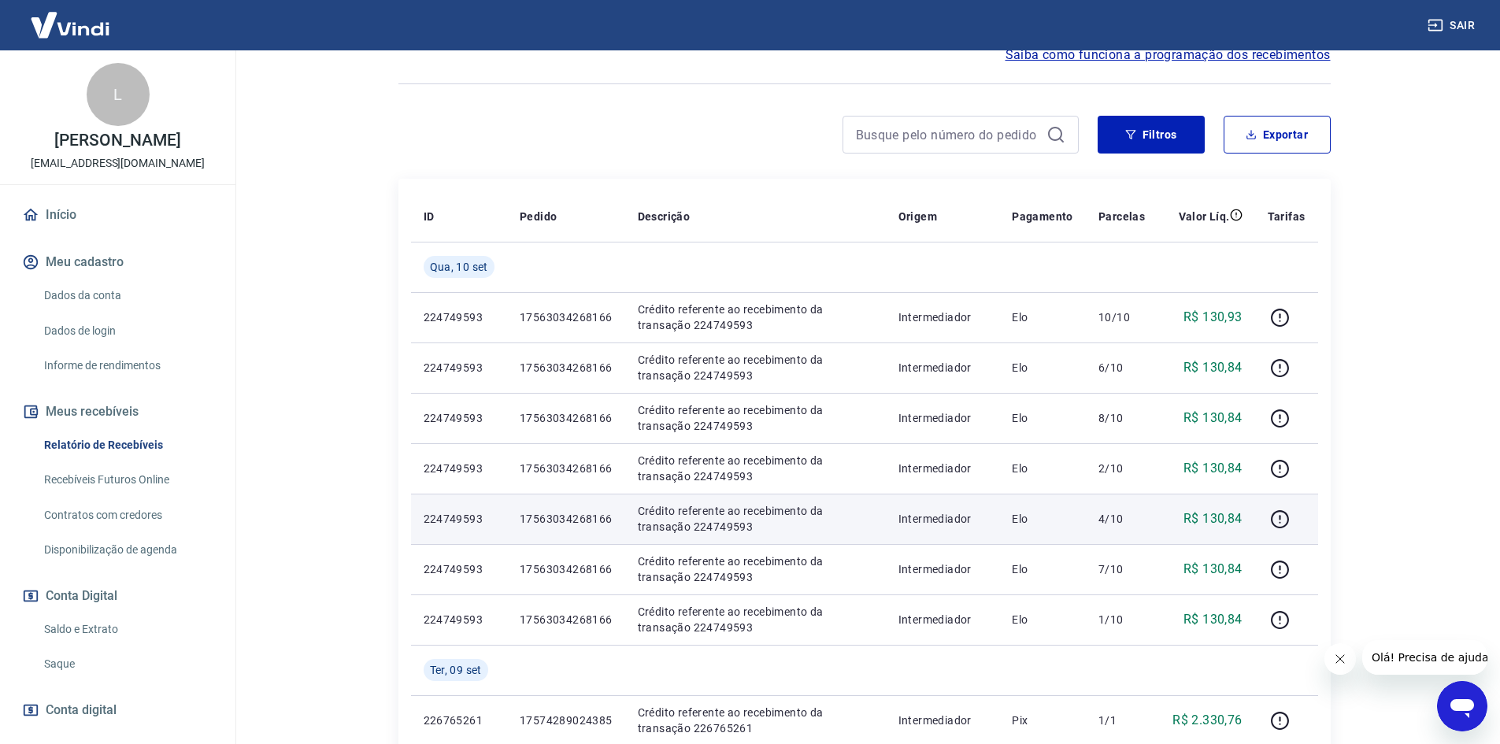
click at [1108, 517] on p "4/10" at bounding box center [1121, 519] width 46 height 16
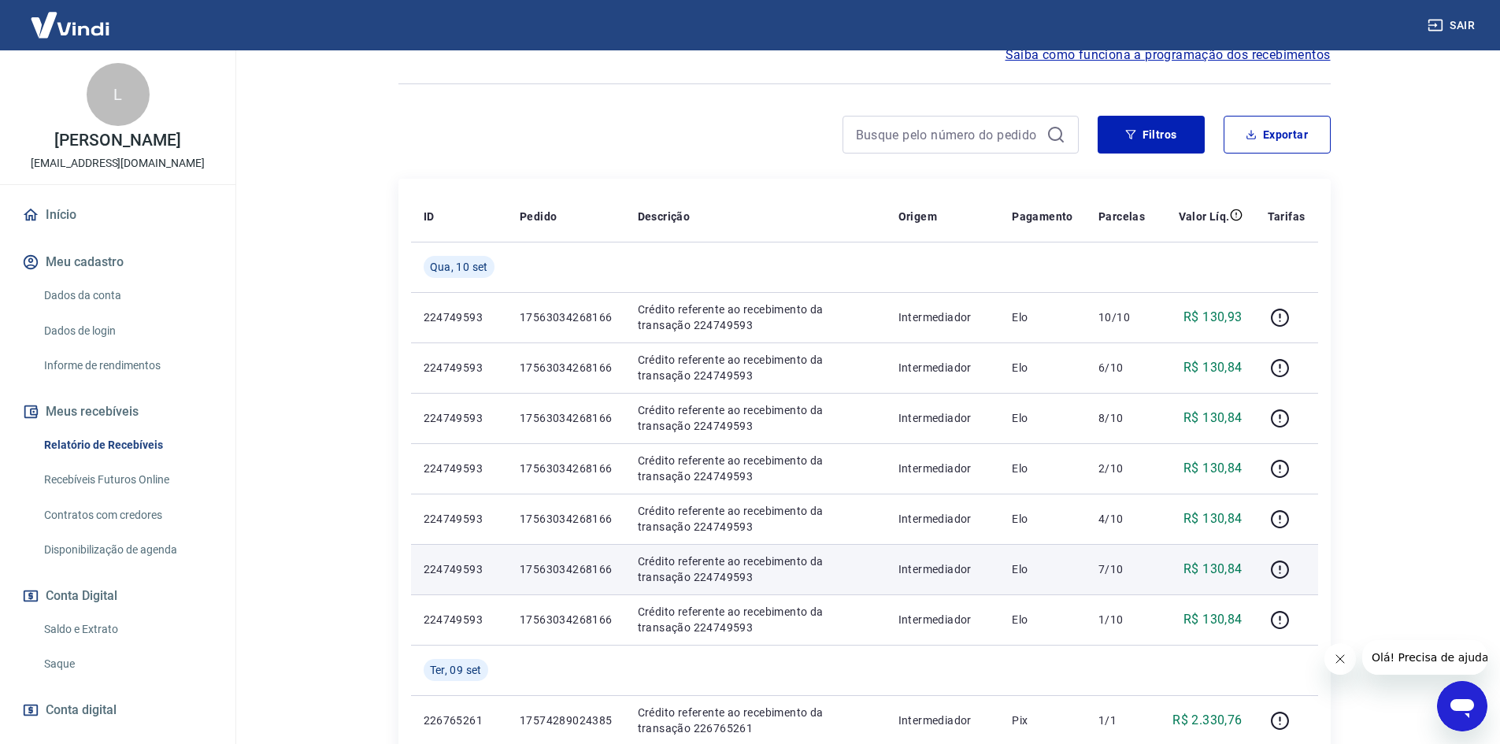
drag, startPoint x: 1112, startPoint y: 572, endPoint x: 1120, endPoint y: 604, distance: 33.4
click at [1113, 572] on p "7/10" at bounding box center [1121, 569] width 46 height 16
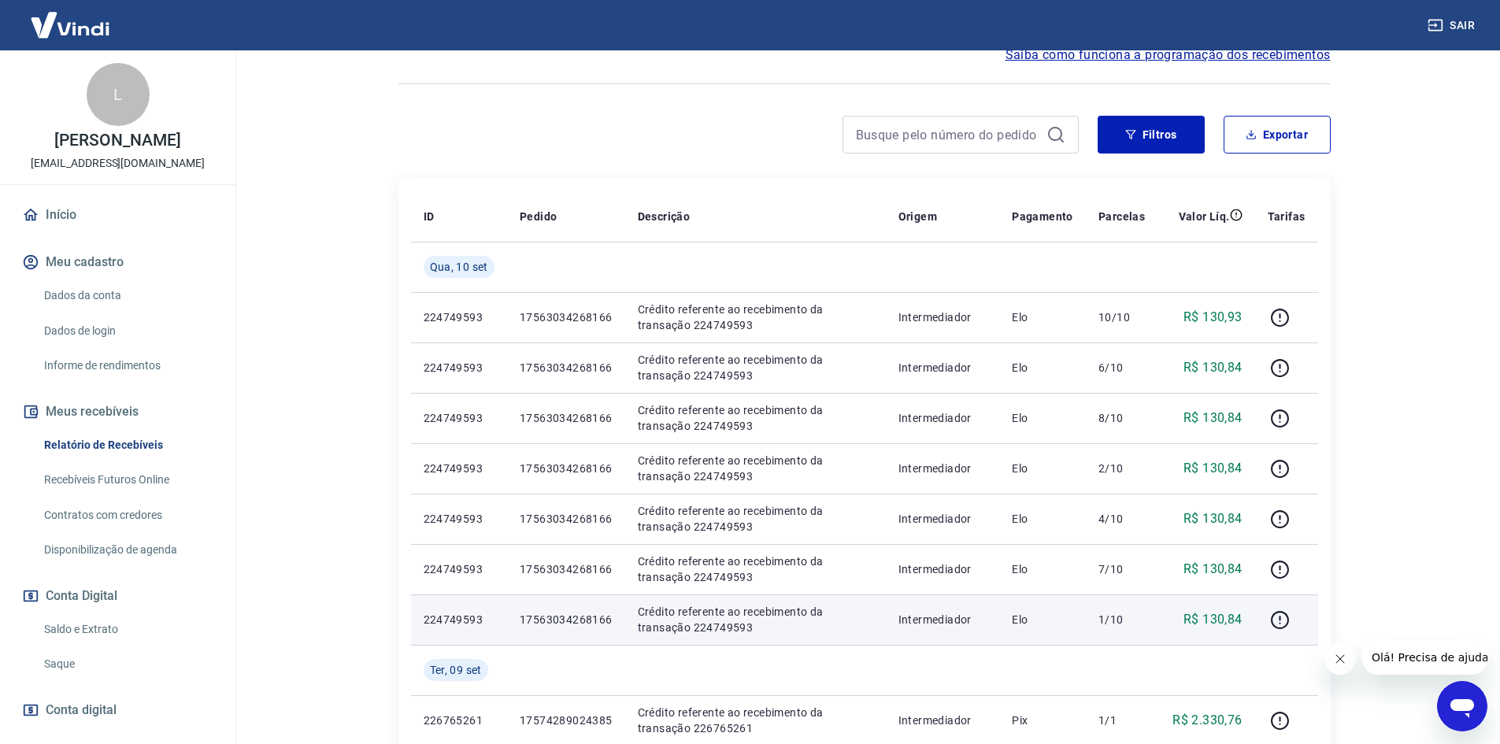
click at [1127, 624] on p "1/10" at bounding box center [1121, 620] width 46 height 16
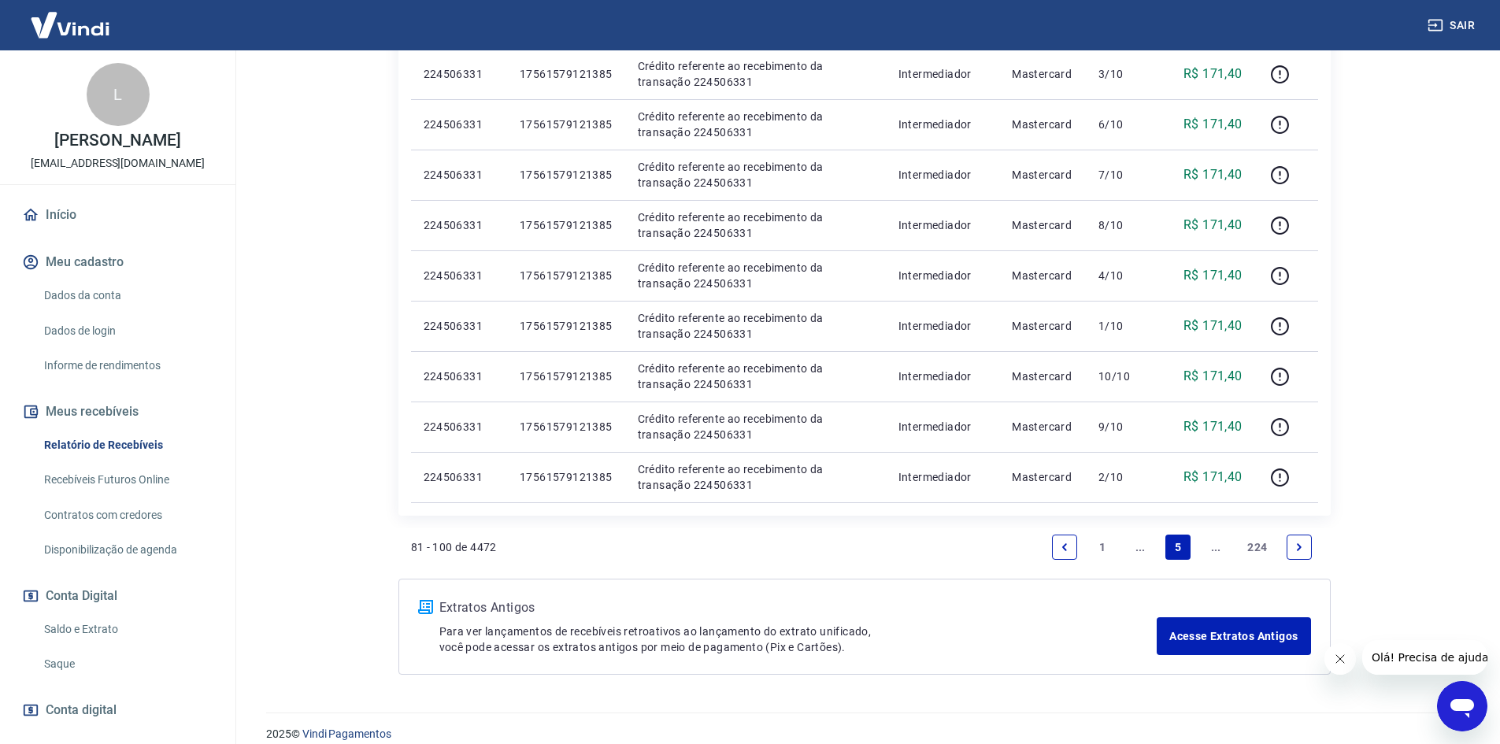
scroll to position [1073, 0]
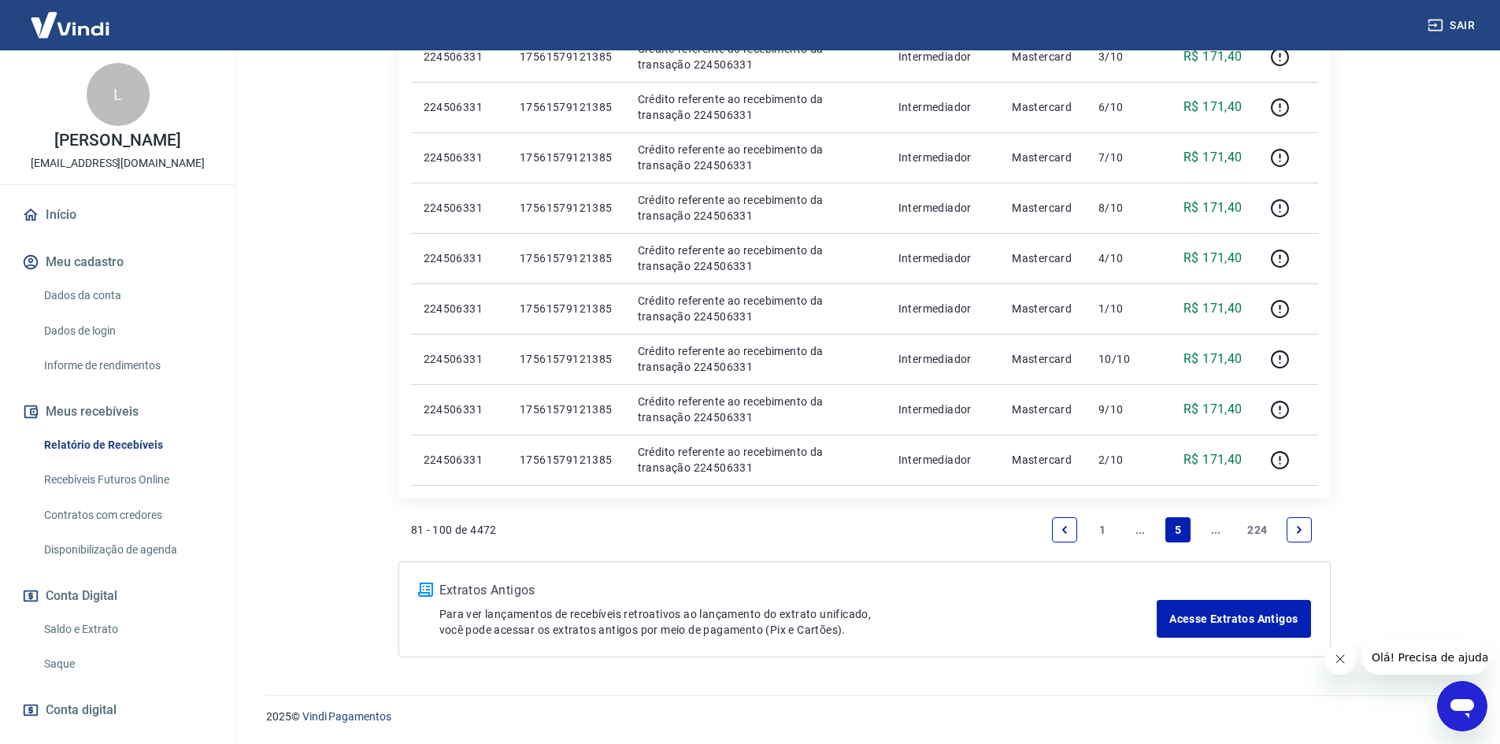
drag, startPoint x: 1074, startPoint y: 535, endPoint x: 1082, endPoint y: 534, distance: 8.0
click at [1073, 535] on link "Previous page" at bounding box center [1064, 529] width 25 height 25
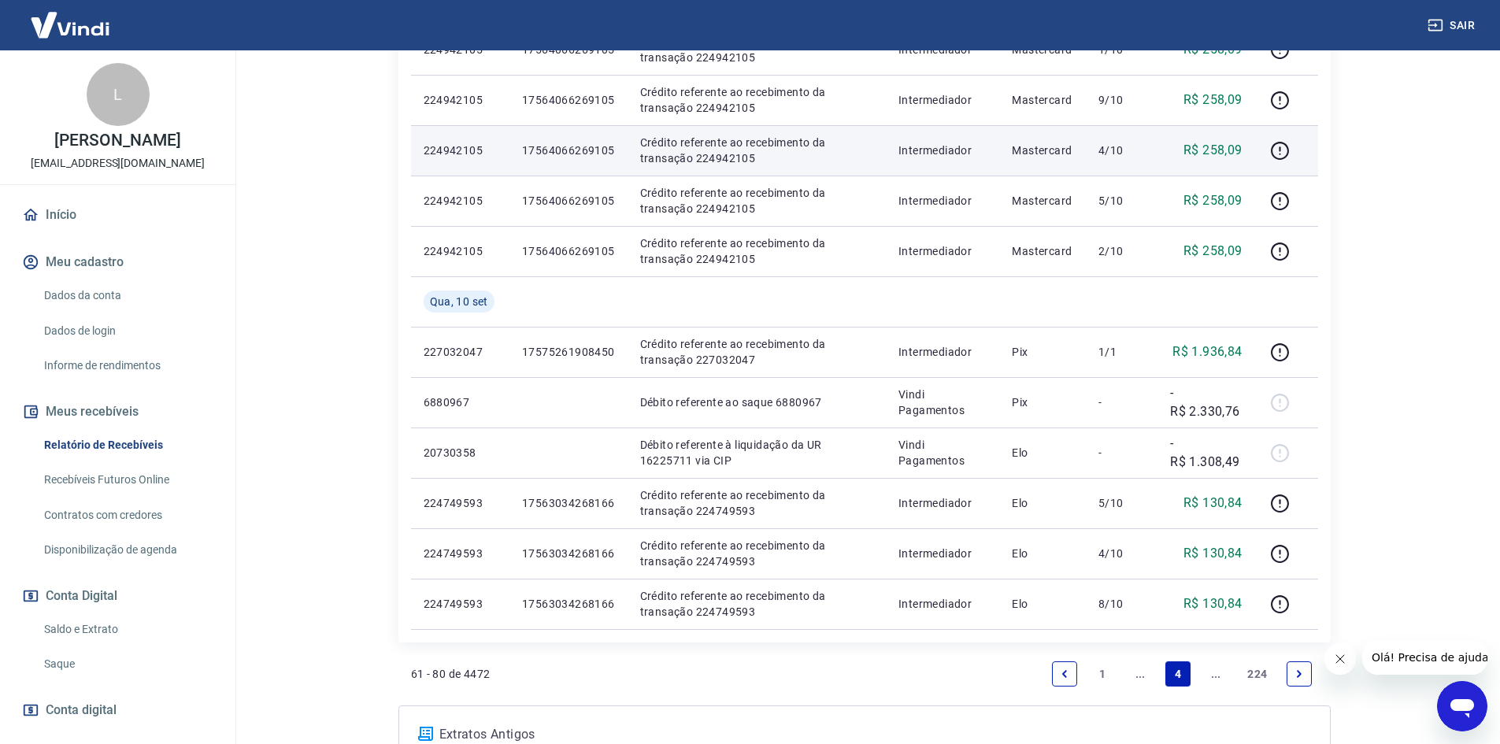
scroll to position [1073, 0]
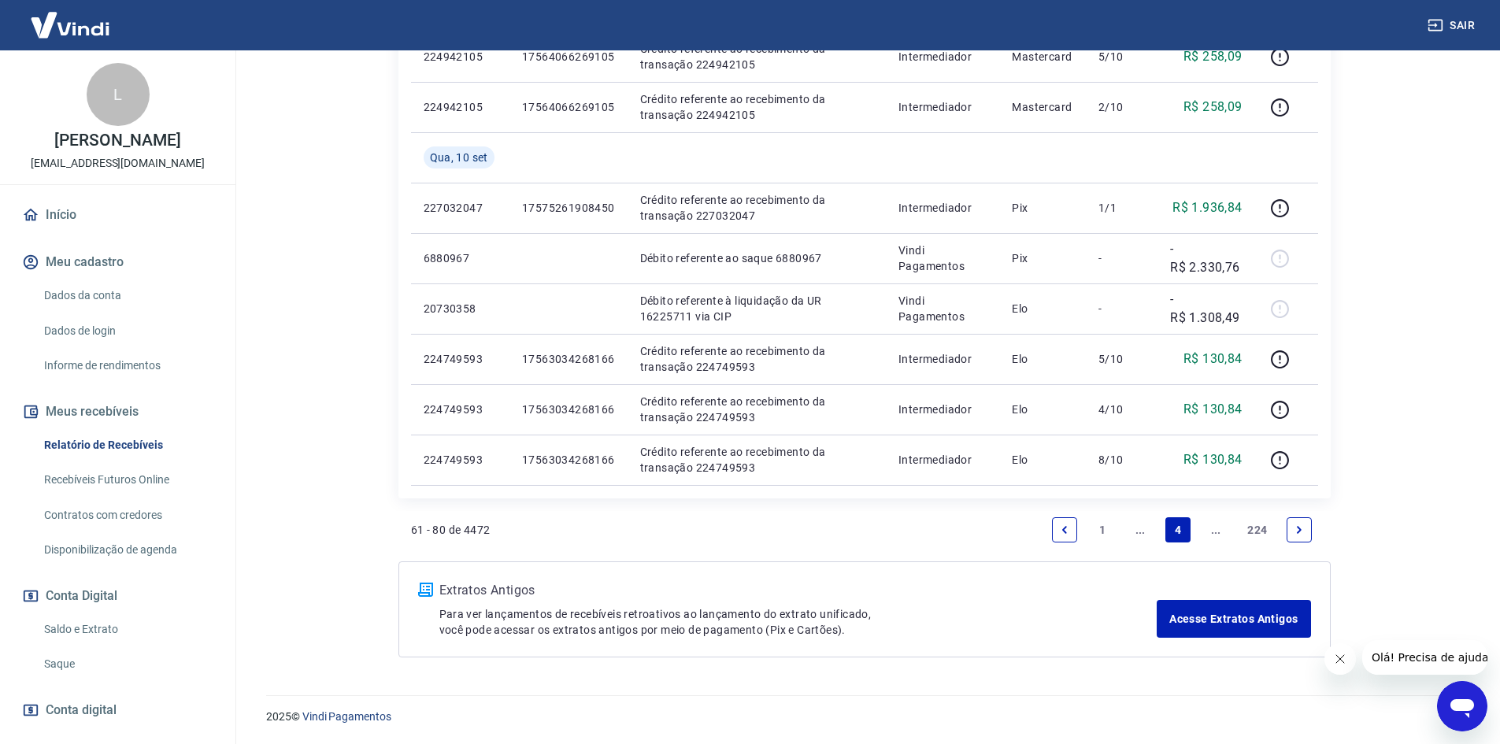
click at [1298, 535] on icon "Next page" at bounding box center [1299, 529] width 11 height 11
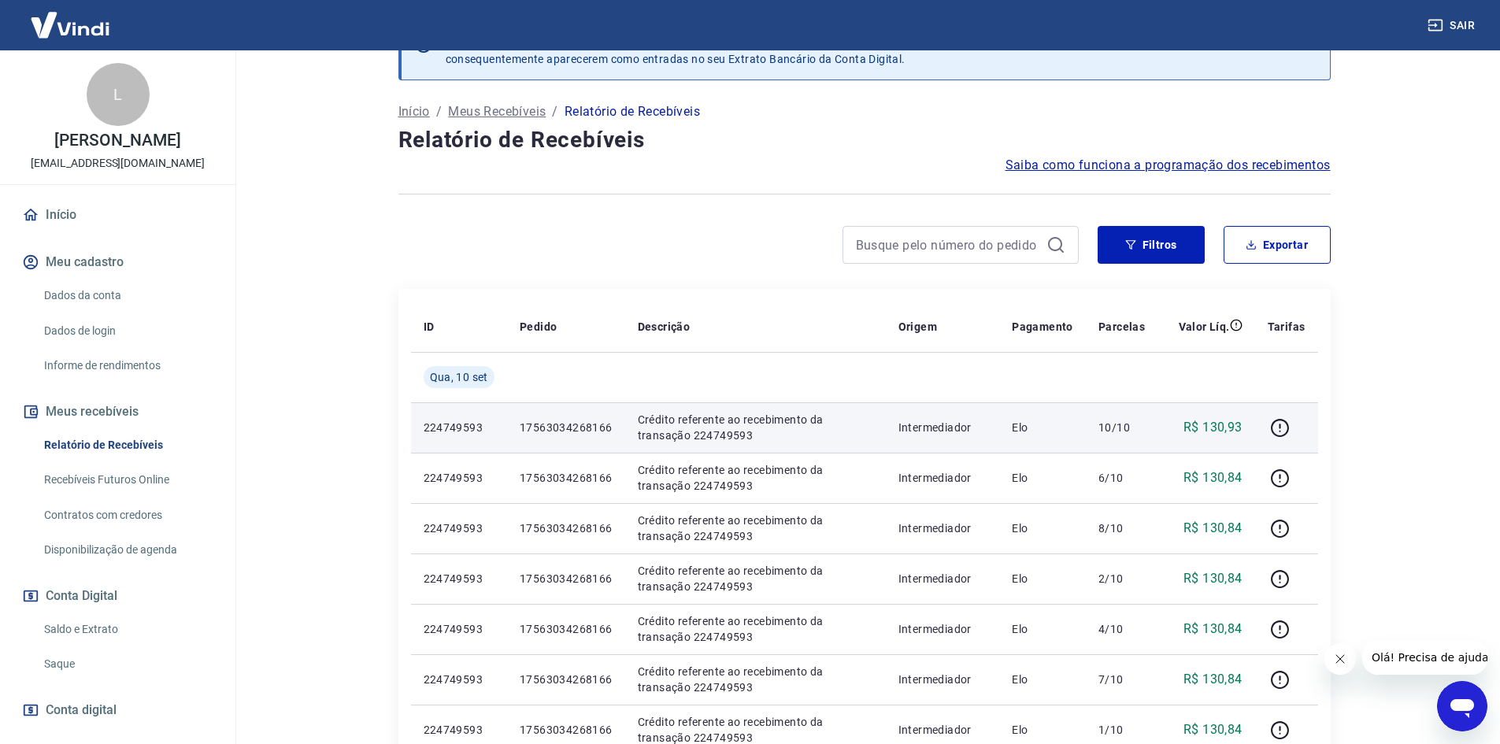
scroll to position [157, 0]
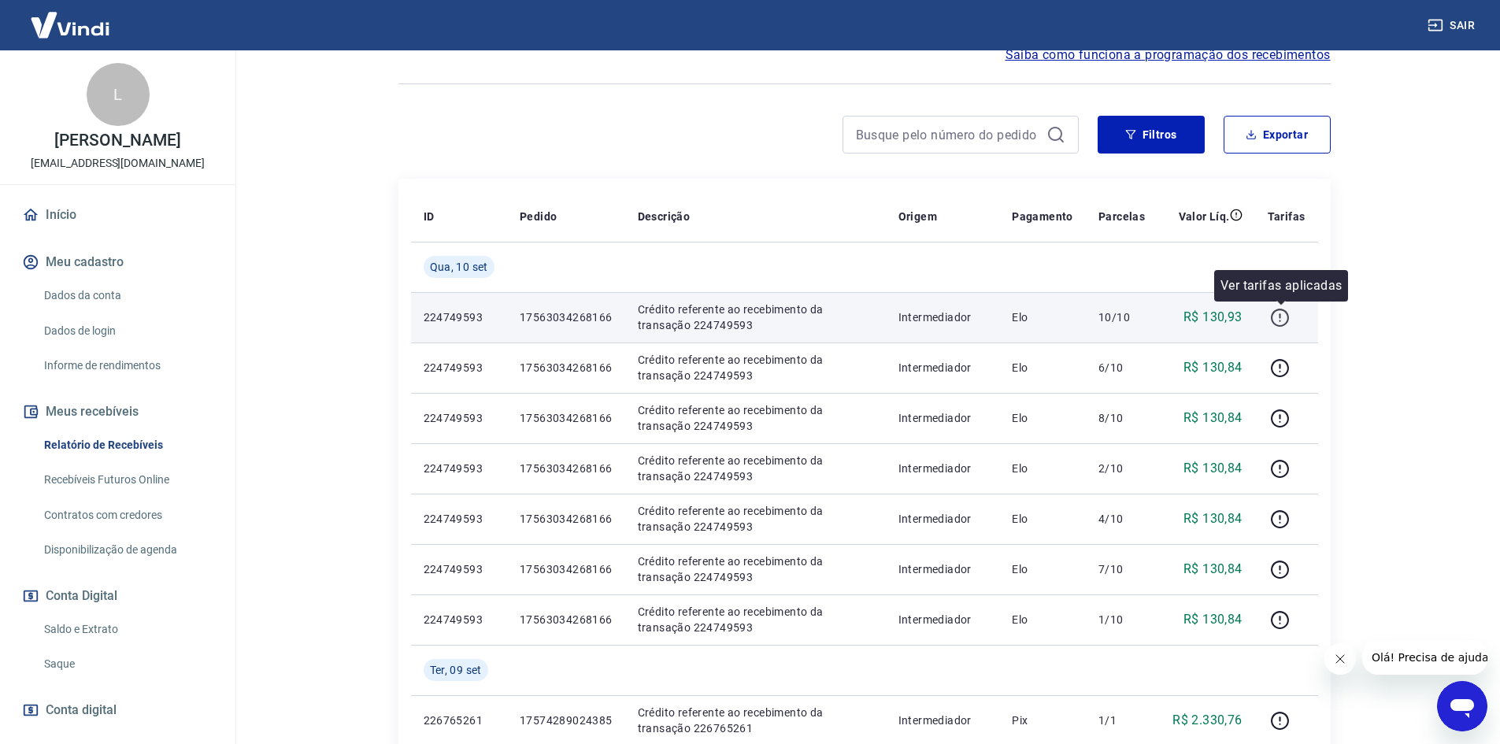
click at [1268, 316] on td at bounding box center [1286, 317] width 63 height 50
click at [1273, 317] on icon "button" at bounding box center [1280, 318] width 18 height 18
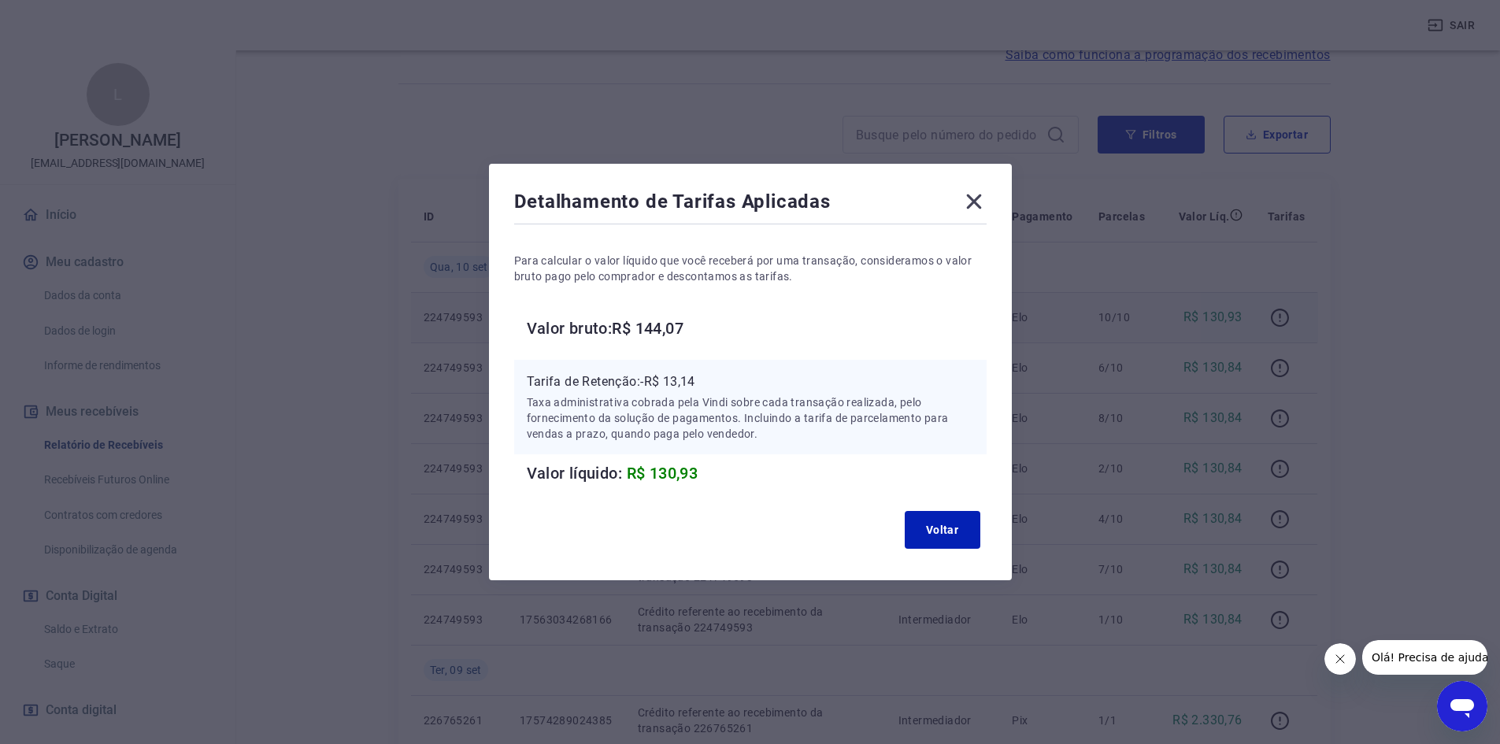
click at [980, 201] on icon at bounding box center [973, 201] width 15 height 15
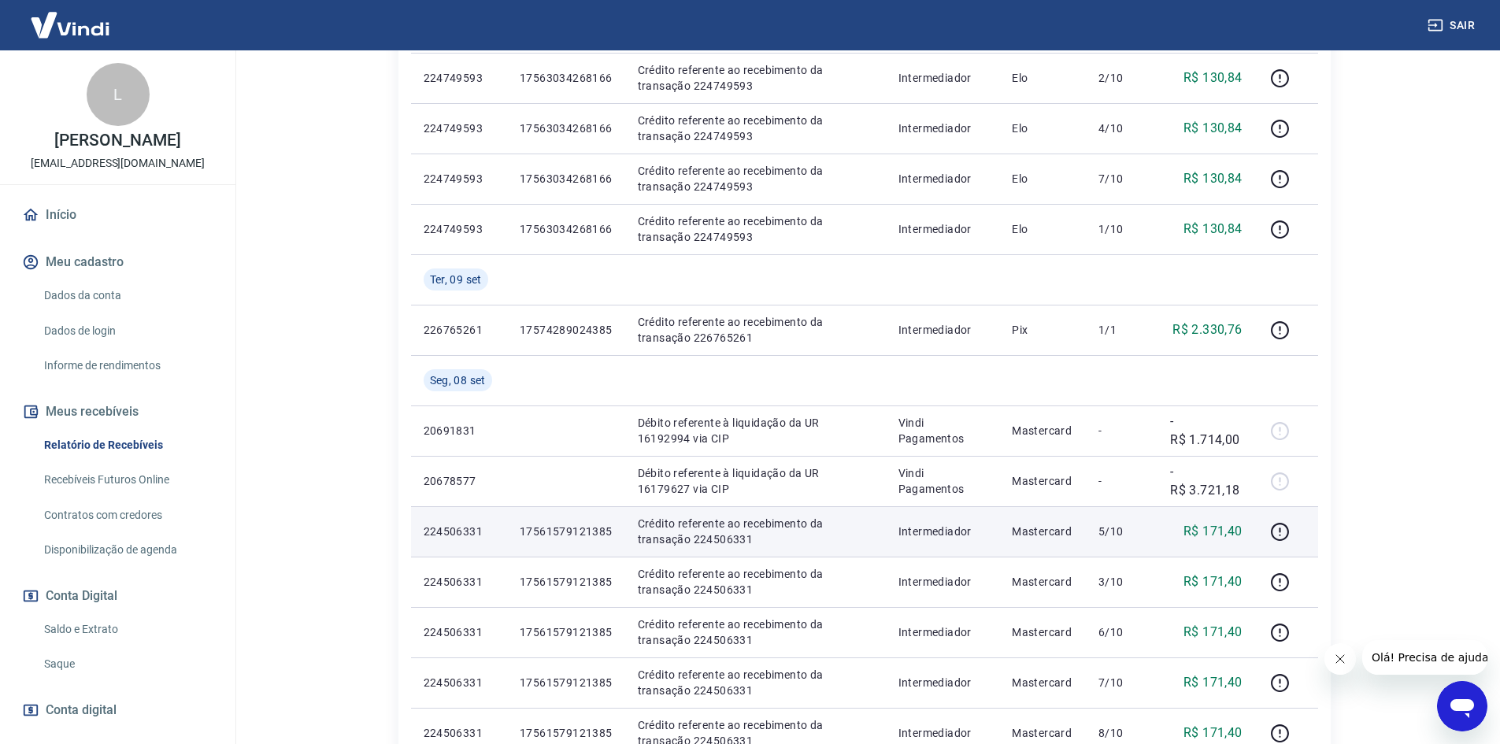
scroll to position [630, 0]
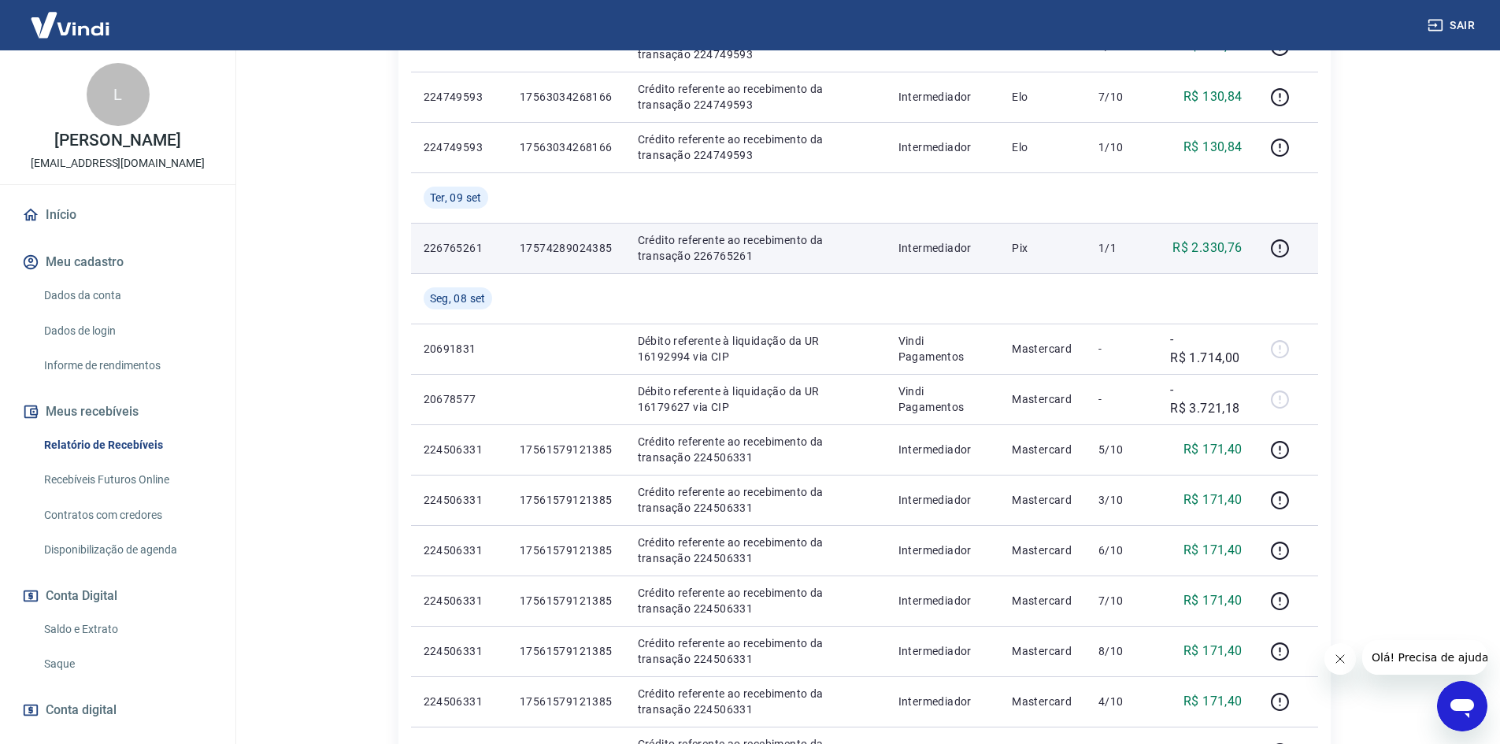
click at [565, 256] on td "17574289024385" at bounding box center [566, 248] width 118 height 50
click at [1274, 249] on icon "button" at bounding box center [1280, 249] width 20 height 20
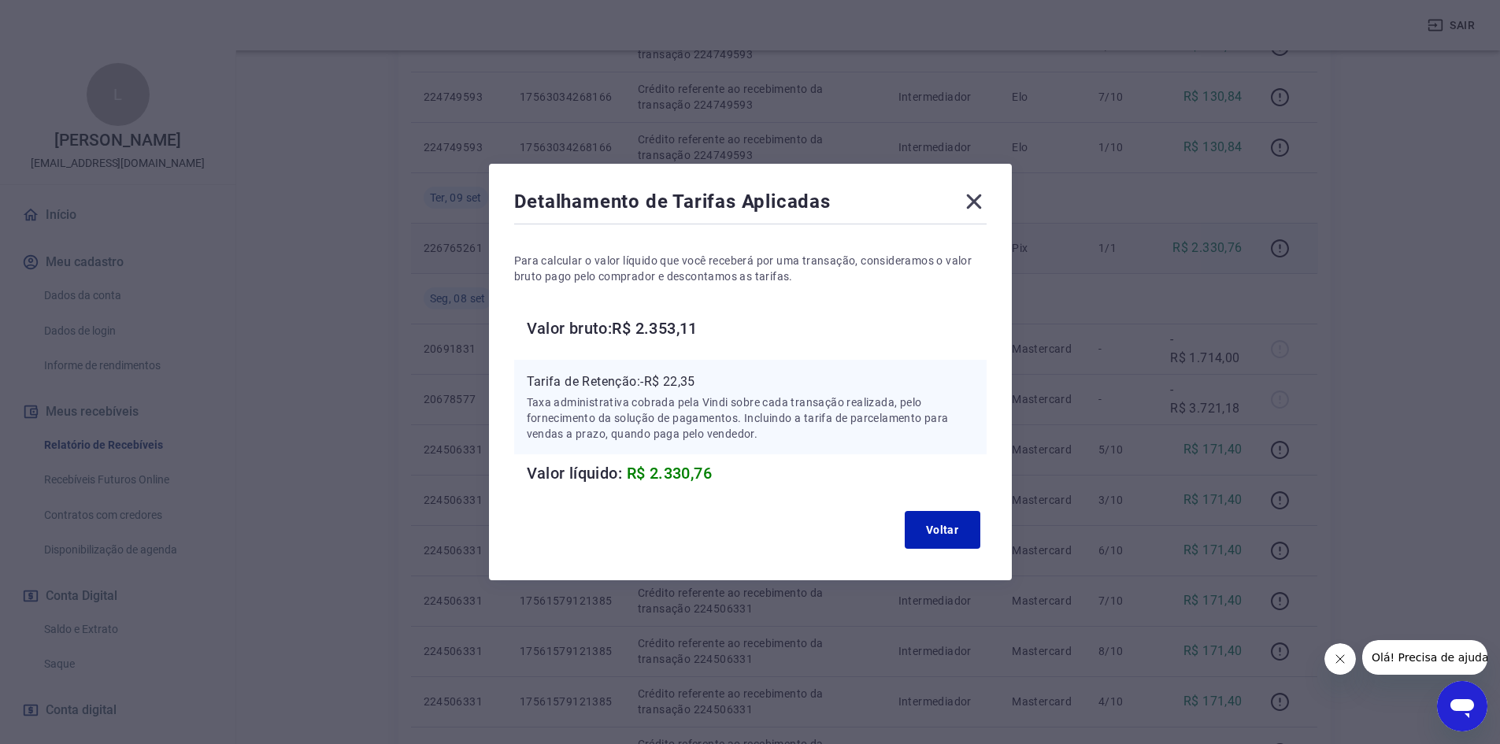
click at [697, 376] on p "Tarifa de Retenção: -R$ 22,35" at bounding box center [750, 381] width 447 height 19
click at [700, 376] on p "Tarifa de Retenção: -R$ 22,35" at bounding box center [750, 381] width 447 height 19
click at [976, 208] on icon at bounding box center [973, 201] width 25 height 25
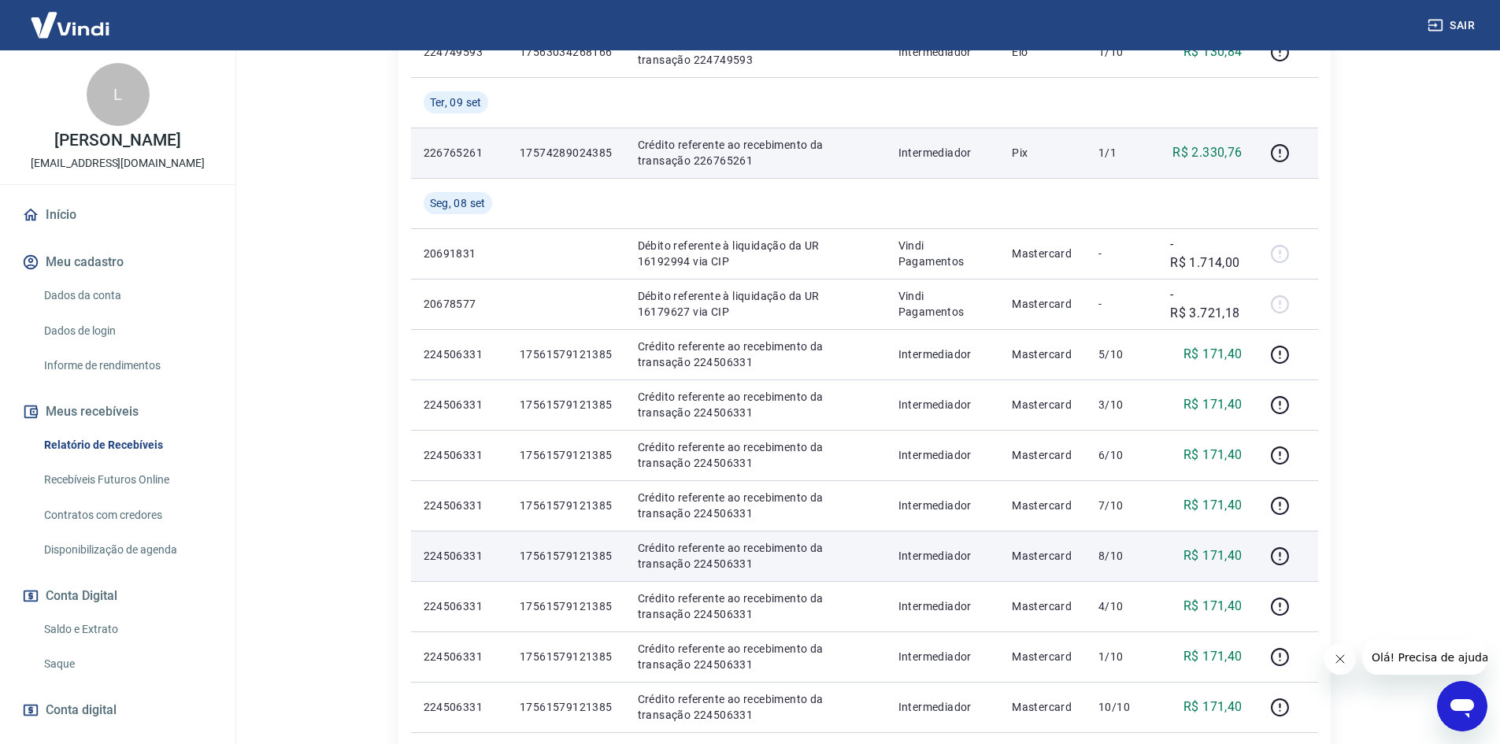
scroll to position [866, 0]
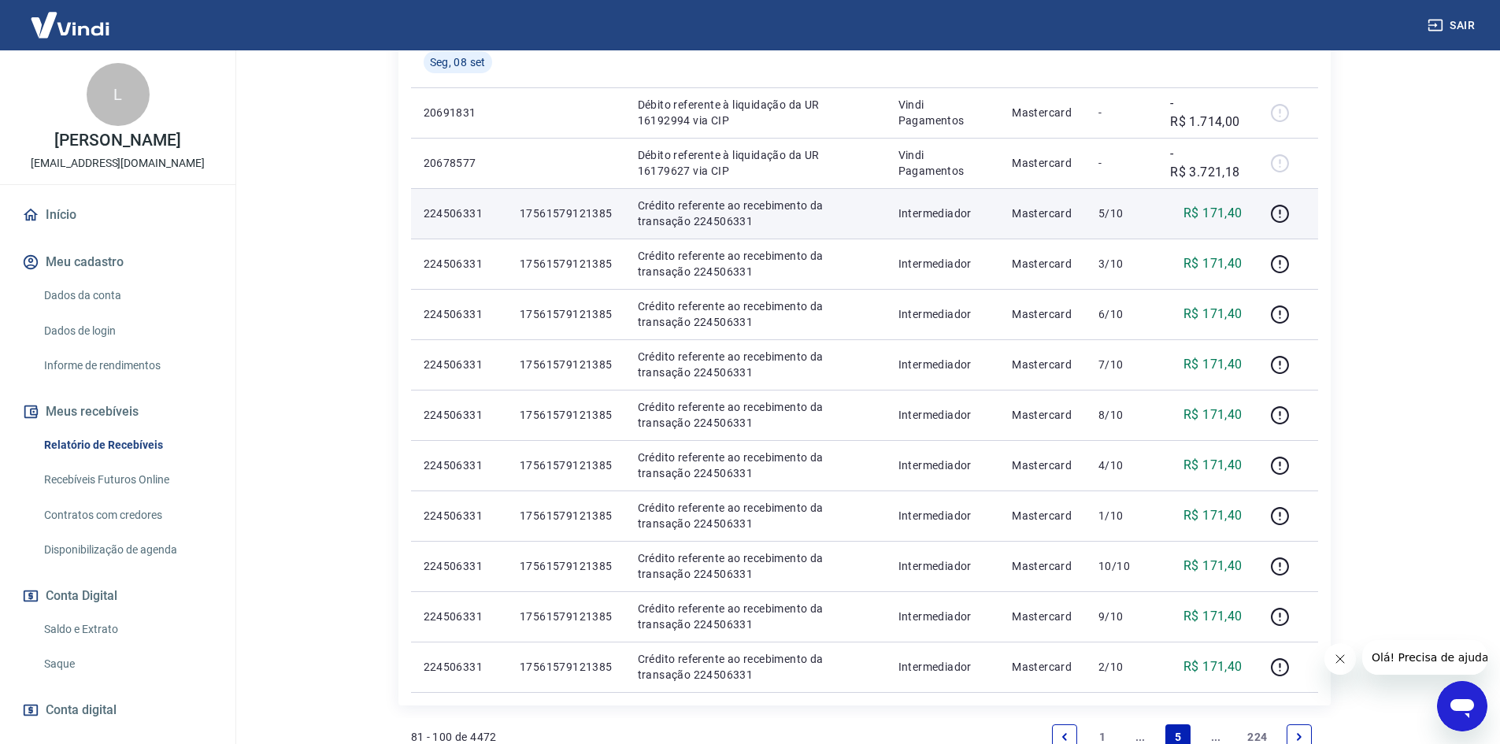
click at [583, 219] on p "17561579121385" at bounding box center [566, 213] width 93 height 16
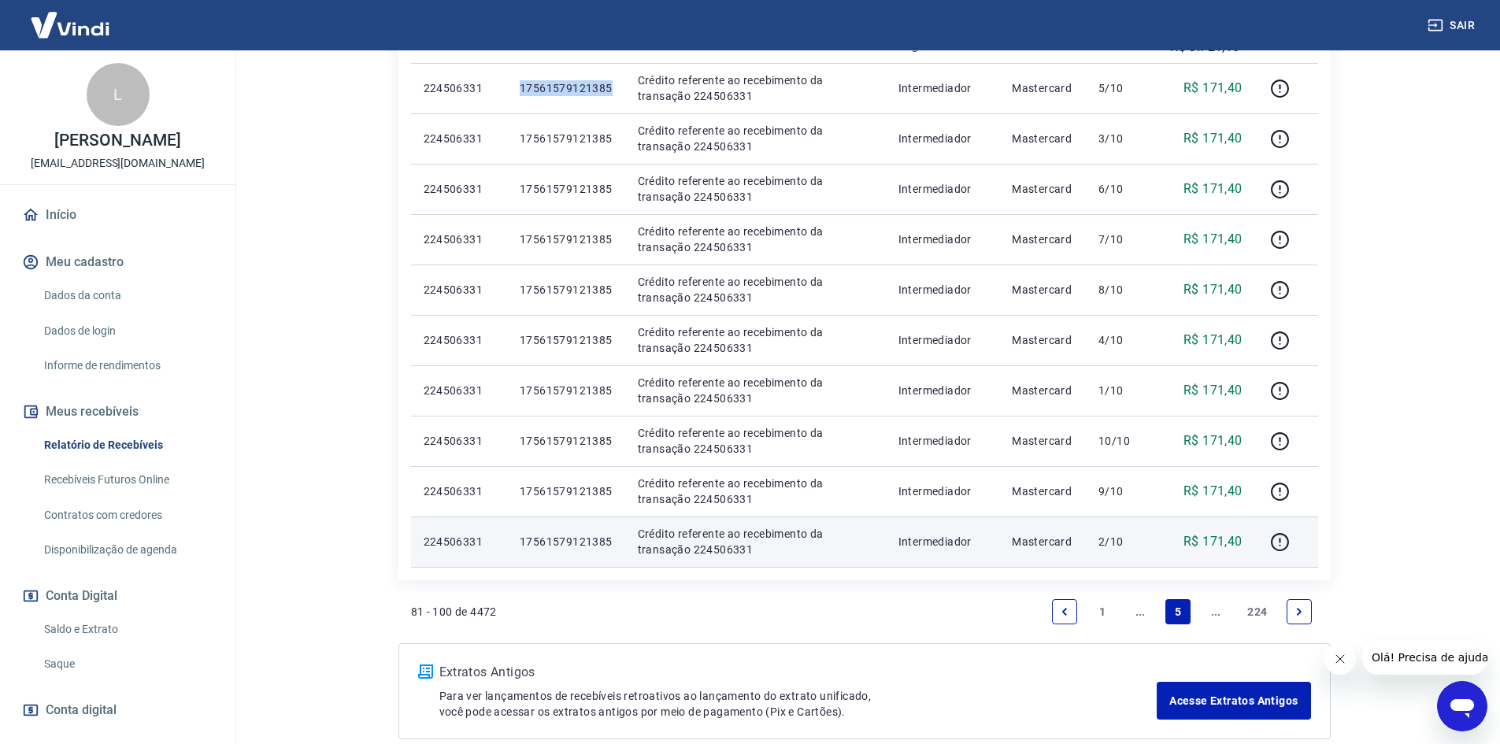
scroll to position [1073, 0]
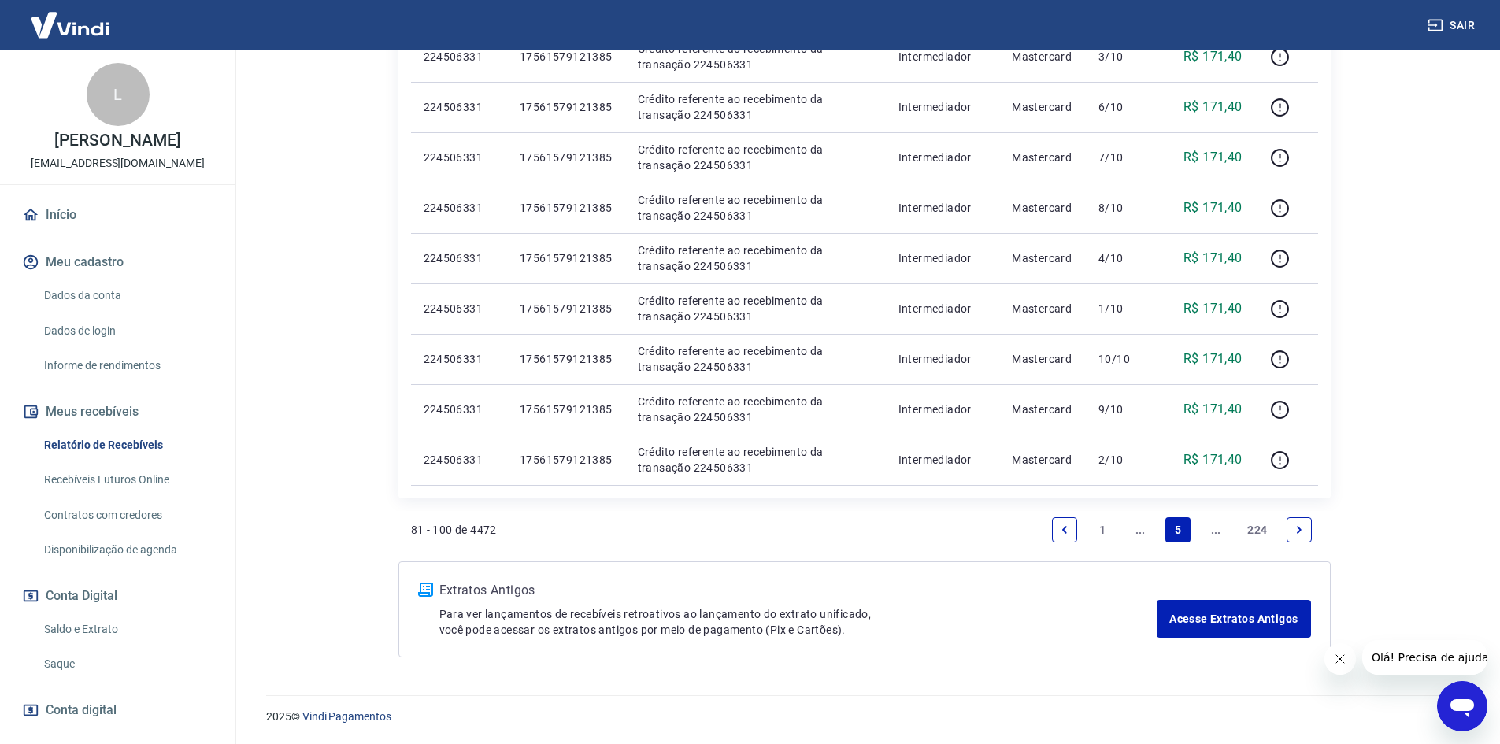
click at [1300, 538] on link "Next page" at bounding box center [1299, 529] width 25 height 25
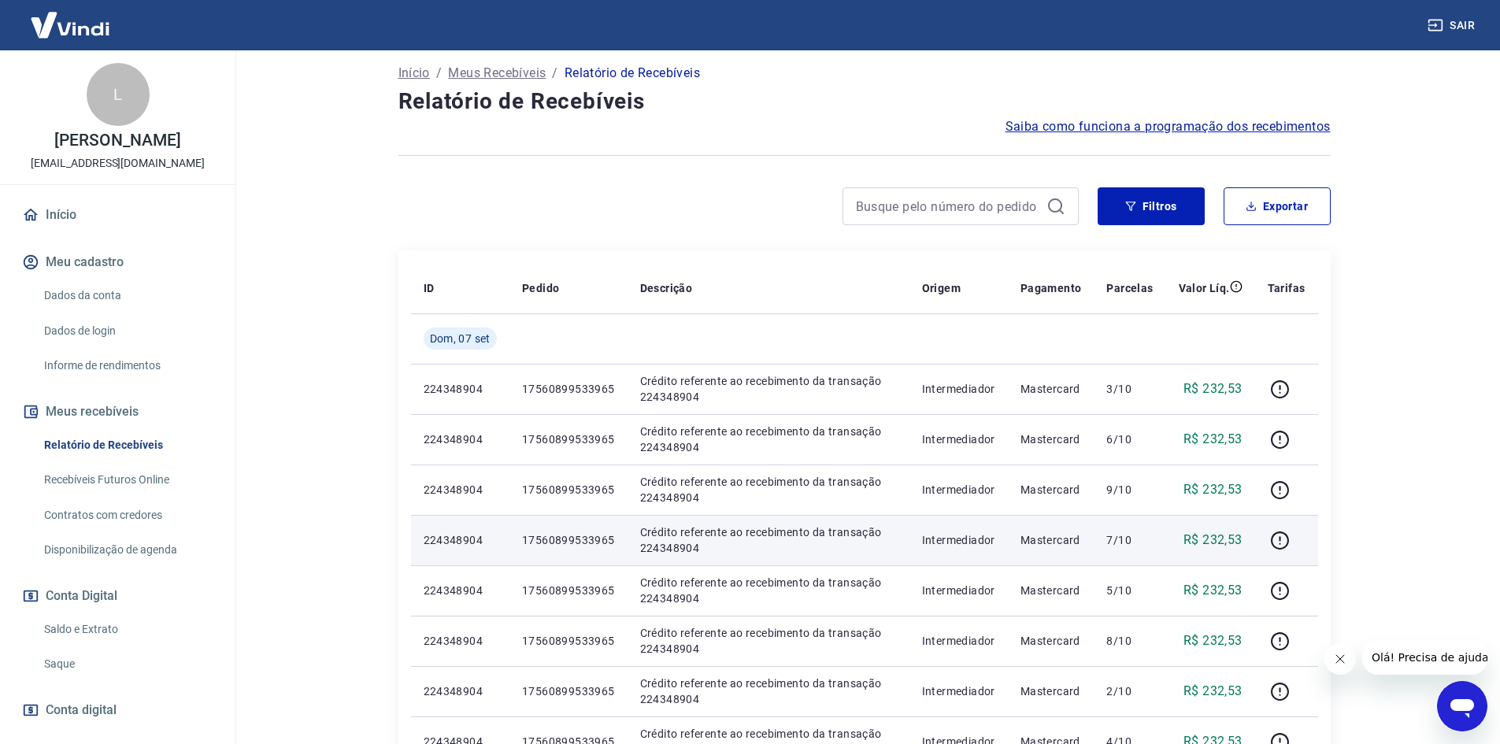
scroll to position [236, 0]
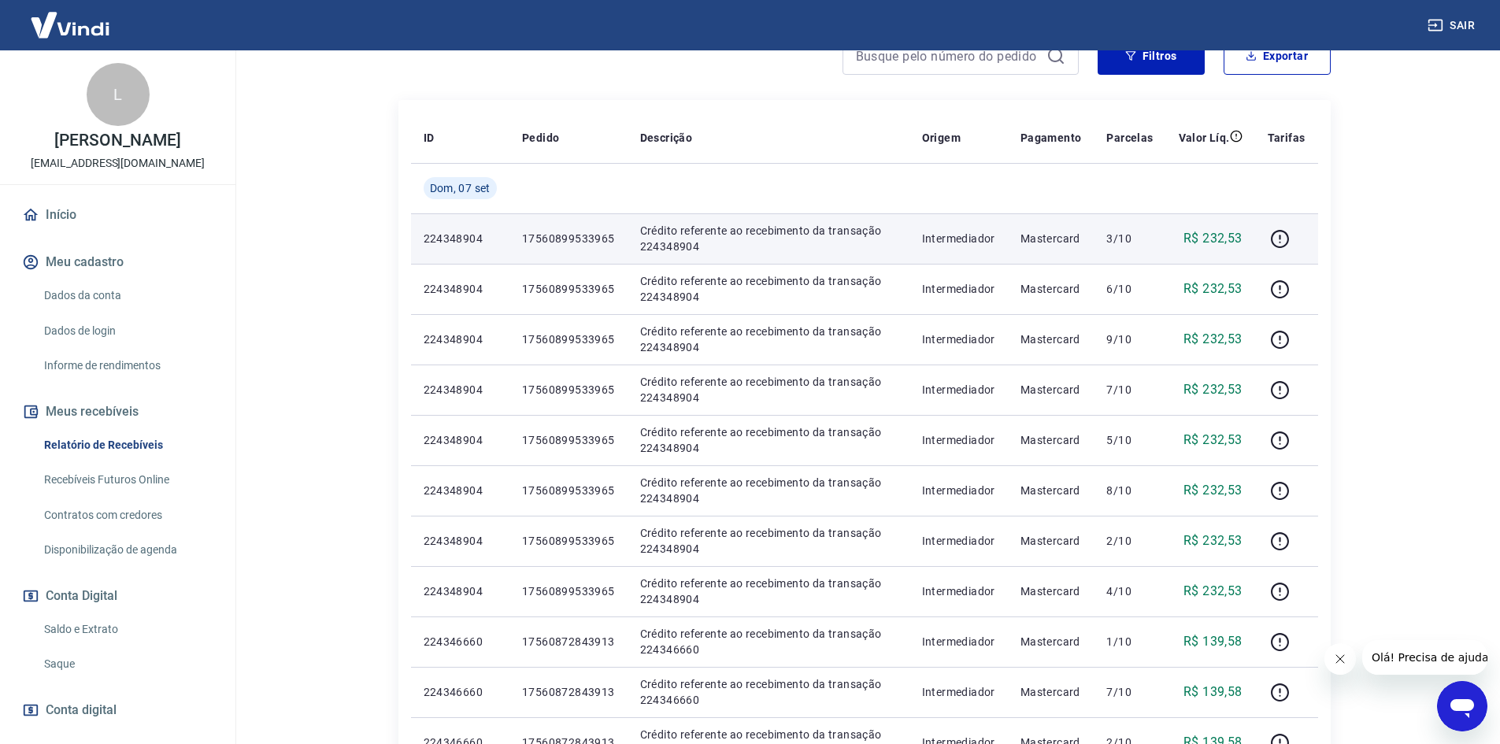
click at [538, 247] on td "17560899533965" at bounding box center [568, 238] width 118 height 50
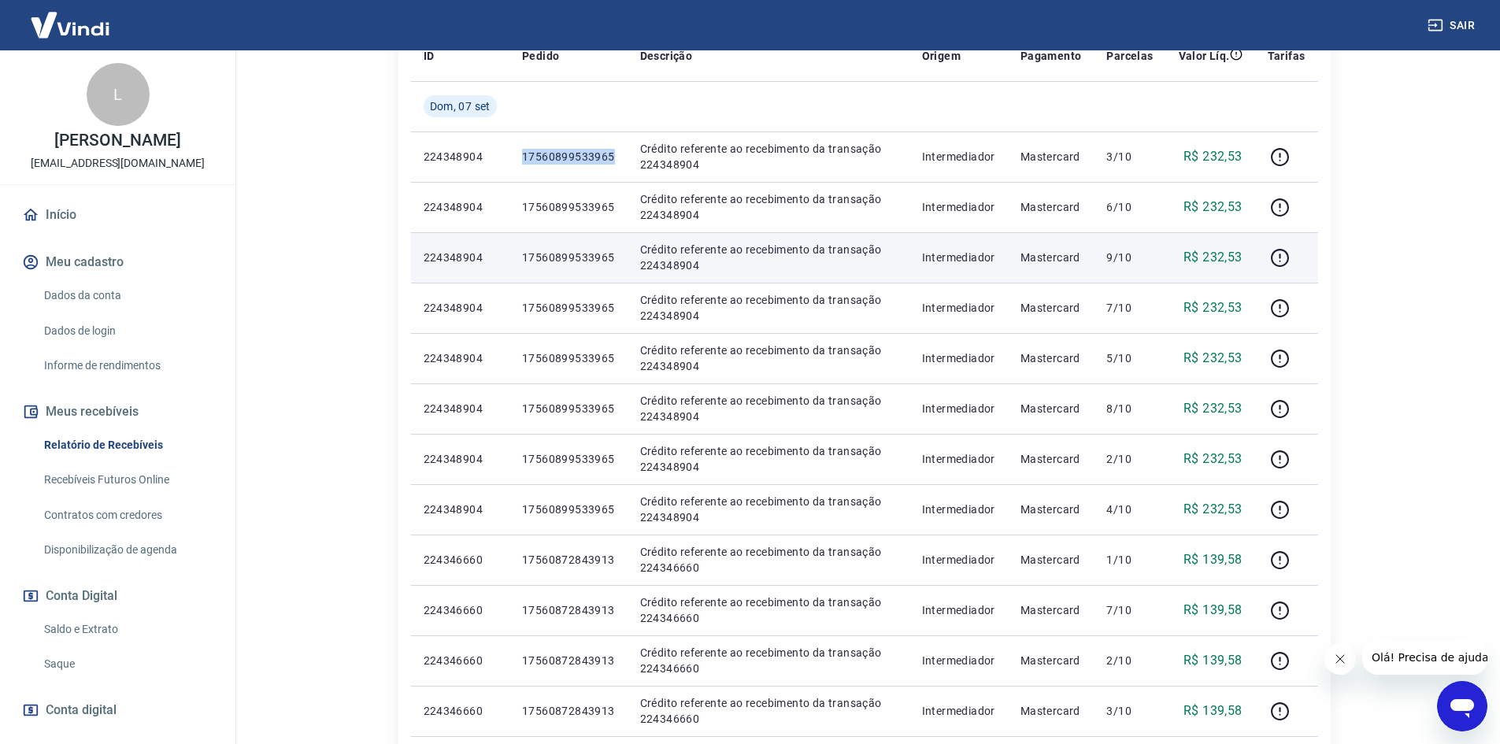
scroll to position [315, 0]
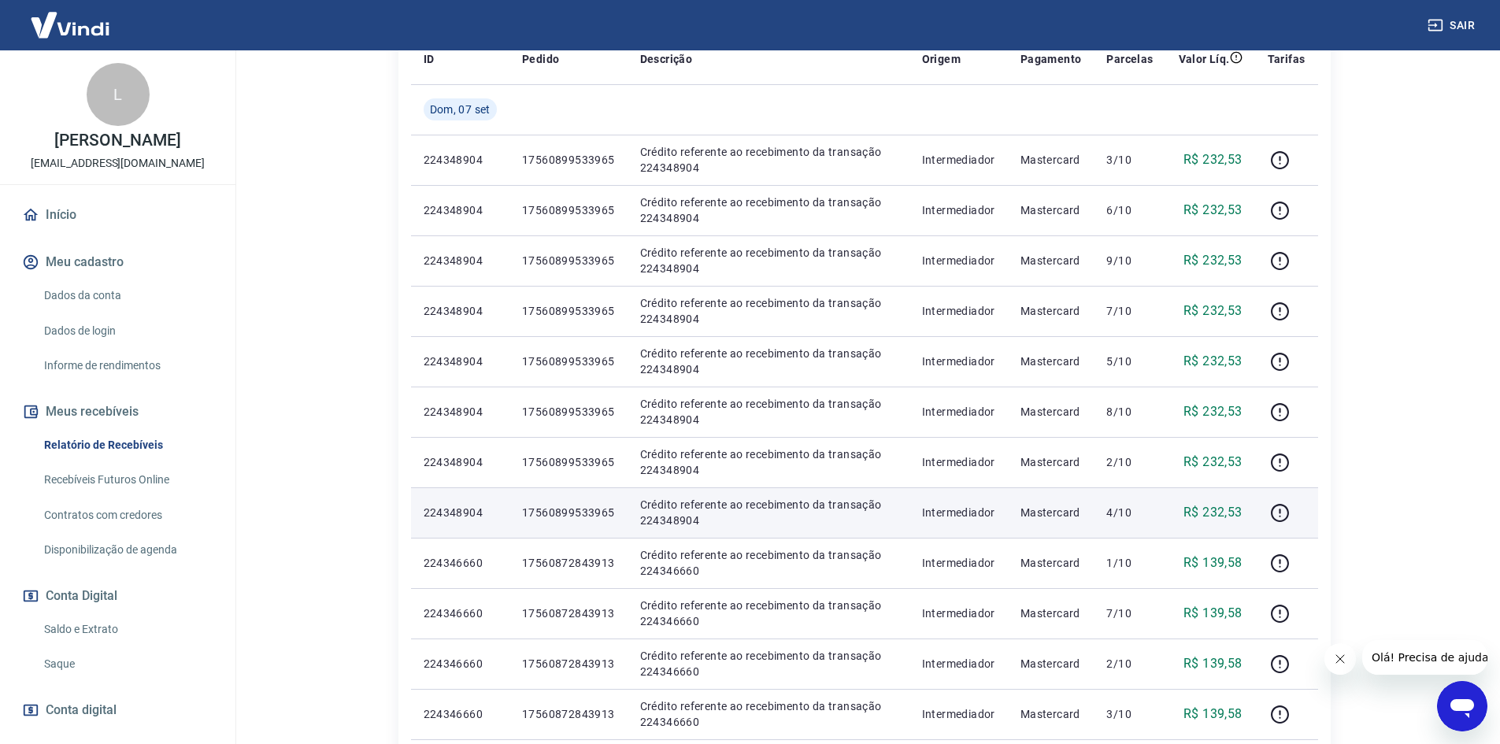
click at [1072, 513] on p "Mastercard" at bounding box center [1050, 513] width 61 height 16
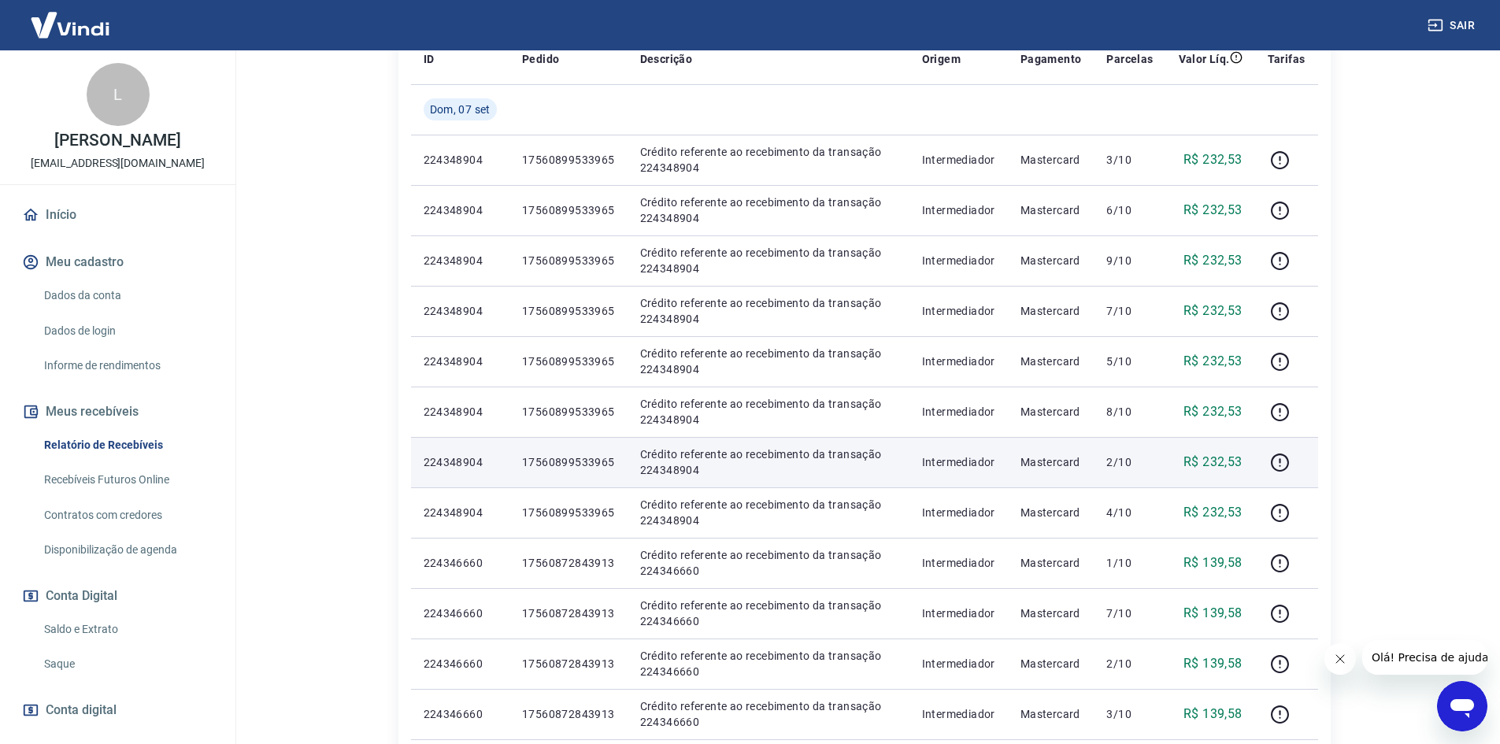
click at [1064, 455] on td "Mastercard" at bounding box center [1051, 462] width 87 height 50
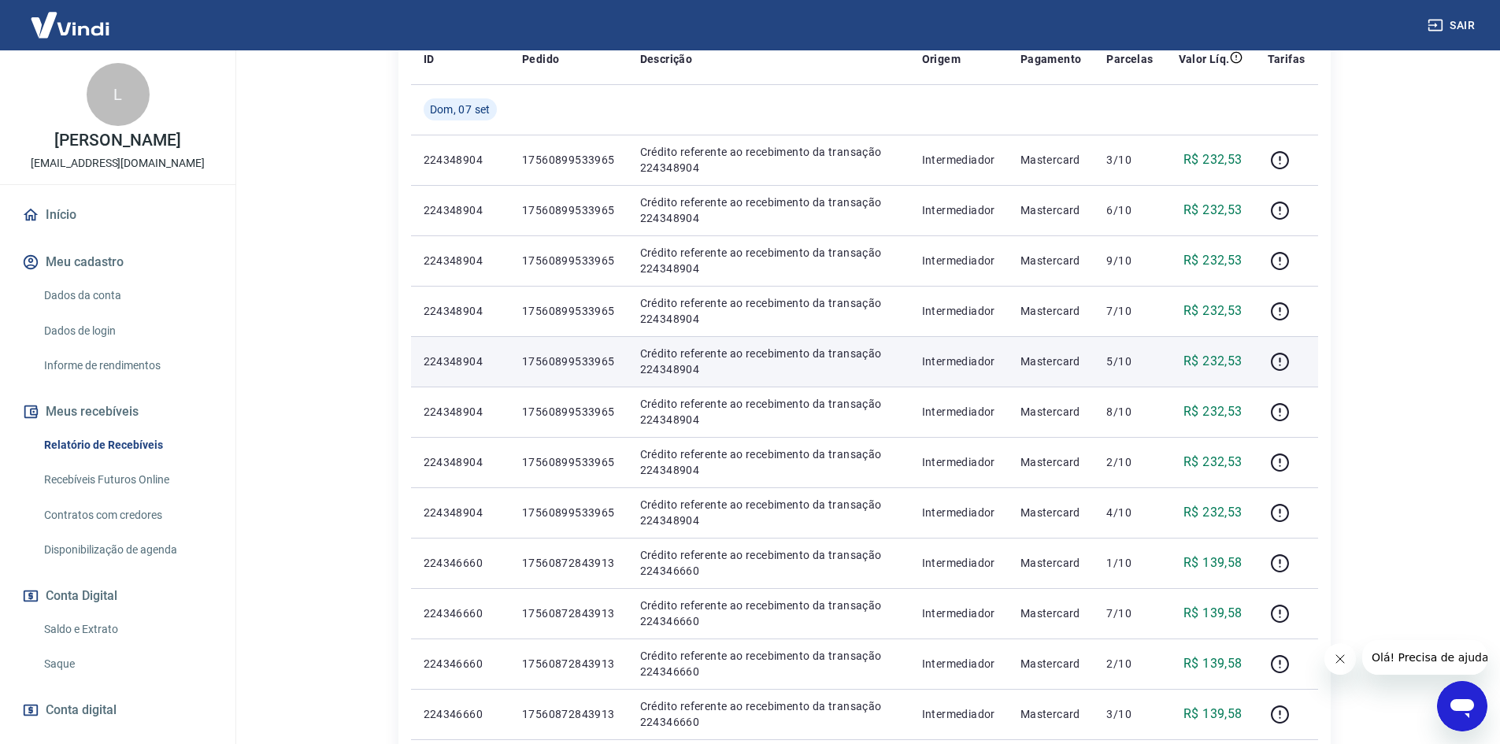
drag, startPoint x: 1061, startPoint y: 419, endPoint x: 1072, endPoint y: 361, distance: 59.4
click at [1058, 417] on p "Mastercard" at bounding box center [1050, 412] width 61 height 16
click at [1075, 342] on td "Mastercard" at bounding box center [1051, 361] width 87 height 50
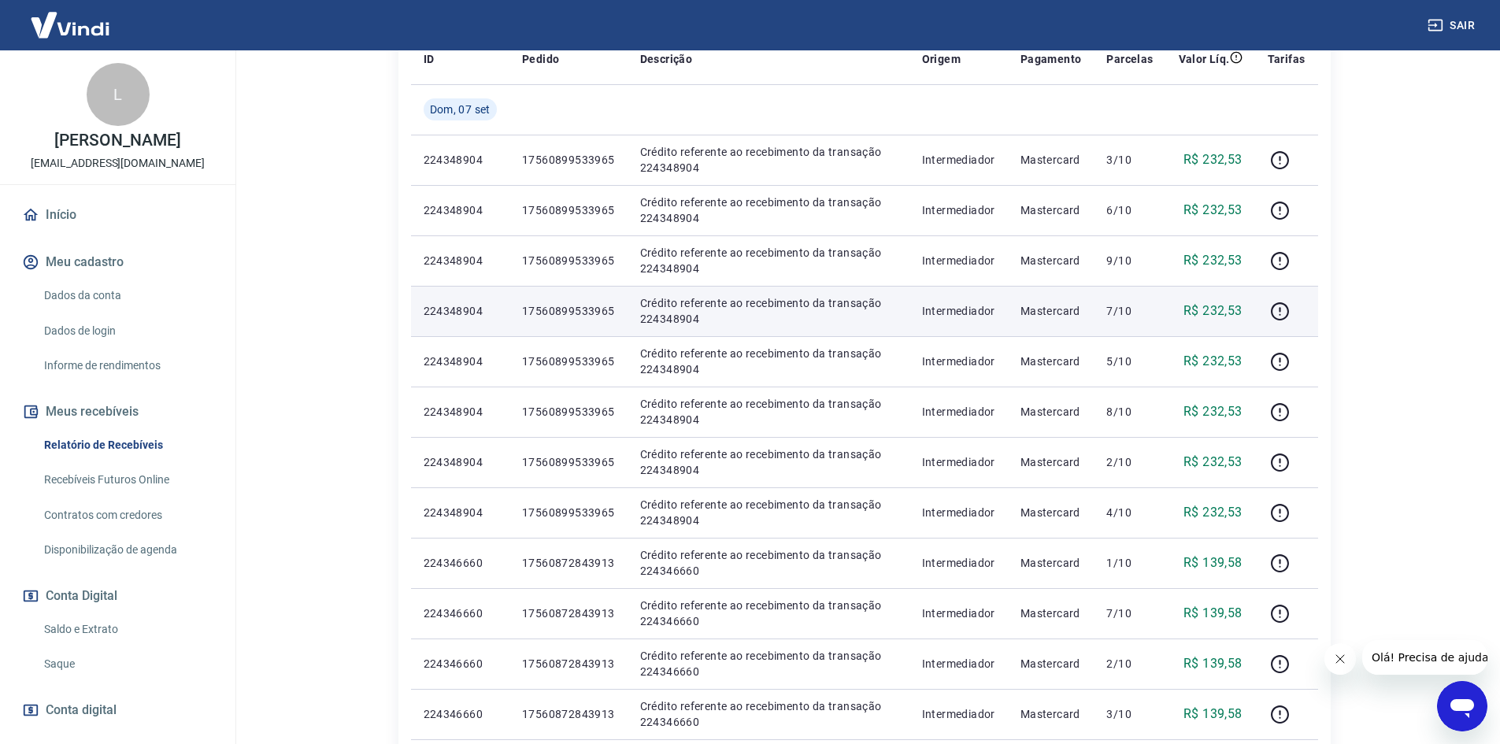
click at [1076, 307] on p "Mastercard" at bounding box center [1050, 311] width 61 height 16
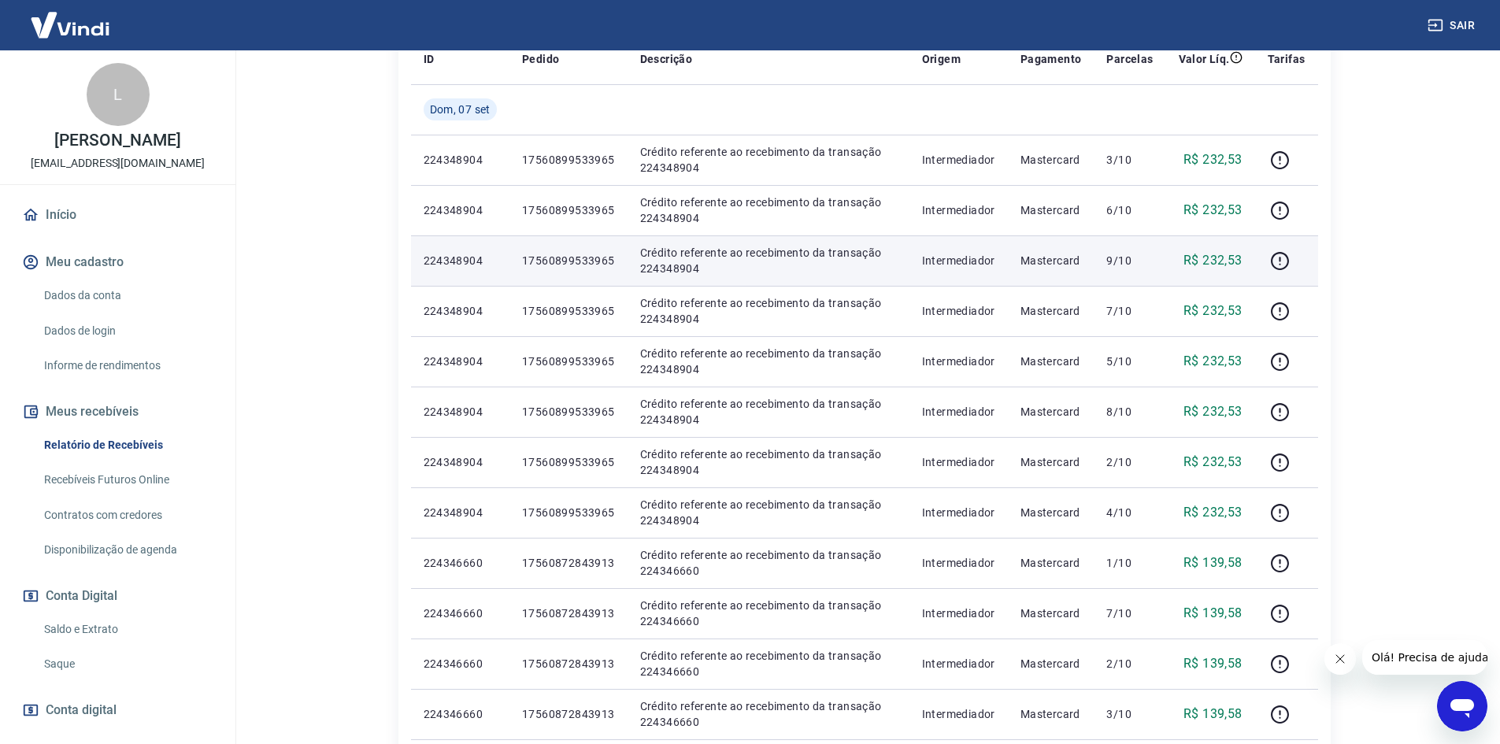
click at [1067, 265] on p "Mastercard" at bounding box center [1050, 261] width 61 height 16
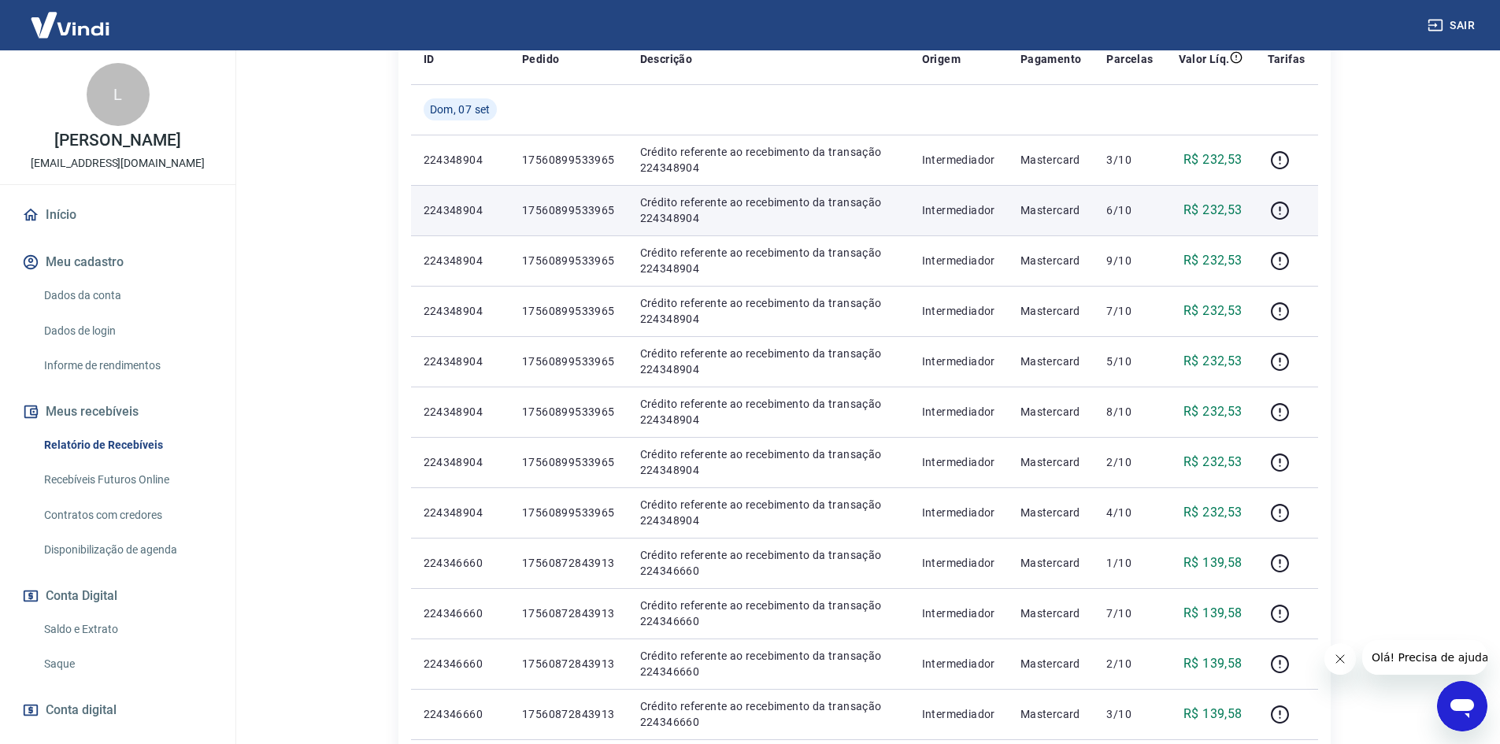
click at [1065, 206] on p "Mastercard" at bounding box center [1050, 210] width 61 height 16
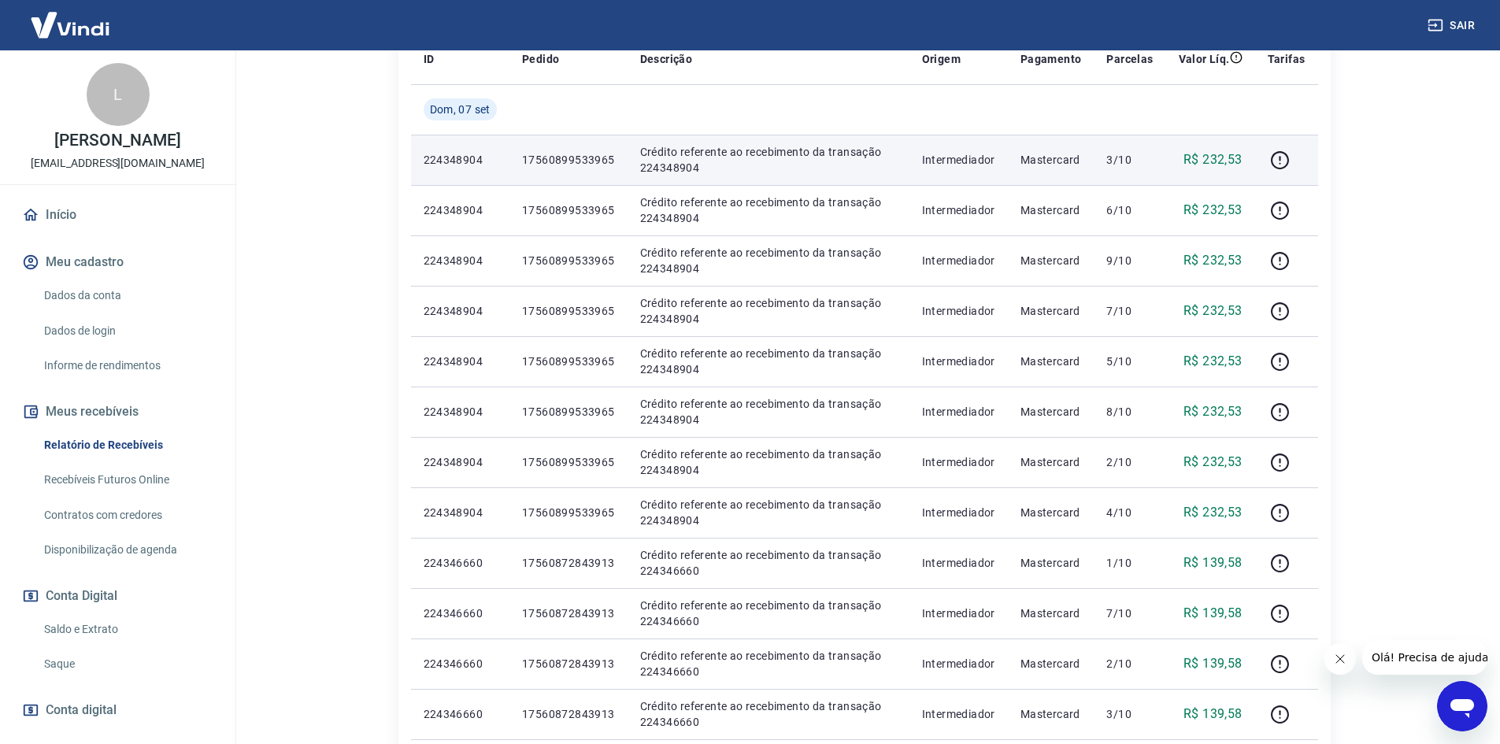
click at [1061, 154] on p "Mastercard" at bounding box center [1050, 160] width 61 height 16
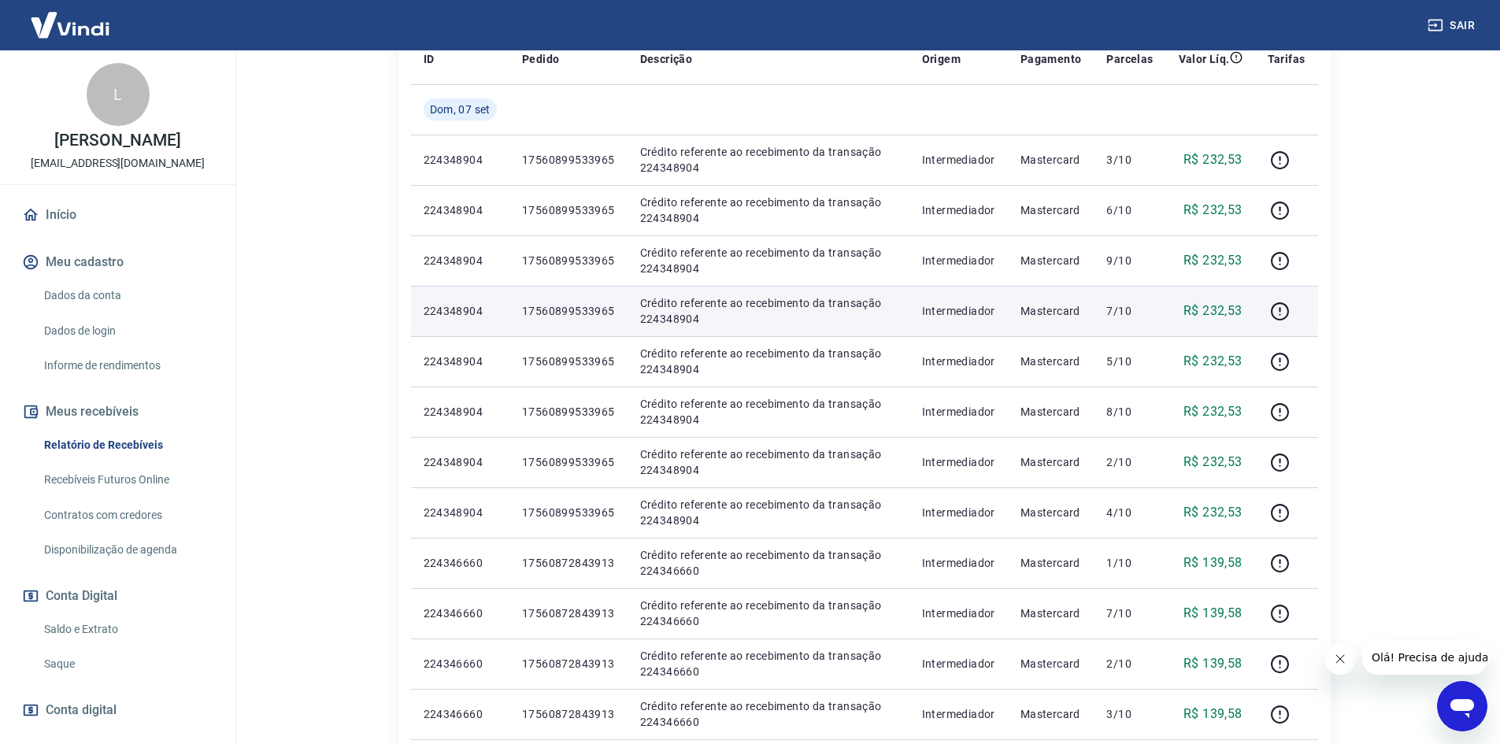
click at [576, 299] on td "17560899533965" at bounding box center [568, 311] width 118 height 50
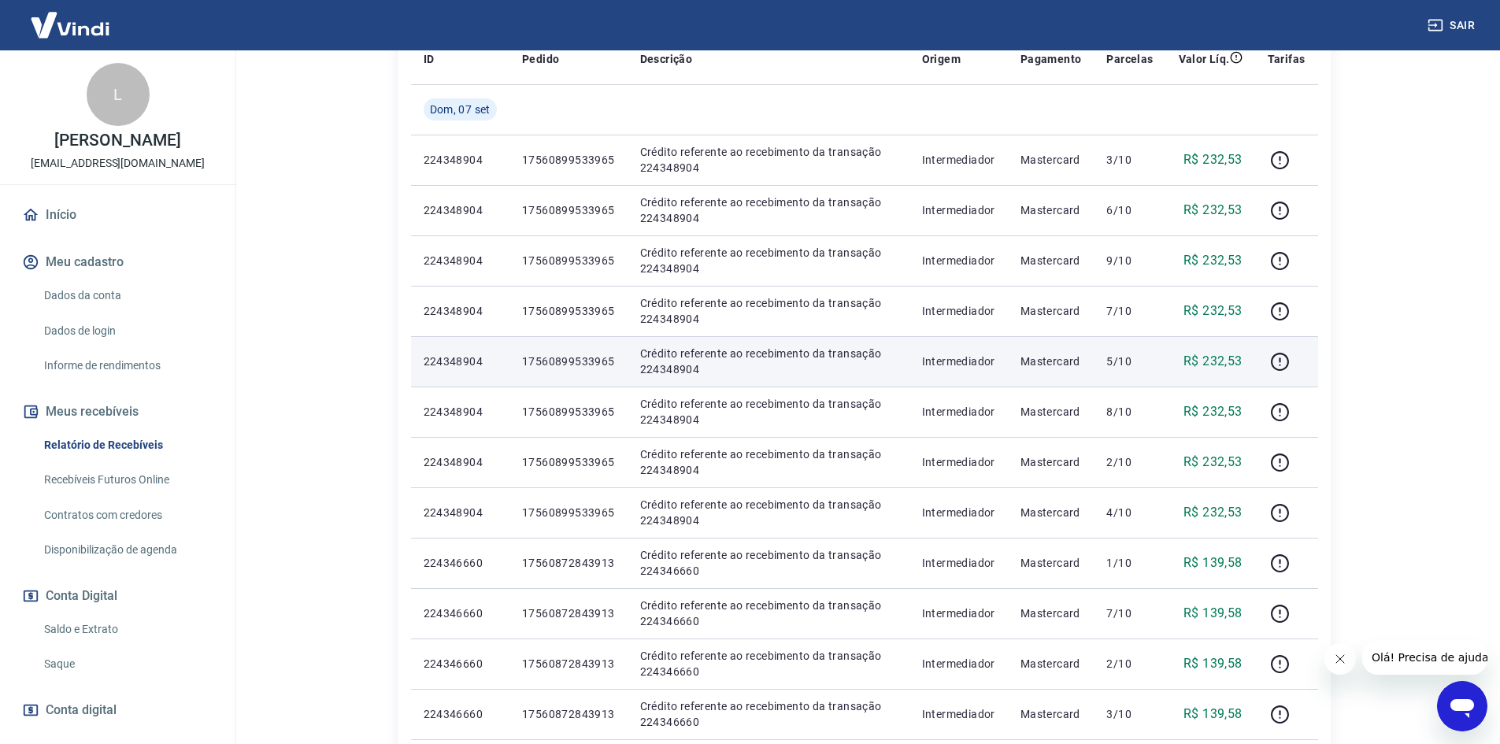
click at [583, 359] on p "17560899533965" at bounding box center [568, 362] width 93 height 16
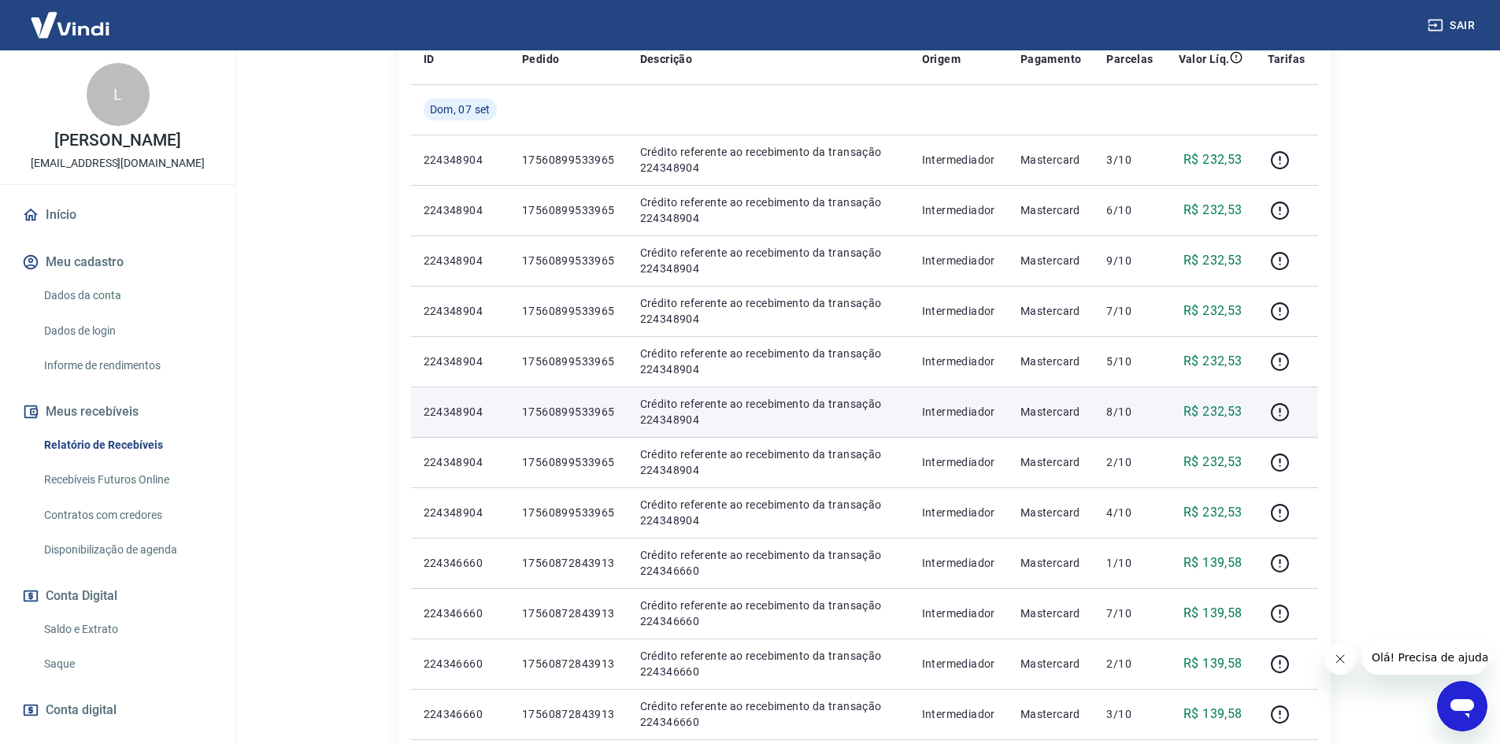
click at [587, 413] on p "17560899533965" at bounding box center [568, 412] width 93 height 16
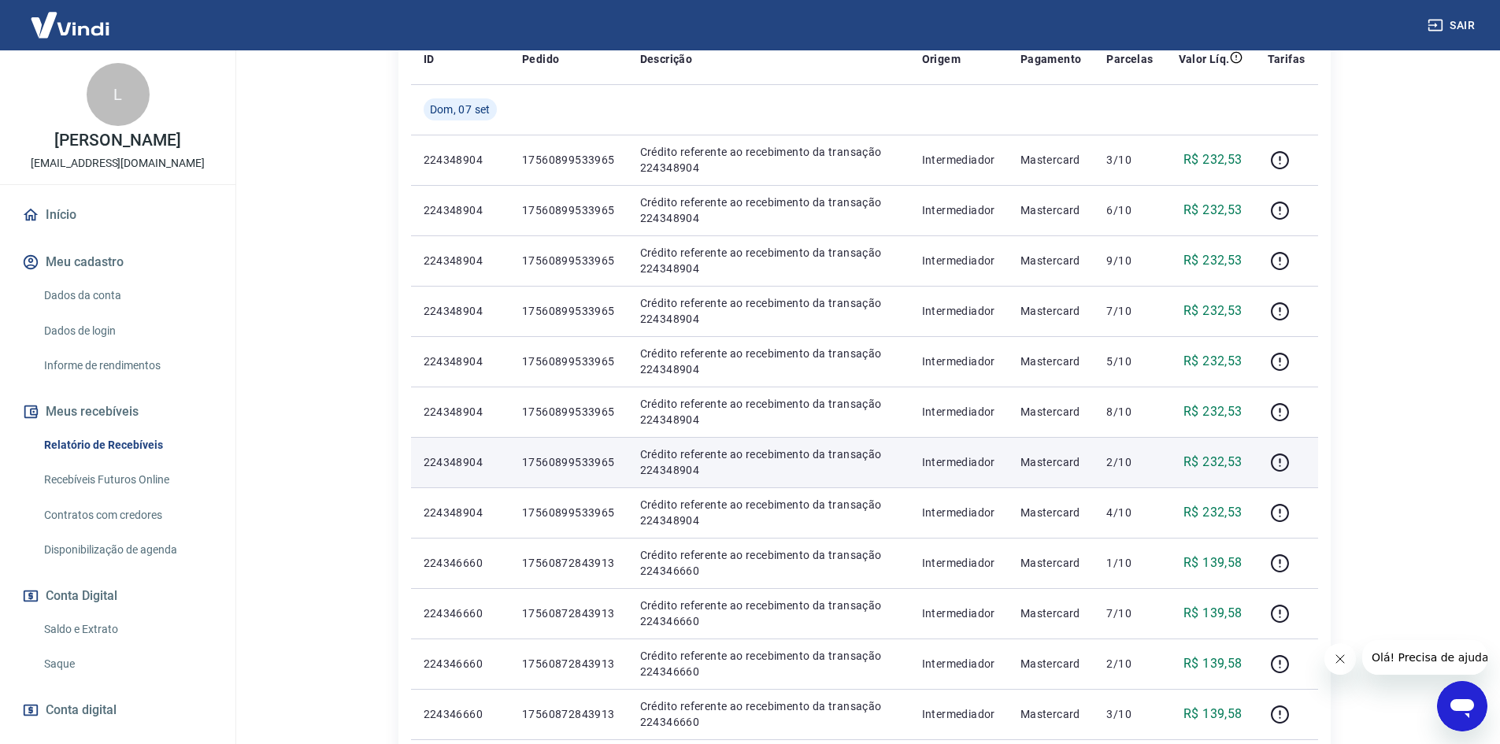
drag, startPoint x: 593, startPoint y: 471, endPoint x: 592, endPoint y: 483, distance: 11.8
click at [593, 468] on td "17560899533965" at bounding box center [568, 462] width 118 height 50
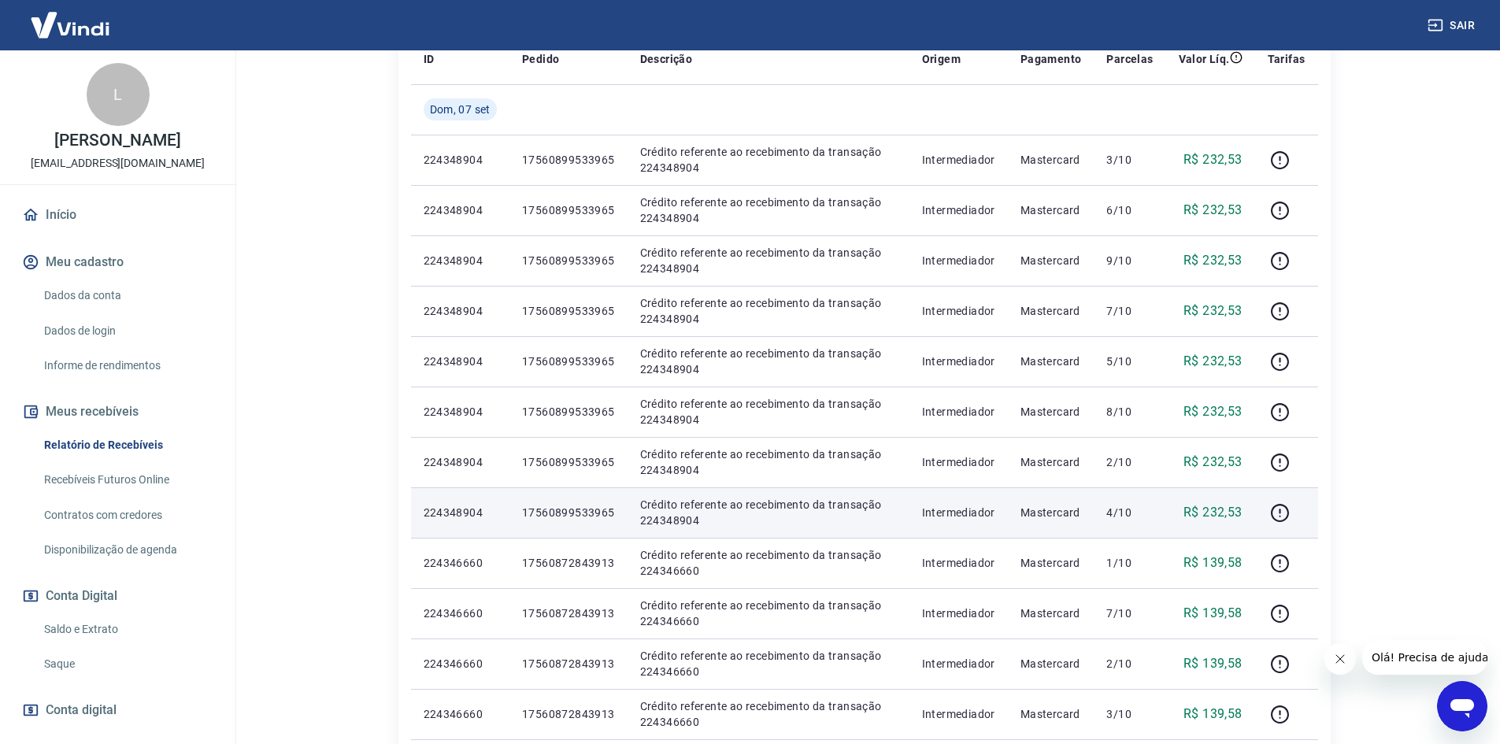
click at [602, 502] on td "17560899533965" at bounding box center [568, 512] width 118 height 50
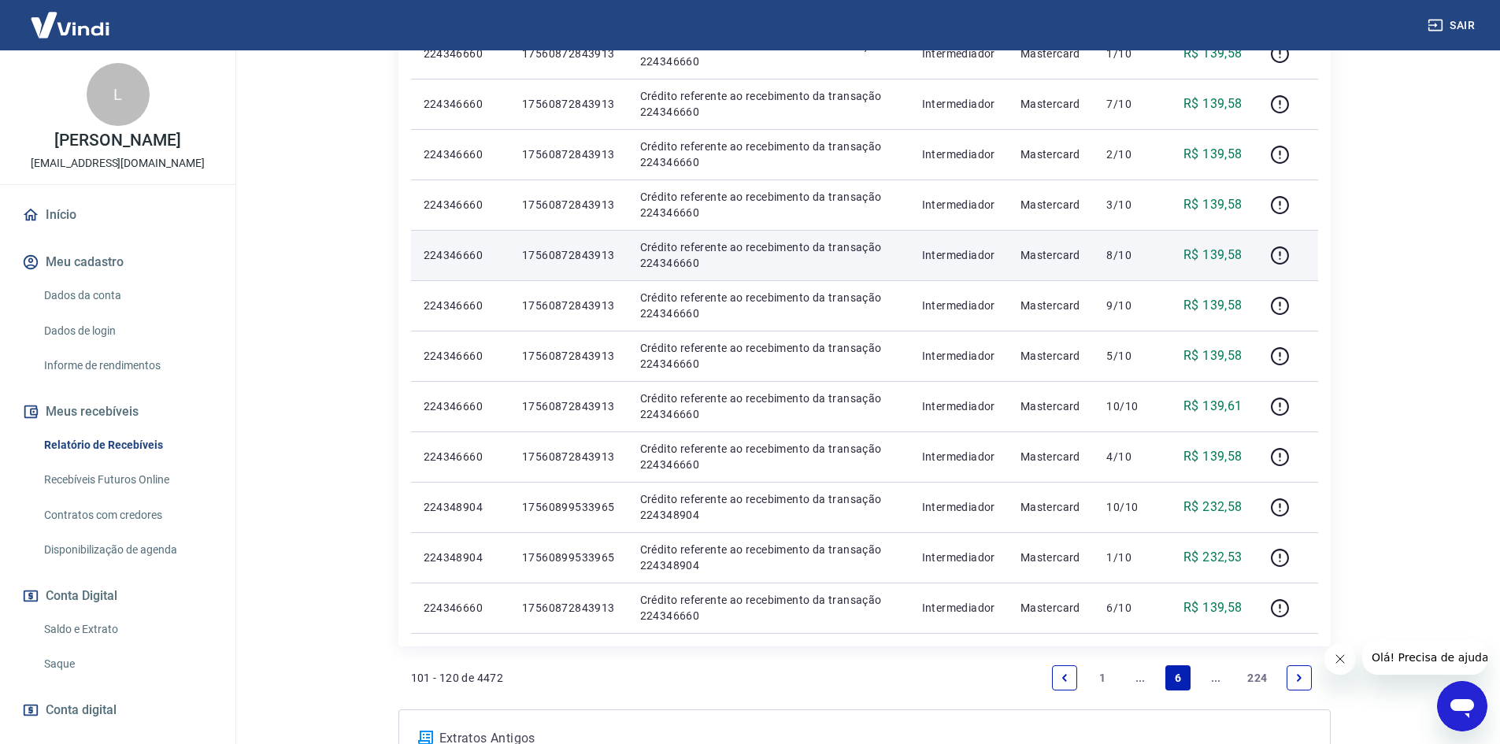
scroll to position [630, 0]
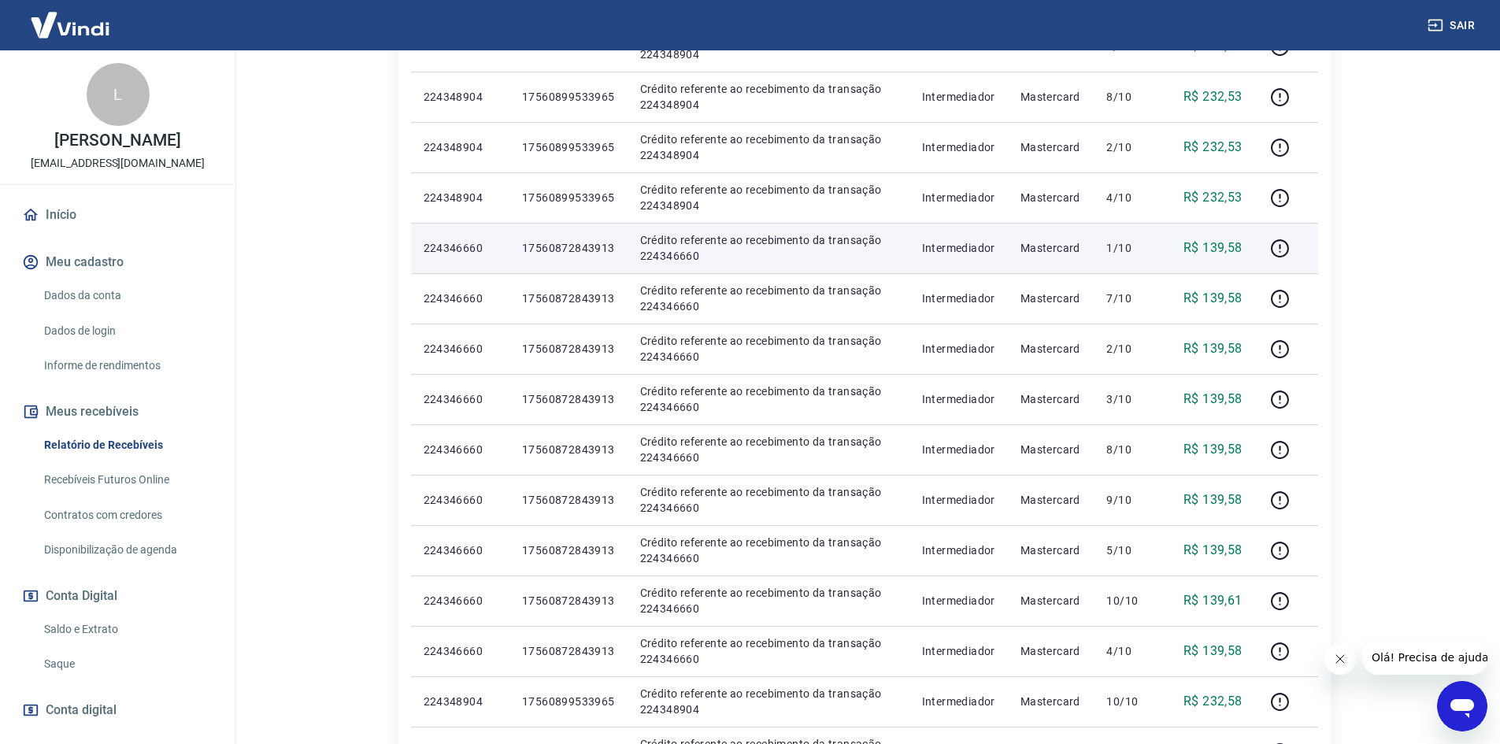
click at [602, 246] on p "17560872843913" at bounding box center [568, 248] width 93 height 16
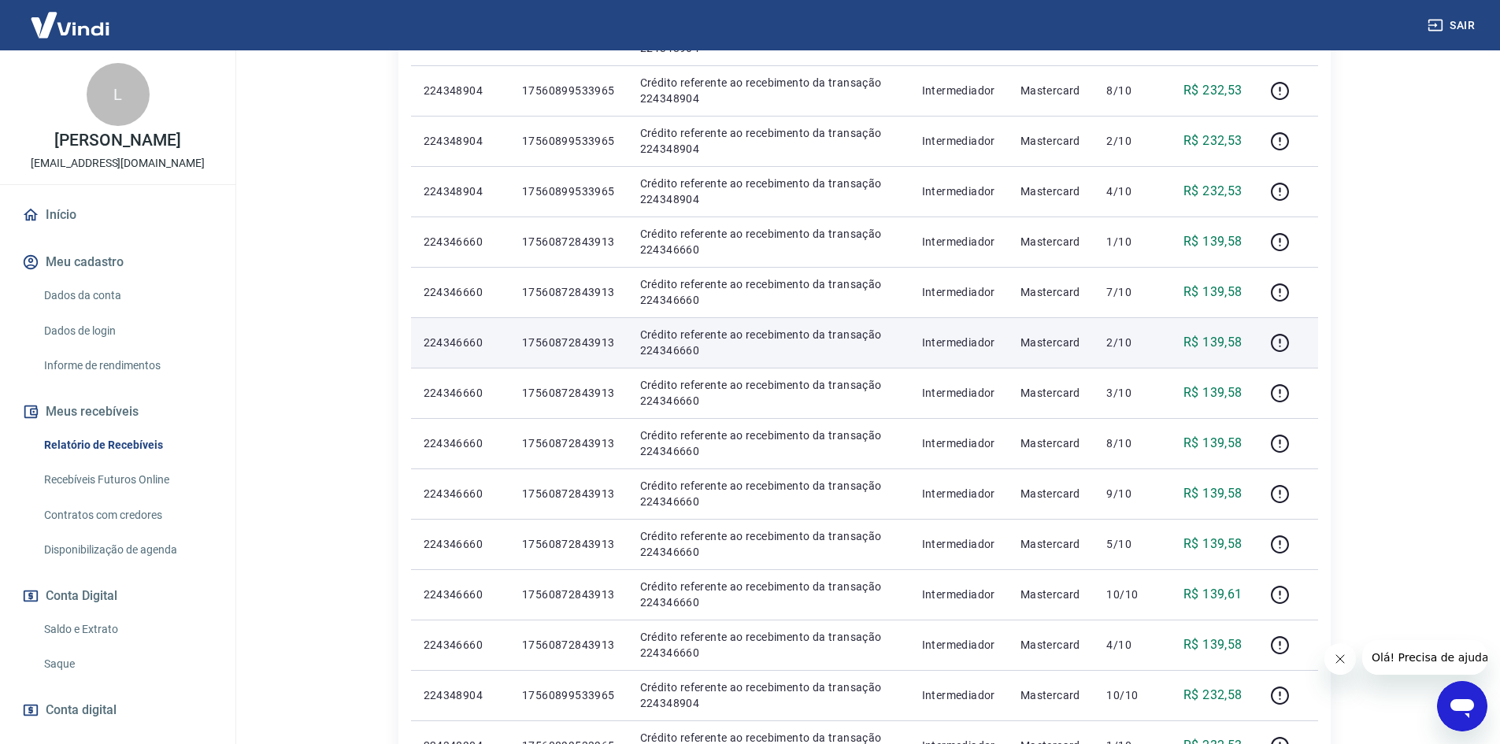
scroll to position [663, 0]
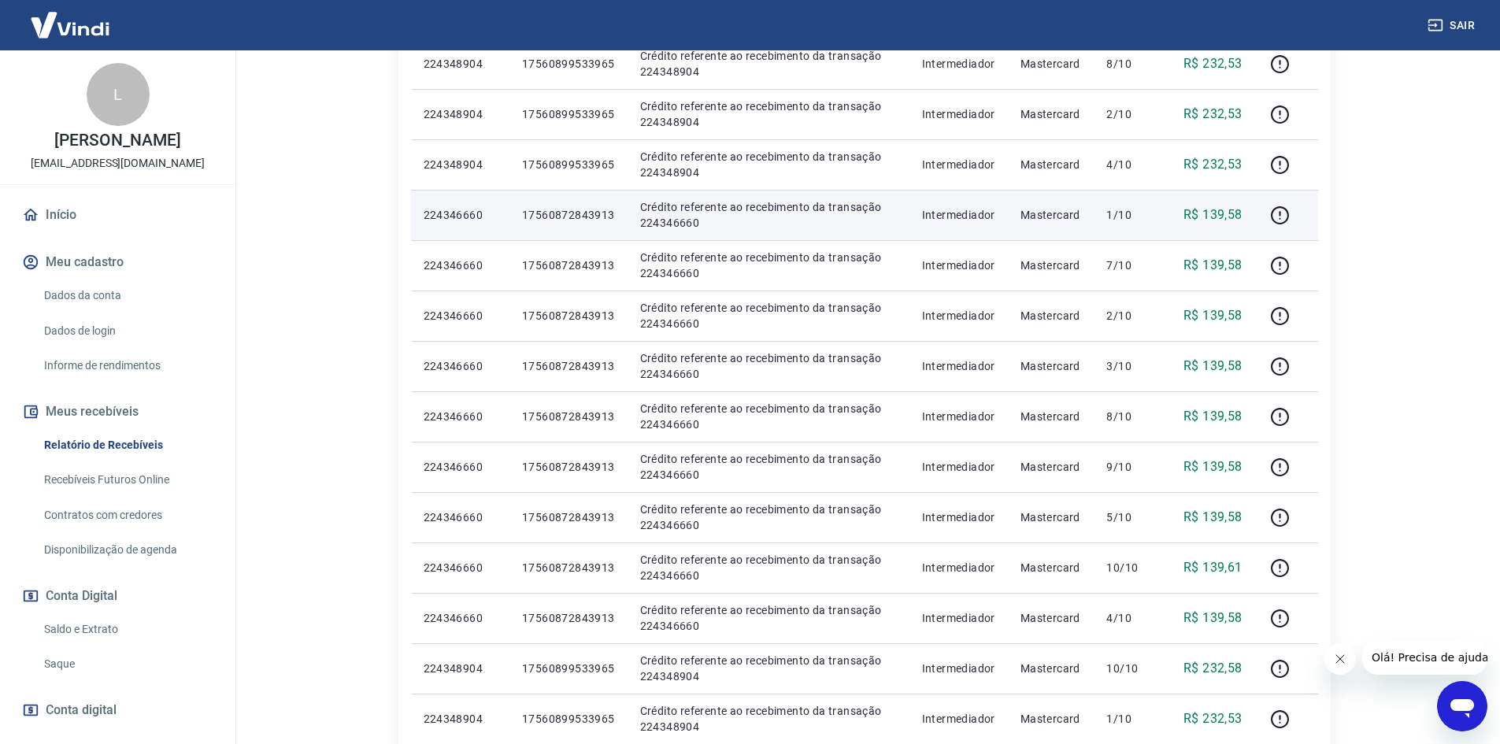
click at [655, 221] on p "Crédito referente ao recebimento da transação 224346660" at bounding box center [768, 214] width 257 height 31
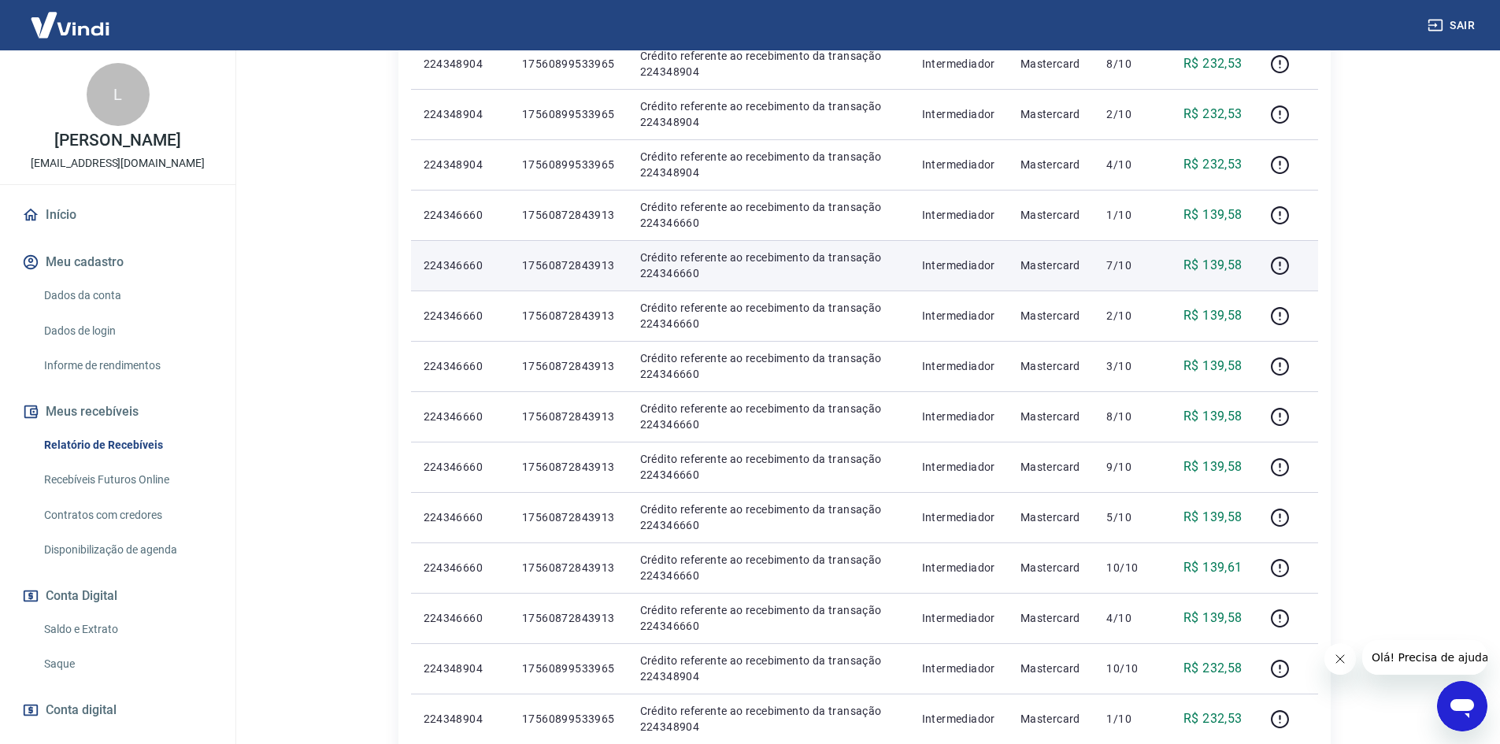
click at [665, 281] on td "Crédito referente ao recebimento da transação 224346660" at bounding box center [769, 265] width 282 height 50
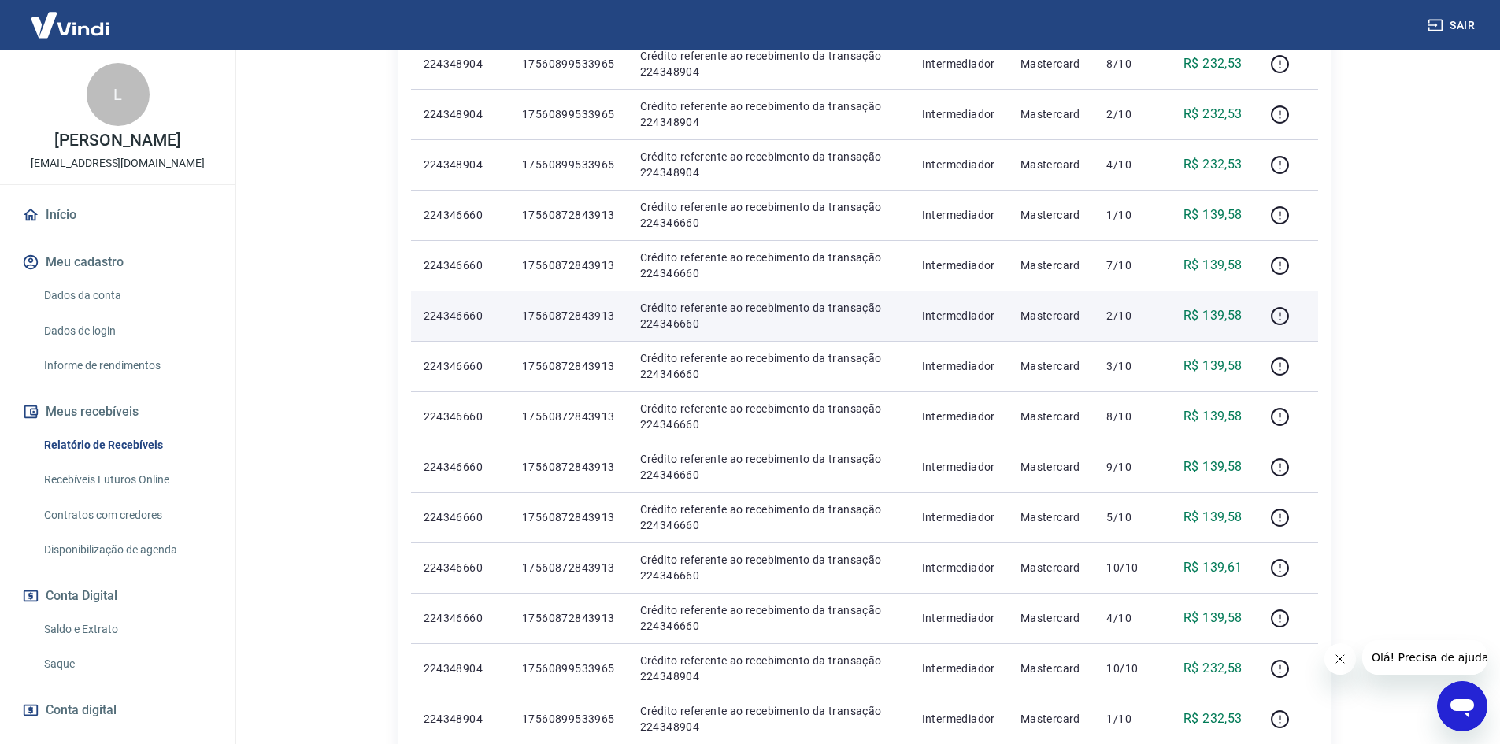
drag, startPoint x: 665, startPoint y: 313, endPoint x: 665, endPoint y: 331, distance: 17.3
click at [665, 314] on p "Crédito referente ao recebimento da transação 224346660" at bounding box center [768, 315] width 257 height 31
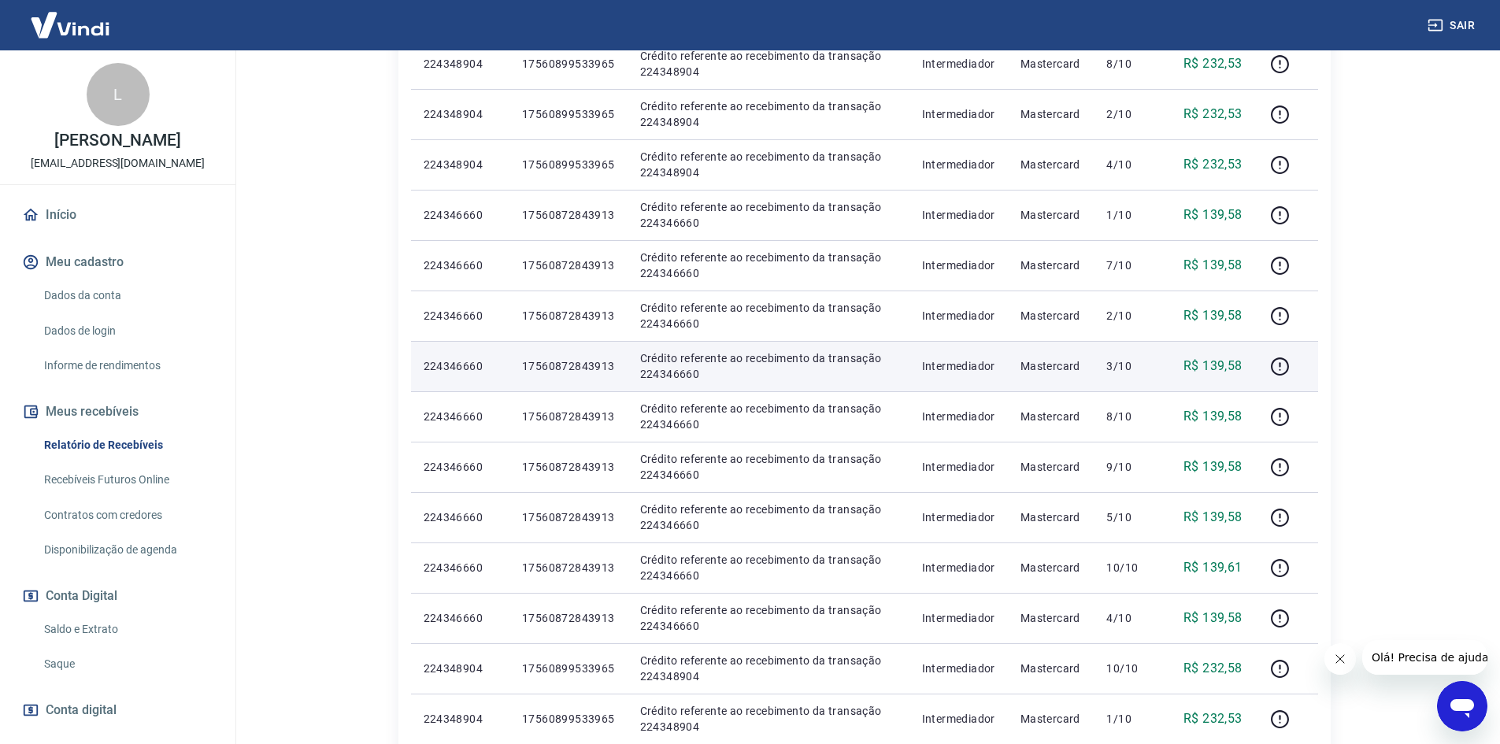
click at [672, 364] on p "Crédito referente ao recebimento da transação 224346660" at bounding box center [768, 365] width 257 height 31
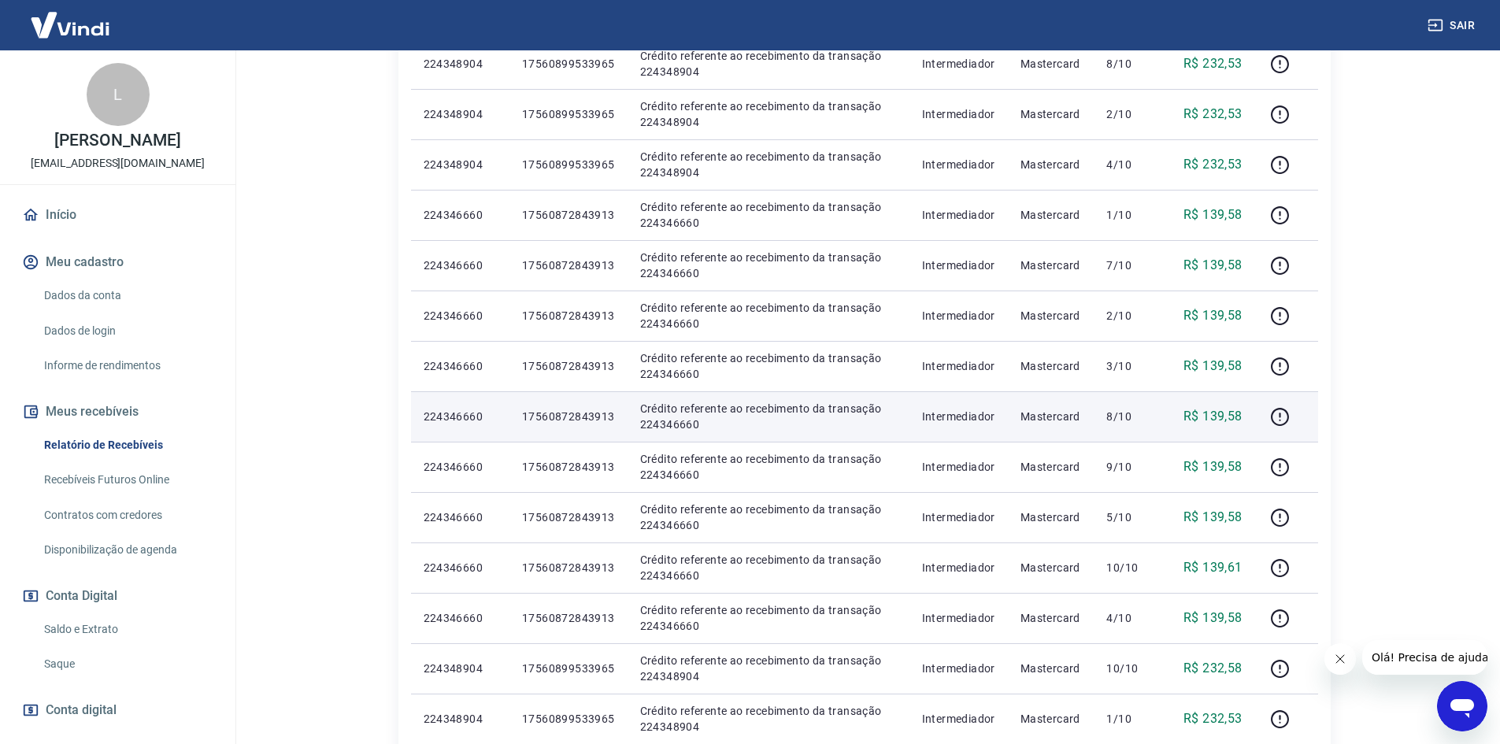
click at [675, 411] on p "Crédito referente ao recebimento da transação 224346660" at bounding box center [768, 416] width 257 height 31
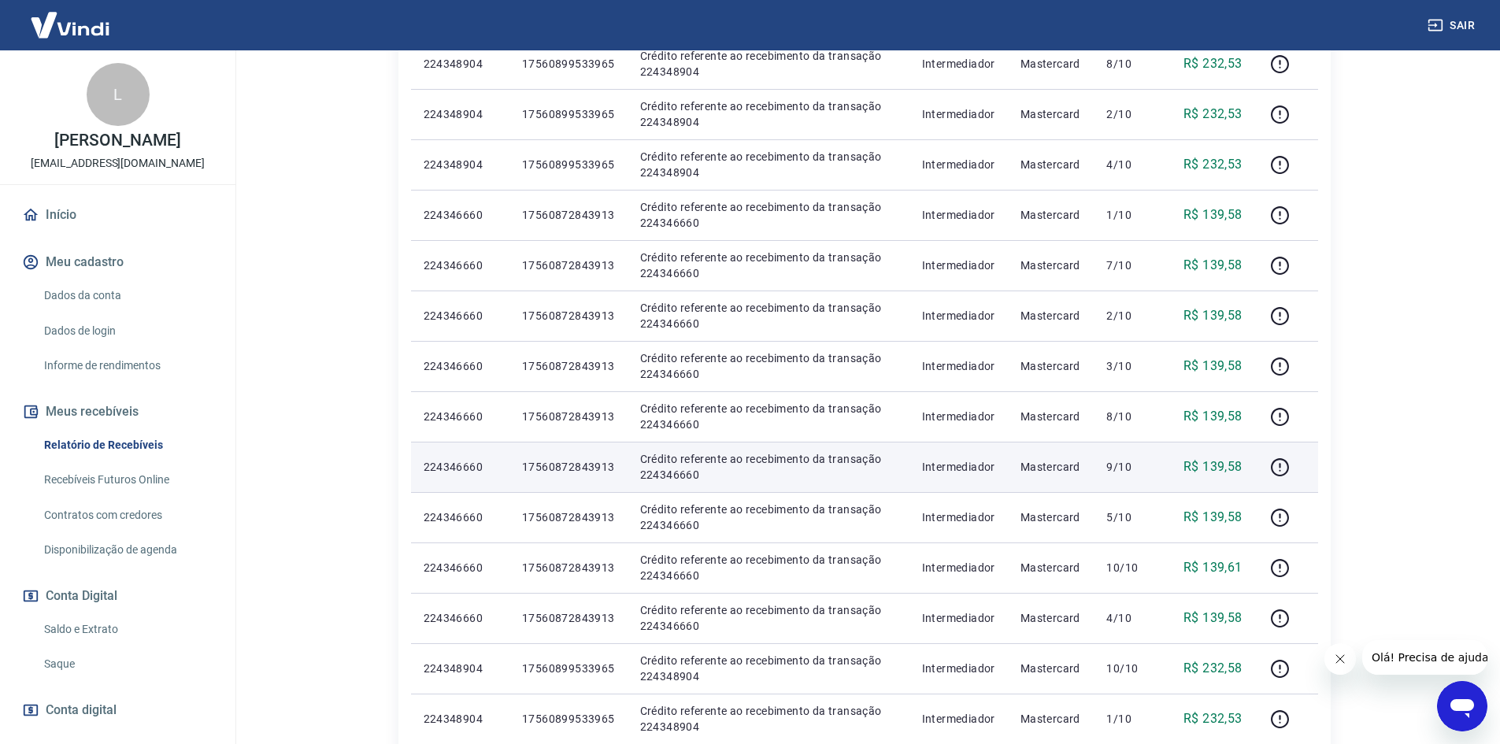
click at [679, 481] on p "Crédito referente ao recebimento da transação 224346660" at bounding box center [768, 466] width 257 height 31
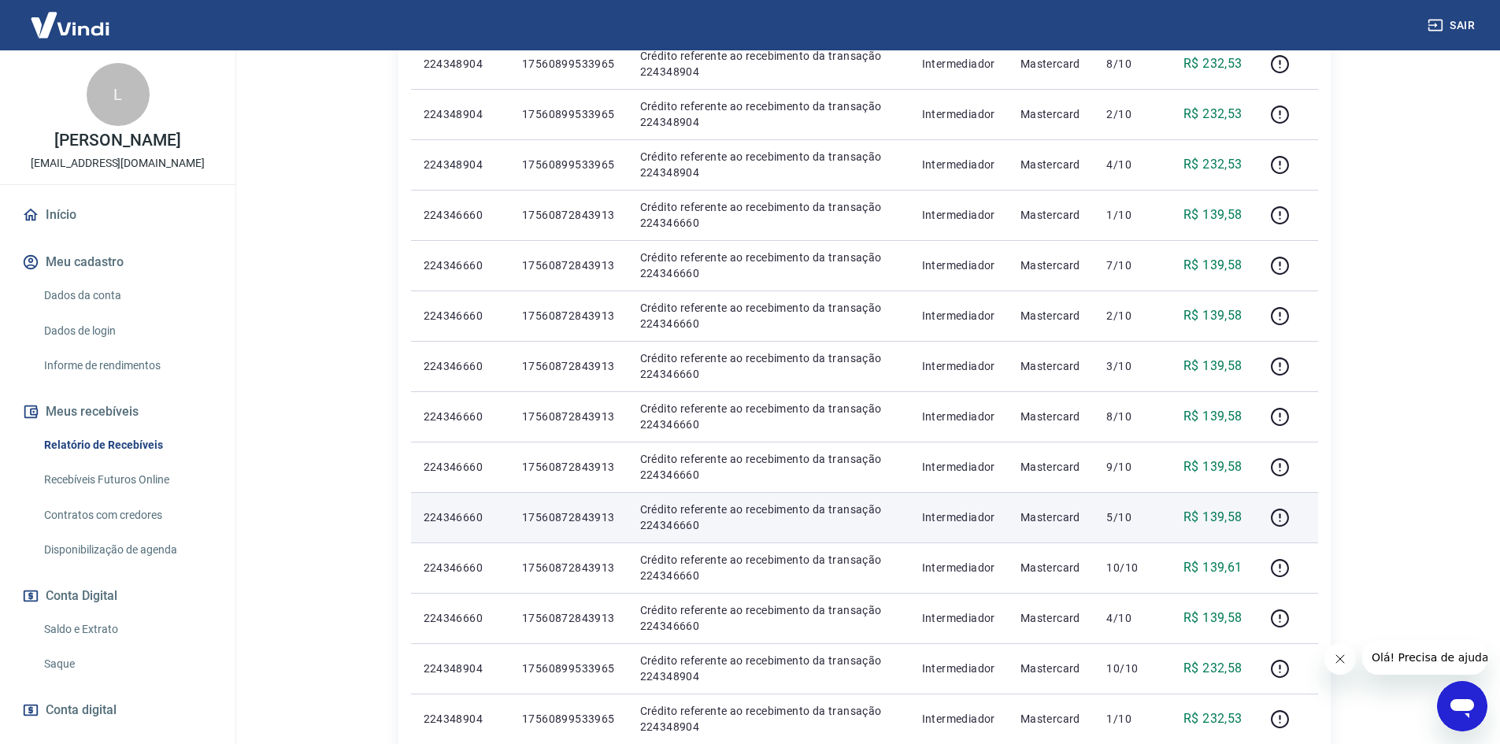
click at [679, 526] on p "Crédito referente ao recebimento da transação 224346660" at bounding box center [768, 517] width 257 height 31
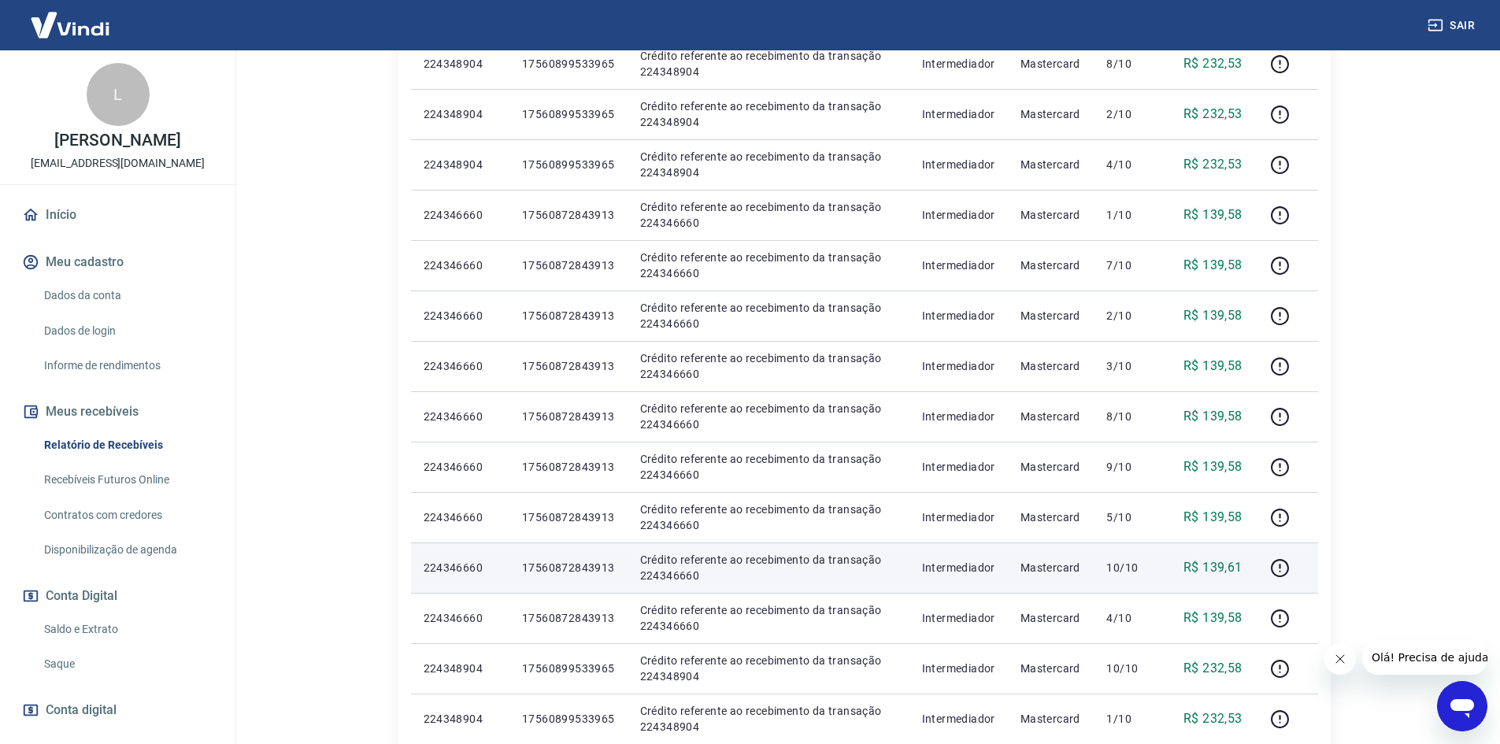
click at [674, 579] on p "Crédito referente ao recebimento da transação 224346660" at bounding box center [768, 567] width 257 height 31
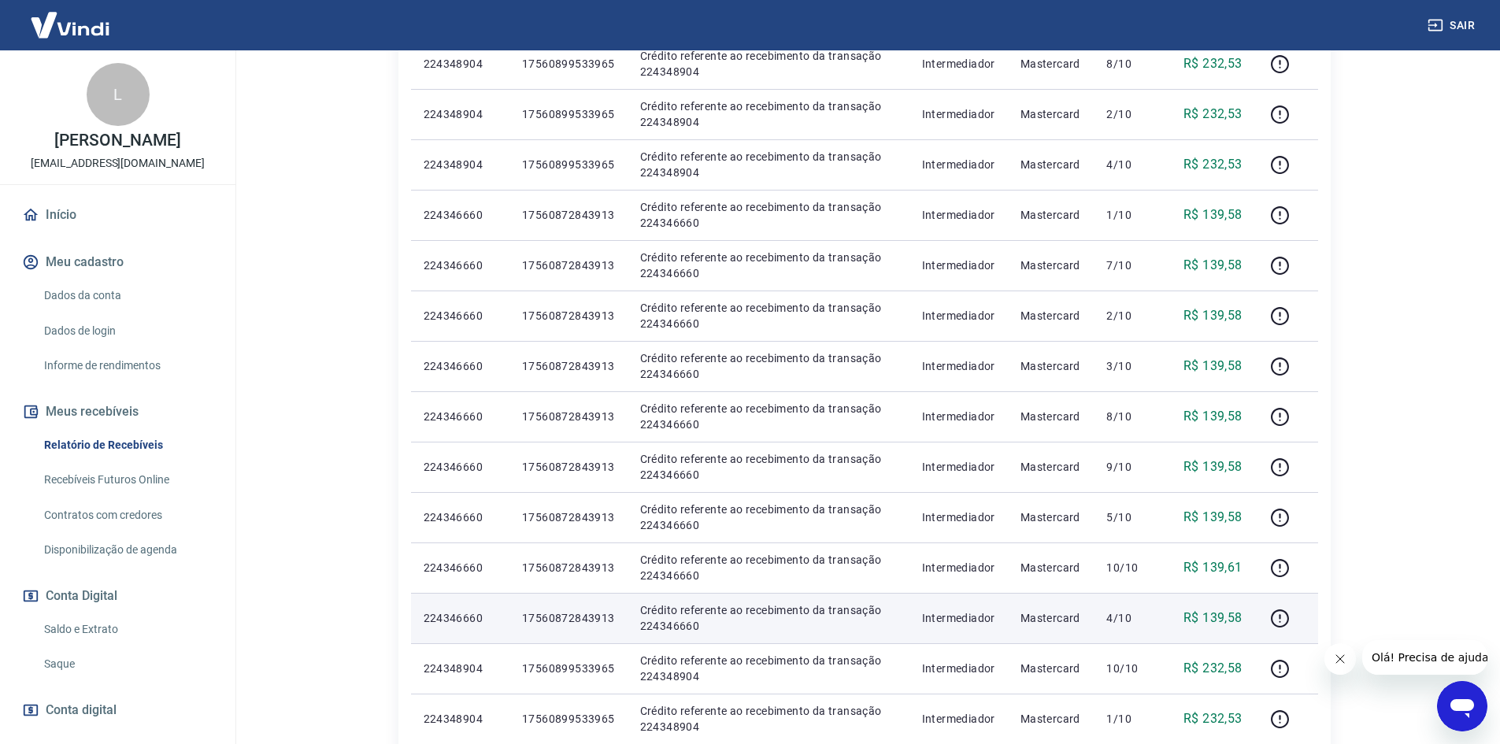
click at [675, 631] on p "Crédito referente ao recebimento da transação 224346660" at bounding box center [768, 617] width 257 height 31
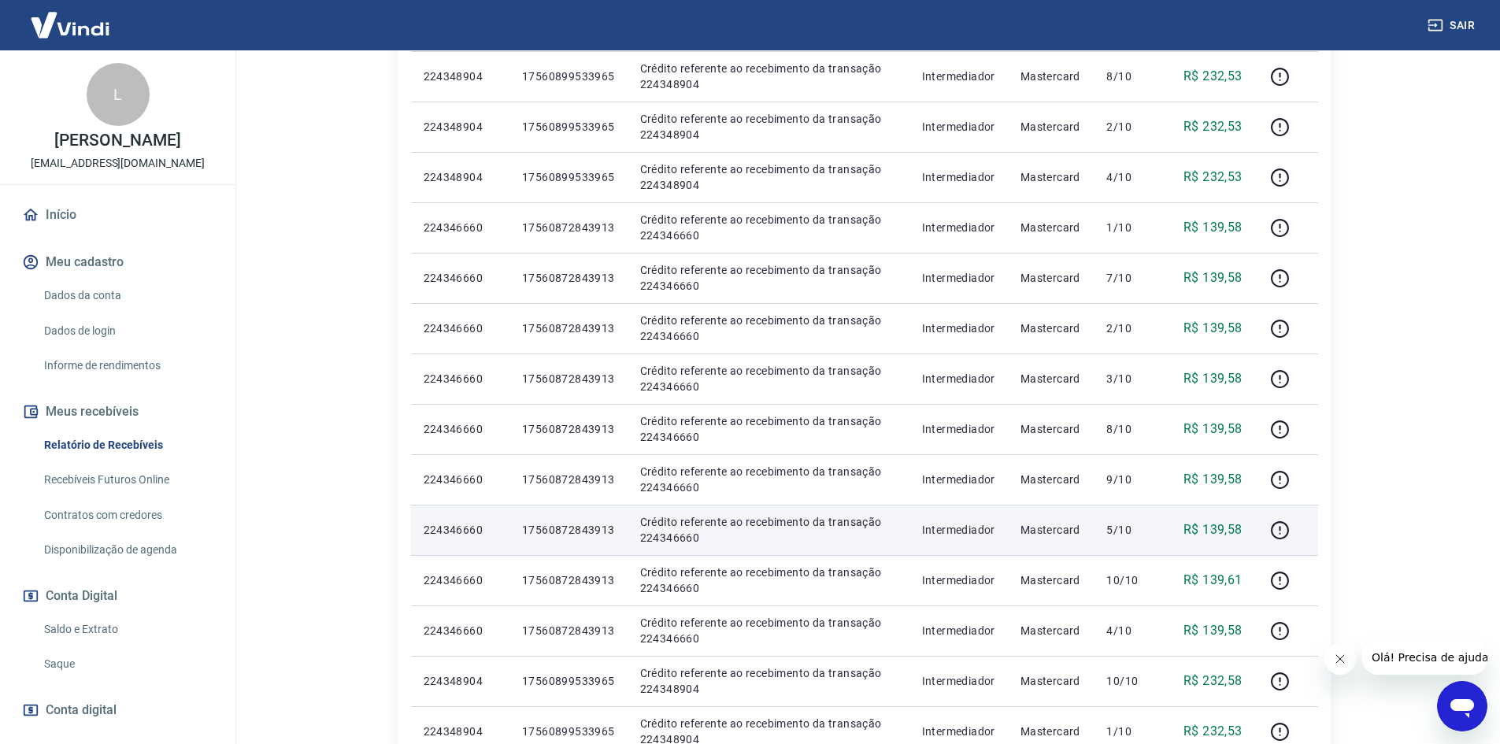
scroll to position [736, 0]
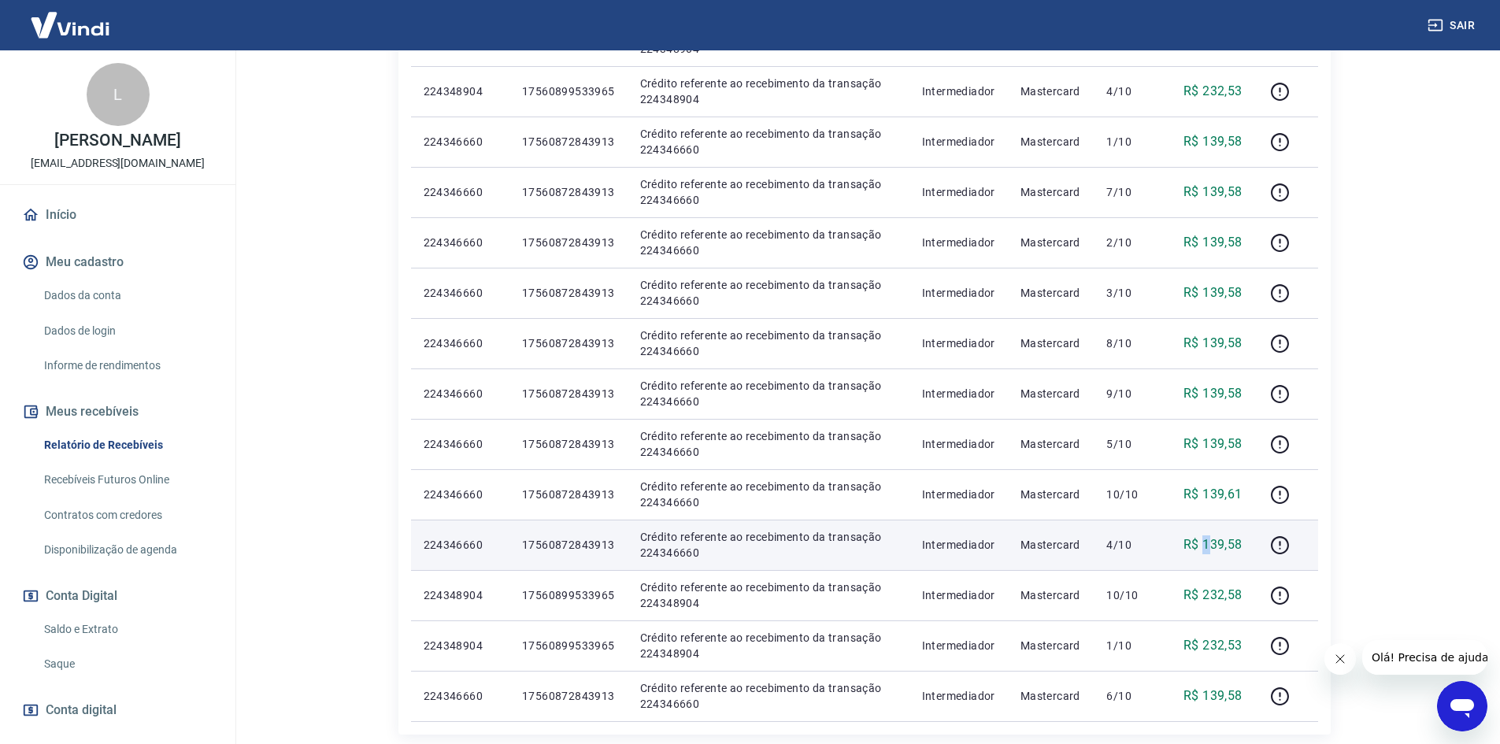
click at [1209, 546] on p "R$ 139,58" at bounding box center [1212, 544] width 59 height 19
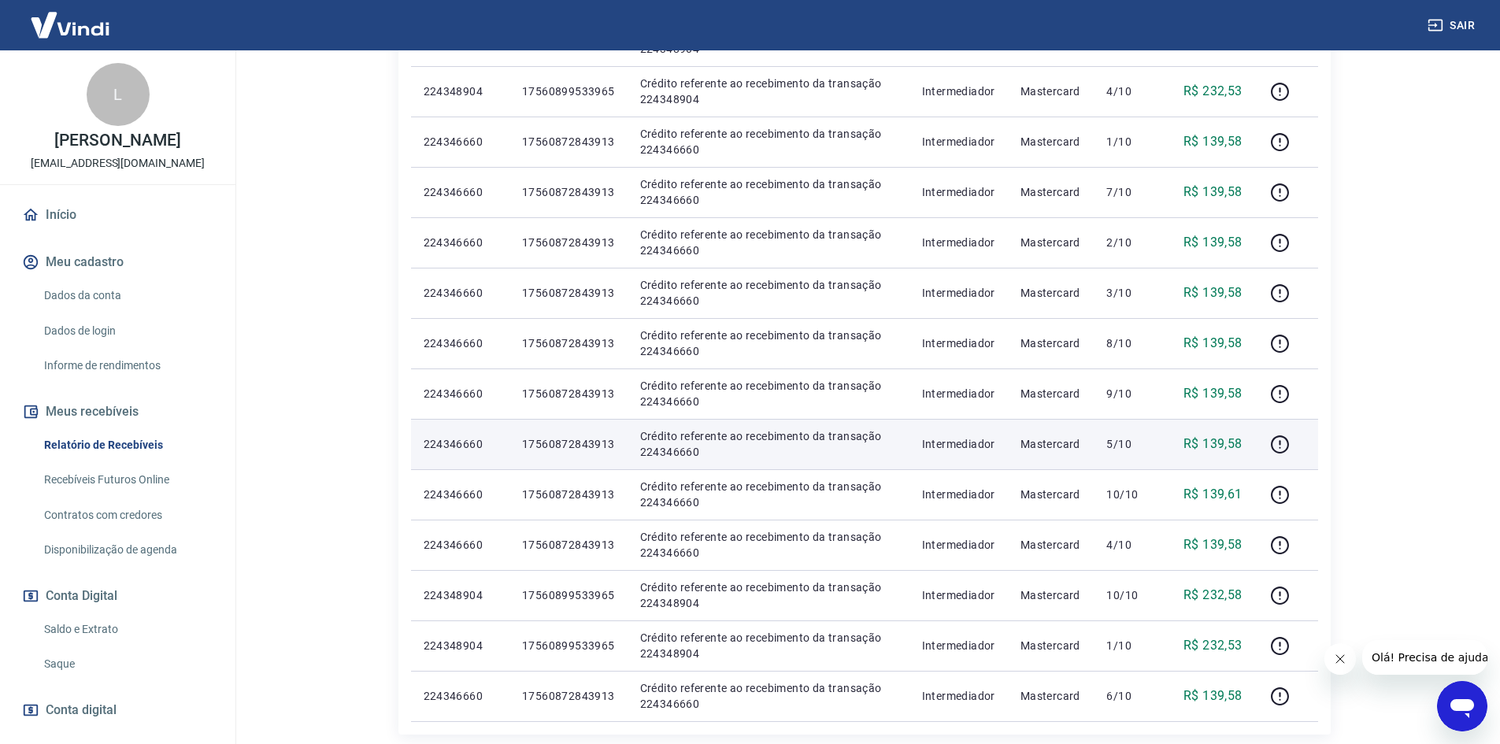
click at [1220, 443] on p "R$ 139,58" at bounding box center [1212, 444] width 59 height 19
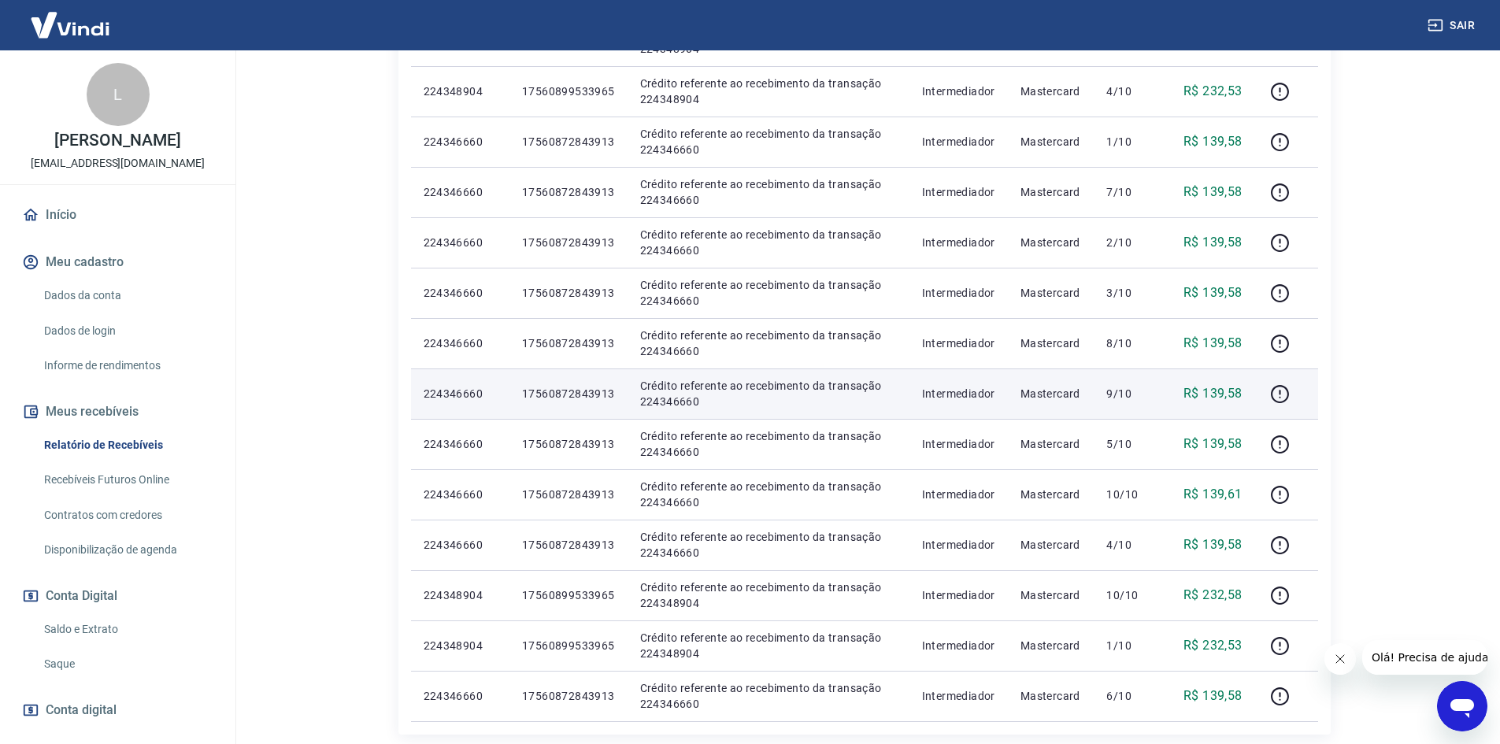
click at [1208, 401] on p "R$ 139,58" at bounding box center [1212, 393] width 59 height 19
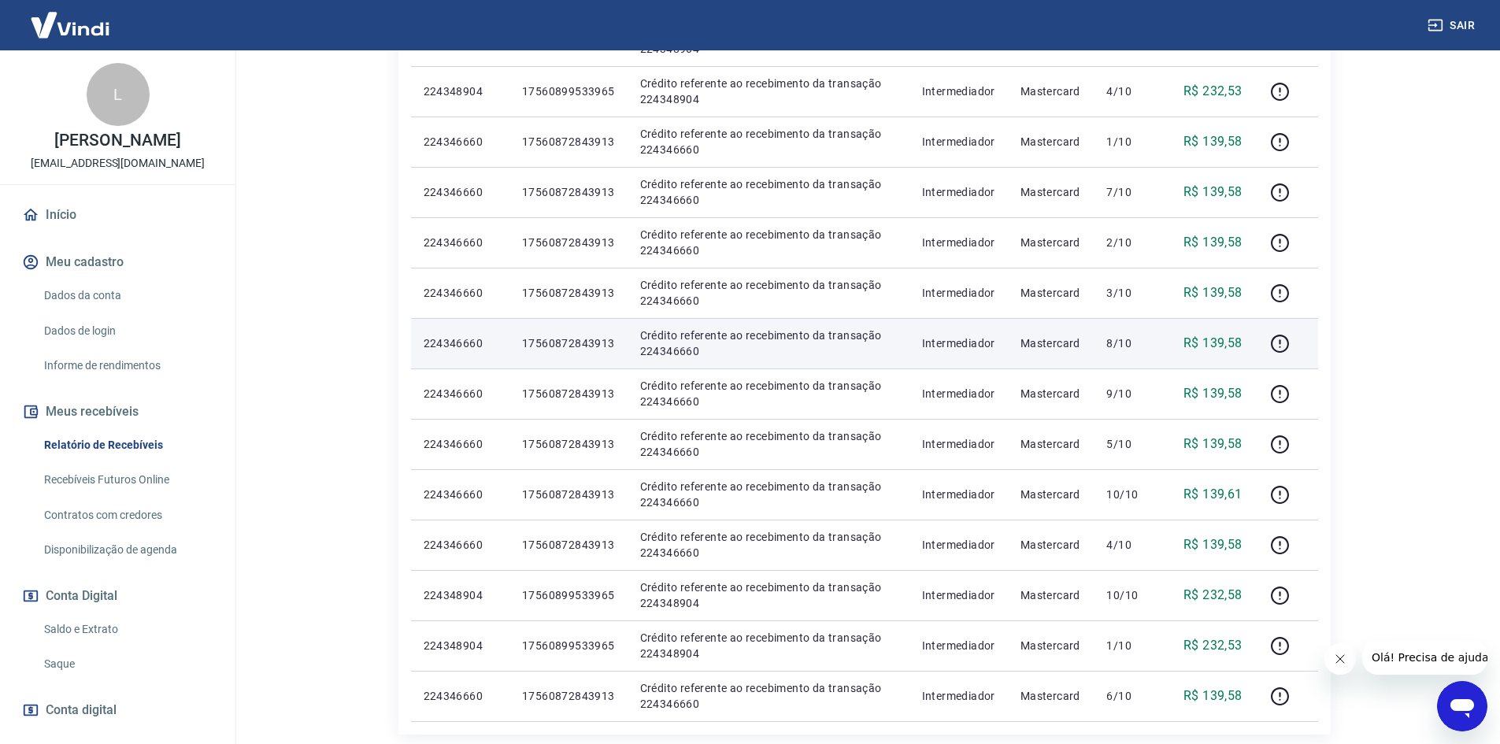
click at [1219, 346] on p "R$ 139,58" at bounding box center [1212, 343] width 59 height 19
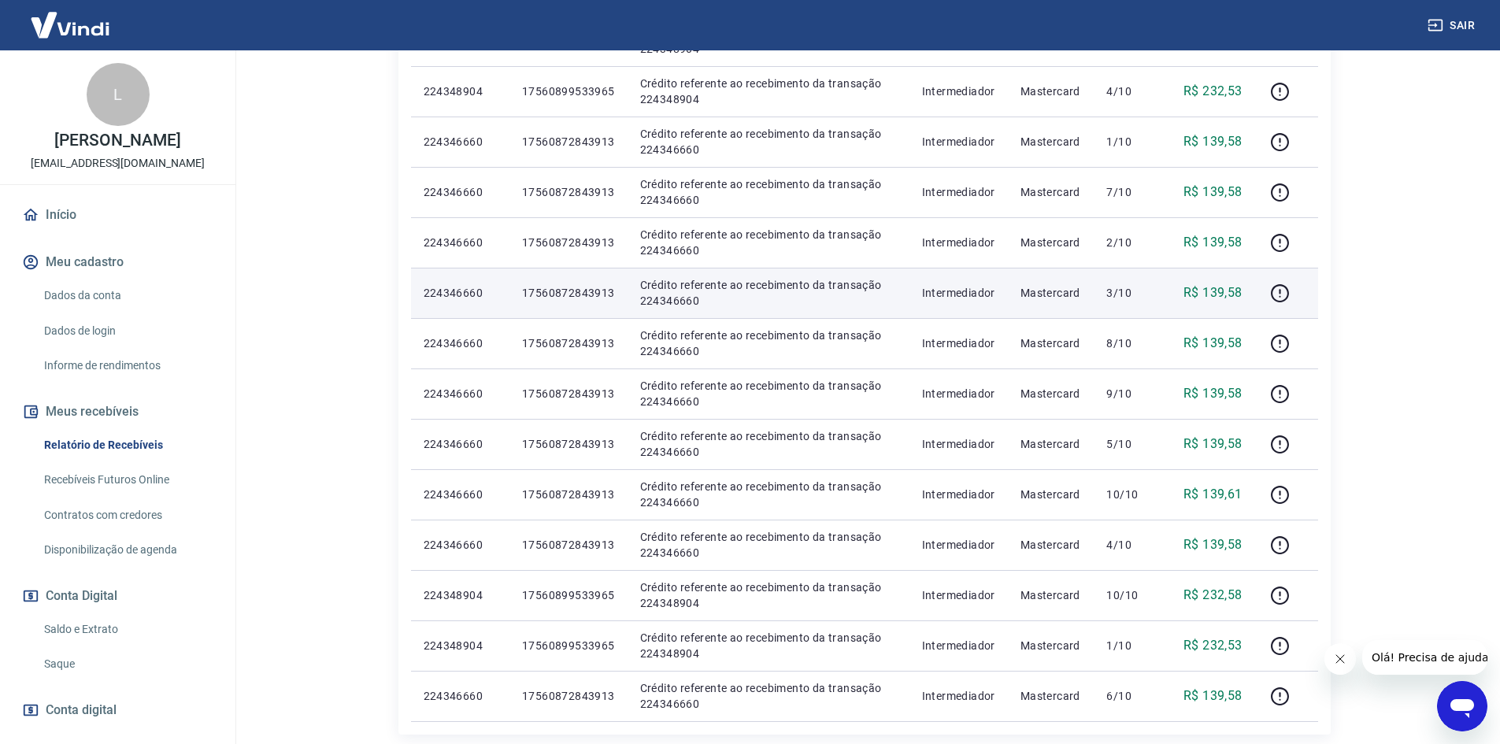
click at [1213, 290] on p "R$ 139,58" at bounding box center [1212, 292] width 59 height 19
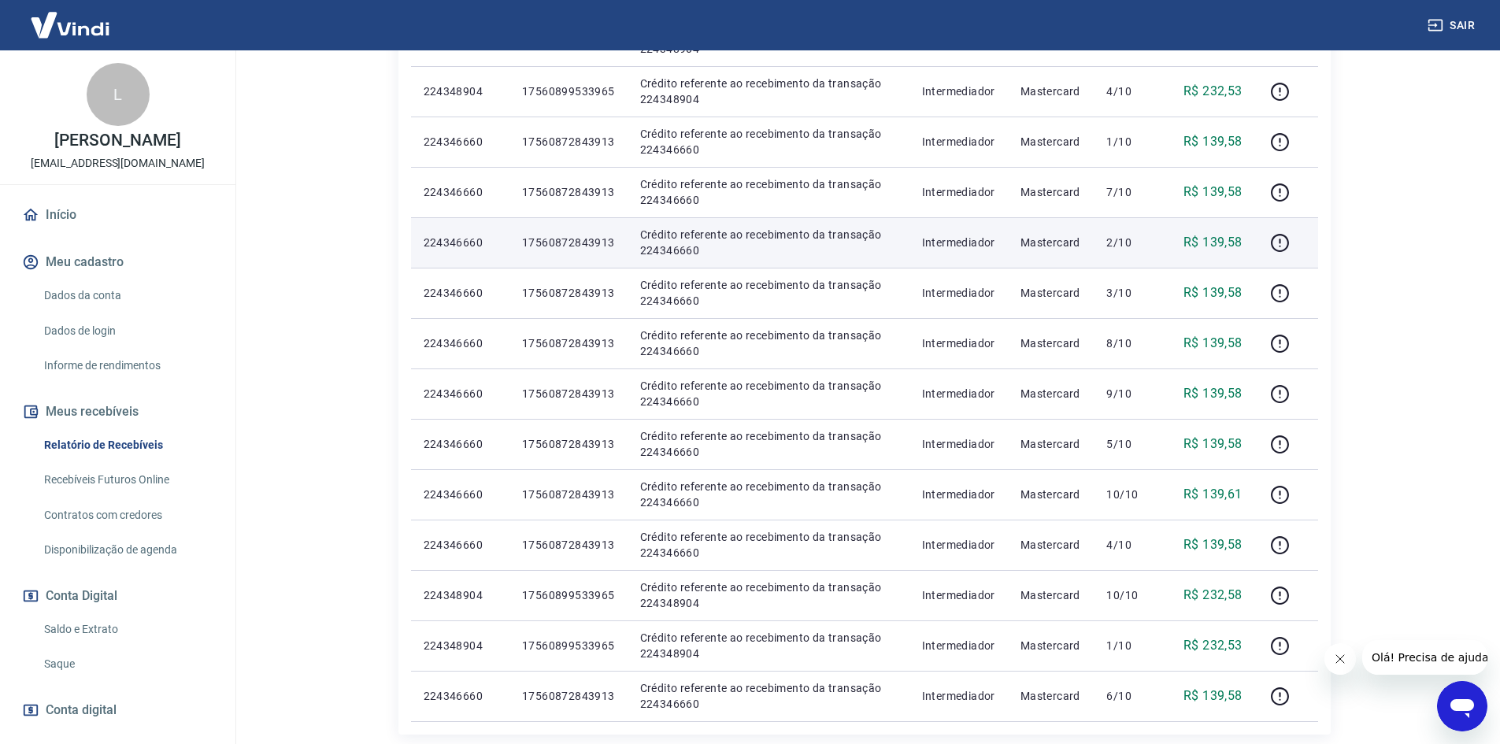
click at [1227, 239] on p "R$ 139,58" at bounding box center [1212, 242] width 59 height 19
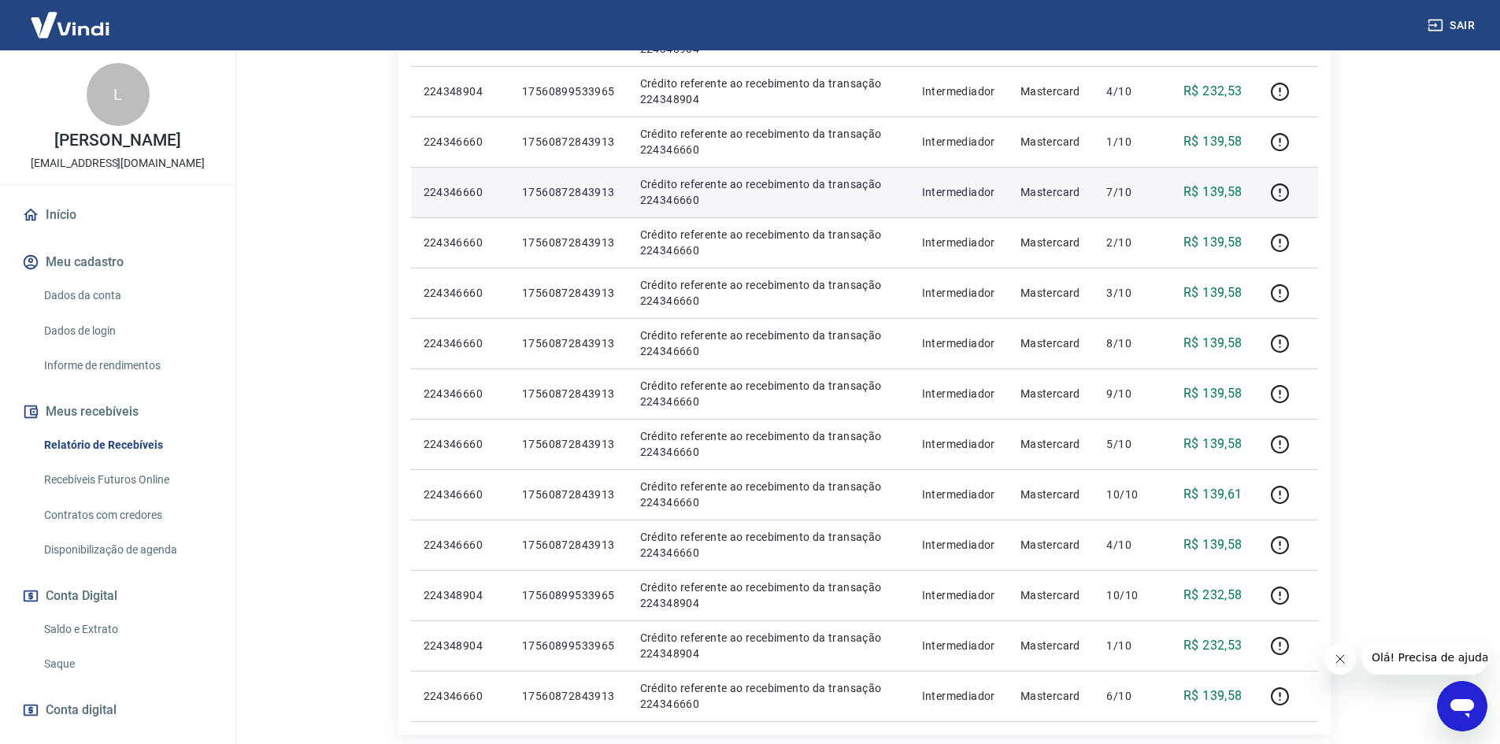
click at [1233, 193] on p "R$ 139,58" at bounding box center [1212, 192] width 59 height 19
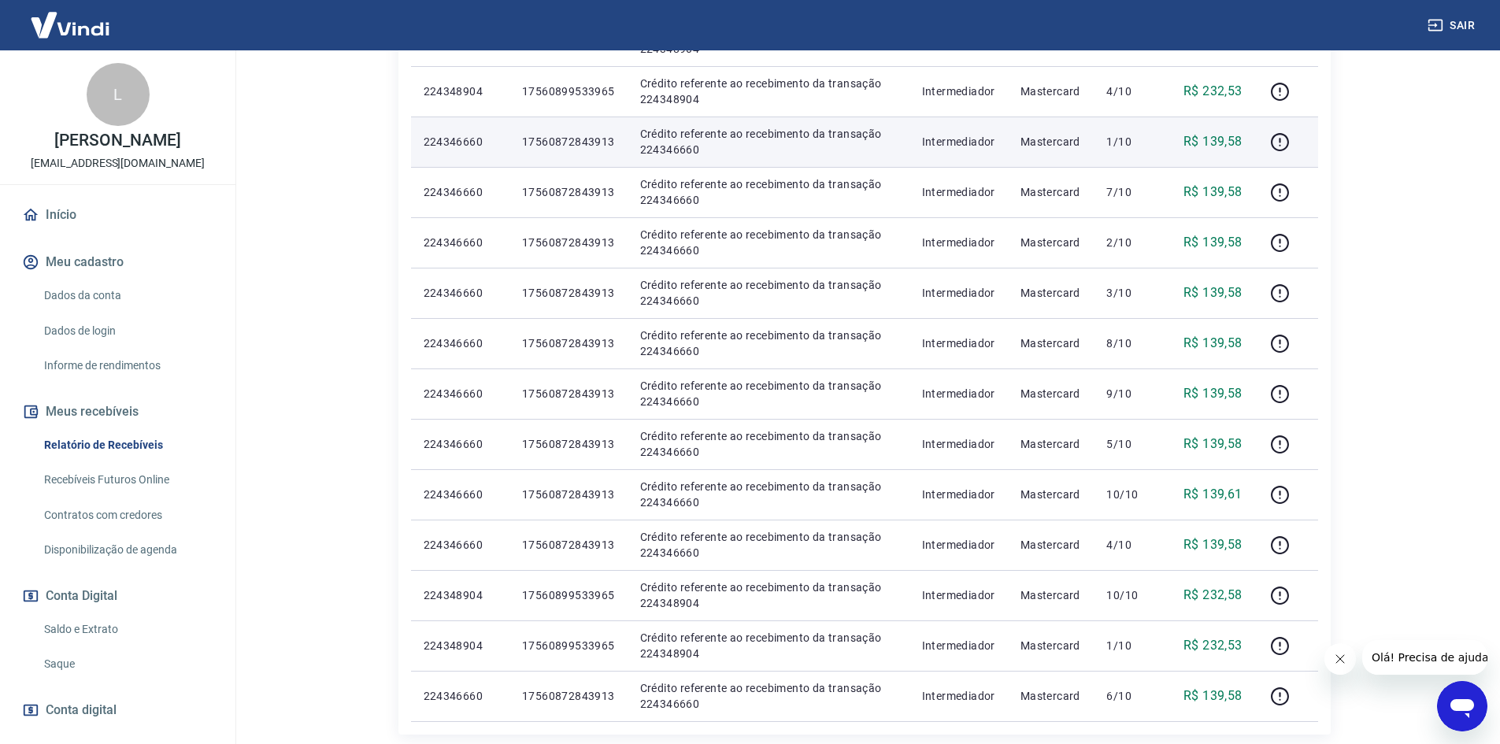
click at [1225, 126] on td "R$ 139,58" at bounding box center [1210, 142] width 89 height 50
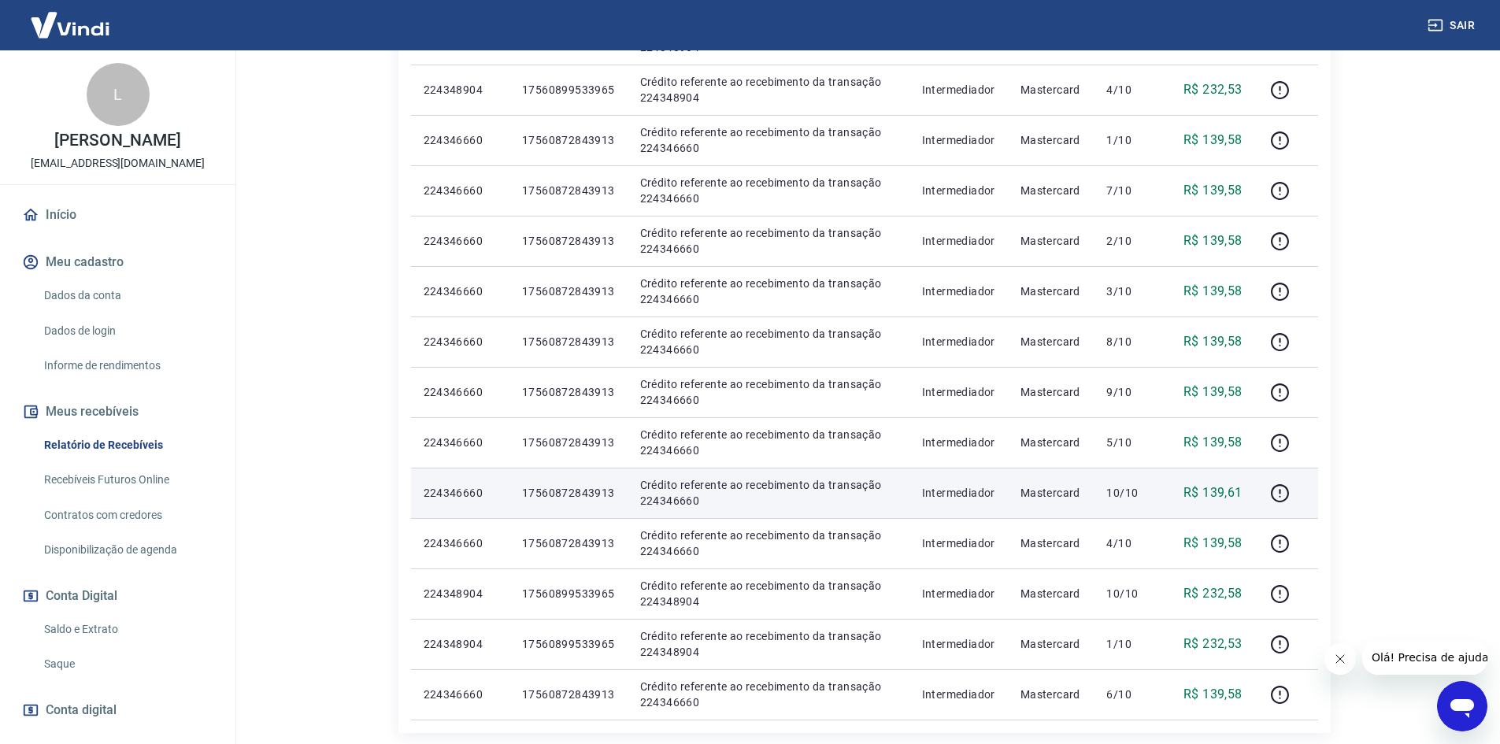
scroll to position [894, 0]
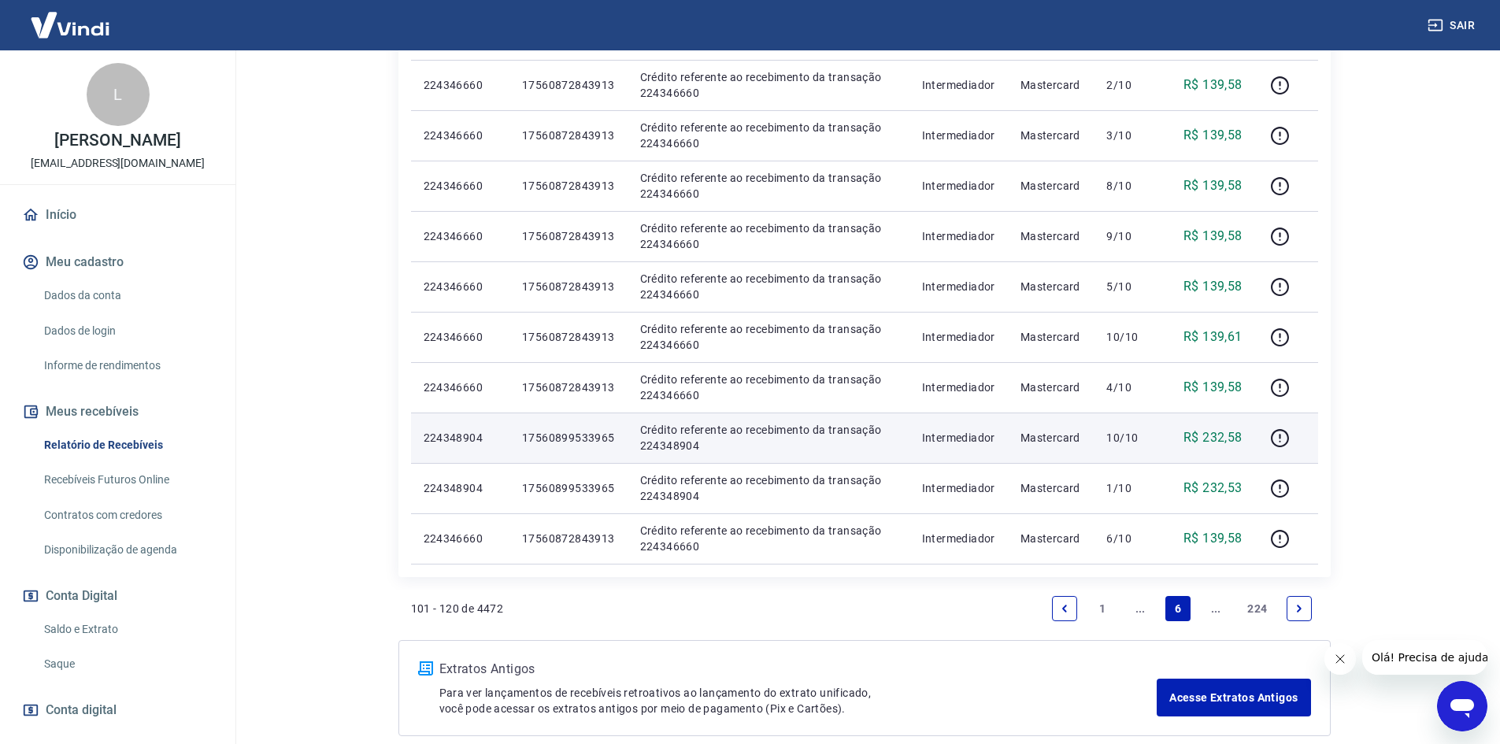
click at [592, 437] on p "17560899533965" at bounding box center [568, 438] width 93 height 16
click at [592, 436] on p "17560899533965" at bounding box center [568, 438] width 93 height 16
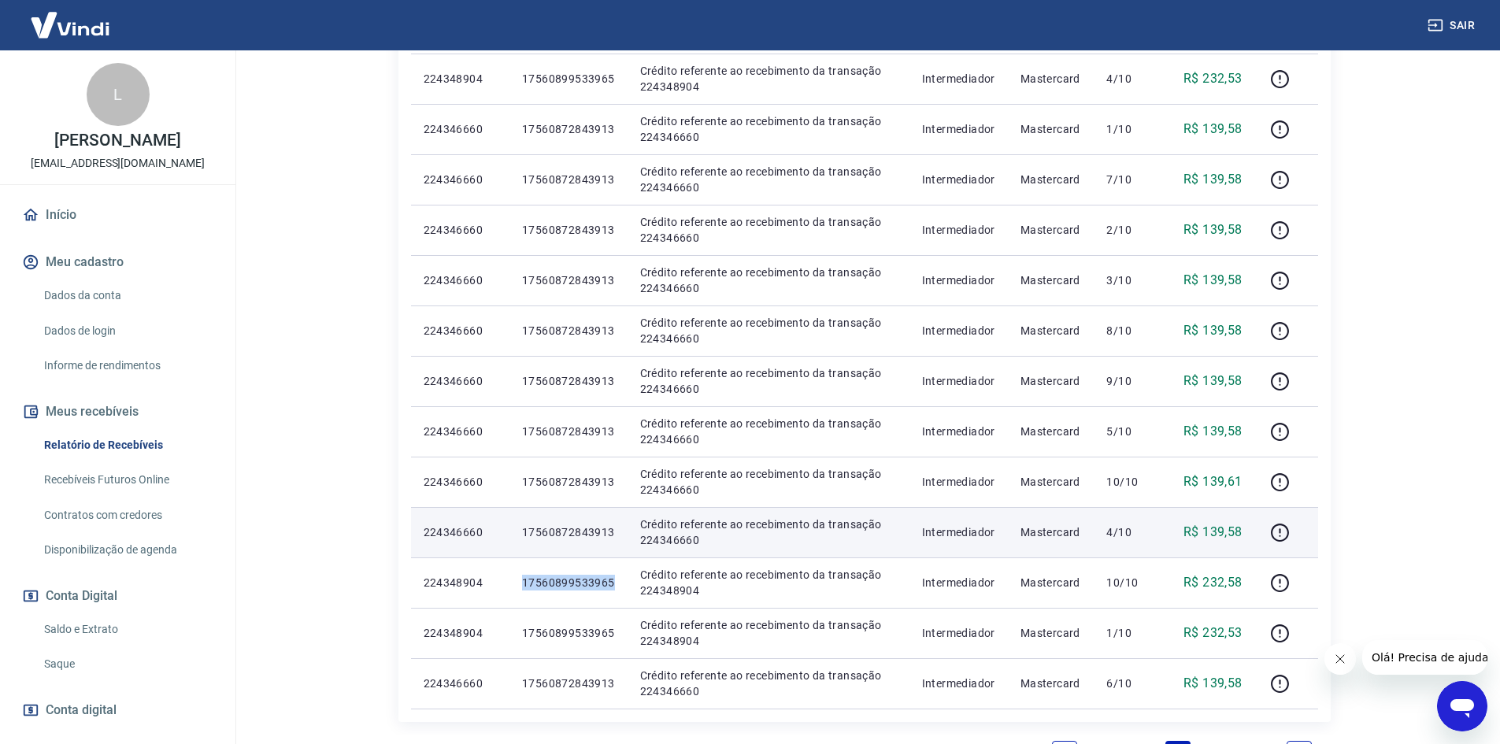
scroll to position [972, 0]
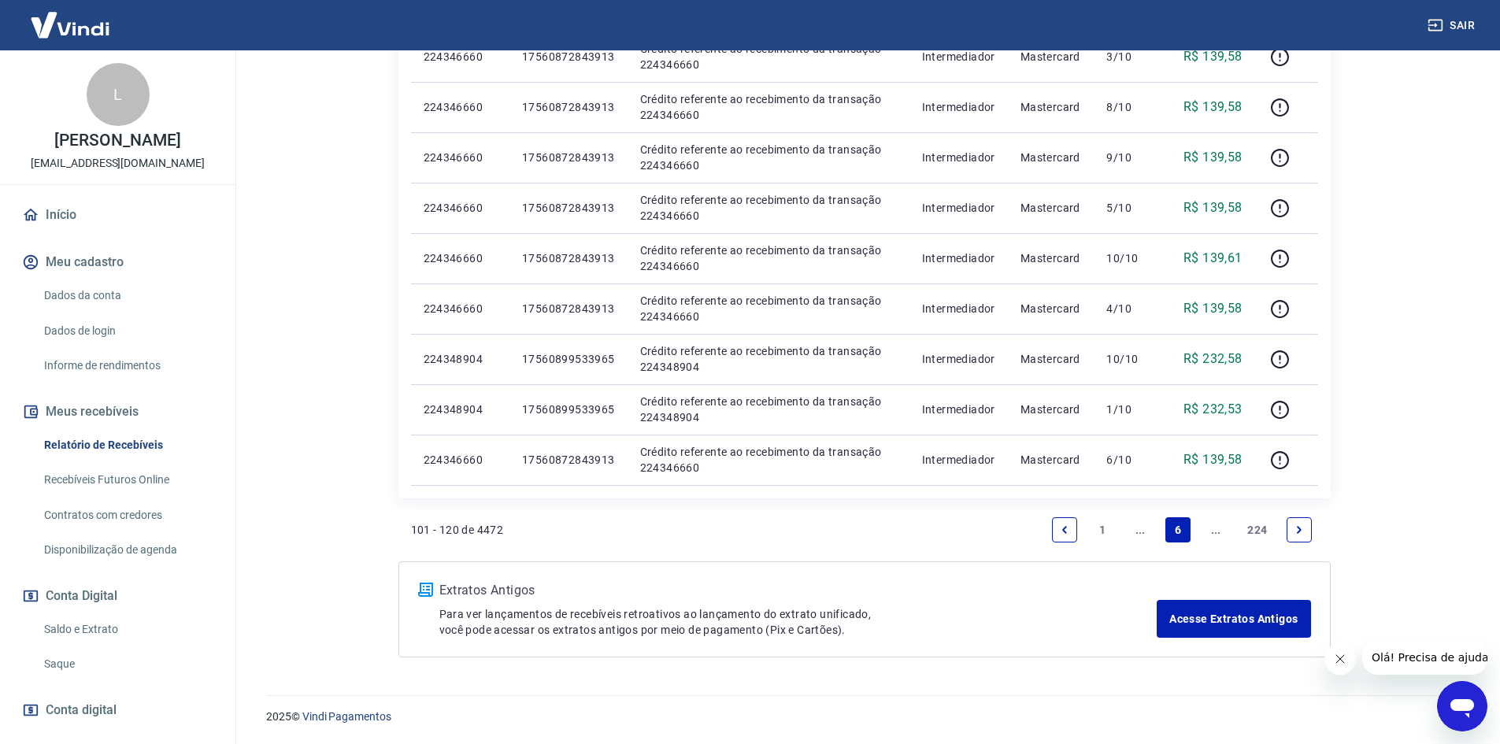
click at [1303, 525] on icon "Next page" at bounding box center [1299, 529] width 11 height 11
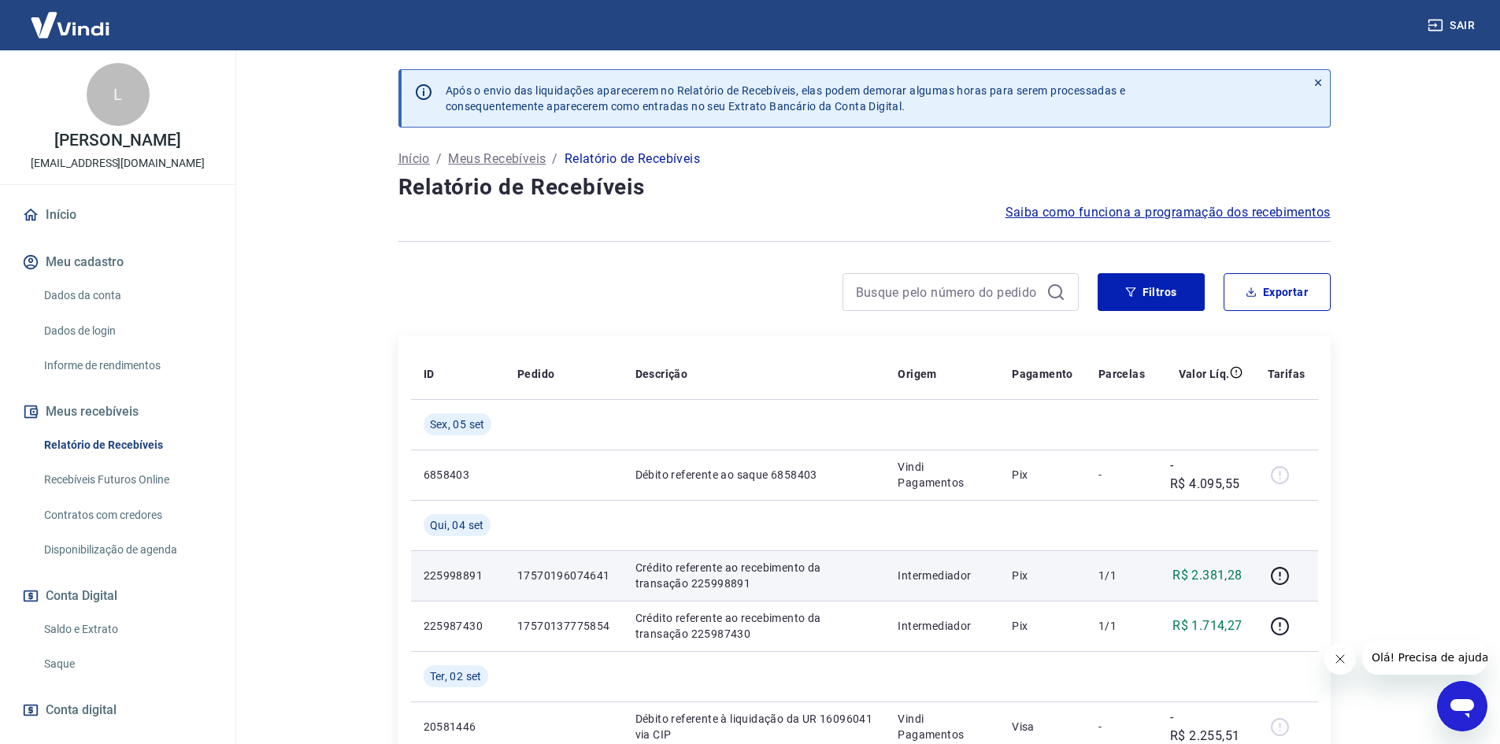
click at [602, 567] on td "17570196074641" at bounding box center [564, 575] width 118 height 50
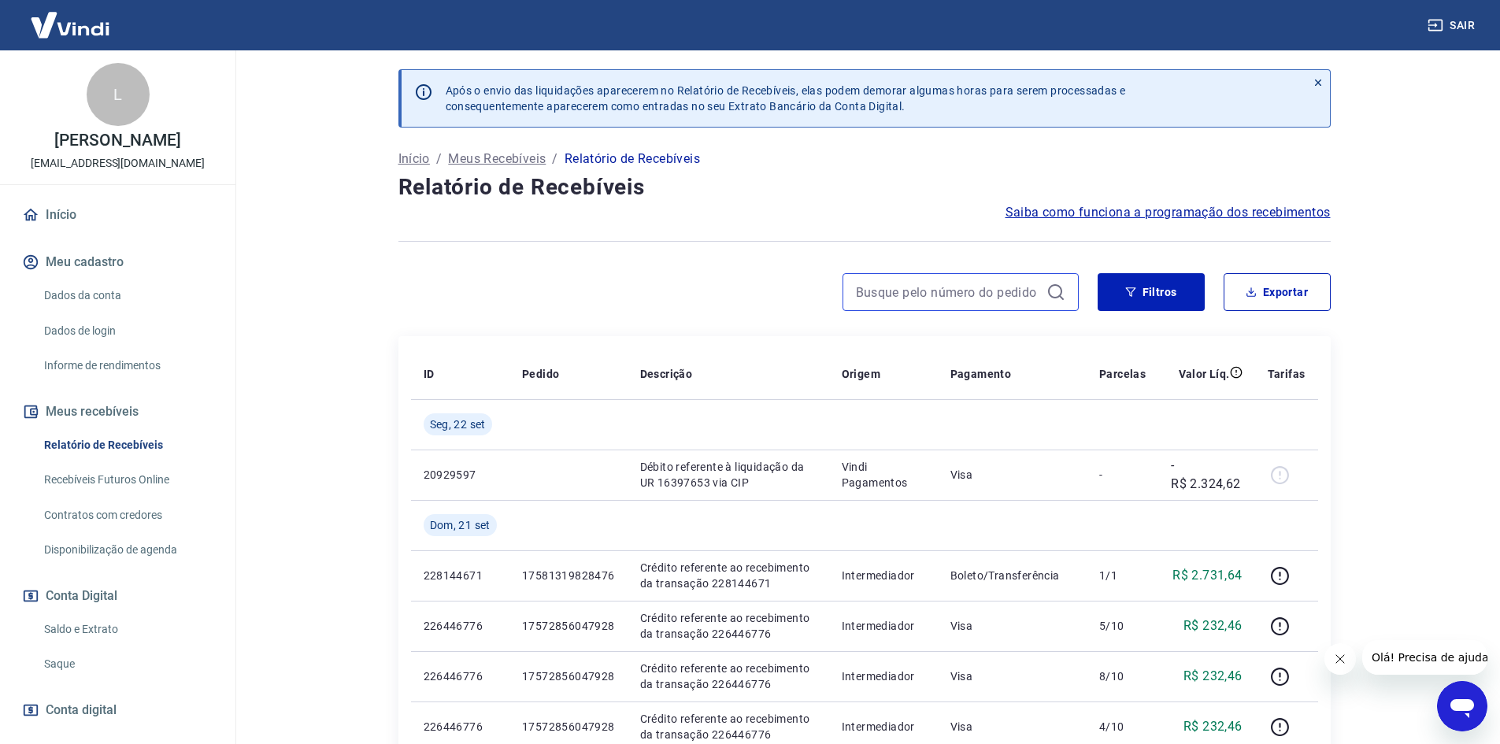
click at [952, 291] on input at bounding box center [948, 292] width 184 height 24
paste input "17560899533965"
type input "17560899533965"
click at [1128, 299] on button "Filtros" at bounding box center [1151, 292] width 107 height 38
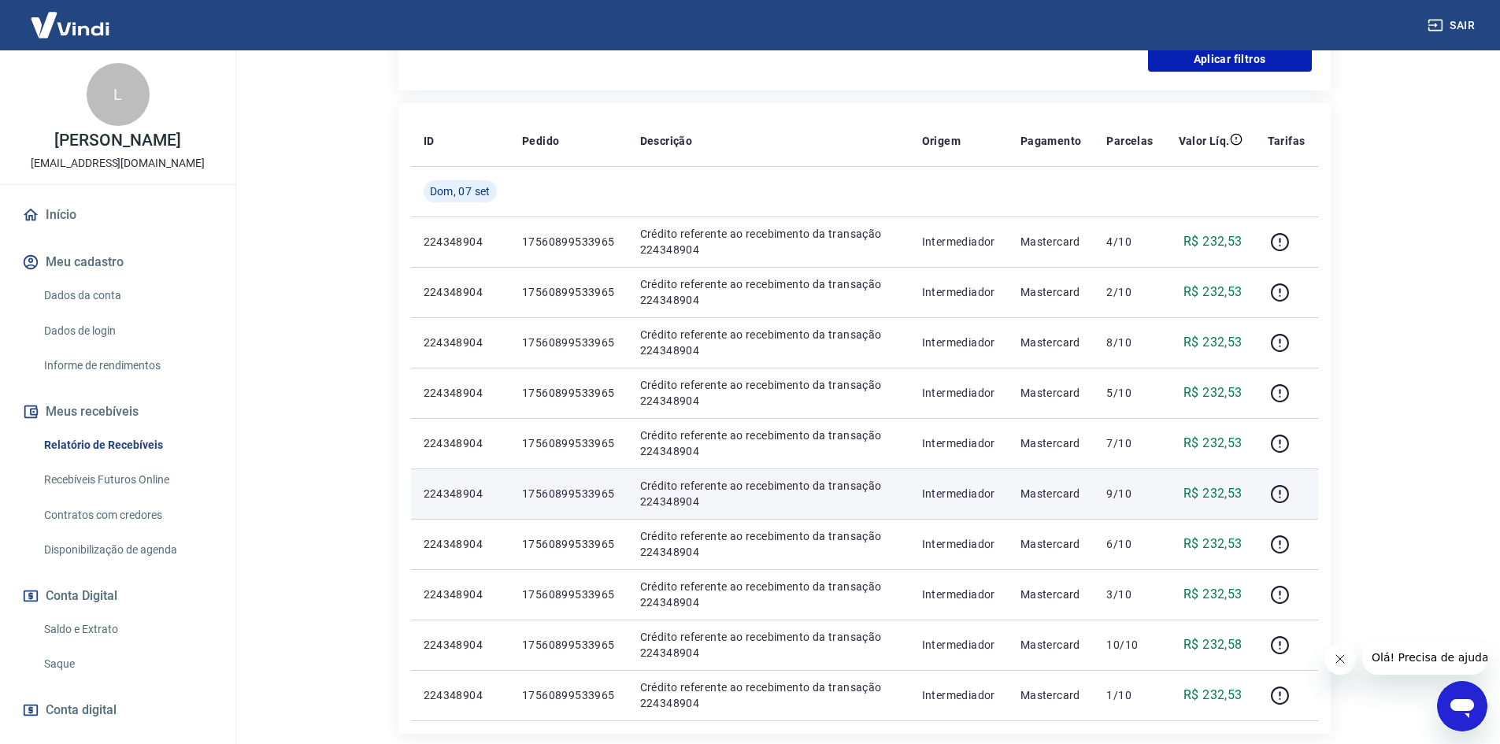
scroll to position [582, 0]
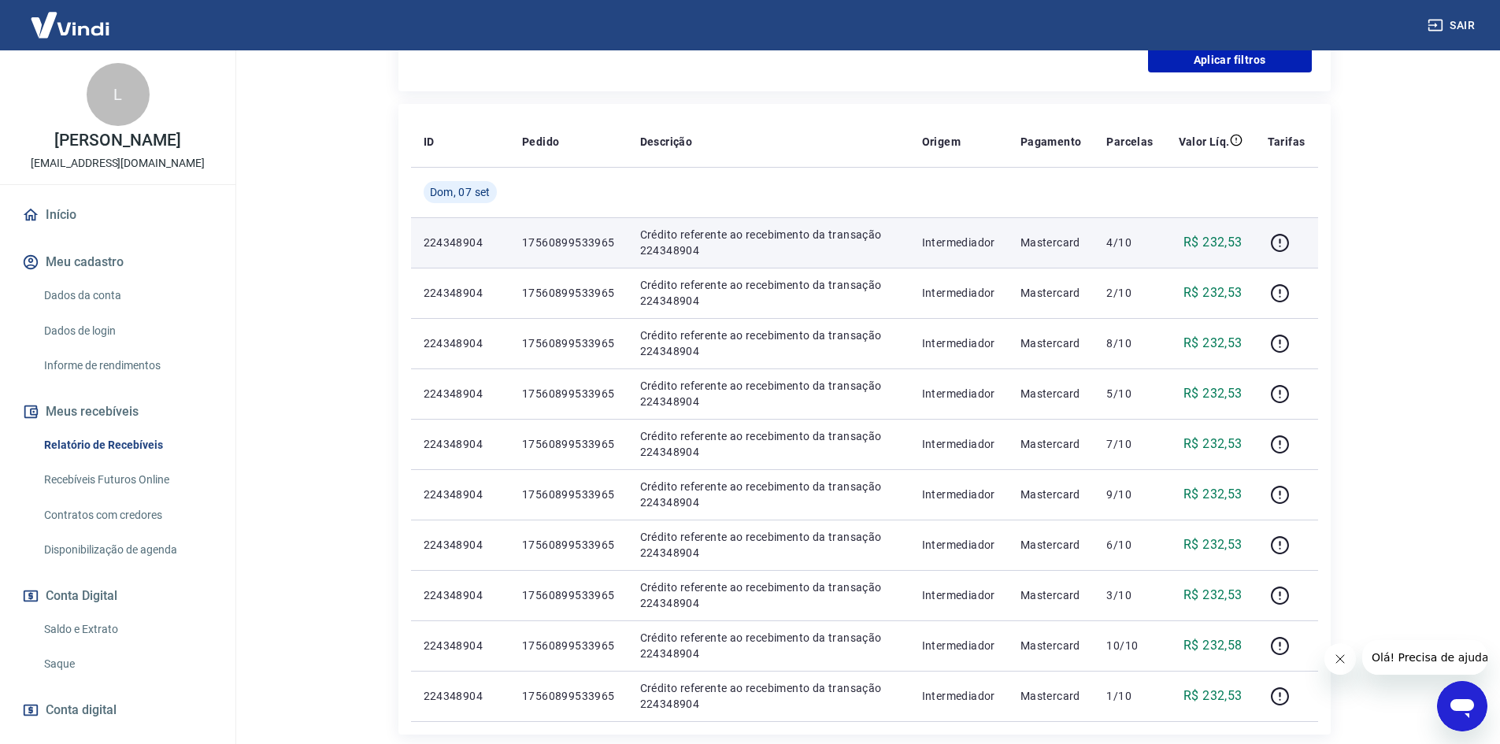
click at [1120, 265] on td "4/10" at bounding box center [1130, 242] width 72 height 50
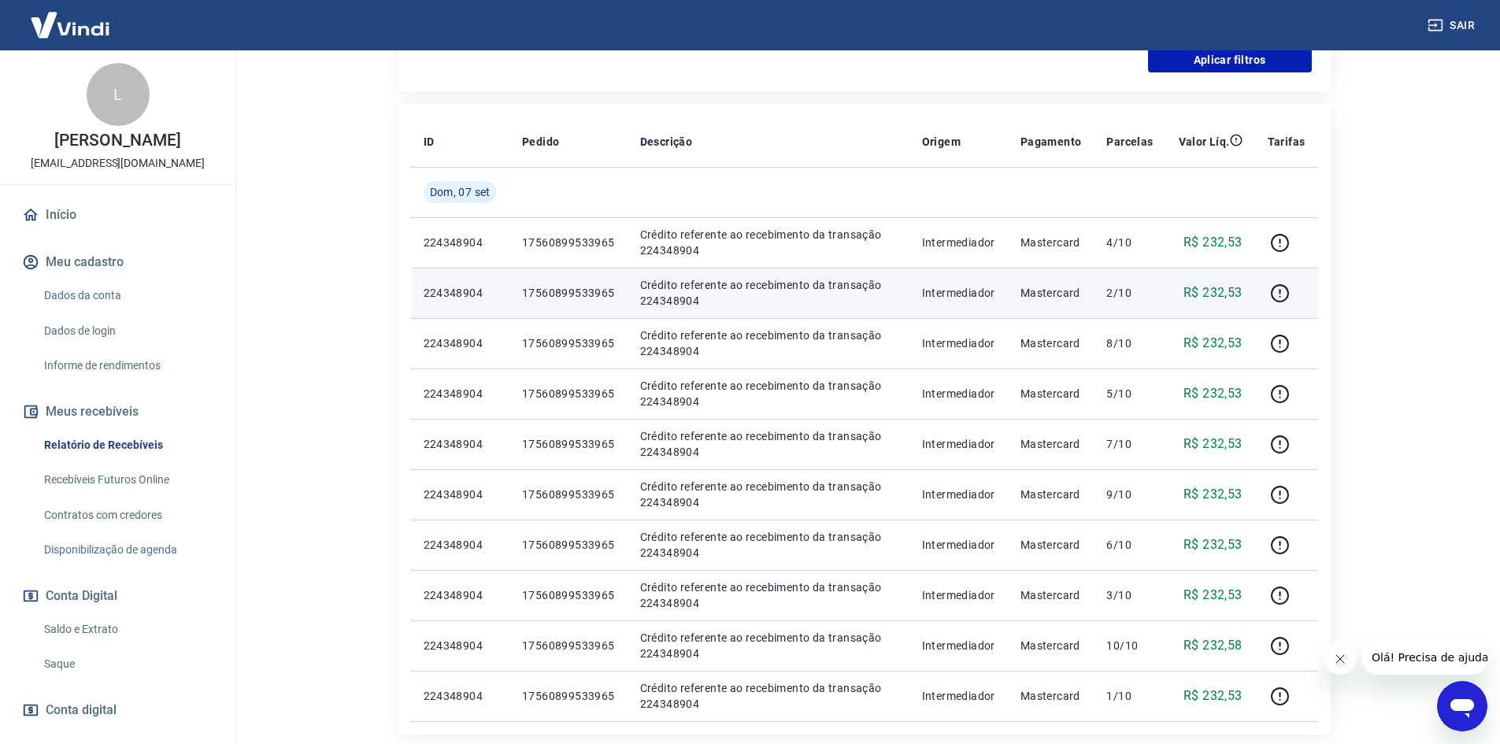
click at [1127, 294] on p "2/10" at bounding box center [1129, 293] width 46 height 16
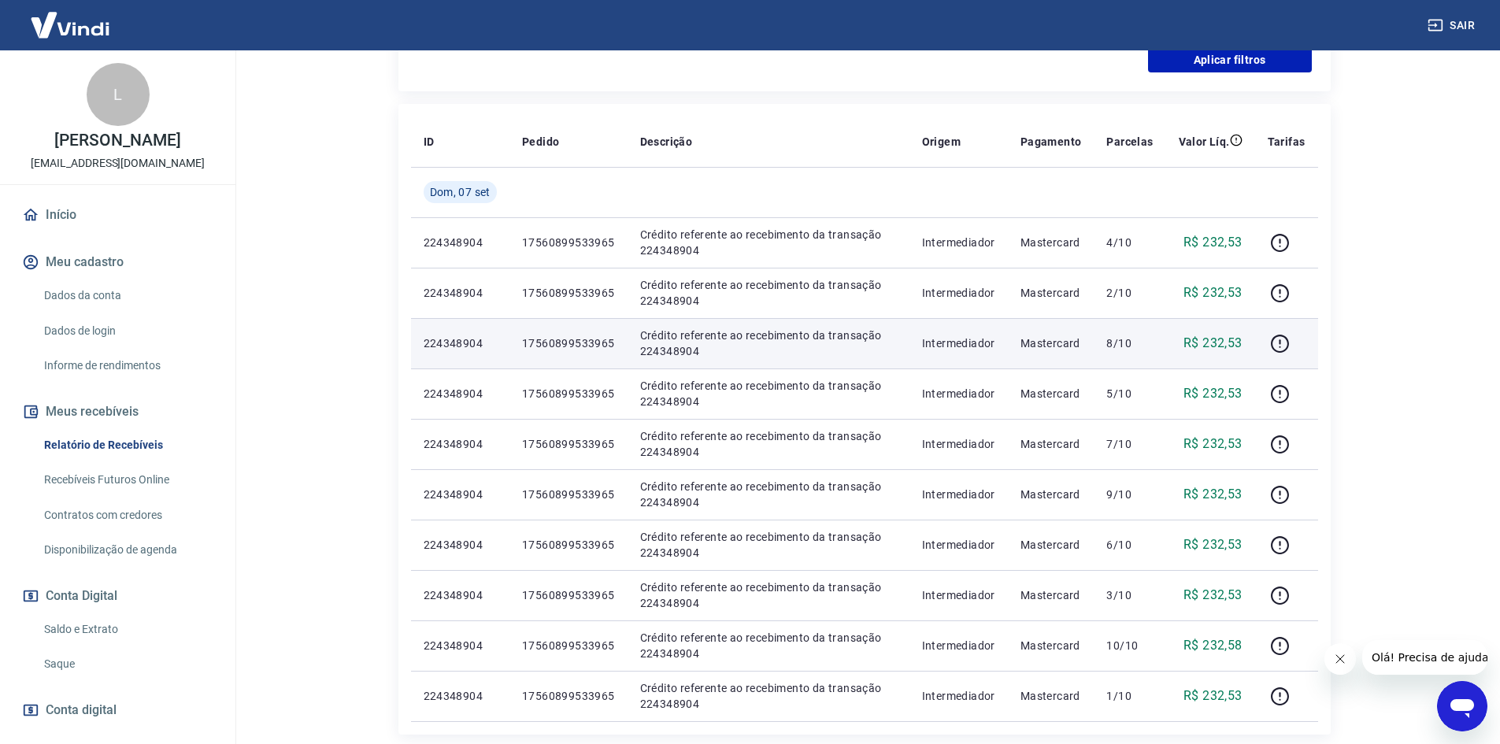
click at [1128, 346] on p "8/10" at bounding box center [1129, 343] width 46 height 16
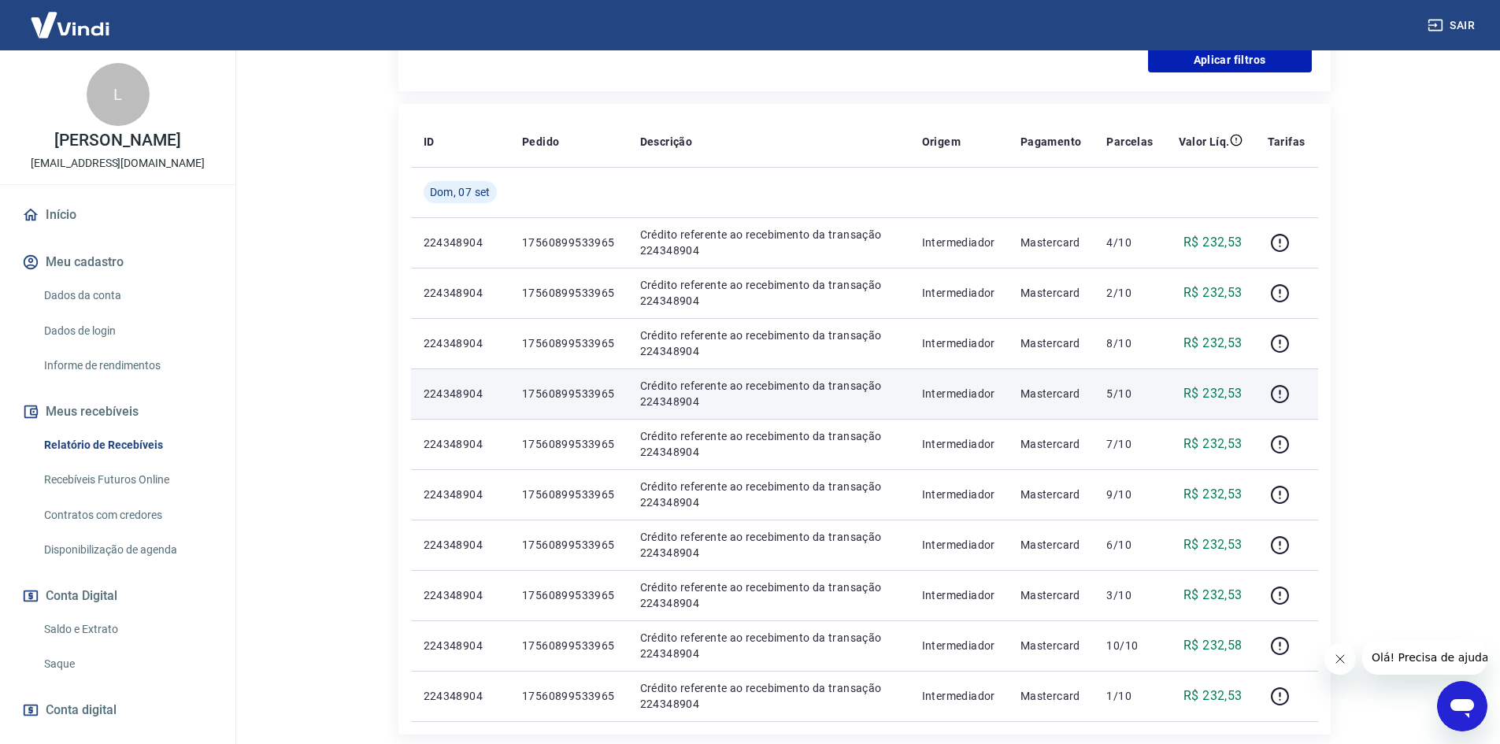
click at [1118, 393] on p "5/10" at bounding box center [1129, 394] width 46 height 16
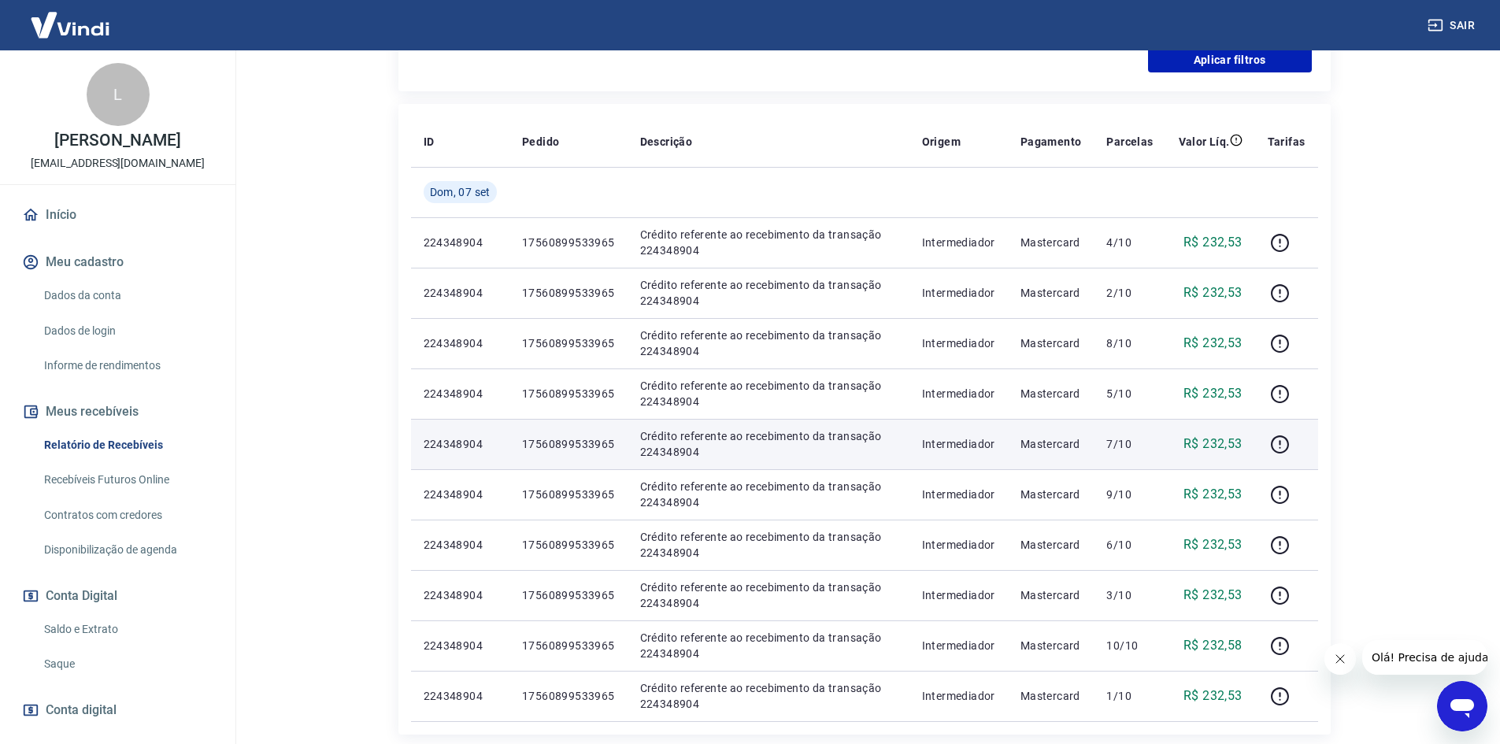
click at [1111, 444] on p "7/10" at bounding box center [1129, 444] width 46 height 16
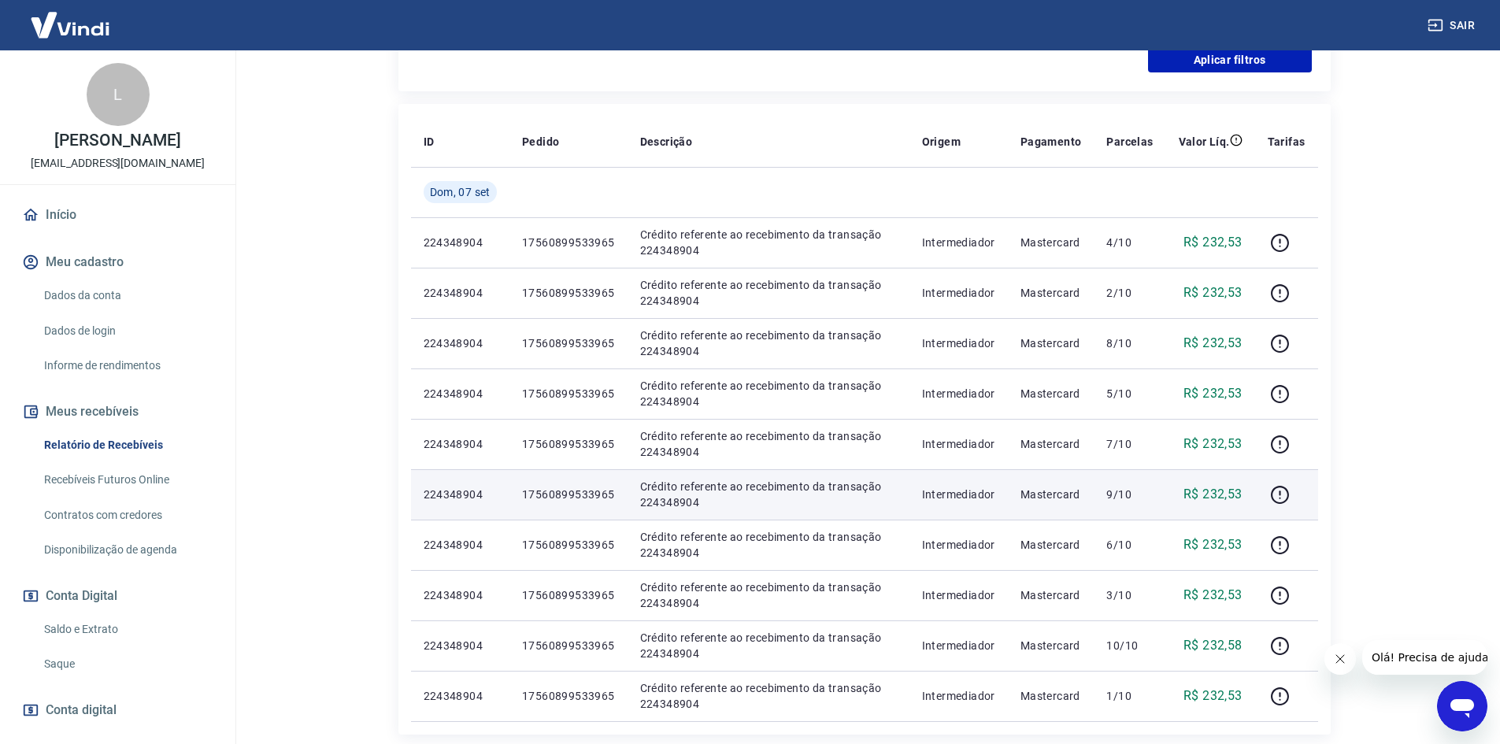
click at [1119, 498] on p "9/10" at bounding box center [1129, 495] width 46 height 16
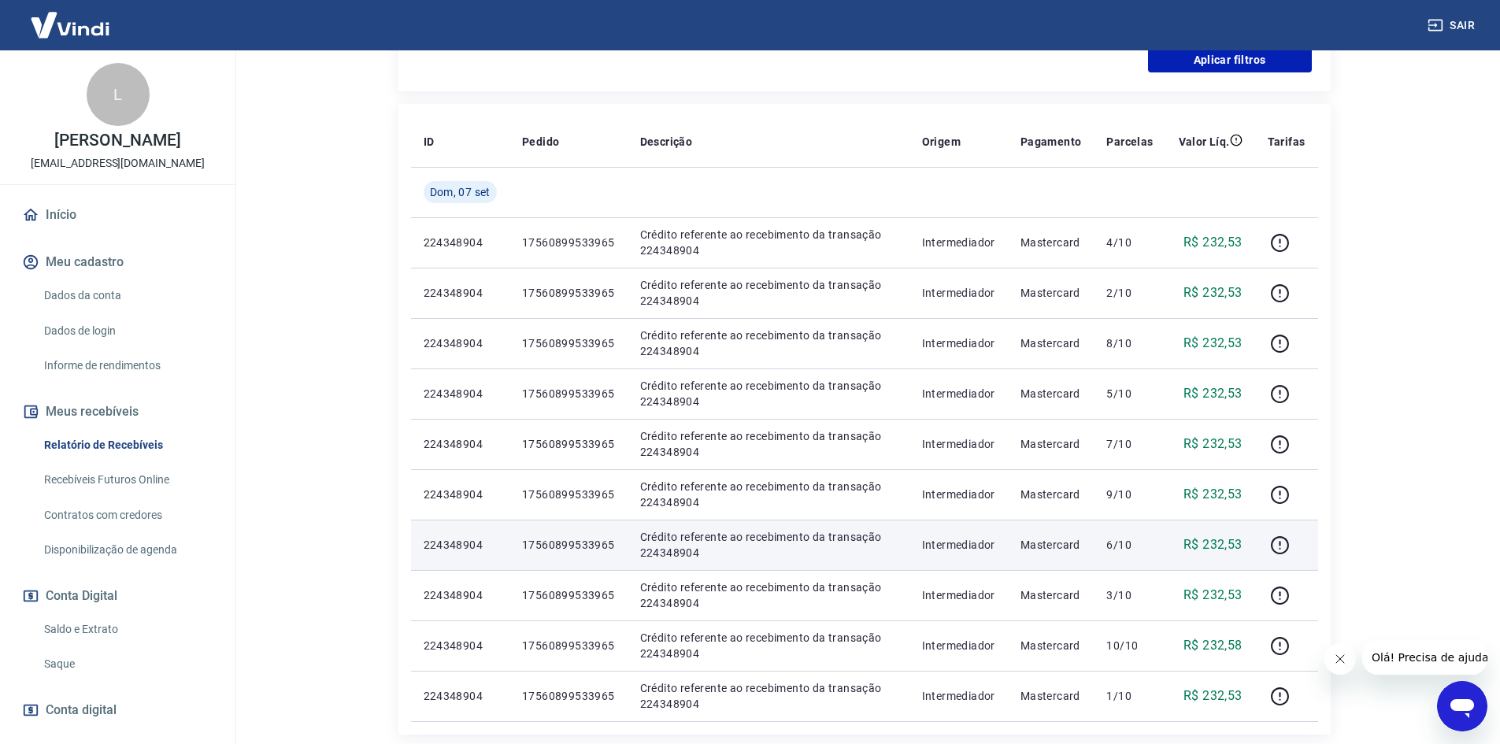
click at [1121, 546] on p "6/10" at bounding box center [1129, 545] width 46 height 16
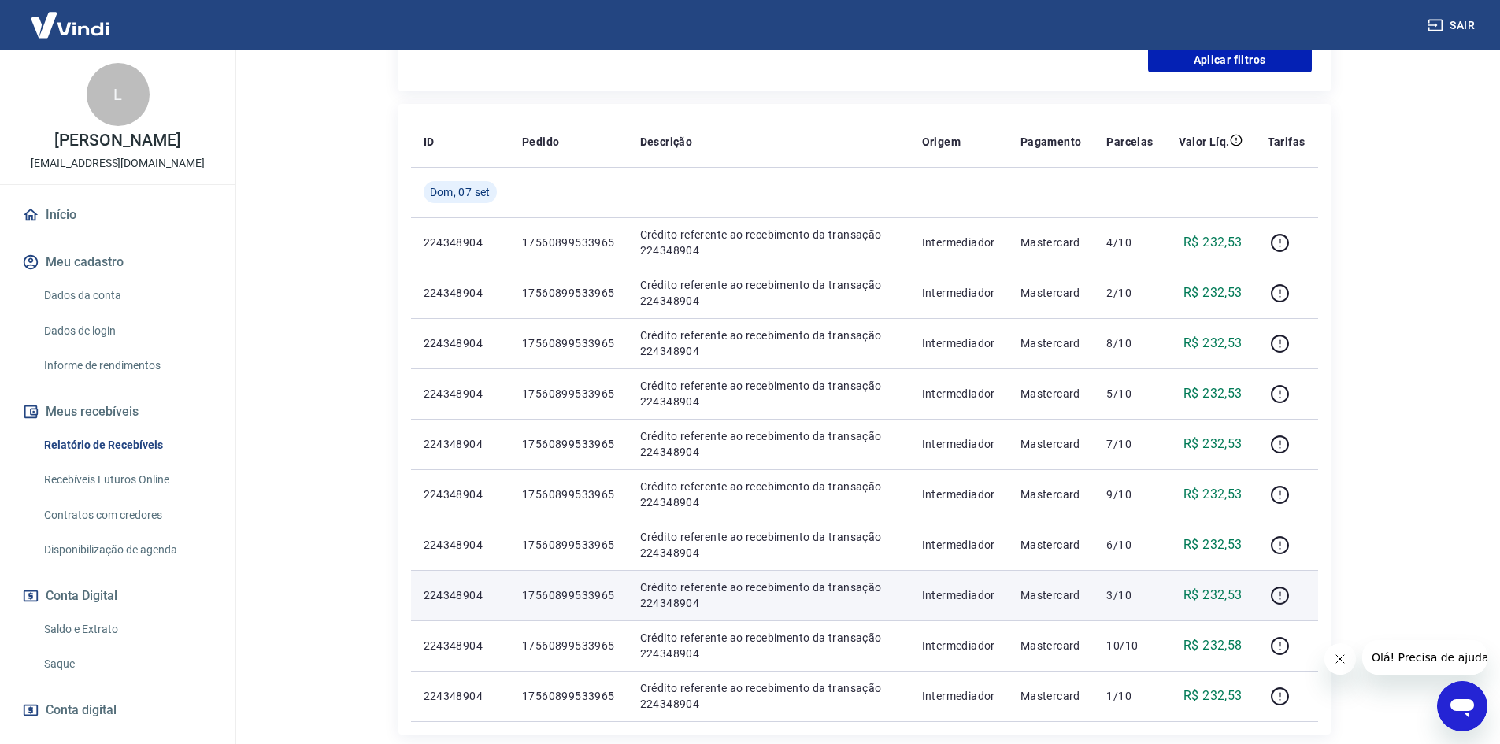
click at [1115, 602] on p "3/10" at bounding box center [1129, 595] width 46 height 16
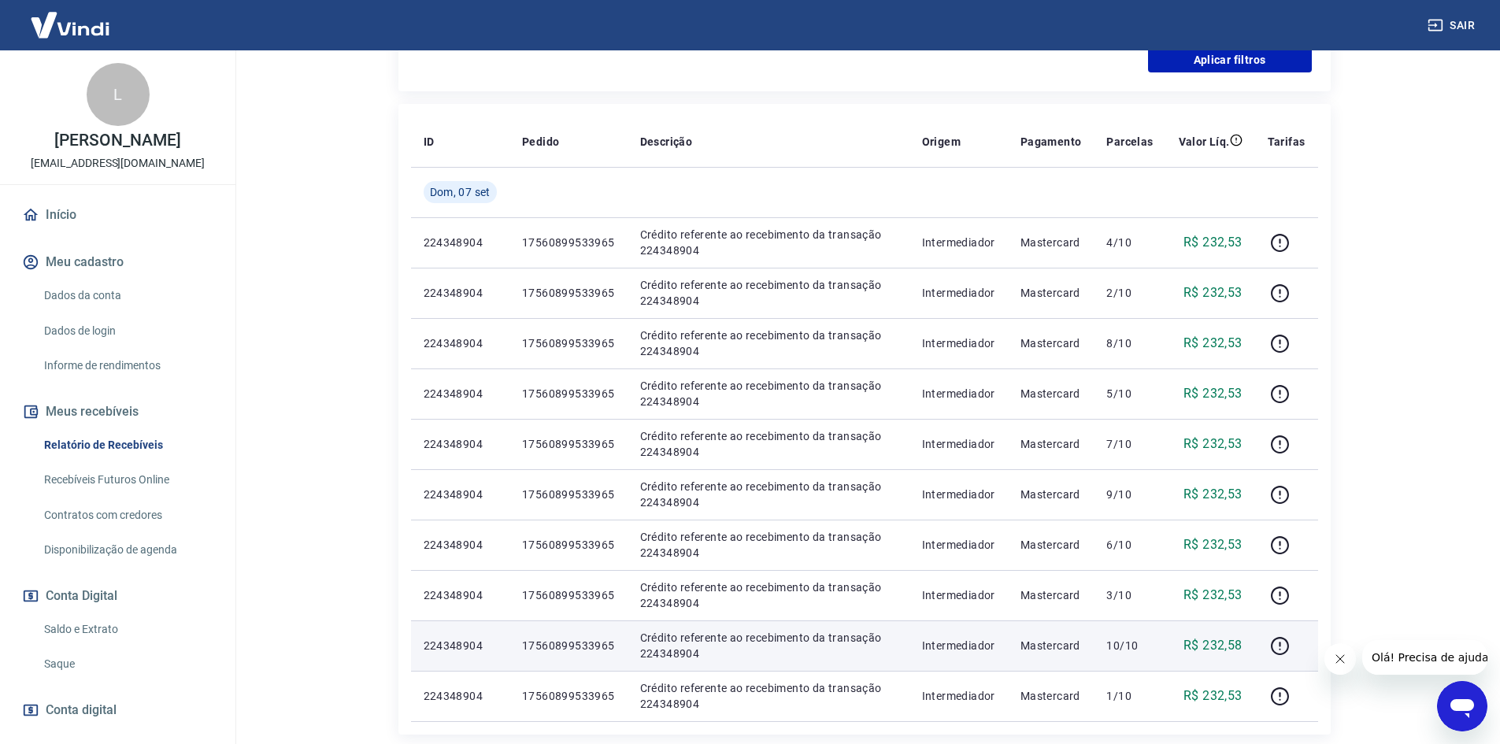
click at [1114, 646] on p "10/10" at bounding box center [1129, 646] width 46 height 16
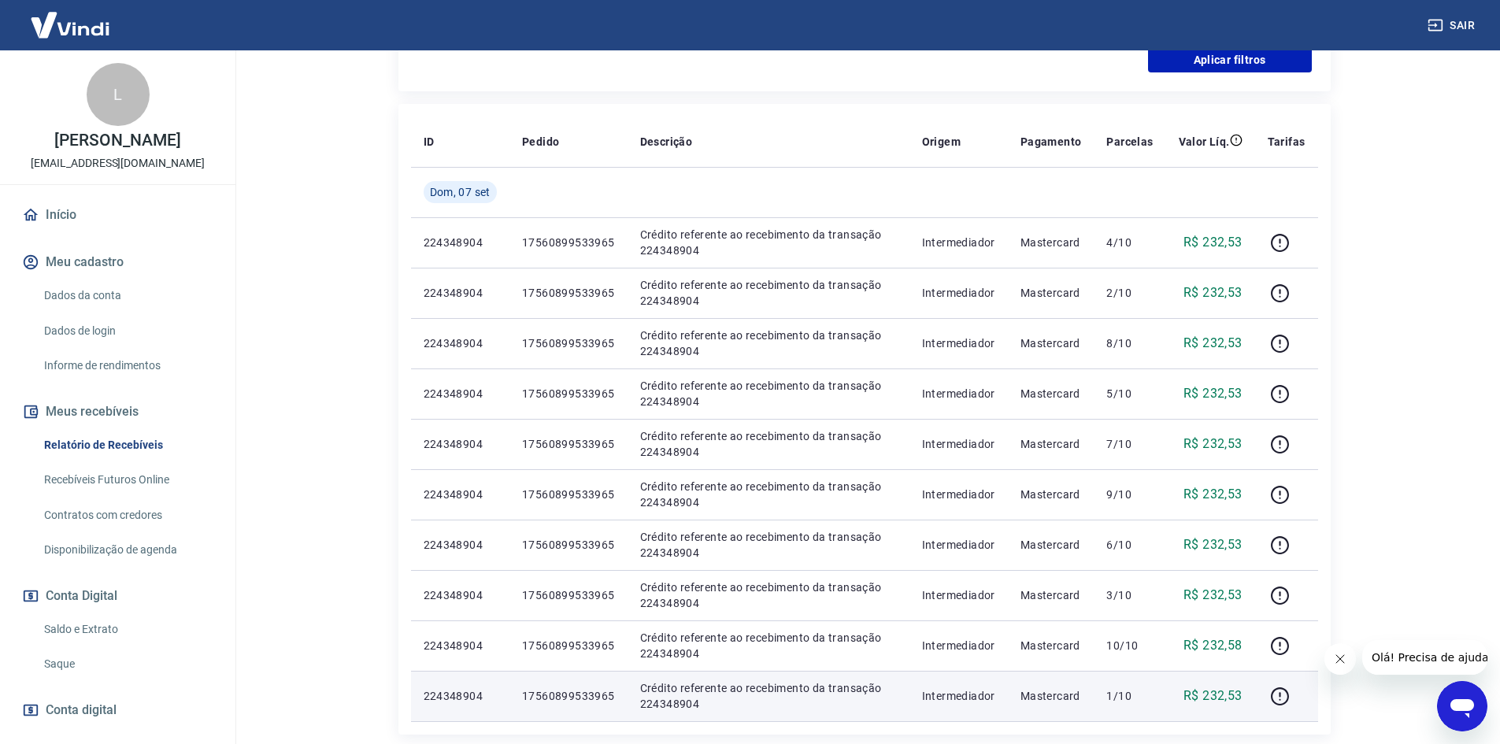
click at [1105, 710] on td "1/10" at bounding box center [1130, 696] width 72 height 50
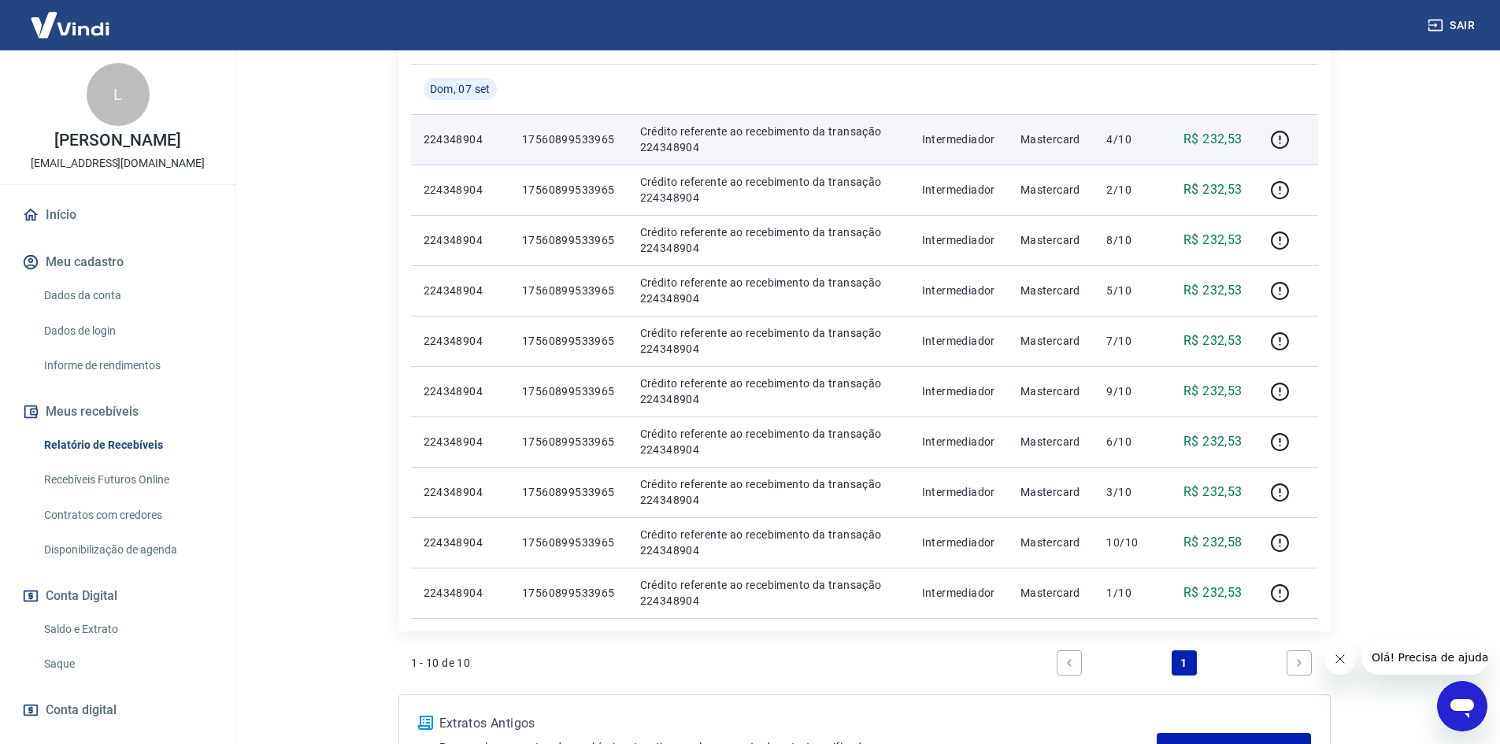
scroll to position [818, 0]
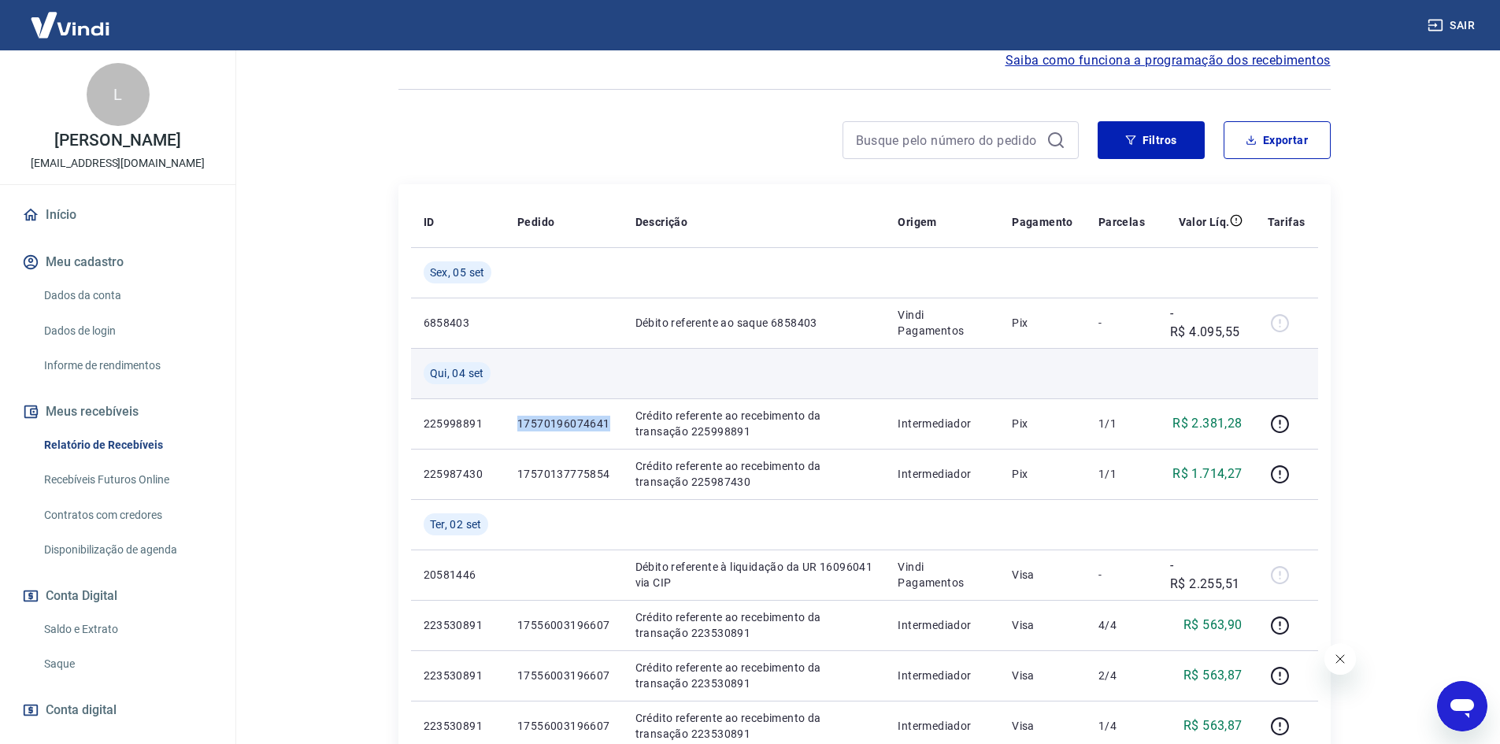
scroll to position [157, 0]
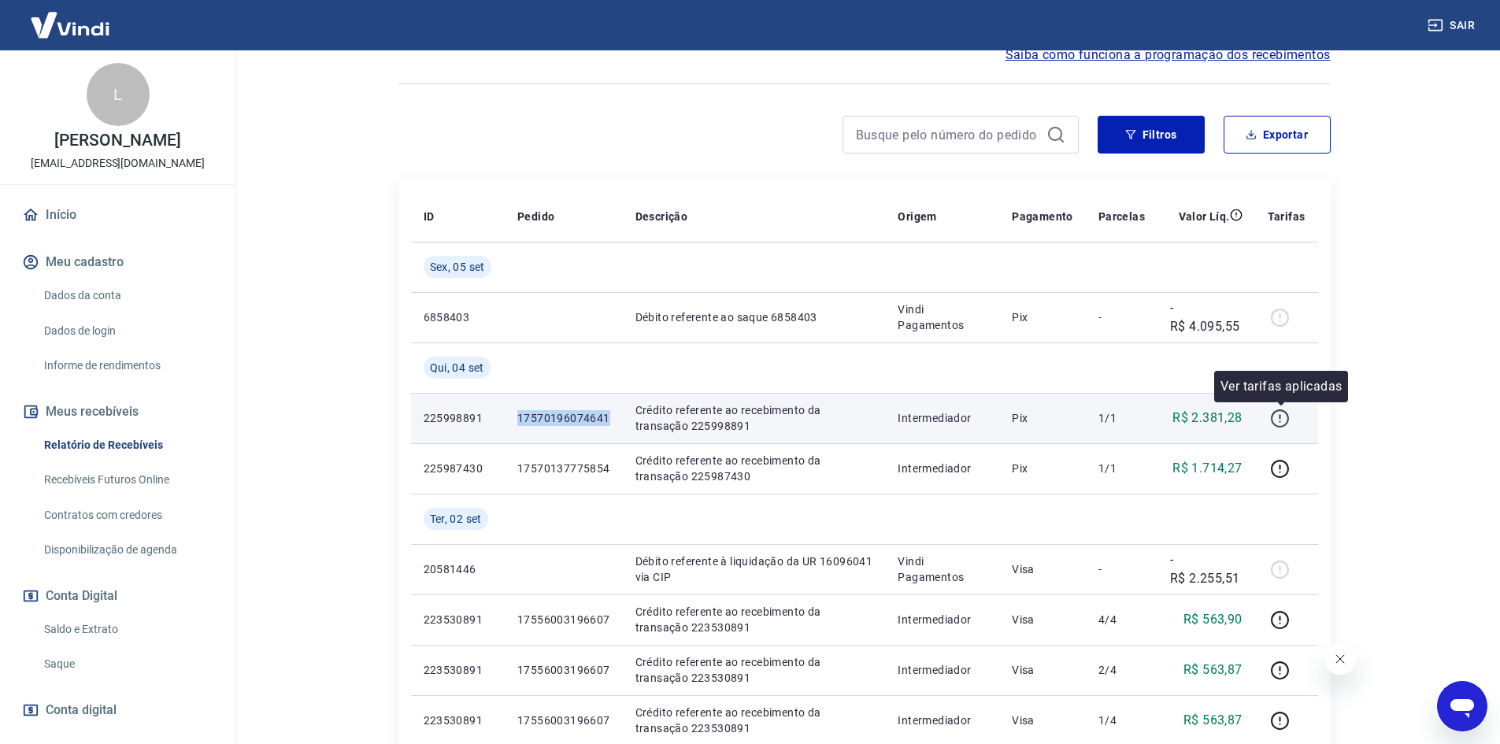
click at [1283, 416] on icon "button" at bounding box center [1280, 419] width 20 height 20
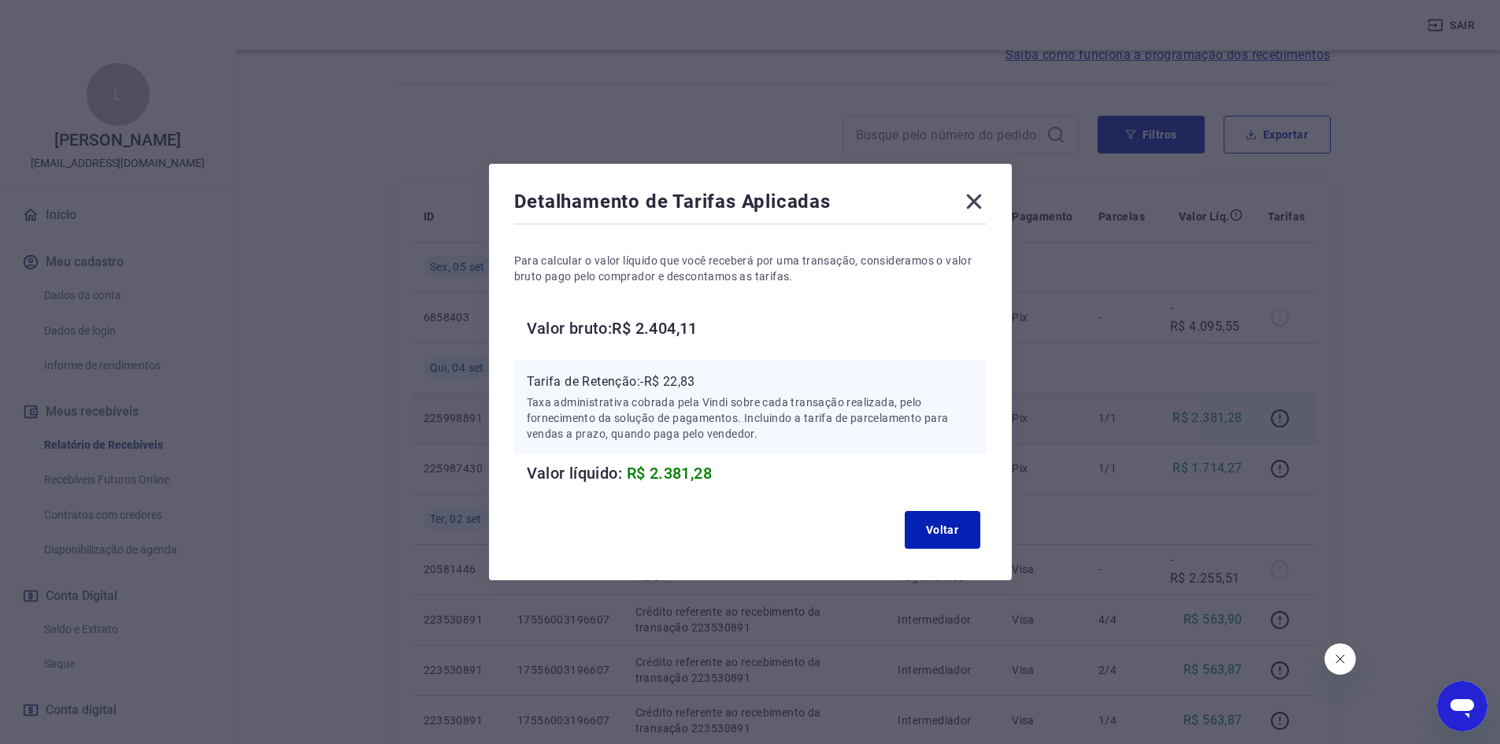
click at [684, 376] on p "Tarifa de Retenção: -R$ 22,83" at bounding box center [750, 381] width 447 height 19
copy p "22,83"
click at [986, 202] on icon at bounding box center [973, 201] width 25 height 25
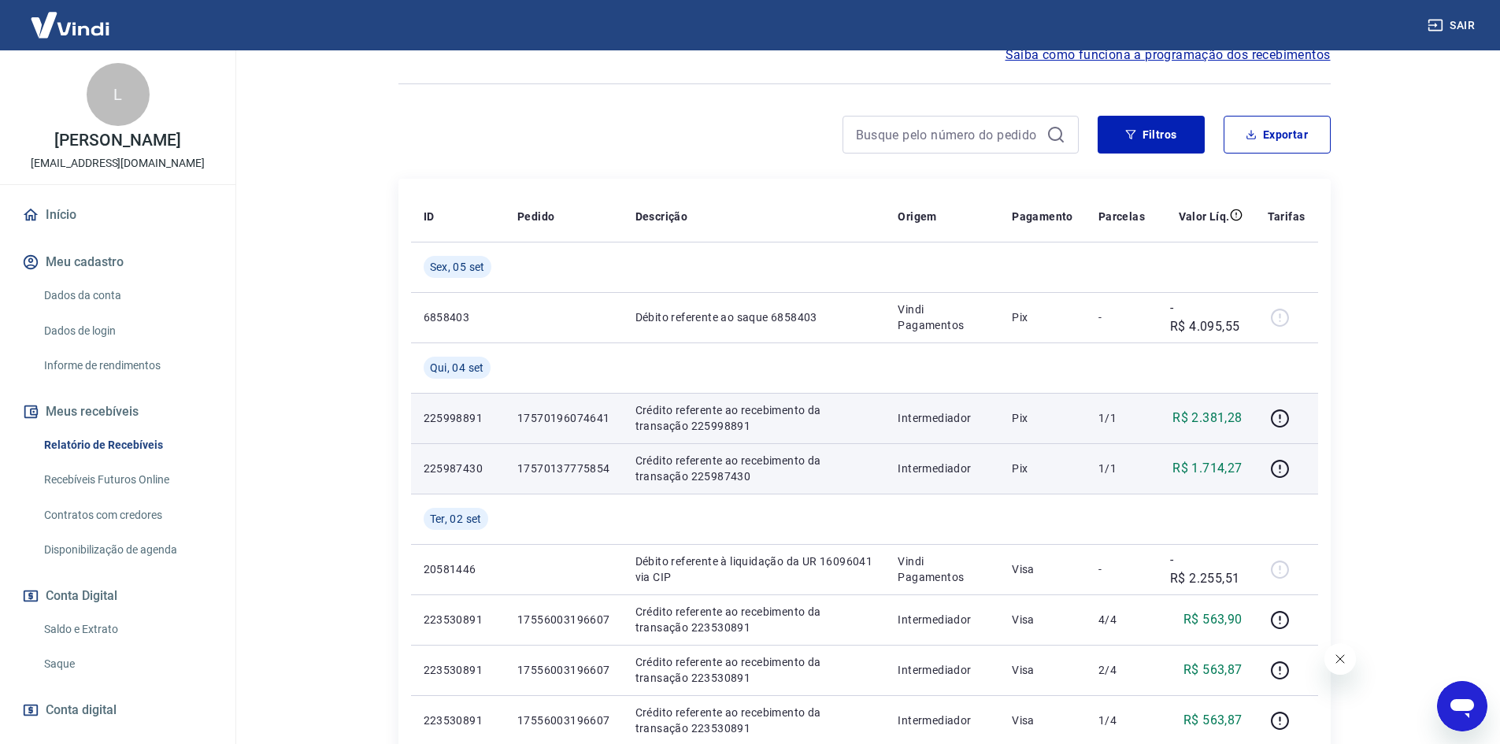
click at [579, 463] on p "17570137775854" at bounding box center [563, 469] width 93 height 16
click at [579, 464] on p "17570137775854" at bounding box center [563, 469] width 93 height 16
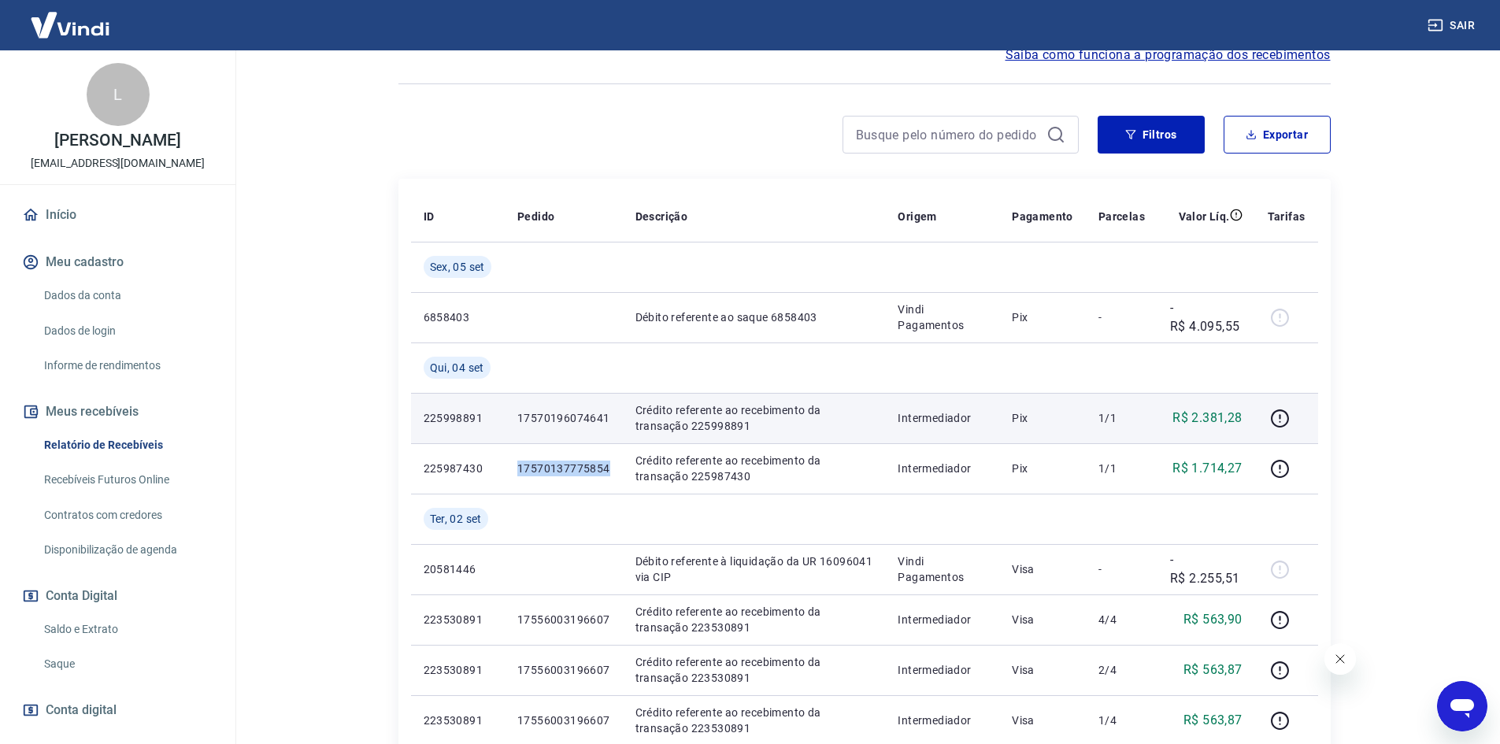
copy p "17570137775854"
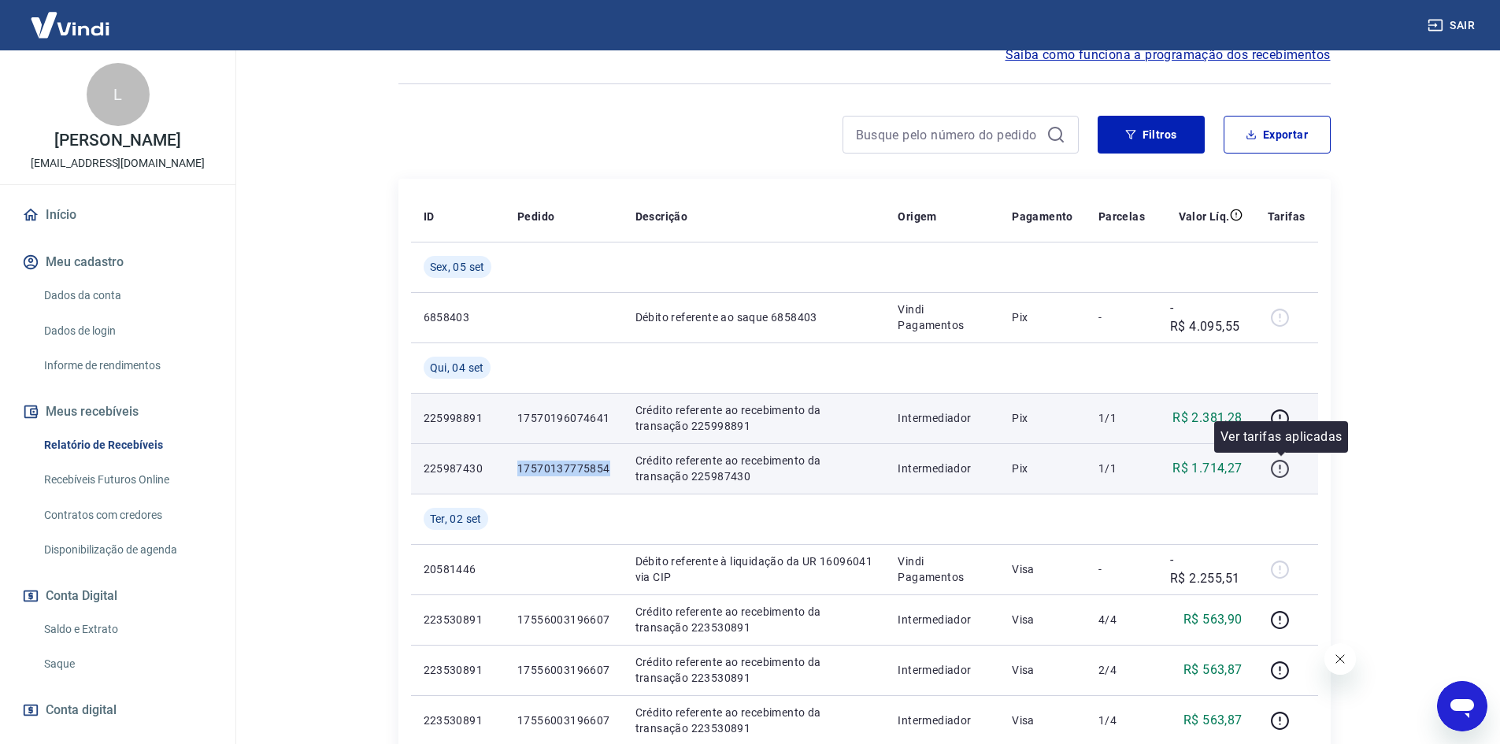
click at [1283, 472] on icon "button" at bounding box center [1280, 469] width 20 height 20
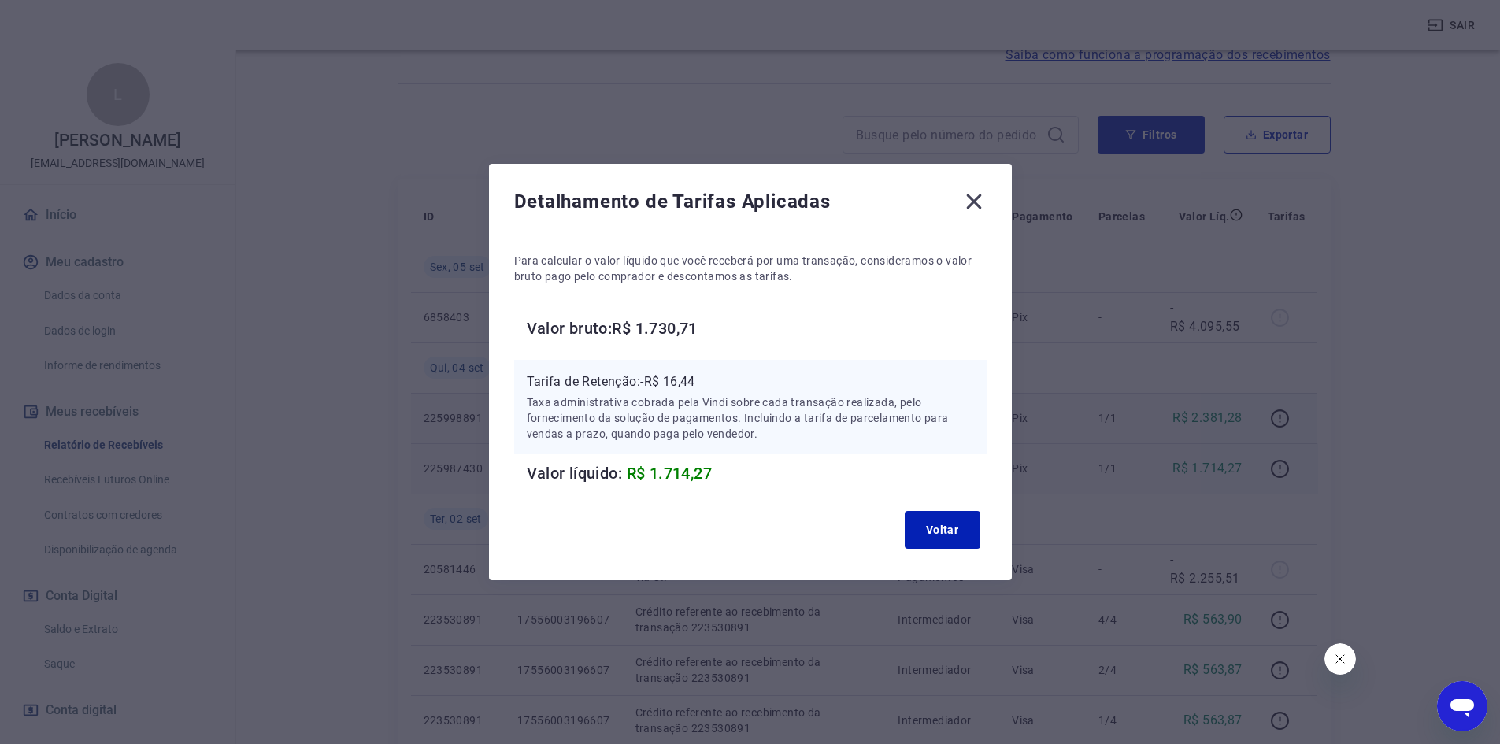
click at [680, 374] on p "Tarifa de Retenção: -R$ 16,44" at bounding box center [750, 381] width 447 height 19
copy p "16,44"
click at [978, 202] on icon at bounding box center [973, 201] width 15 height 15
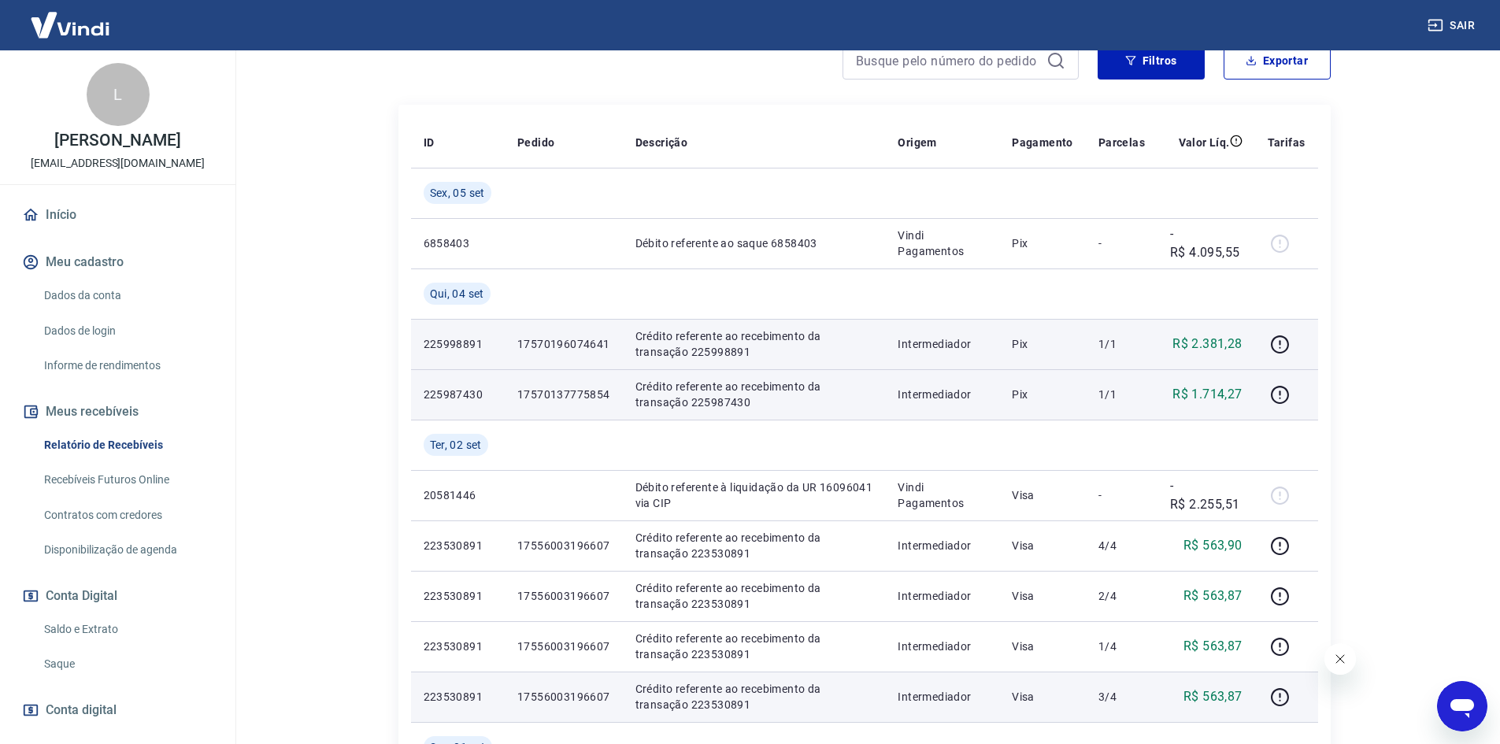
scroll to position [394, 0]
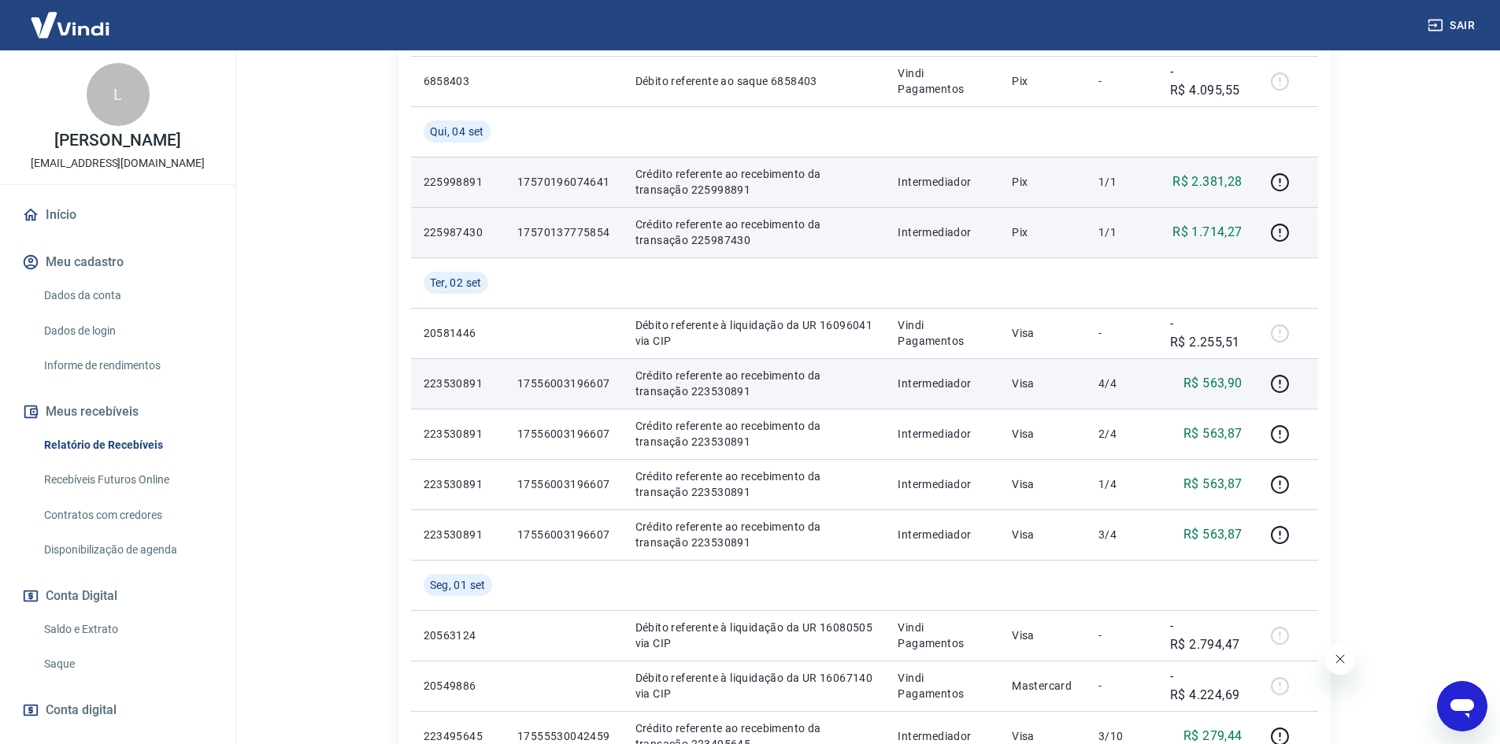
click at [555, 372] on td "17556003196607" at bounding box center [564, 383] width 118 height 50
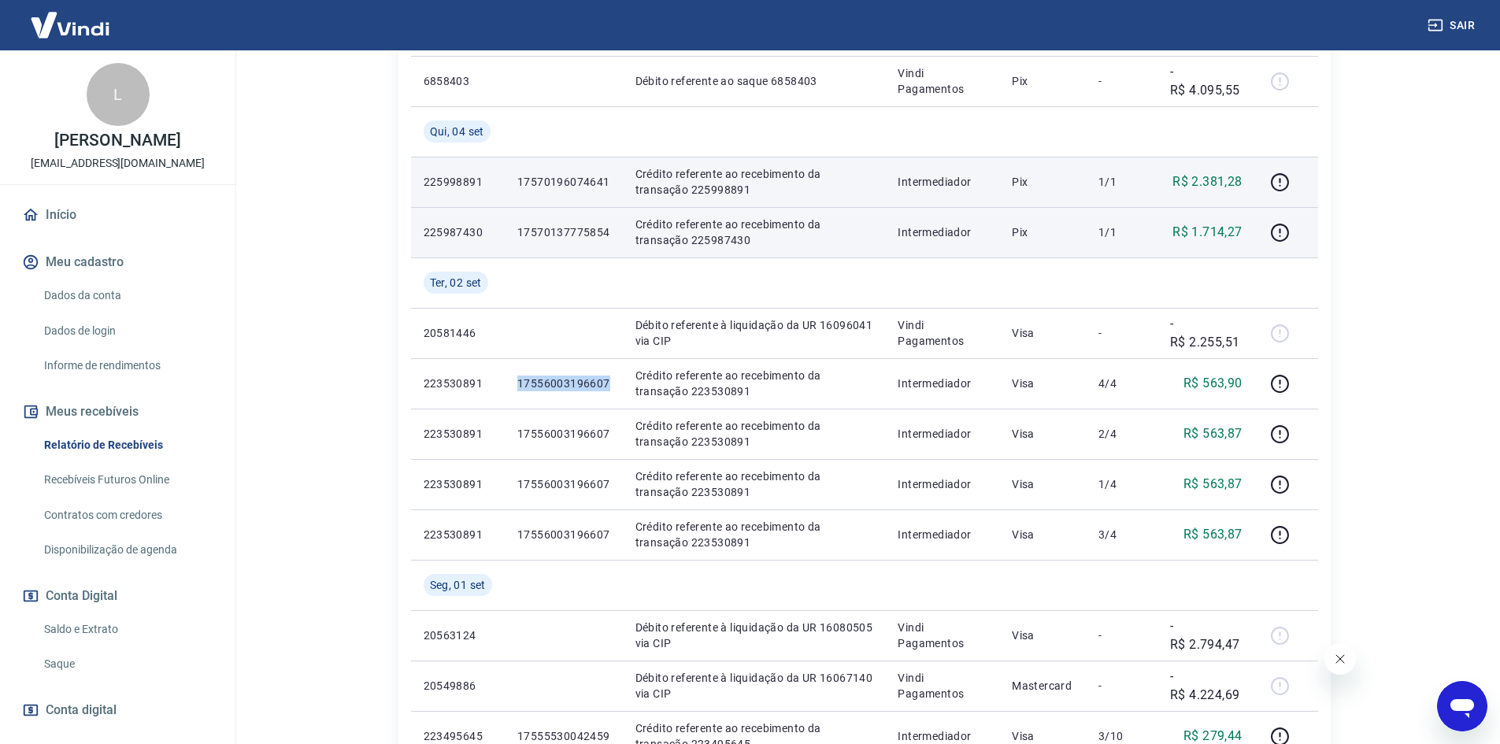
copy p "17556003196607"
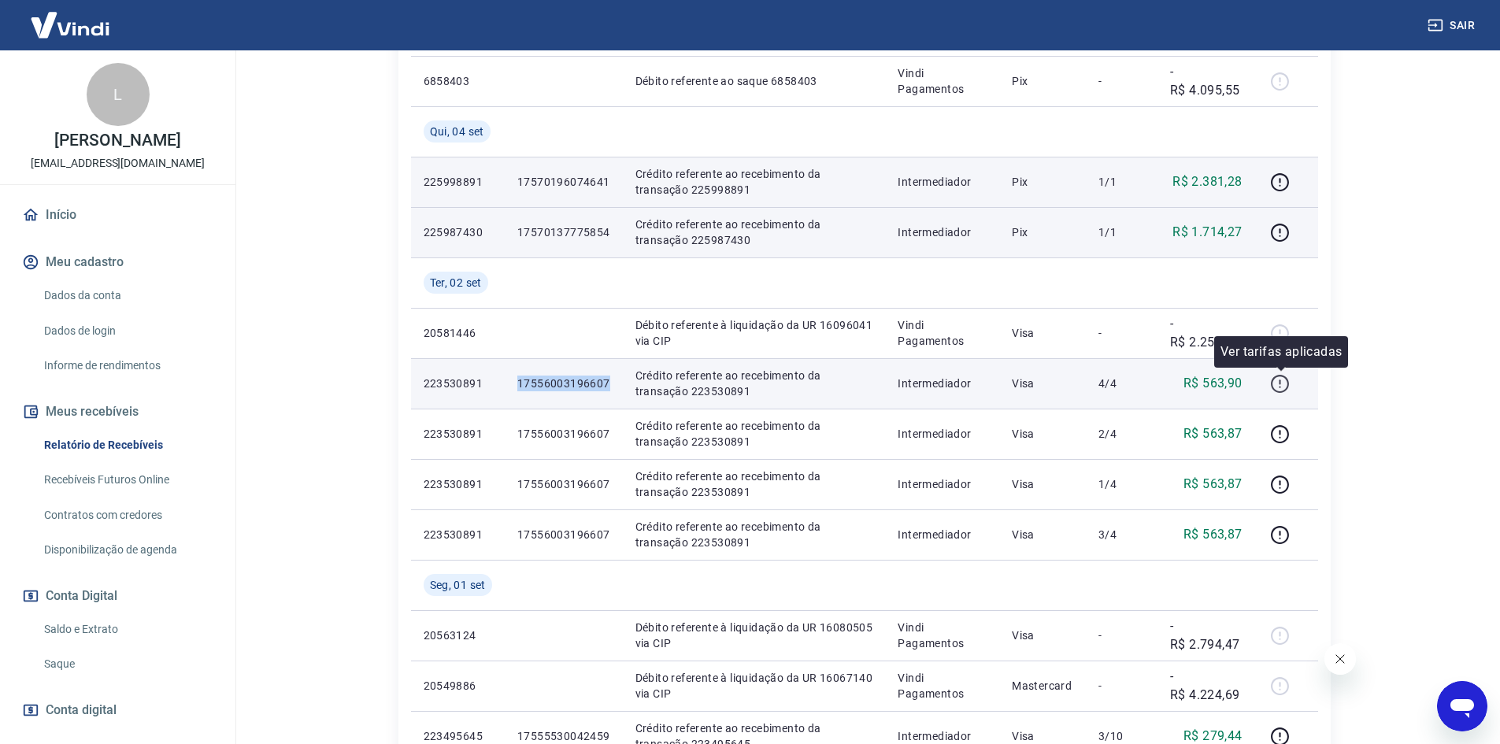
click at [1279, 378] on icon "button" at bounding box center [1280, 384] width 20 height 20
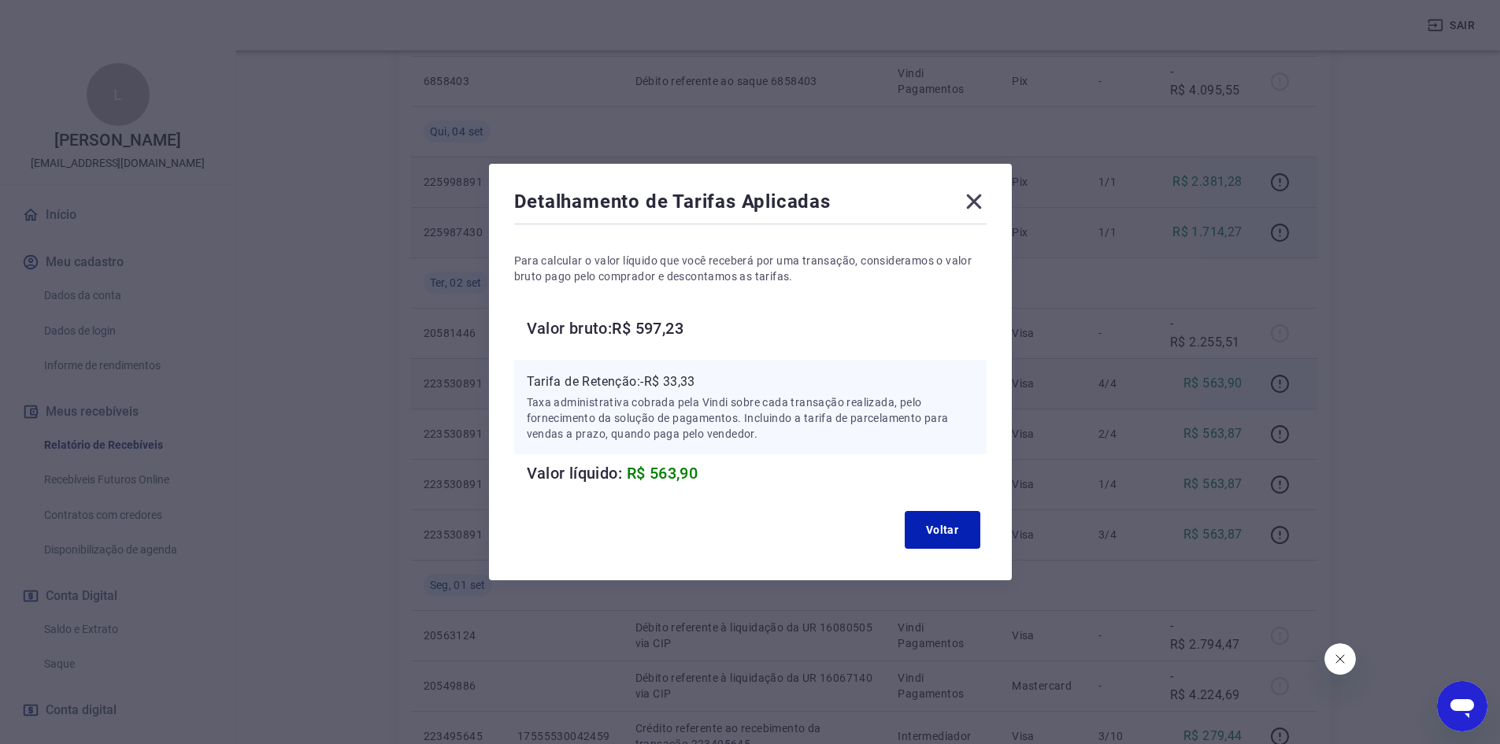
click at [975, 204] on icon at bounding box center [973, 201] width 25 height 25
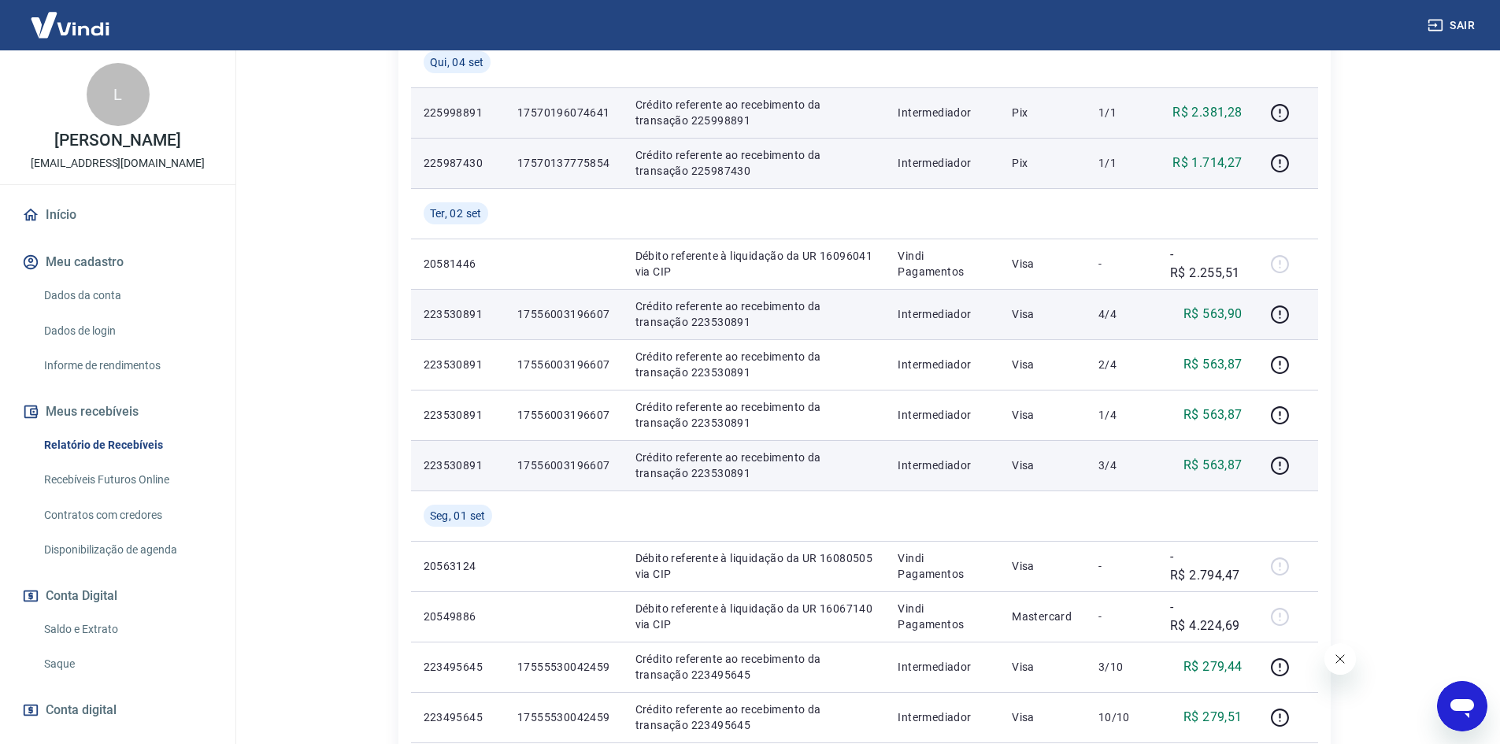
scroll to position [709, 0]
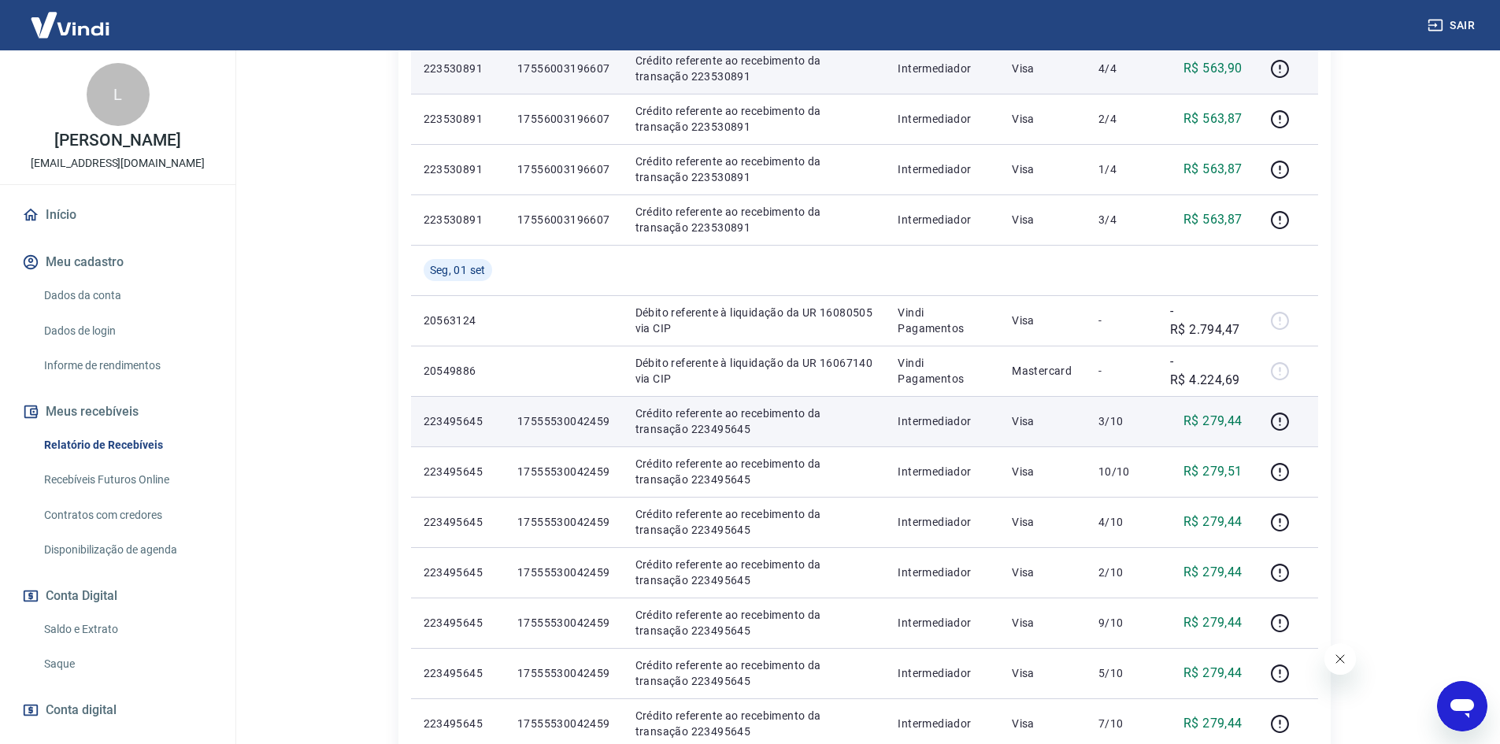
click at [588, 420] on p "17555530042459" at bounding box center [563, 421] width 93 height 16
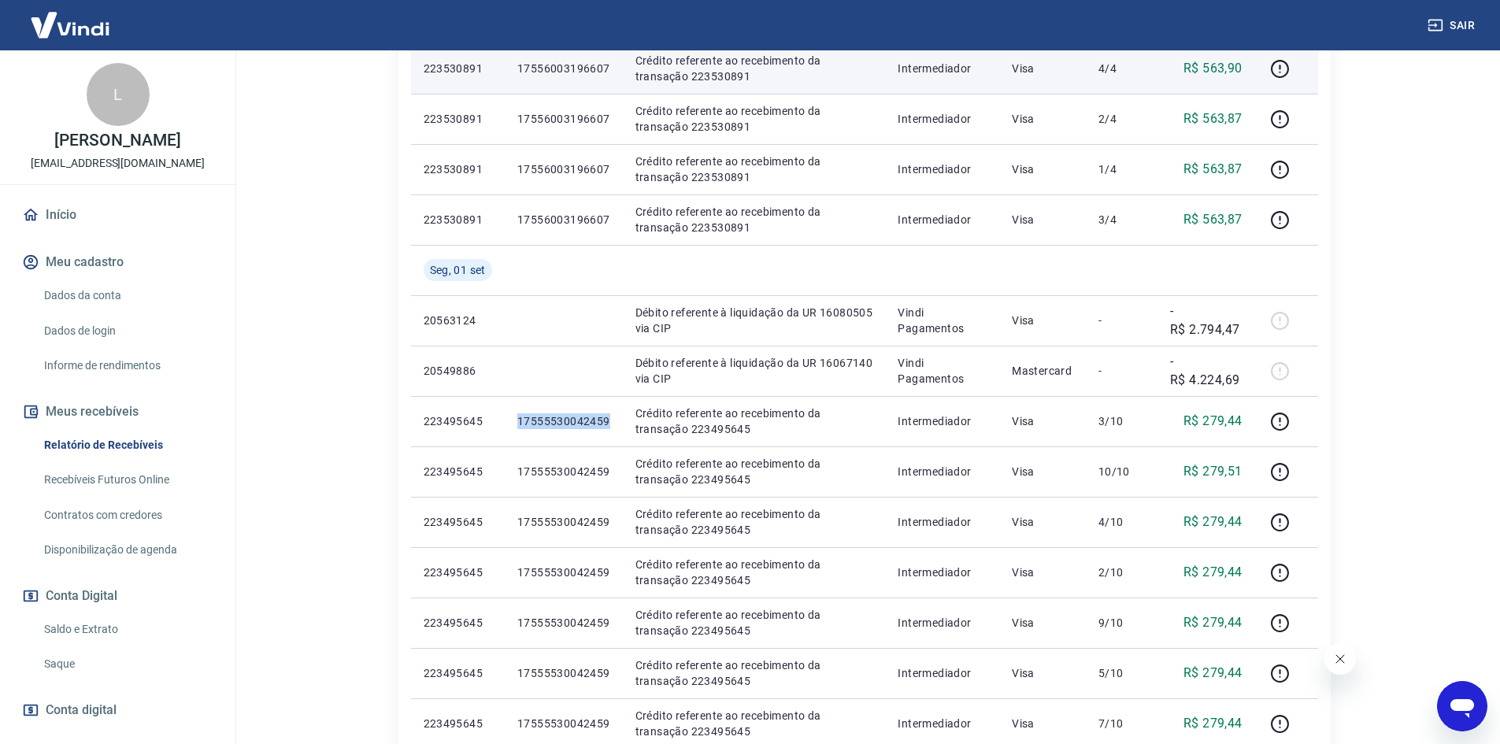
copy p "17555530042459"
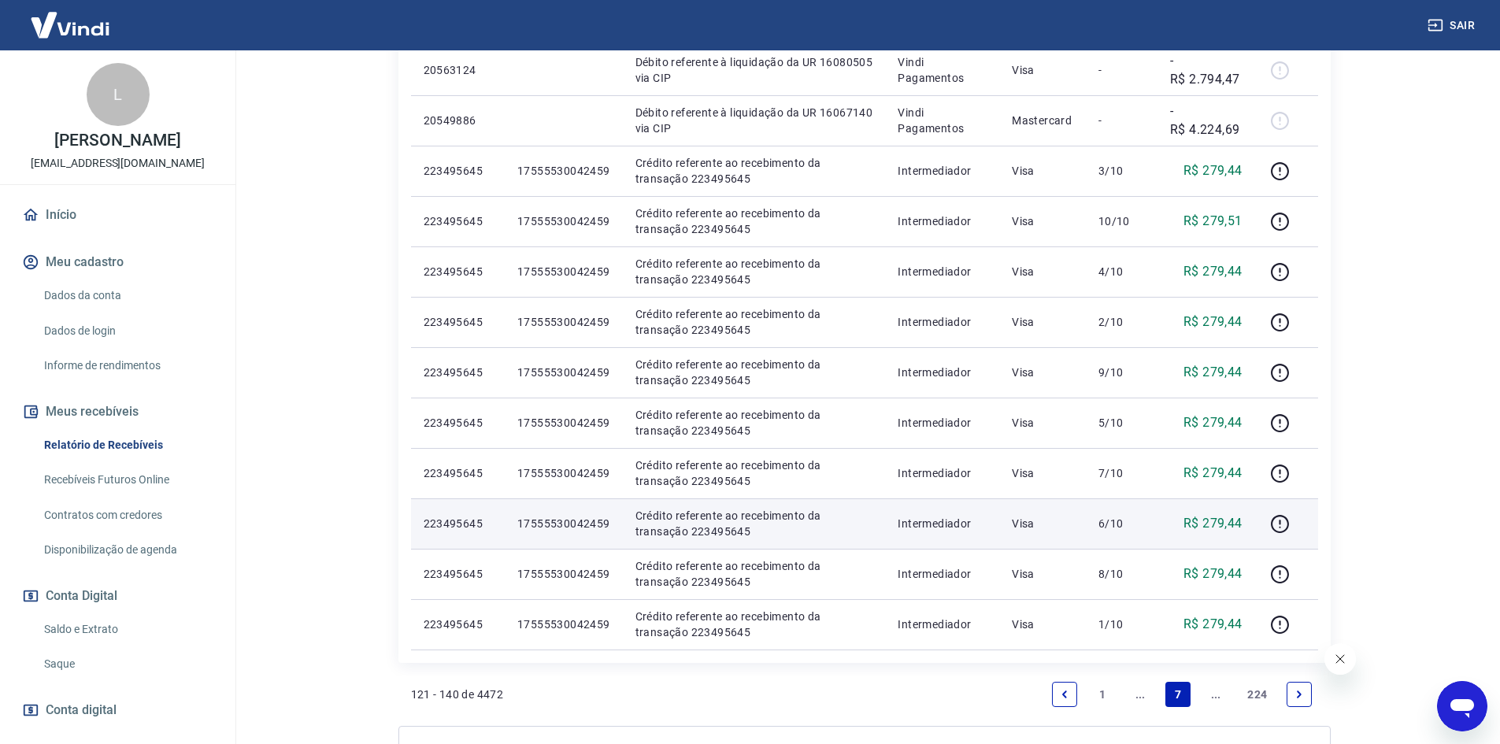
scroll to position [945, 0]
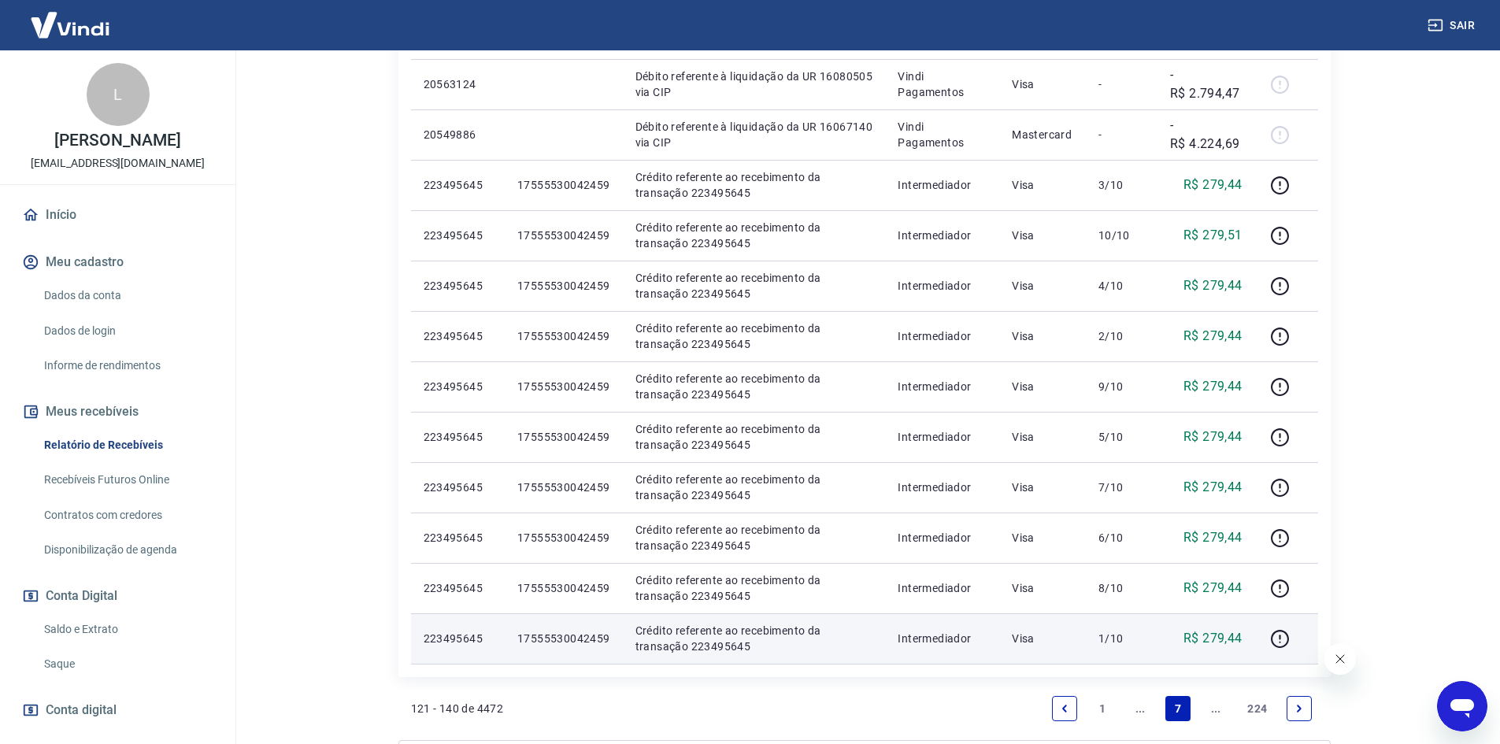
drag, startPoint x: 1130, startPoint y: 624, endPoint x: 1131, endPoint y: 591, distance: 33.1
click at [1129, 623] on td "1/10" at bounding box center [1122, 638] width 72 height 50
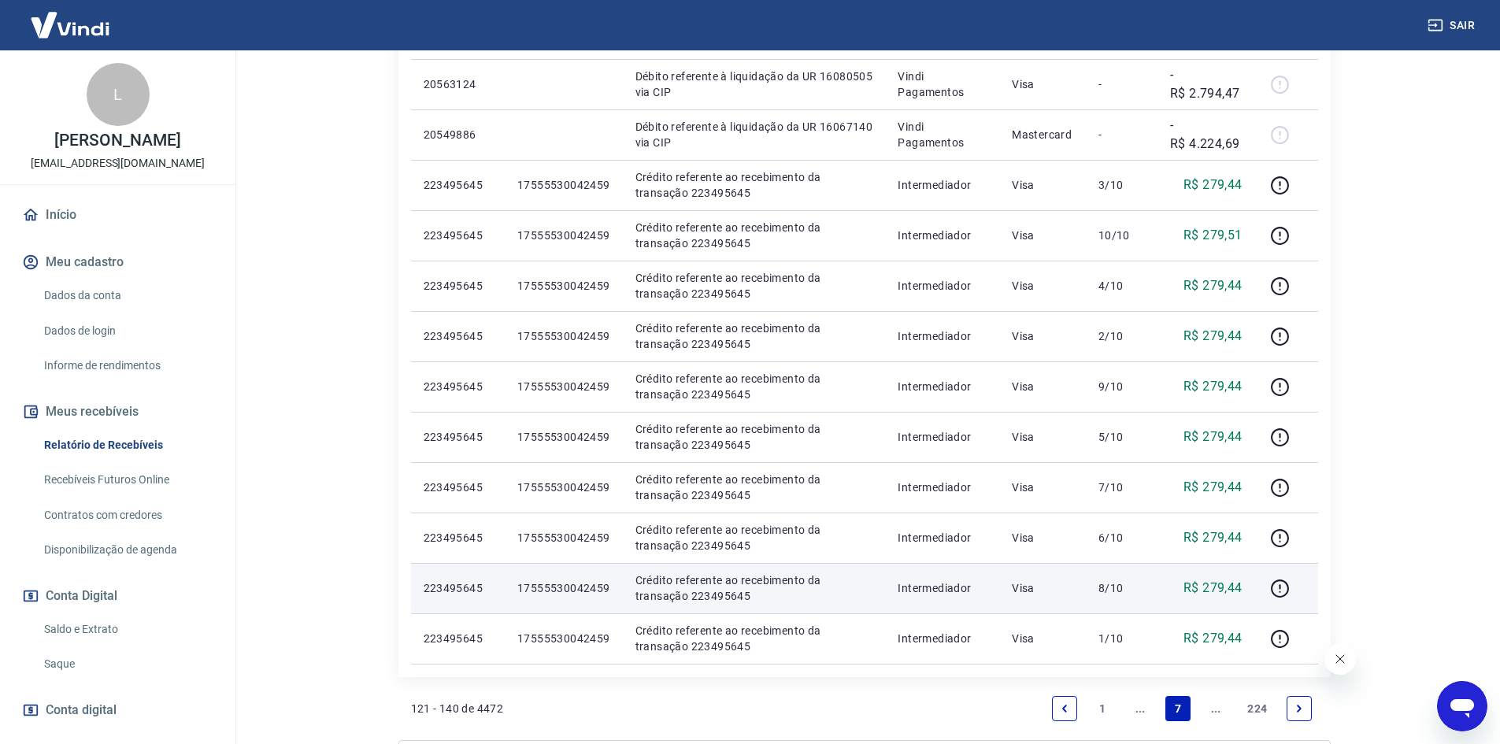
click at [1128, 589] on p "8/10" at bounding box center [1121, 588] width 46 height 16
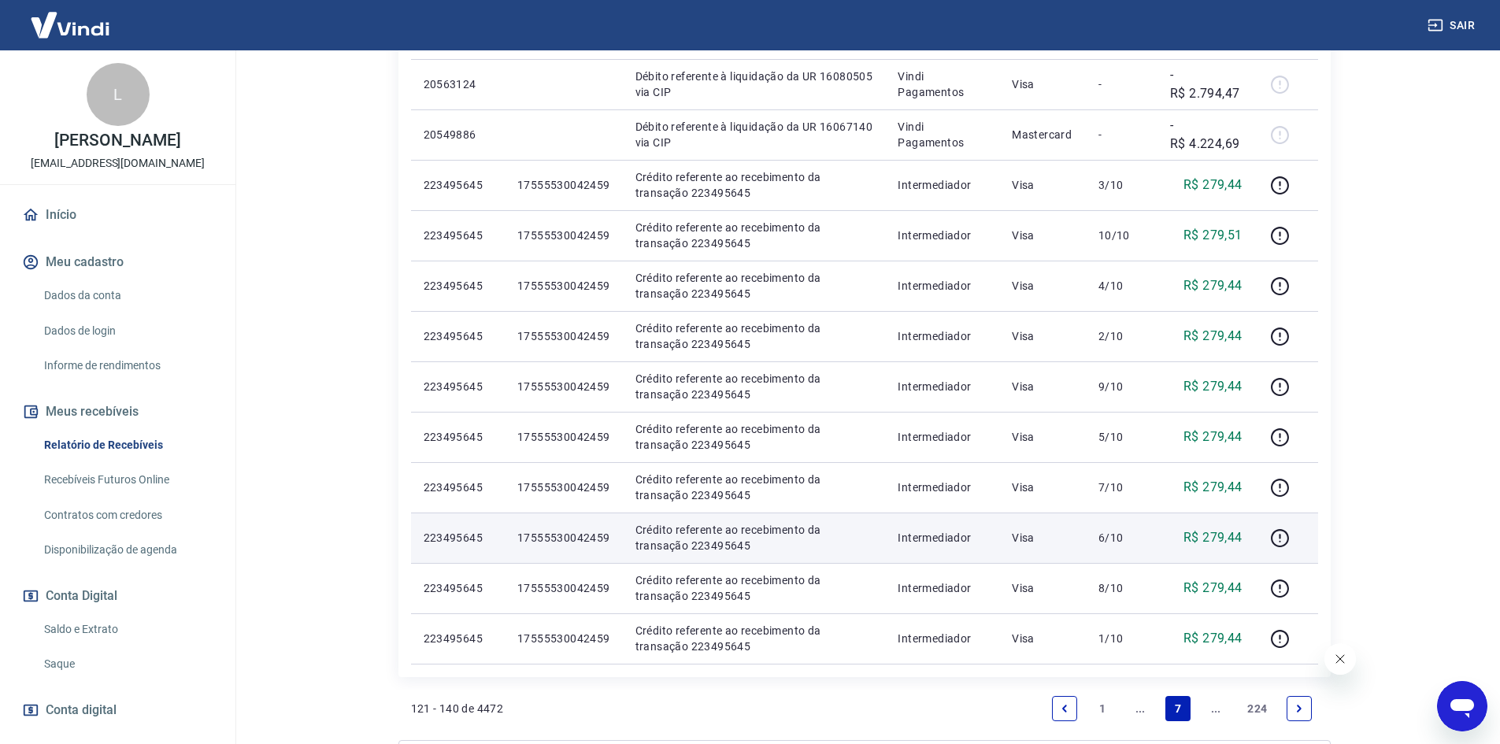
click at [1104, 534] on p "6/10" at bounding box center [1121, 538] width 46 height 16
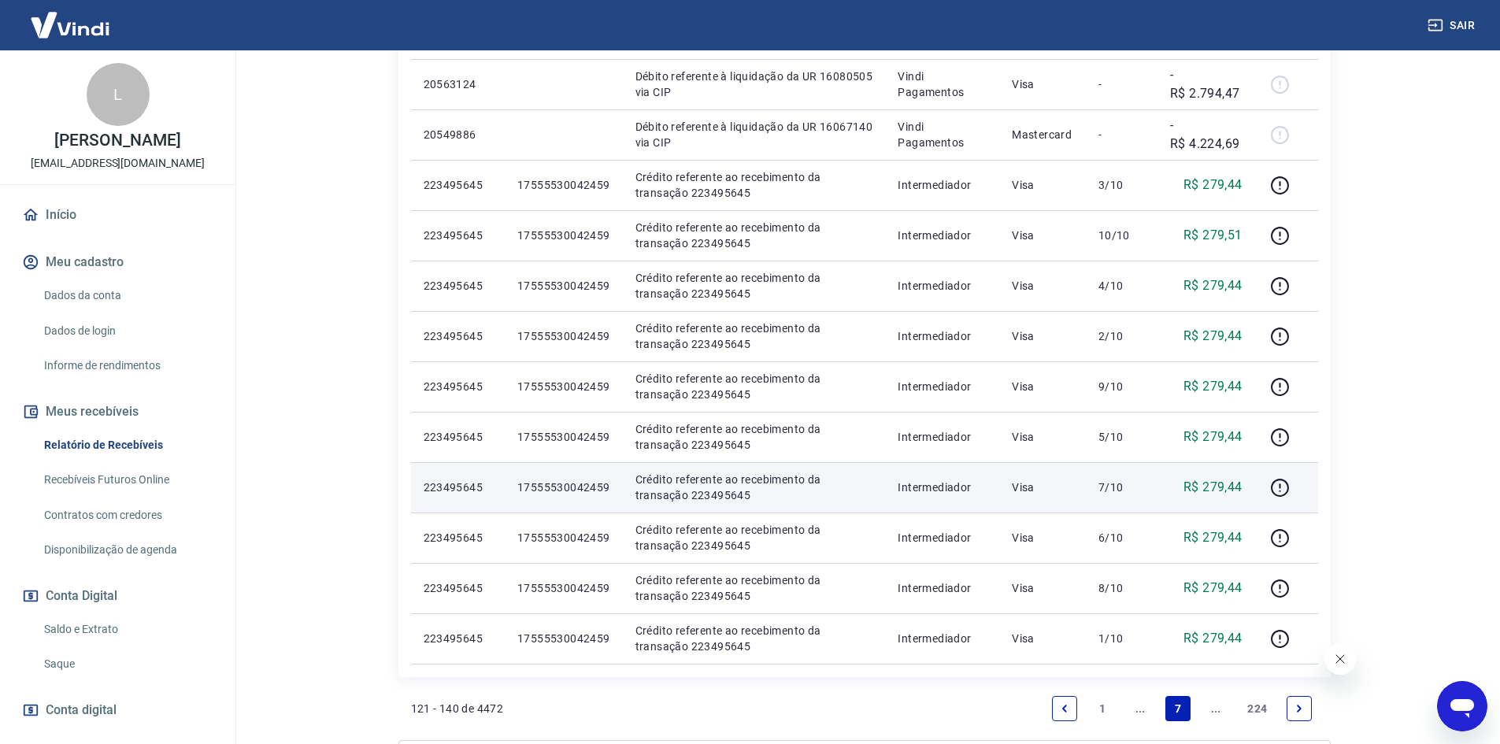
click at [1116, 484] on p "7/10" at bounding box center [1121, 487] width 46 height 16
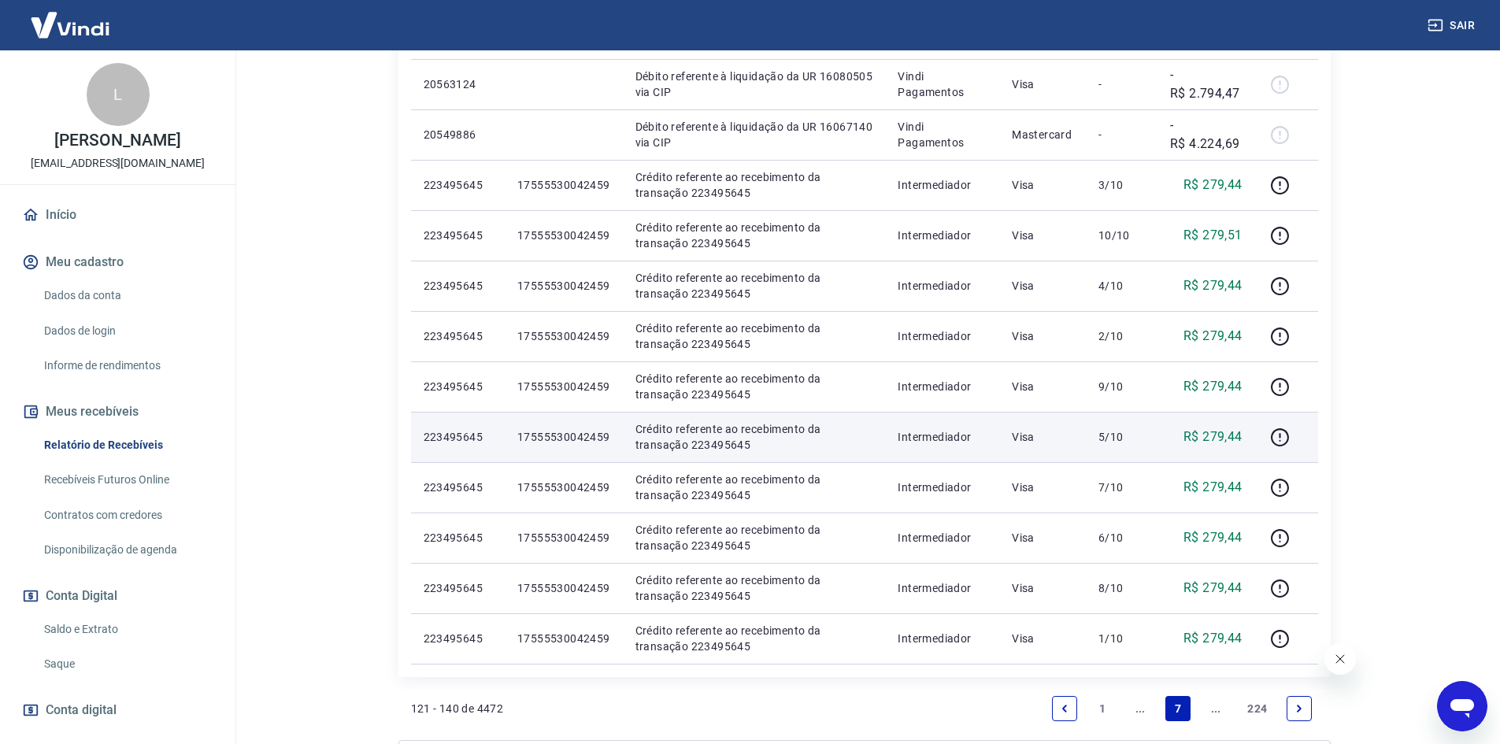
click at [1116, 434] on p "5/10" at bounding box center [1121, 437] width 46 height 16
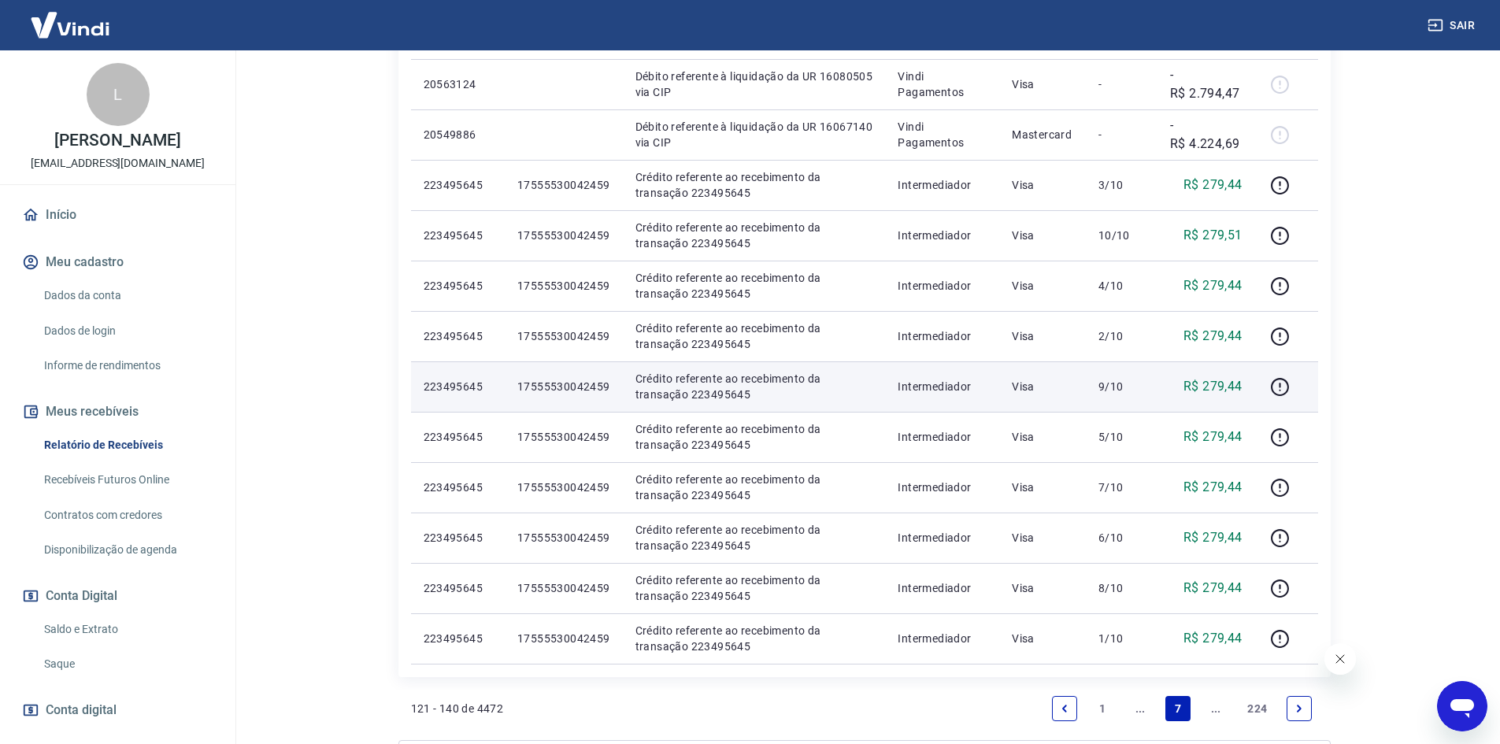
click at [1124, 389] on p "9/10" at bounding box center [1121, 387] width 46 height 16
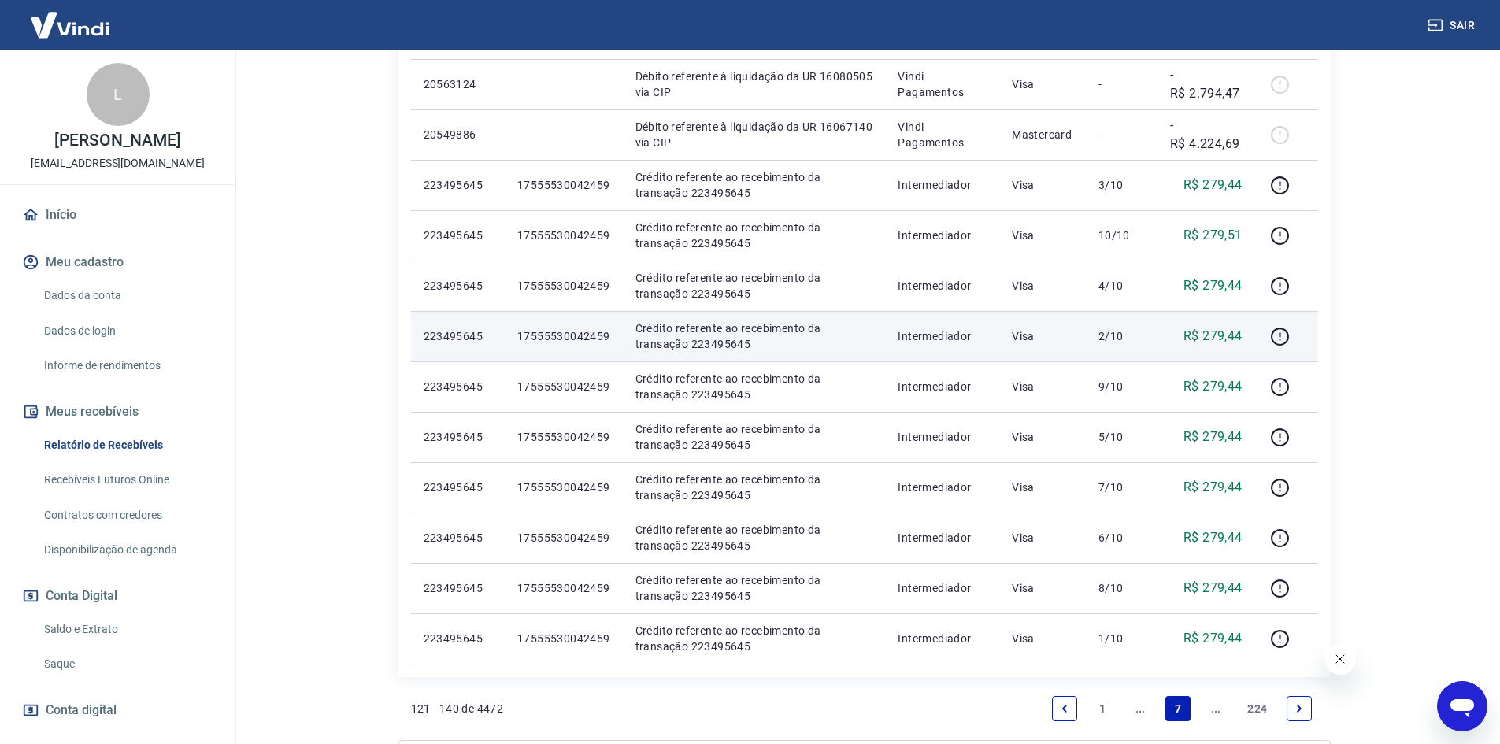
click at [1111, 338] on p "2/10" at bounding box center [1121, 336] width 46 height 16
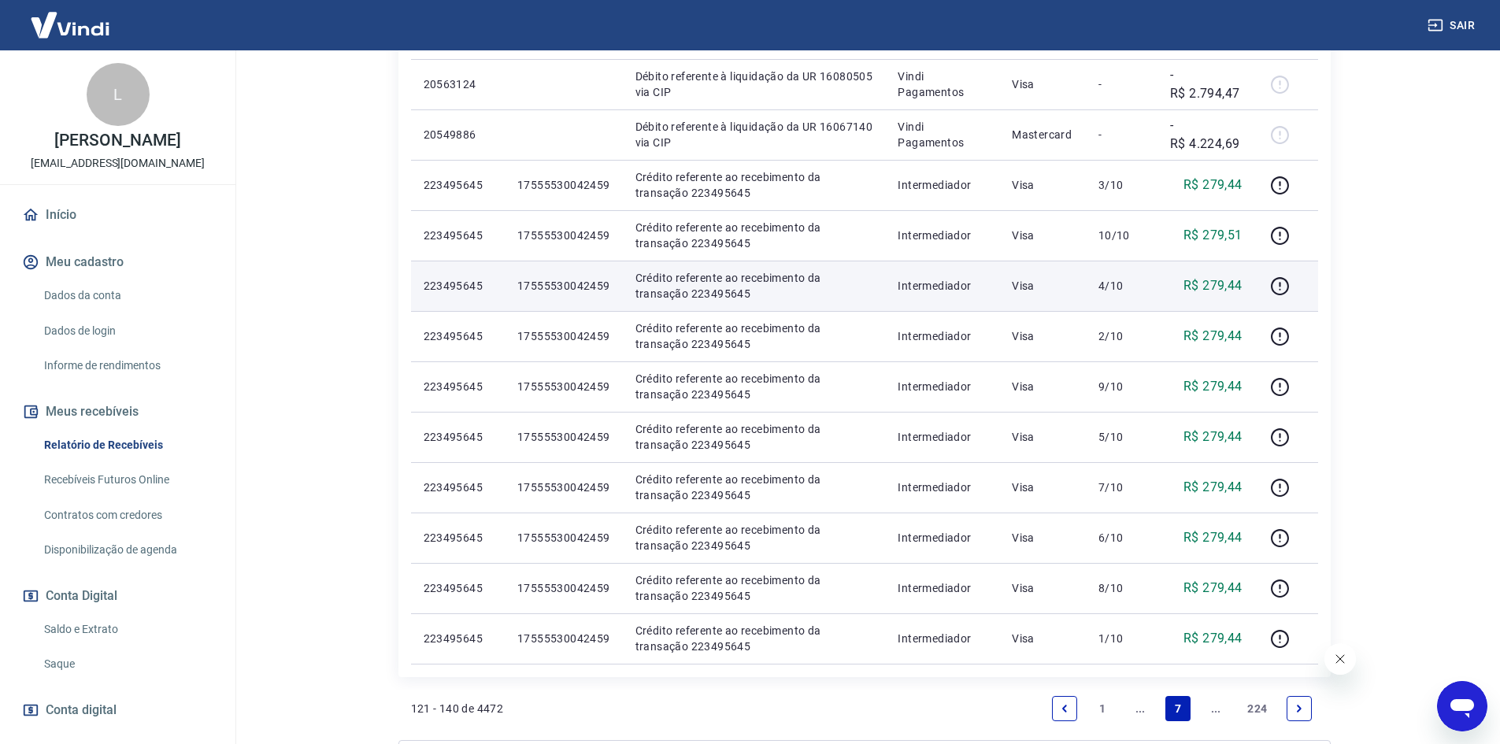
click at [1125, 290] on p "4/10" at bounding box center [1121, 286] width 46 height 16
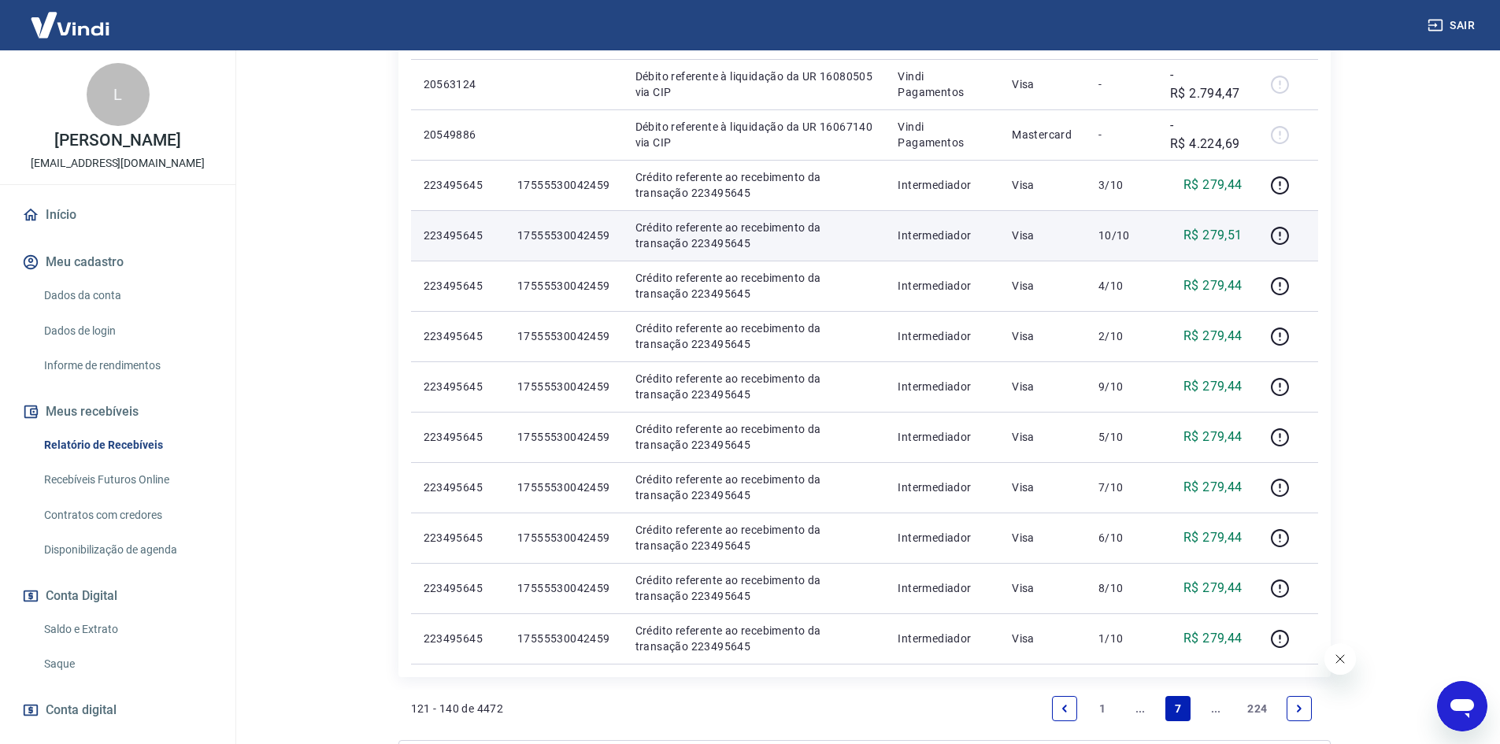
click at [1111, 233] on p "10/10" at bounding box center [1121, 236] width 46 height 16
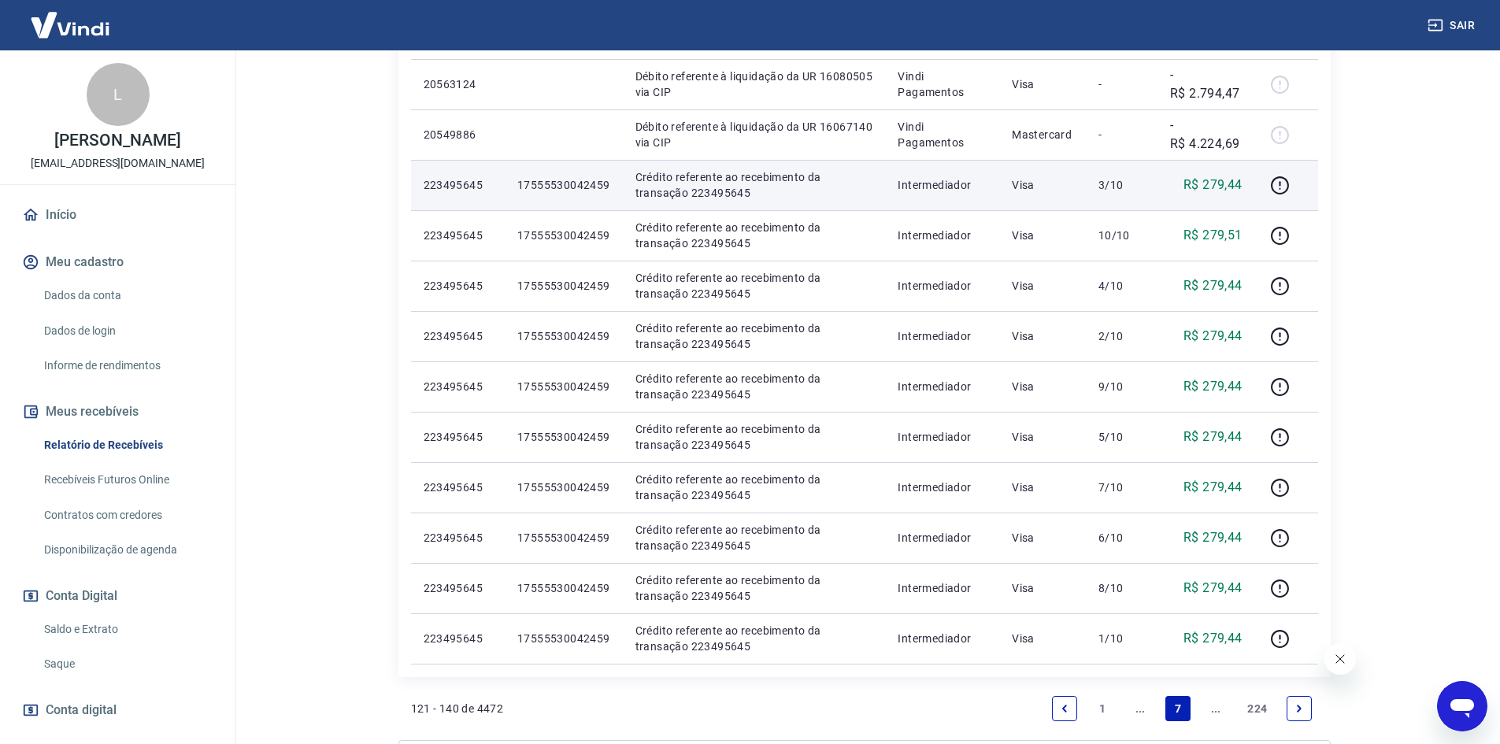
click at [1112, 187] on p "3/10" at bounding box center [1121, 185] width 46 height 16
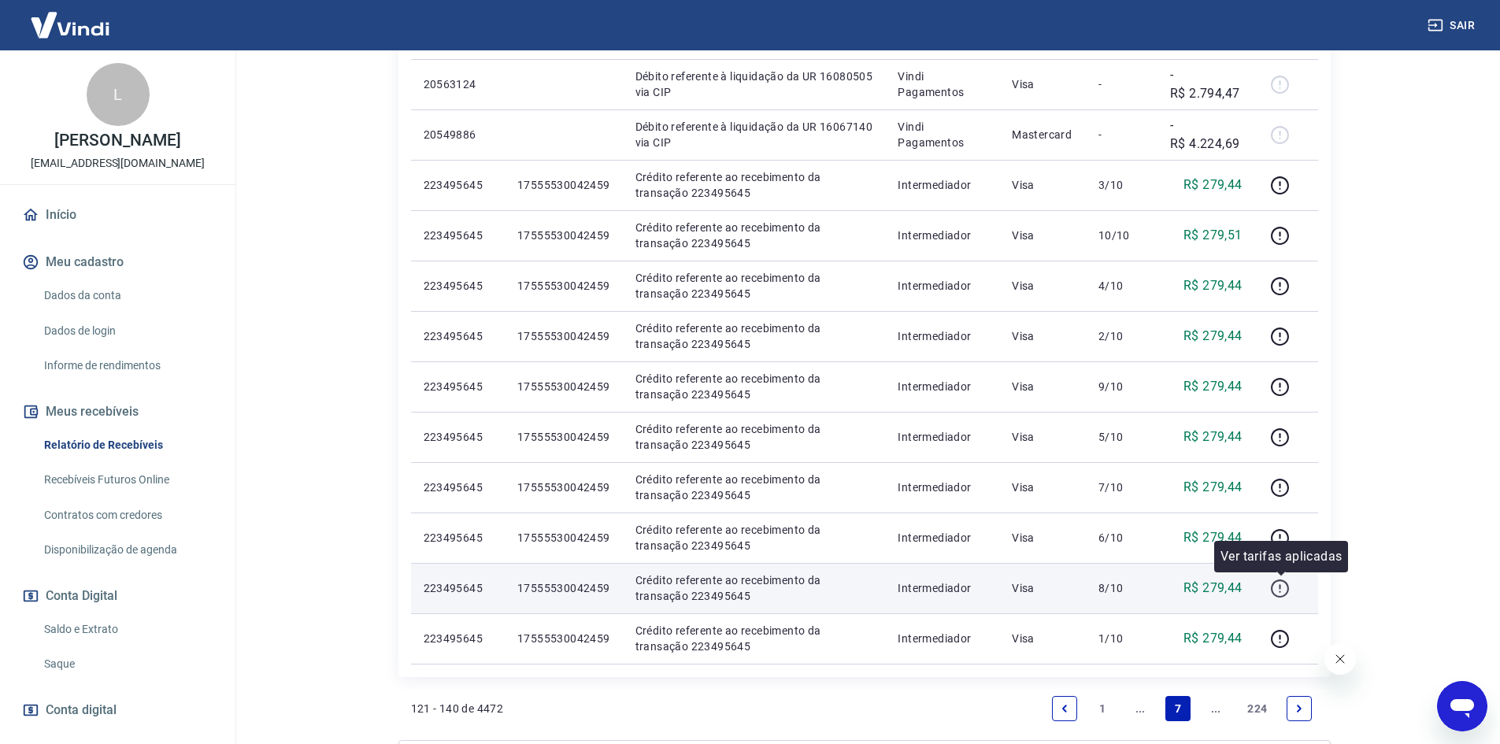
click at [1285, 595] on icon "button" at bounding box center [1280, 588] width 18 height 18
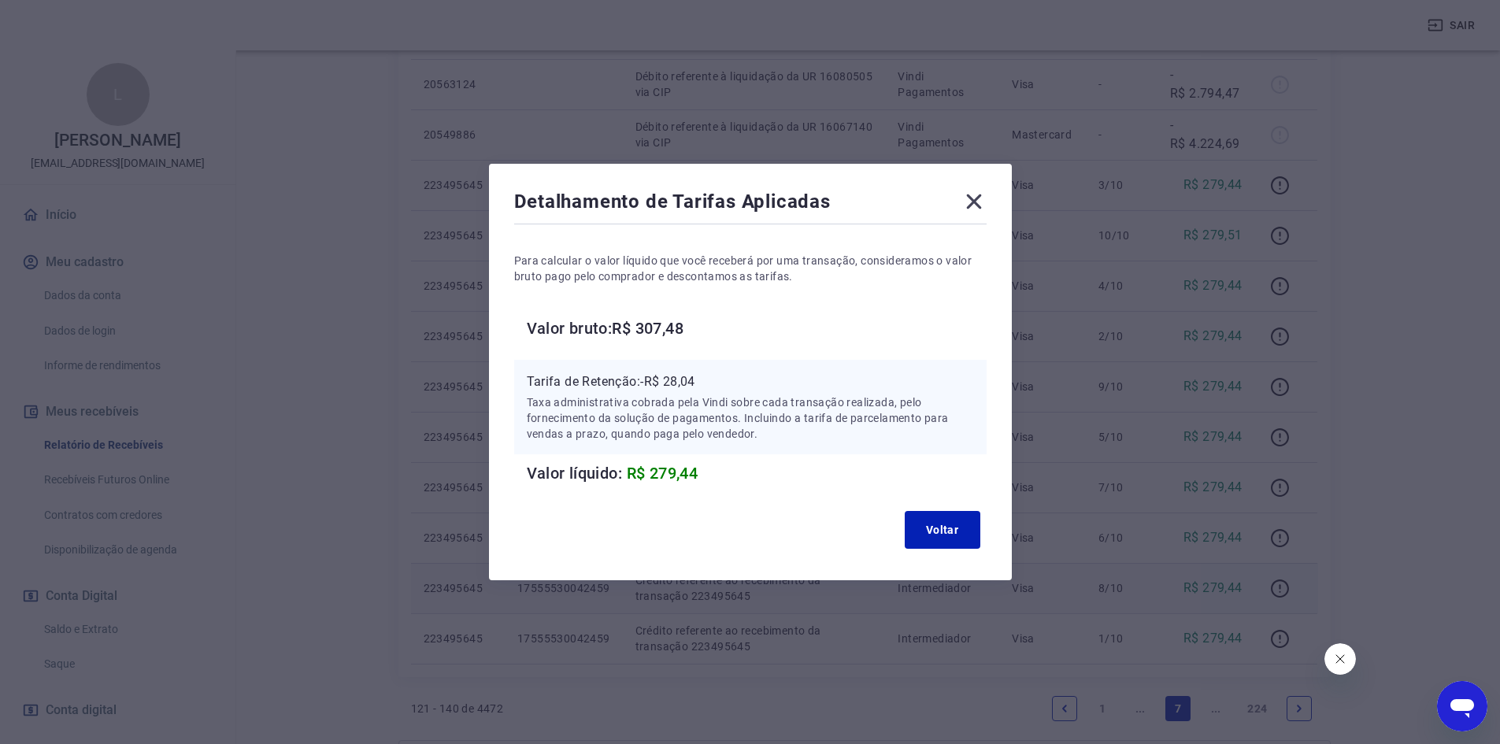
click at [977, 199] on icon at bounding box center [973, 201] width 15 height 15
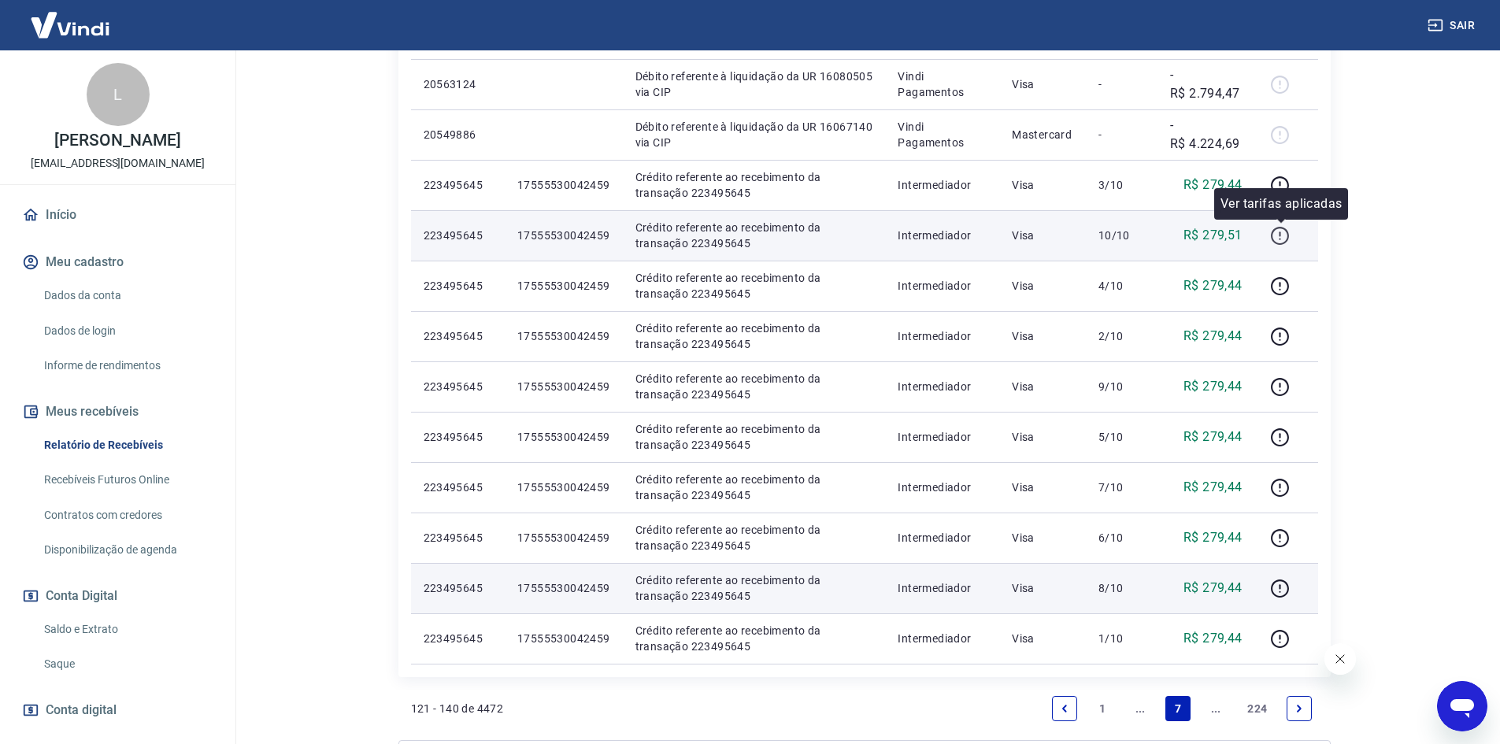
click at [1279, 235] on icon "button" at bounding box center [1280, 236] width 20 height 20
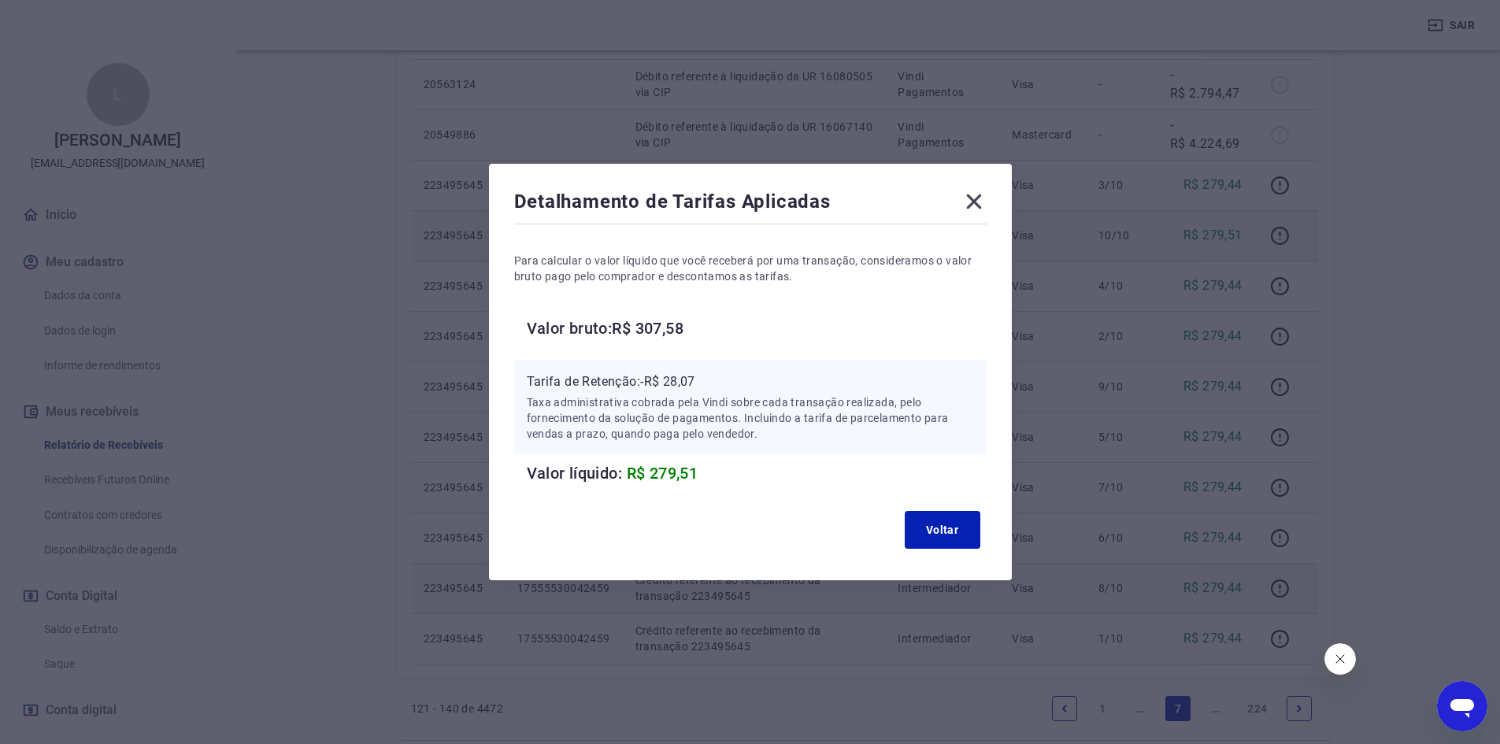
click at [976, 198] on icon at bounding box center [973, 201] width 15 height 15
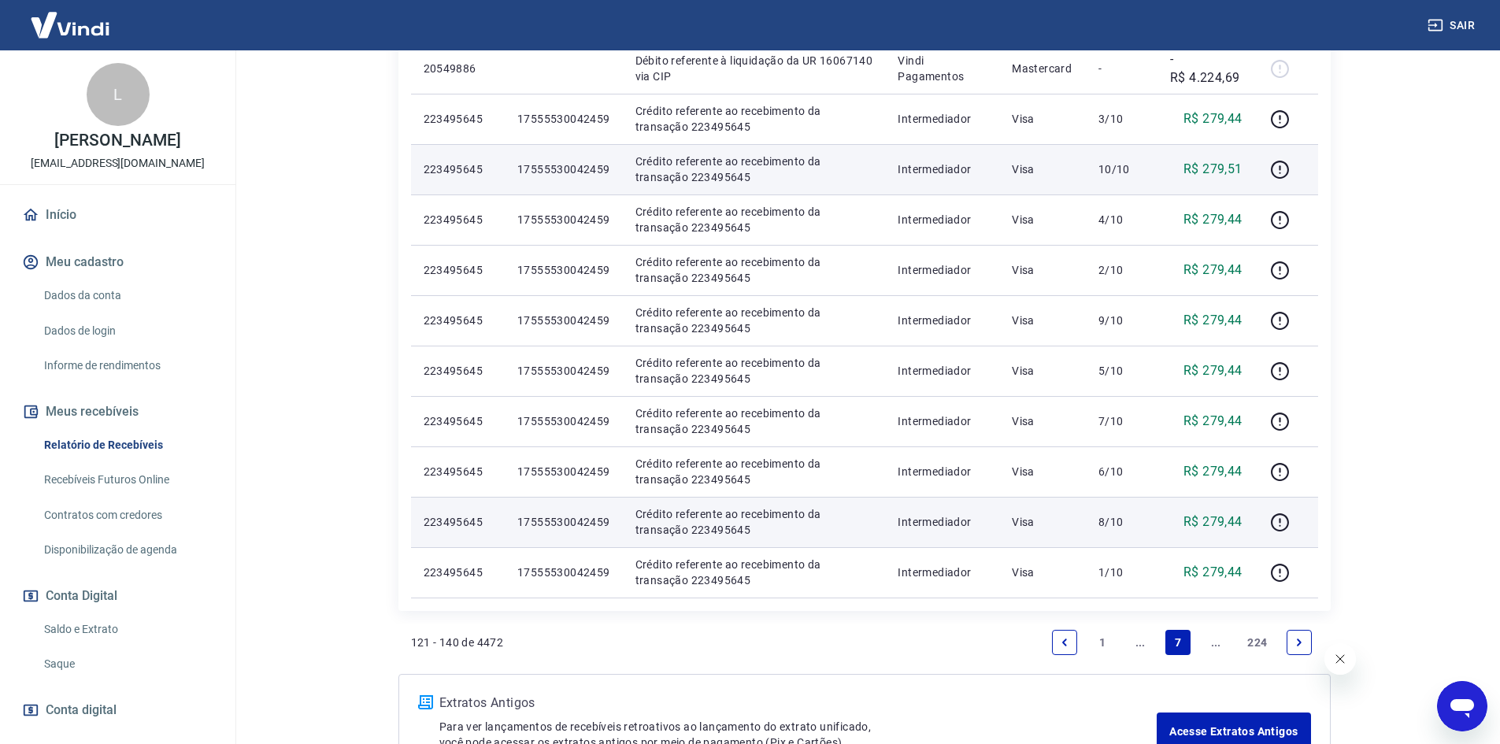
scroll to position [1102, 0]
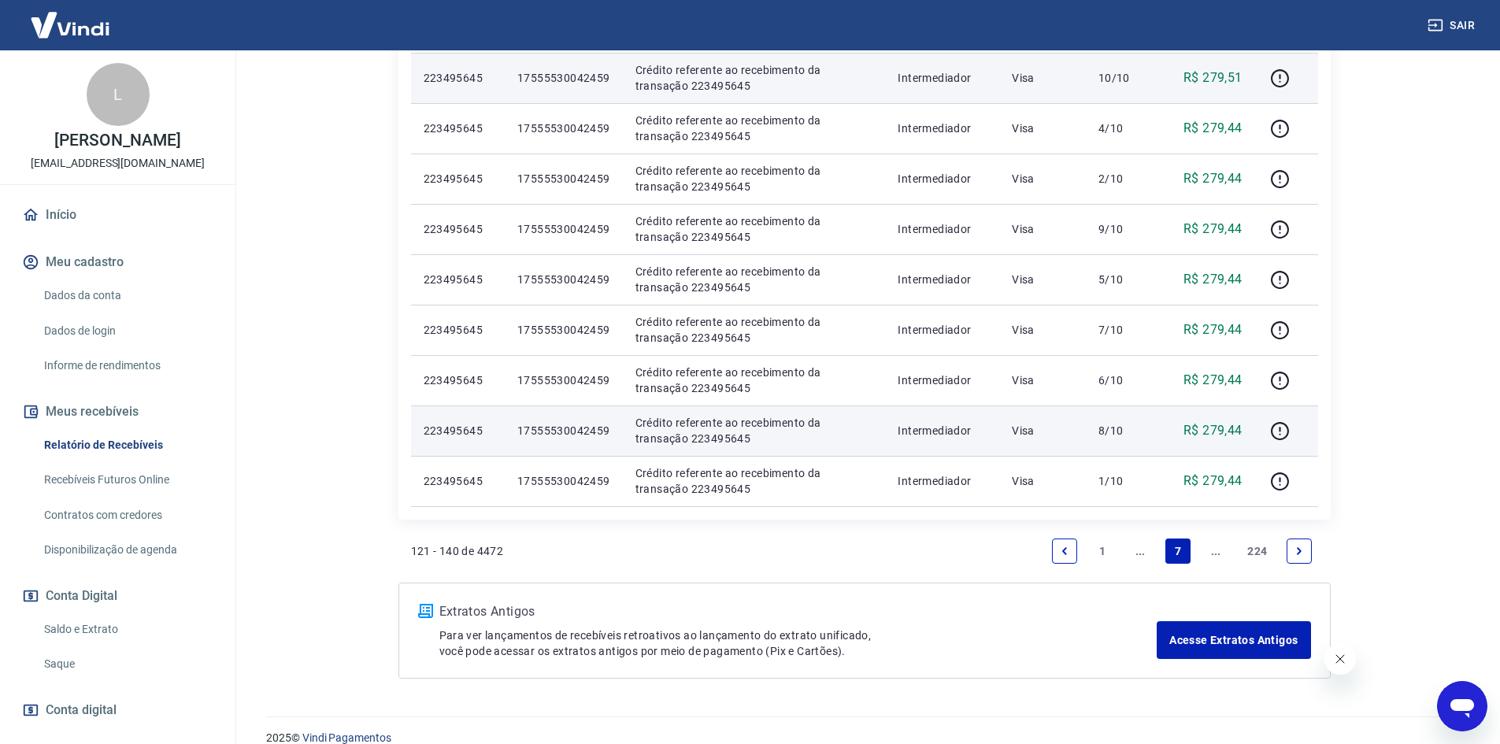
click at [1298, 553] on icon "Next page" at bounding box center [1299, 550] width 5 height 7
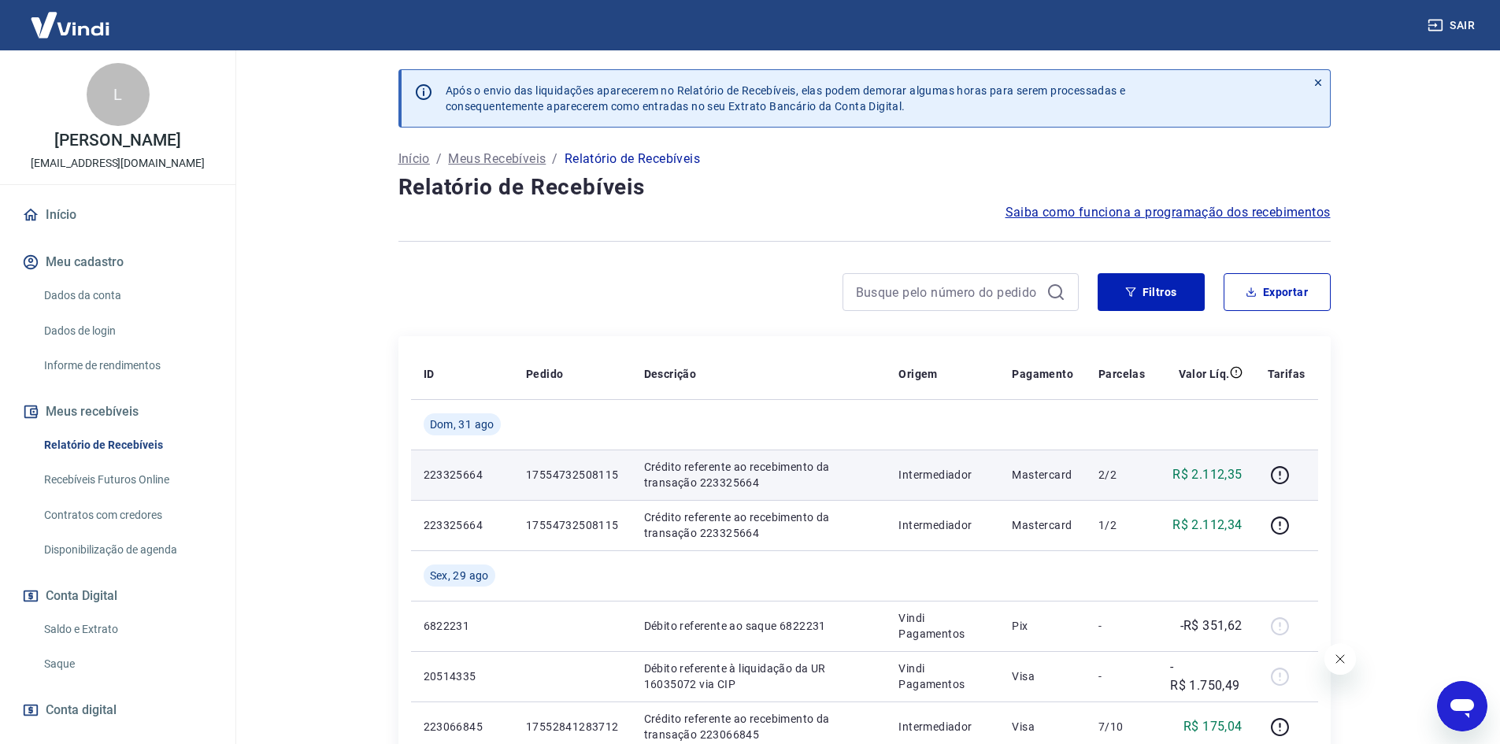
click at [602, 476] on p "17554732508115" at bounding box center [572, 475] width 93 height 16
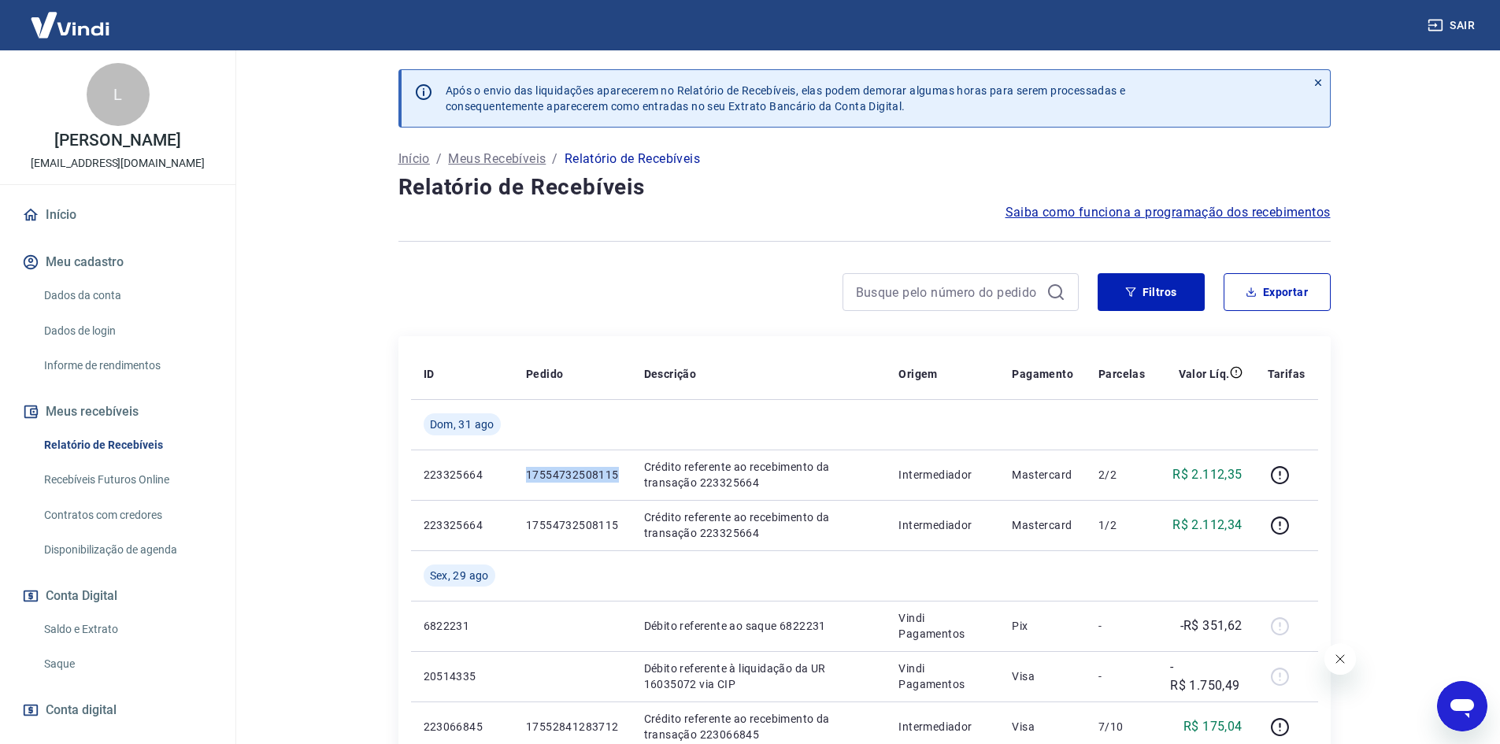
copy p "17554732508115"
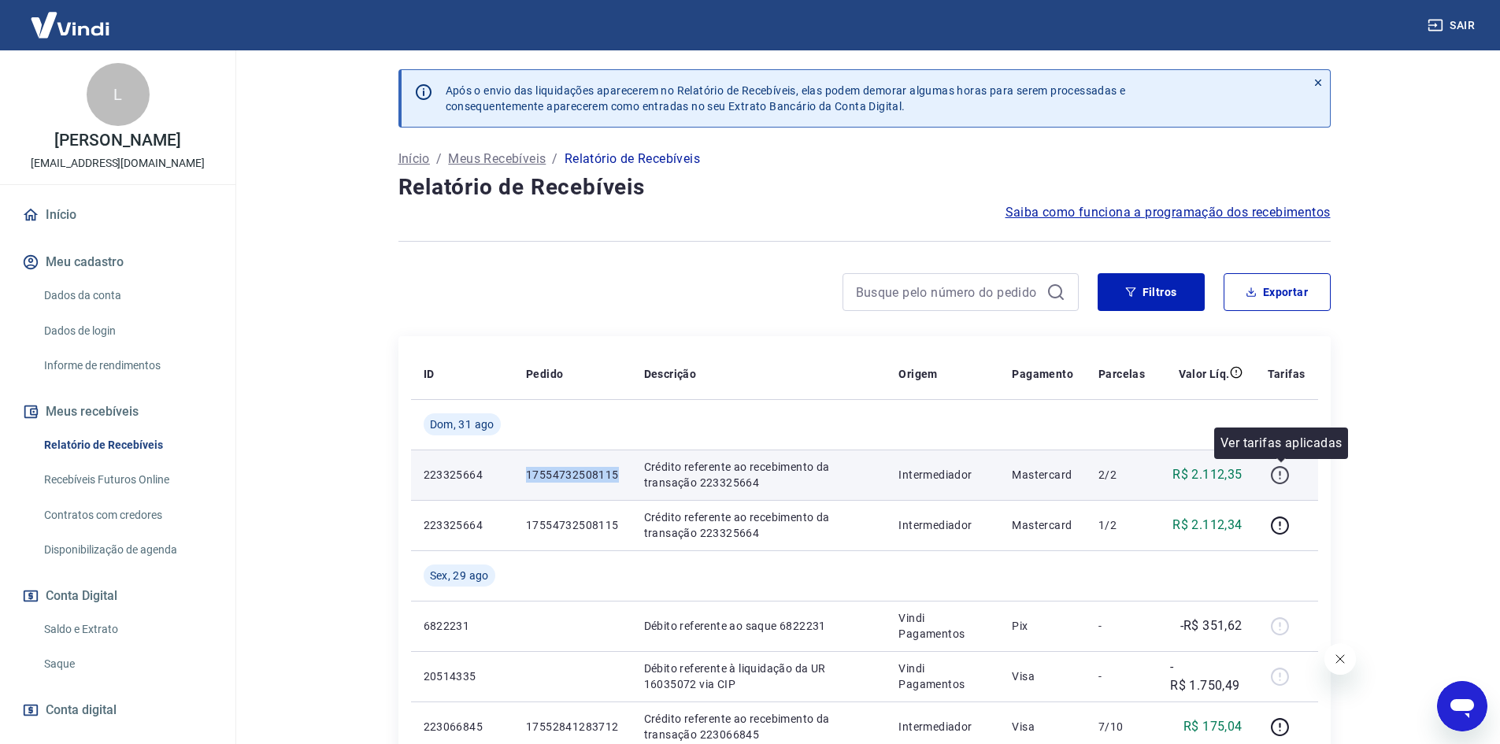
click at [1286, 485] on button "button" at bounding box center [1280, 474] width 25 height 25
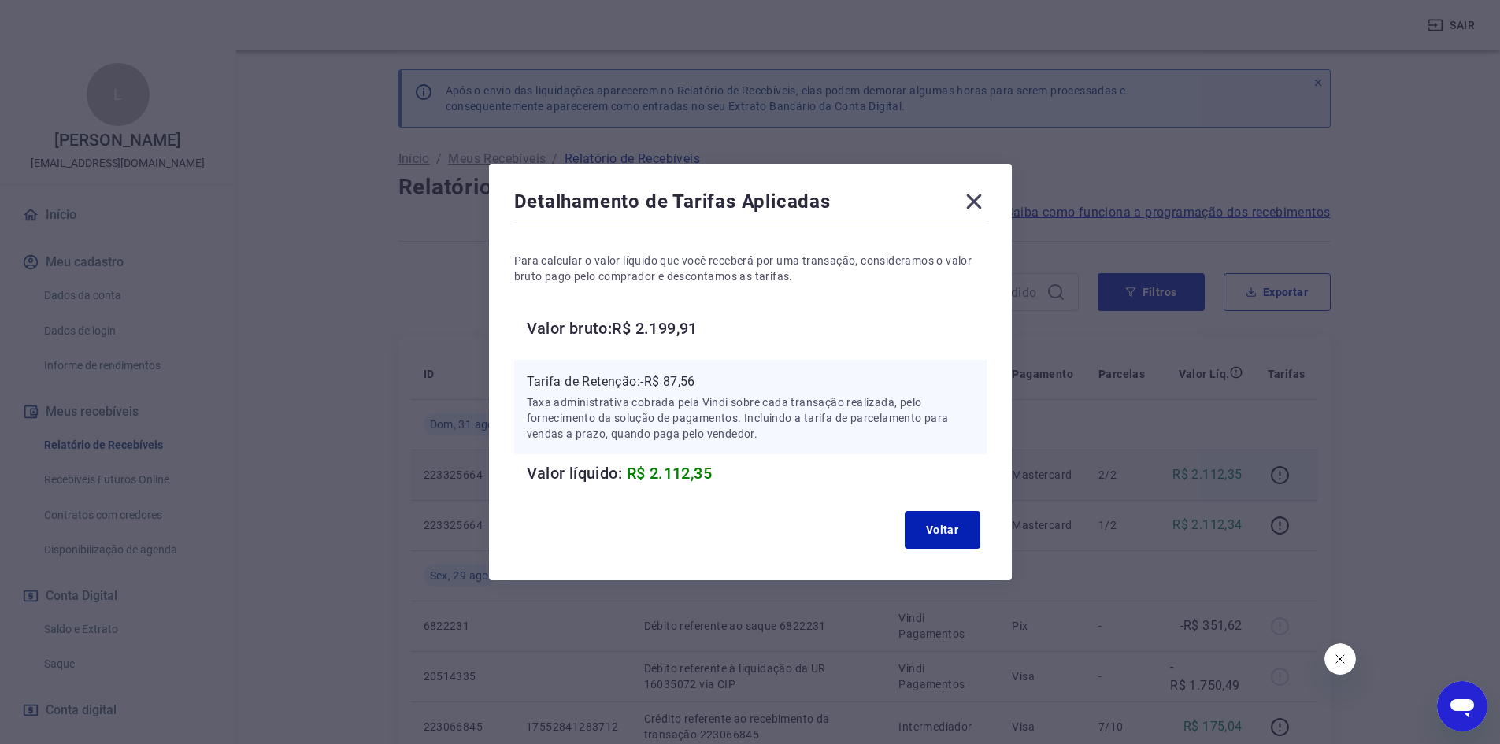
click at [975, 198] on icon at bounding box center [973, 201] width 15 height 15
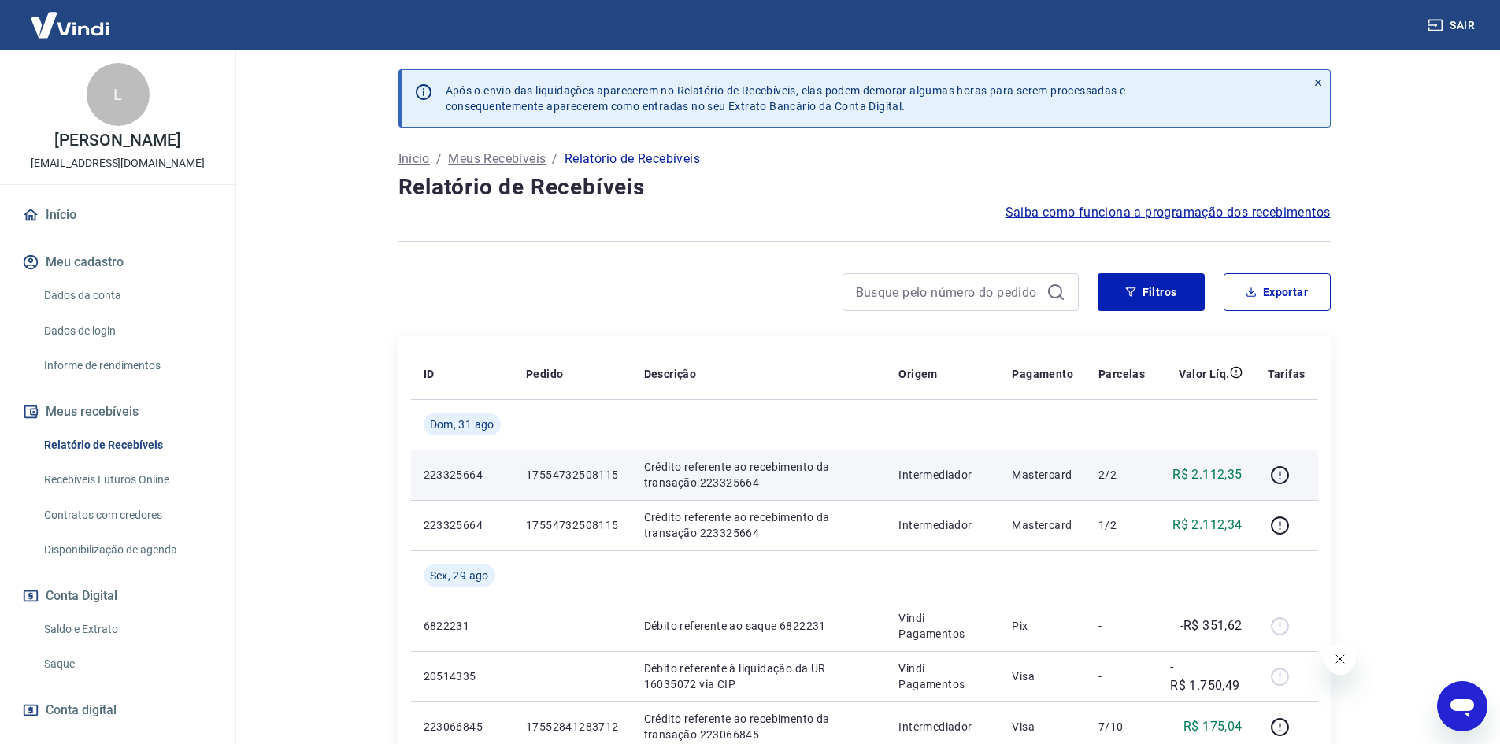
click at [1244, 469] on td "R$ 2.112,35" at bounding box center [1205, 475] width 97 height 50
click at [1269, 483] on button "button" at bounding box center [1280, 474] width 25 height 25
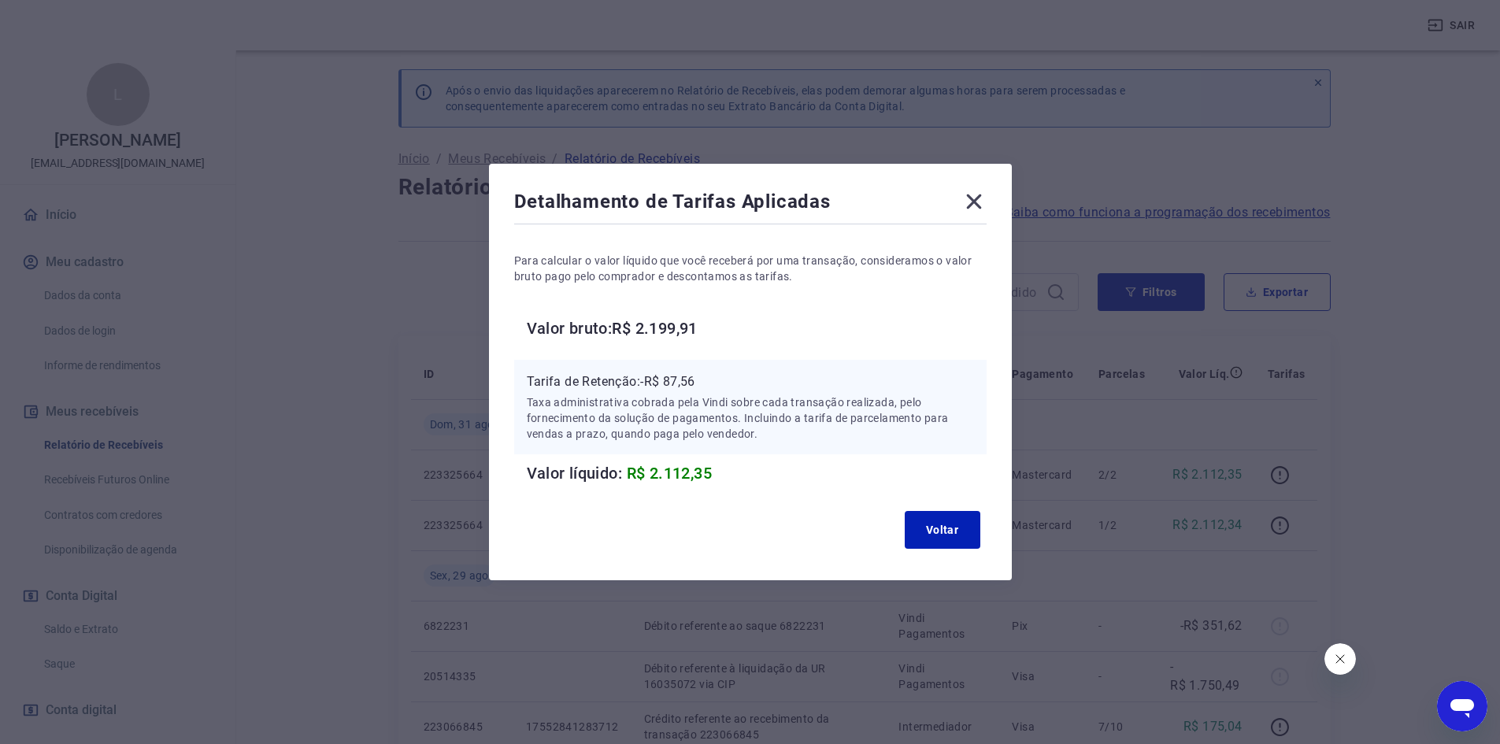
drag, startPoint x: 989, startPoint y: 193, endPoint x: 949, endPoint y: 212, distance: 44.4
click at [985, 195] on icon at bounding box center [973, 201] width 25 height 25
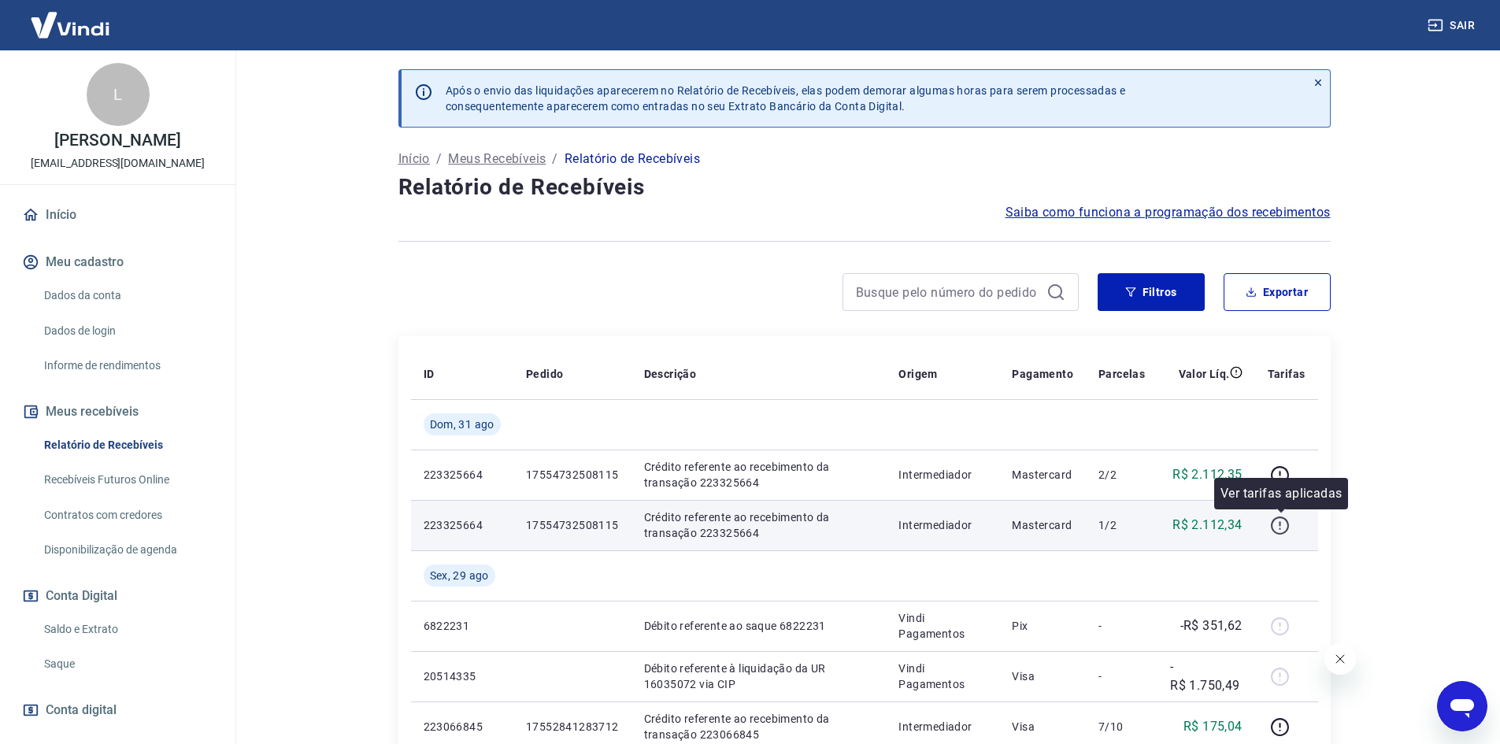
click at [1283, 524] on icon "button" at bounding box center [1280, 526] width 20 height 20
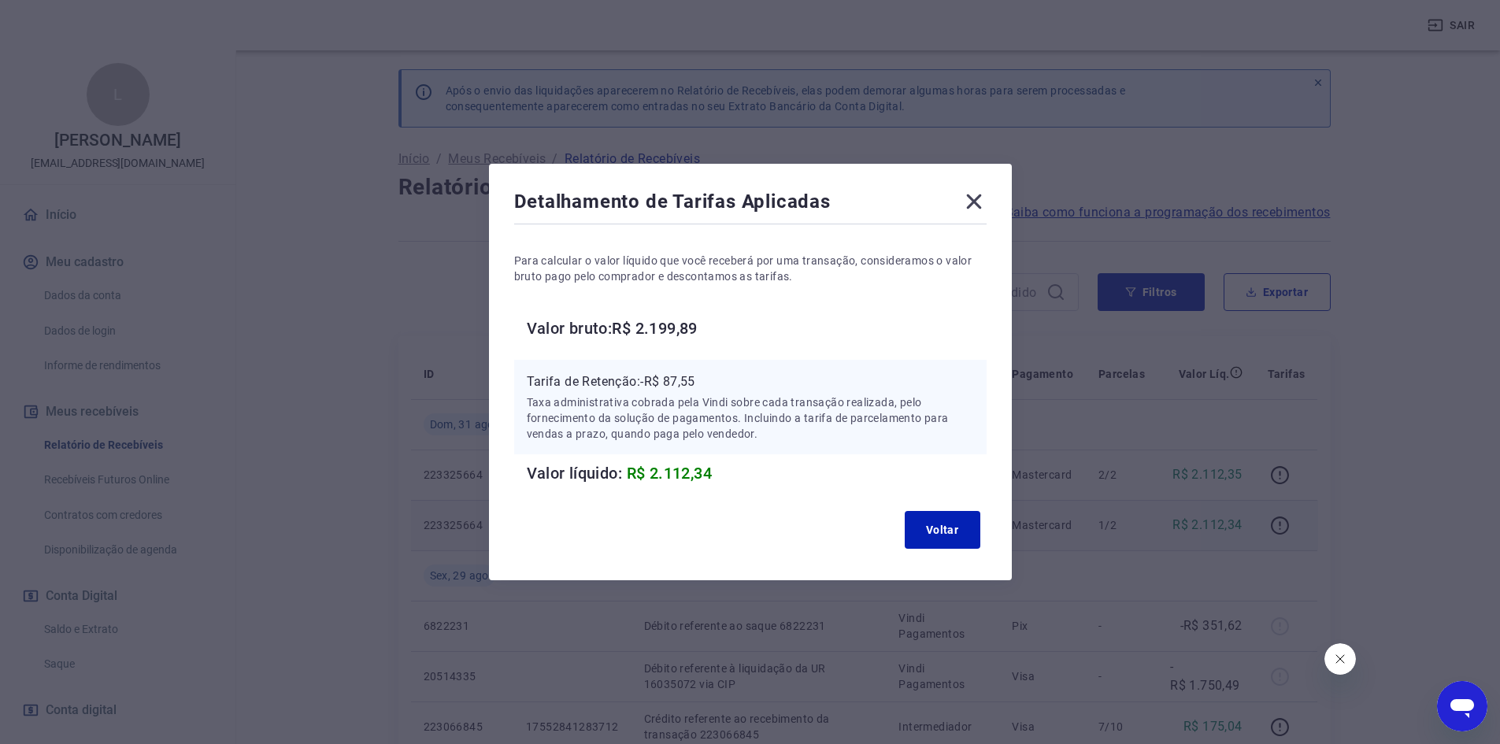
click at [987, 198] on icon at bounding box center [973, 201] width 25 height 25
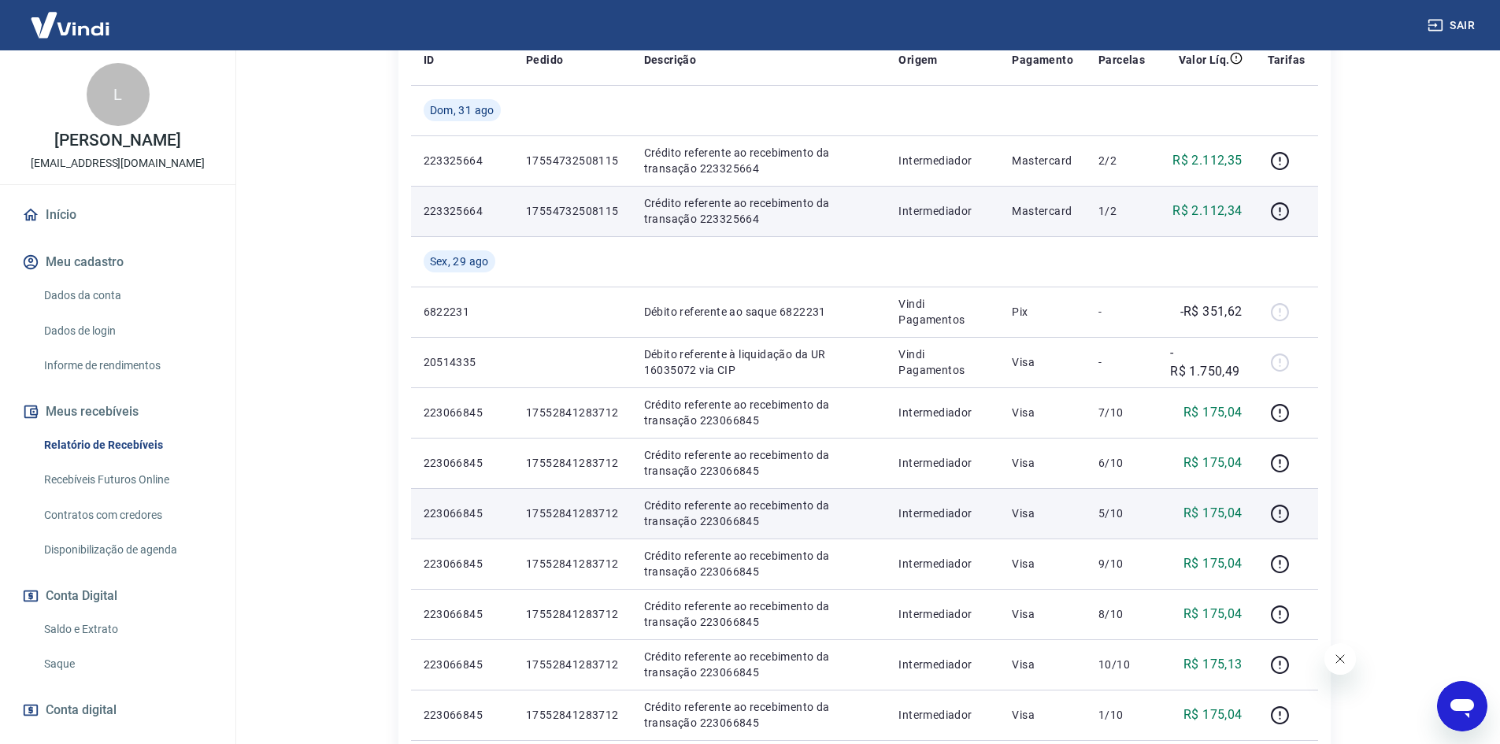
scroll to position [315, 0]
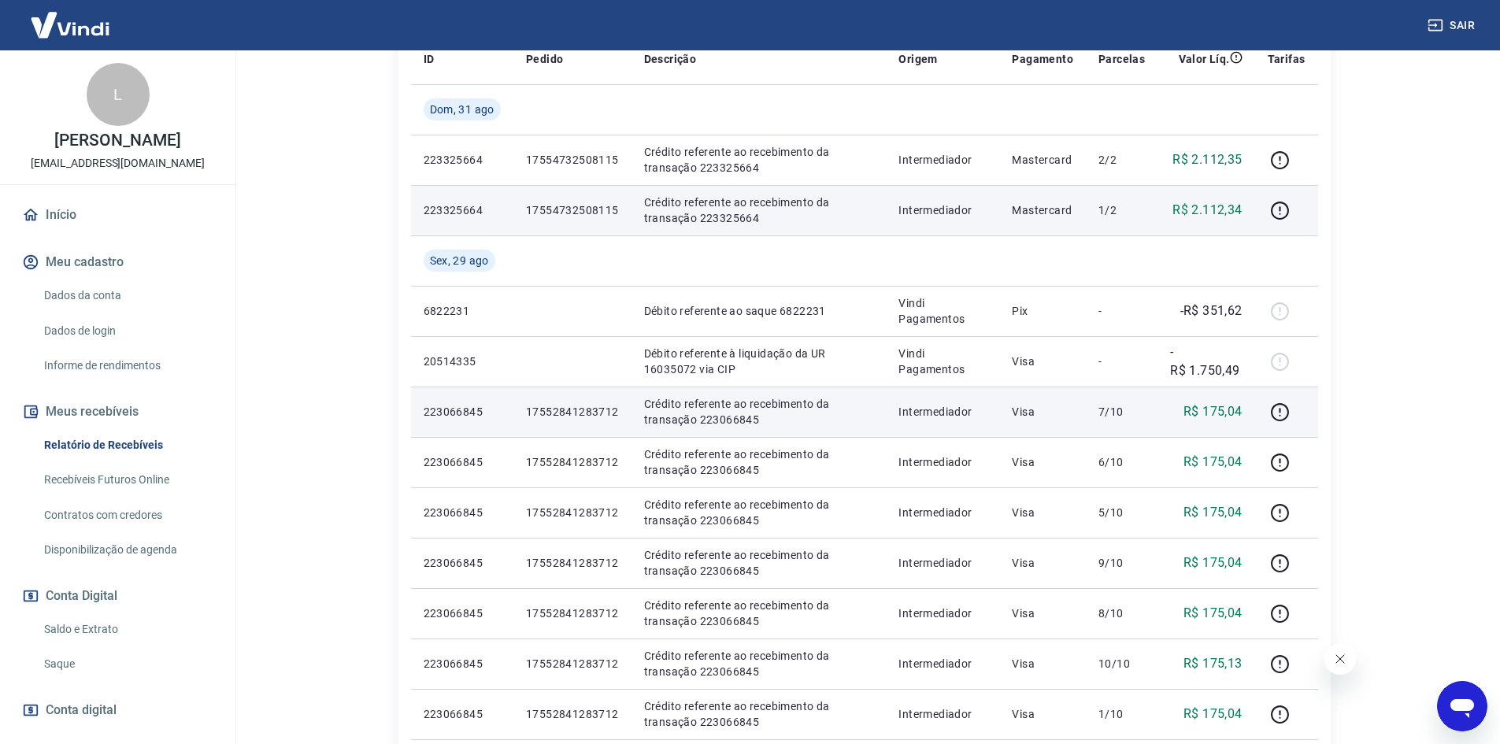
click at [563, 406] on p "17552841283712" at bounding box center [572, 412] width 93 height 16
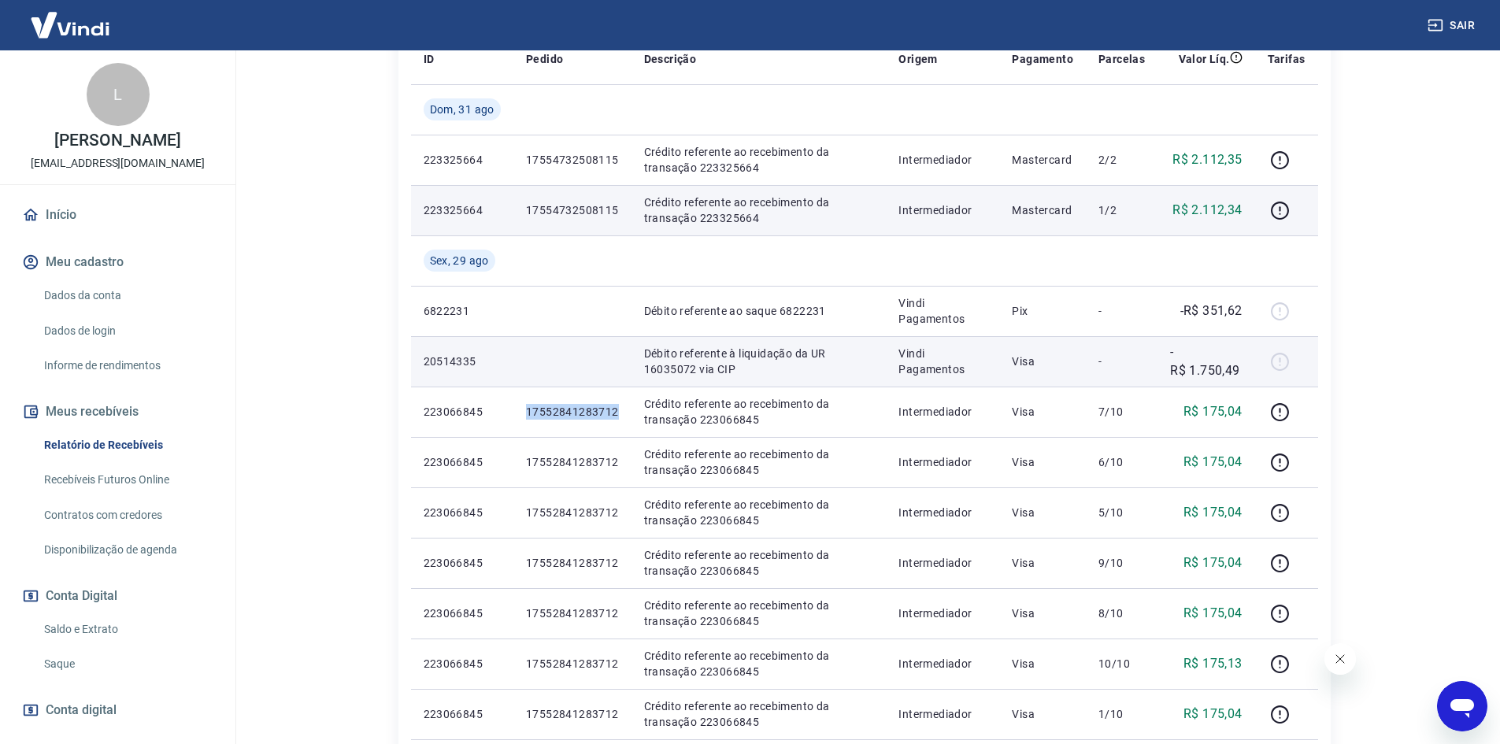
copy p "17552841283712"
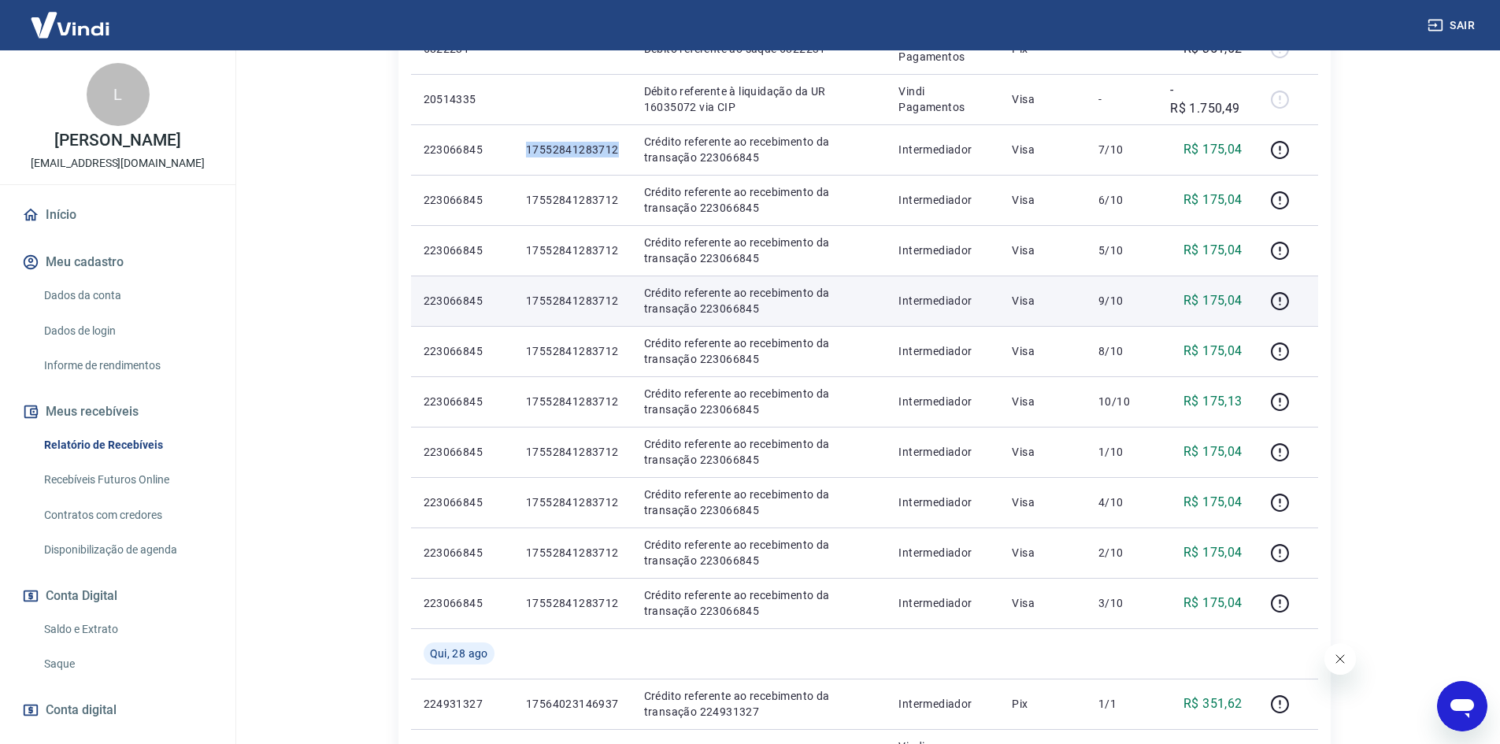
scroll to position [551, 0]
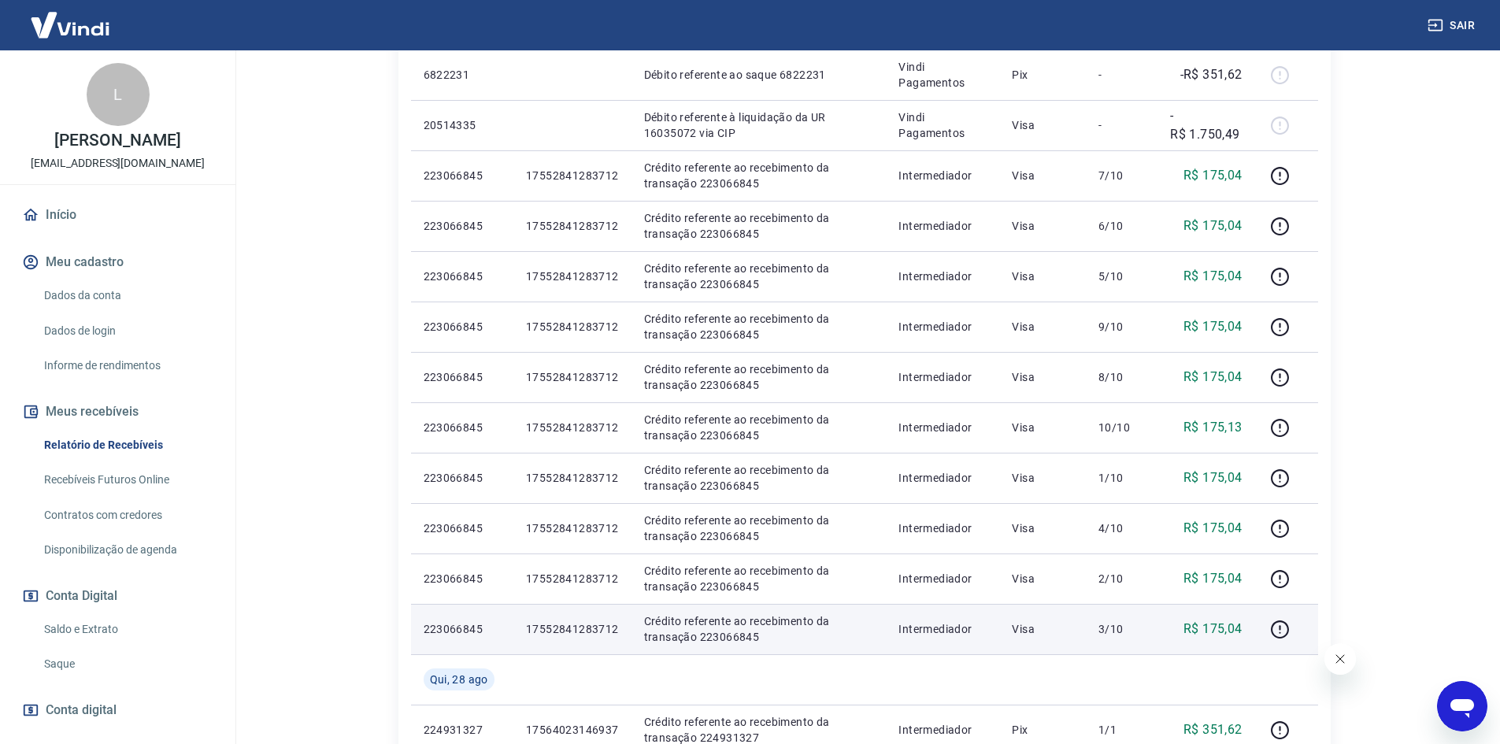
click at [1121, 626] on p "3/10" at bounding box center [1121, 629] width 46 height 16
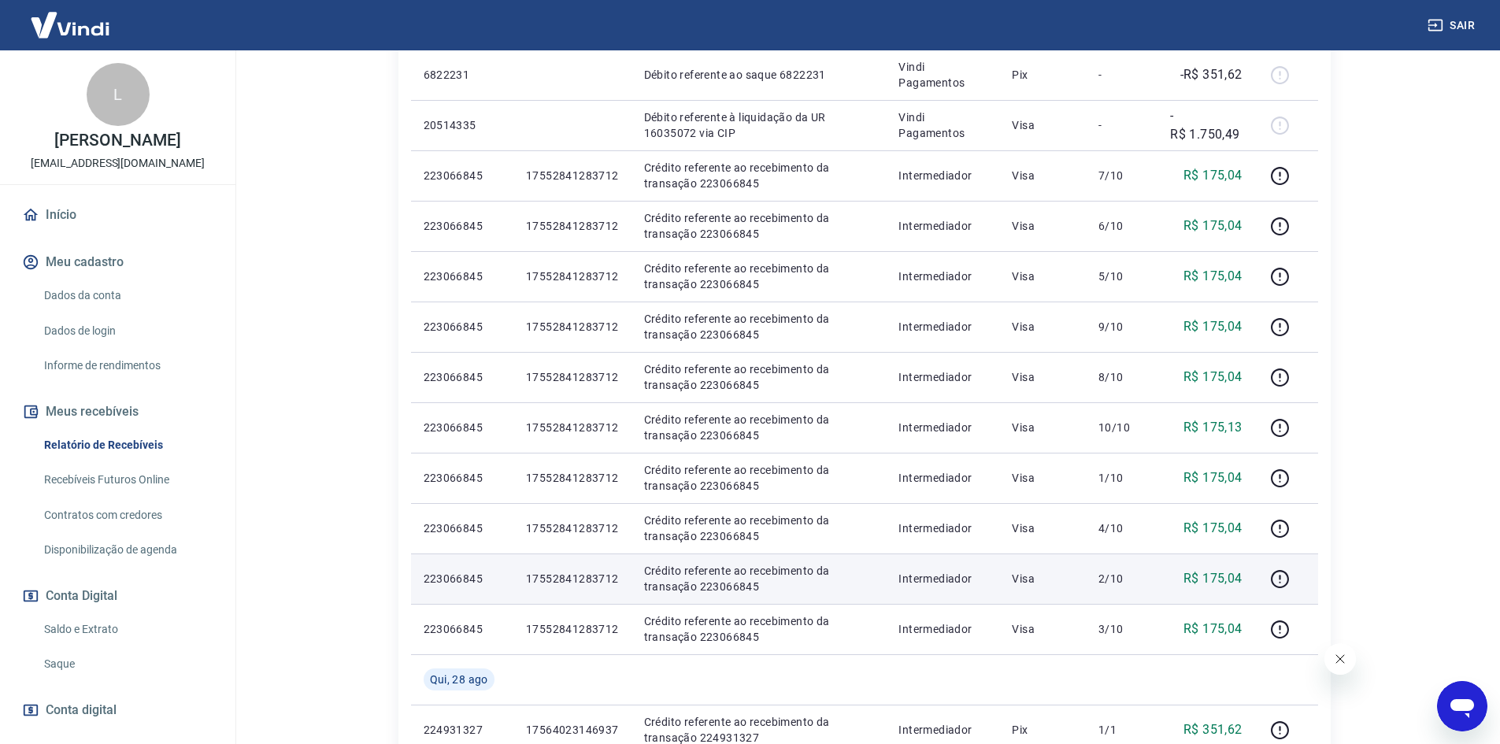
click at [1120, 576] on p "2/10" at bounding box center [1121, 579] width 46 height 16
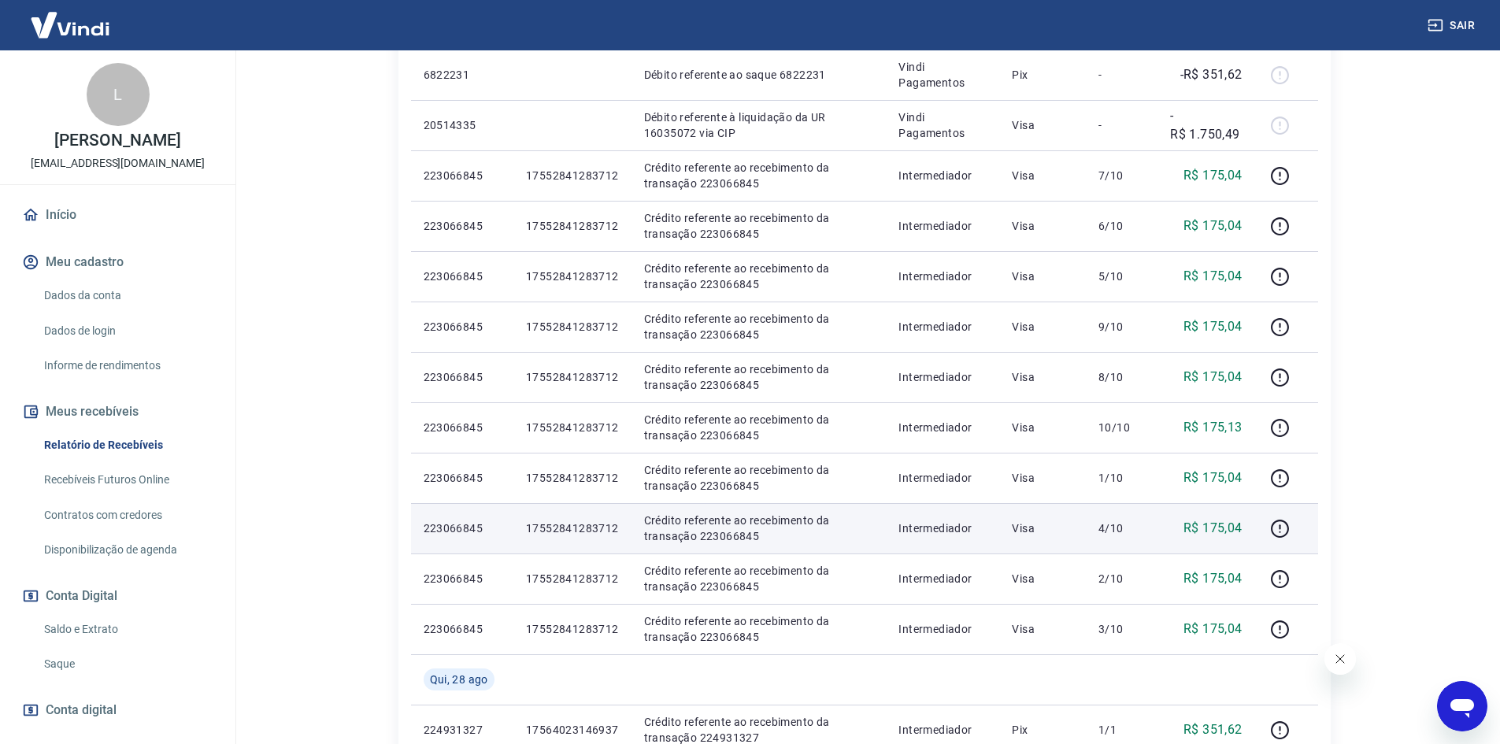
click at [1120, 531] on p "4/10" at bounding box center [1121, 528] width 46 height 16
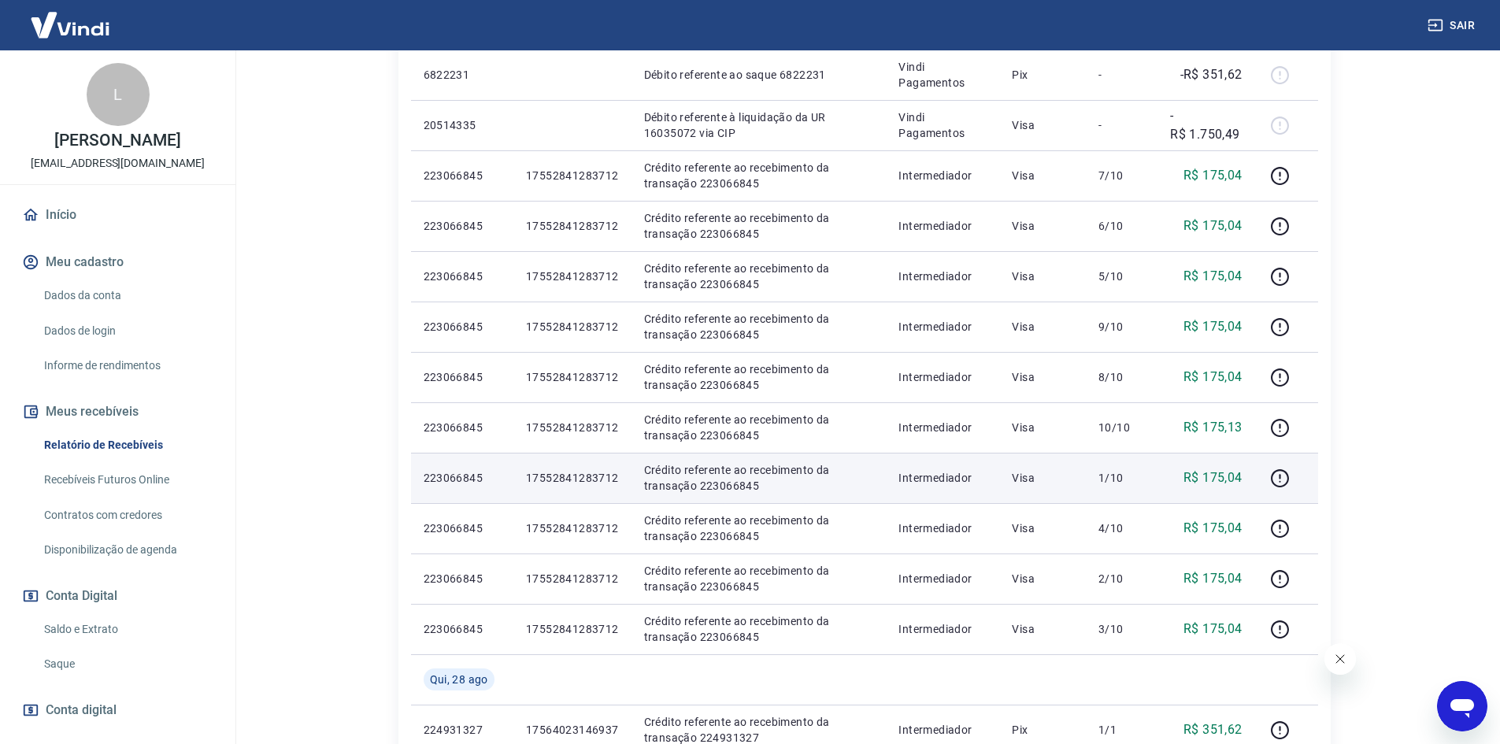
click at [1113, 482] on p "1/10" at bounding box center [1121, 478] width 46 height 16
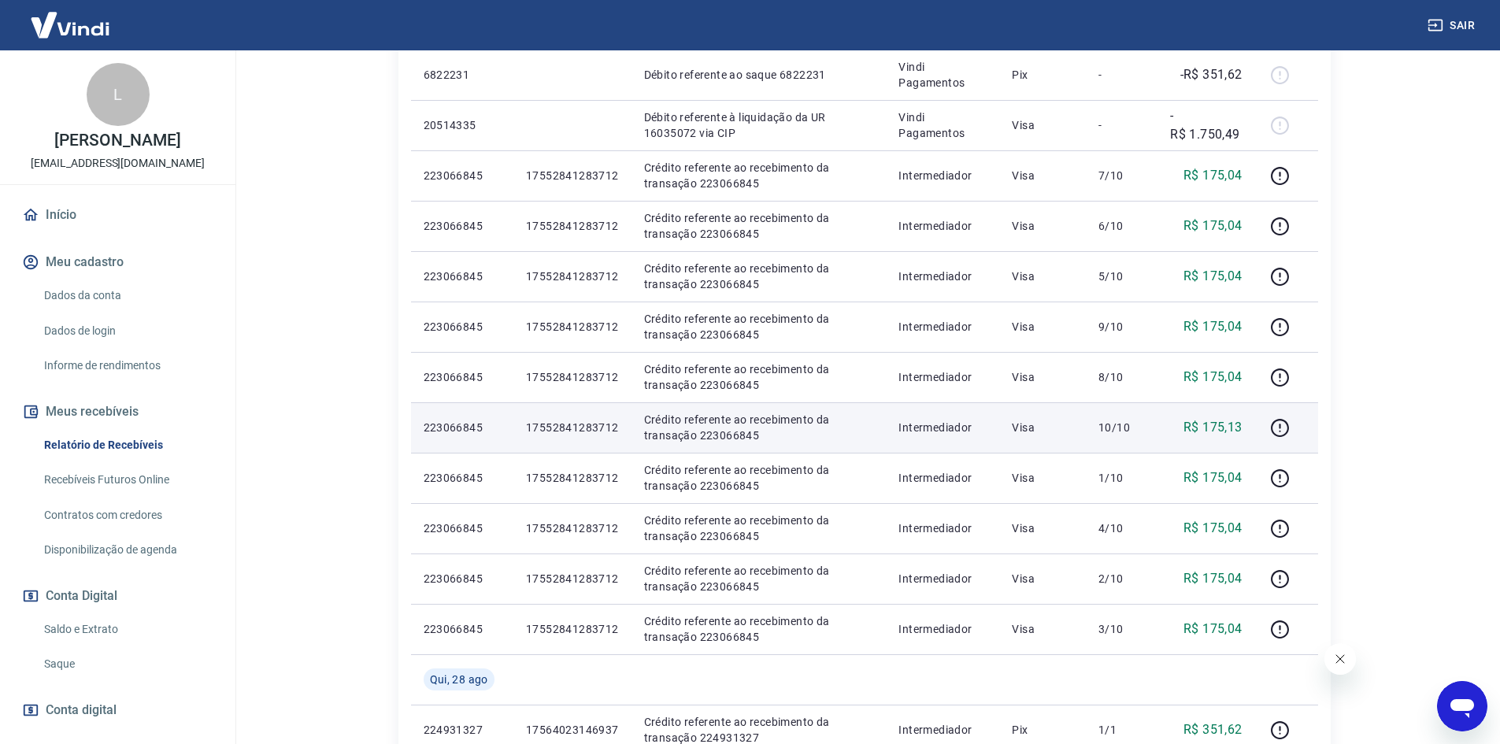
click at [1112, 432] on p "10/10" at bounding box center [1121, 428] width 46 height 16
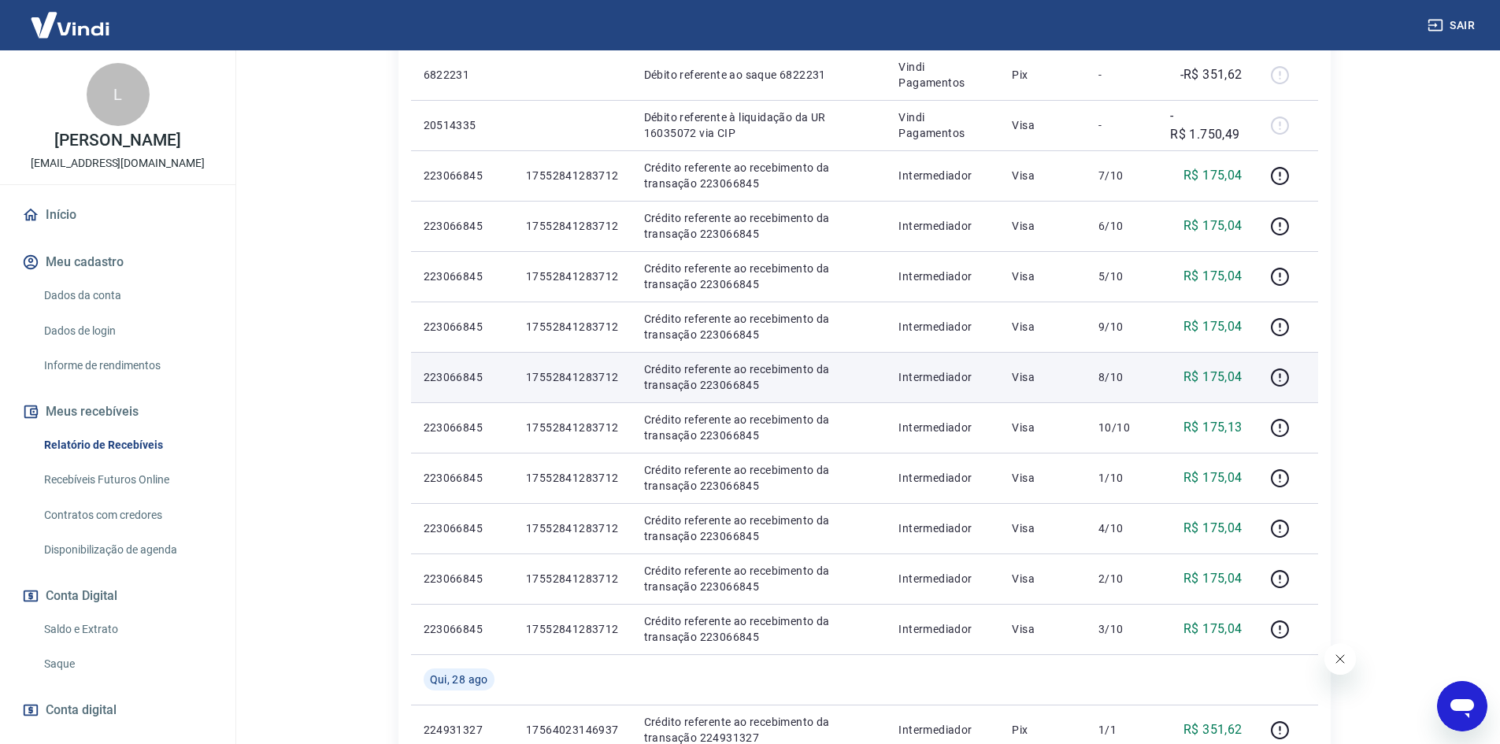
click at [1113, 374] on p "8/10" at bounding box center [1121, 377] width 46 height 16
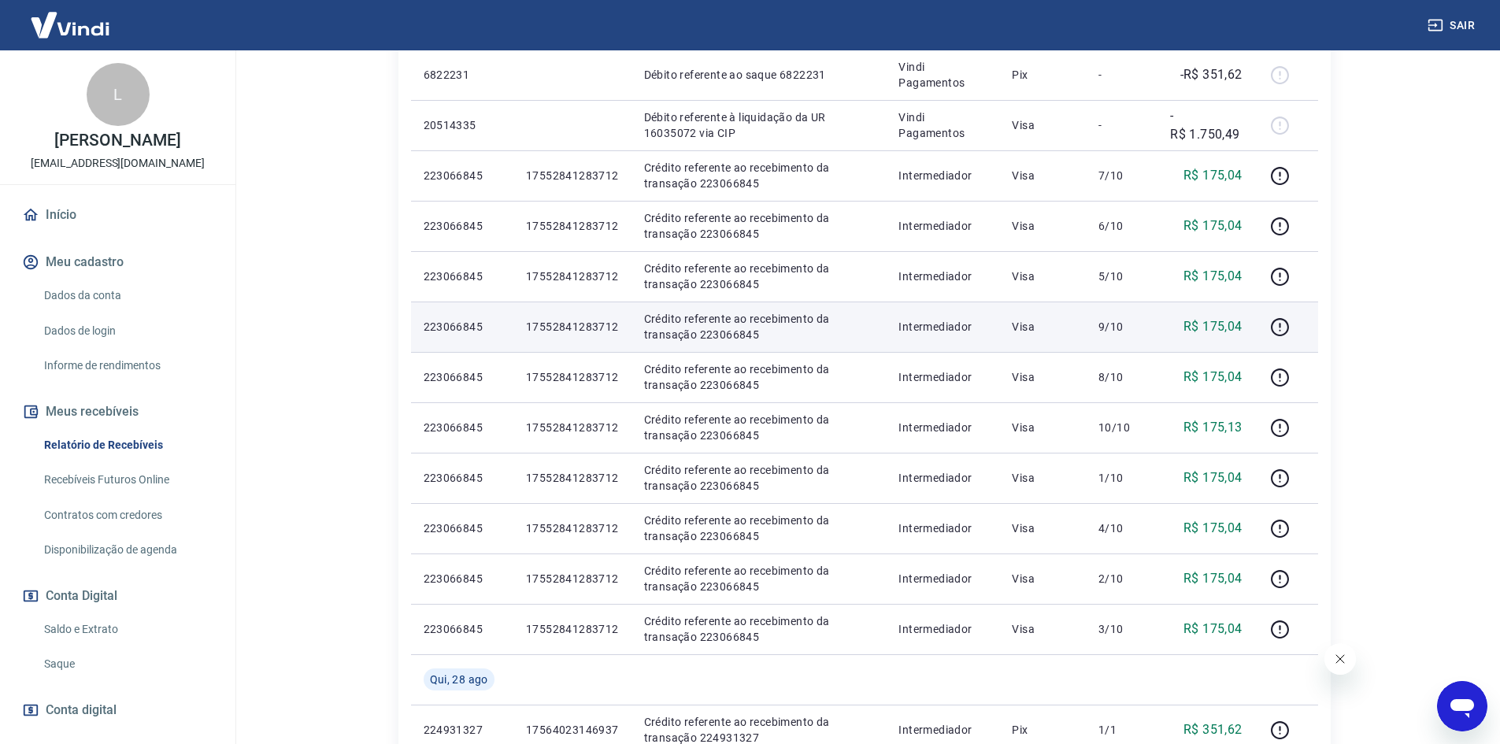
click at [1110, 328] on p "9/10" at bounding box center [1121, 327] width 46 height 16
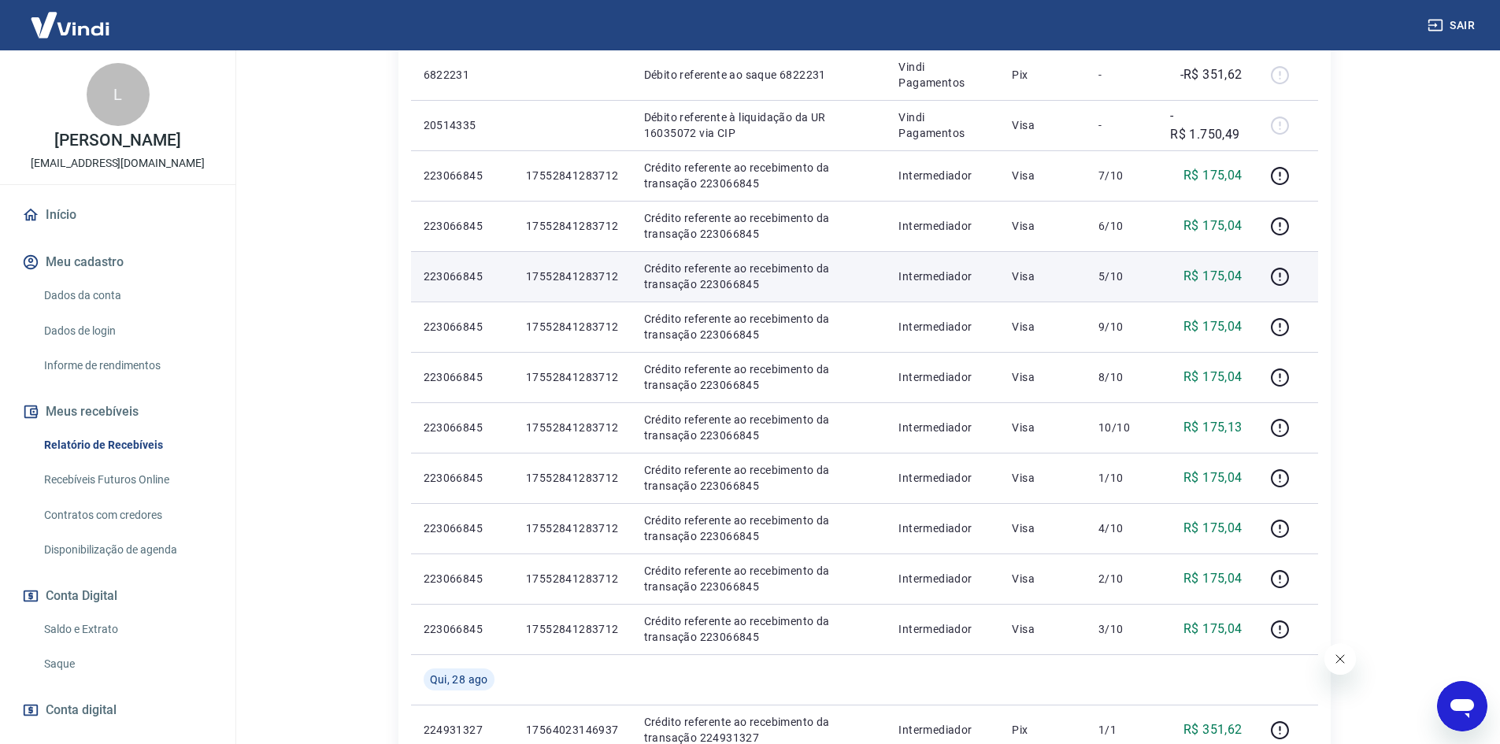
click at [1103, 265] on td "5/10" at bounding box center [1122, 276] width 72 height 50
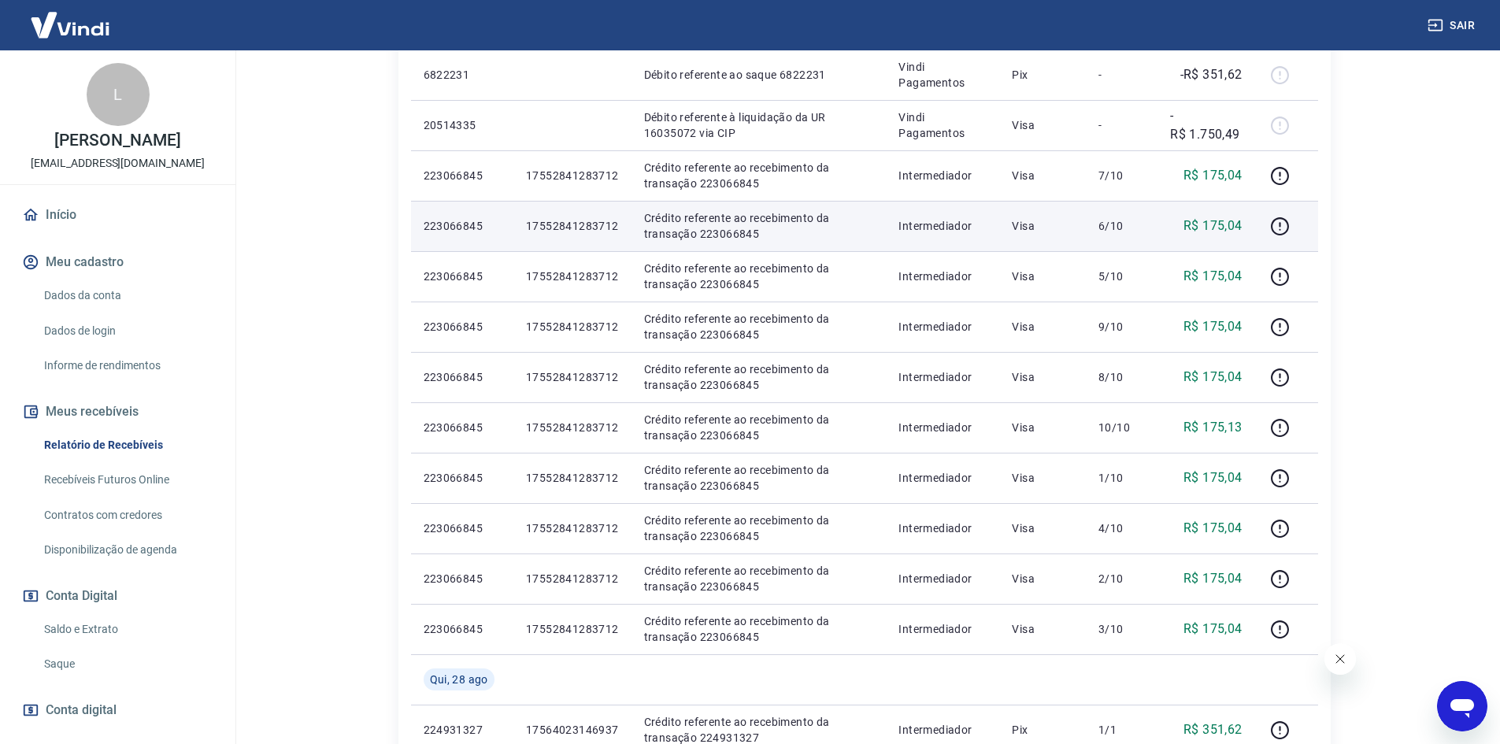
click at [1109, 224] on p "6/10" at bounding box center [1121, 226] width 46 height 16
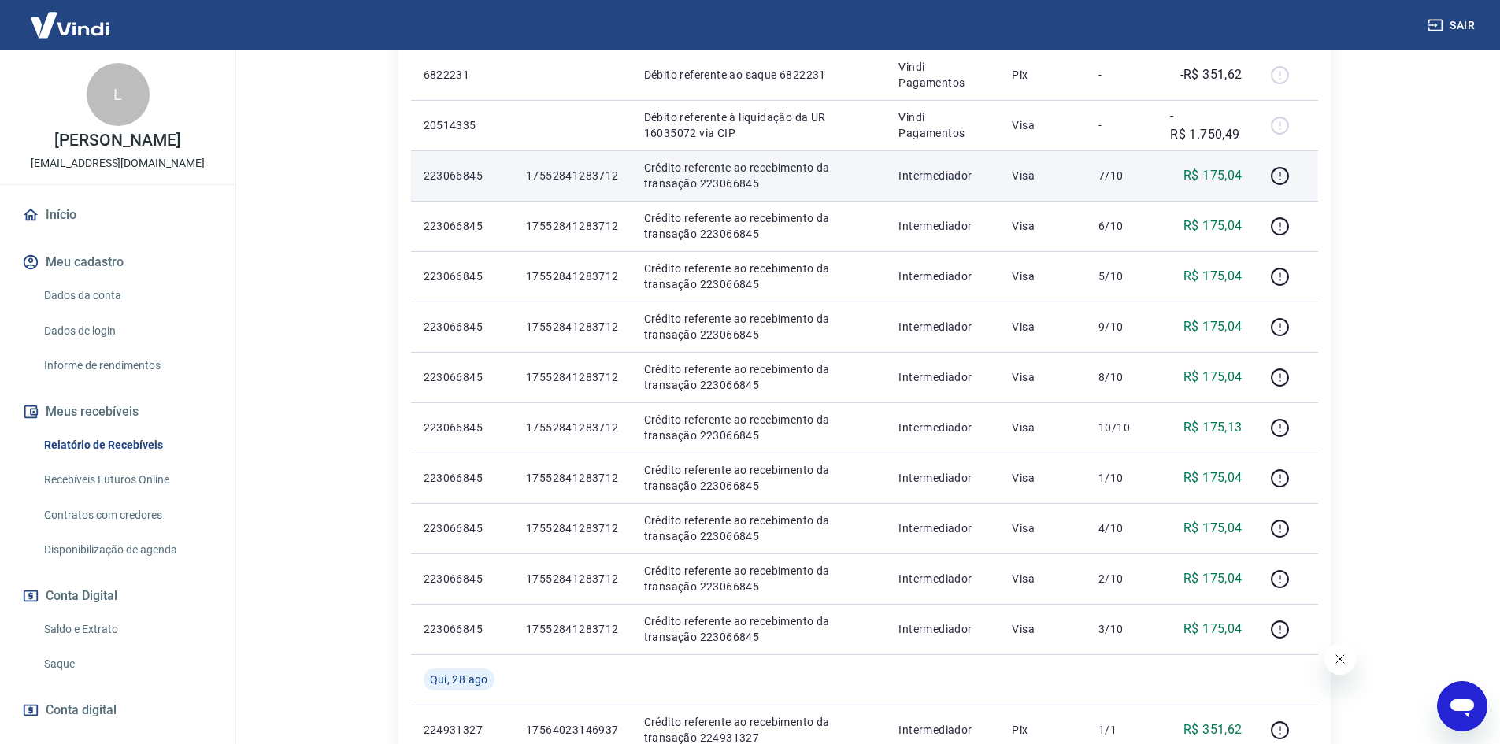
click at [1116, 168] on p "7/10" at bounding box center [1121, 176] width 46 height 16
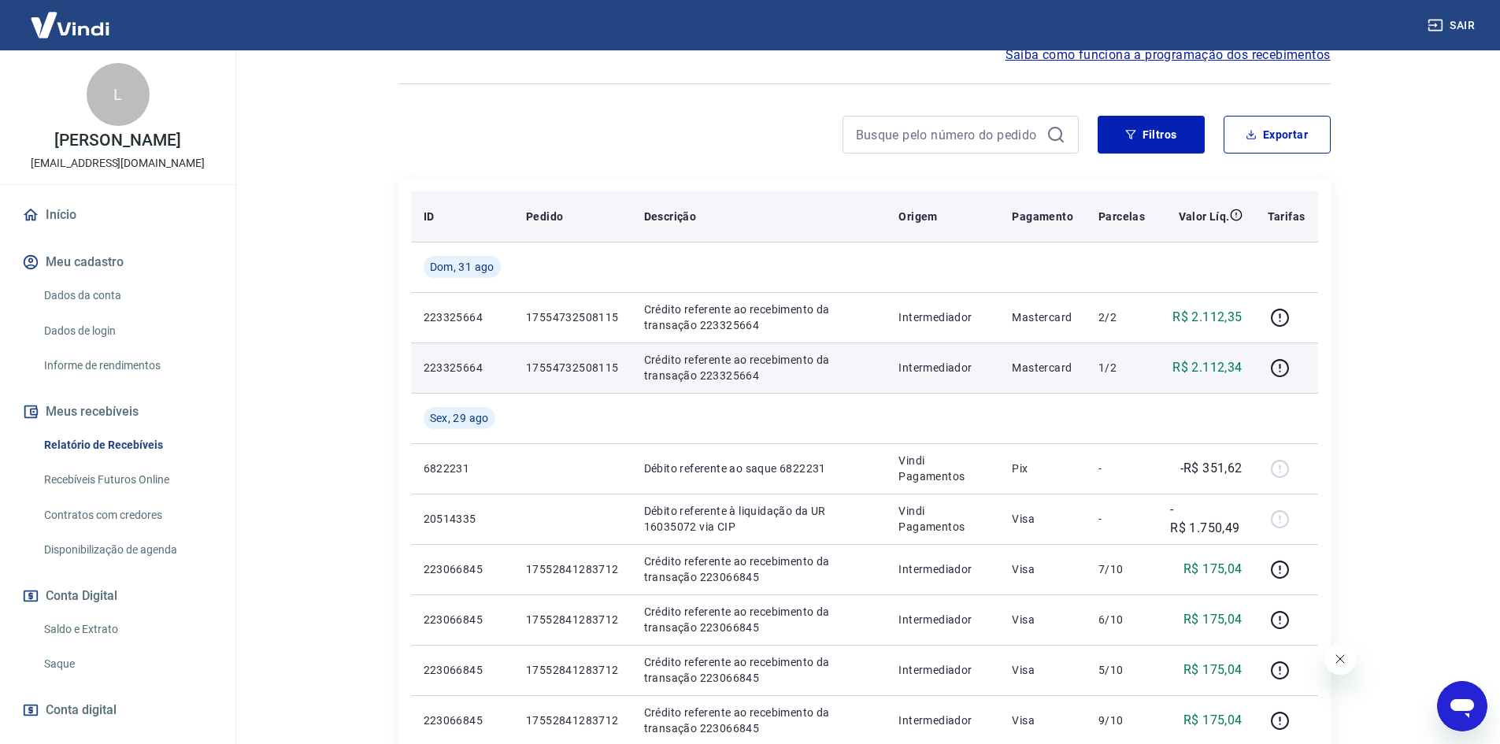
scroll to position [0, 0]
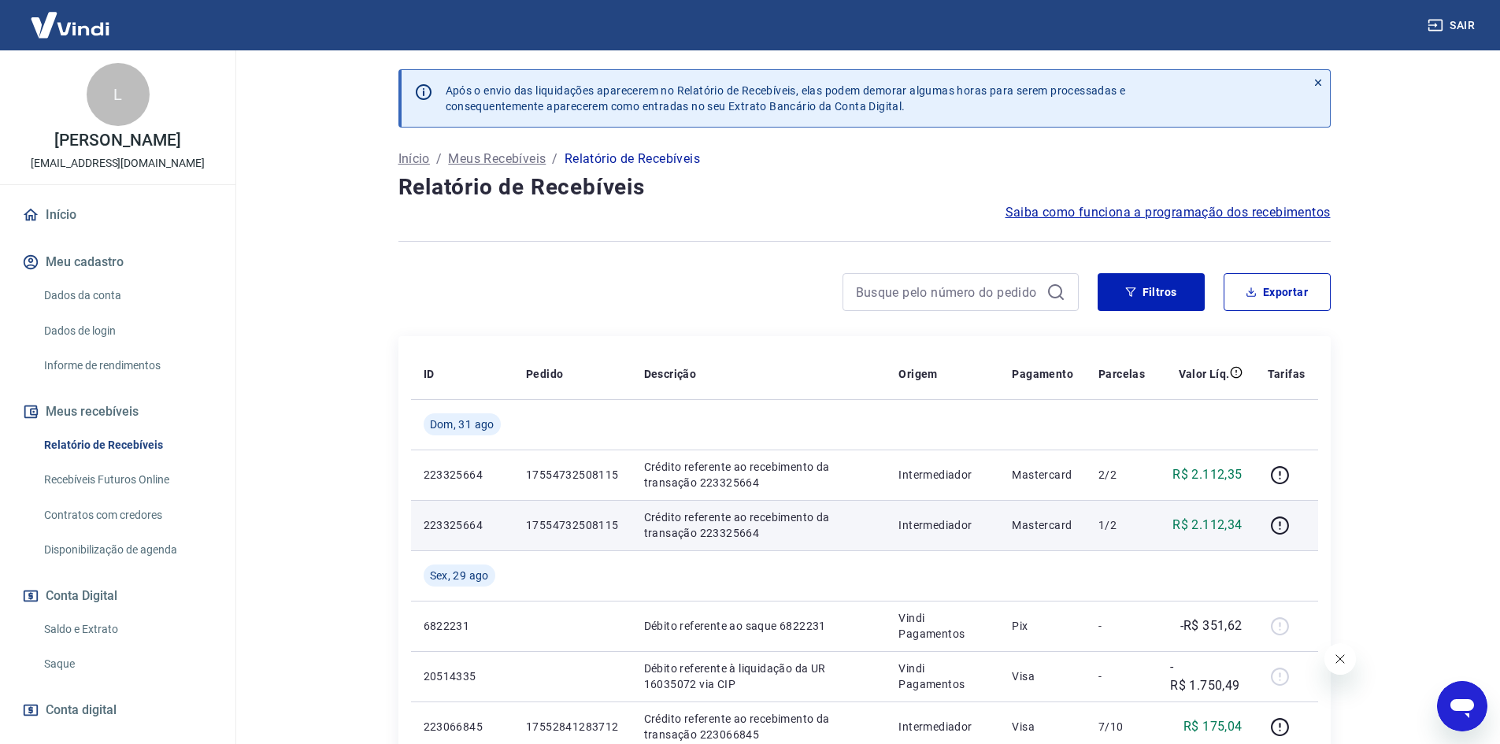
click at [1062, 287] on icon at bounding box center [1055, 292] width 19 height 19
click at [76, 468] on link "Recebíveis Futuros Online" at bounding box center [127, 480] width 179 height 32
click at [102, 446] on link "Relatório de Recebíveis" at bounding box center [127, 445] width 179 height 32
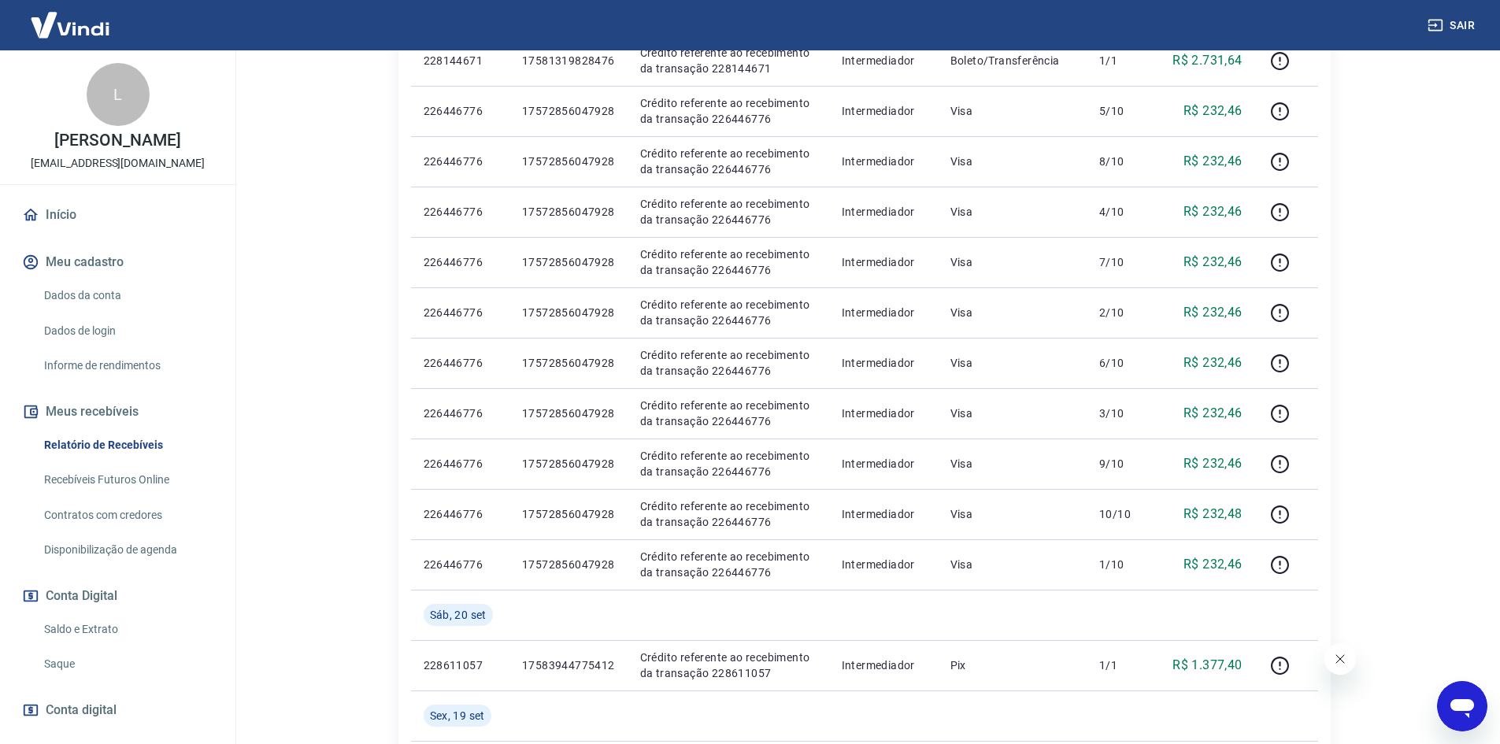
scroll to position [630, 0]
